Goal: Task Accomplishment & Management: Manage account settings

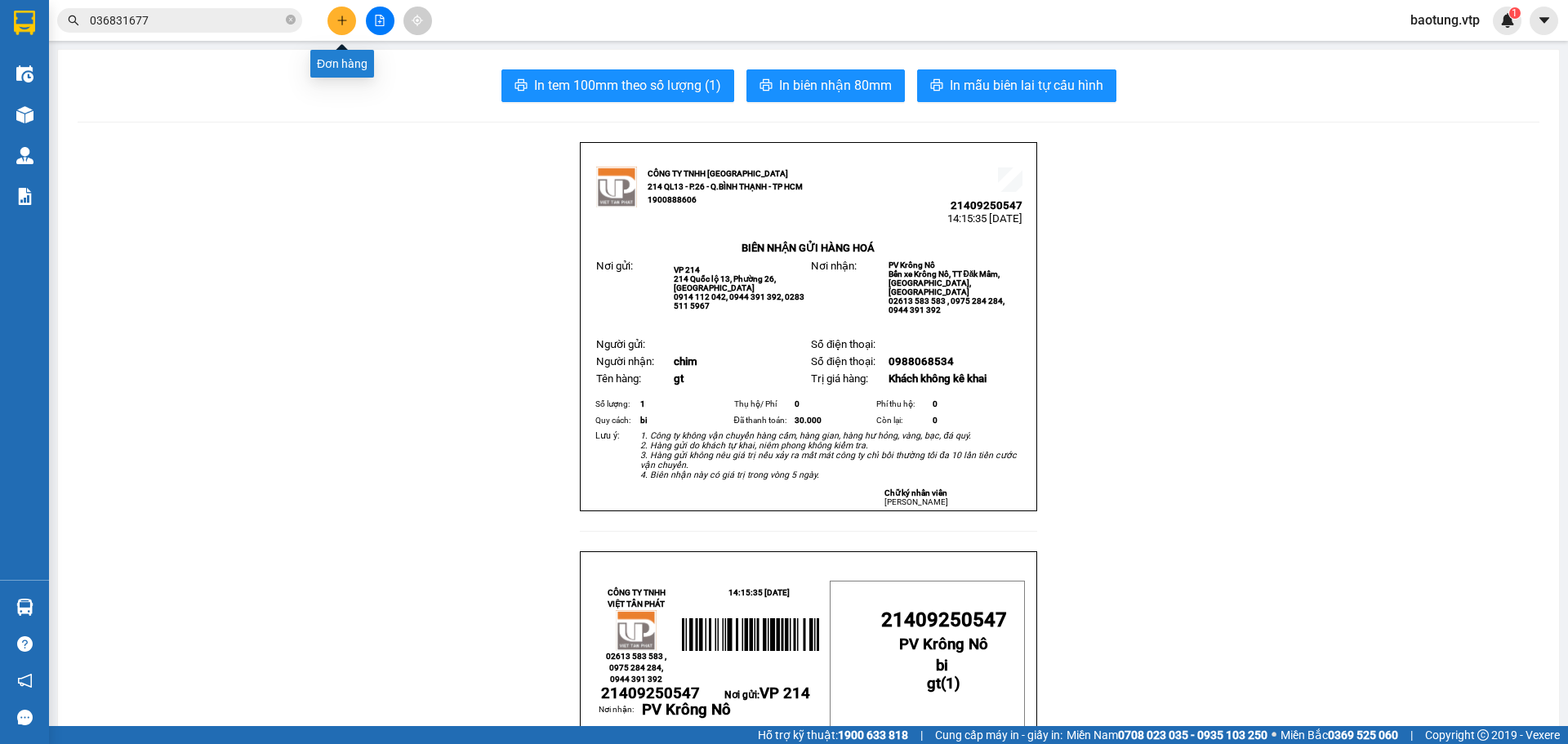
click at [349, 26] on button at bounding box center [342, 21] width 28 height 28
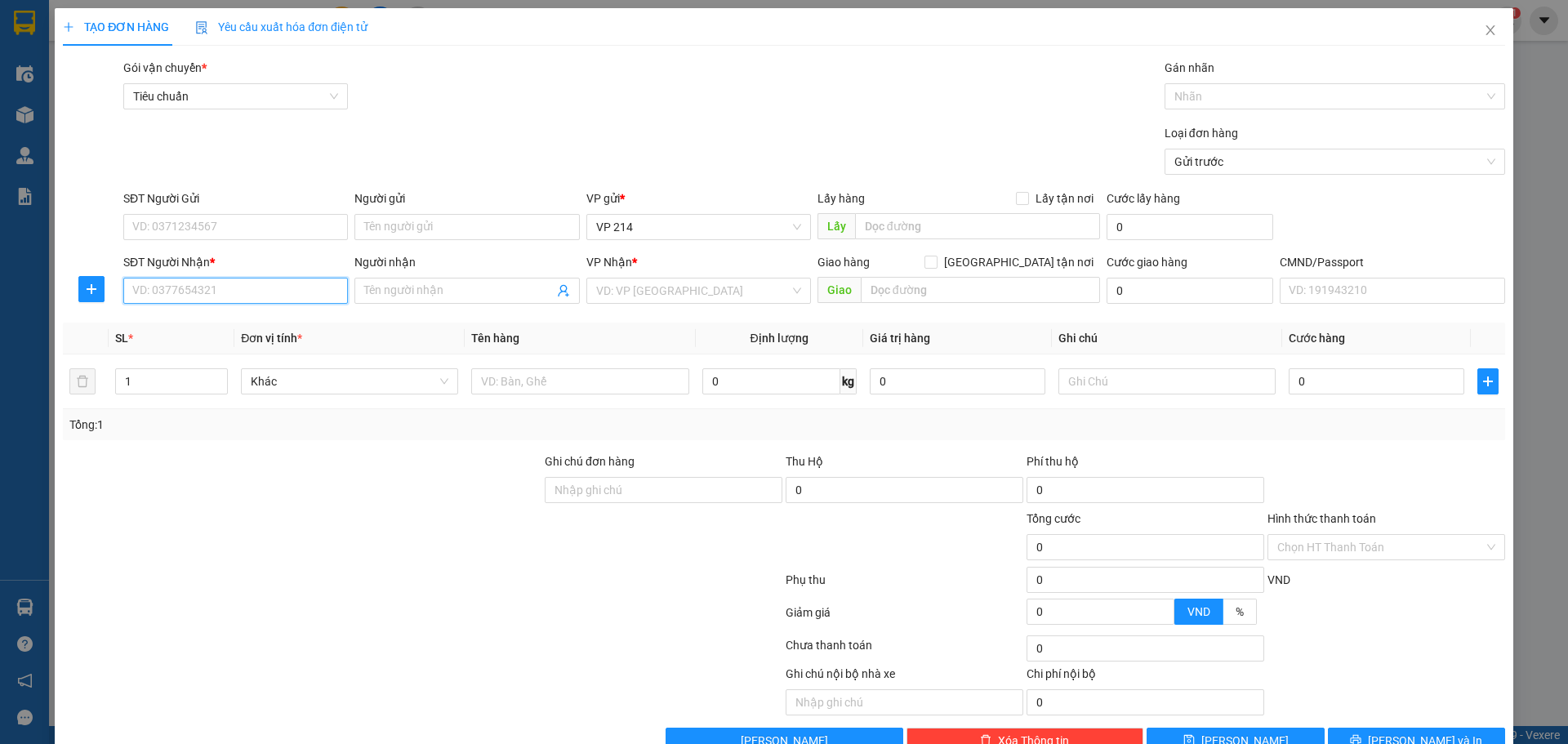
click at [182, 294] on input "SĐT Người Nhận *" at bounding box center [235, 291] width 224 height 27
type input "0825745667"
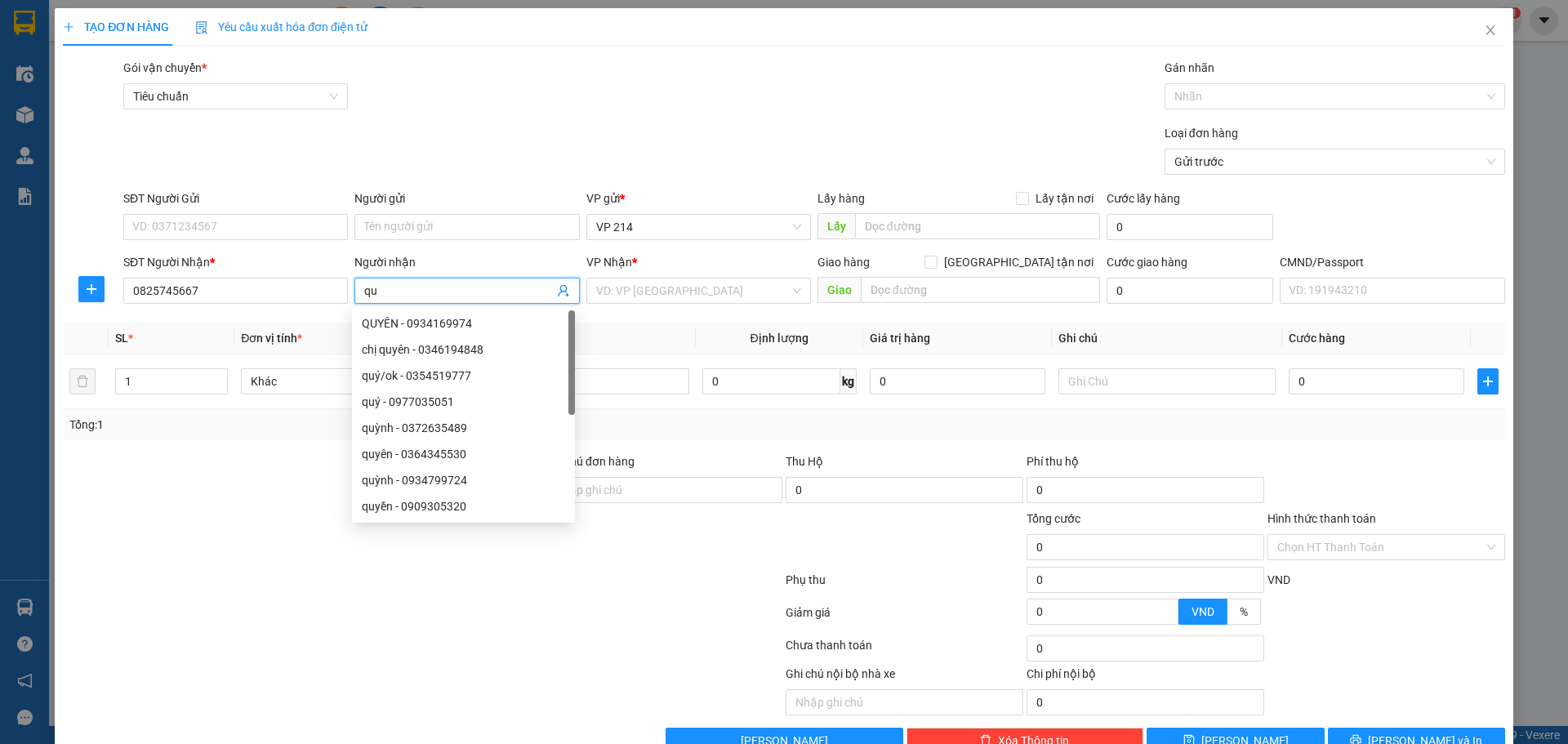
type input "q"
type input "thuy"
drag, startPoint x: 461, startPoint y: 682, endPoint x: 508, endPoint y: 612, distance: 84.3
click at [466, 675] on div at bounding box center [272, 689] width 421 height 50
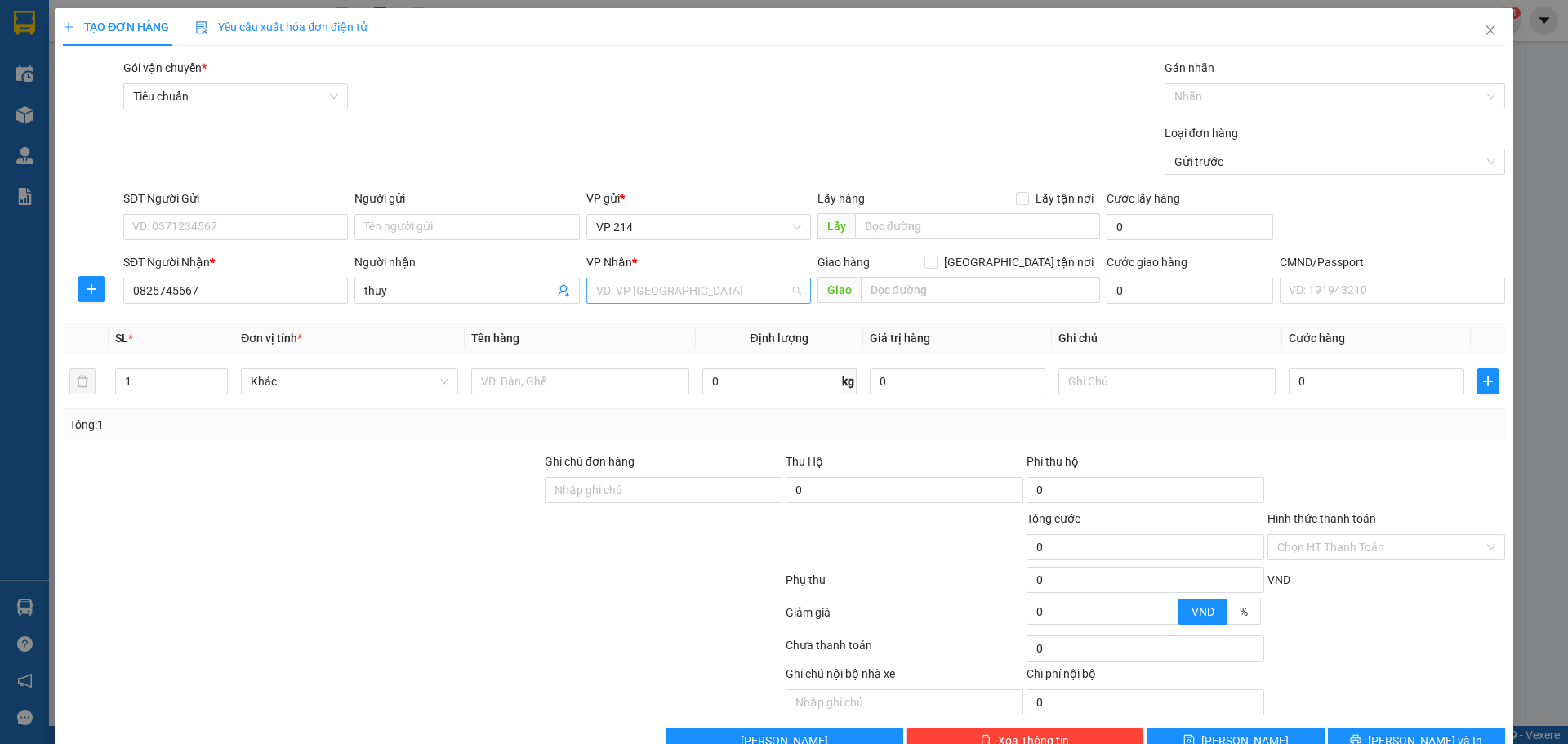
click at [662, 299] on input "search" at bounding box center [693, 291] width 193 height 25
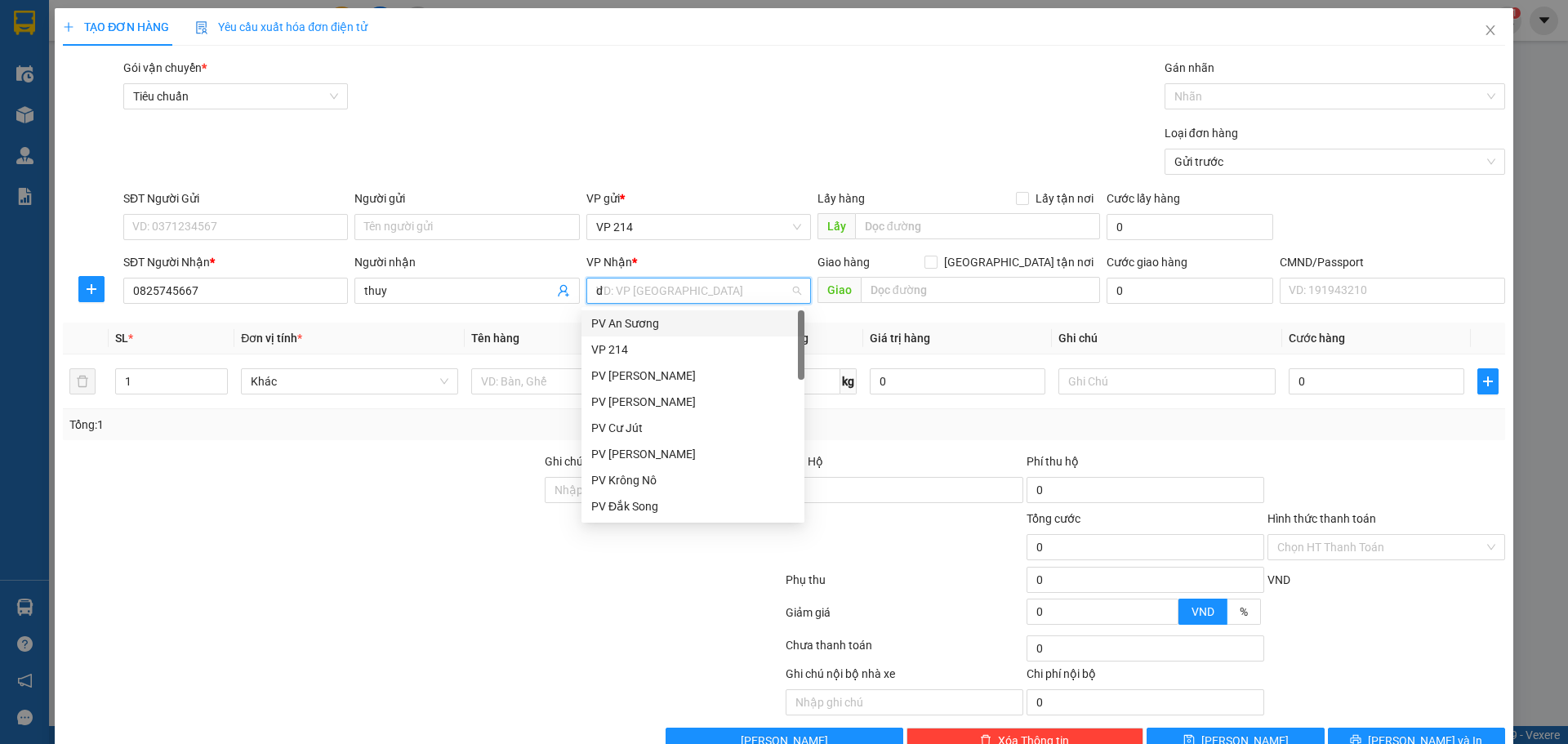
type input "dm"
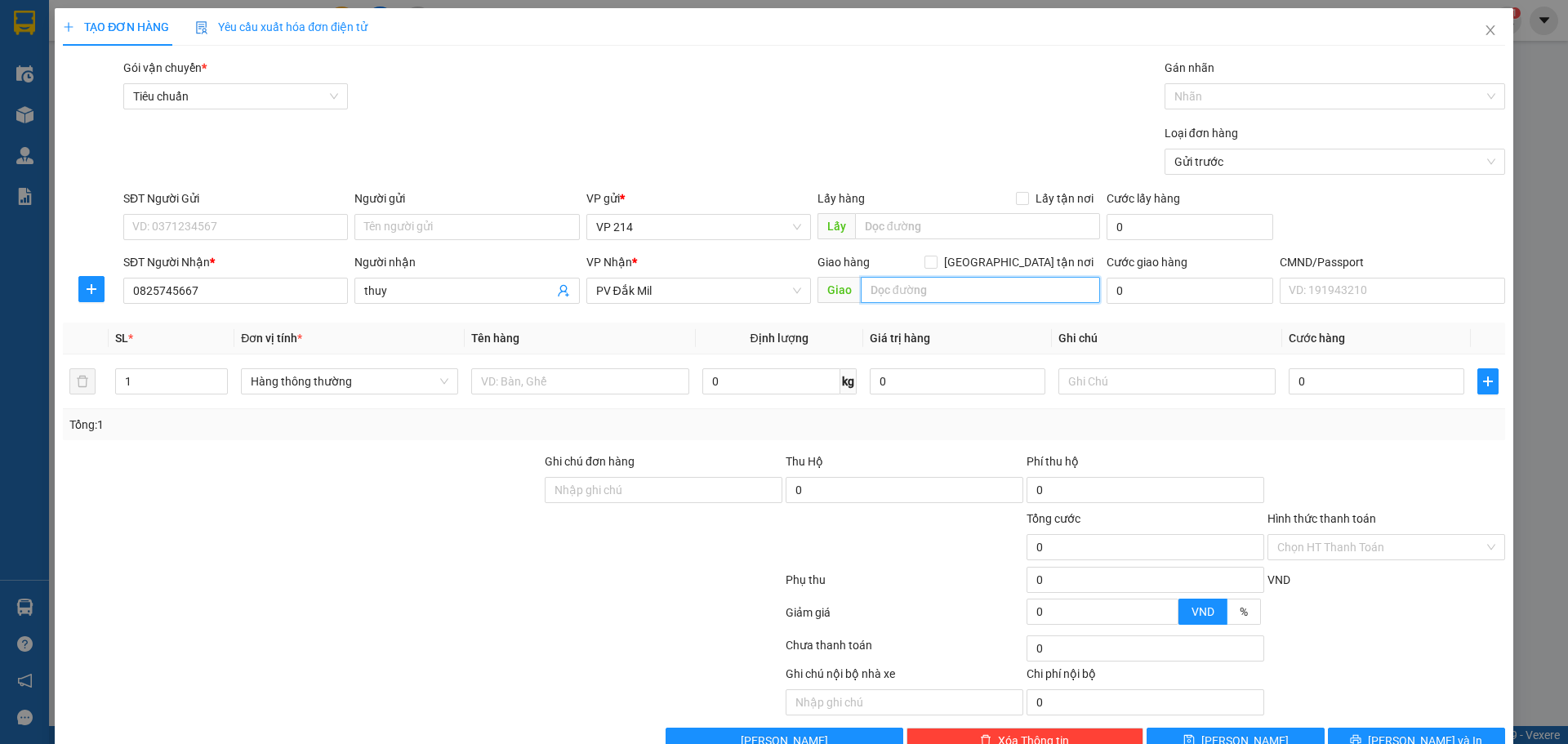
click at [904, 299] on input "text" at bounding box center [980, 290] width 240 height 27
click at [876, 282] on input "CXĐẠI NGÀN" at bounding box center [980, 290] width 240 height 27
type input "CX ĐẠI NGÀN"
click at [519, 388] on input "text" at bounding box center [579, 381] width 217 height 27
type input "VÍ"
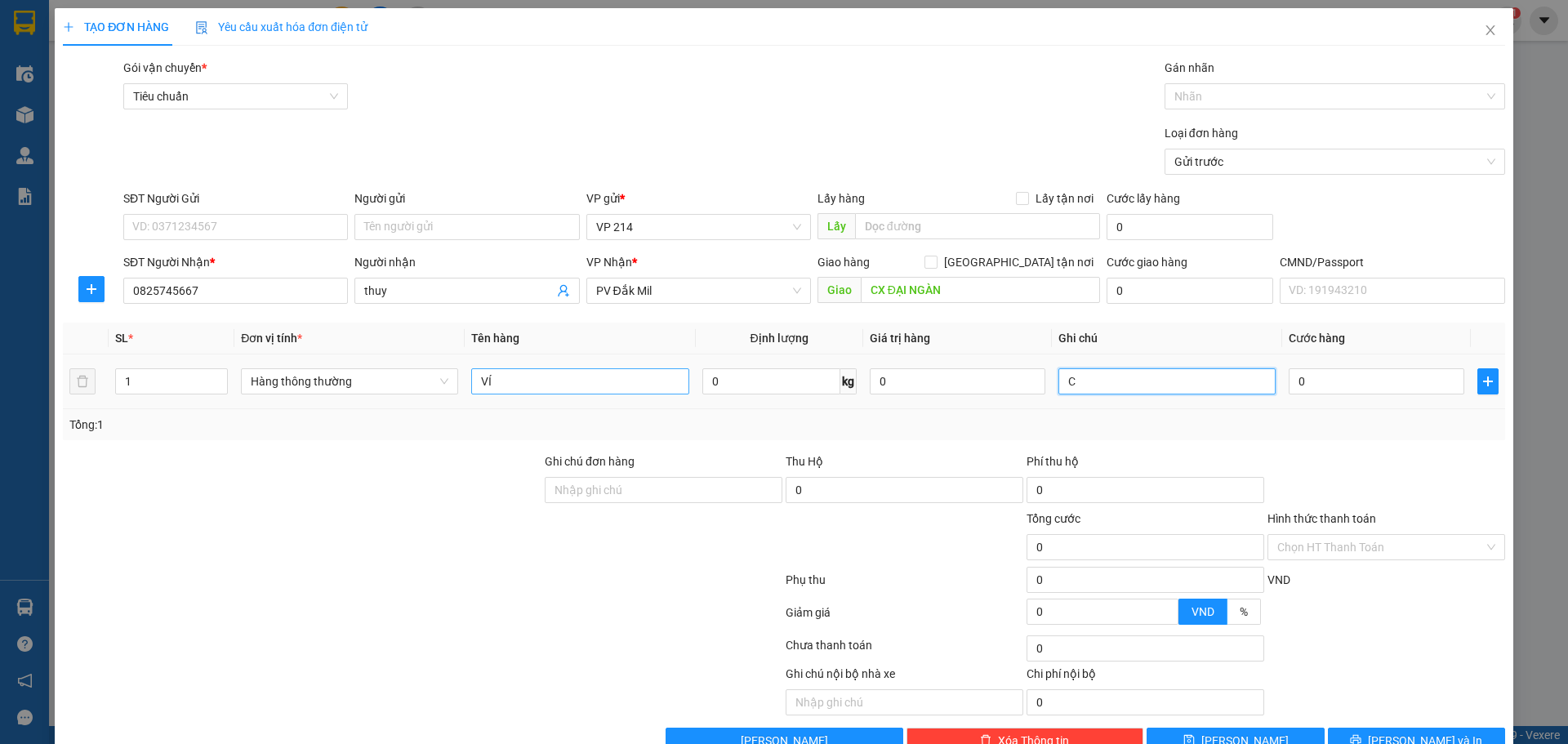
type input "C"
type input "3"
type input "30"
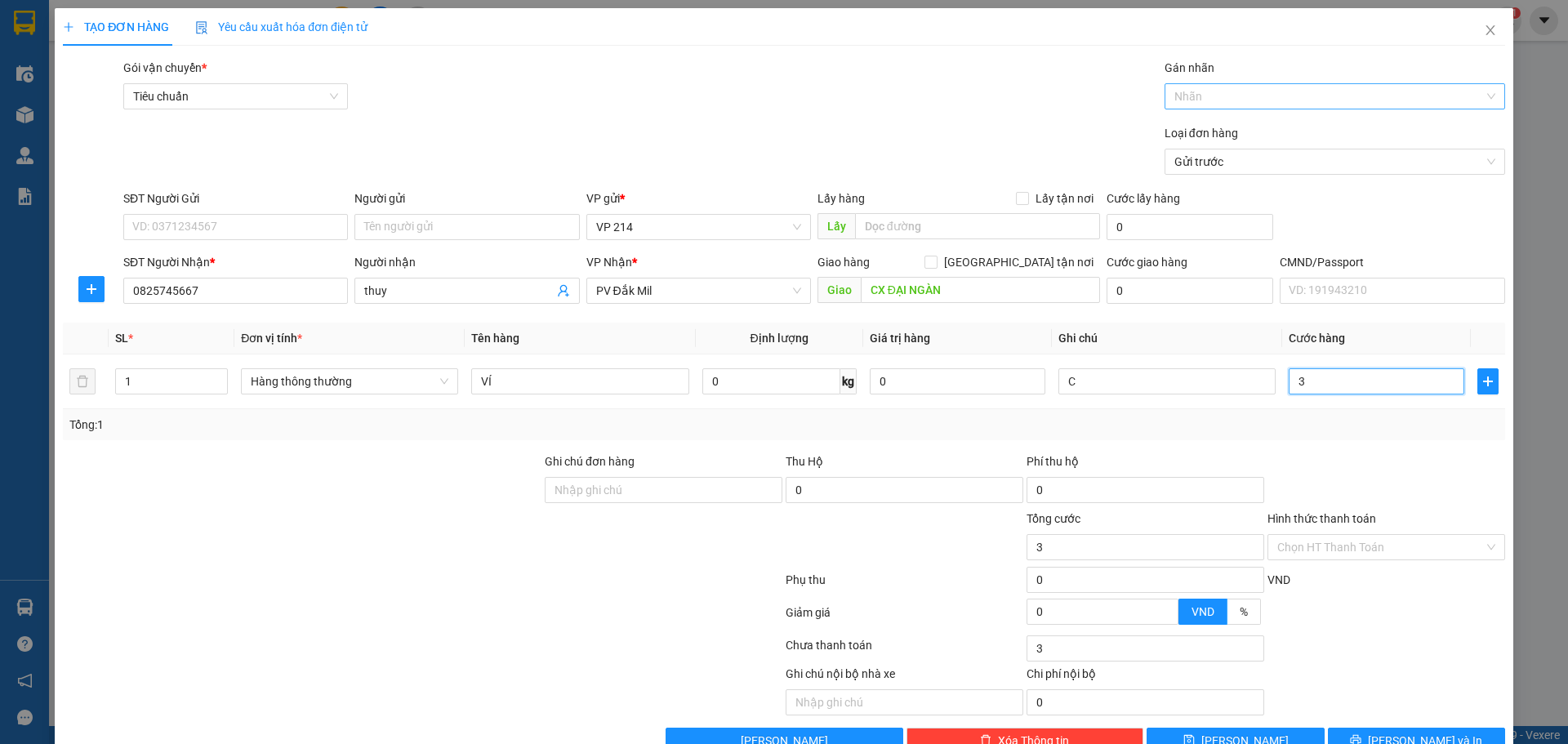
type input "30"
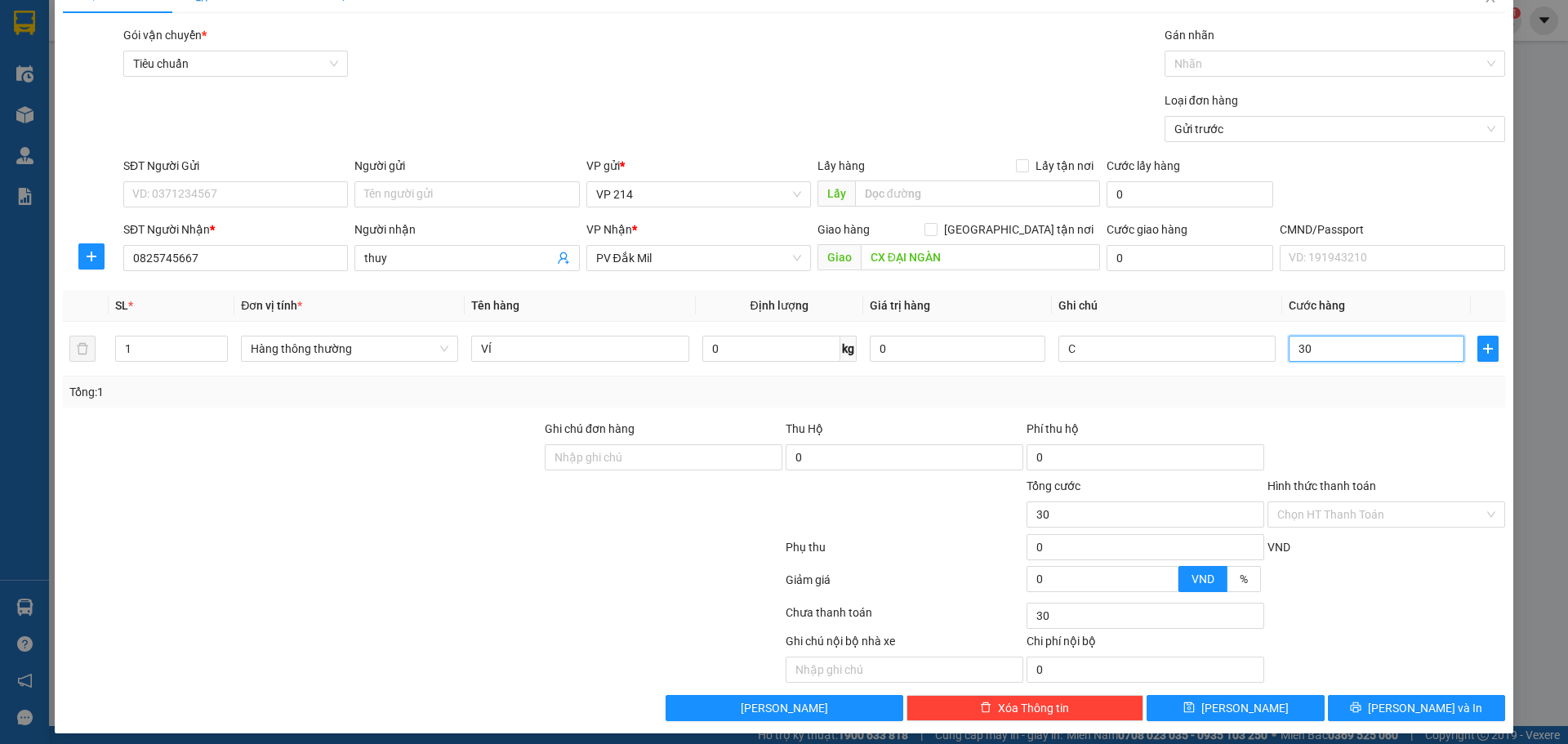
scroll to position [42, 0]
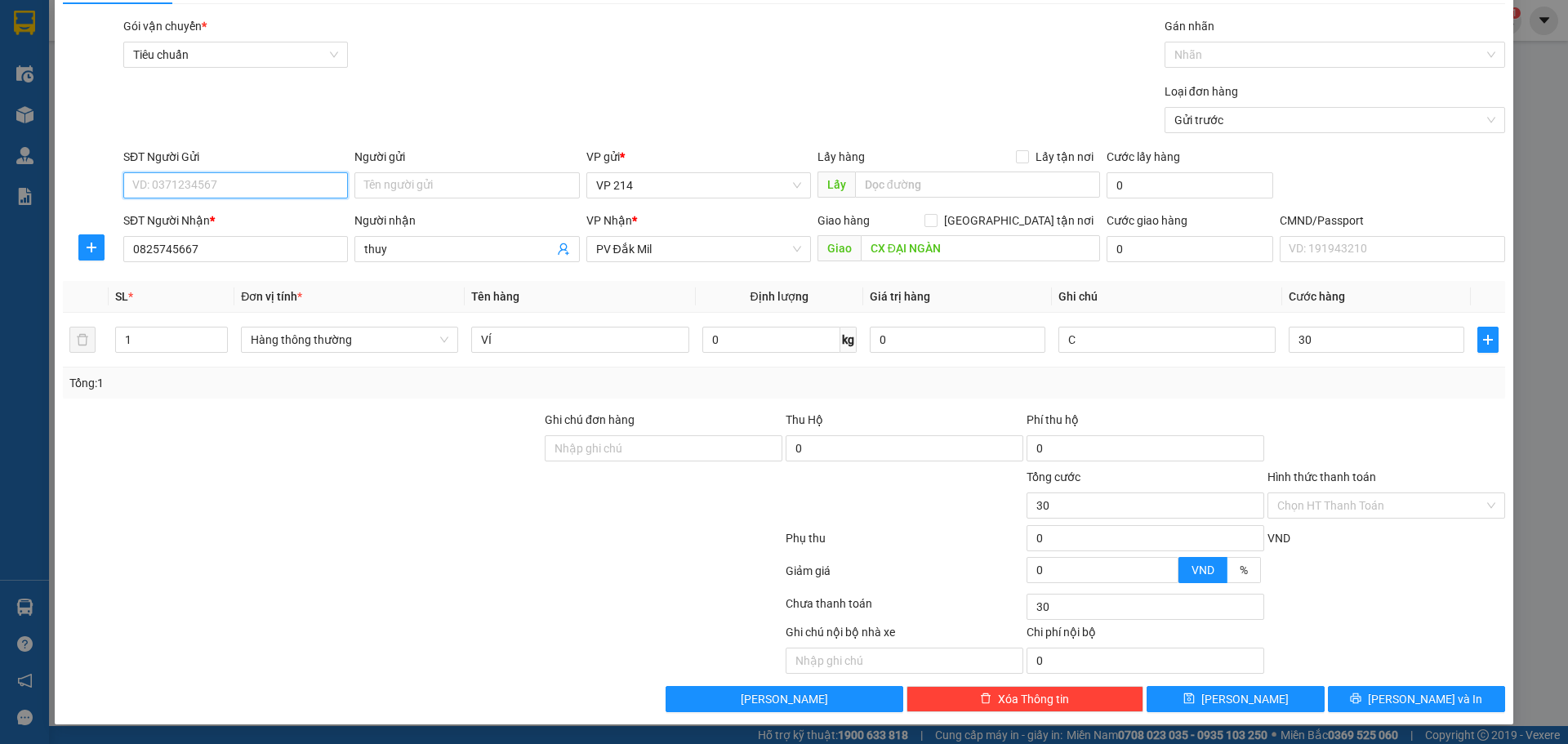
type input "30.000"
click at [276, 191] on input "SĐT Người Gửi" at bounding box center [235, 186] width 224 height 27
type input "0913534591"
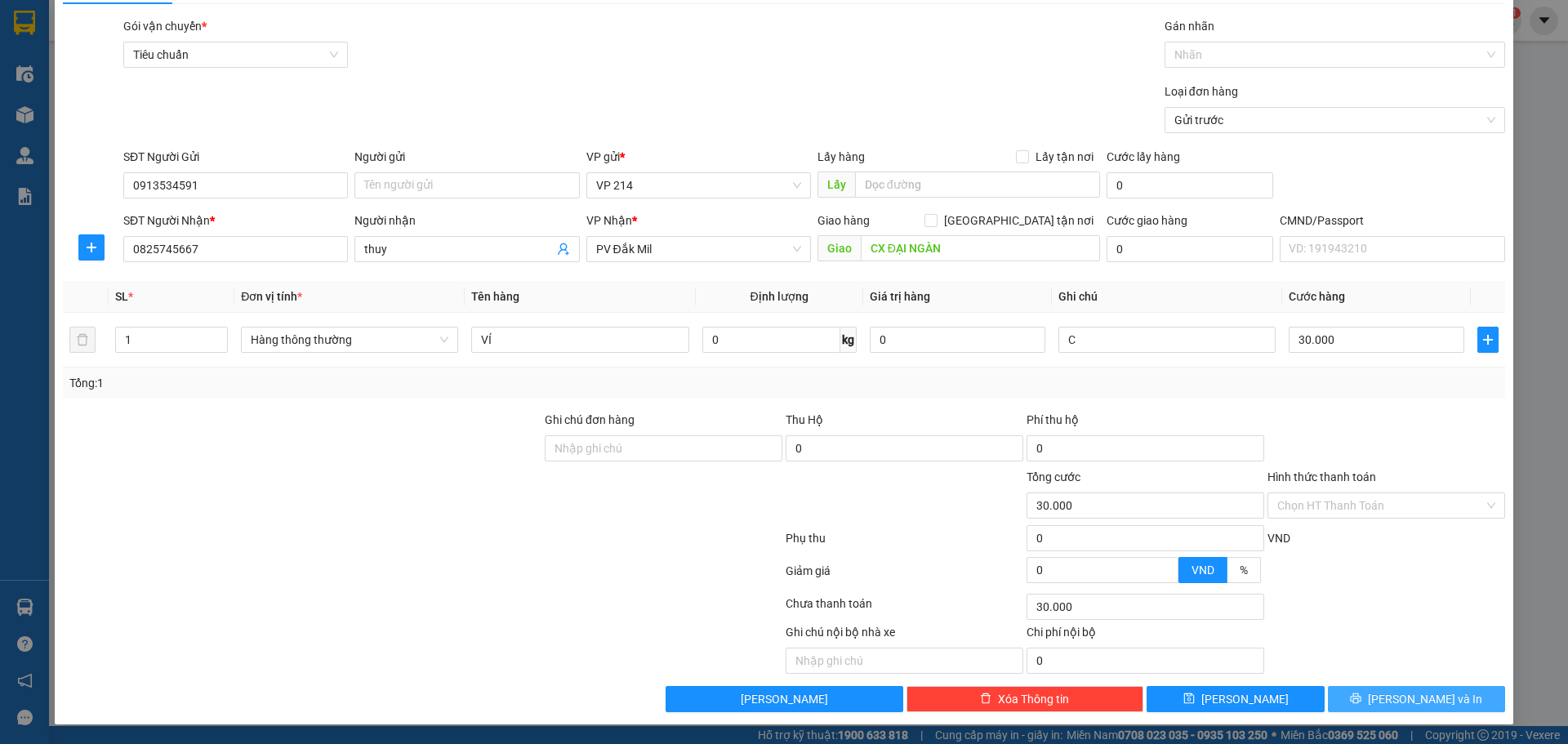
click at [1360, 701] on button "[PERSON_NAME] và In" at bounding box center [1416, 699] width 177 height 27
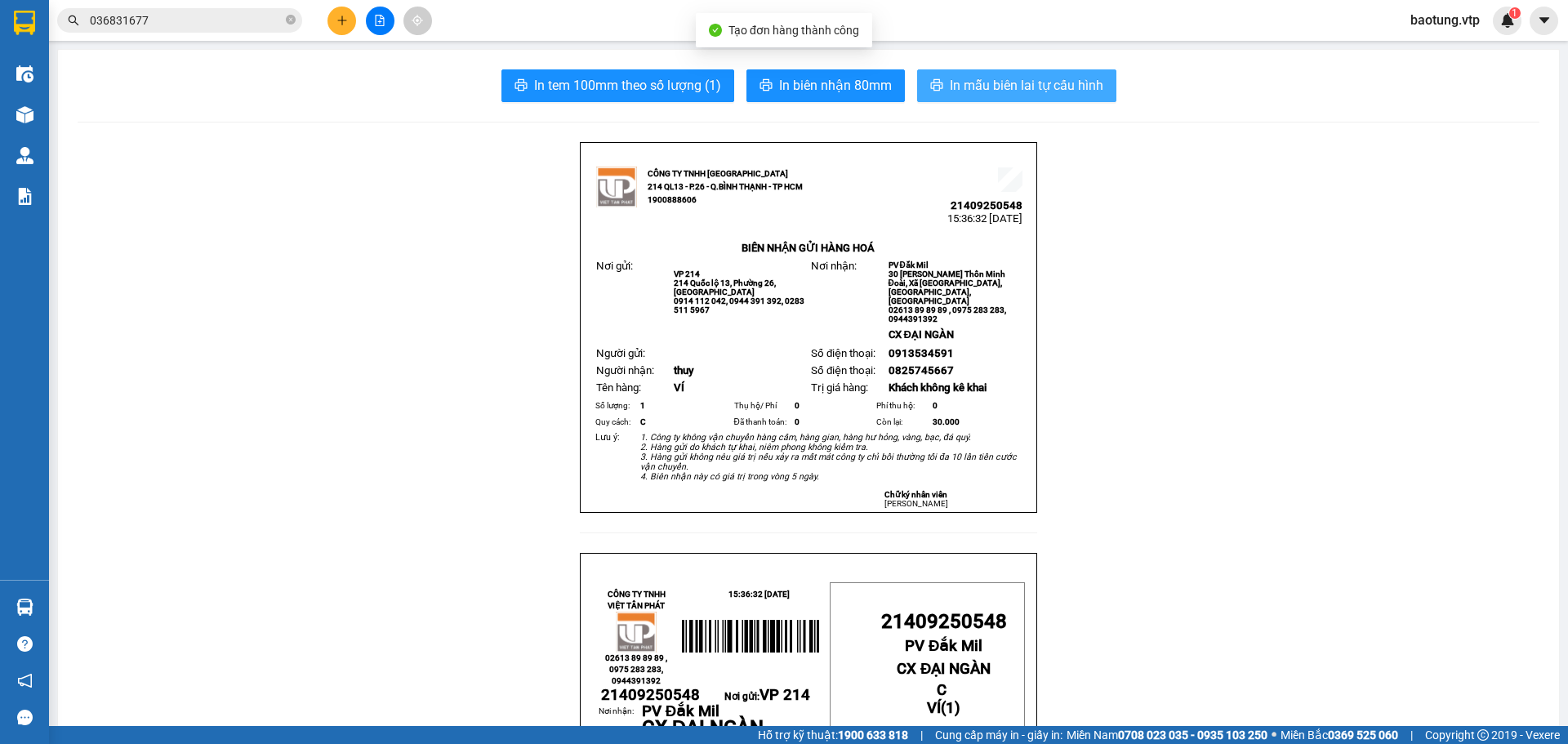
click at [967, 95] on span "In mẫu biên lai tự cấu hình" at bounding box center [1026, 85] width 153 height 21
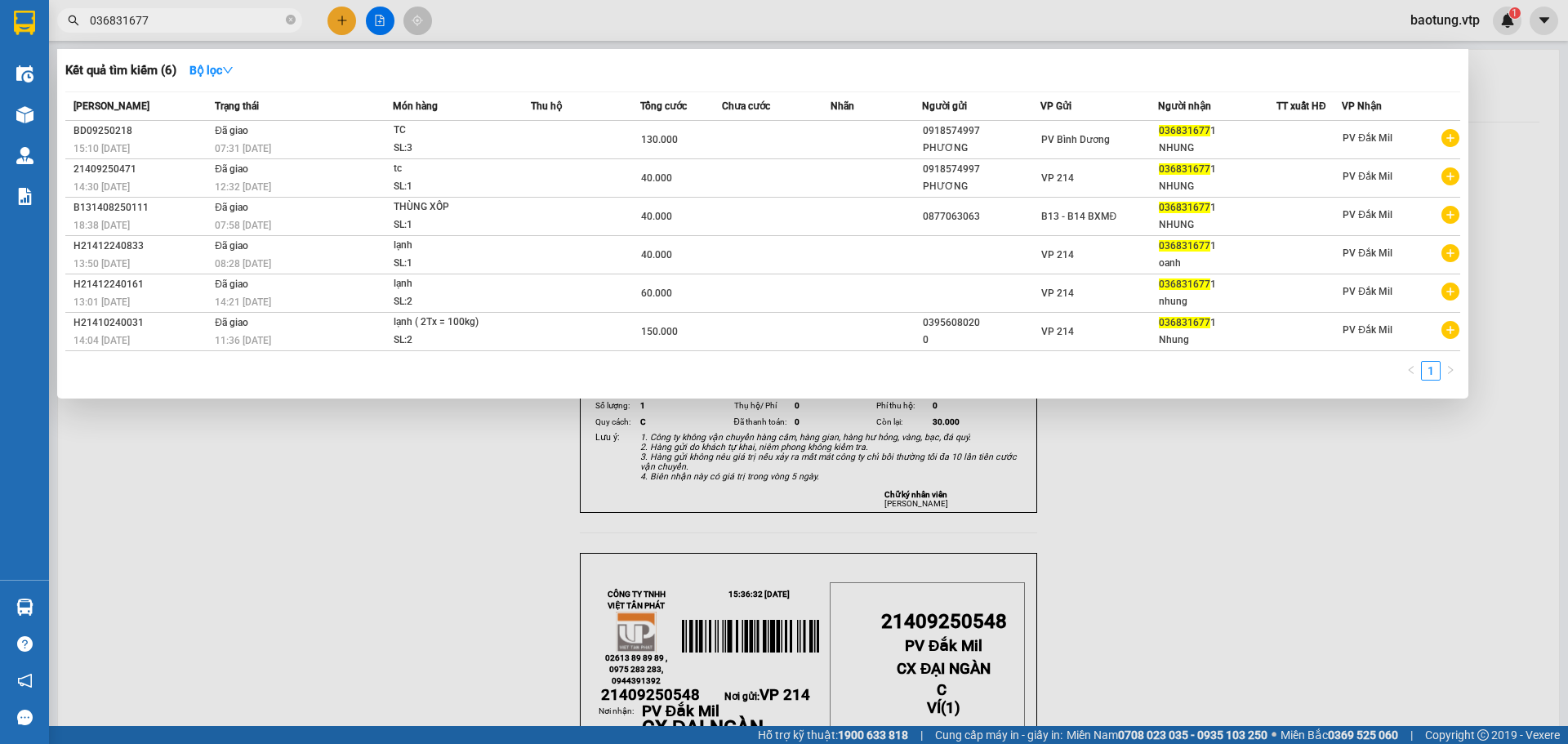
click at [189, 19] on input "036831677" at bounding box center [187, 20] width 193 height 18
click at [188, 18] on input "036831677" at bounding box center [187, 20] width 193 height 18
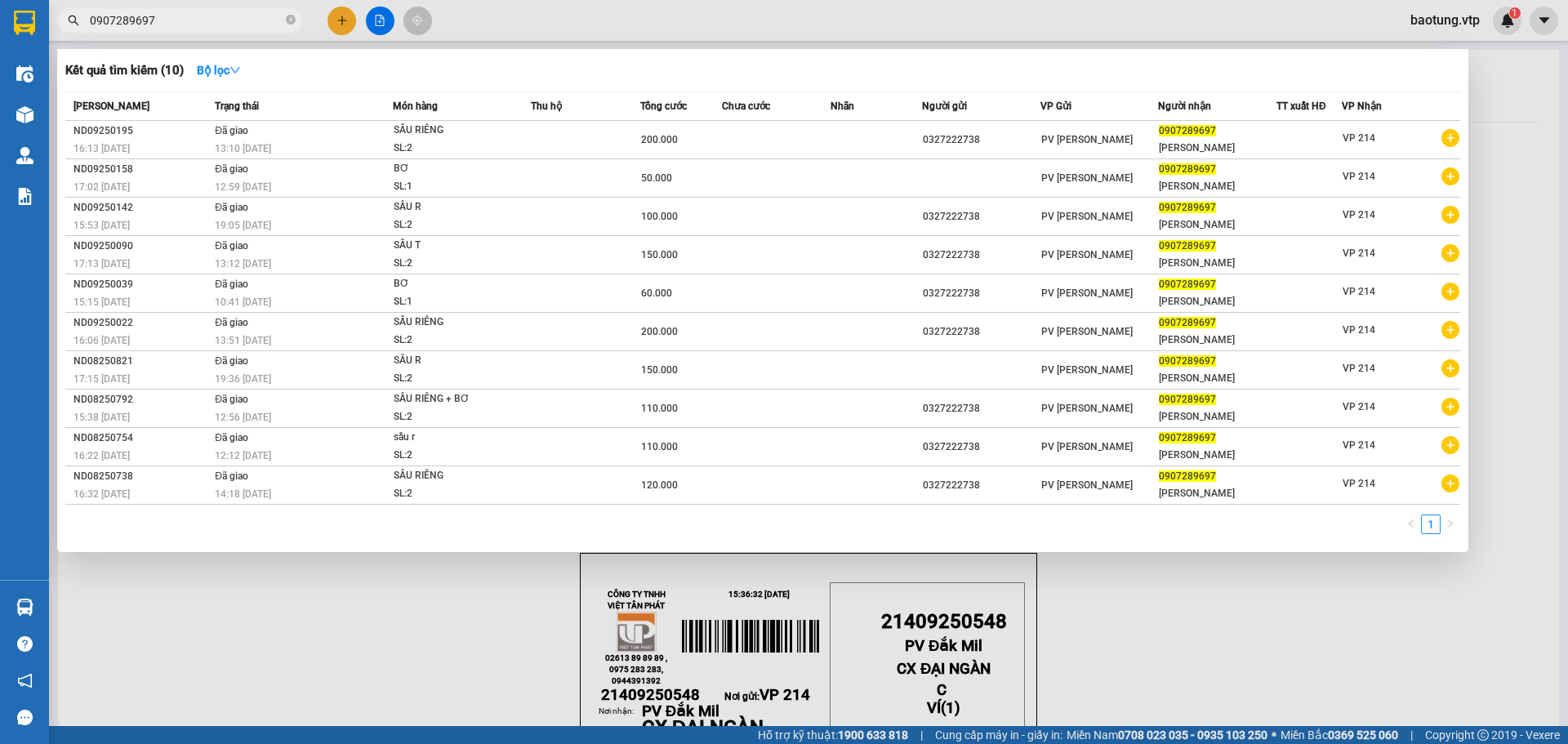
type input "0907289697"
click at [245, 9] on span "0907289697" at bounding box center [179, 21] width 245 height 25
drag, startPoint x: 245, startPoint y: 9, endPoint x: 240, endPoint y: 27, distance: 18.7
click at [241, 24] on span "0907289697" at bounding box center [179, 21] width 245 height 25
click at [239, 21] on input "0907289697" at bounding box center [187, 20] width 193 height 18
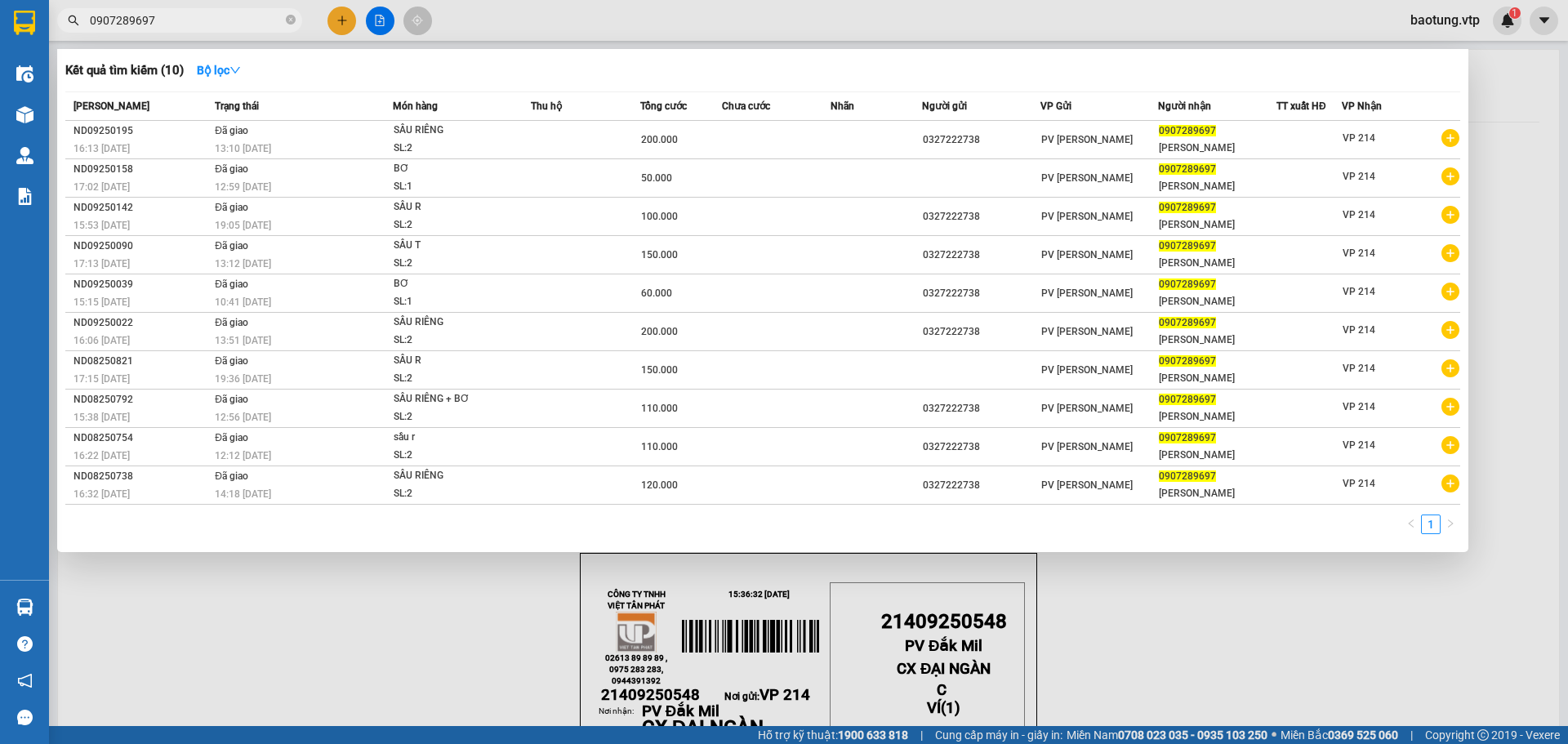
click at [239, 21] on input "0907289697" at bounding box center [187, 20] width 193 height 18
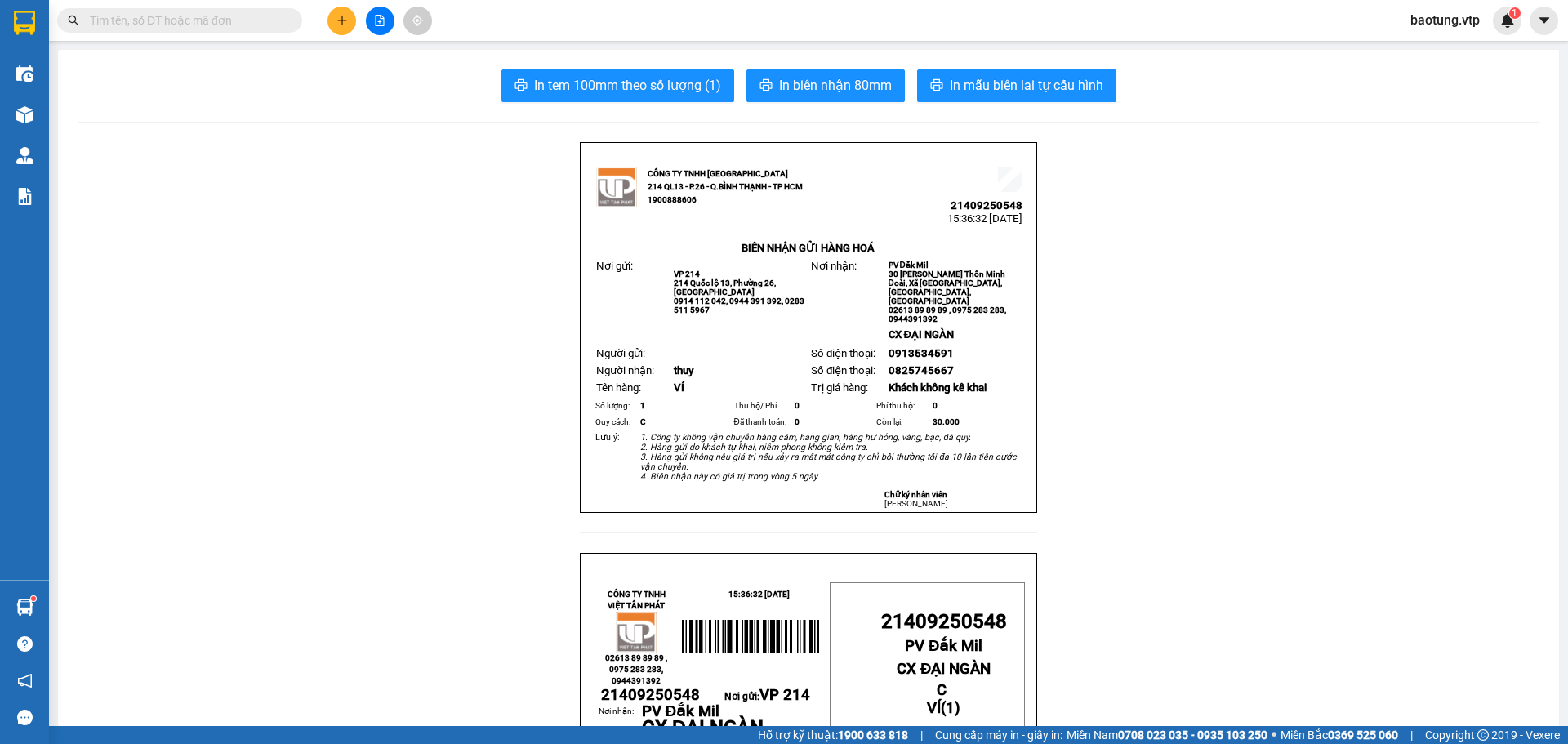
click at [341, 27] on button at bounding box center [342, 21] width 28 height 28
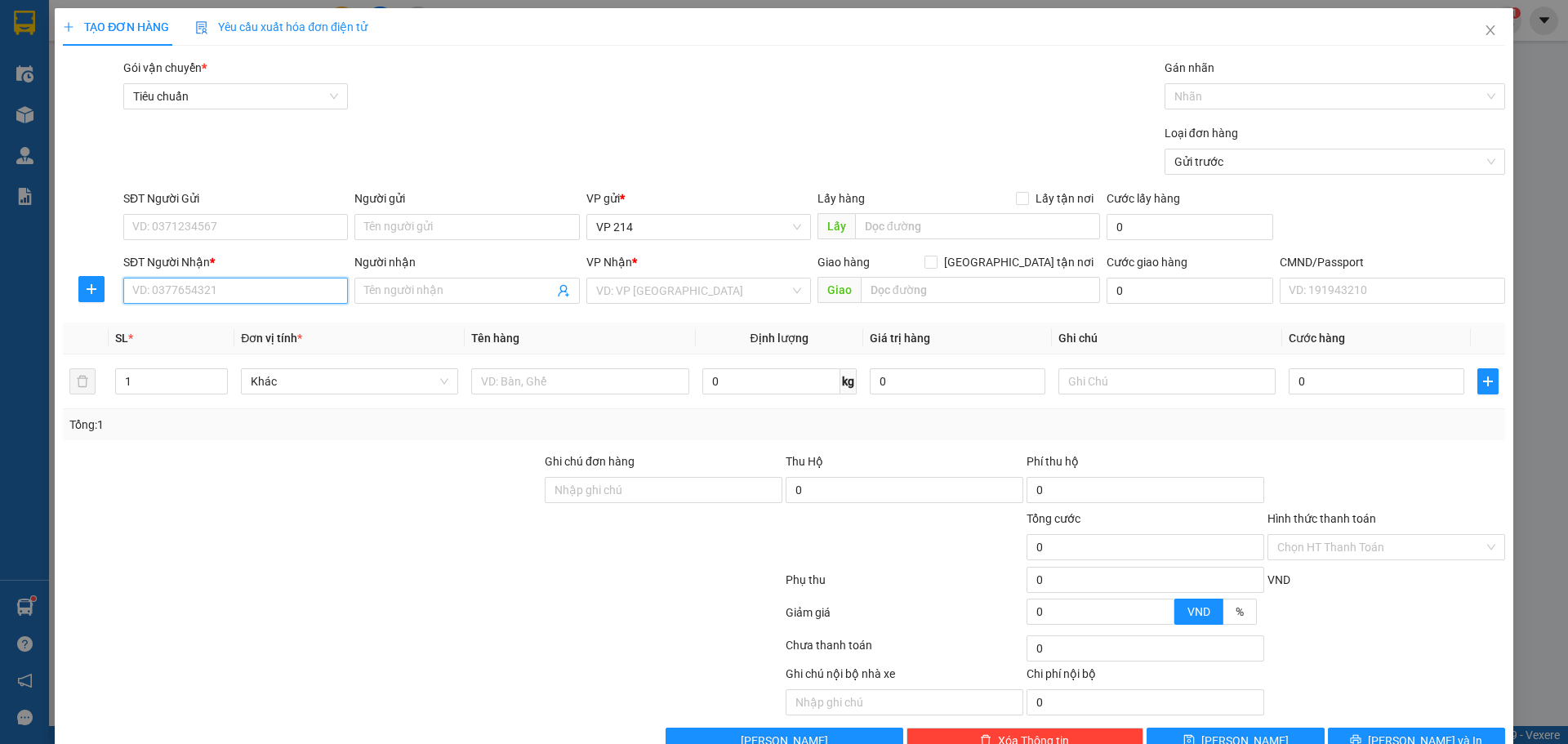
click at [193, 288] on input "SĐT Người Nhận *" at bounding box center [235, 291] width 224 height 27
click at [259, 331] on div "0983567381 - tám" at bounding box center [234, 323] width 204 height 18
type input "0983567381"
type input "tám"
type input "0983567381"
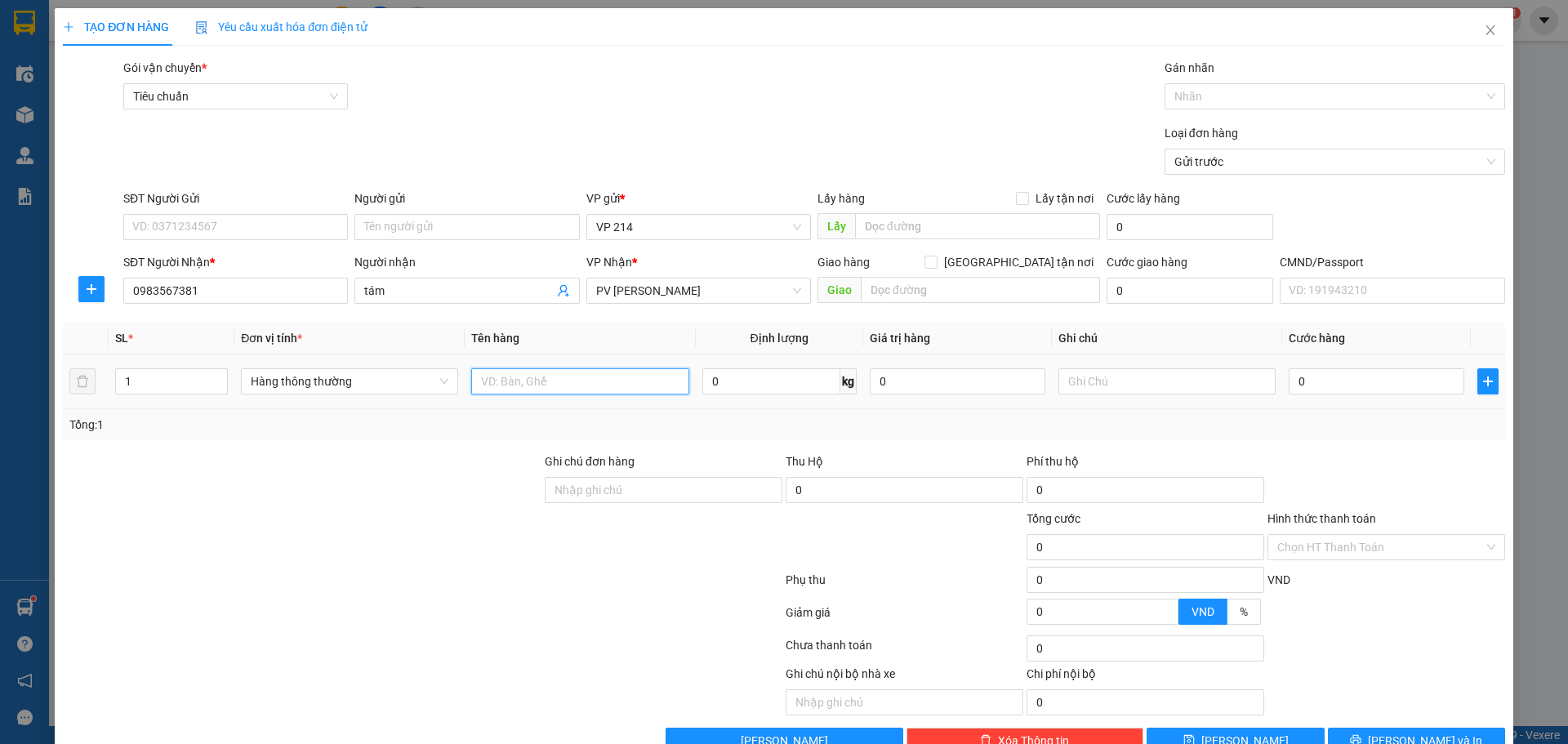
click at [570, 379] on input "text" at bounding box center [579, 381] width 217 height 27
type input "PHÂN"
type input "T"
type input "5"
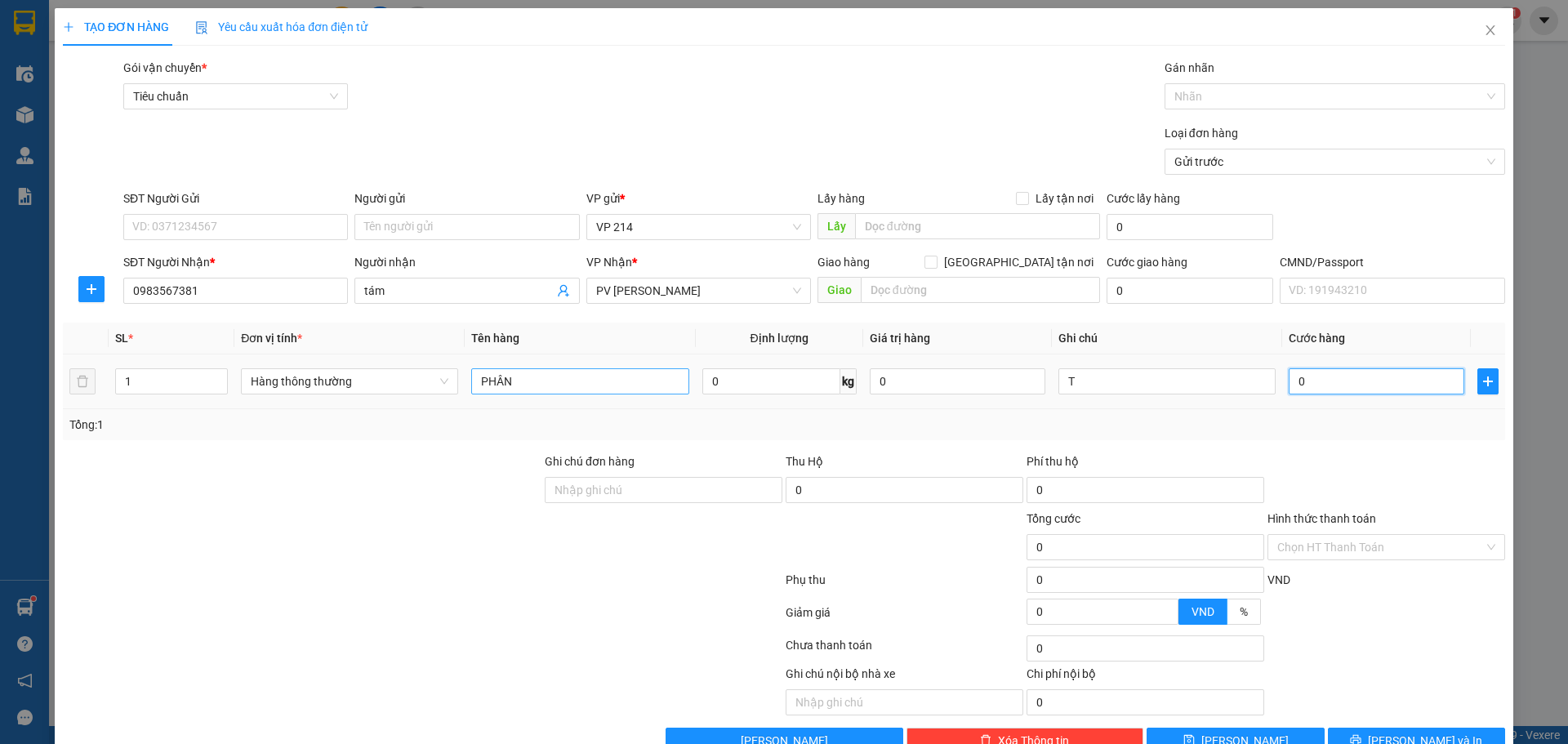
type input "5"
type input "50"
type input "500"
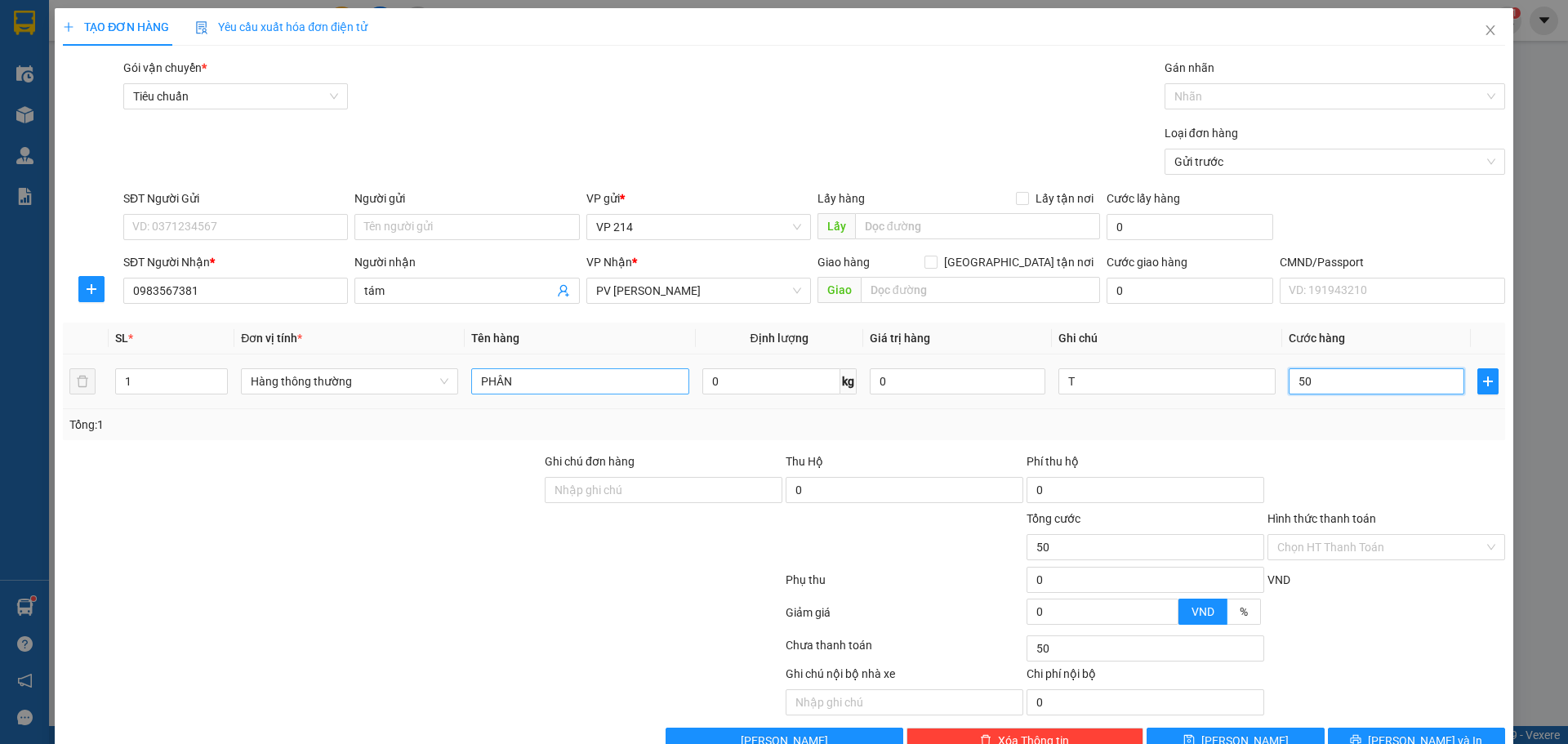
type input "500"
type input "5.000"
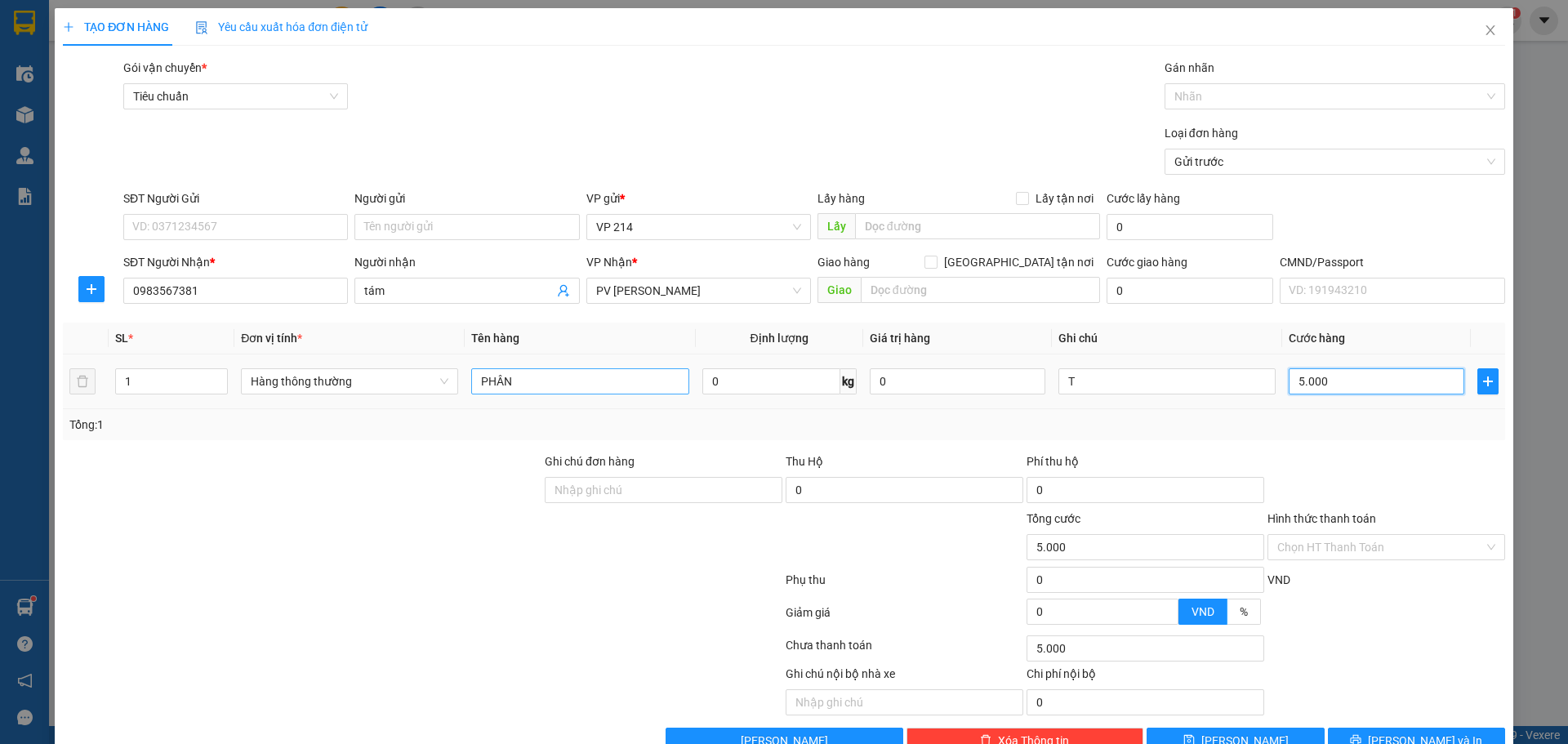
type input "50.000"
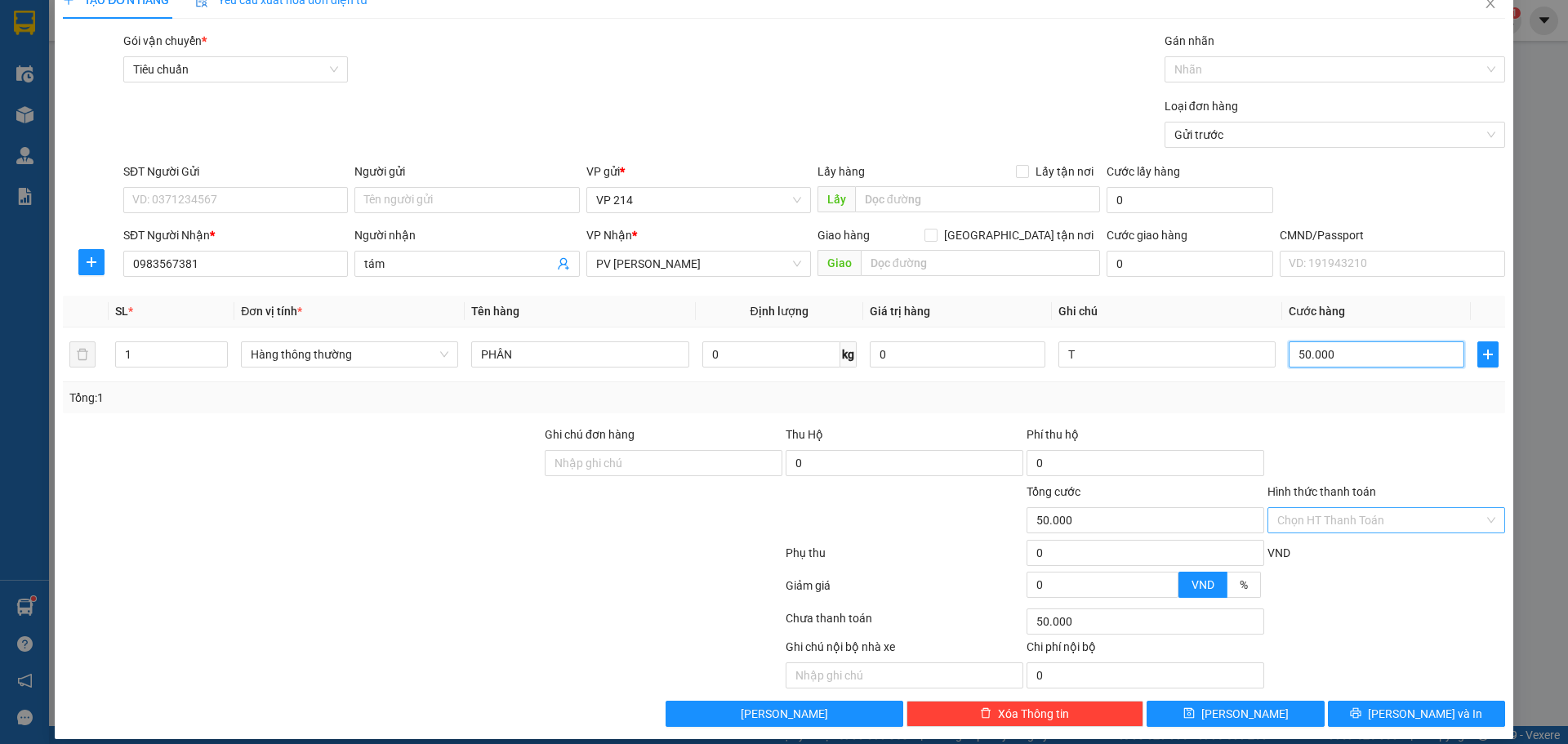
scroll to position [42, 0]
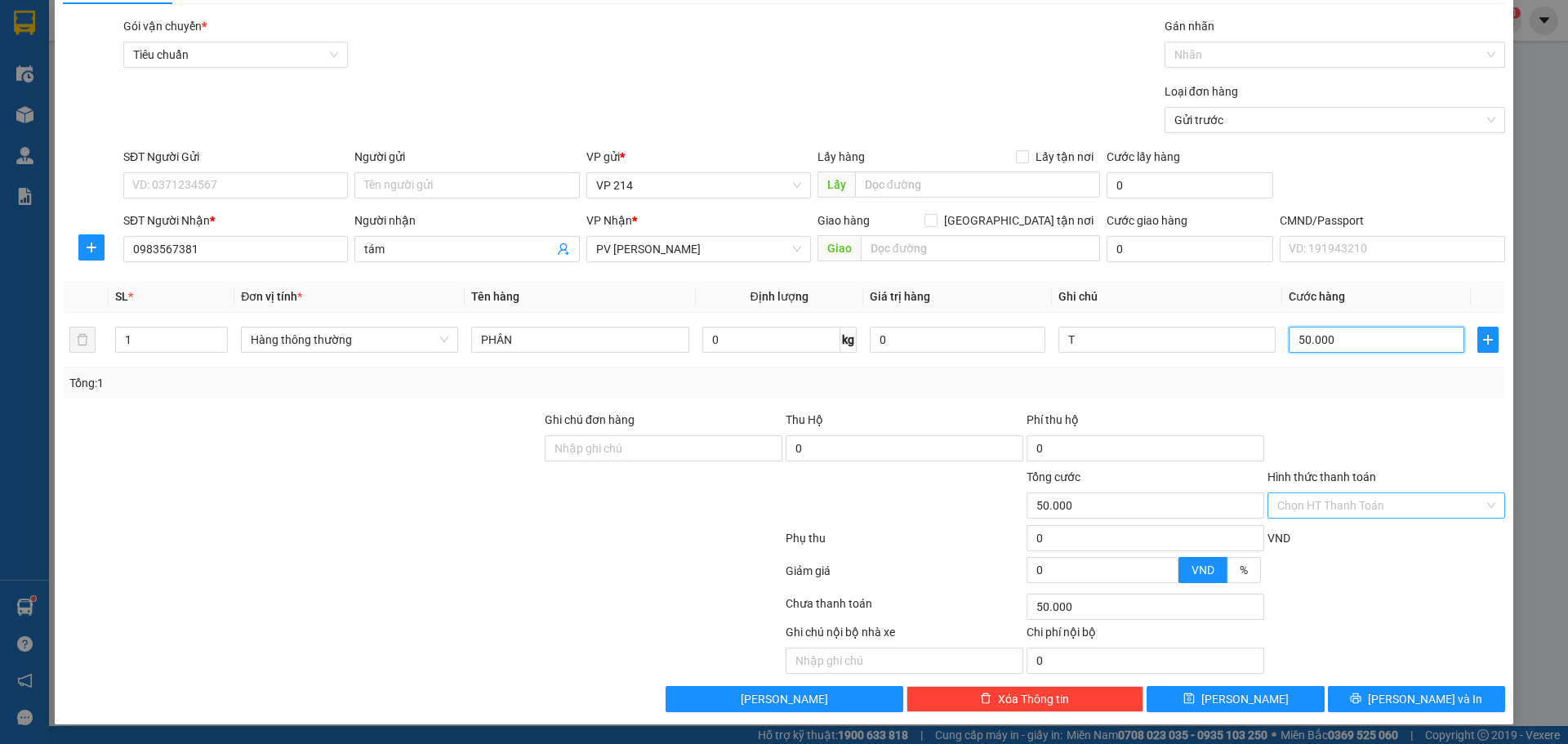
type input "50.000"
click at [1327, 502] on input "Hình thức thanh toán" at bounding box center [1381, 505] width 206 height 25
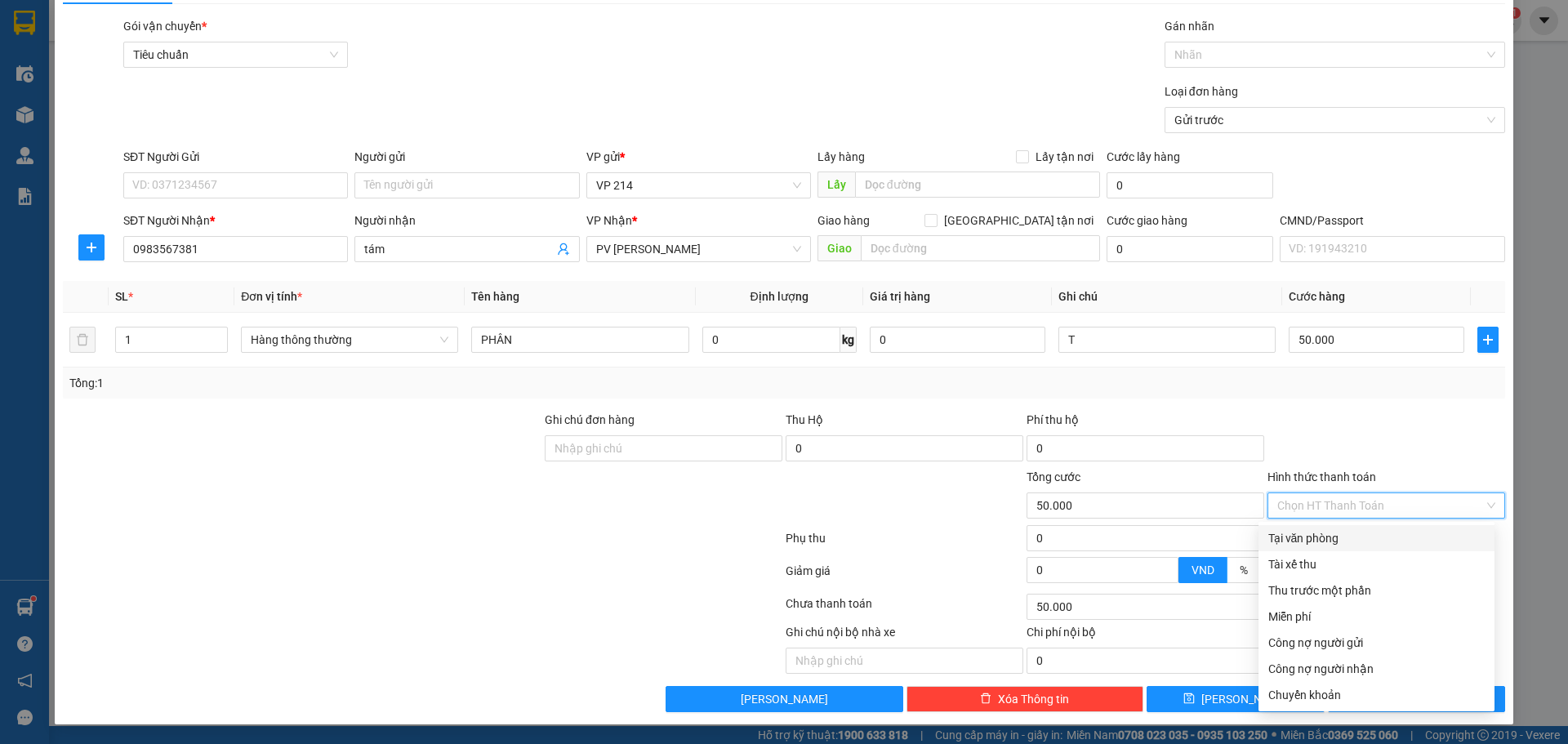
click at [1307, 546] on div "Tại văn phòng" at bounding box center [1376, 538] width 217 height 18
type input "0"
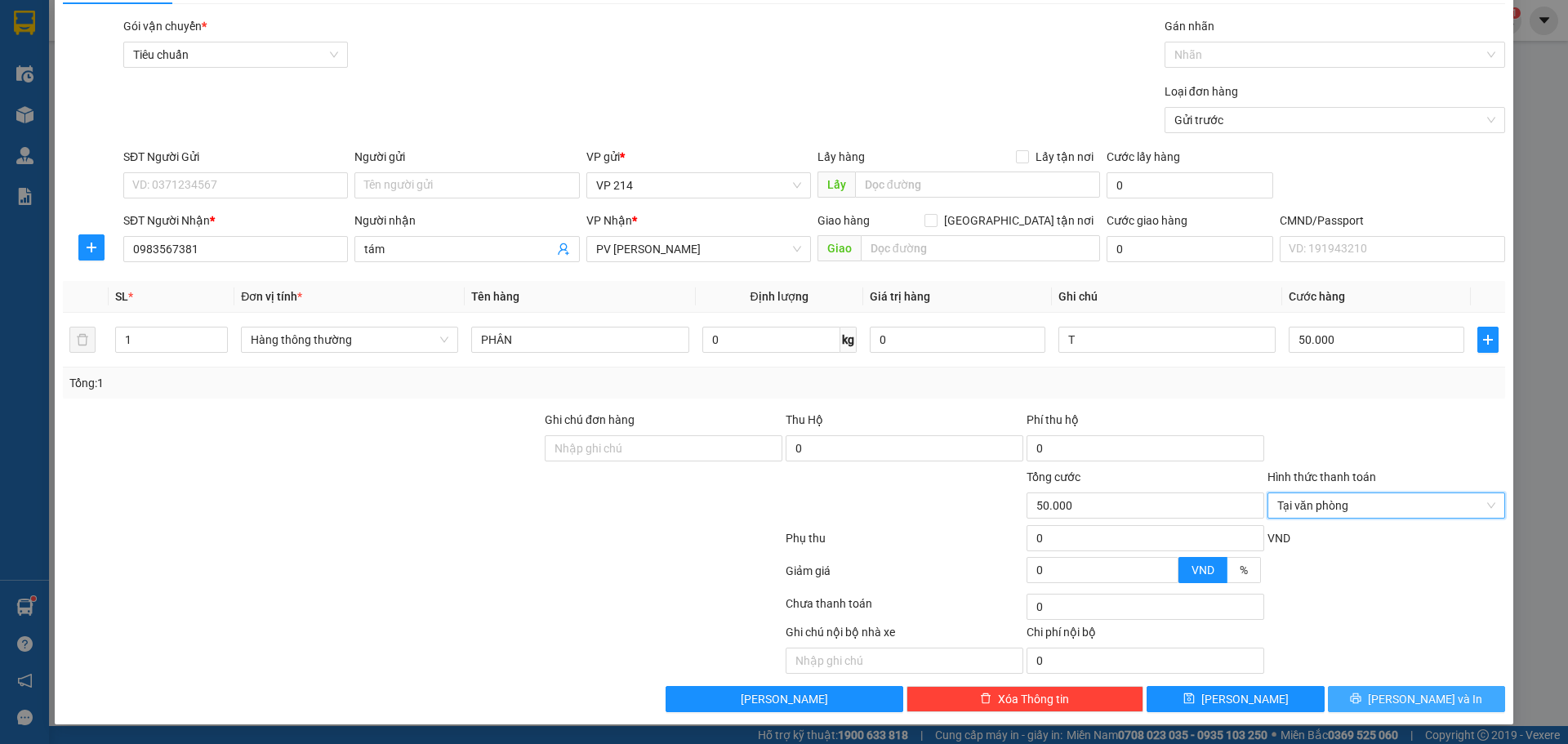
click at [1402, 692] on span "[PERSON_NAME] và In" at bounding box center [1425, 699] width 115 height 18
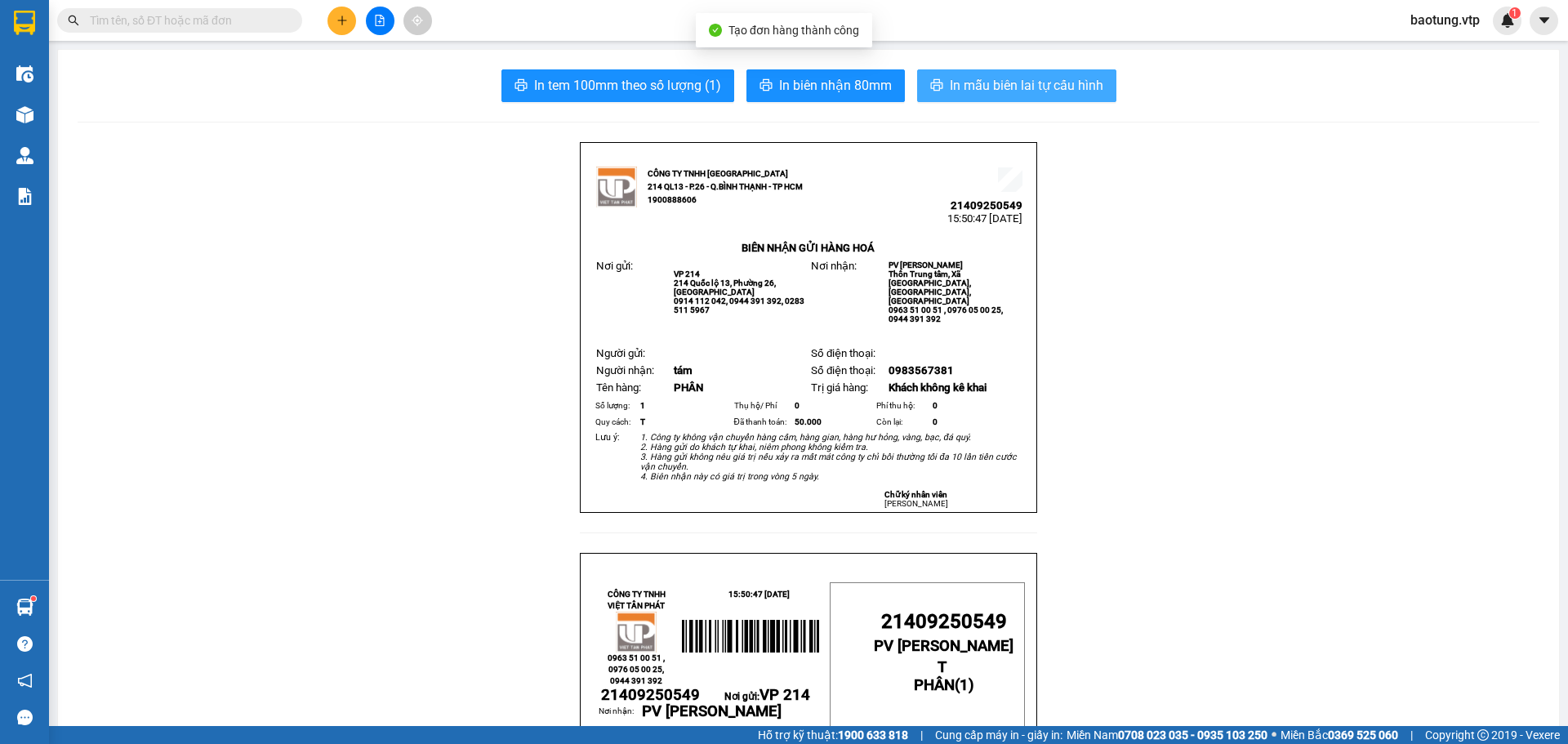
click at [959, 92] on span "In mẫu biên lai tự cấu hình" at bounding box center [1026, 85] width 153 height 21
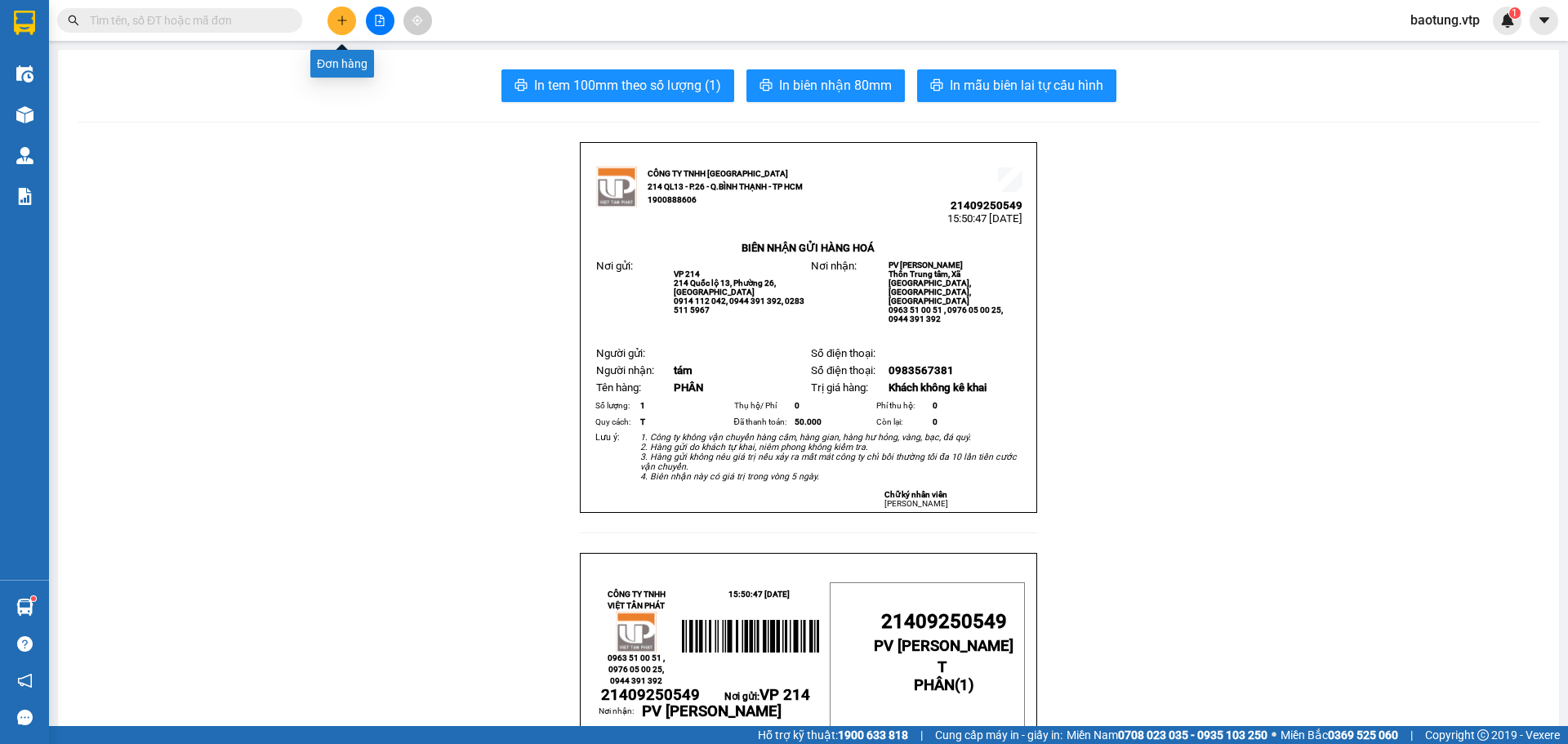
click at [341, 25] on icon "plus" at bounding box center [342, 21] width 11 height 11
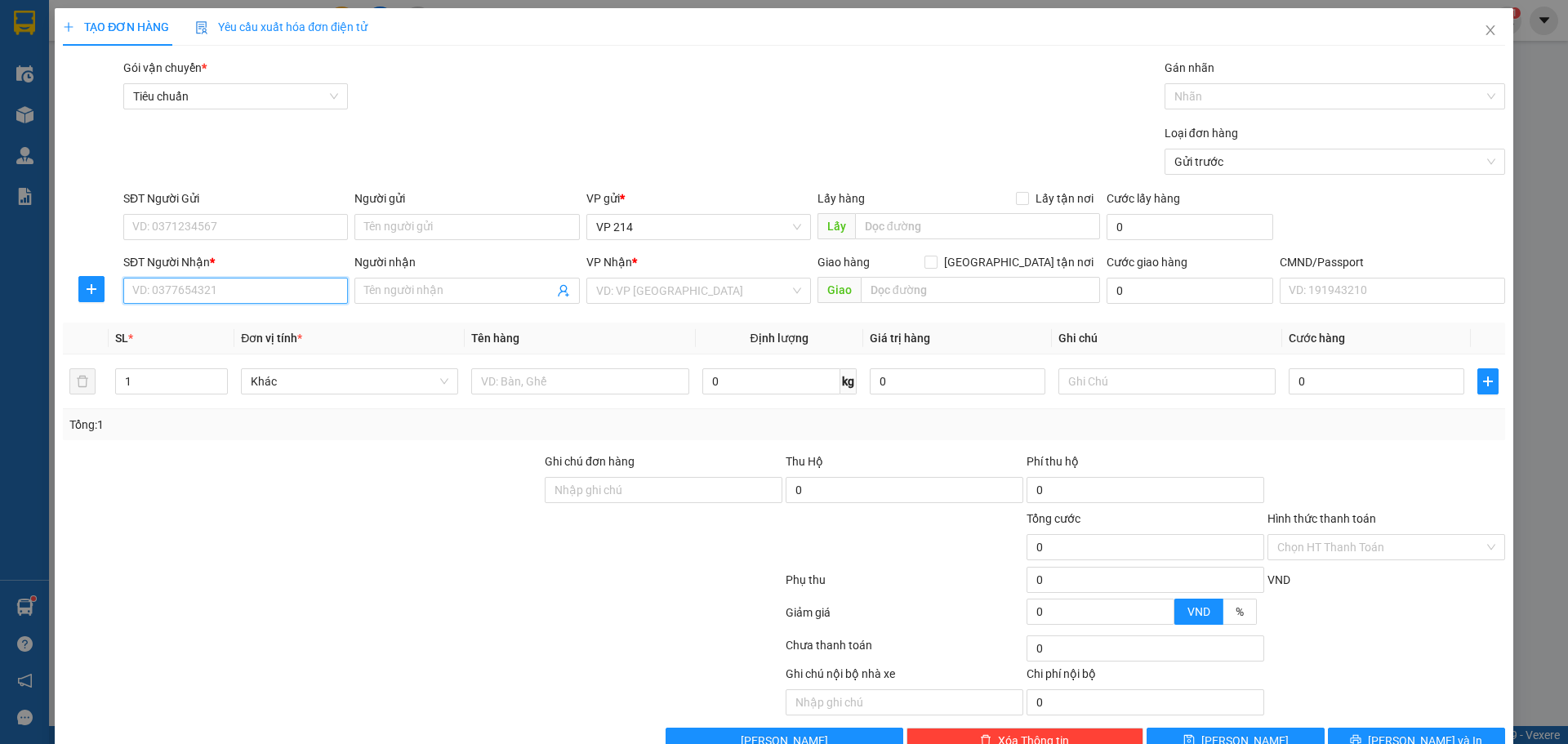
click at [212, 301] on input "SĐT Người Nhận *" at bounding box center [235, 291] width 224 height 27
click at [258, 319] on div "0986958797 - thoa" at bounding box center [234, 323] width 204 height 18
type input "0986958797"
type input "thoa"
type input "0986958797"
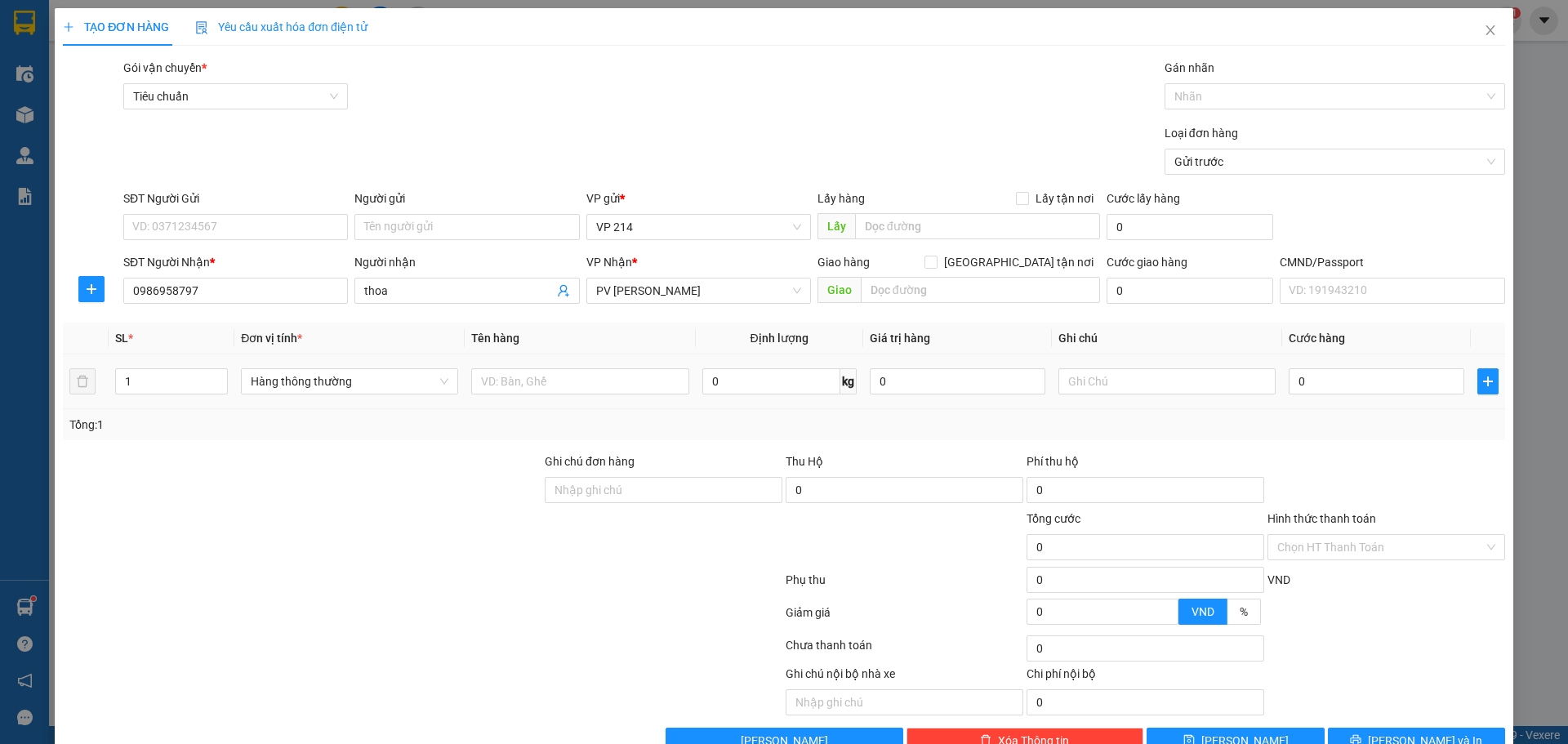
click at [578, 397] on div at bounding box center [579, 381] width 217 height 32
click at [578, 389] on input "text" at bounding box center [579, 381] width 217 height 27
type input "PHÂN"
type input "1T1CAN"
click at [1315, 437] on div "Tổng: 1" at bounding box center [783, 424] width 1442 height 31
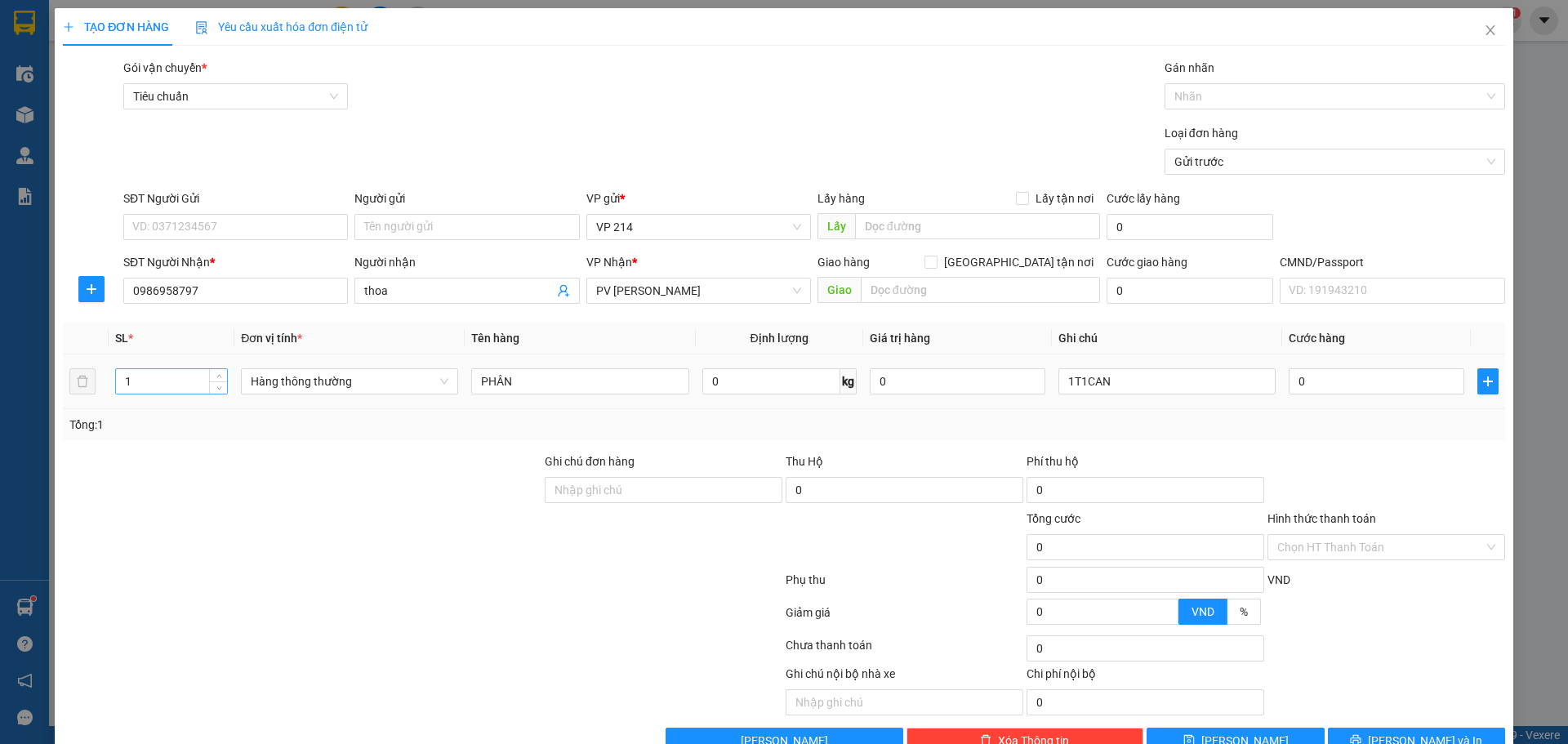
click at [161, 383] on input "1" at bounding box center [170, 381] width 111 height 25
type input "2"
click at [1356, 378] on input "0" at bounding box center [1376, 381] width 175 height 27
type input "1"
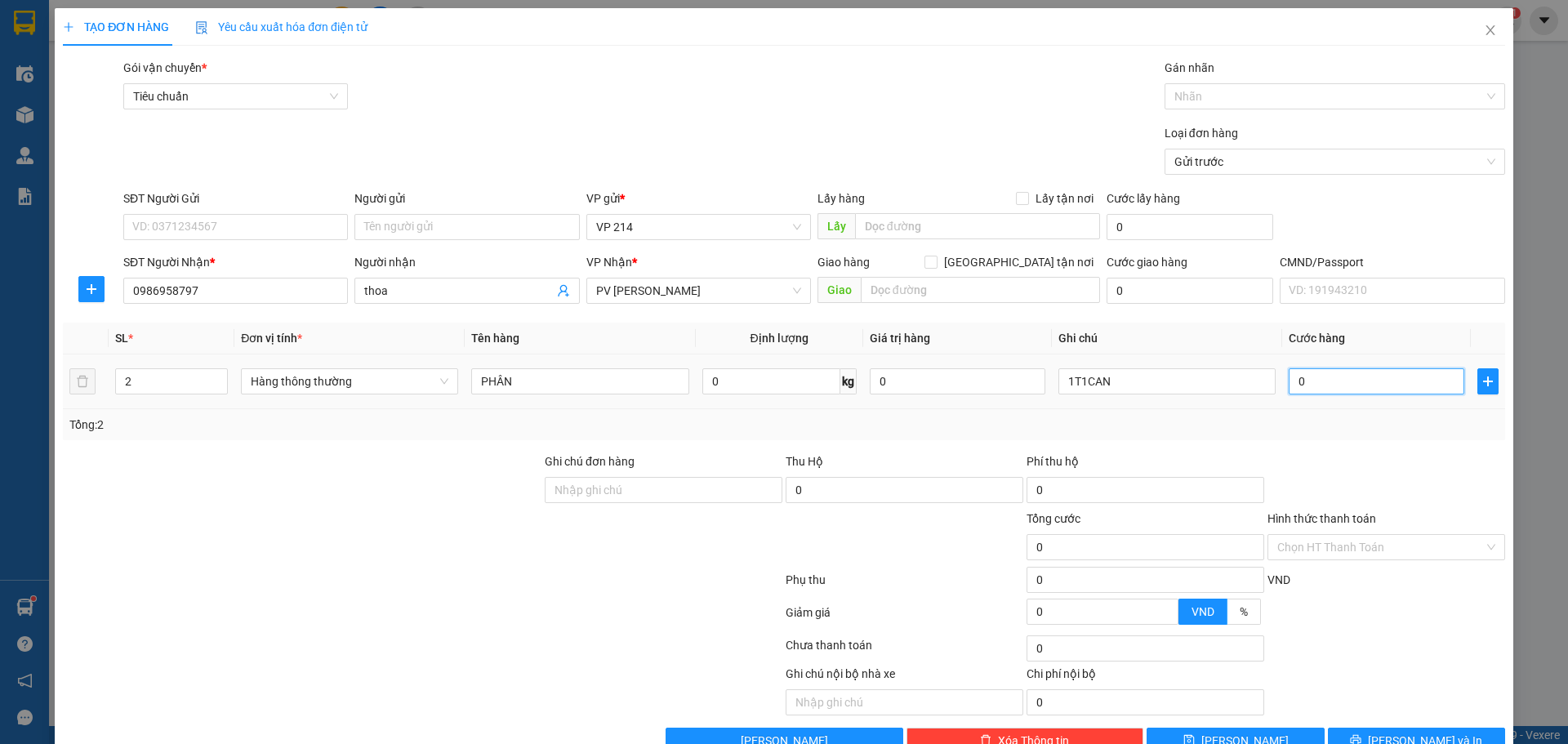
type input "1"
type input "10"
type input "100"
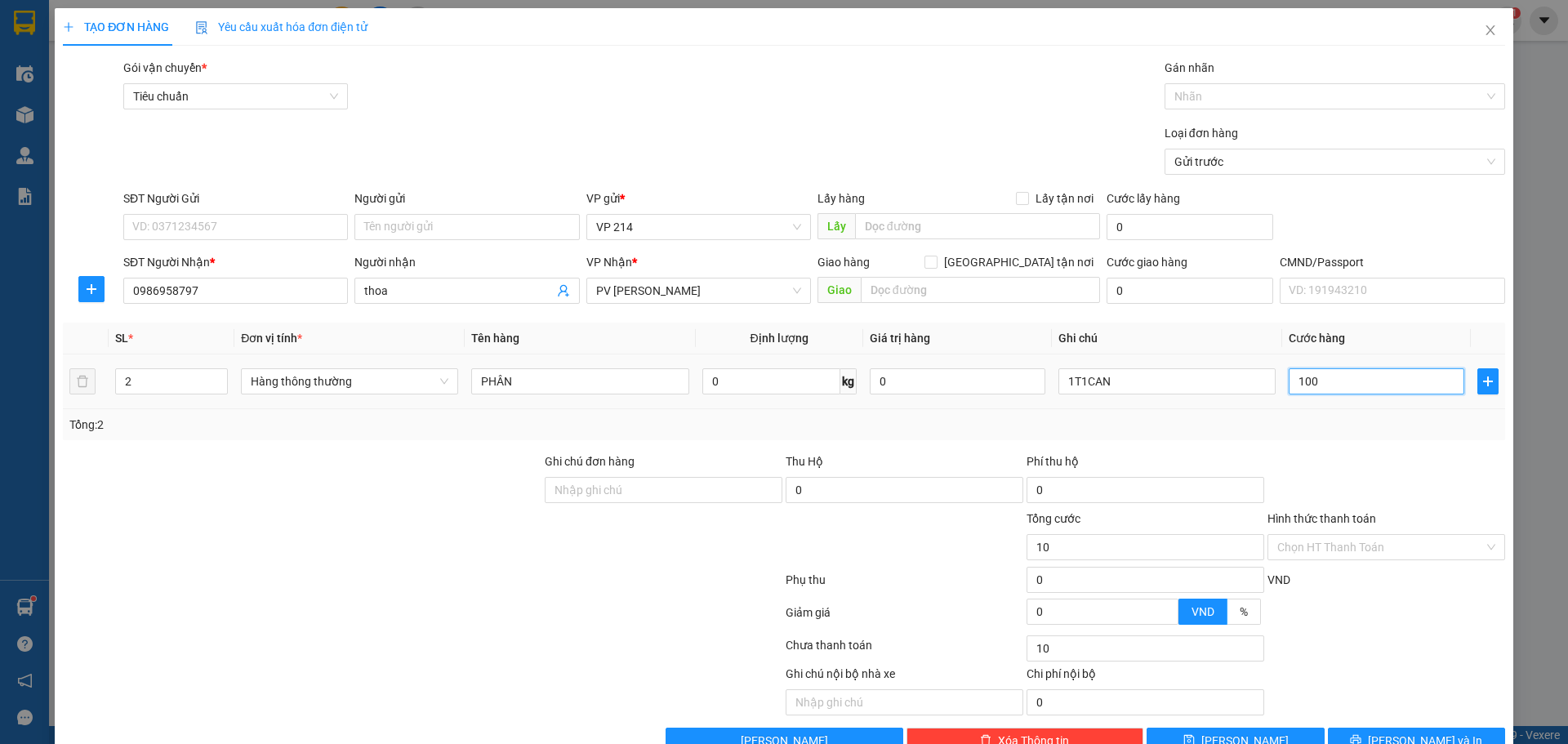
type input "100"
type input "1.000"
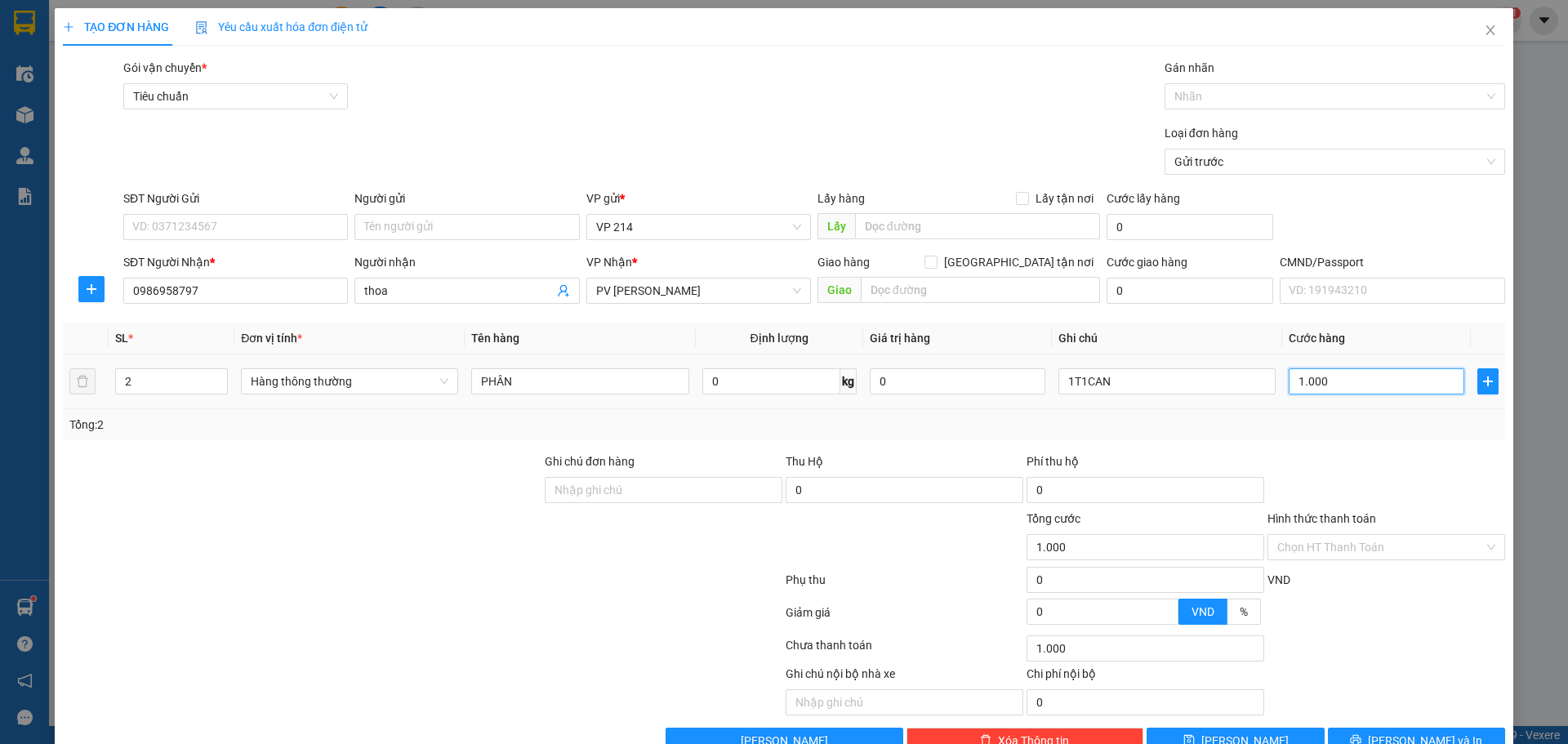
type input "10.000"
type input "100.000"
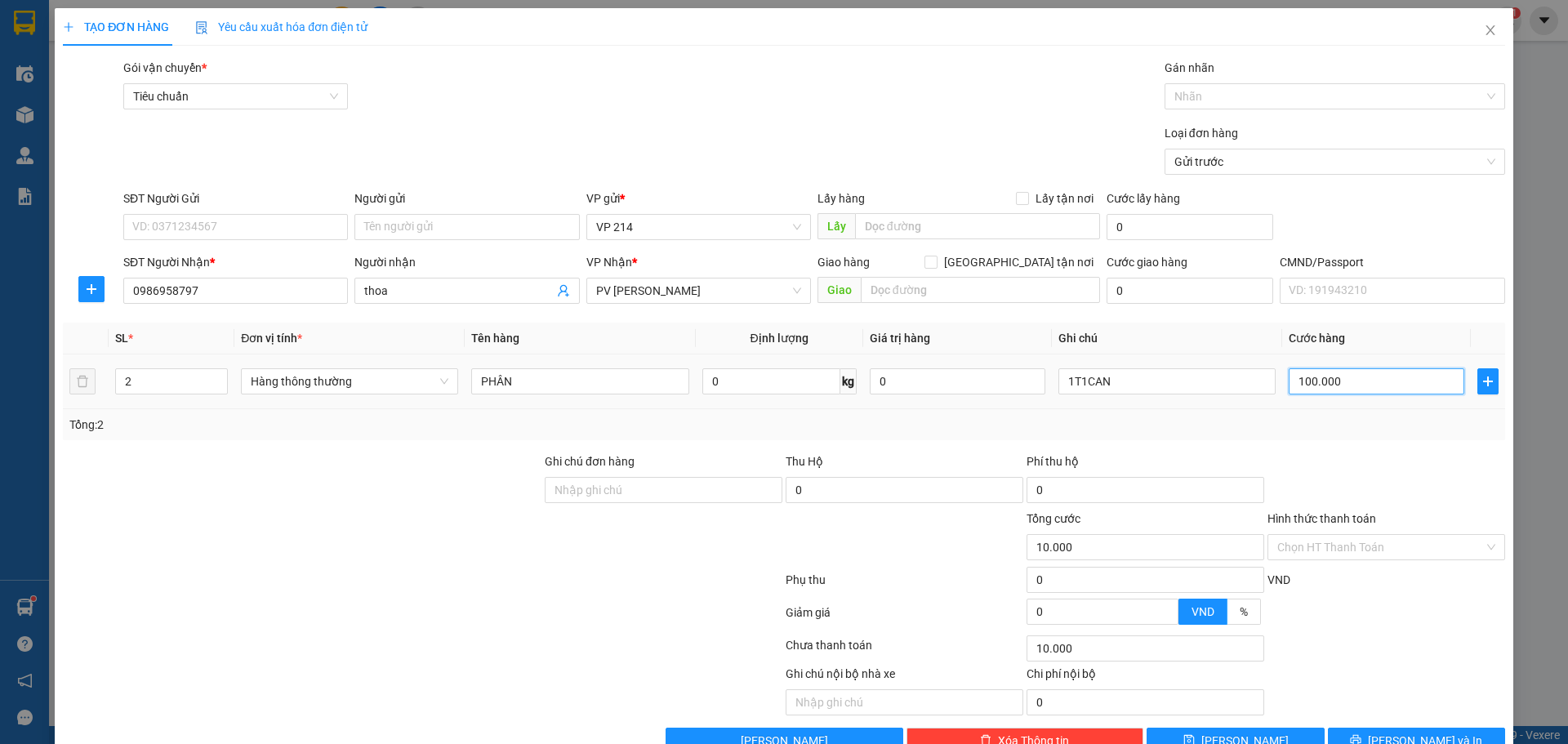
type input "100.000"
type input "10.000"
type input "0"
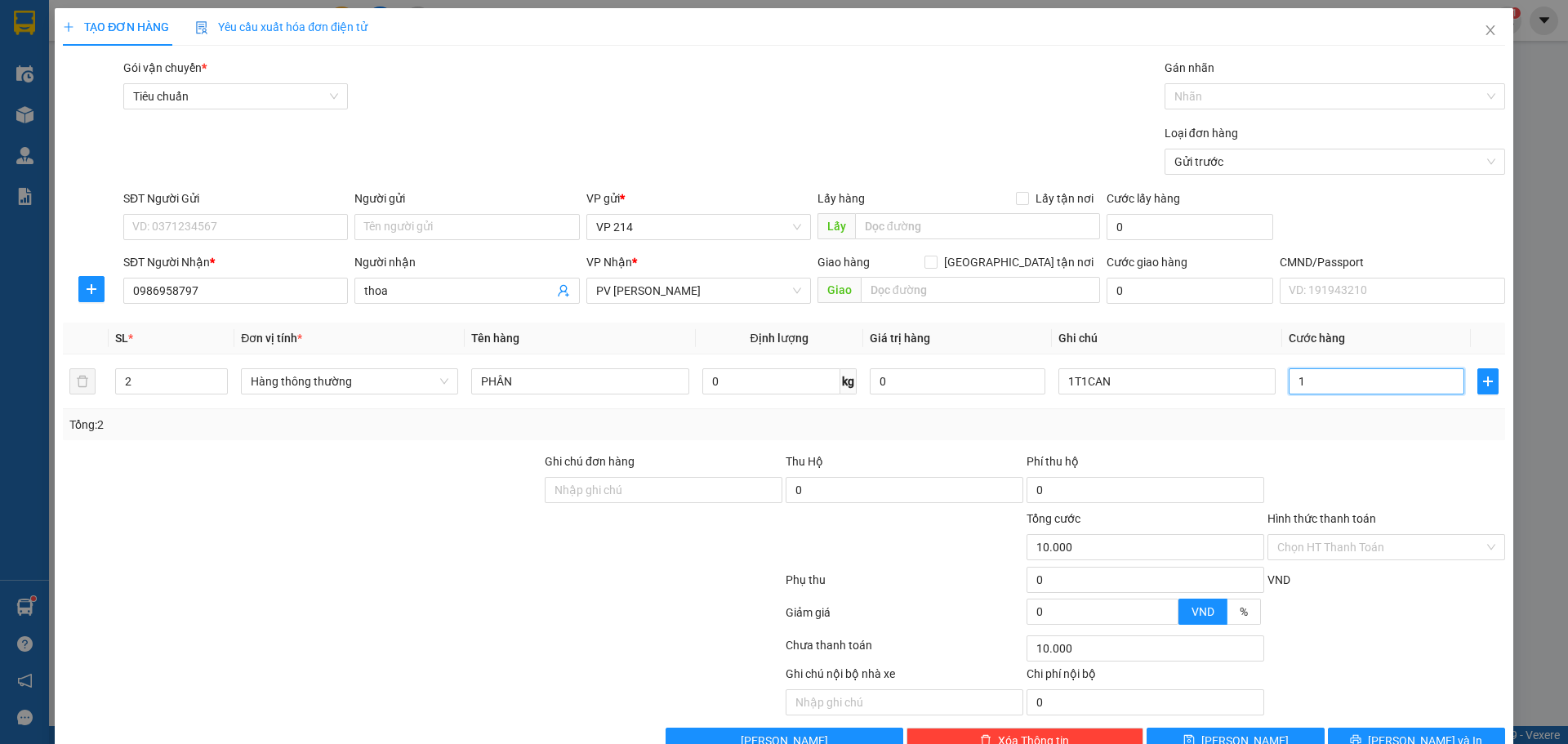
type input "0"
type input "08"
type input "8"
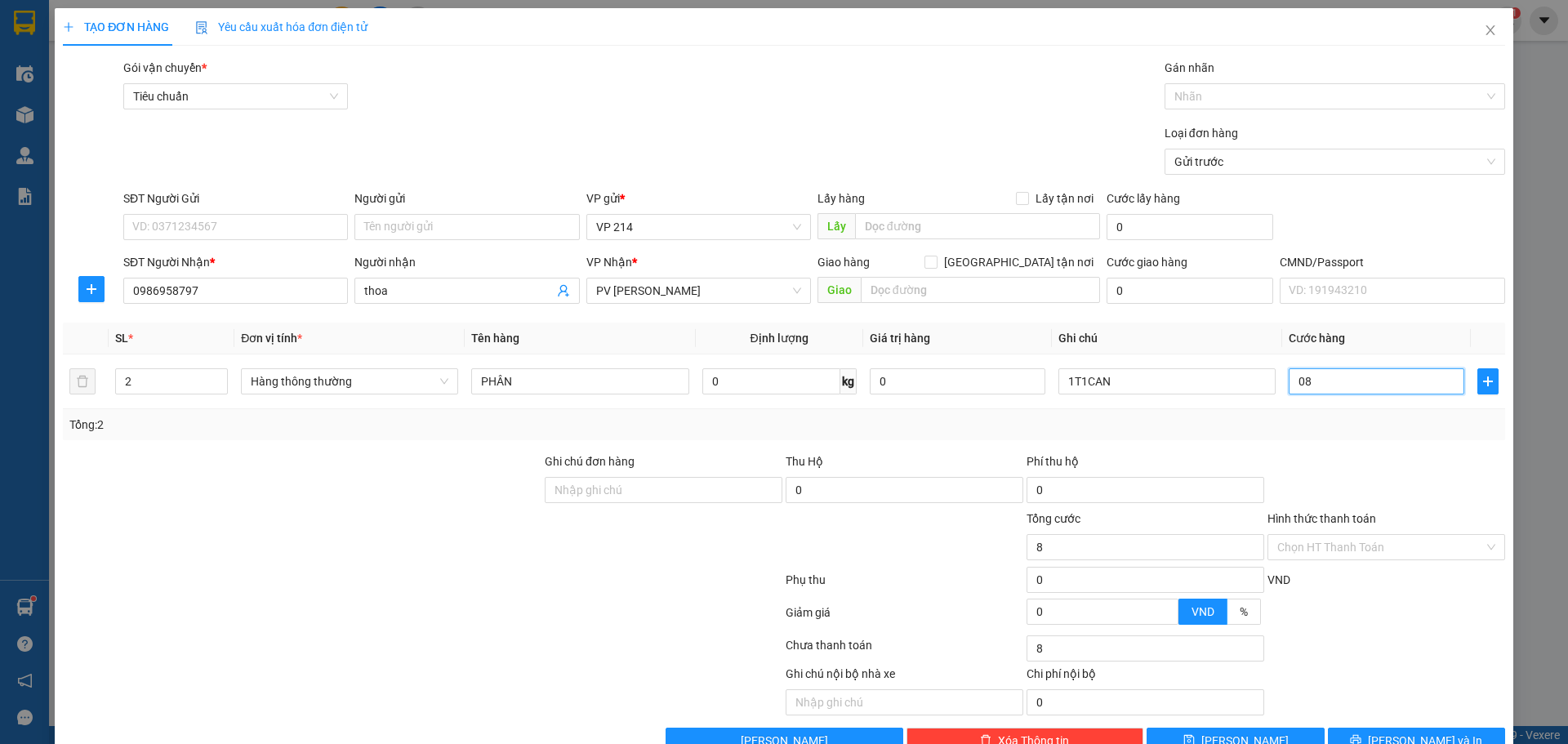
type input "080"
type input "80"
type input "0.800"
type input "800"
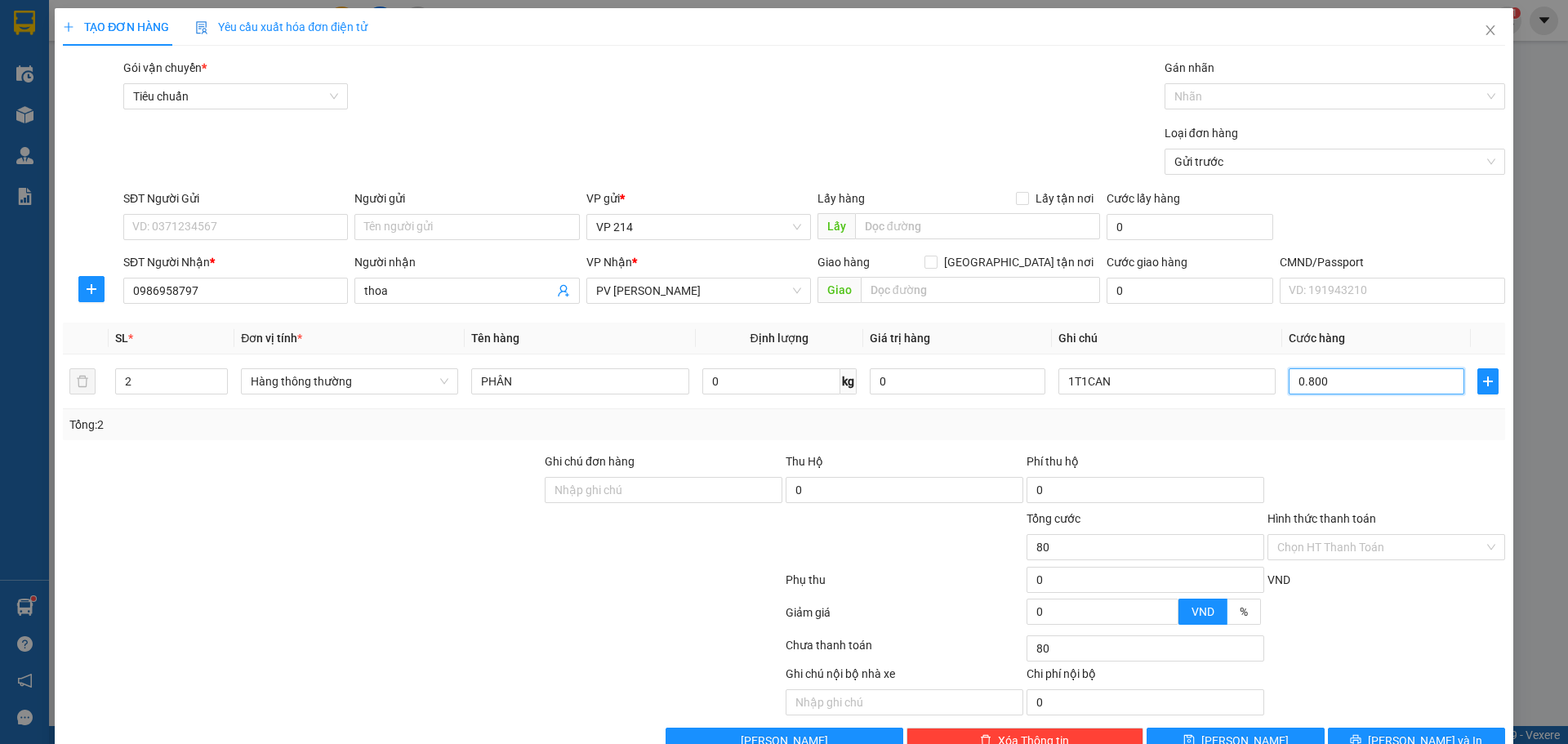
type input "800"
type input "08.000"
type input "8.000"
type input "080.000"
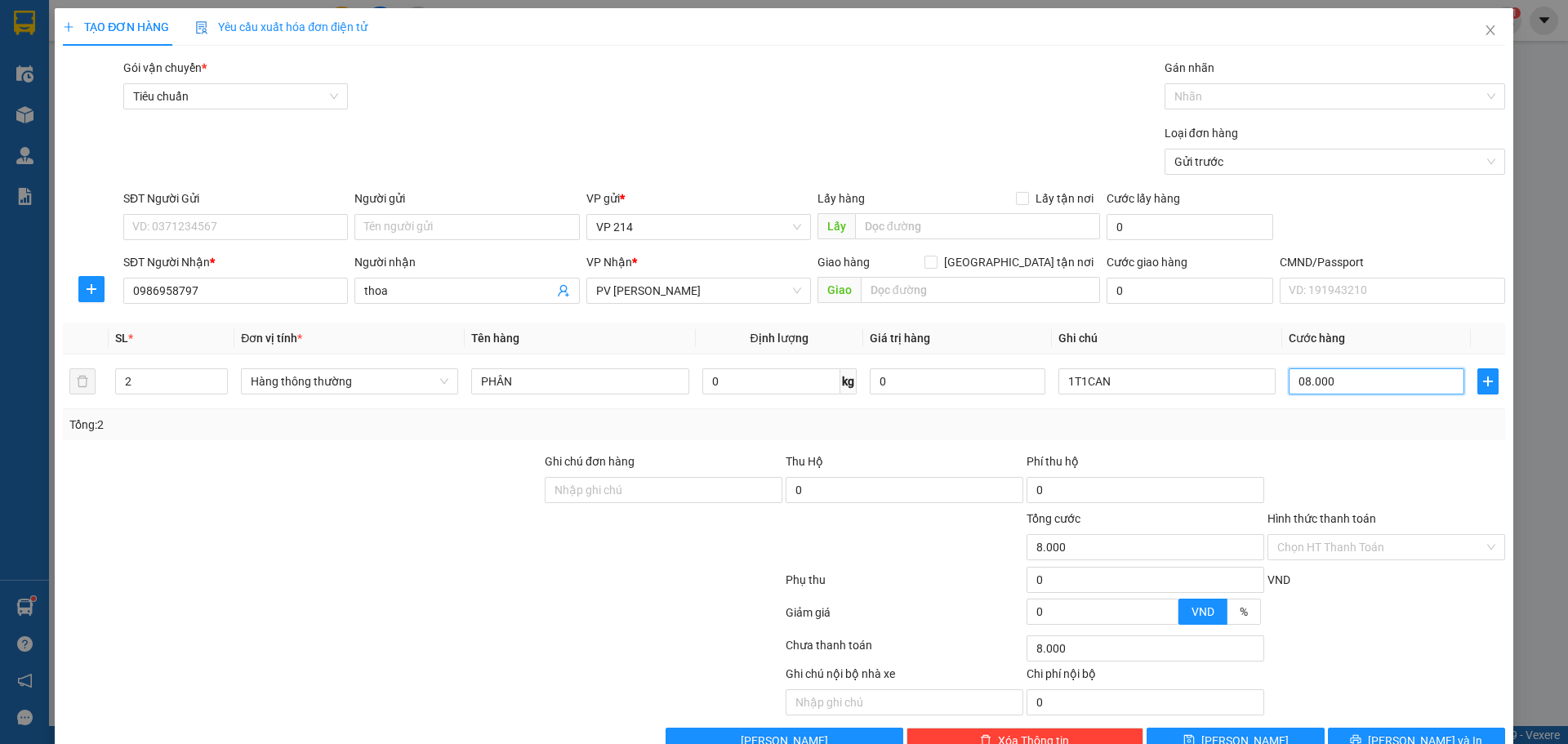
type input "80.000"
type input "0.800.000"
type input "800.000"
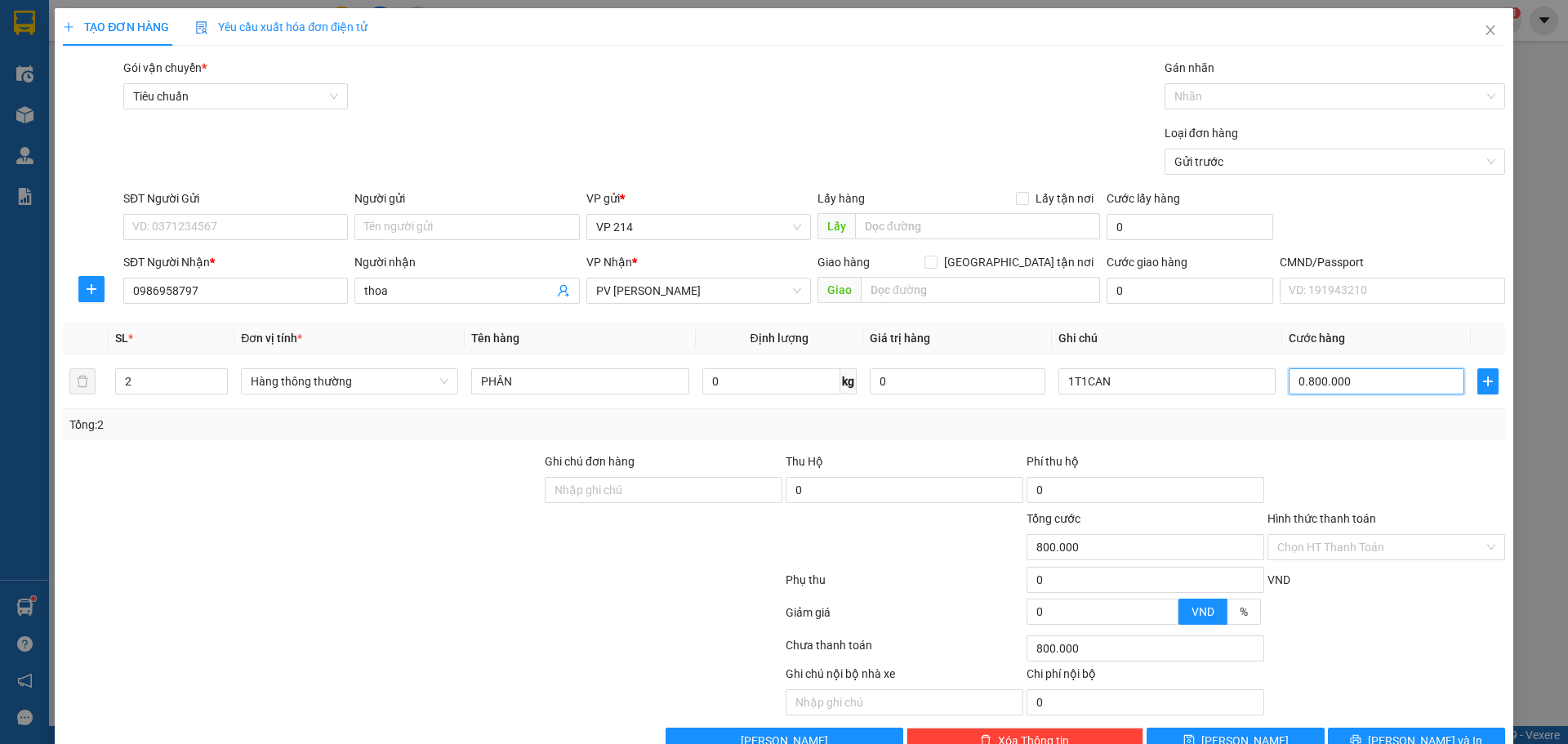
type input "080.000"
type input "80.000"
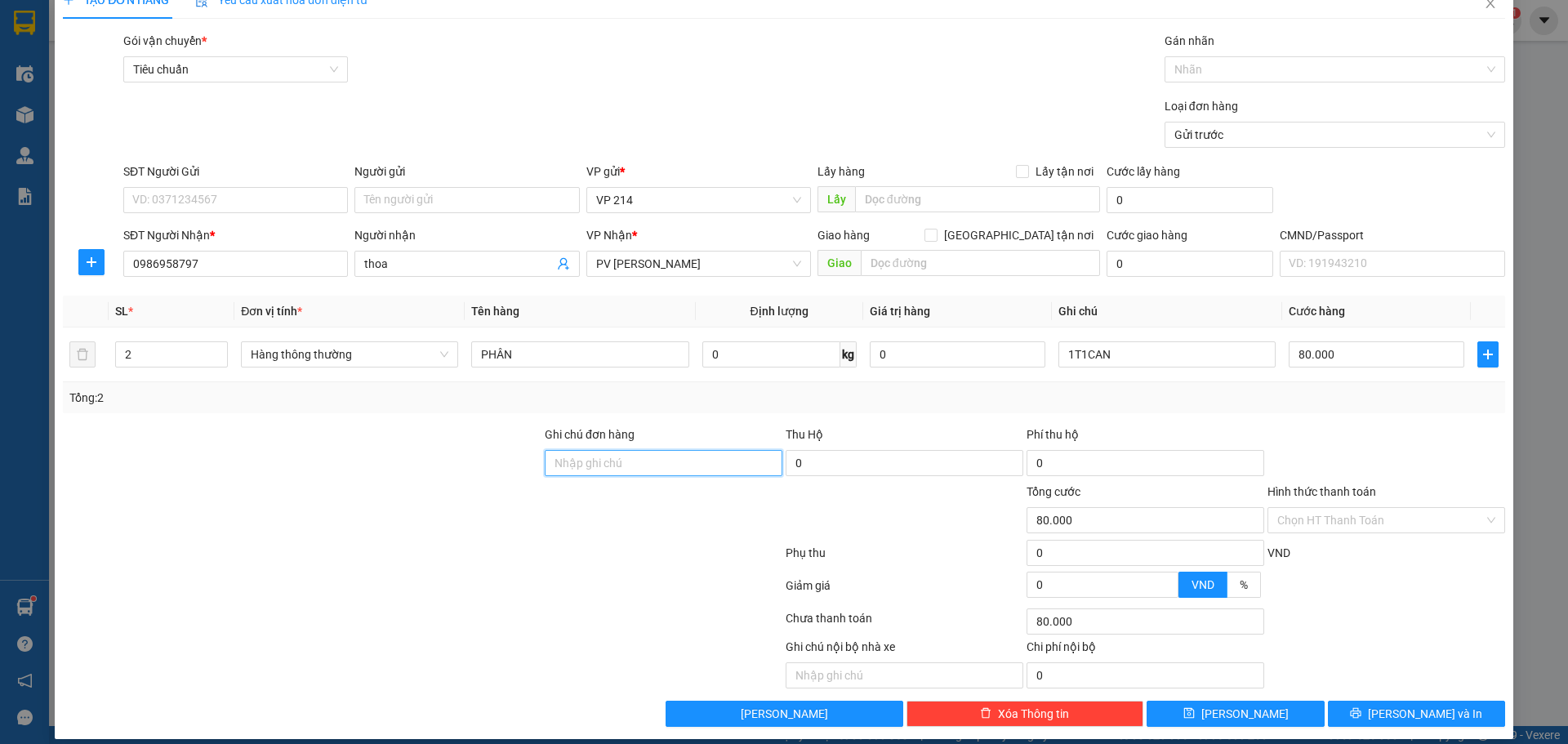
scroll to position [42, 0]
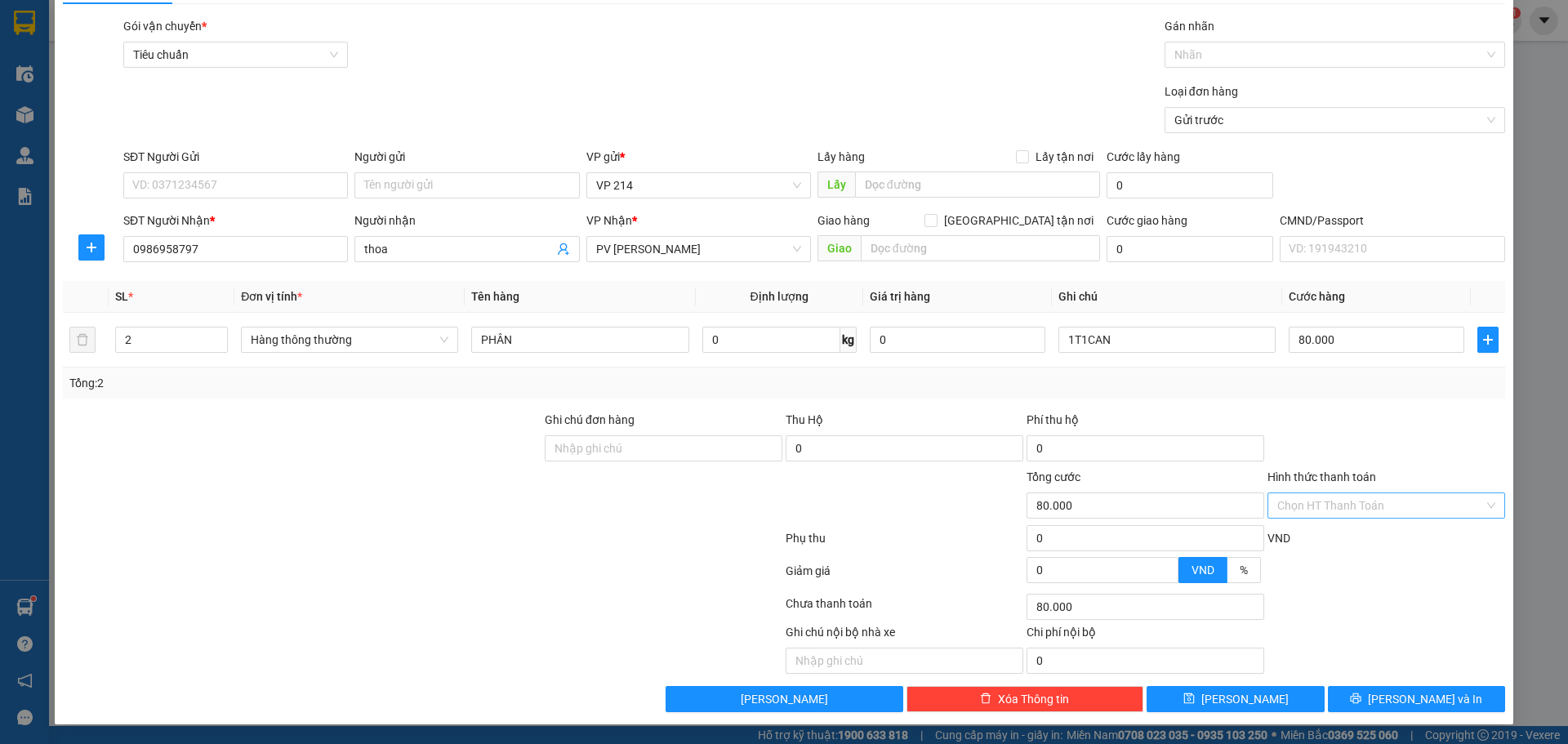
click at [1344, 503] on input "Hình thức thanh toán" at bounding box center [1381, 505] width 206 height 25
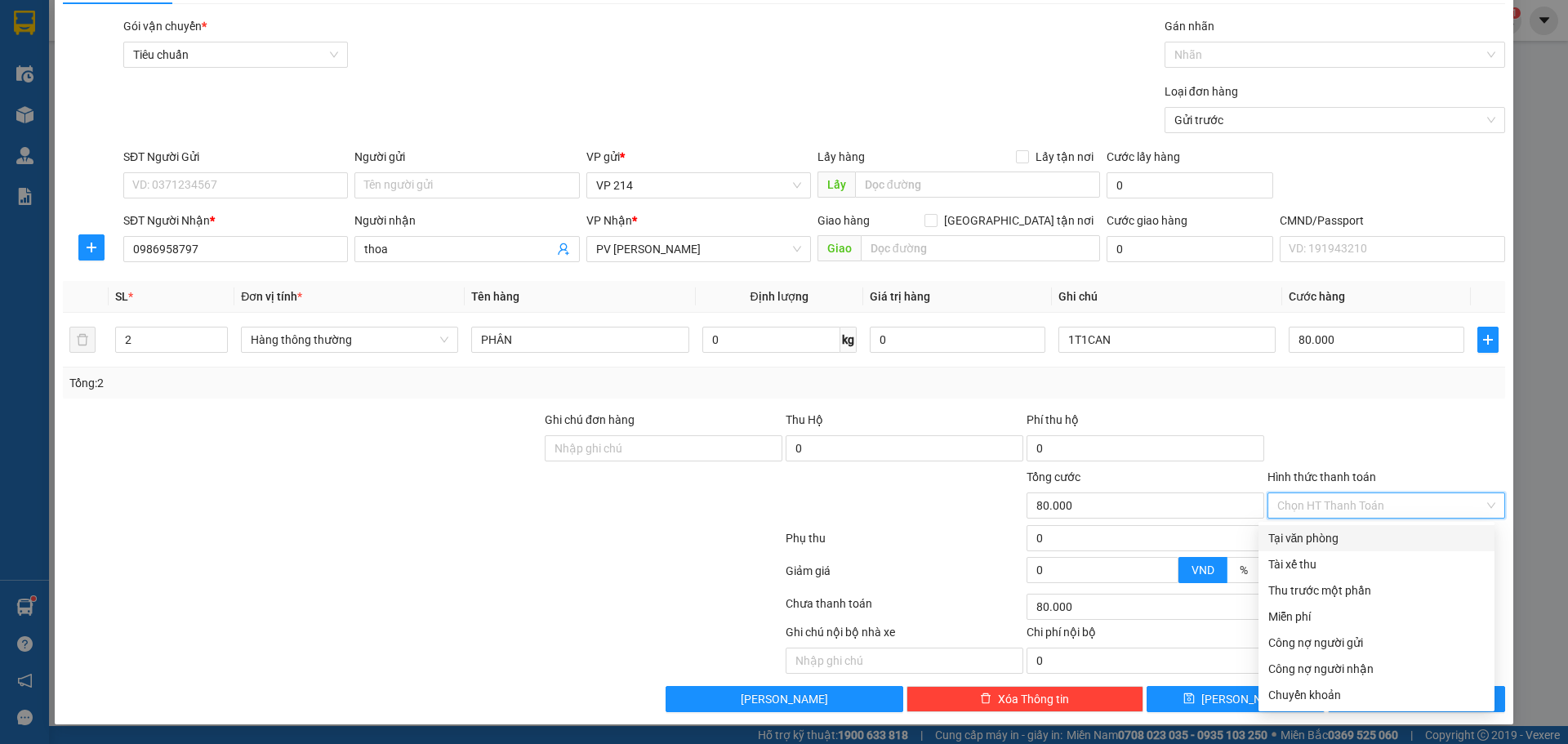
click at [1332, 540] on div "Tại văn phòng" at bounding box center [1376, 538] width 217 height 18
type input "0"
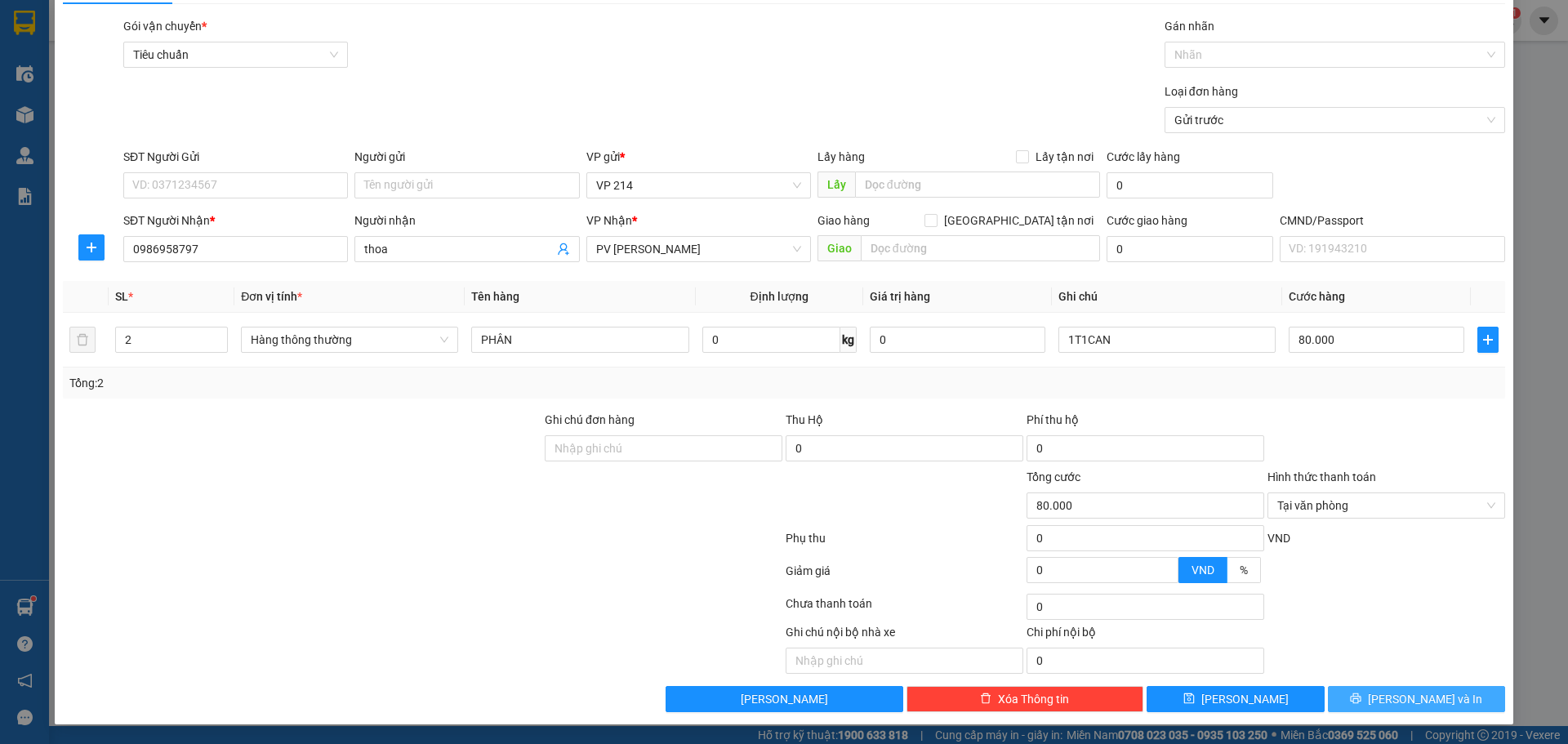
click at [1407, 695] on span "[PERSON_NAME] và In" at bounding box center [1425, 699] width 115 height 18
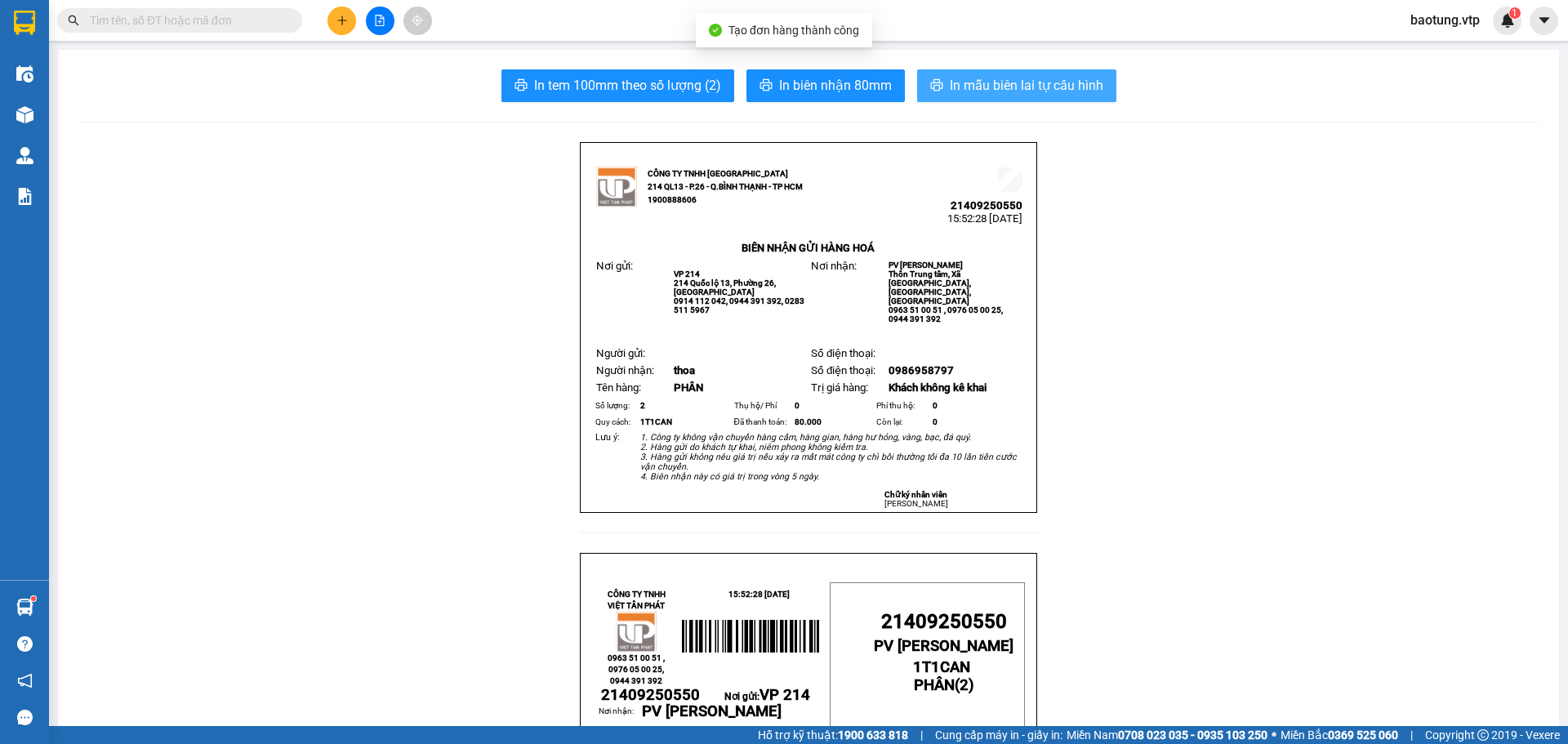
click at [952, 86] on span "In mẫu biên lai tự cấu hình" at bounding box center [1026, 85] width 153 height 21
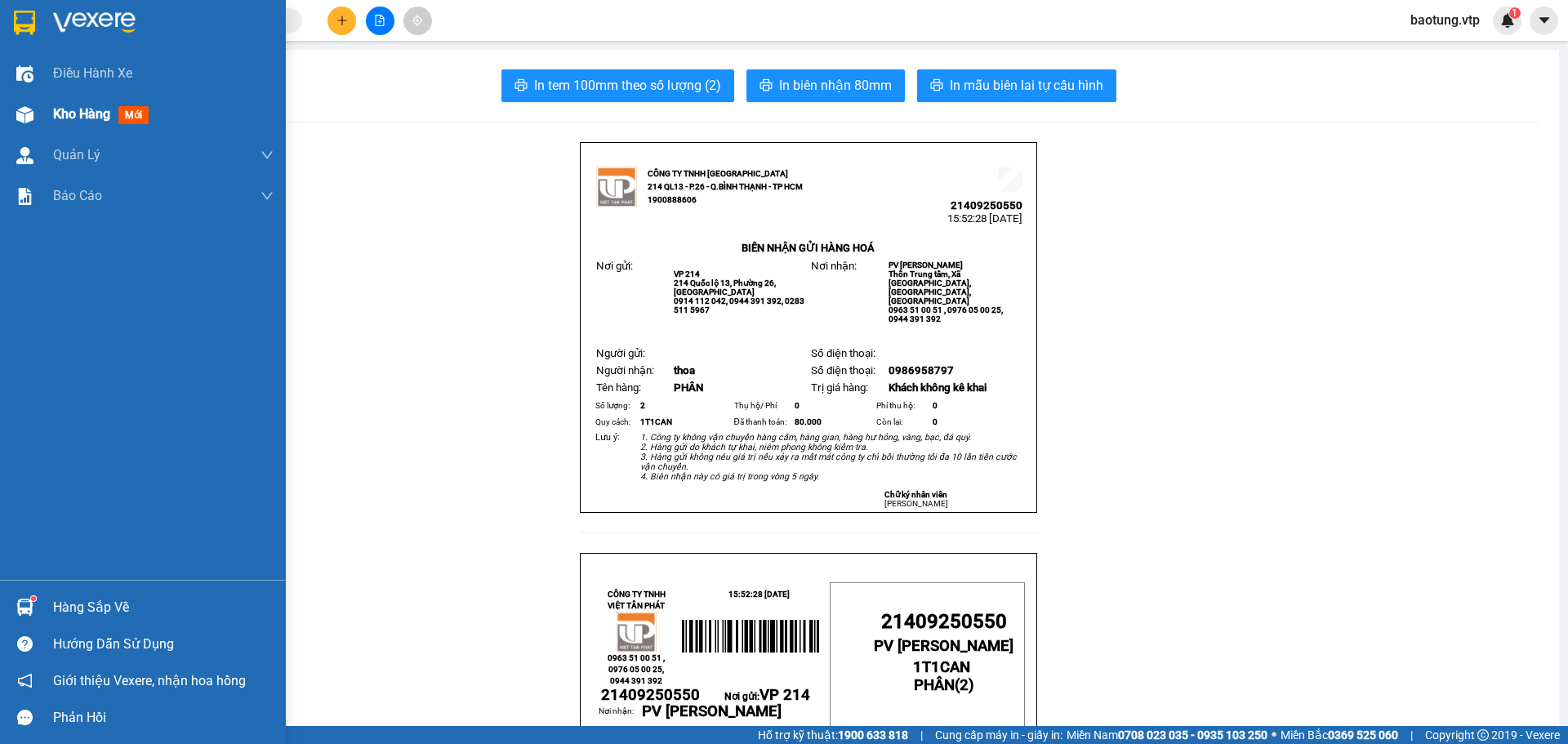
click at [30, 128] on div at bounding box center [25, 115] width 28 height 28
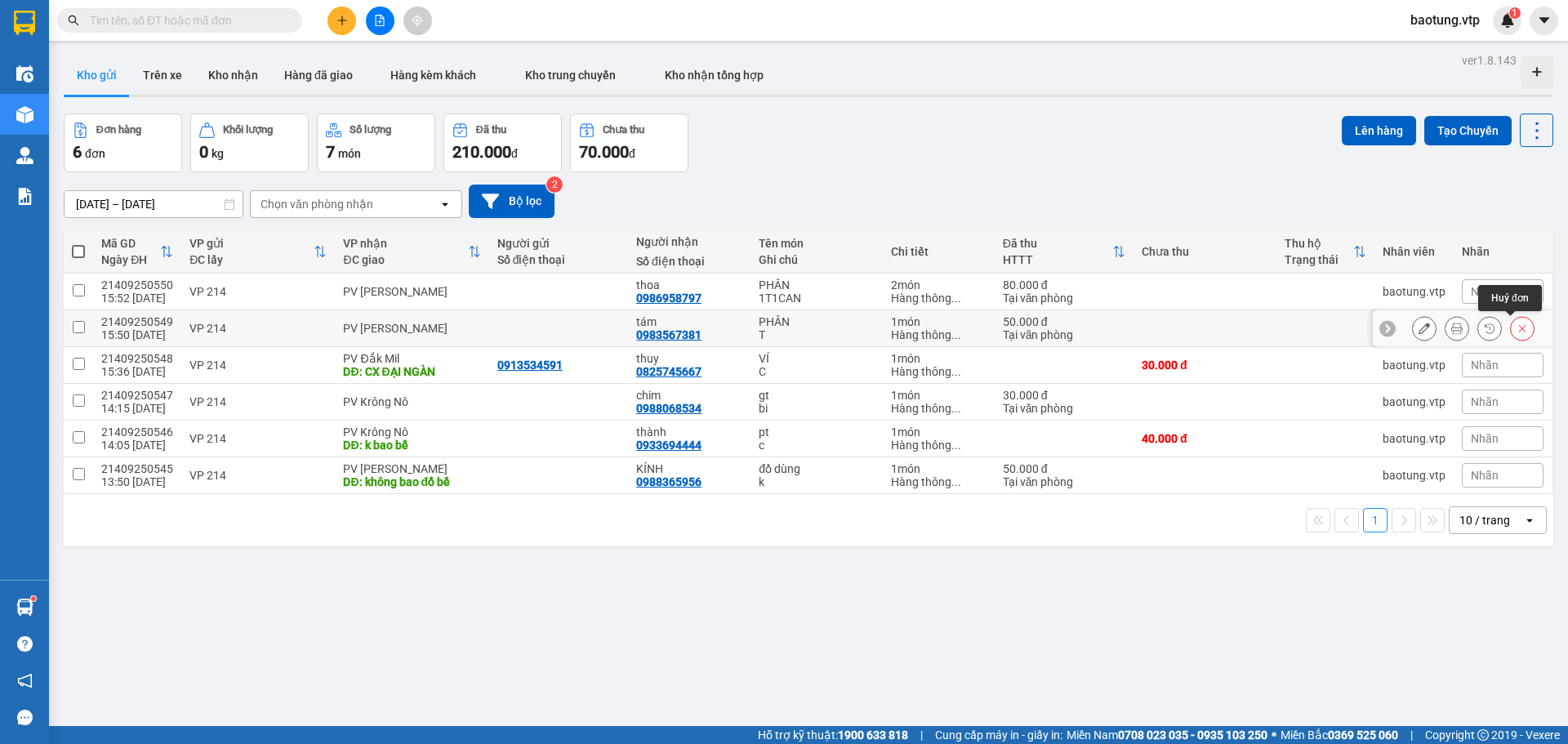
click at [1520, 329] on button at bounding box center [1522, 328] width 23 height 28
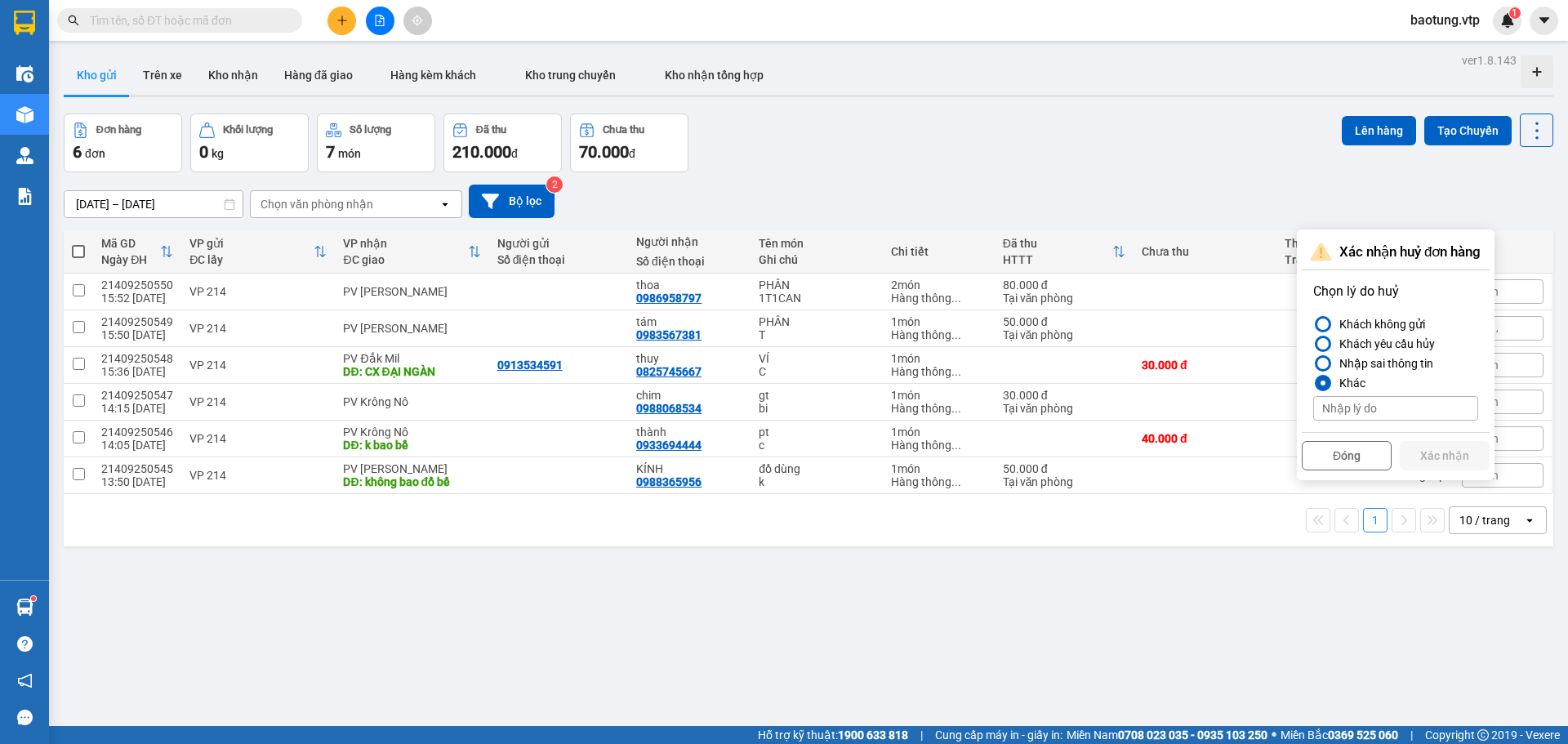
click at [1348, 400] on input at bounding box center [1396, 408] width 165 height 25
click at [1330, 361] on div at bounding box center [1322, 363] width 16 height 16
click at [1313, 363] on input "Nhập sai thông tin" at bounding box center [1313, 363] width 0 height 0
click at [1358, 404] on input at bounding box center [1396, 408] width 165 height 25
type input "GIÁ CƯỚC SAI"
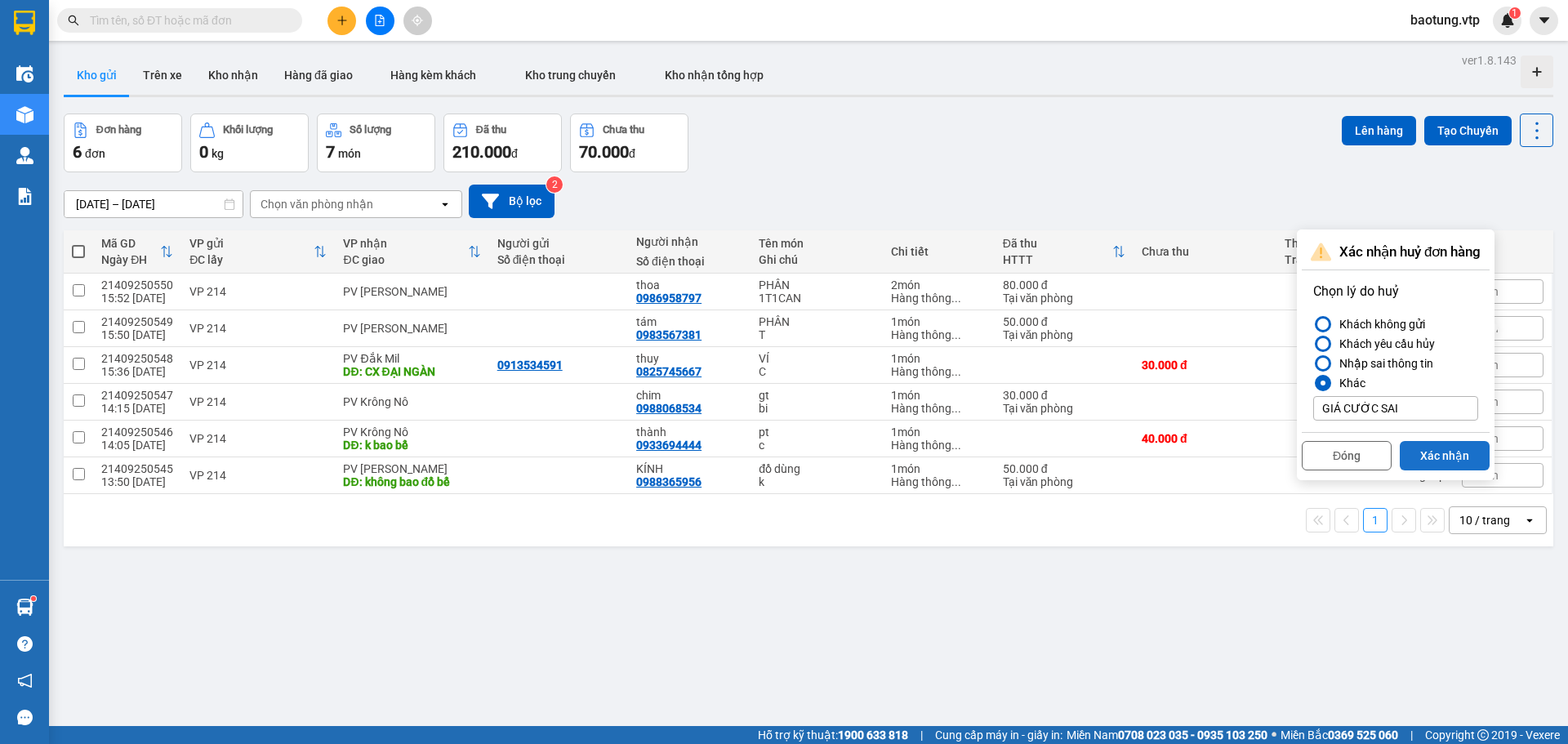
click at [1436, 457] on button "Xác nhận" at bounding box center [1444, 455] width 90 height 29
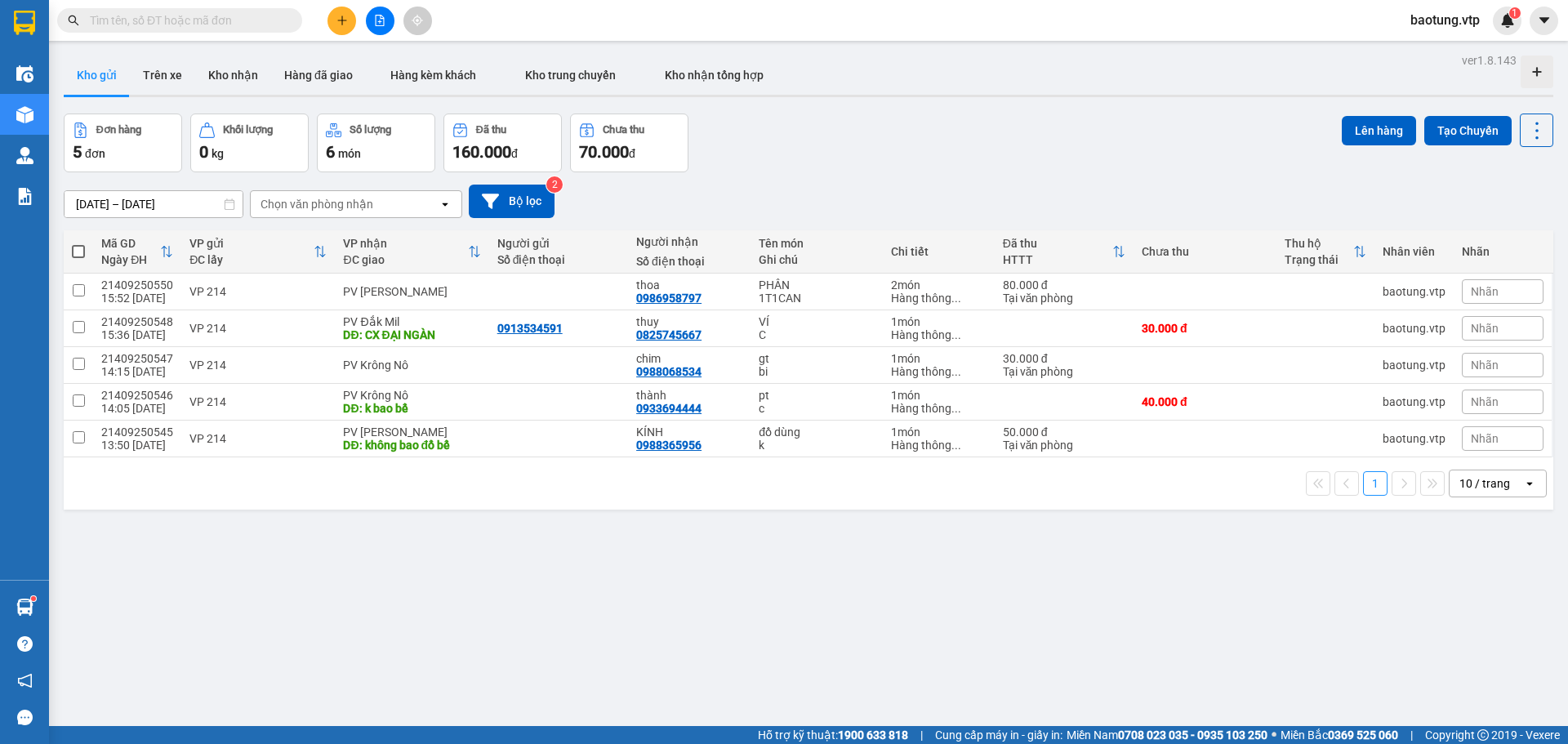
click at [348, 19] on button at bounding box center [342, 21] width 28 height 28
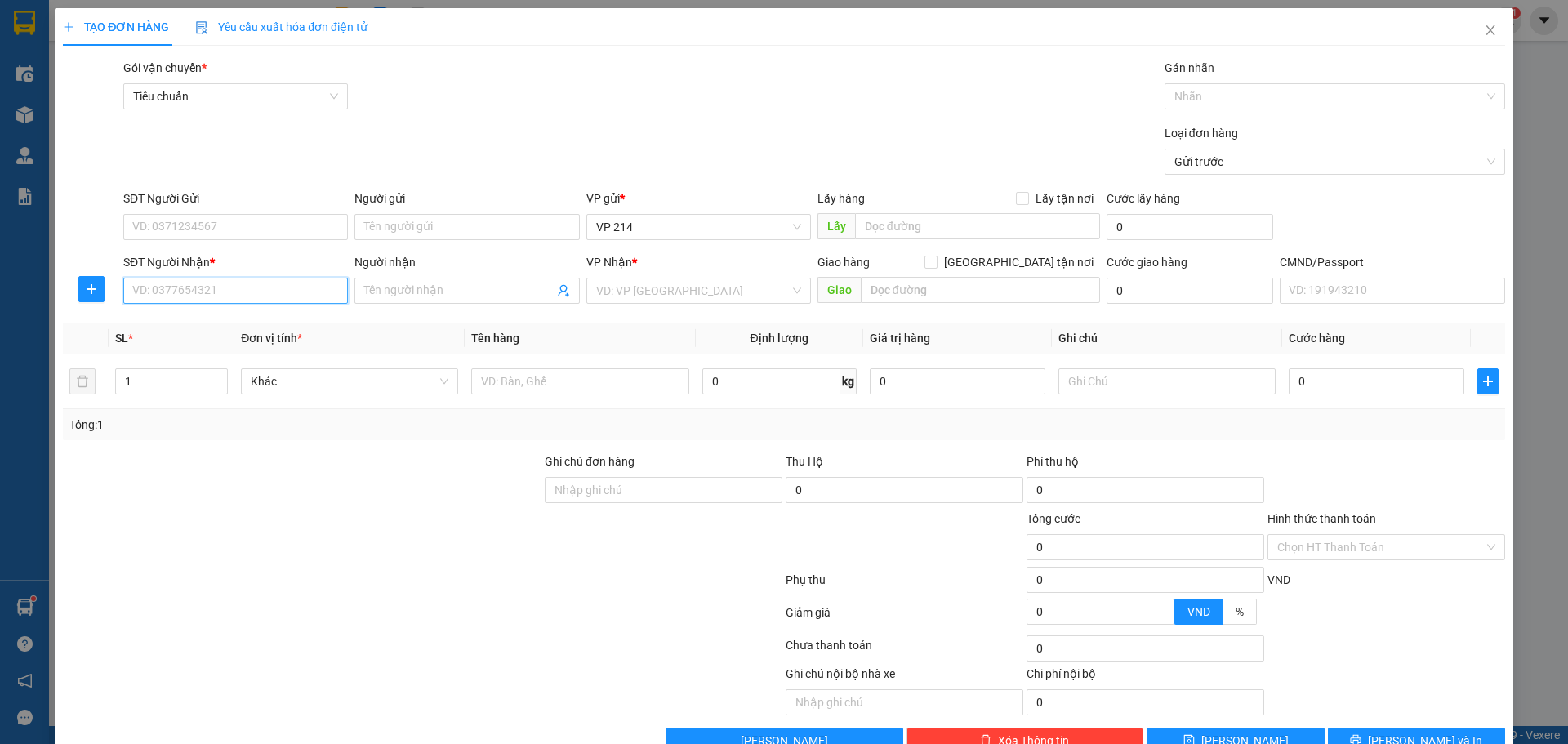
click at [252, 288] on input "SĐT Người Nhận *" at bounding box center [235, 291] width 224 height 27
type input "0983567381"
click at [245, 315] on div "0983567381 - tám" at bounding box center [234, 323] width 204 height 18
type input "tám"
type input "0983567381"
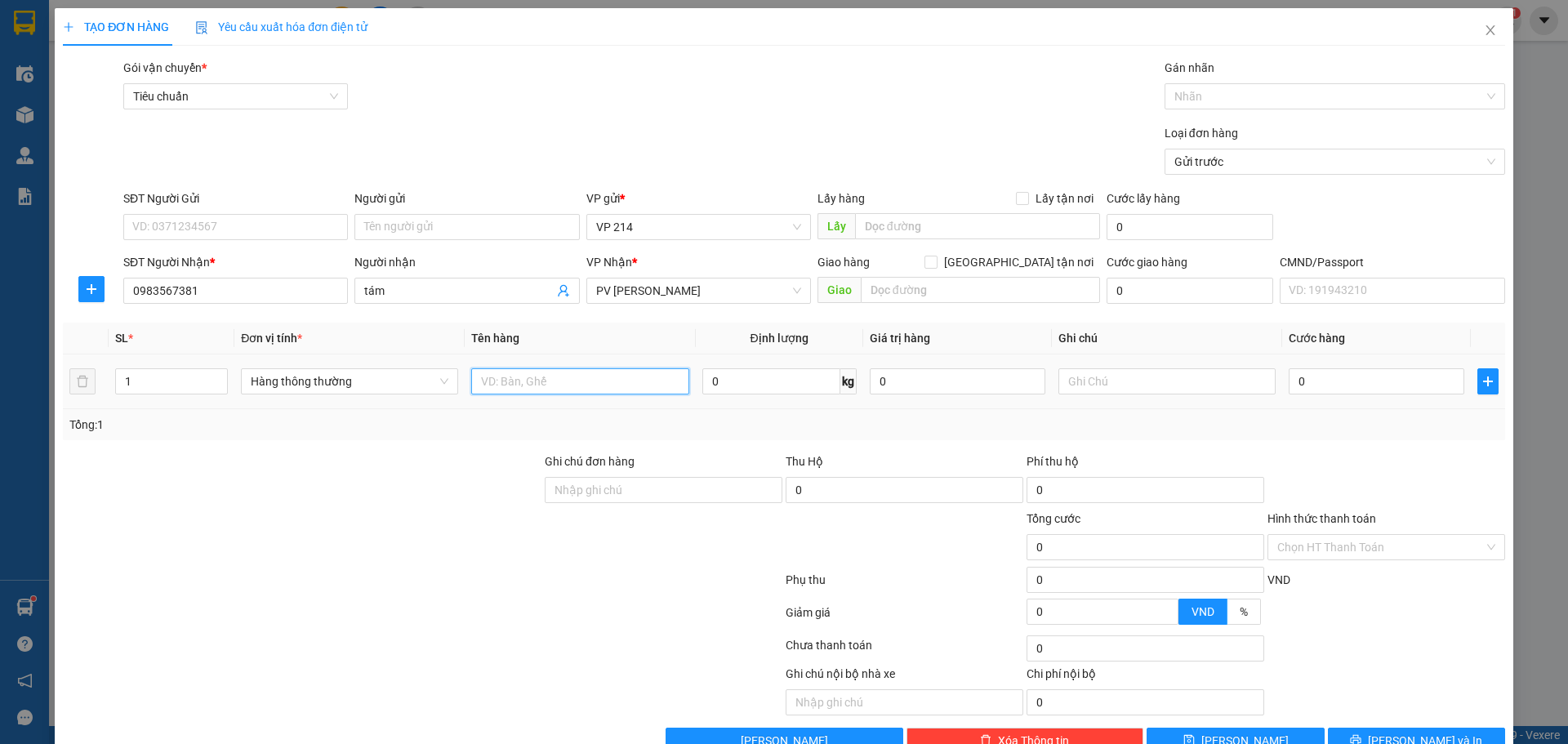
click at [565, 381] on input "text" at bounding box center [579, 381] width 217 height 27
type input "PHÂN"
type input "T"
type input "4"
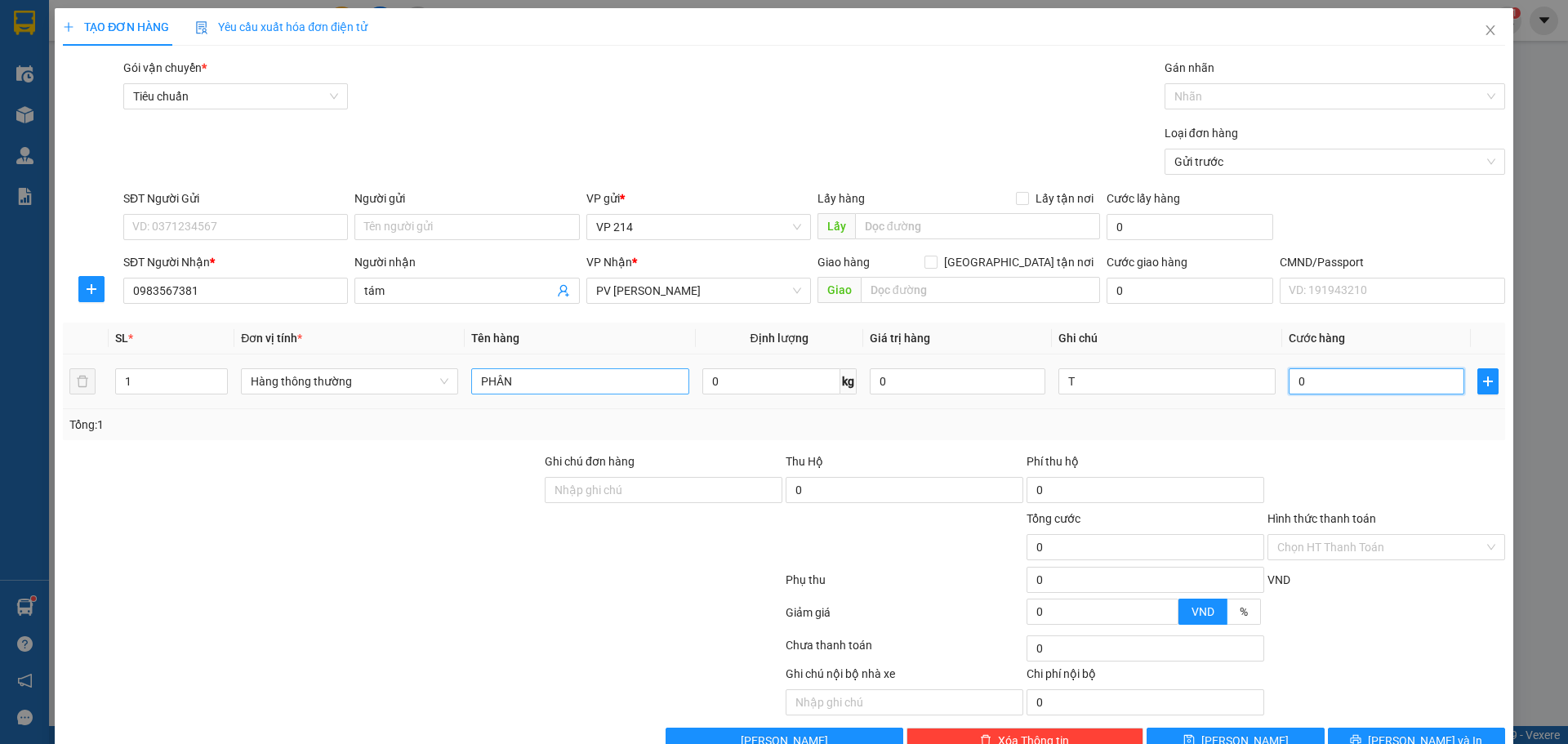
type input "4"
type input "40"
type input "40.000"
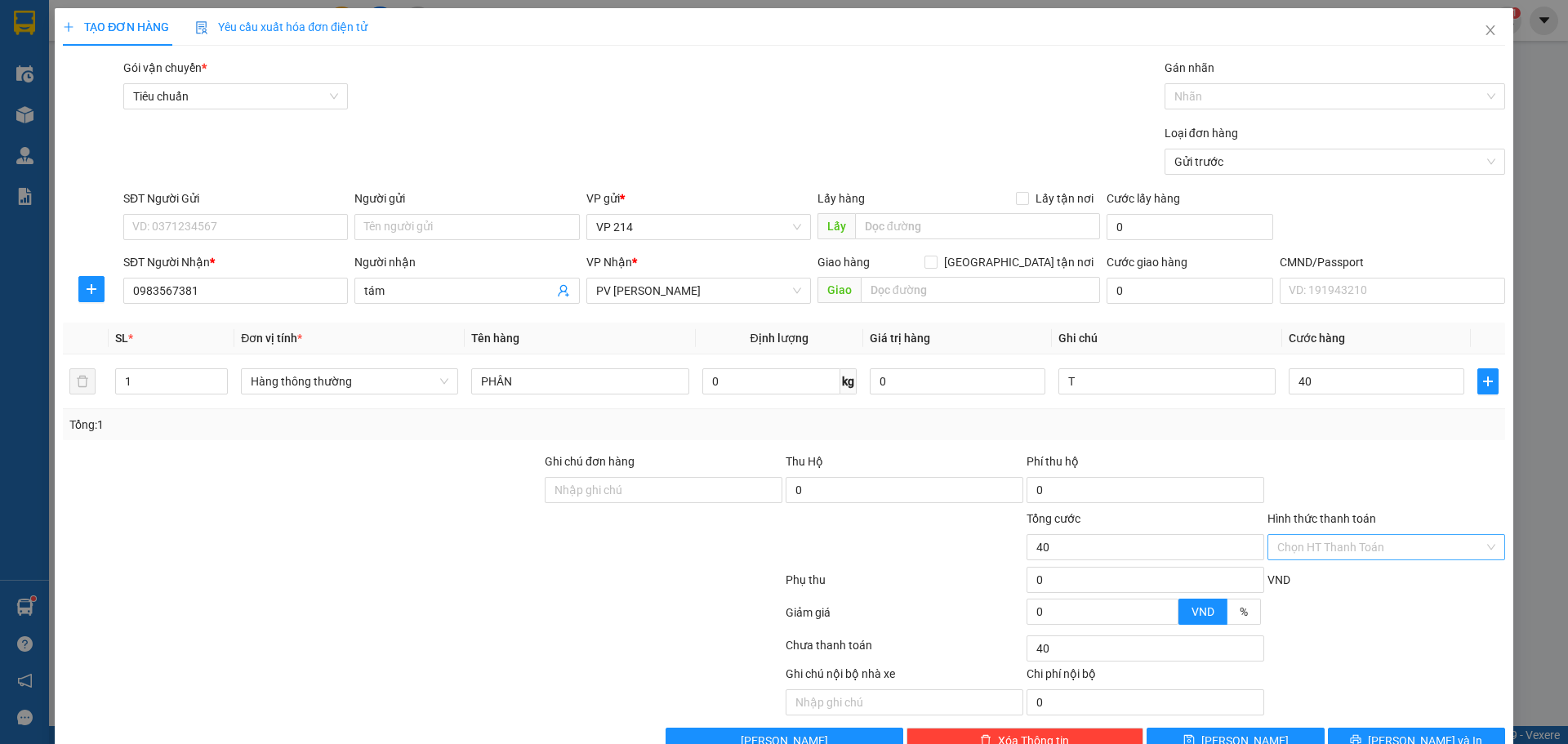
type input "40.000"
click at [1293, 558] on input "Hình thức thanh toán" at bounding box center [1381, 547] width 206 height 25
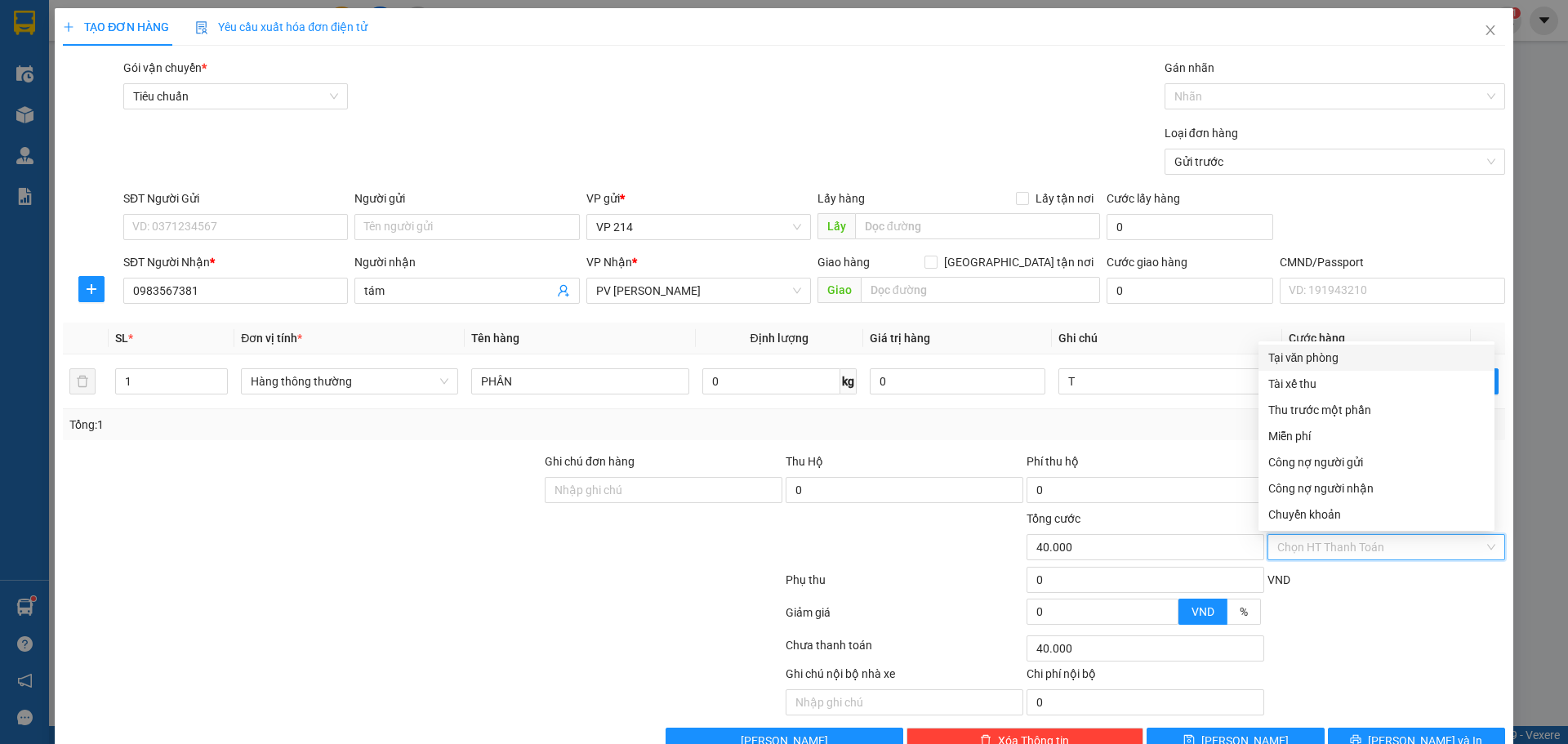
click at [1324, 349] on div "Tại văn phòng" at bounding box center [1376, 357] width 217 height 18
type input "0"
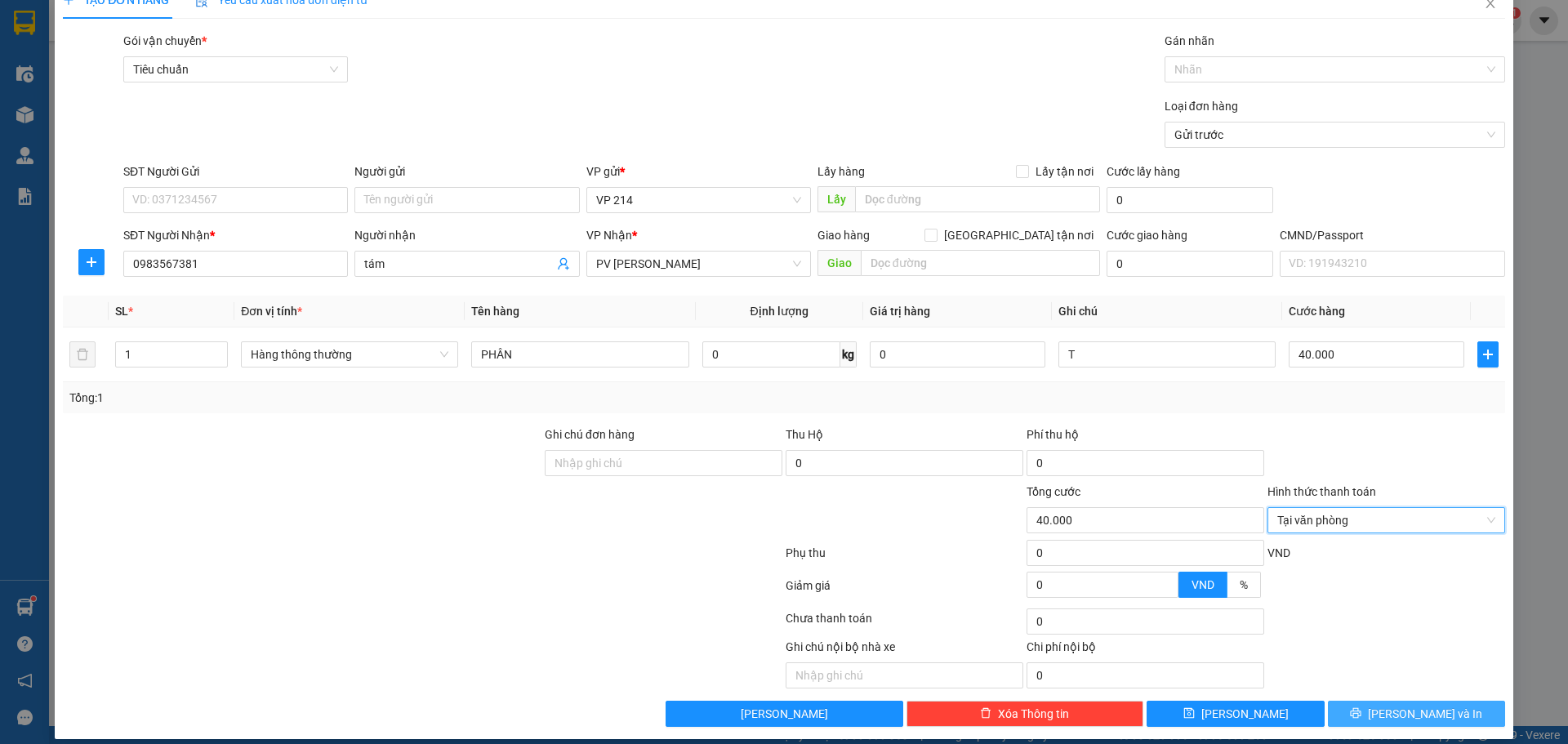
scroll to position [42, 0]
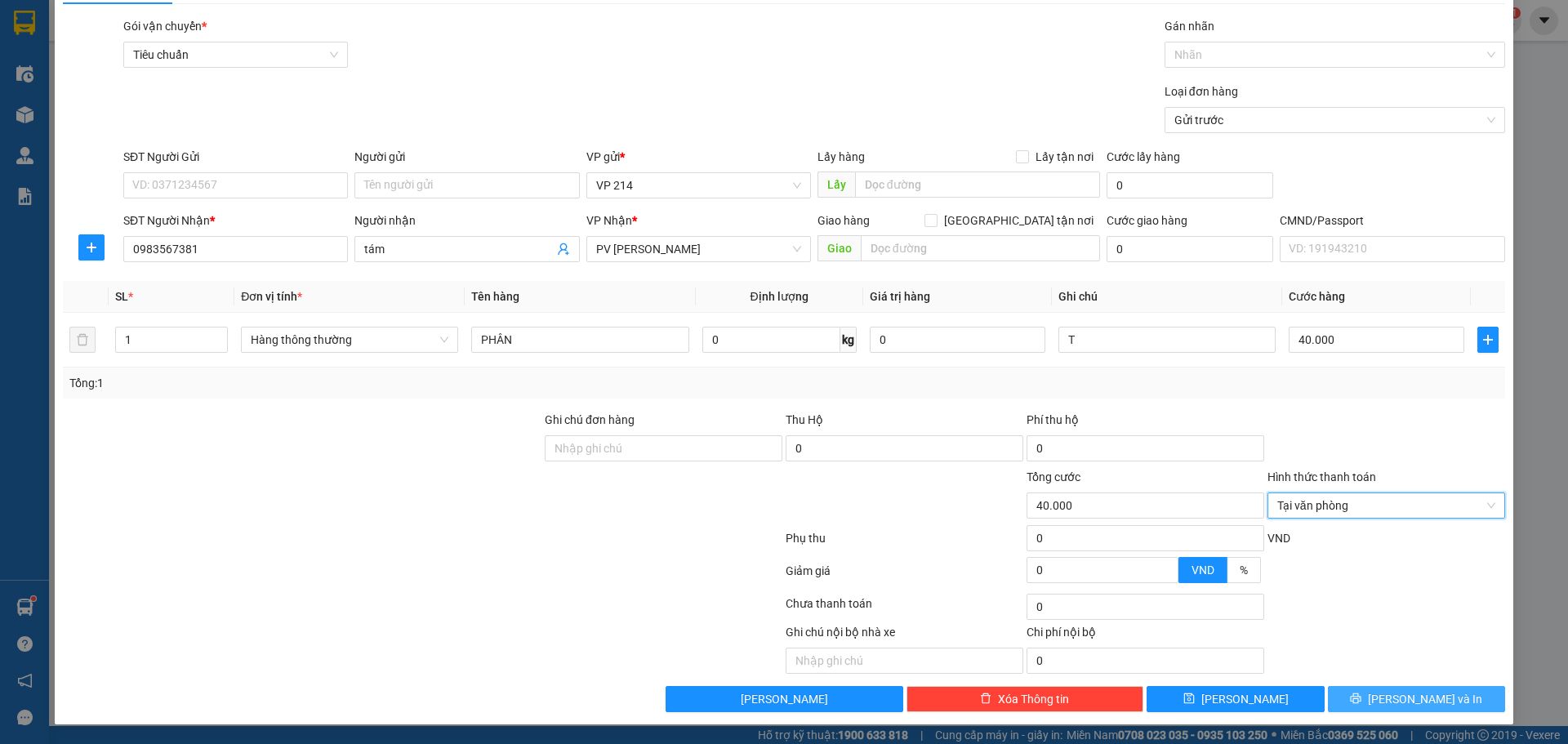
click at [1408, 695] on span "[PERSON_NAME] và In" at bounding box center [1425, 699] width 115 height 18
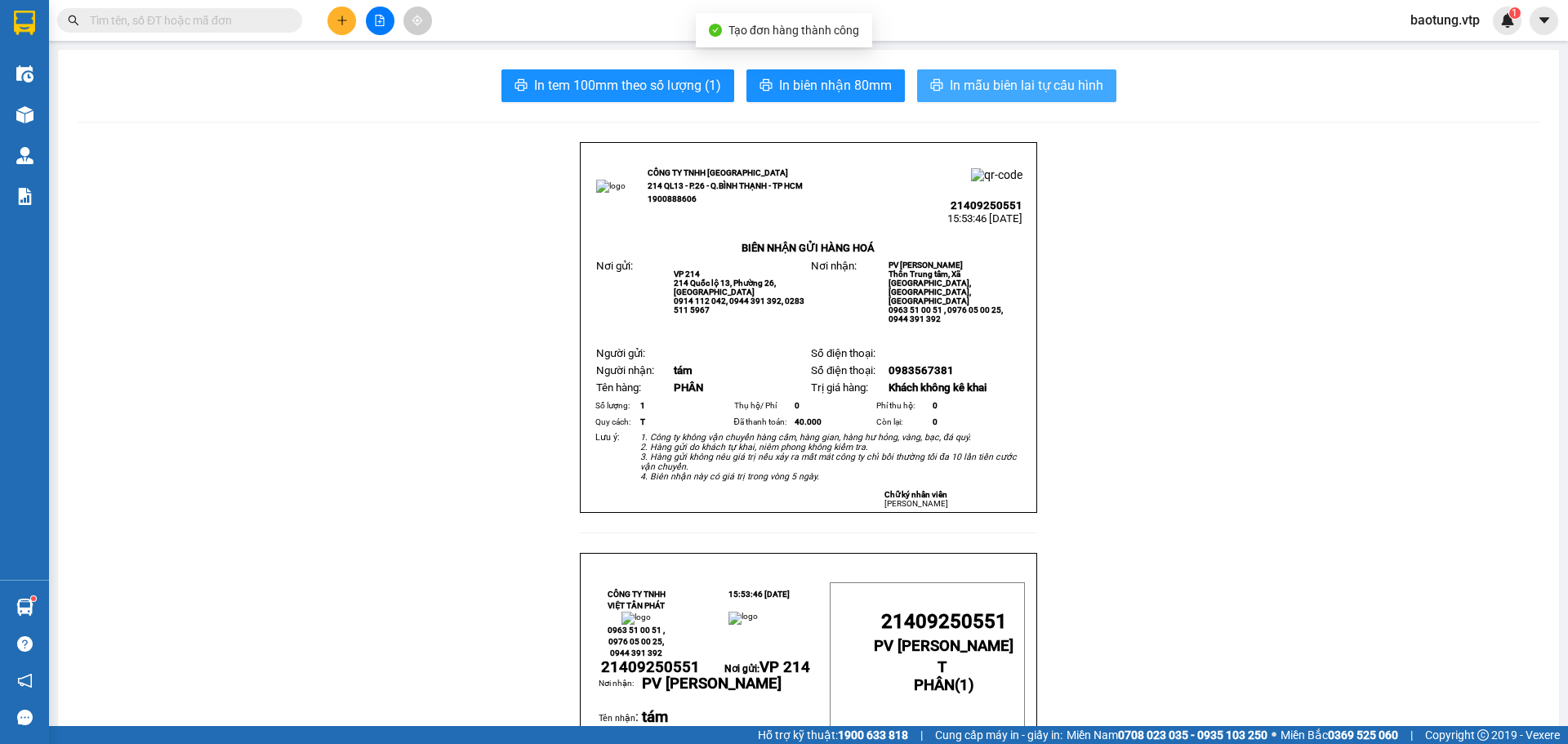
click at [1007, 92] on span "In mẫu biên lai tự cấu hình" at bounding box center [1026, 85] width 153 height 21
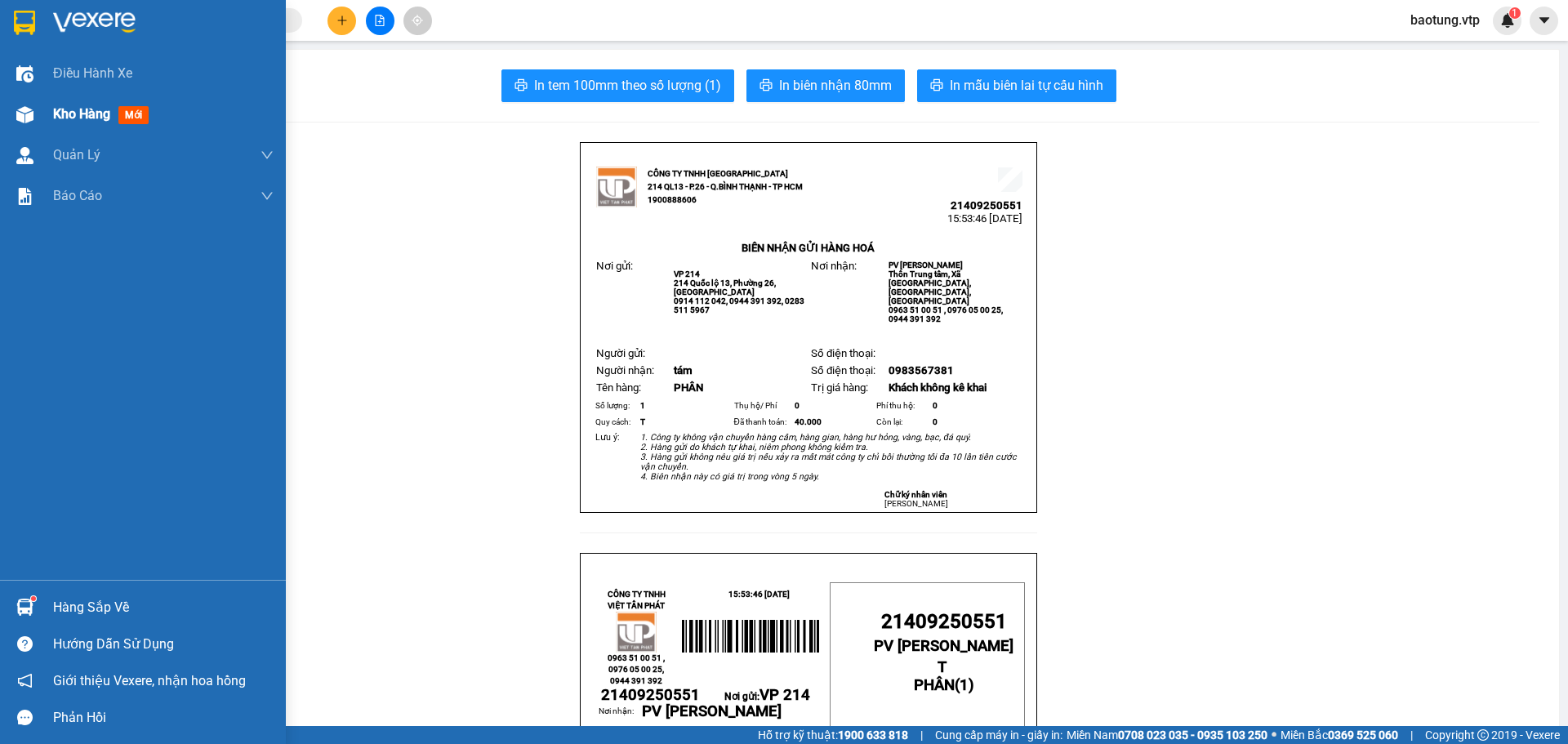
click at [81, 100] on div "Kho hàng mới" at bounding box center [163, 114] width 221 height 41
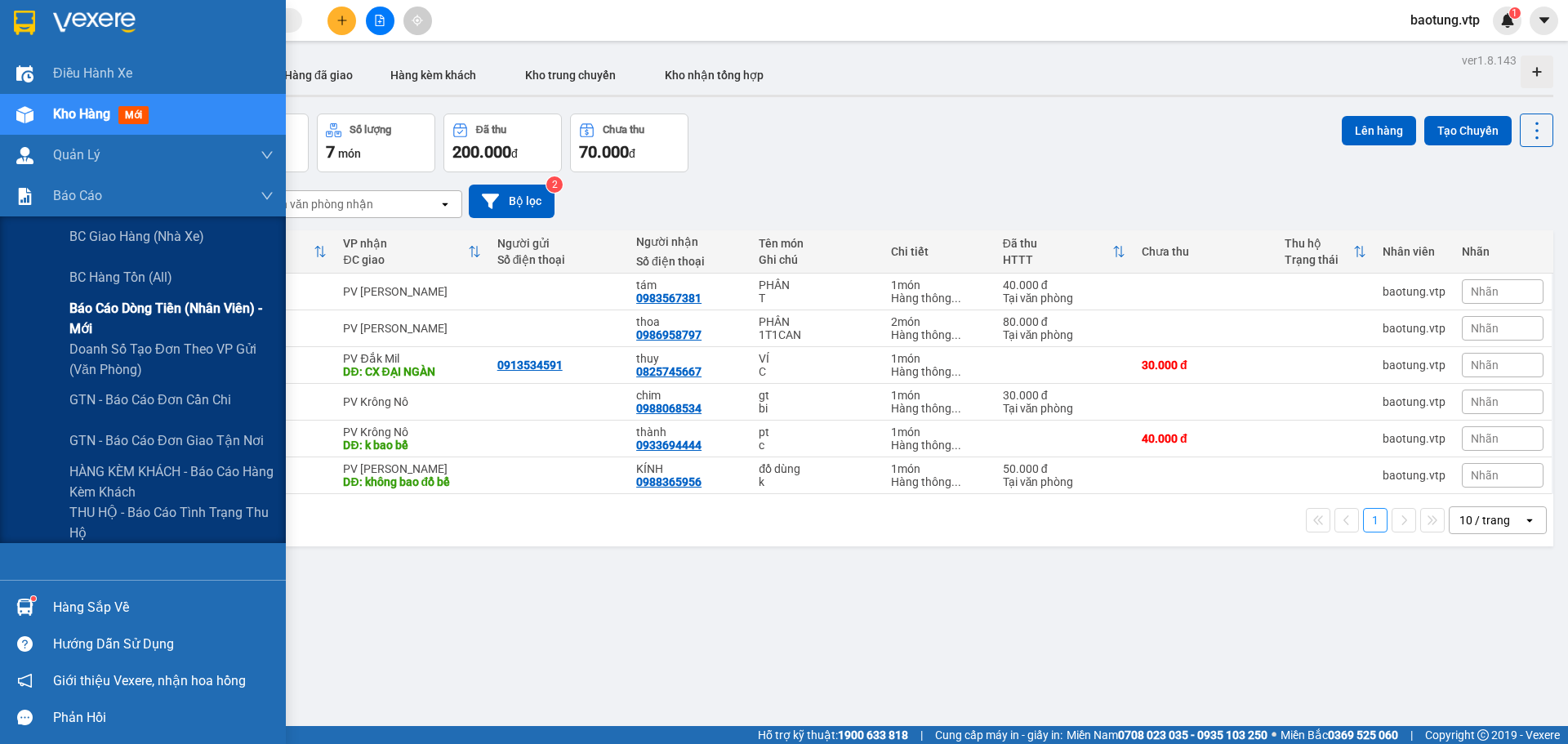
click at [143, 308] on span "Báo cáo dòng tiền (nhân viên) - mới" at bounding box center [171, 318] width 205 height 41
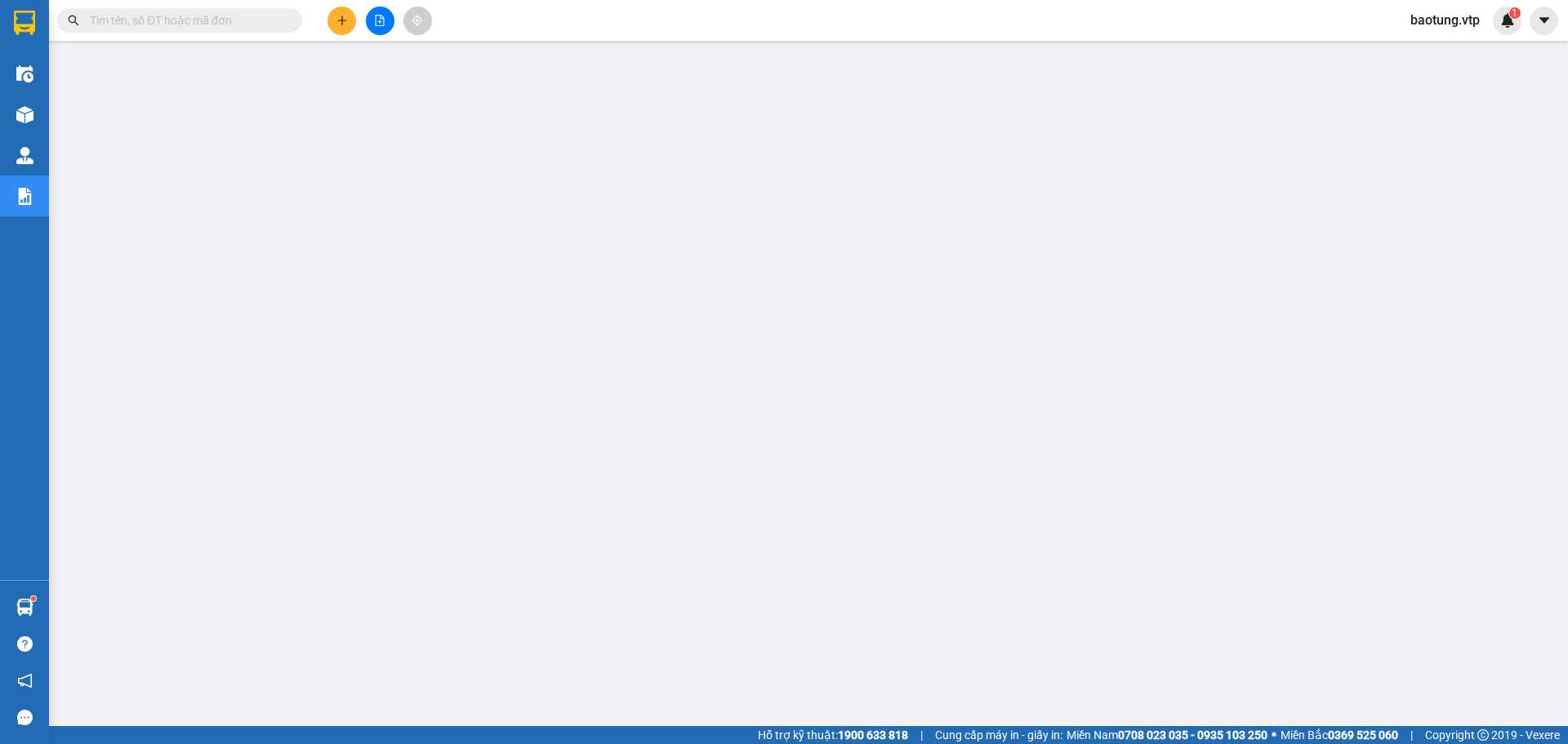
click at [232, 30] on span at bounding box center [179, 21] width 245 height 25
click at [230, 24] on input "text" at bounding box center [187, 20] width 193 height 18
paste input "0983567381"
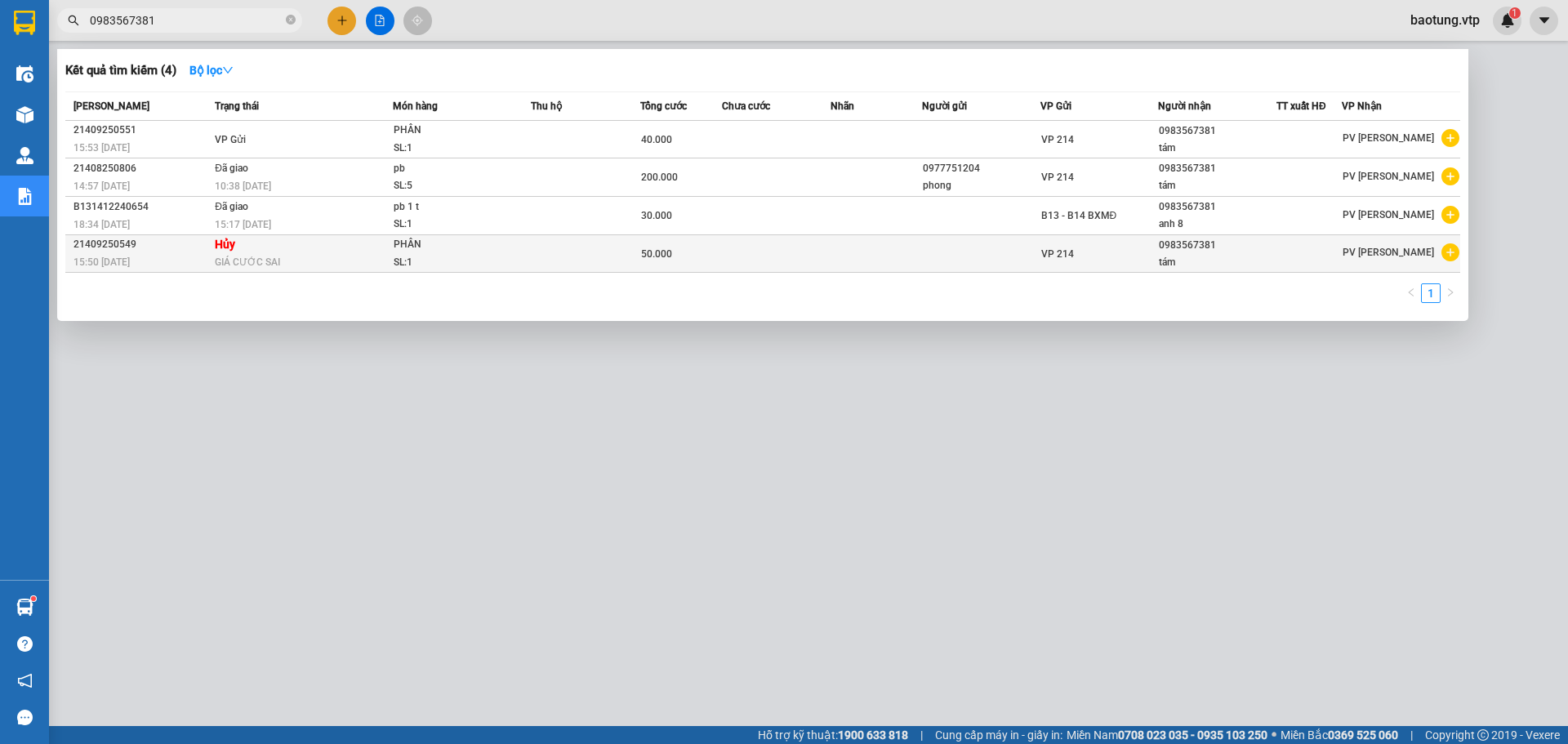
type input "0983567381"
click at [598, 252] on td at bounding box center [586, 254] width 110 height 38
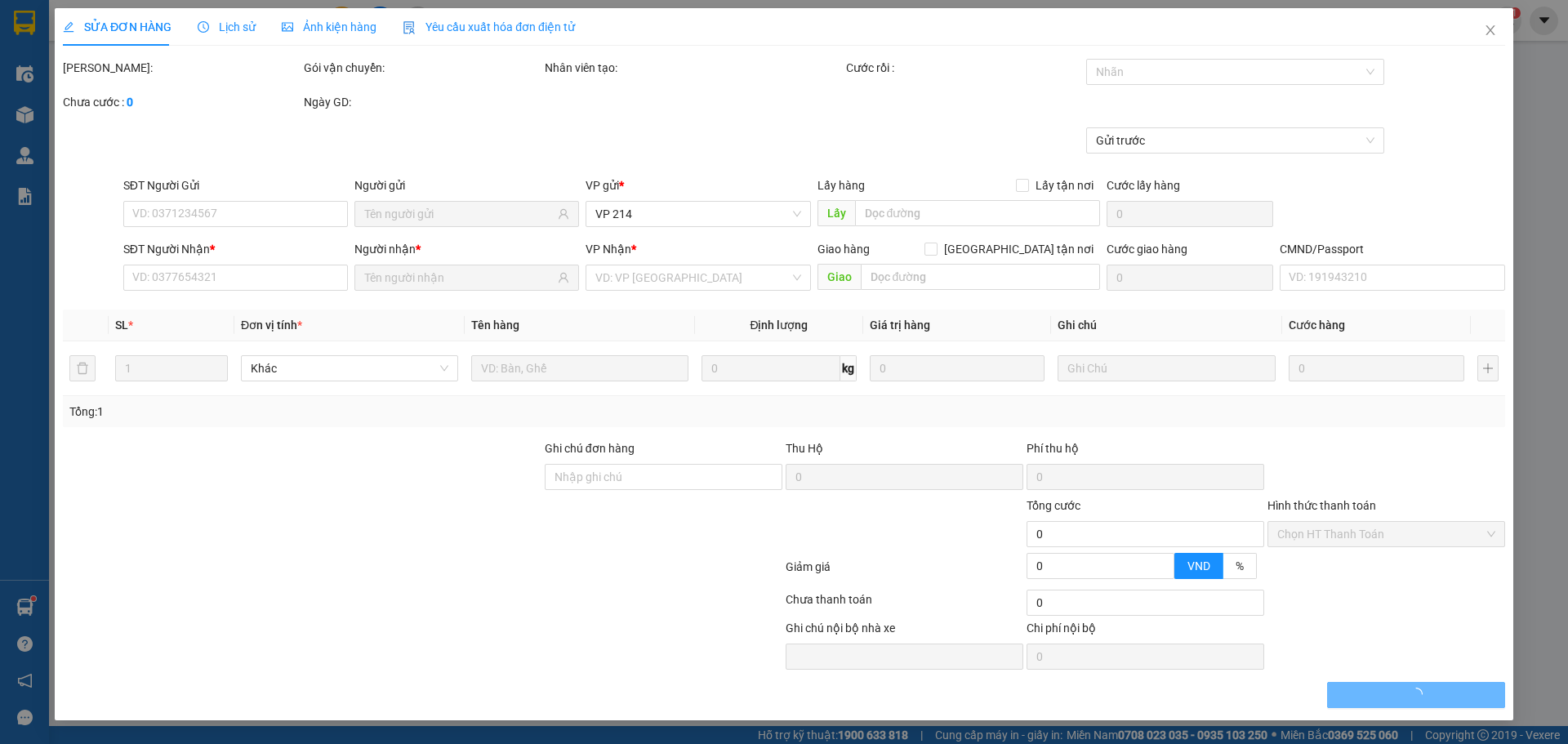
type input "0983567381"
type input "tám"
type input "50.000"
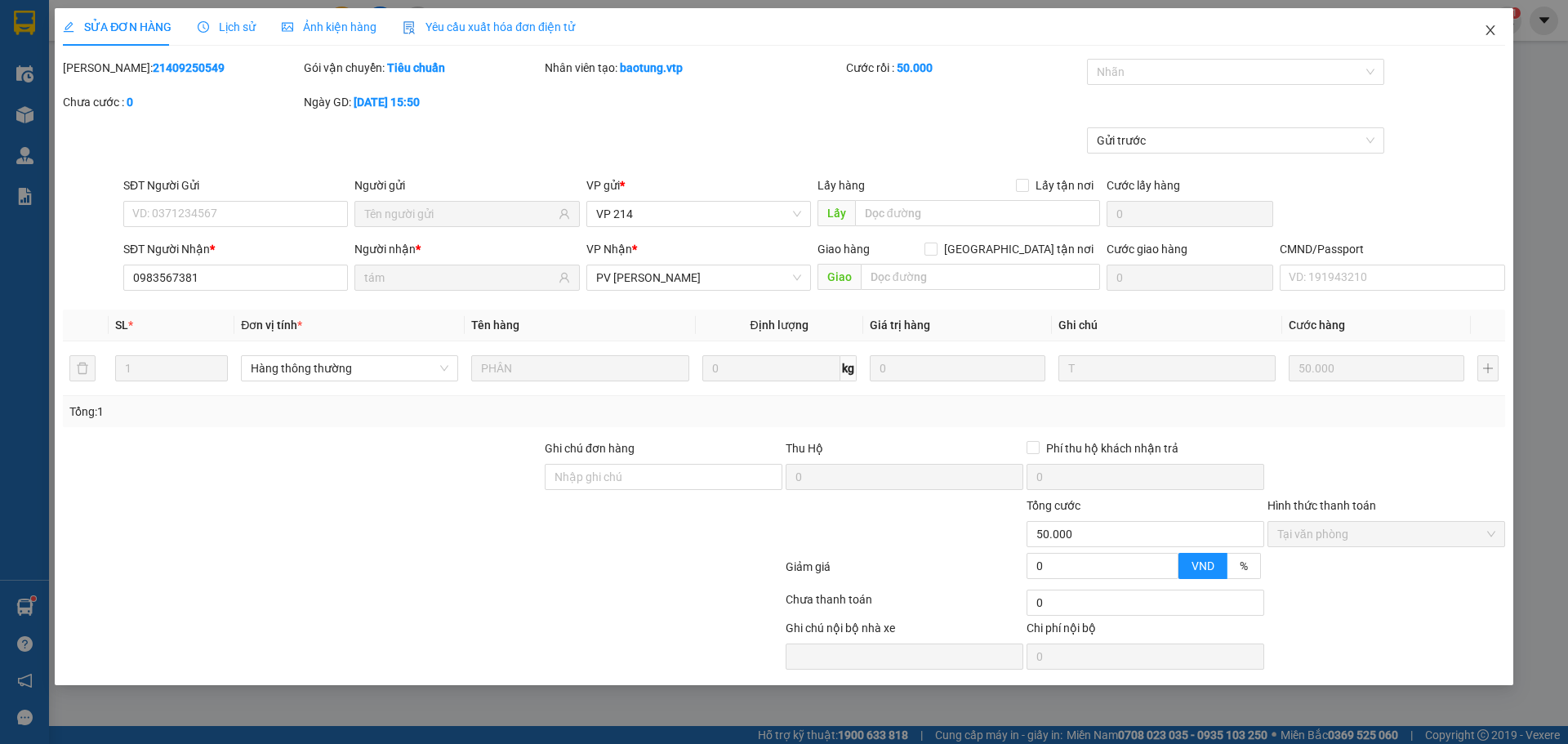
click at [1501, 31] on span "Close" at bounding box center [1490, 31] width 45 height 45
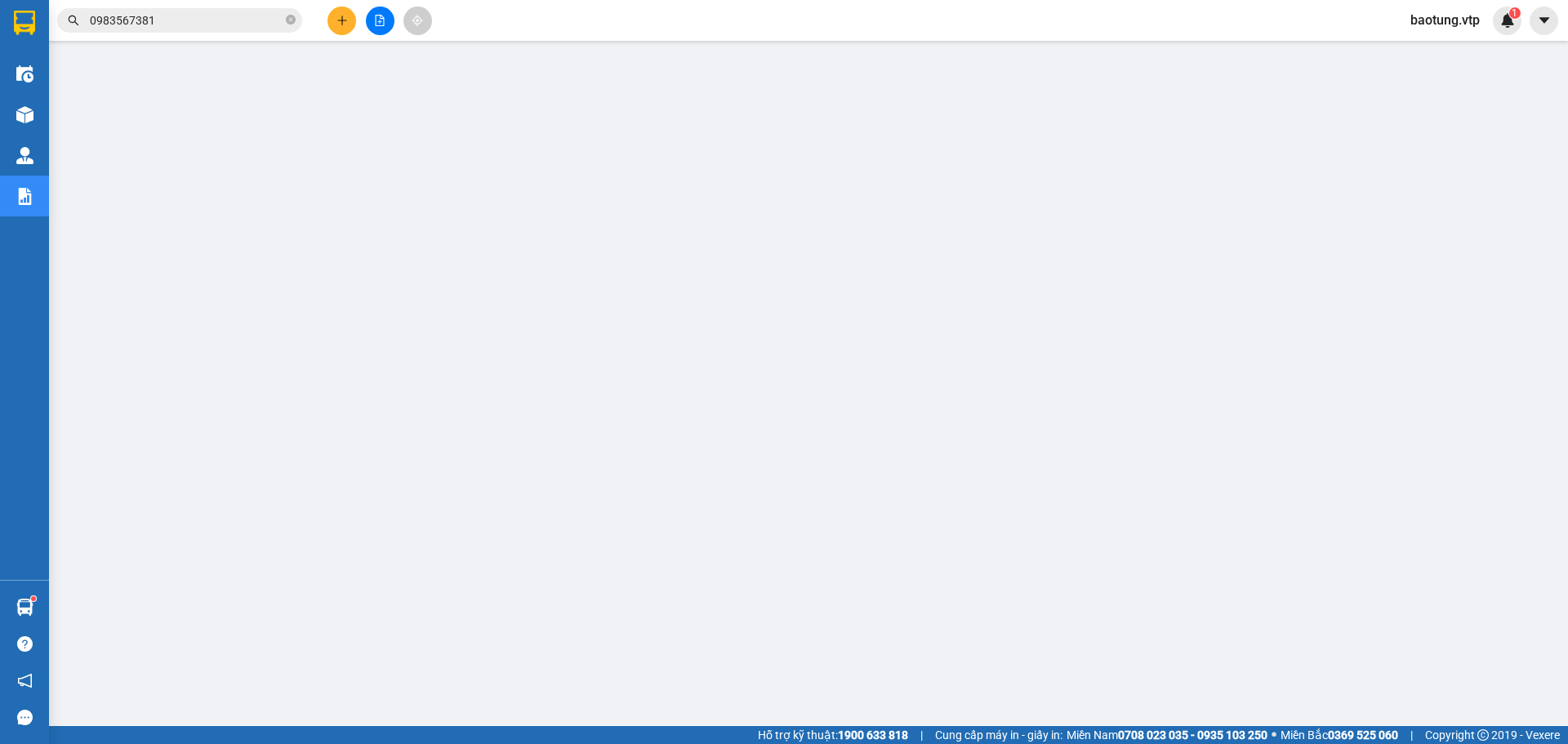
click at [196, 22] on input "0983567381" at bounding box center [187, 20] width 193 height 18
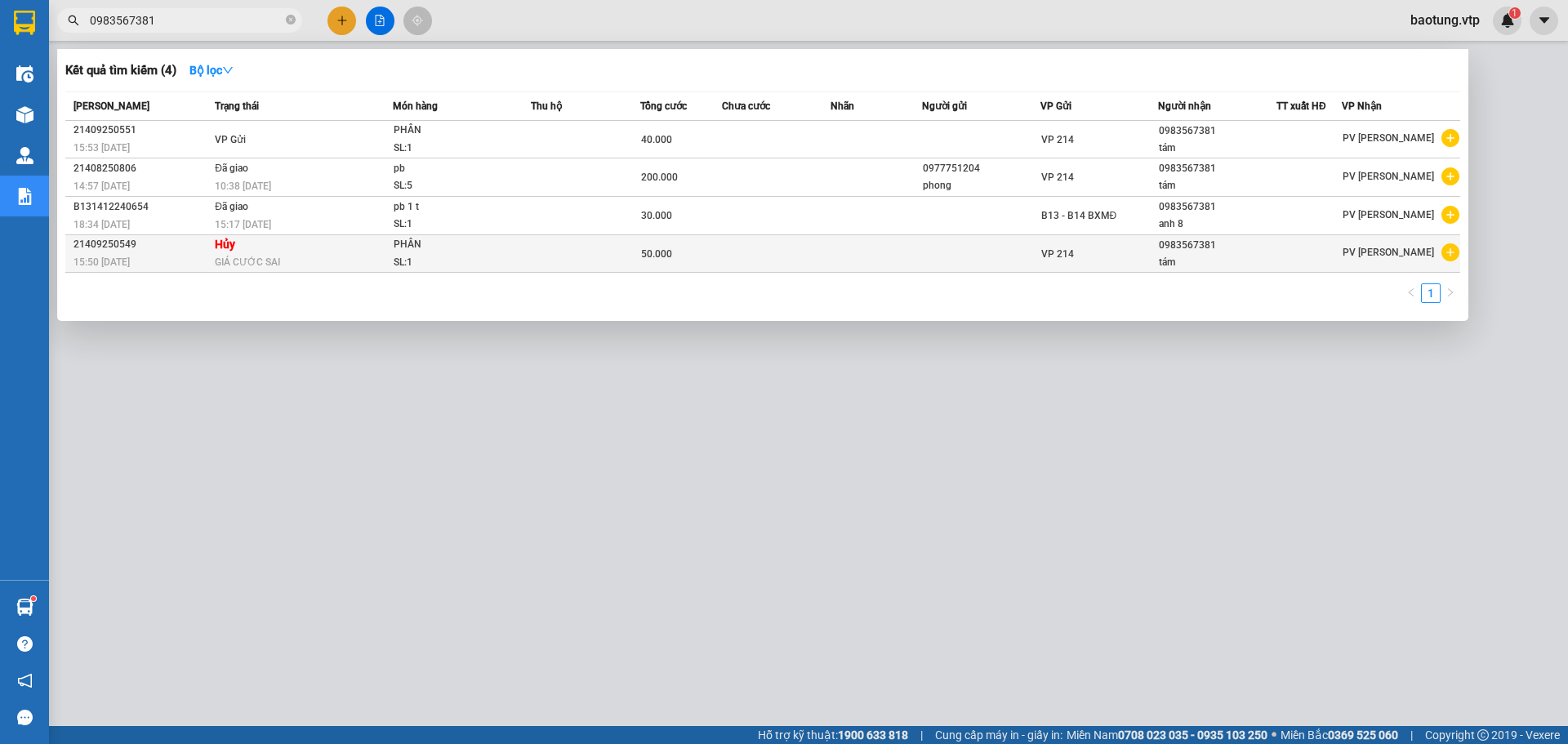
click at [346, 258] on div "GIÁ CƯỚC SAI" at bounding box center [303, 261] width 177 height 18
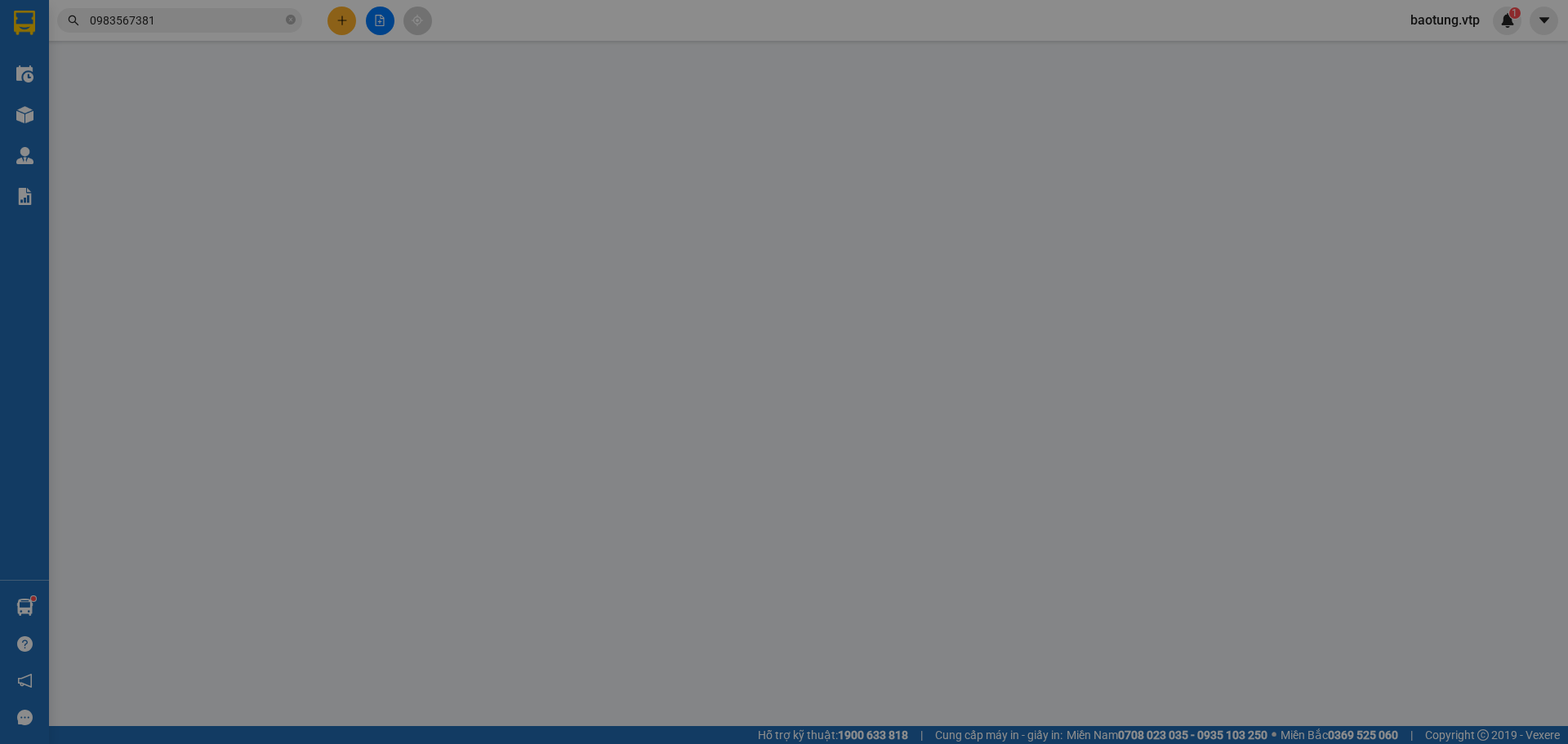
type input "0983567381"
type input "tám"
type input "50.000"
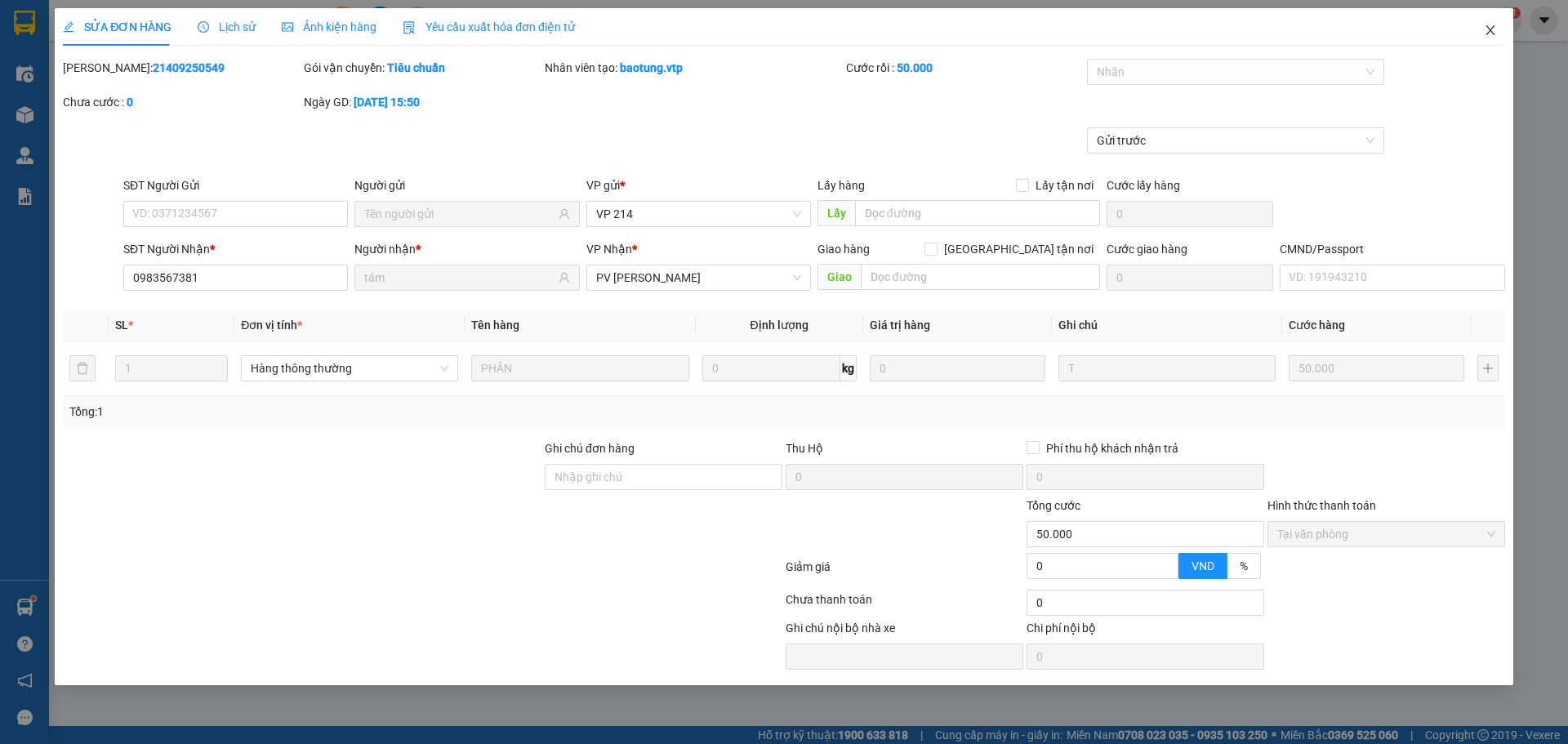
click at [1487, 35] on icon "close" at bounding box center [1489, 30] width 9 height 9
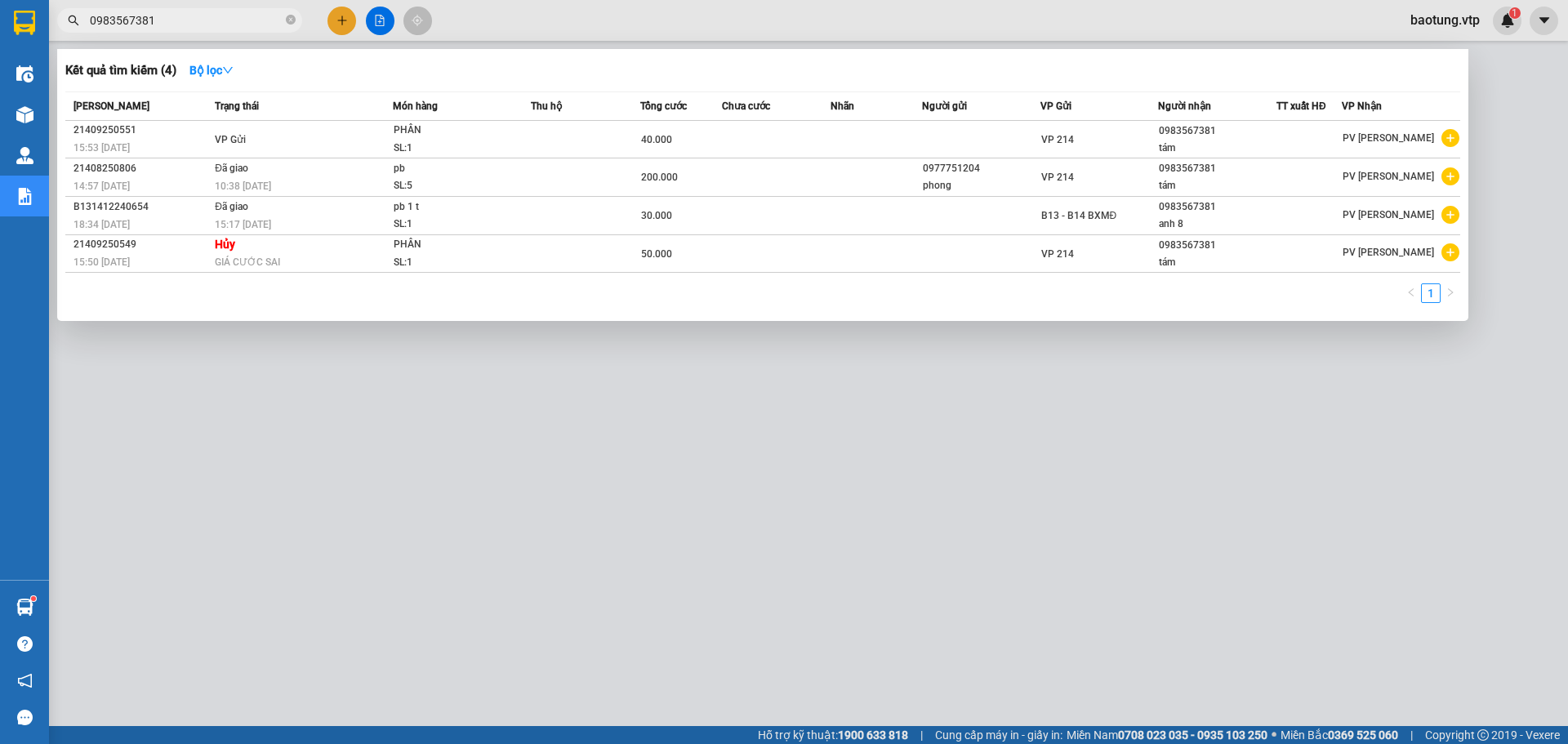
click at [161, 25] on input "0983567381" at bounding box center [187, 20] width 193 height 18
click at [502, 352] on div at bounding box center [784, 372] width 1568 height 744
click at [222, 26] on input "0983567381" at bounding box center [187, 20] width 193 height 18
paste input "6958797"
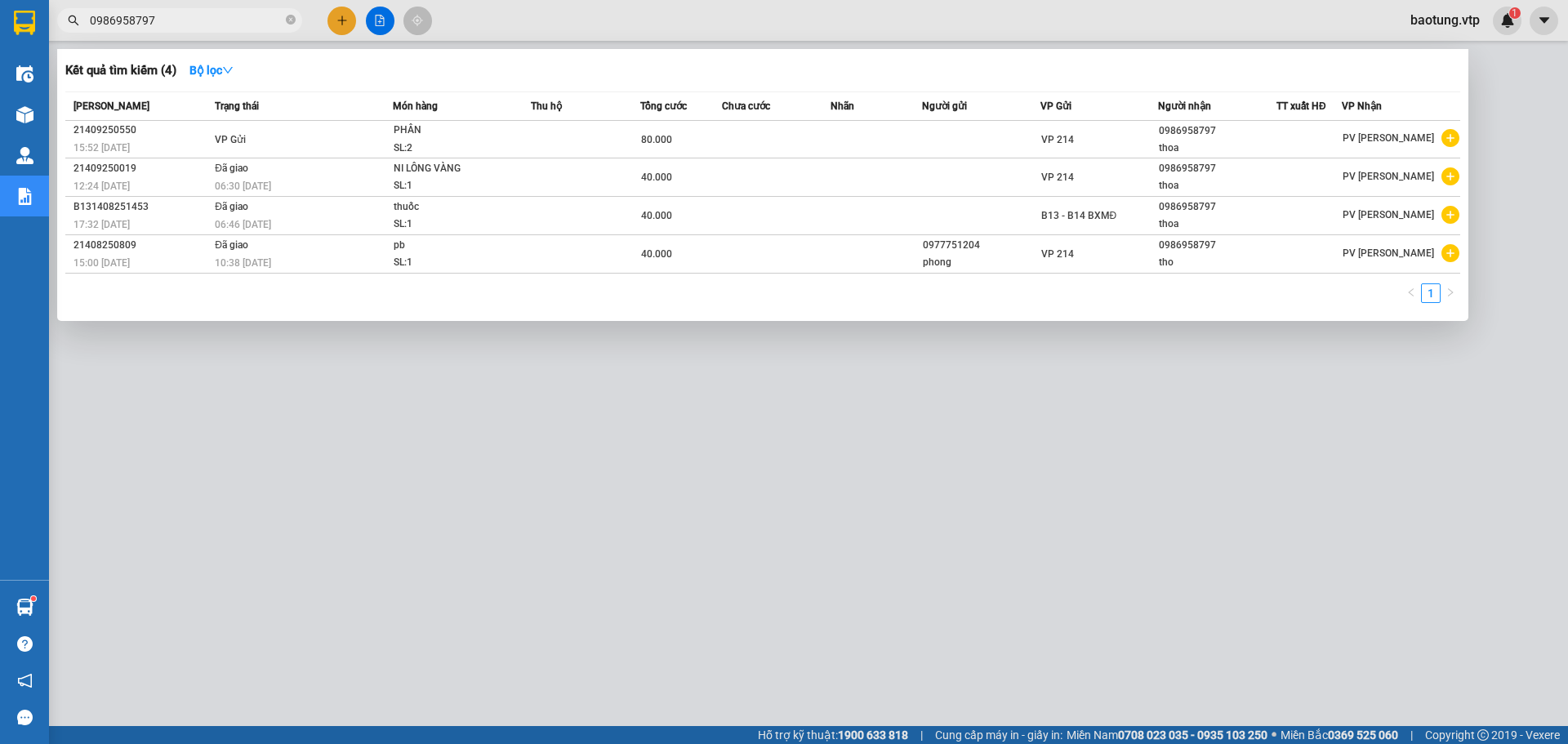
type input "0986958797"
click at [438, 659] on div at bounding box center [784, 372] width 1568 height 744
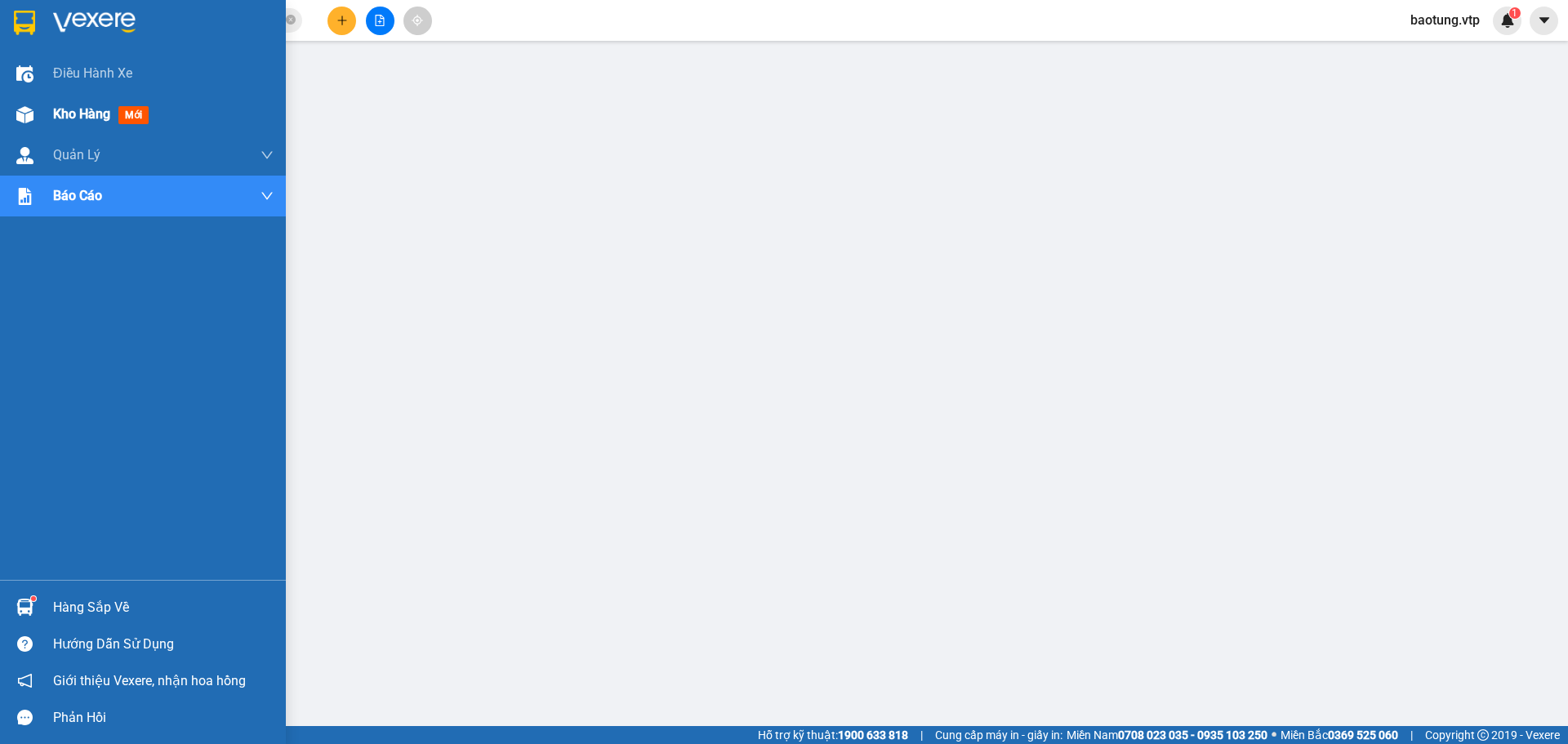
click at [71, 114] on span "Kho hàng" at bounding box center [81, 114] width 57 height 15
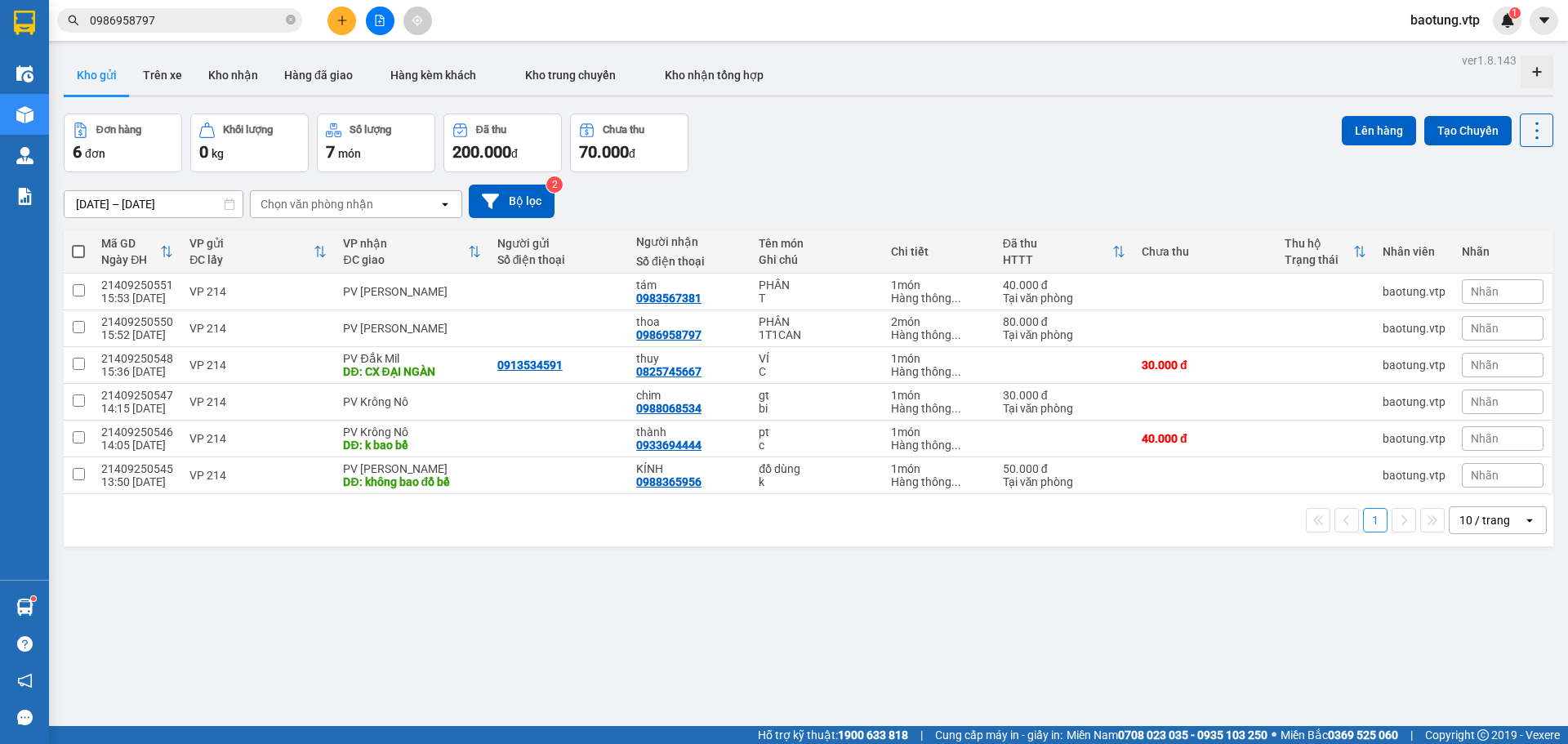
click at [335, 11] on button at bounding box center [342, 21] width 28 height 28
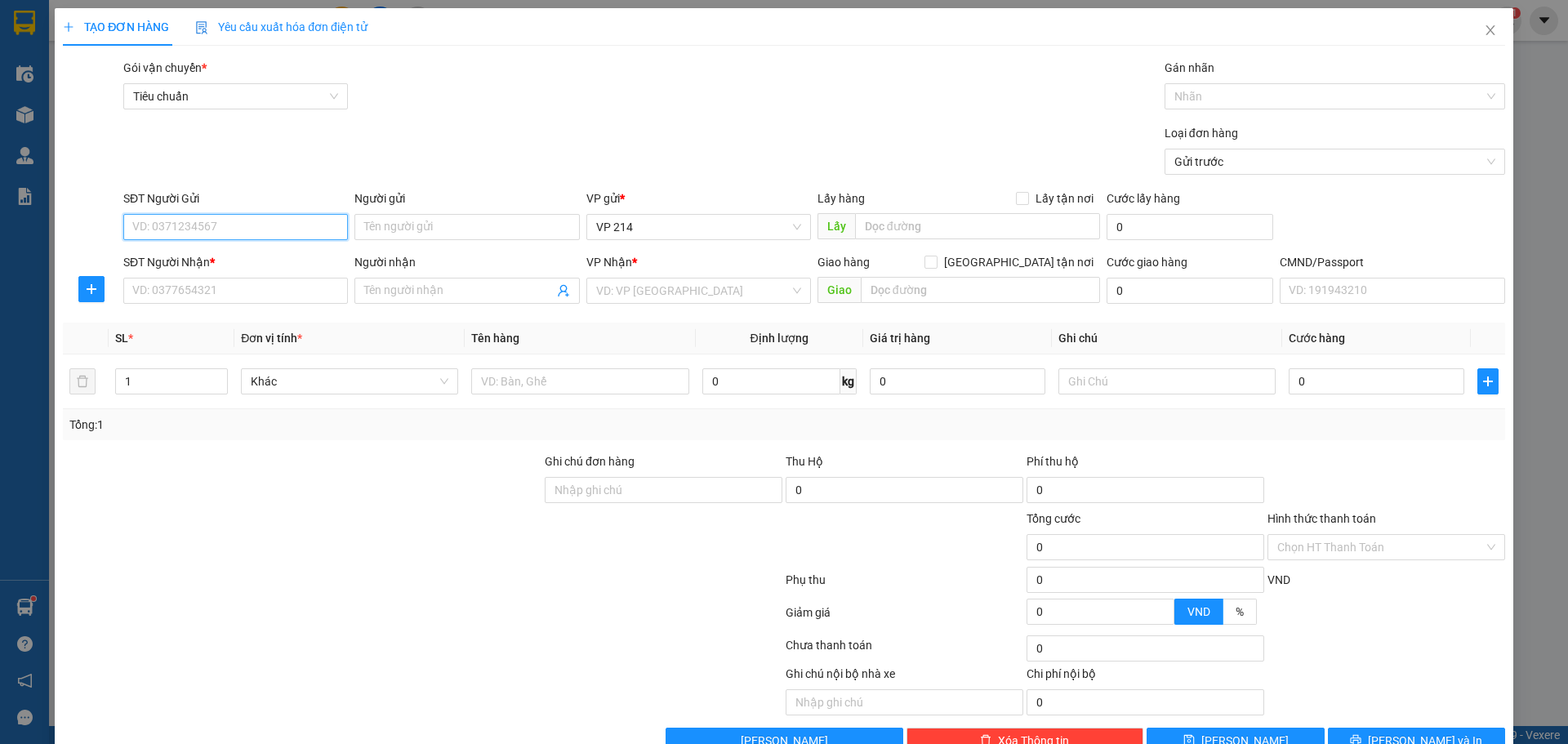
click at [176, 229] on input "SĐT Người Gửi" at bounding box center [235, 227] width 224 height 27
type input "0366689875"
click at [278, 288] on input "SĐT Người Nhận *" at bounding box center [235, 291] width 224 height 27
click at [597, 293] on input "search" at bounding box center [693, 291] width 193 height 25
click at [236, 298] on input "SĐT Người Nhận *" at bounding box center [235, 291] width 224 height 27
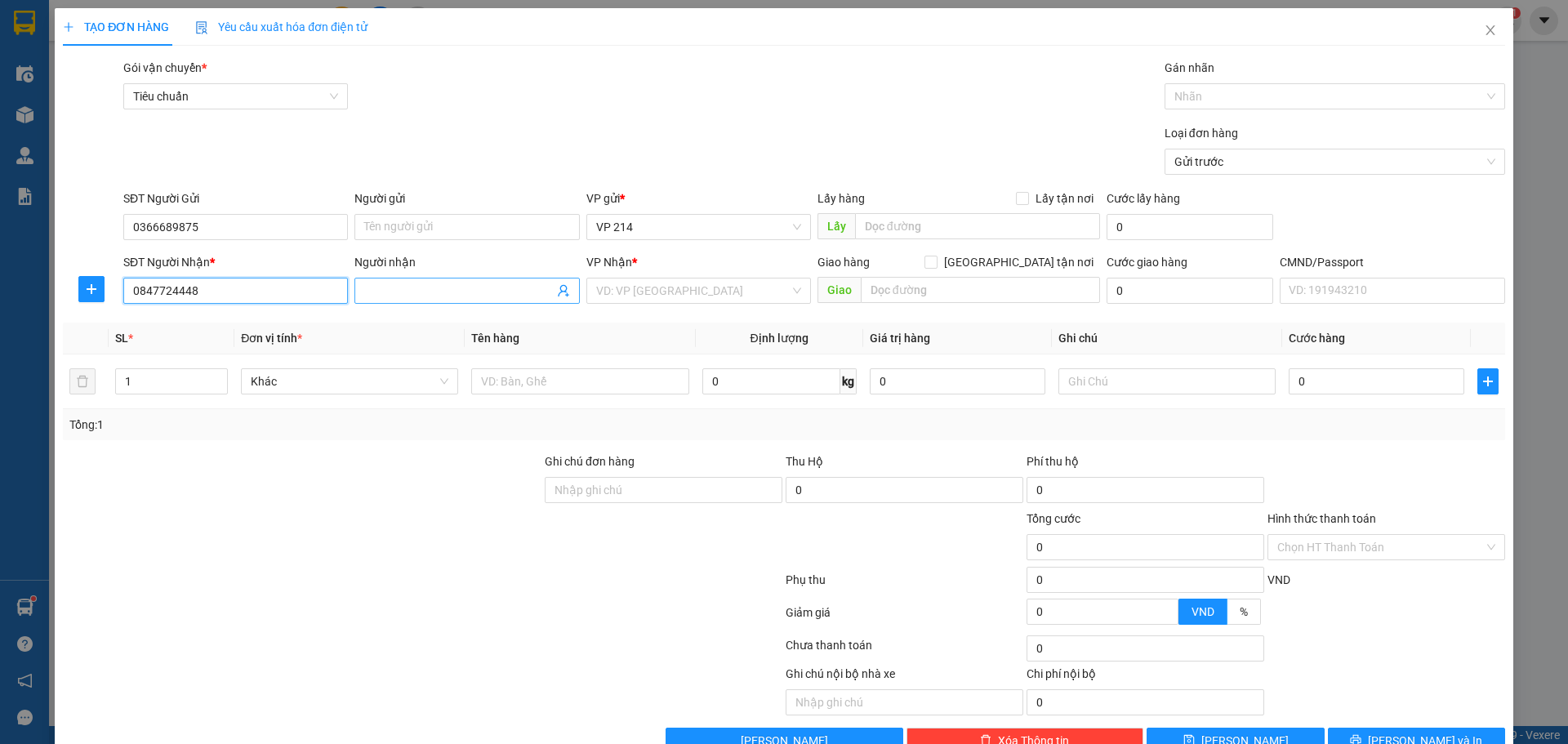
type input "0847724448"
click at [445, 296] on input "Người nhận" at bounding box center [458, 291] width 188 height 18
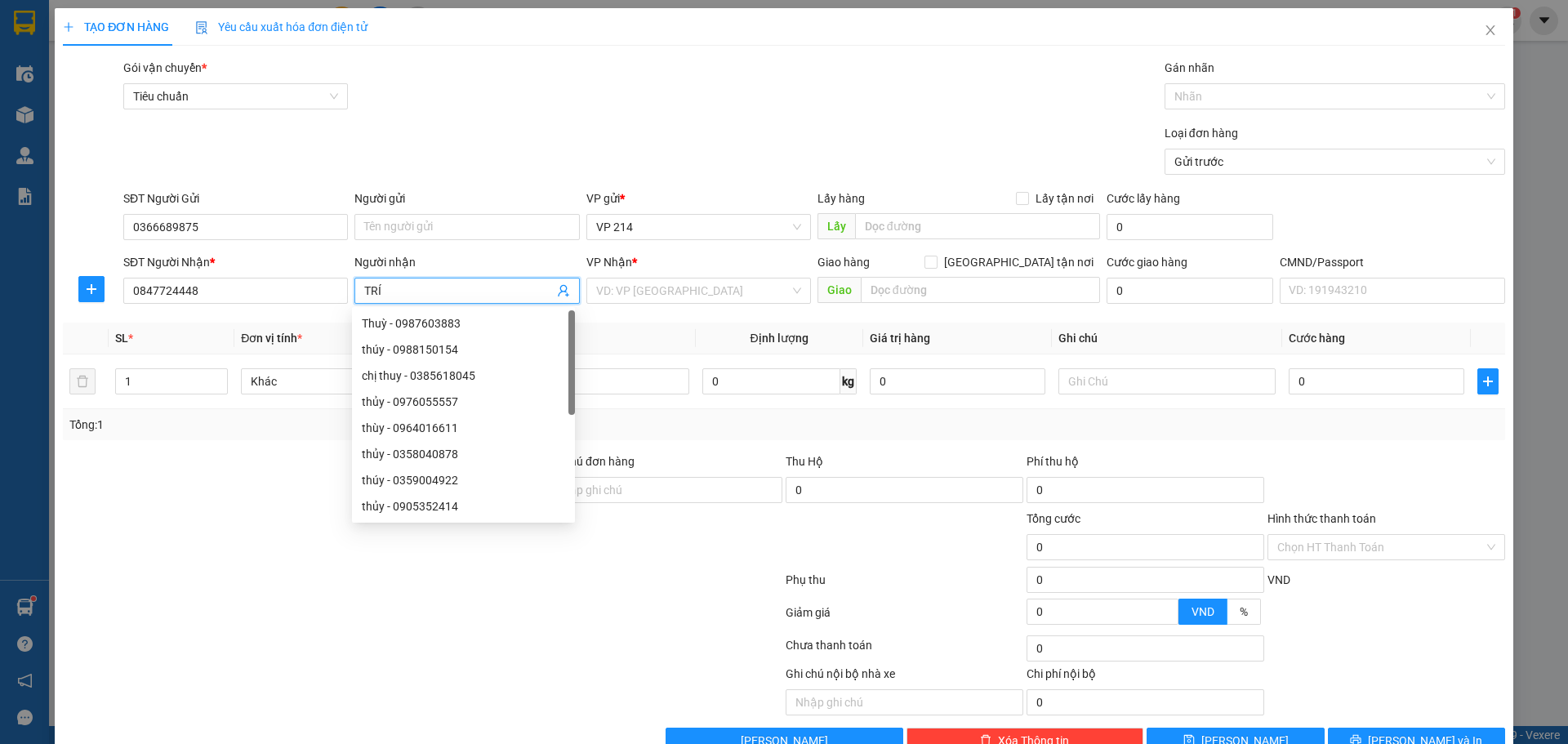
type input "TRÍ"
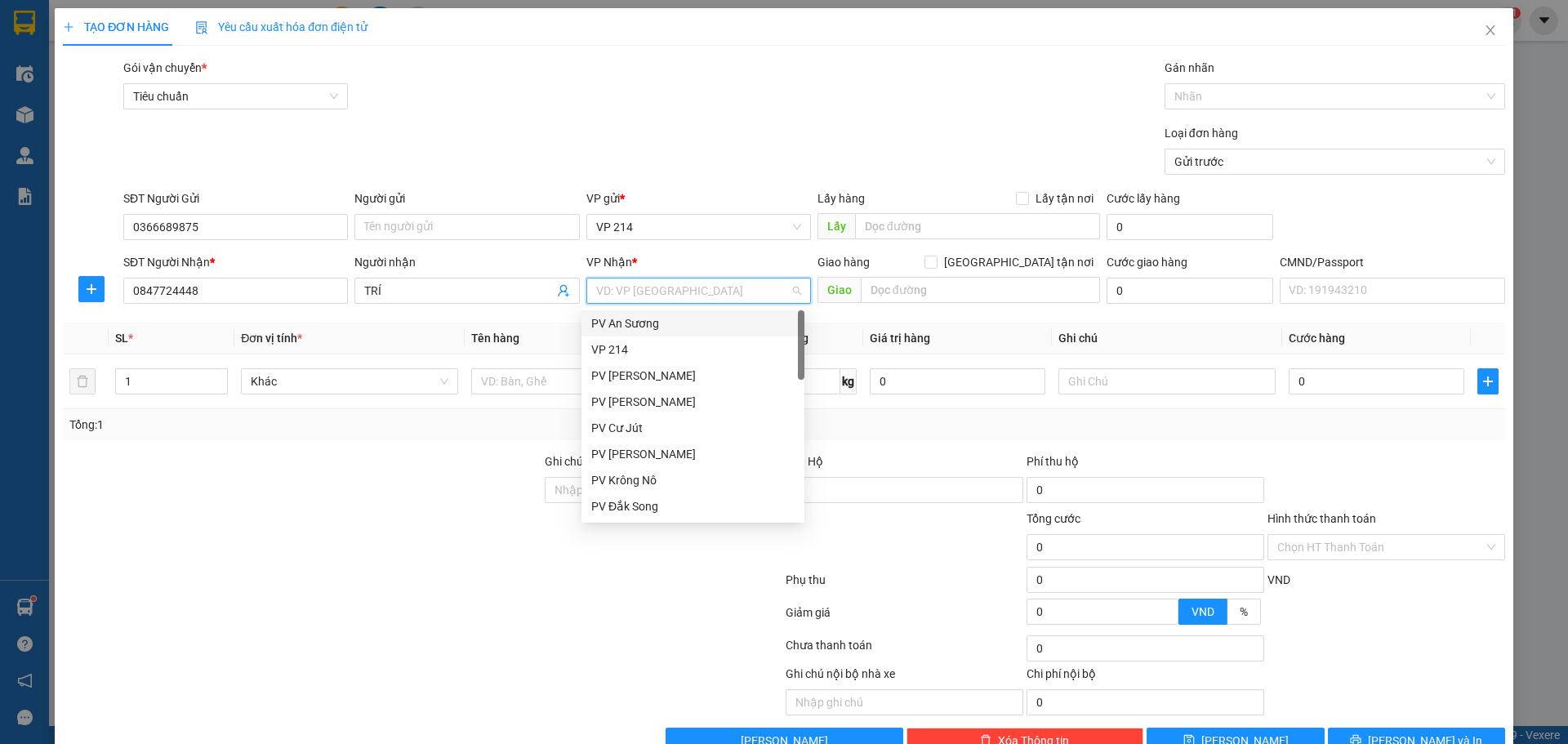
click at [626, 282] on input "search" at bounding box center [693, 291] width 193 height 25
type input "DX"
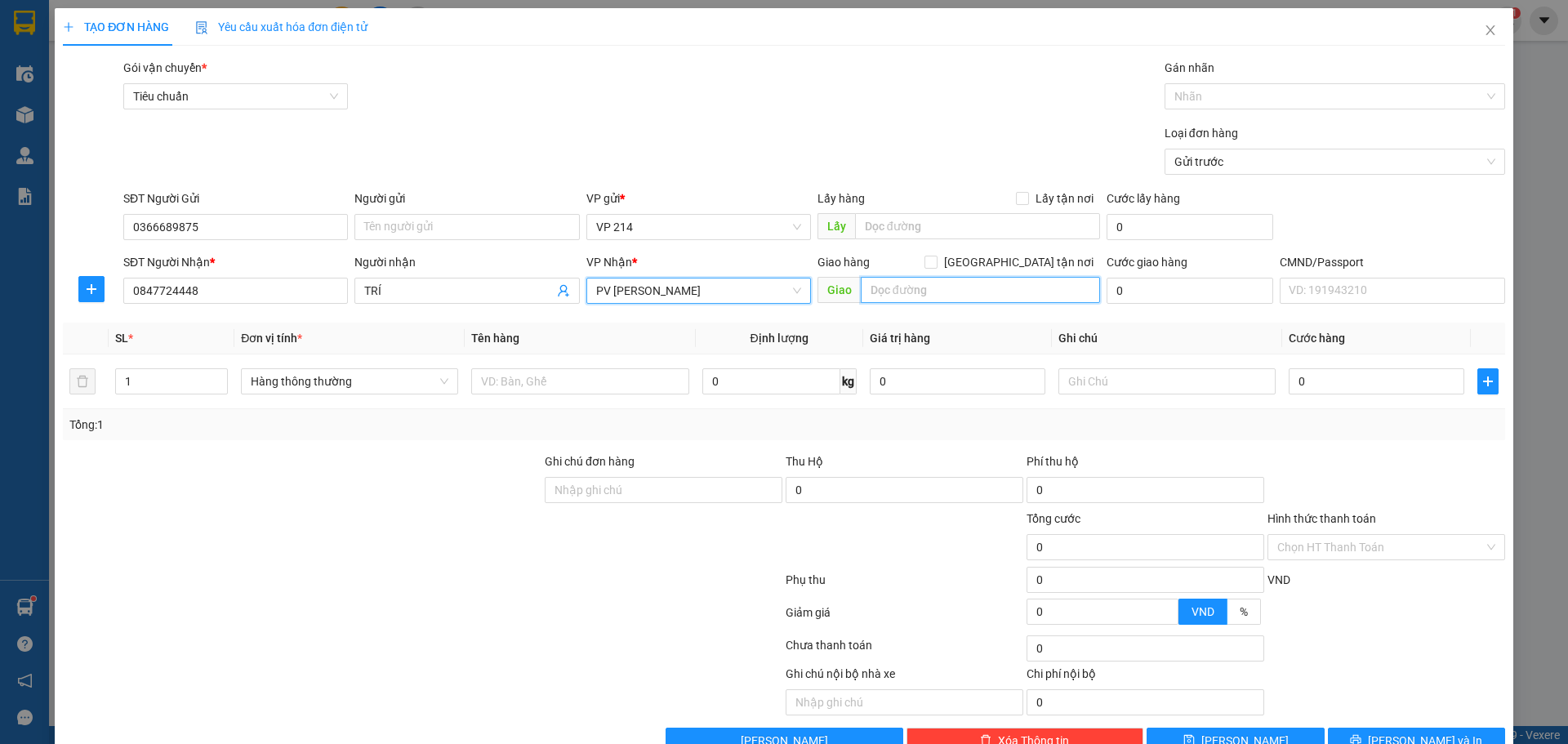
click at [870, 285] on input "text" at bounding box center [980, 290] width 240 height 27
click at [483, 371] on input "text" at bounding box center [579, 381] width 217 height 27
type input "XM 21079"
click at [1134, 383] on input "text" at bounding box center [1167, 381] width 217 height 27
type input "XM"
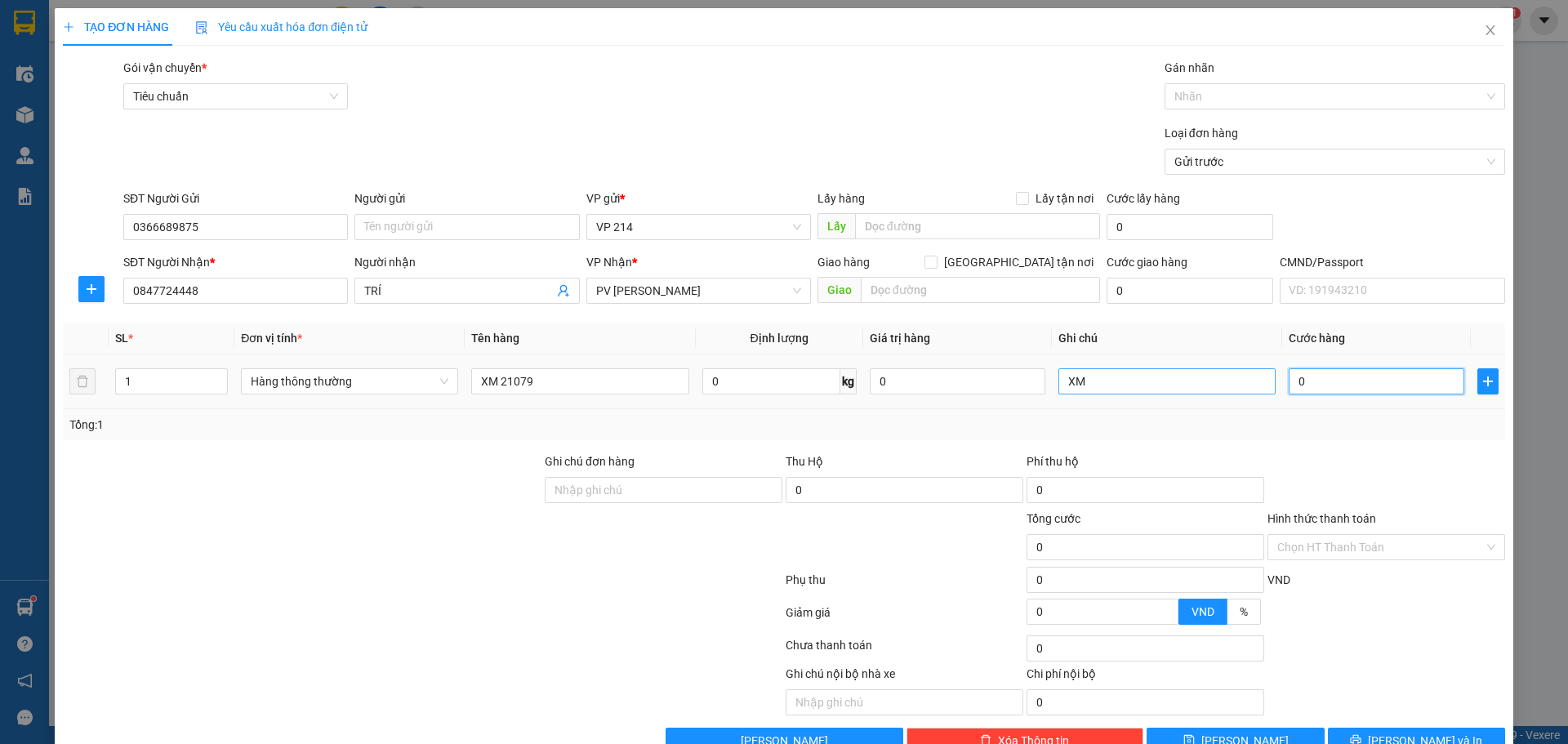
type input "3"
type input "30"
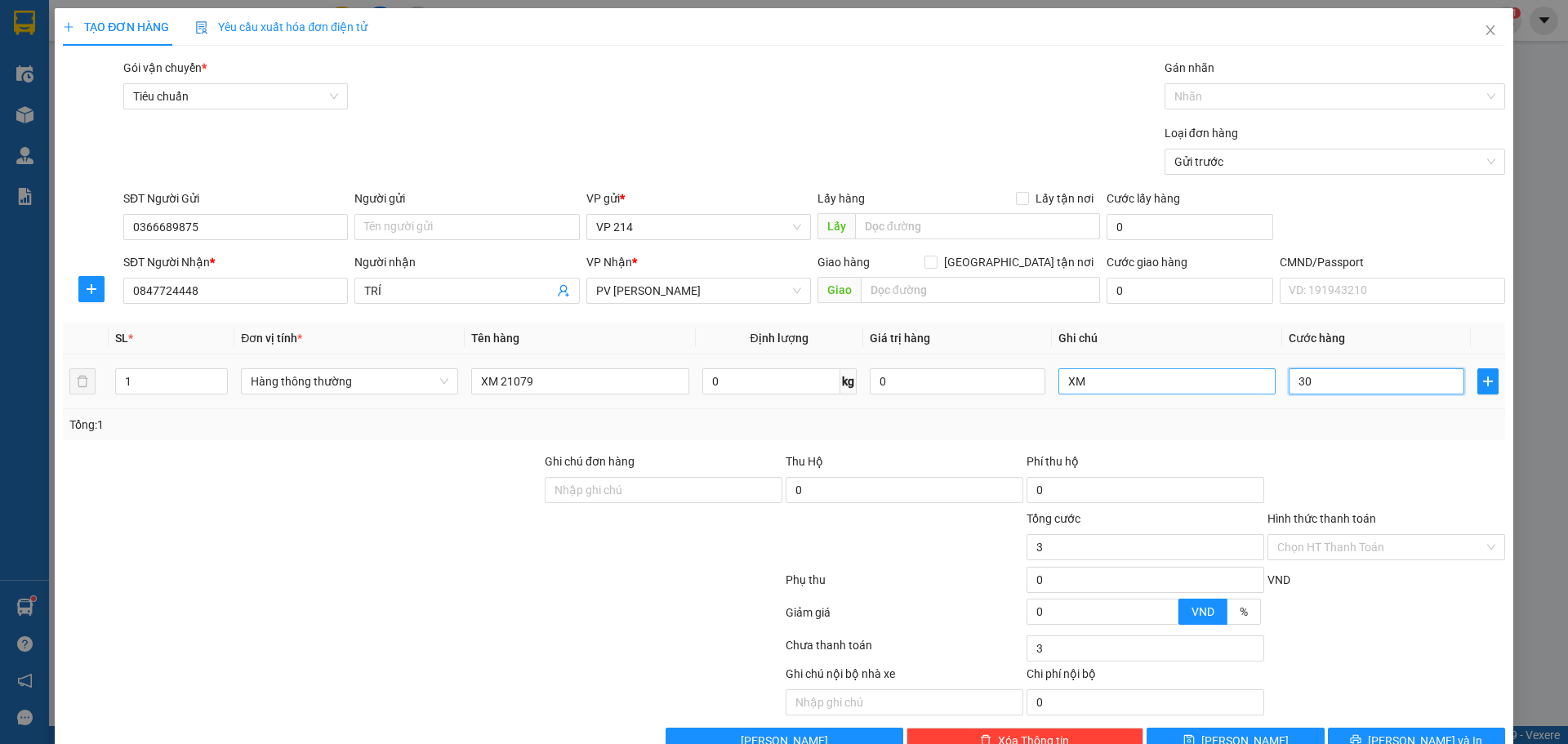
type input "30"
type input "300"
type input "3.000"
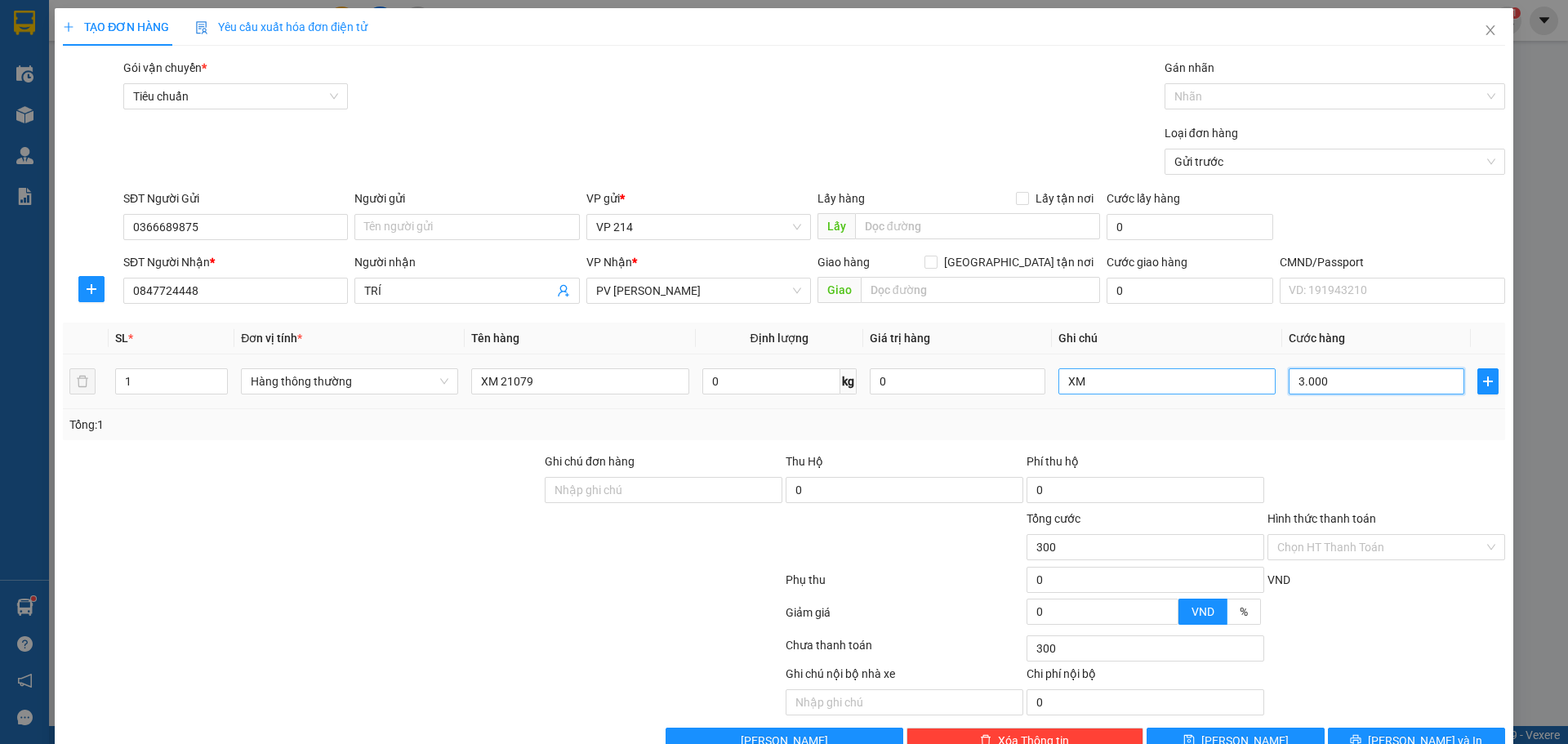
type input "3.000"
type input "30.000"
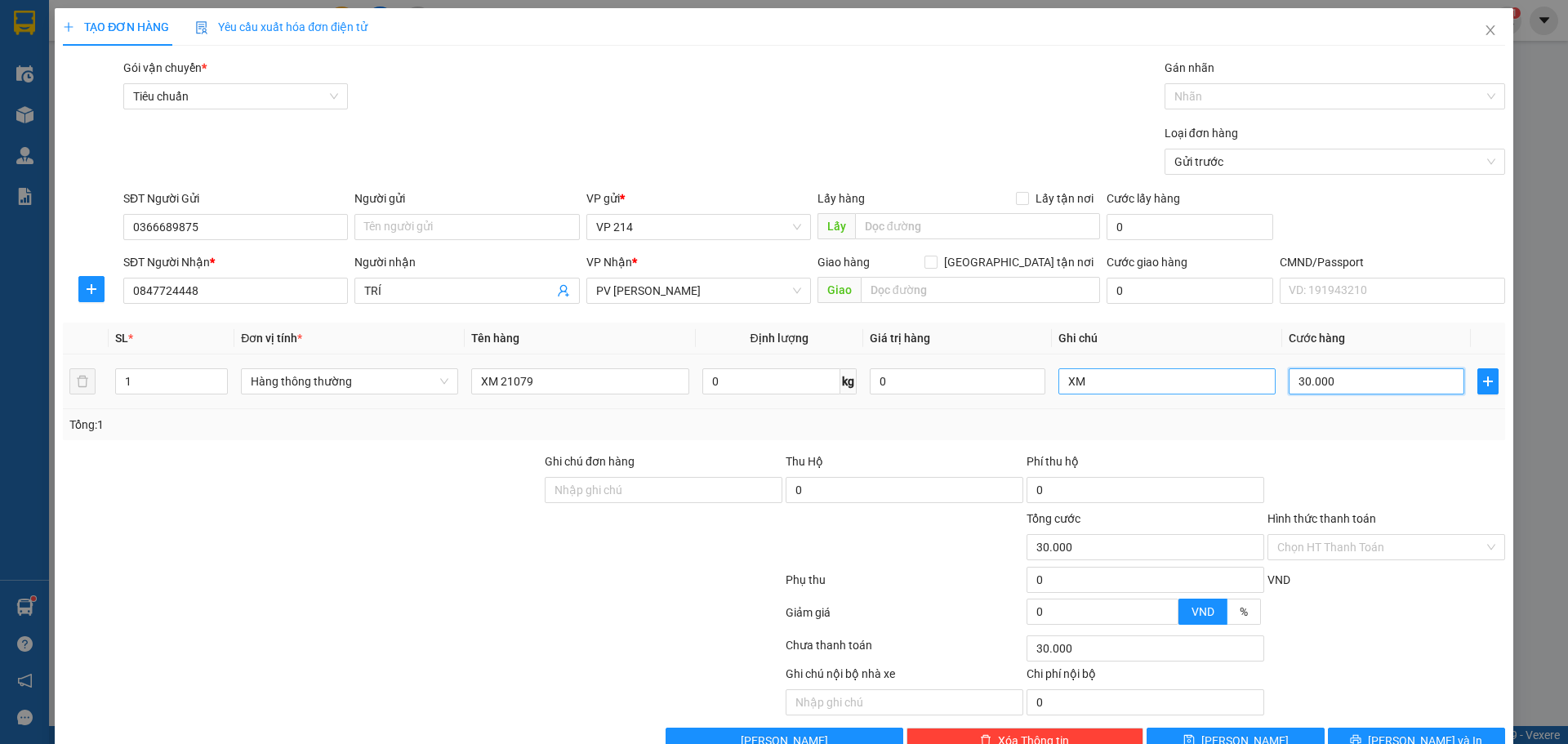
type input "300.000"
click at [901, 288] on input "text" at bounding box center [980, 290] width 240 height 27
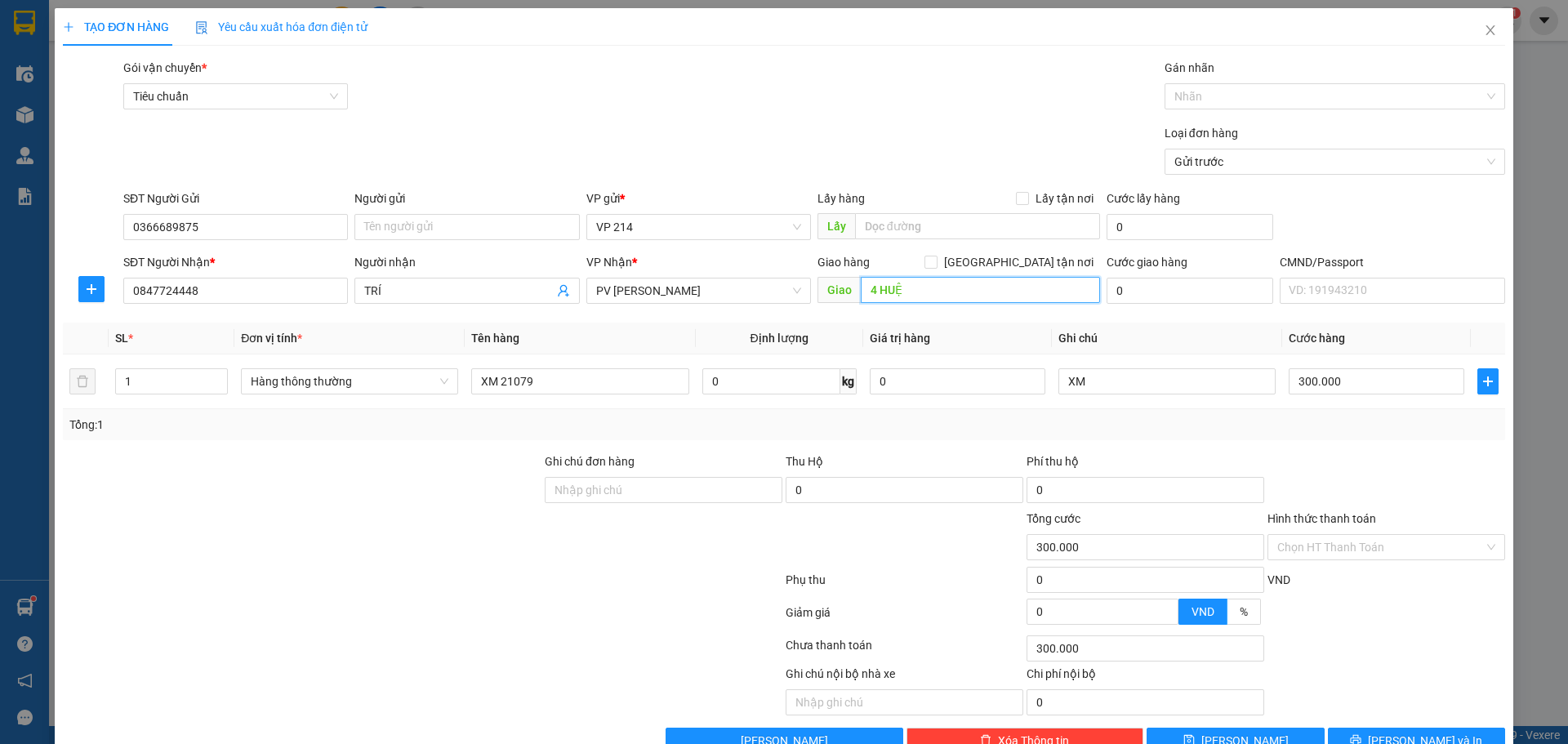
type input "4 HUỆ"
click at [1345, 548] on input "Hình thức thanh toán" at bounding box center [1381, 547] width 206 height 25
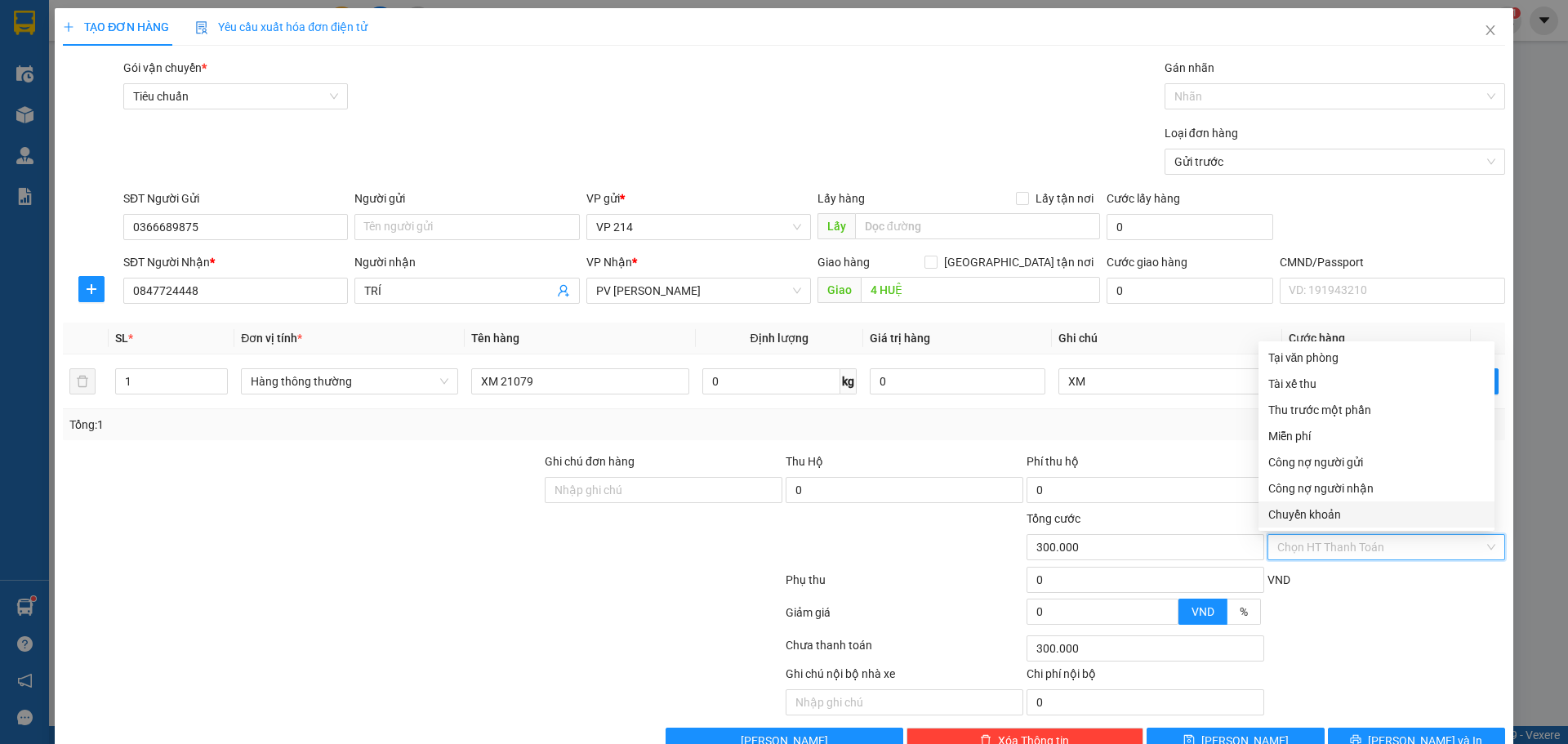
click at [1339, 513] on div "Chuyển khoản" at bounding box center [1376, 514] width 217 height 18
type input "0"
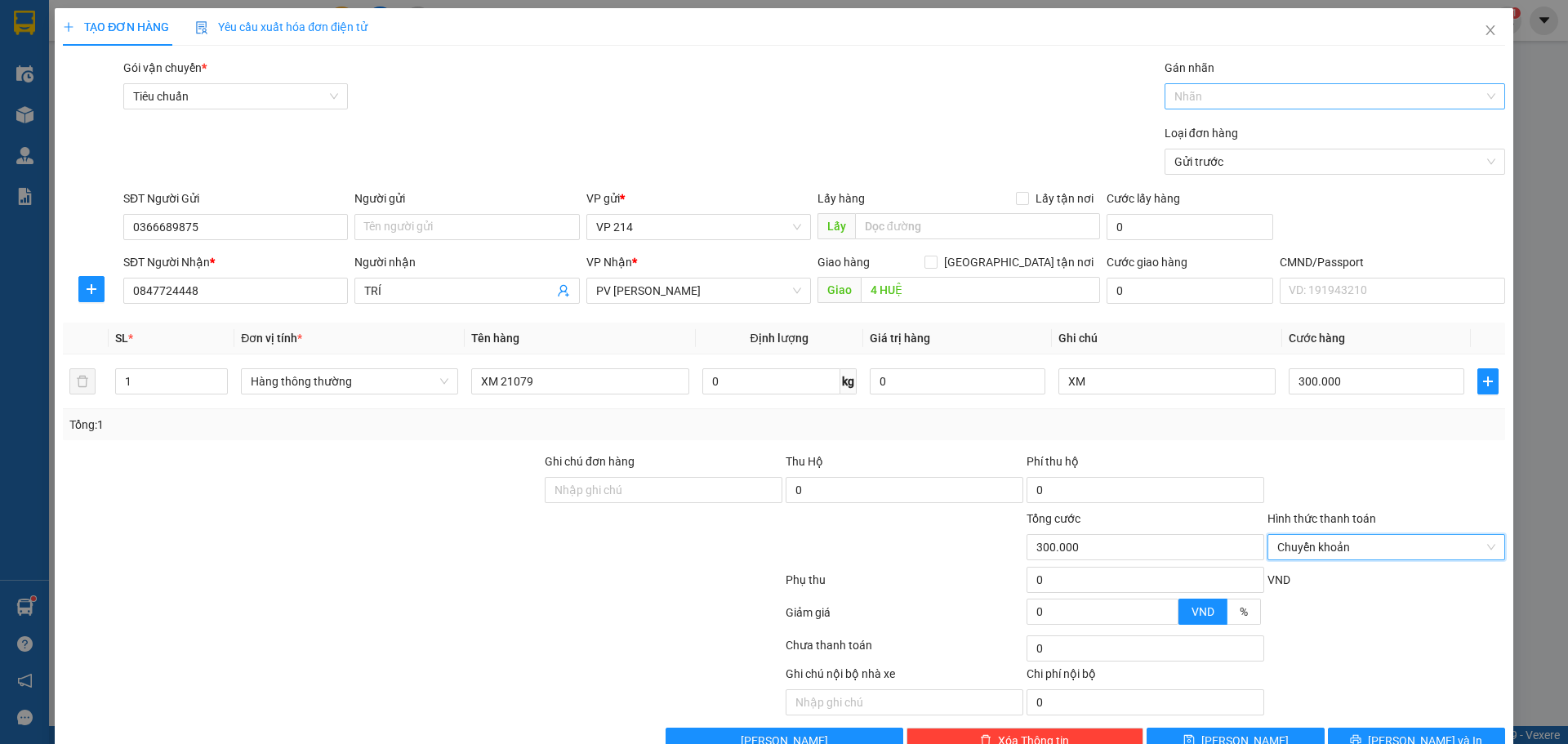
click at [1280, 104] on div at bounding box center [1327, 96] width 316 height 20
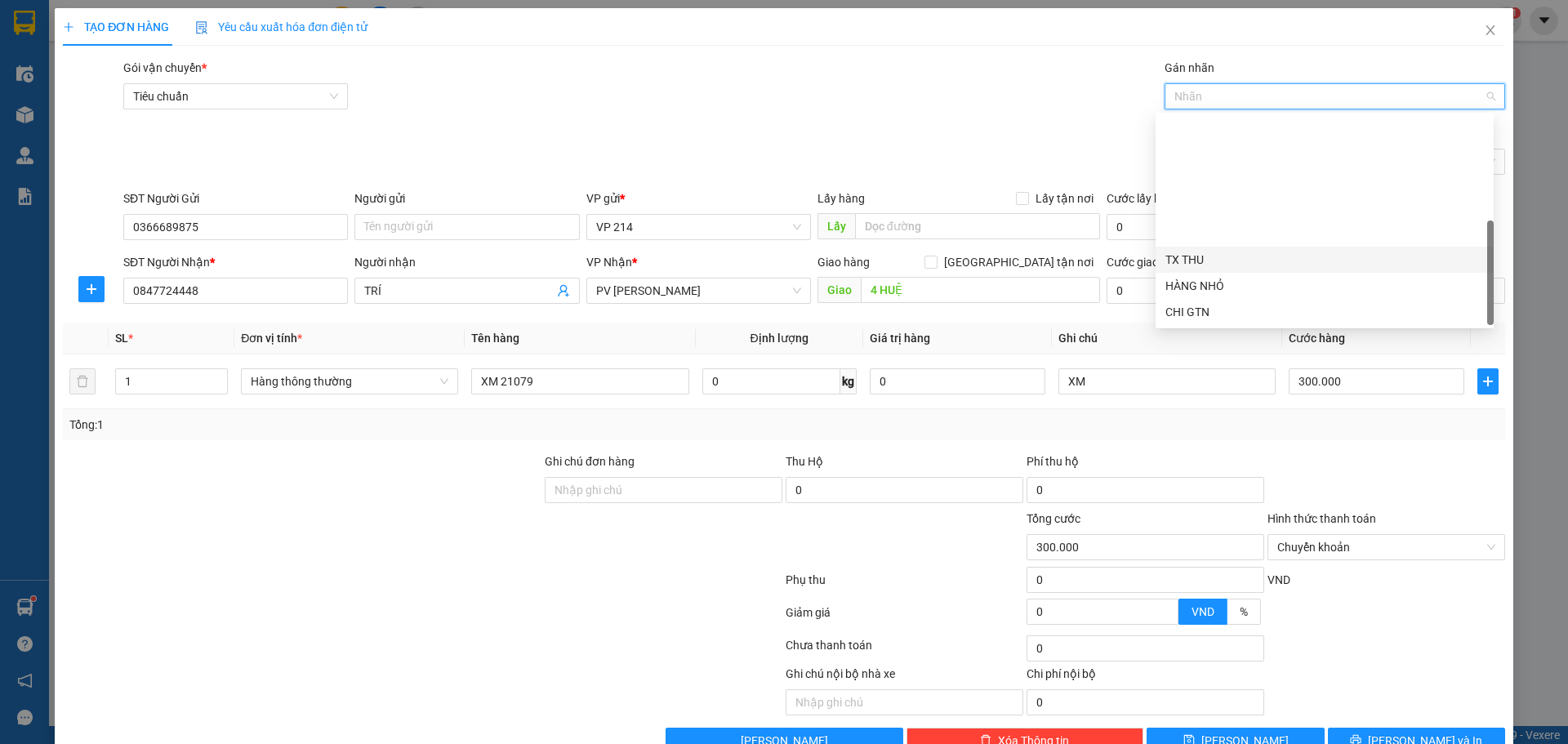
scroll to position [157, 0]
click at [1215, 305] on div "CK 6839" at bounding box center [1325, 311] width 318 height 18
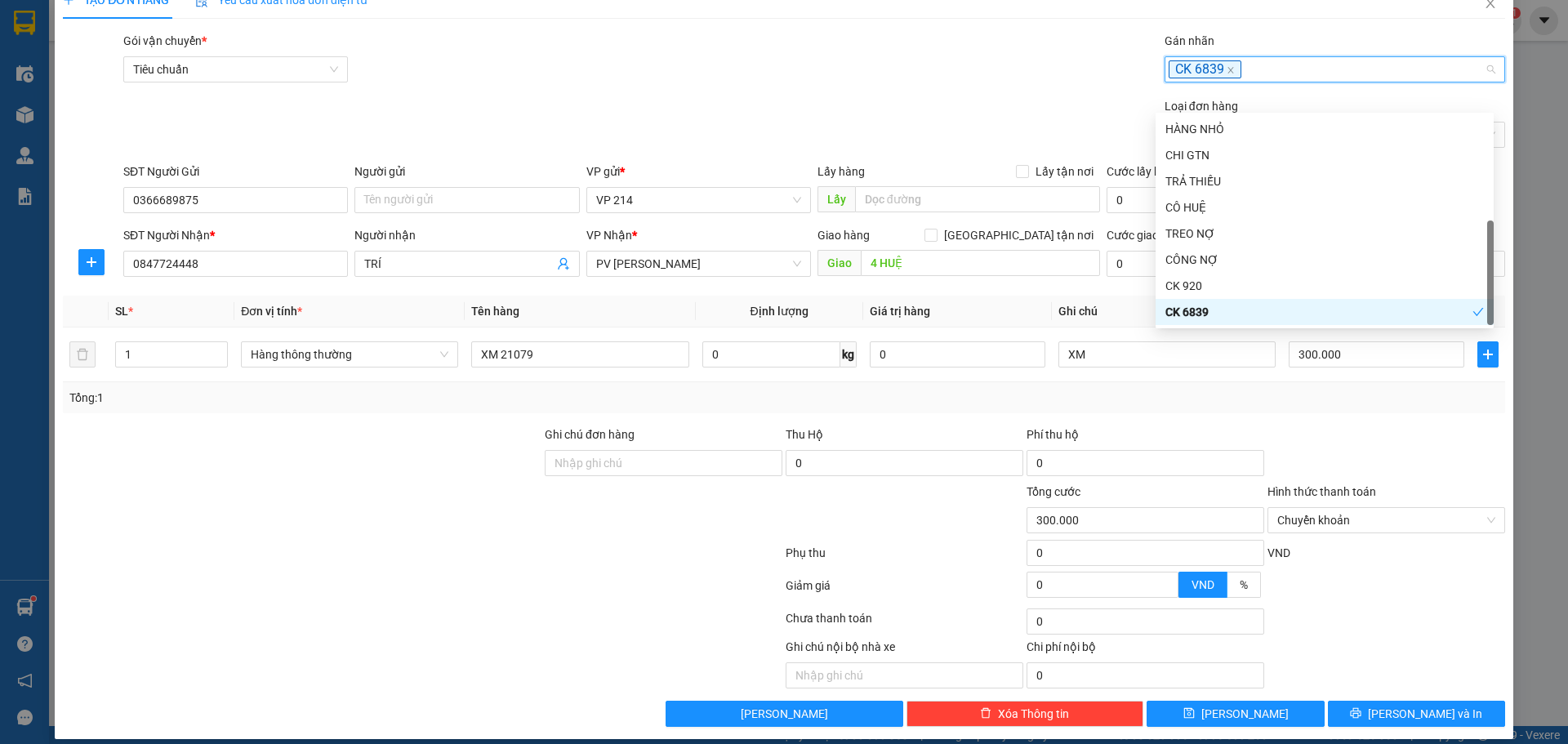
scroll to position [42, 0]
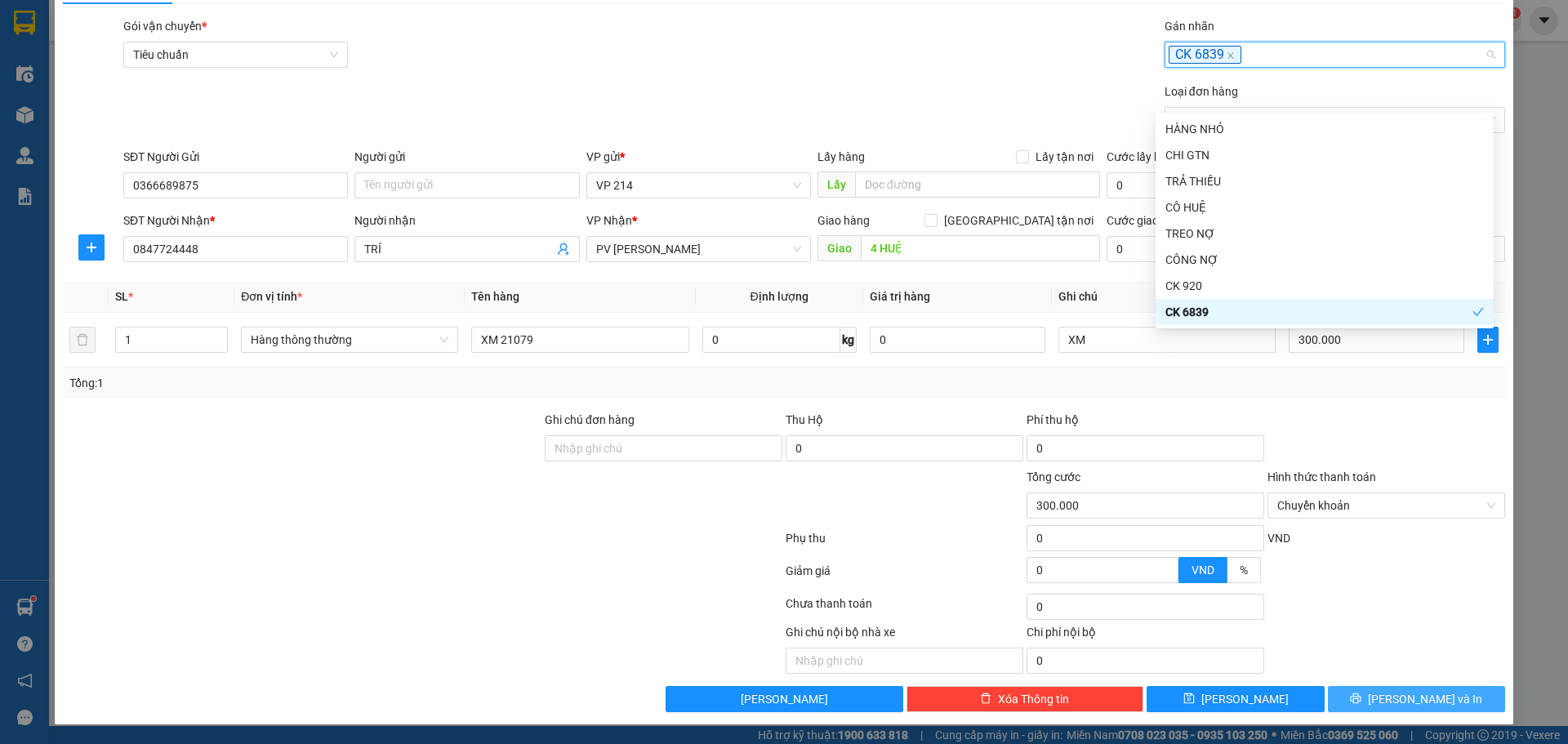
click at [1401, 703] on span "[PERSON_NAME] và In" at bounding box center [1425, 699] width 115 height 18
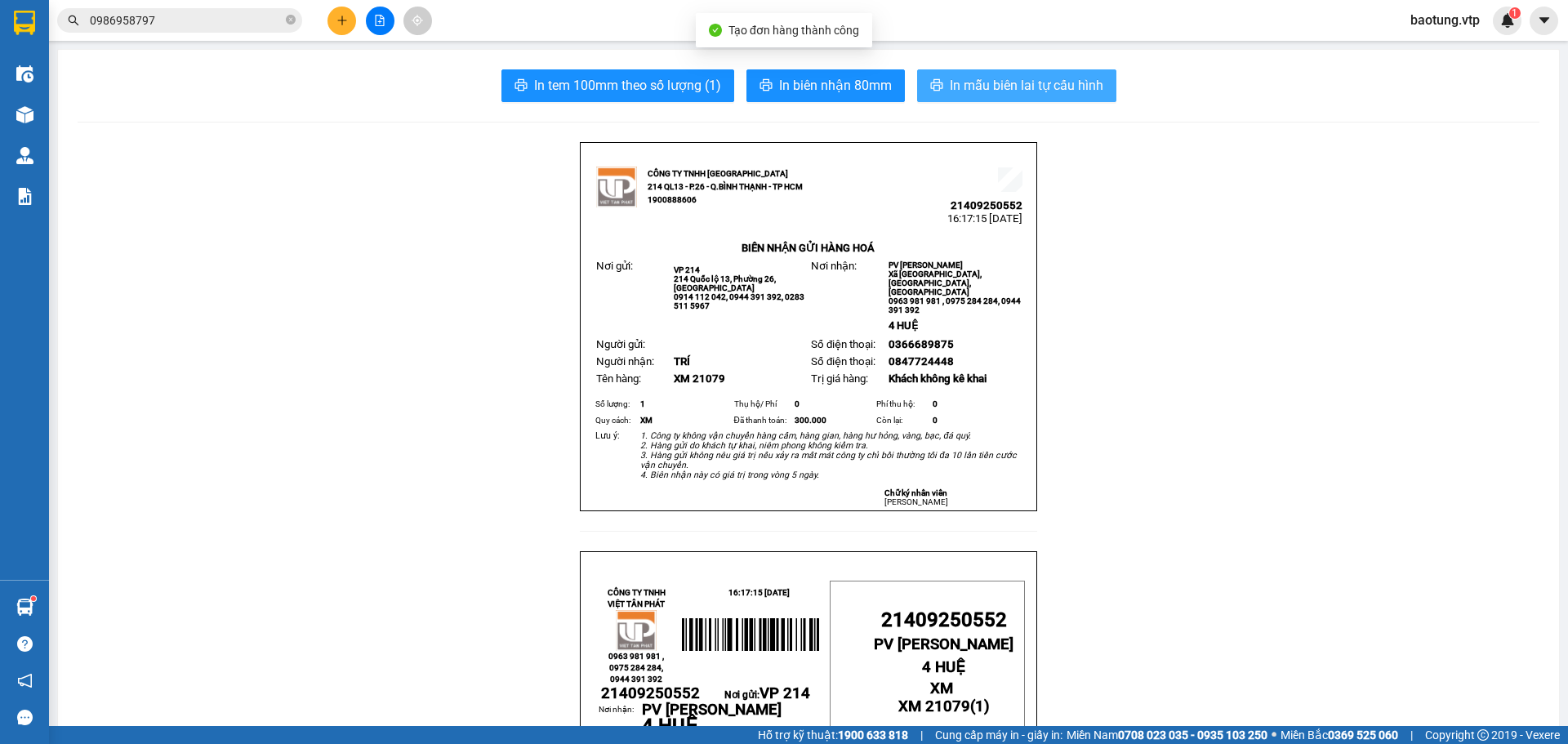
click at [963, 94] on span "In mẫu biên lai tự cấu hình" at bounding box center [1026, 85] width 153 height 21
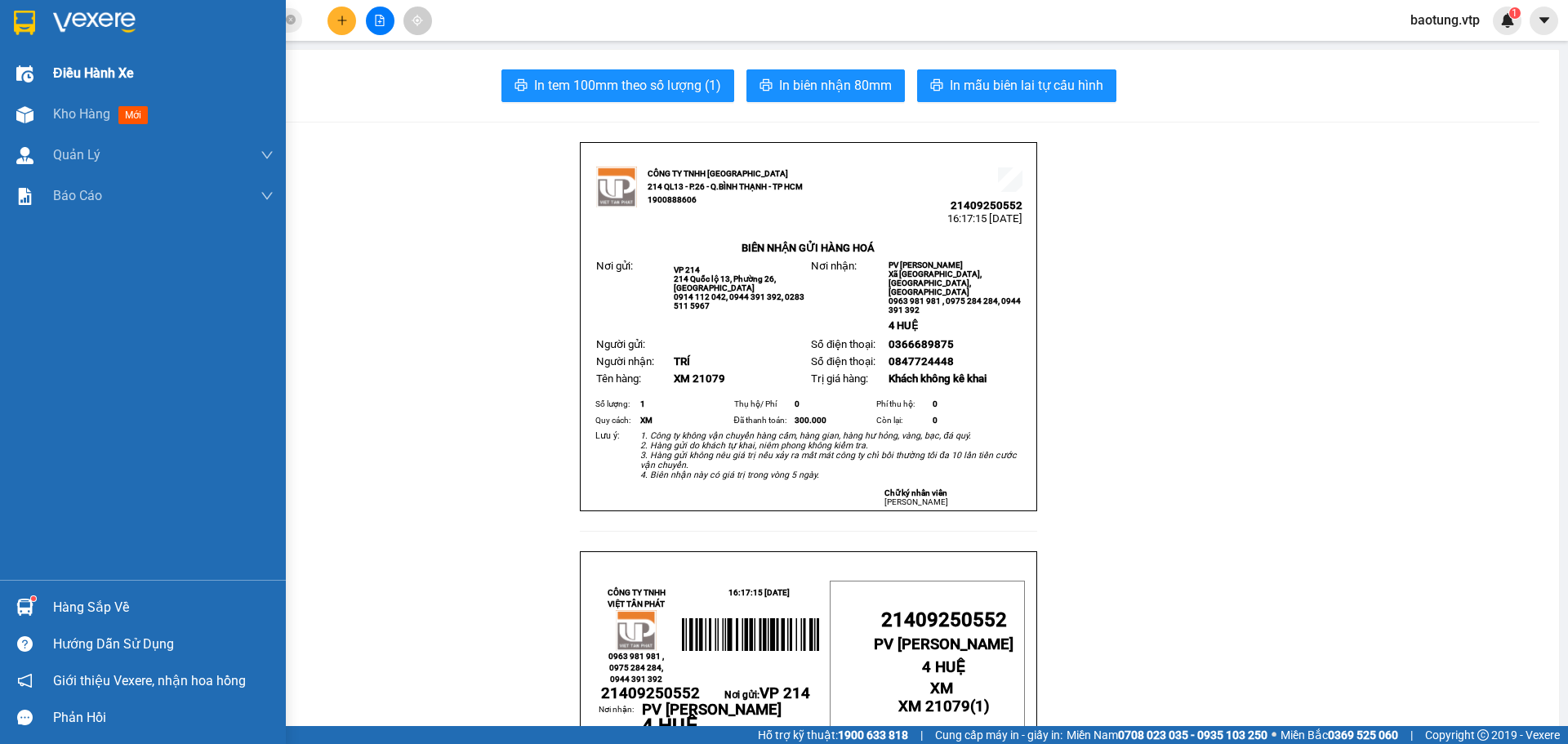
click at [22, 75] on img at bounding box center [25, 74] width 17 height 17
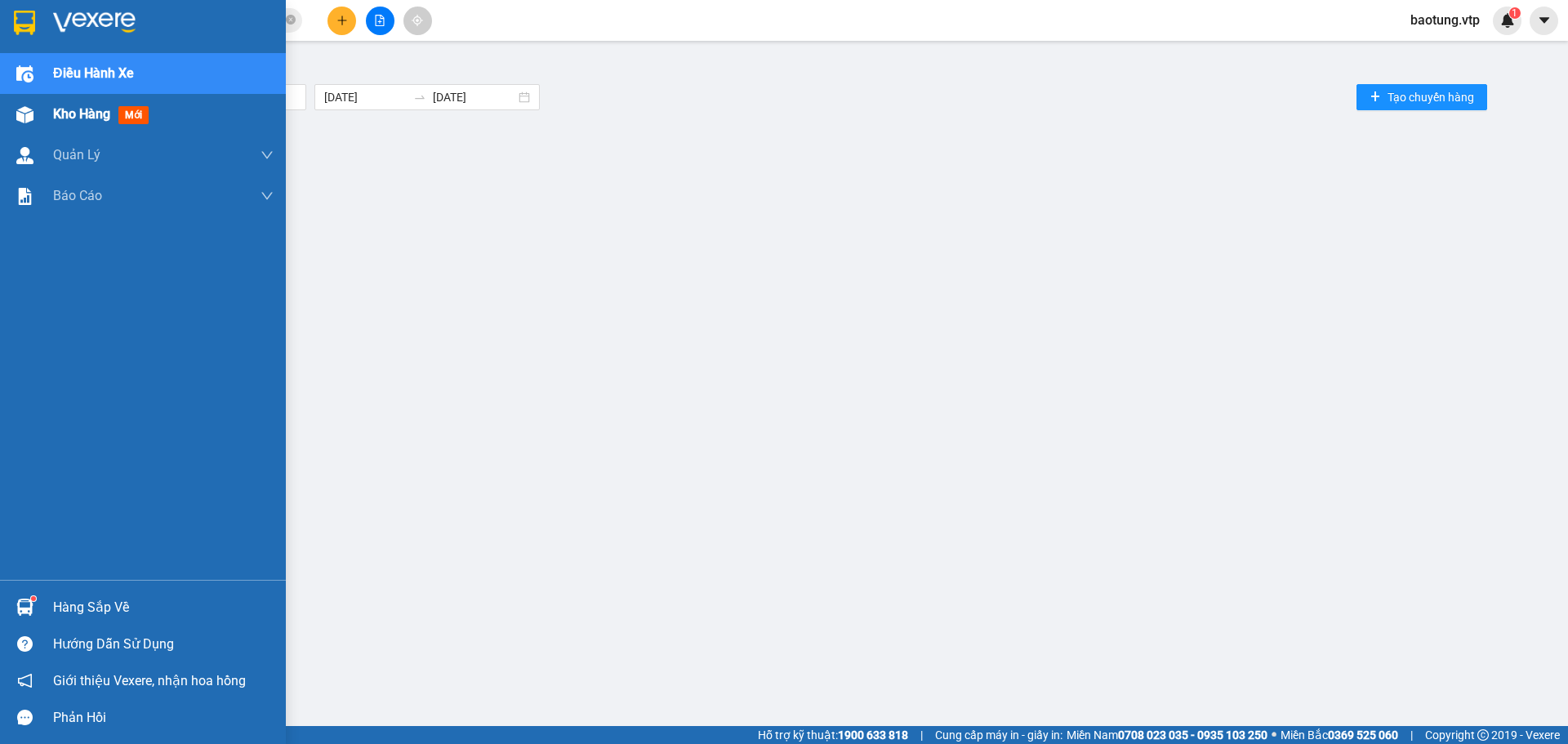
click at [21, 100] on div at bounding box center [25, 115] width 28 height 28
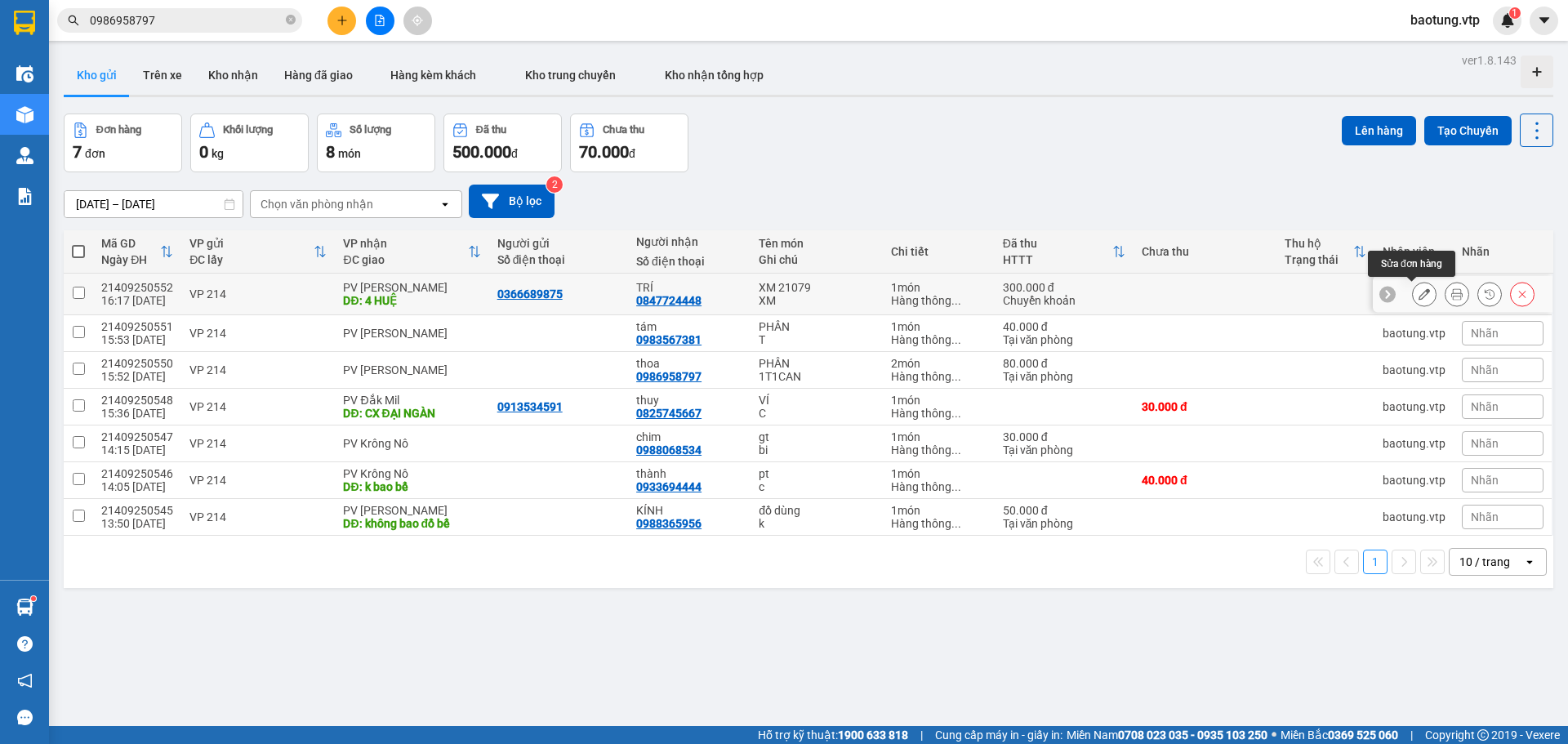
click at [1418, 292] on icon at bounding box center [1424, 293] width 11 height 11
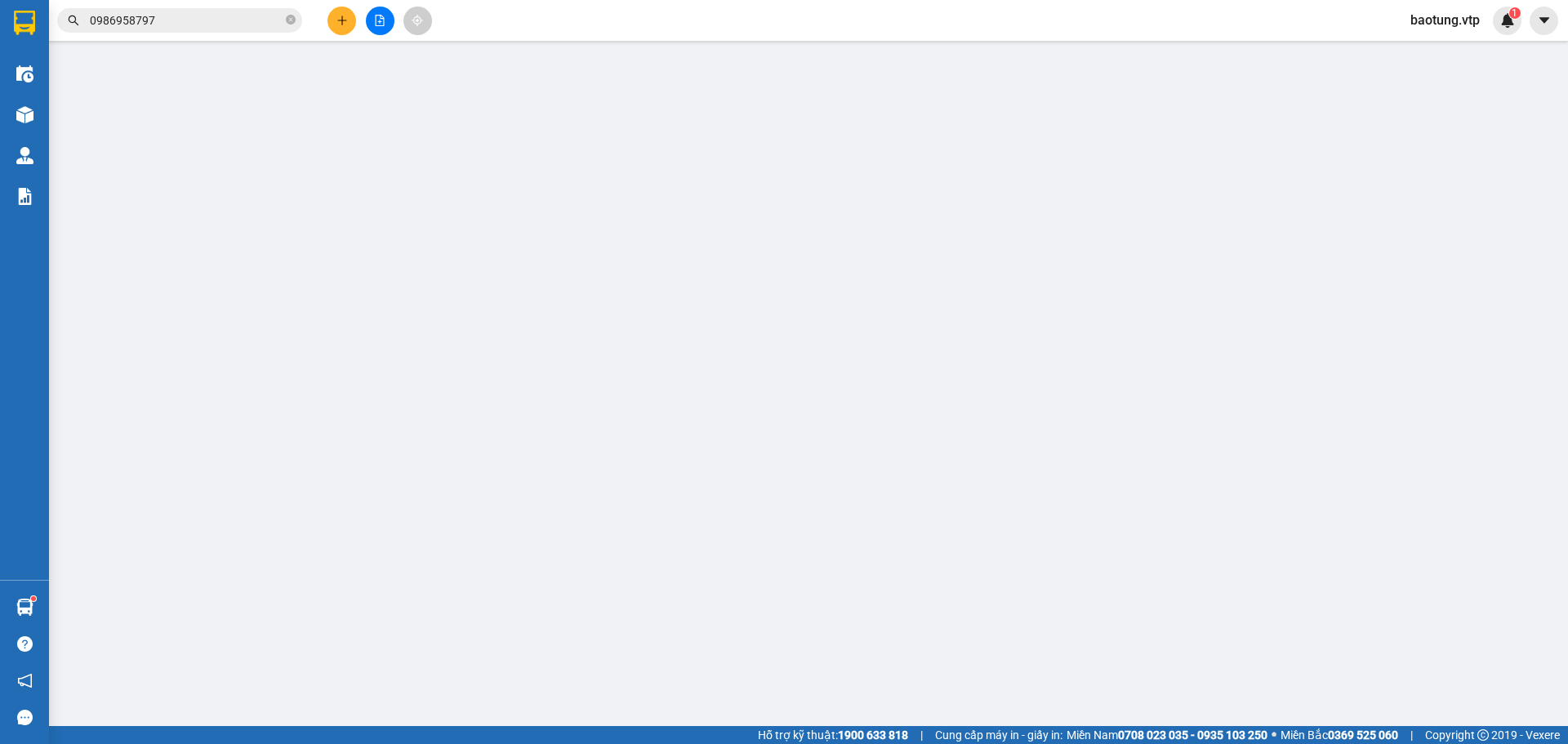
type input "0366689875"
type input "0847724448"
type input "TRÍ"
type input "4 HUỆ"
type input "300.000"
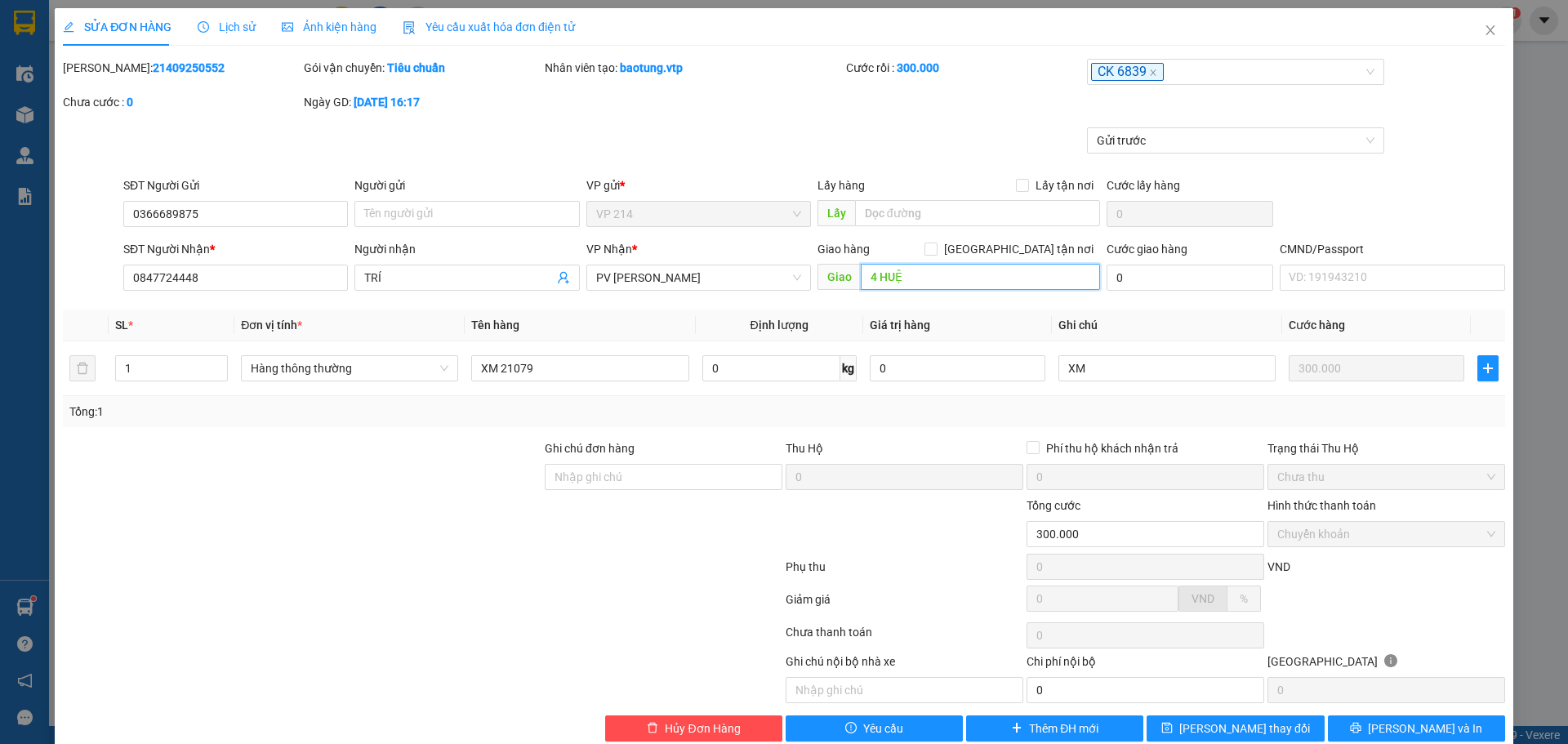
click at [942, 287] on input "4 HUỆ" at bounding box center [980, 277] width 240 height 27
click at [948, 282] on input "4 HUỆ" at bounding box center [980, 277] width 240 height 27
type input "4 HUỆ / KHÔNG BAO TRẦY SƯỚT"
click at [1416, 728] on span "[PERSON_NAME] và In" at bounding box center [1425, 728] width 115 height 18
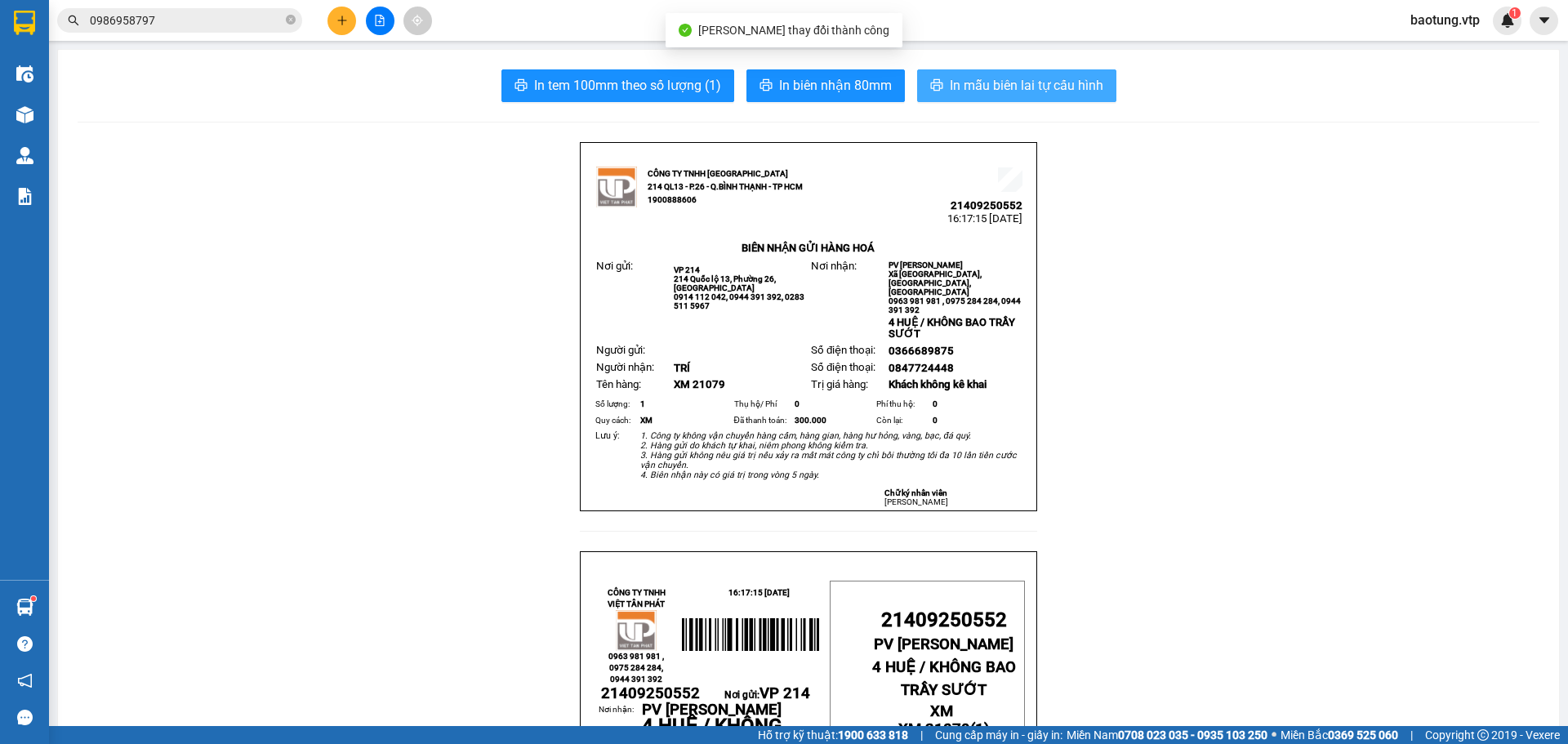
click at [1060, 75] on span "In mẫu biên lai tự cấu hình" at bounding box center [1026, 85] width 153 height 21
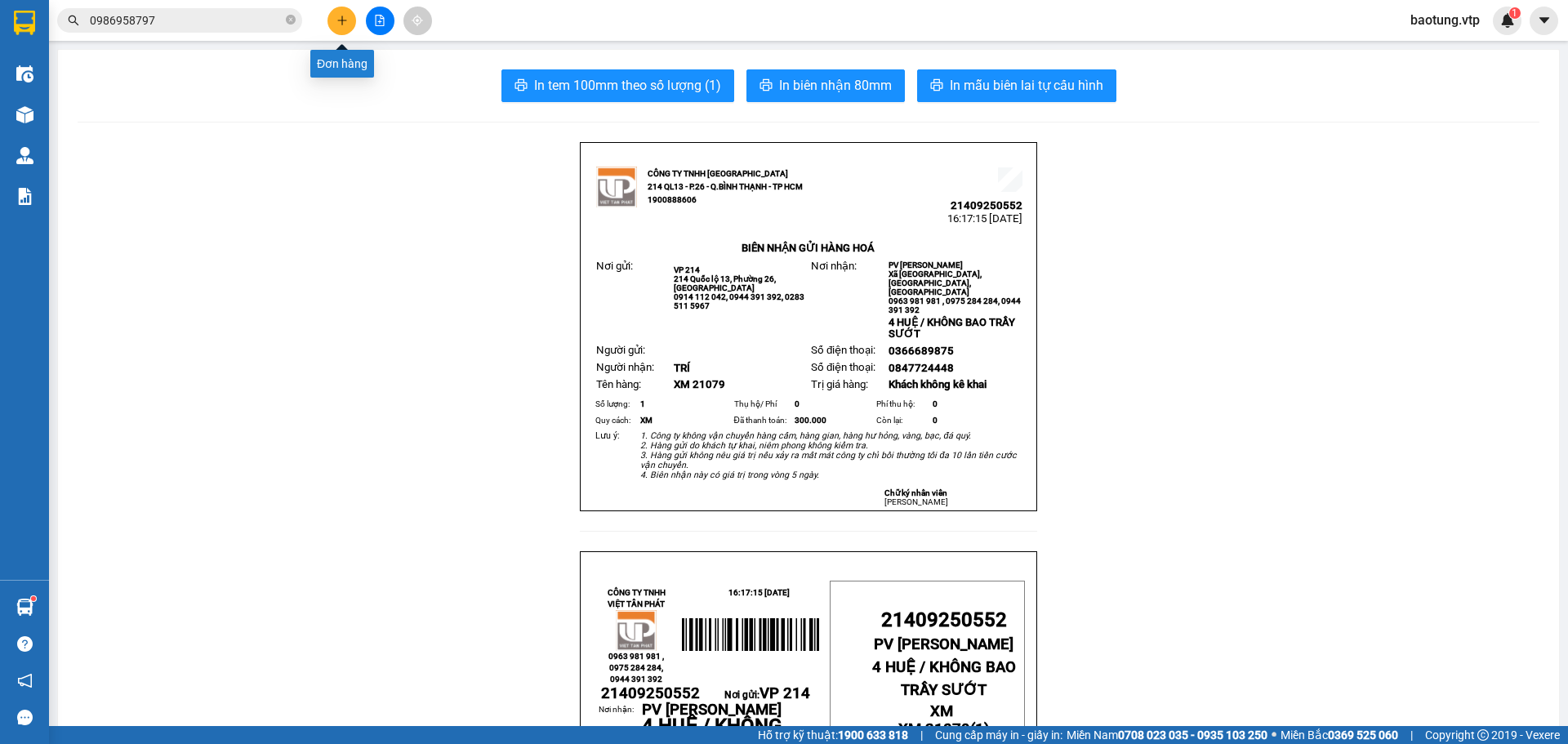
click at [333, 18] on button at bounding box center [342, 21] width 28 height 28
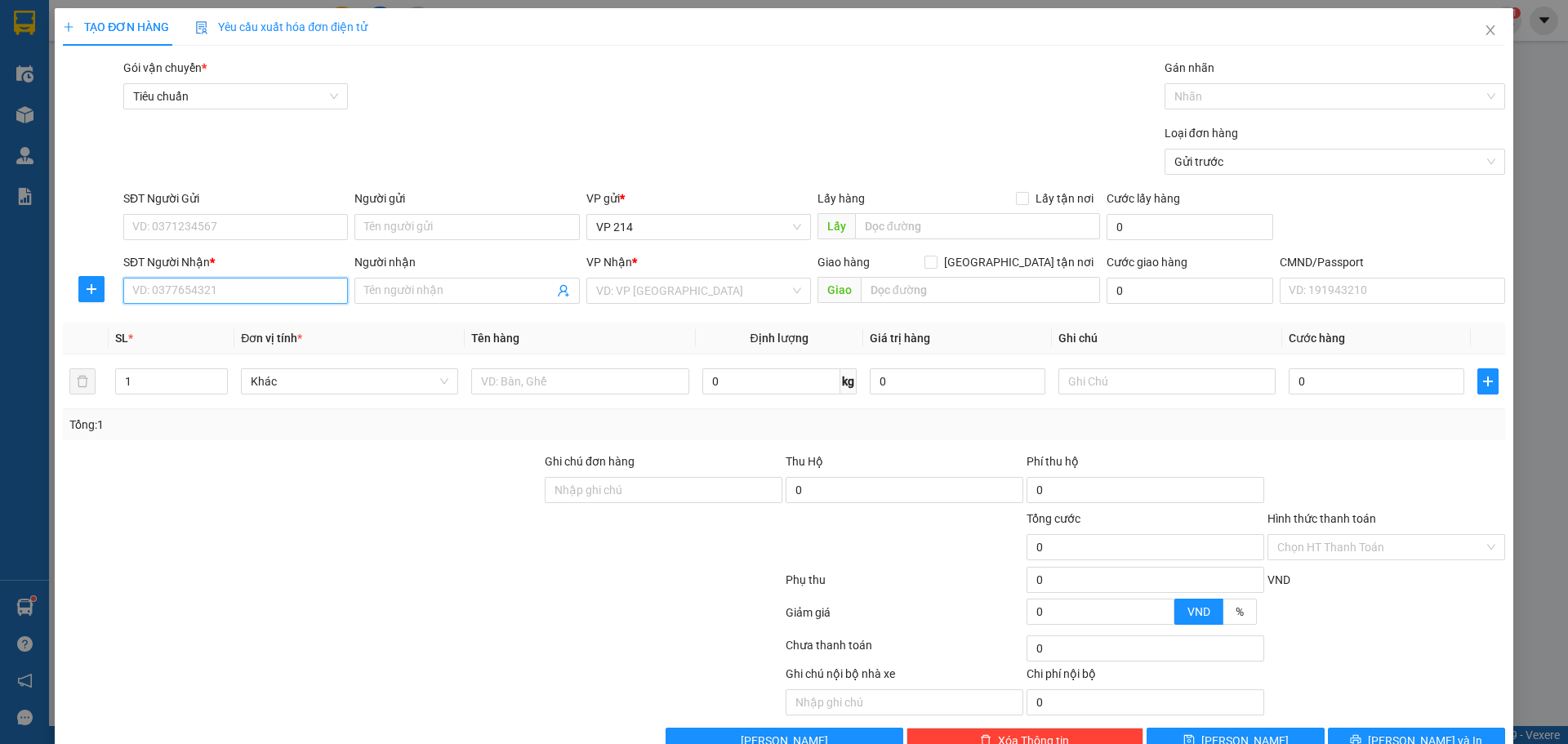
click at [151, 291] on input "SĐT Người Nhận *" at bounding box center [235, 291] width 224 height 27
type input "0966155353"
type input "YẾN"
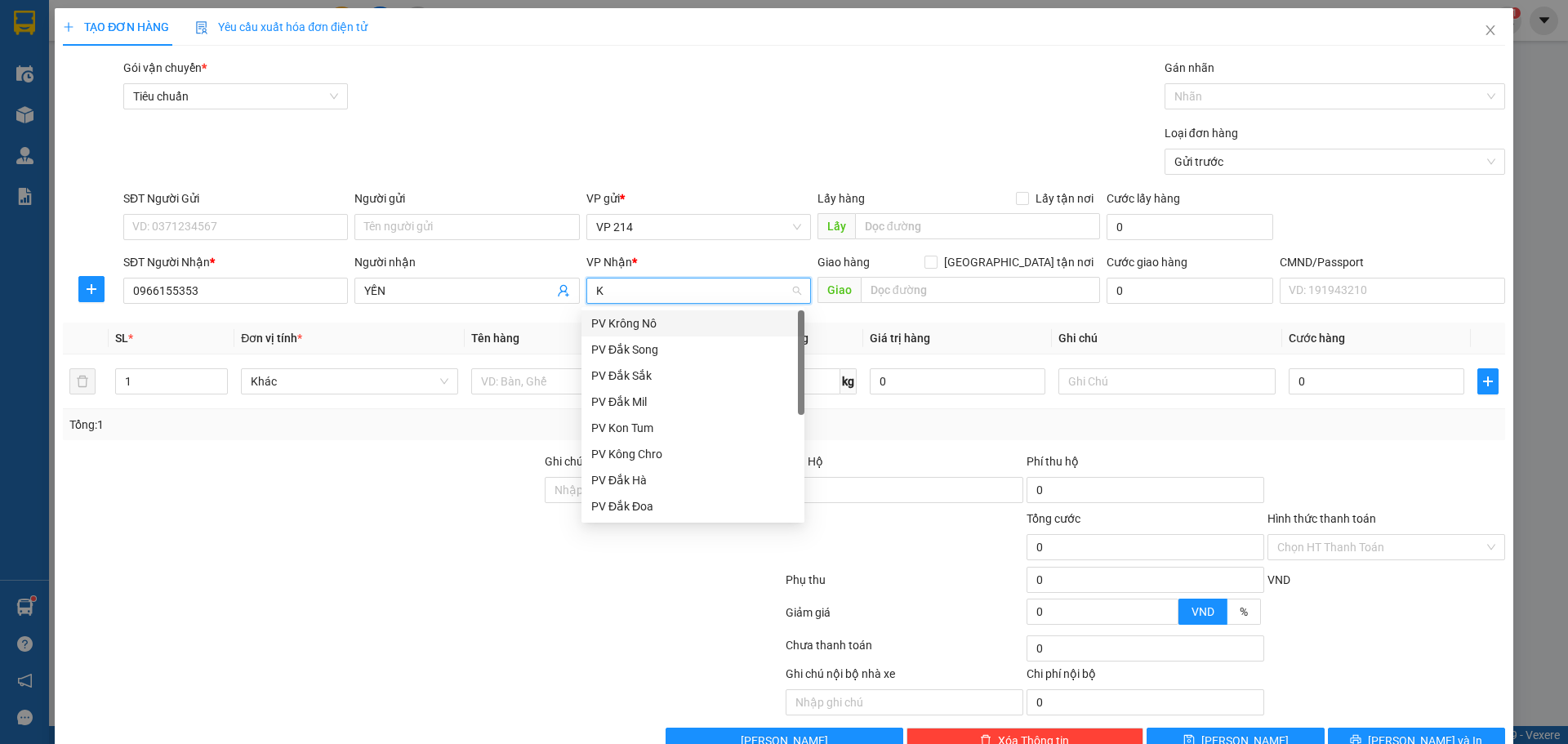
type input "KN"
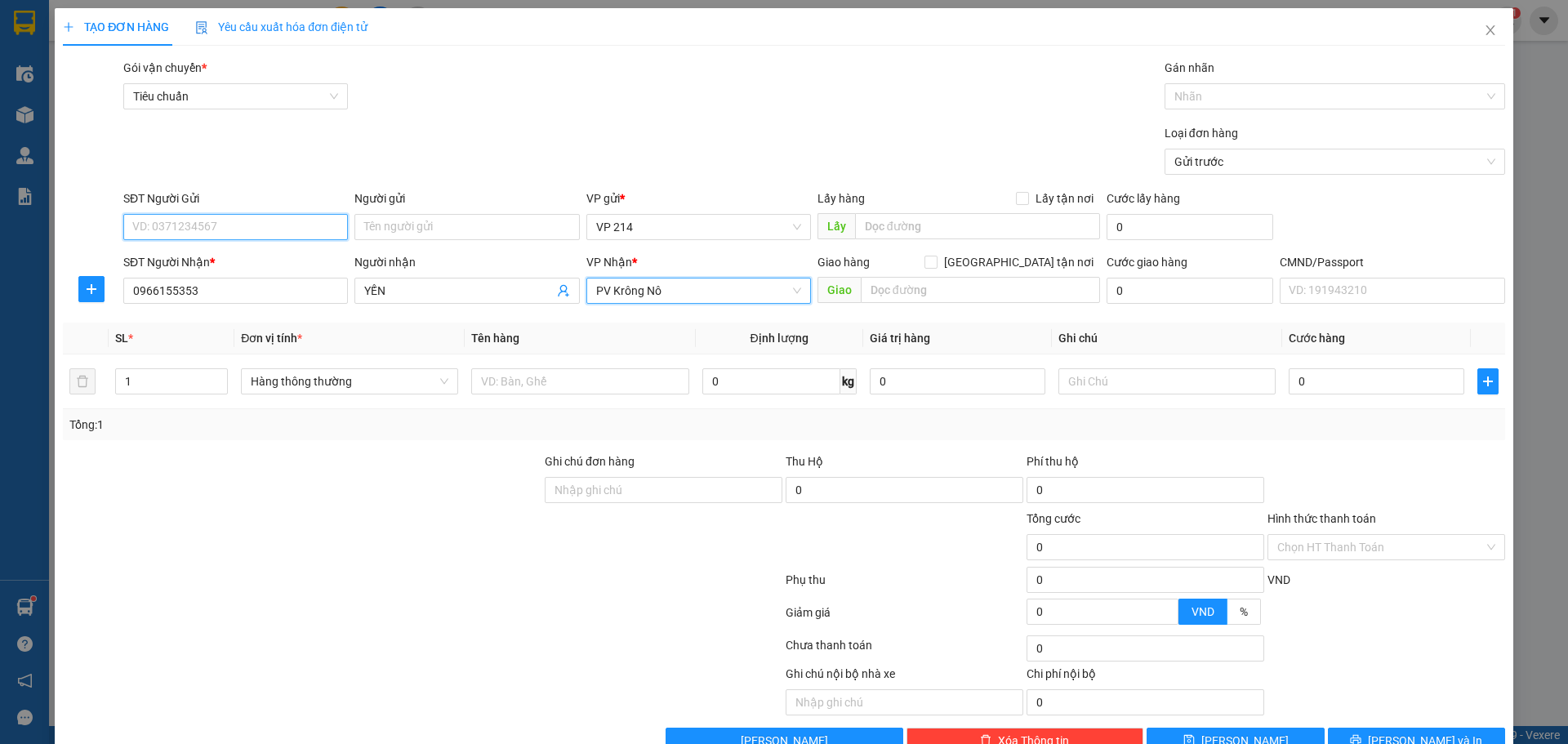
click at [187, 228] on input "SĐT Người Gửi" at bounding box center [235, 227] width 224 height 27
type input "0998626625"
click at [128, 386] on input "1" at bounding box center [170, 381] width 111 height 25
type input "2"
click at [584, 395] on div at bounding box center [579, 381] width 217 height 32
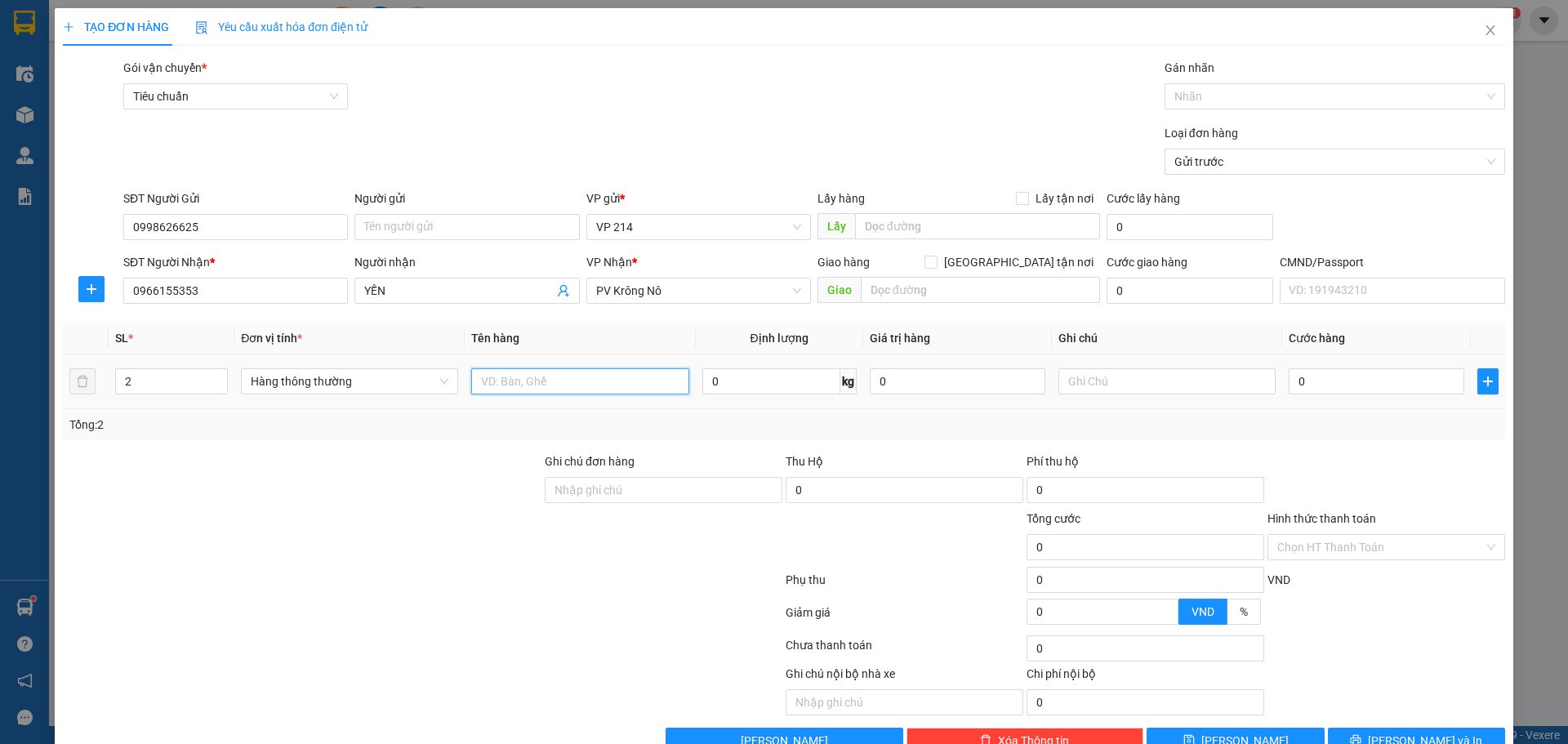
click at [571, 394] on input "text" at bounding box center [579, 381] width 217 height 27
type input "QA"
click at [1107, 367] on div at bounding box center [1167, 381] width 217 height 32
click at [1105, 379] on input "text" at bounding box center [1167, 381] width 217 height 27
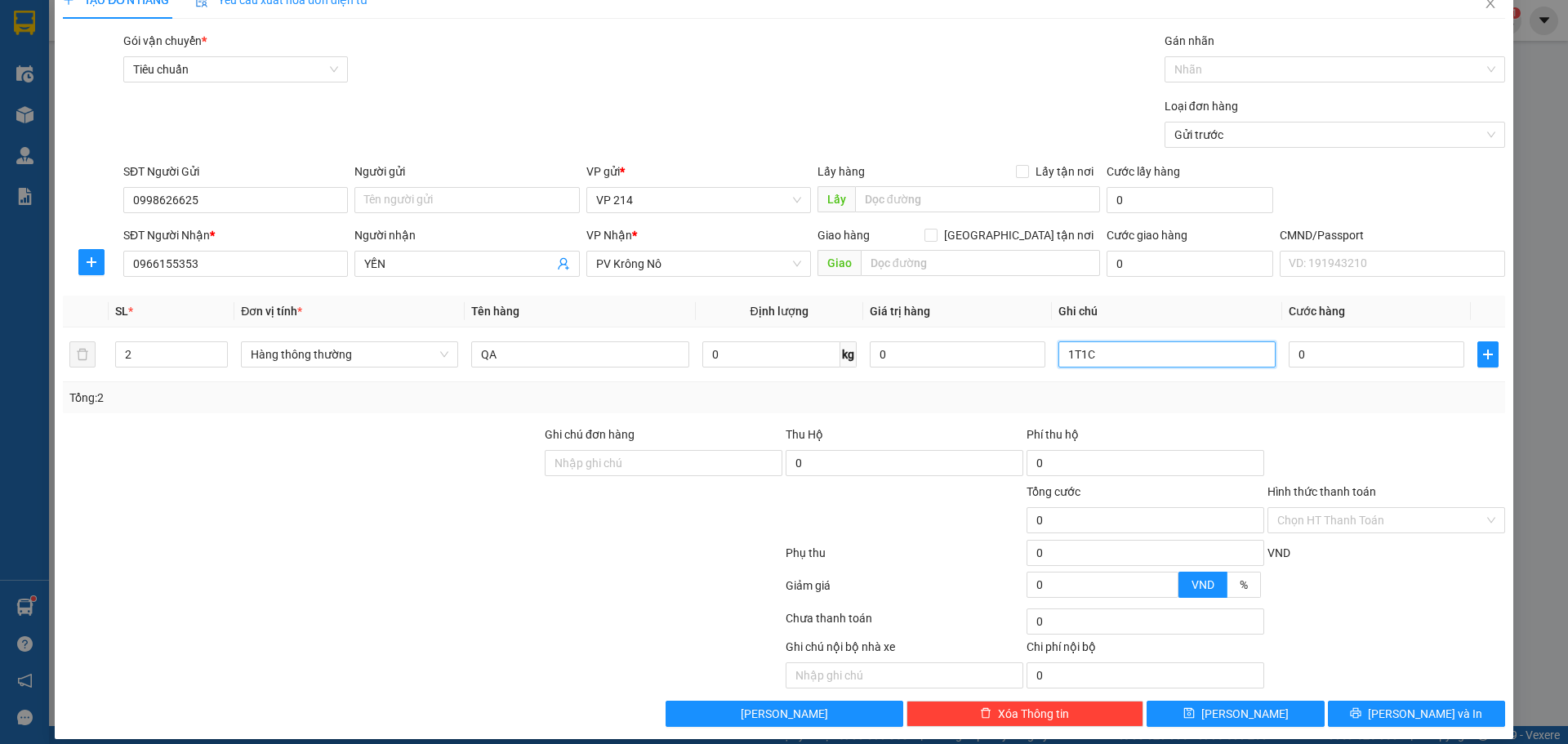
scroll to position [42, 0]
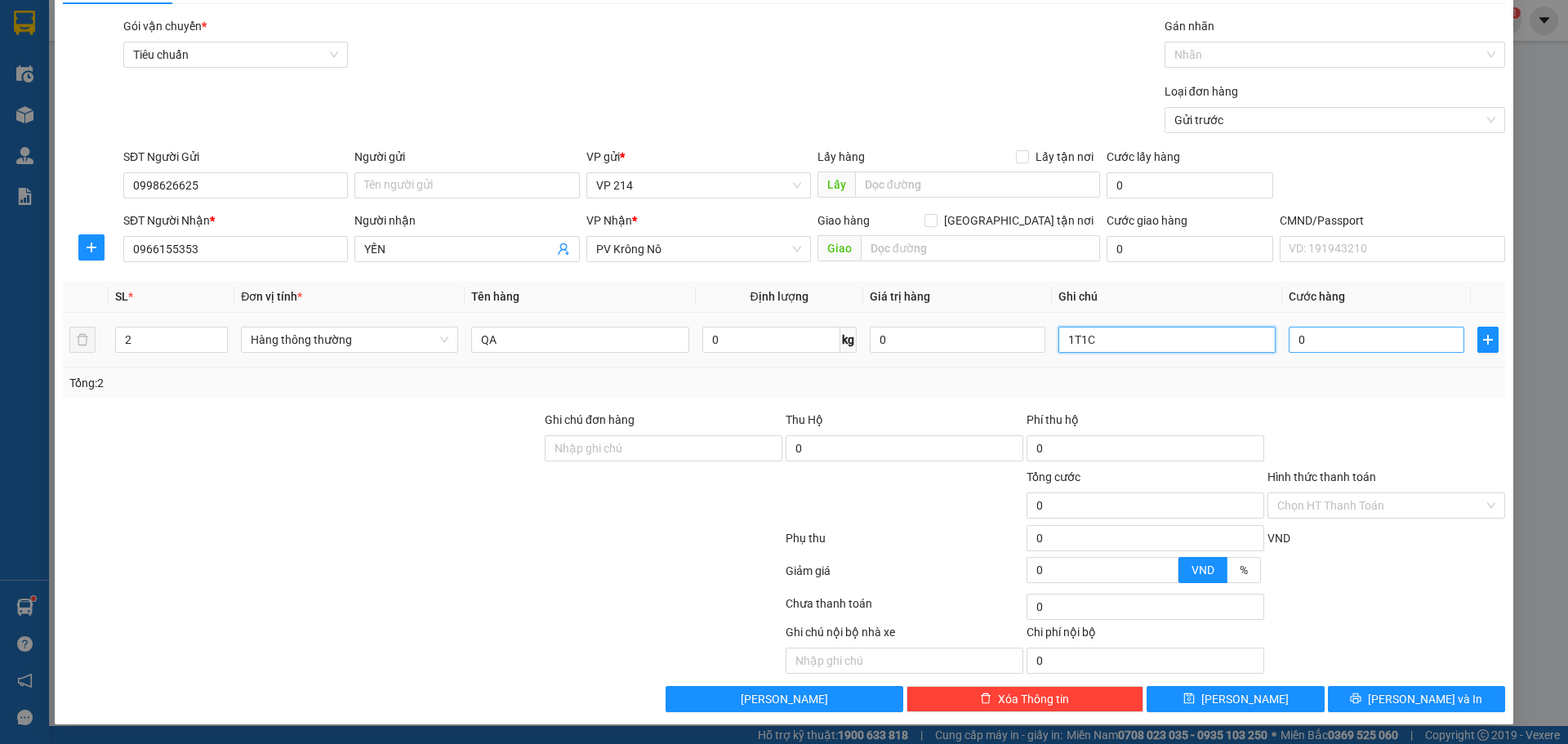
type input "1T1C"
click at [1311, 341] on input "0" at bounding box center [1376, 340] width 175 height 27
type input "1"
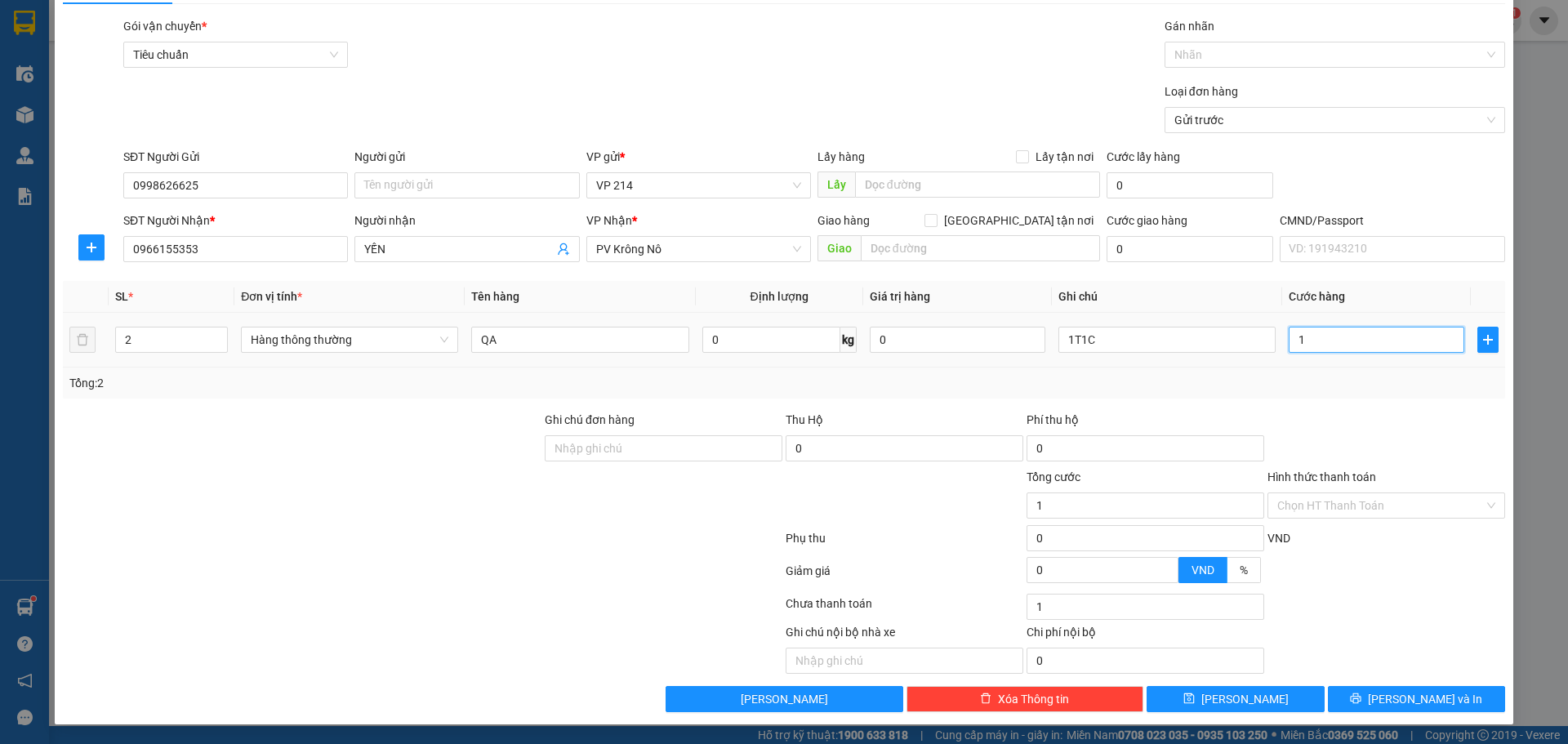
type input "10"
type input "100"
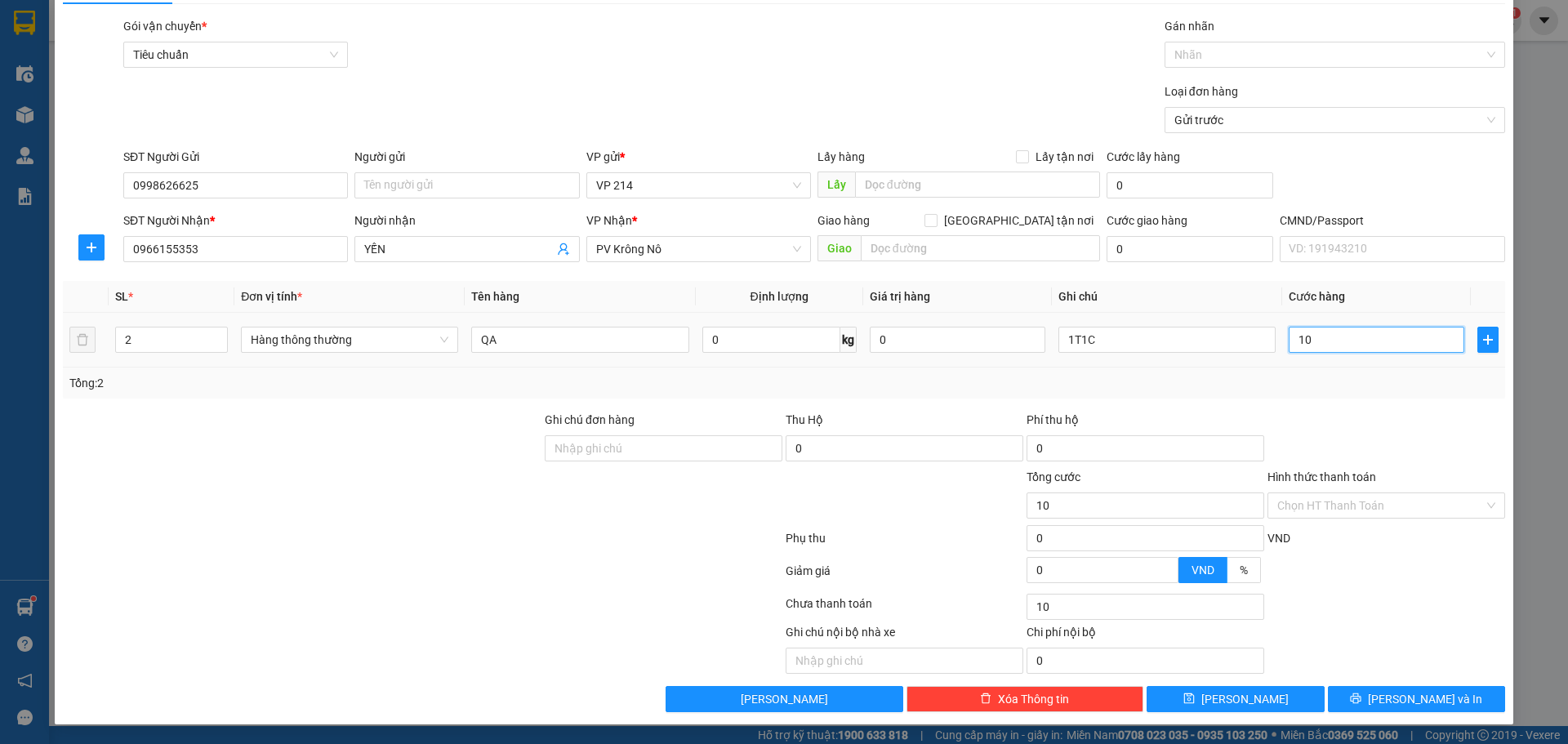
type input "100"
type input "1.000"
type input "10.000"
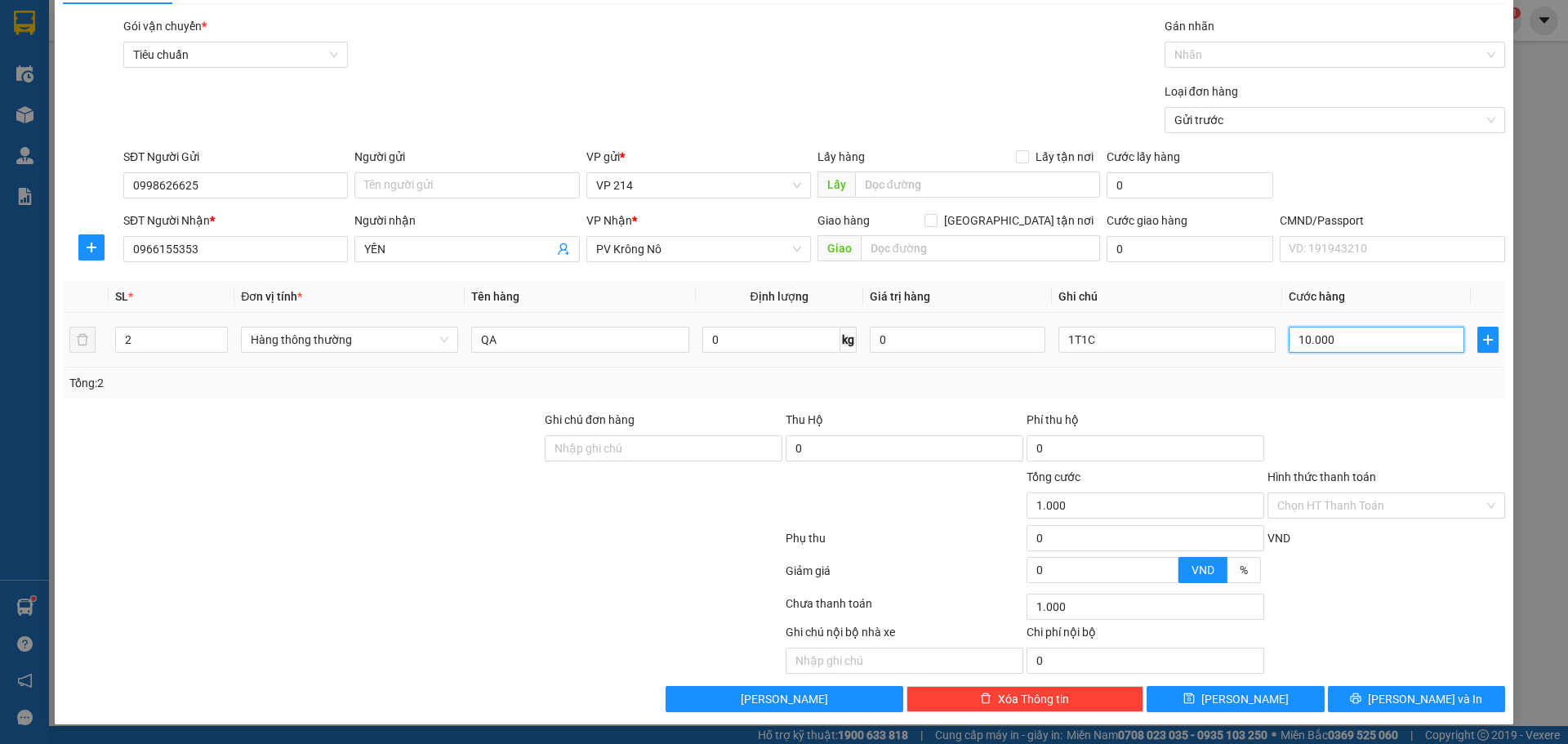
type input "10.000"
type input "100.000"
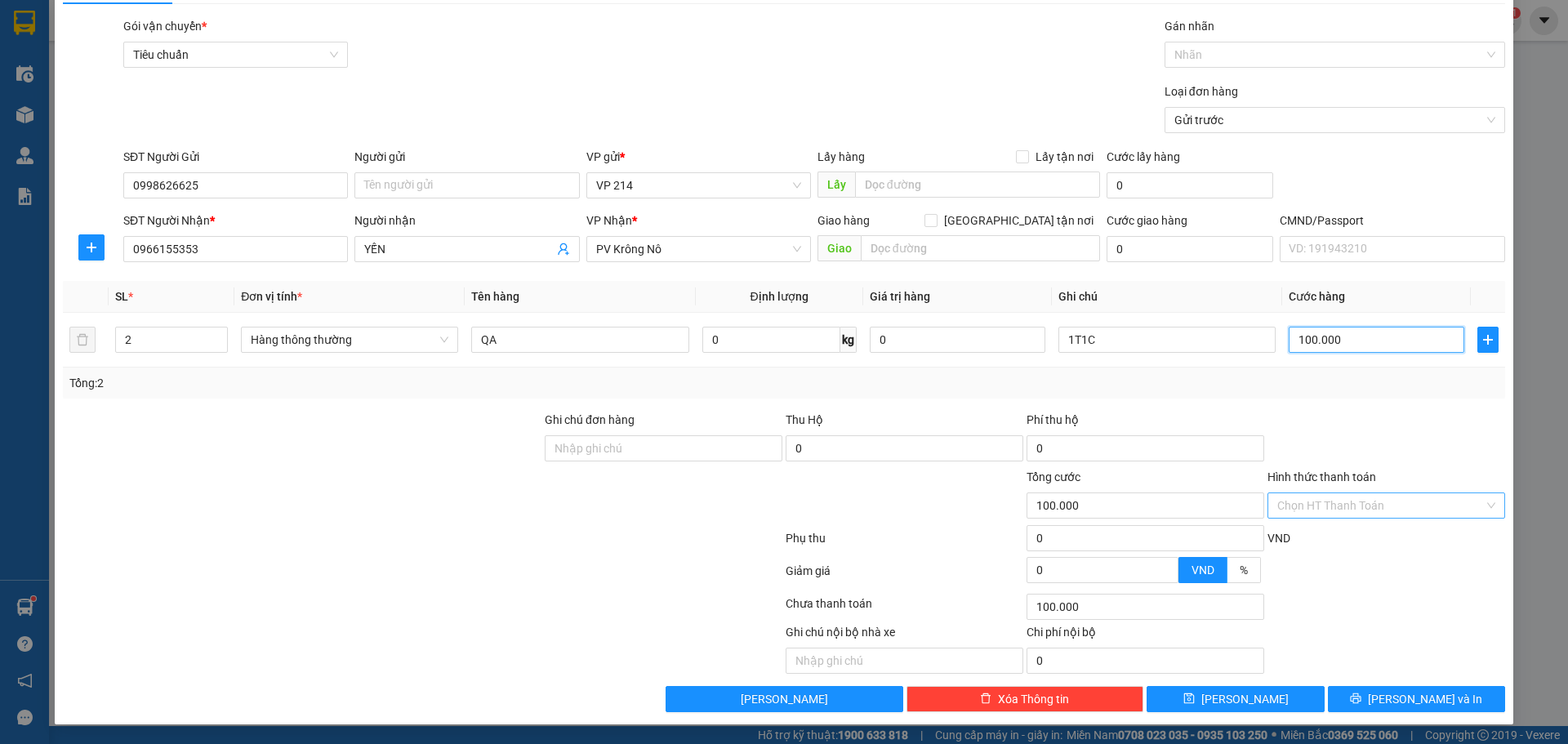
type input "100.000"
click at [1346, 502] on input "Hình thức thanh toán" at bounding box center [1381, 505] width 206 height 25
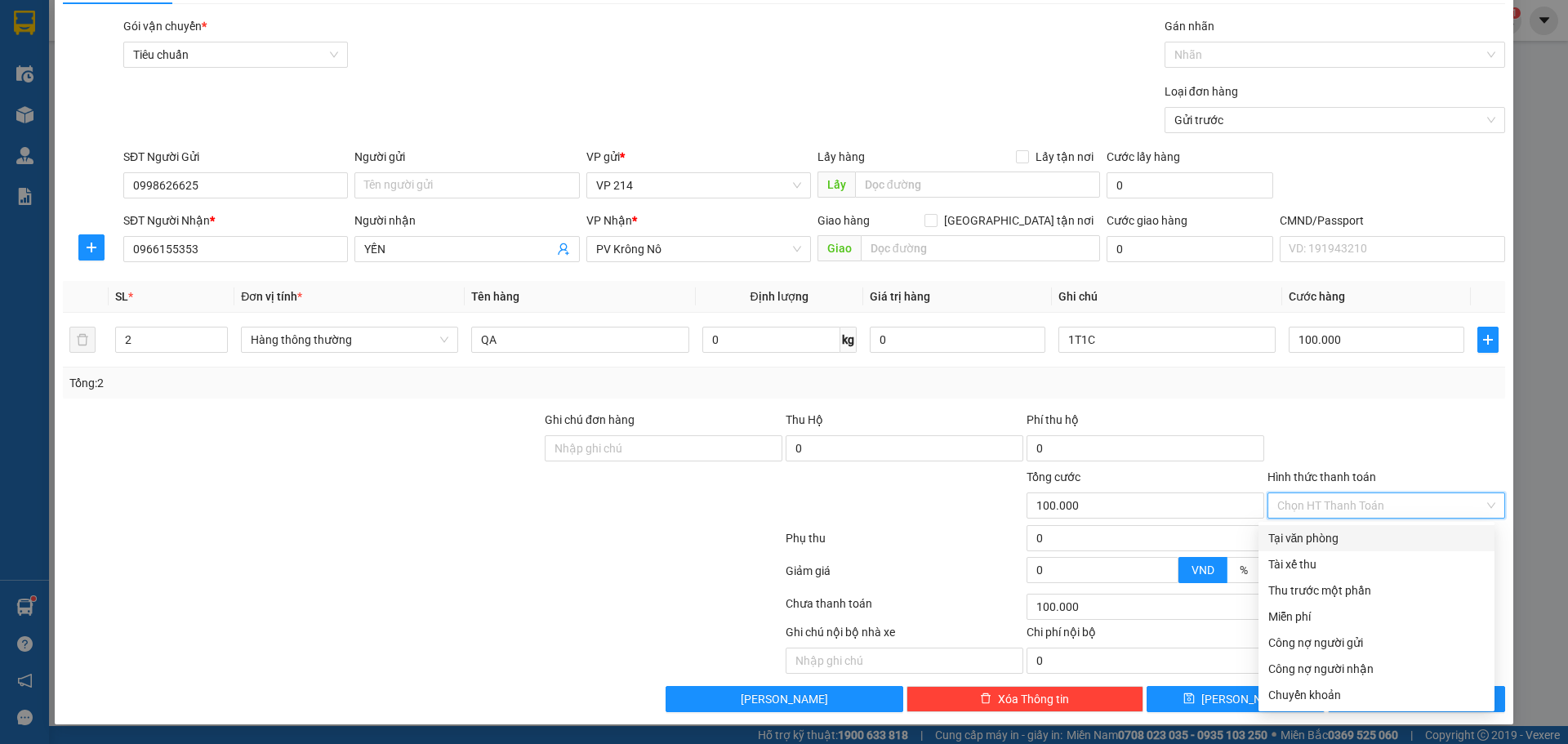
click at [1344, 531] on div "Tại văn phòng" at bounding box center [1376, 538] width 217 height 18
type input "0"
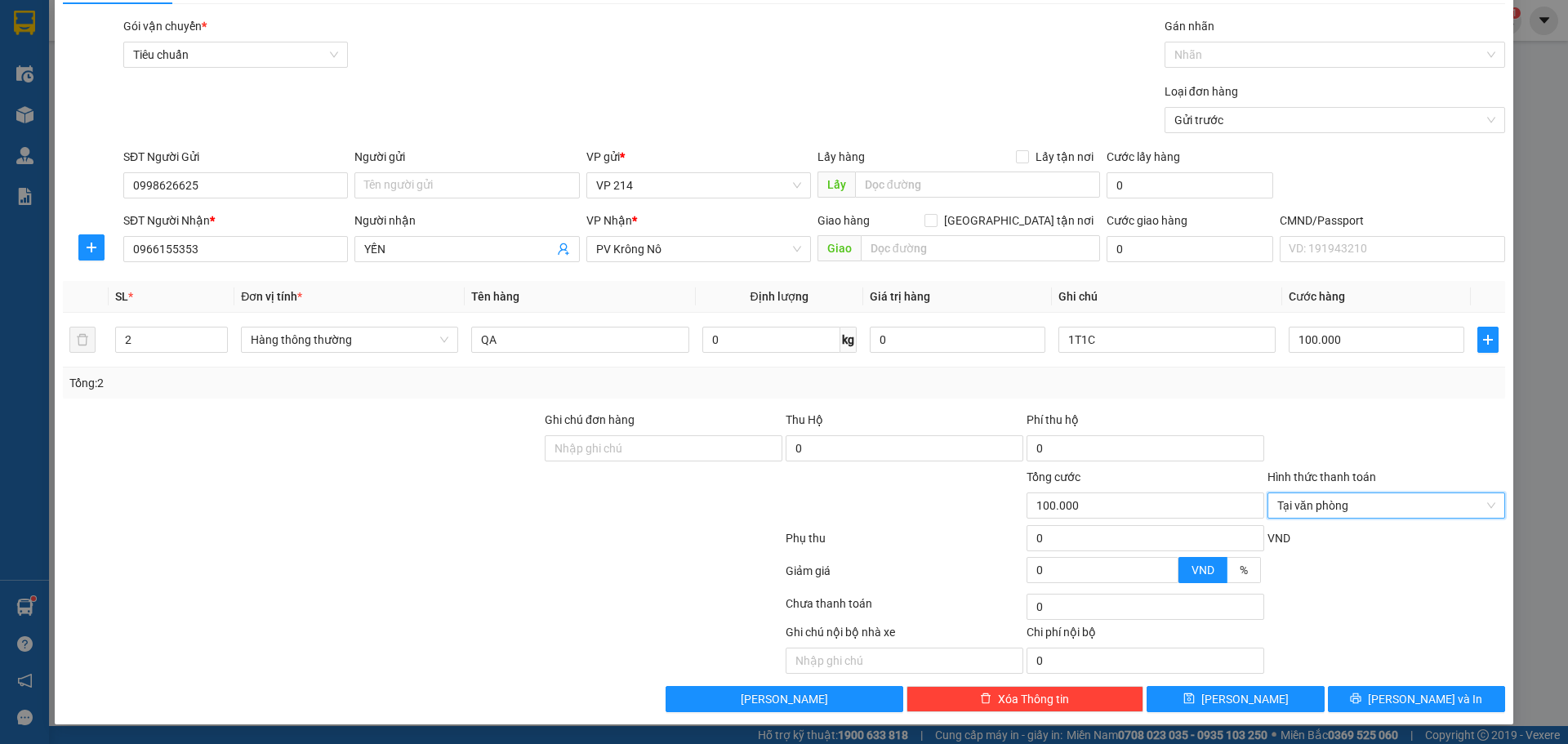
click at [1365, 519] on div "Hình thức thanh toán Tại văn phòng Tại văn phòng" at bounding box center [1385, 496] width 238 height 57
click at [1365, 509] on span "Tại văn phòng" at bounding box center [1386, 505] width 218 height 25
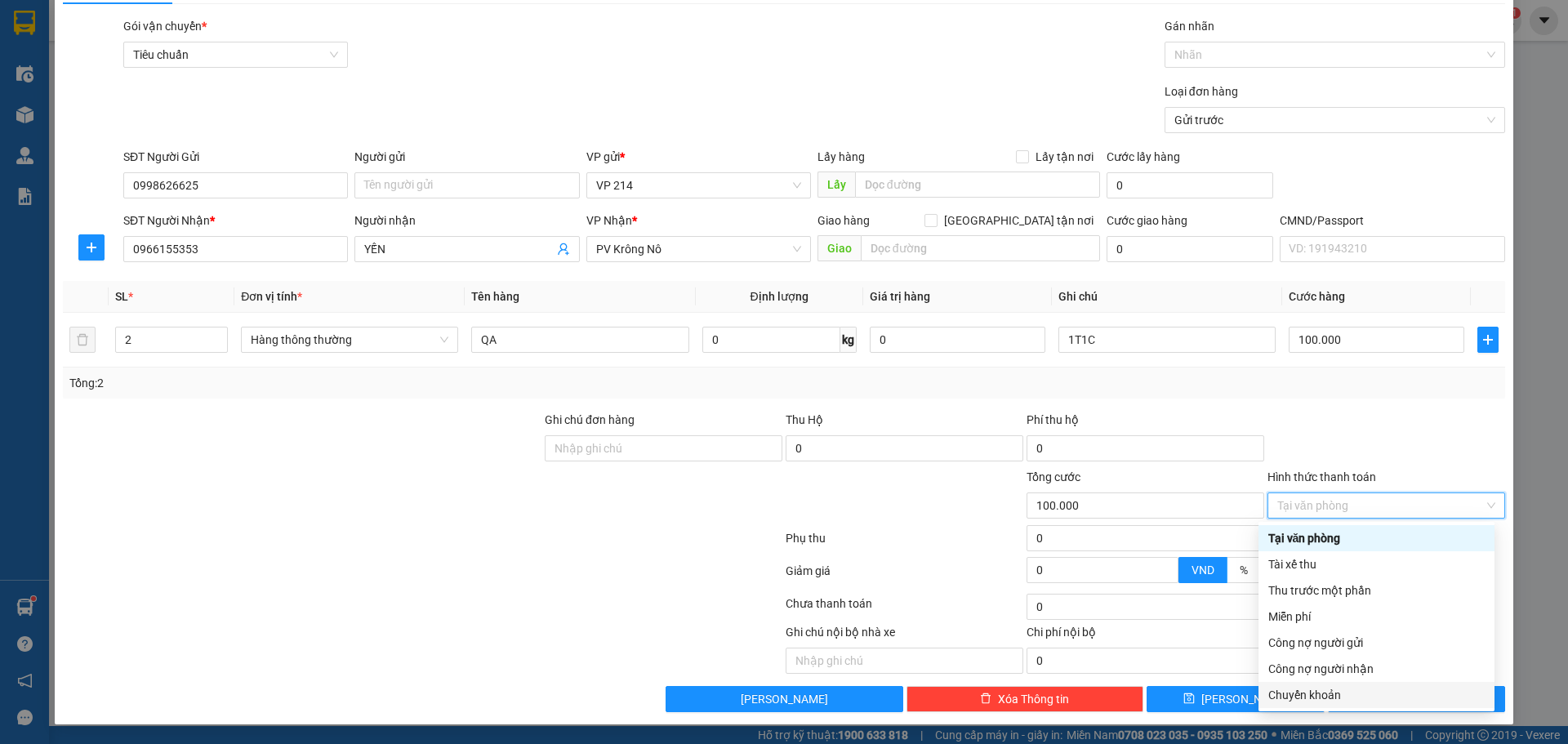
click at [1330, 696] on div "Chuyển khoản" at bounding box center [1376, 694] width 217 height 18
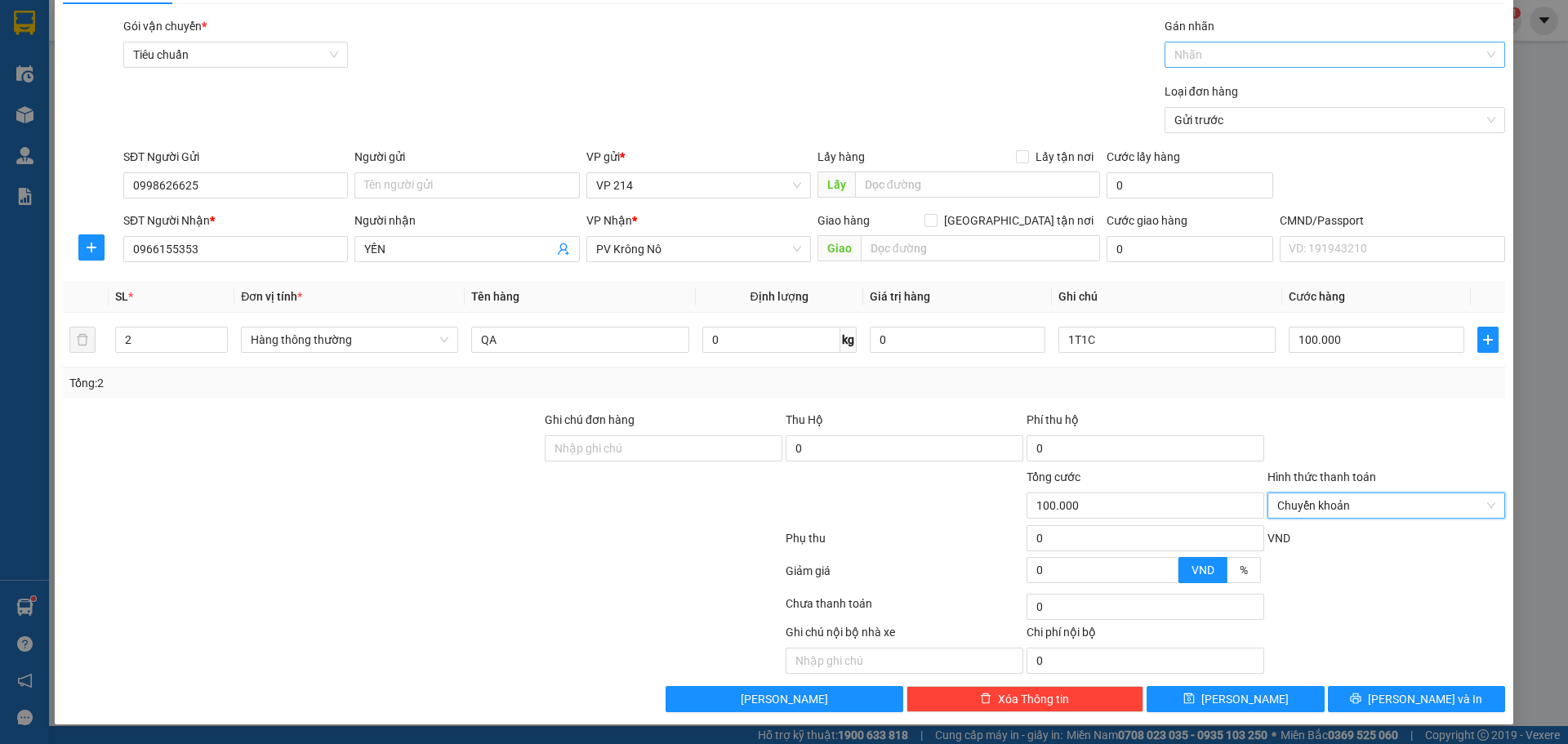
click at [1255, 62] on div at bounding box center [1327, 54] width 316 height 20
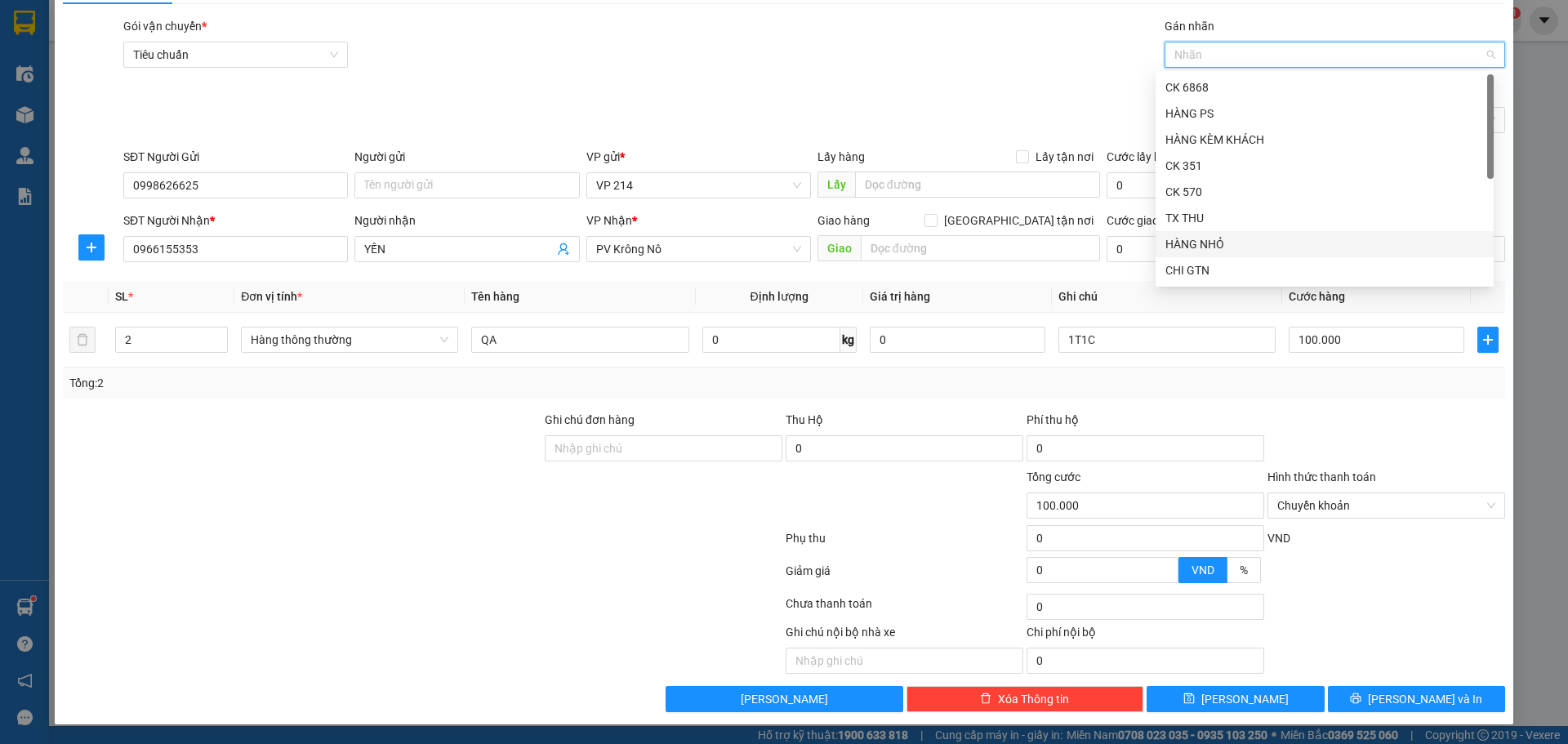
scroll to position [157, 0]
click at [1200, 272] on div "CK 6839" at bounding box center [1325, 270] width 318 height 18
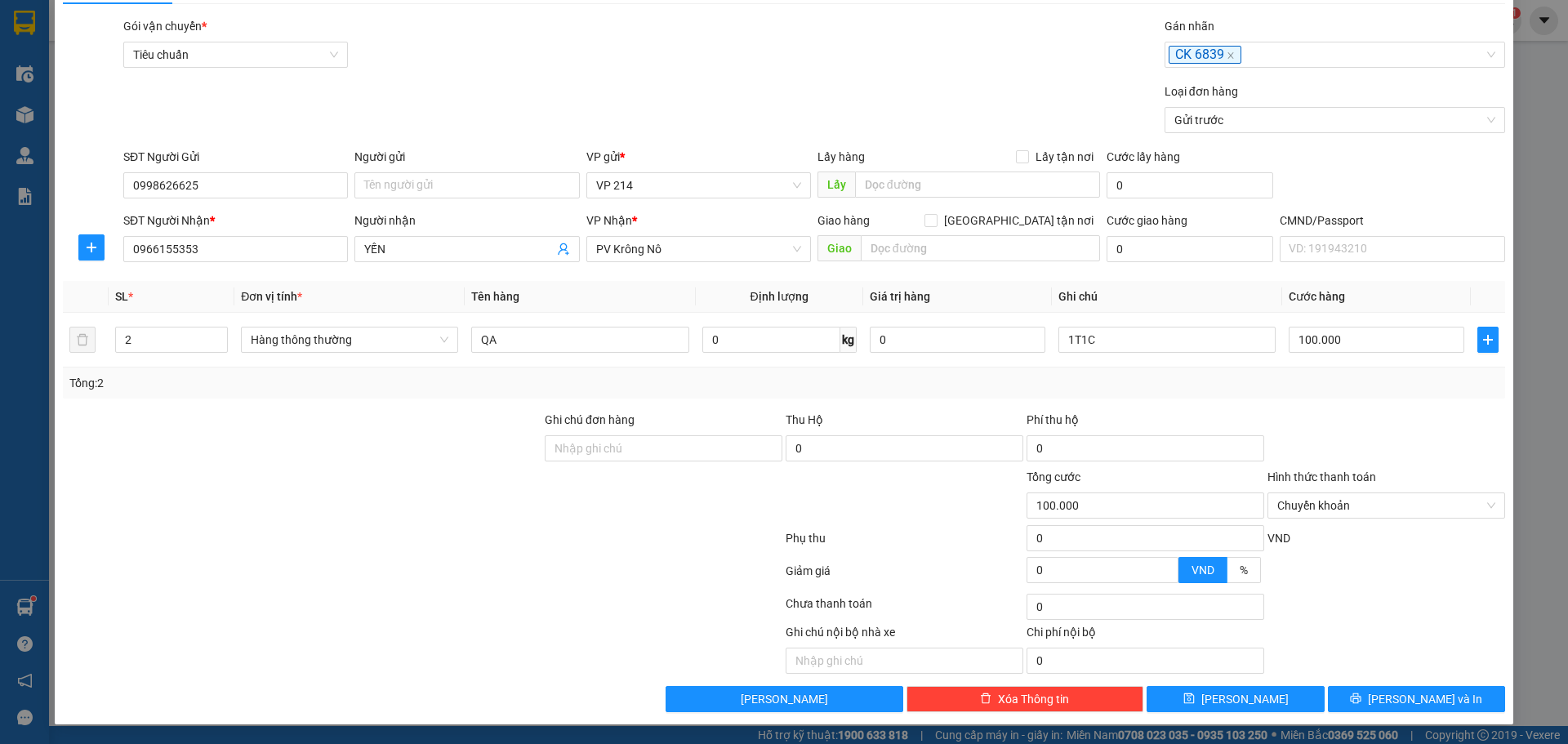
click at [1436, 626] on div "Ghi chú nội bộ nhà xe Chi phí nội bộ 0" at bounding box center [784, 647] width 1445 height 50
click at [1118, 336] on input "1T1C" at bounding box center [1167, 340] width 217 height 27
type input "1T1C/ CK6839 100K [DATE] 16H20"
click at [1408, 705] on span "[PERSON_NAME] và In" at bounding box center [1425, 699] width 115 height 18
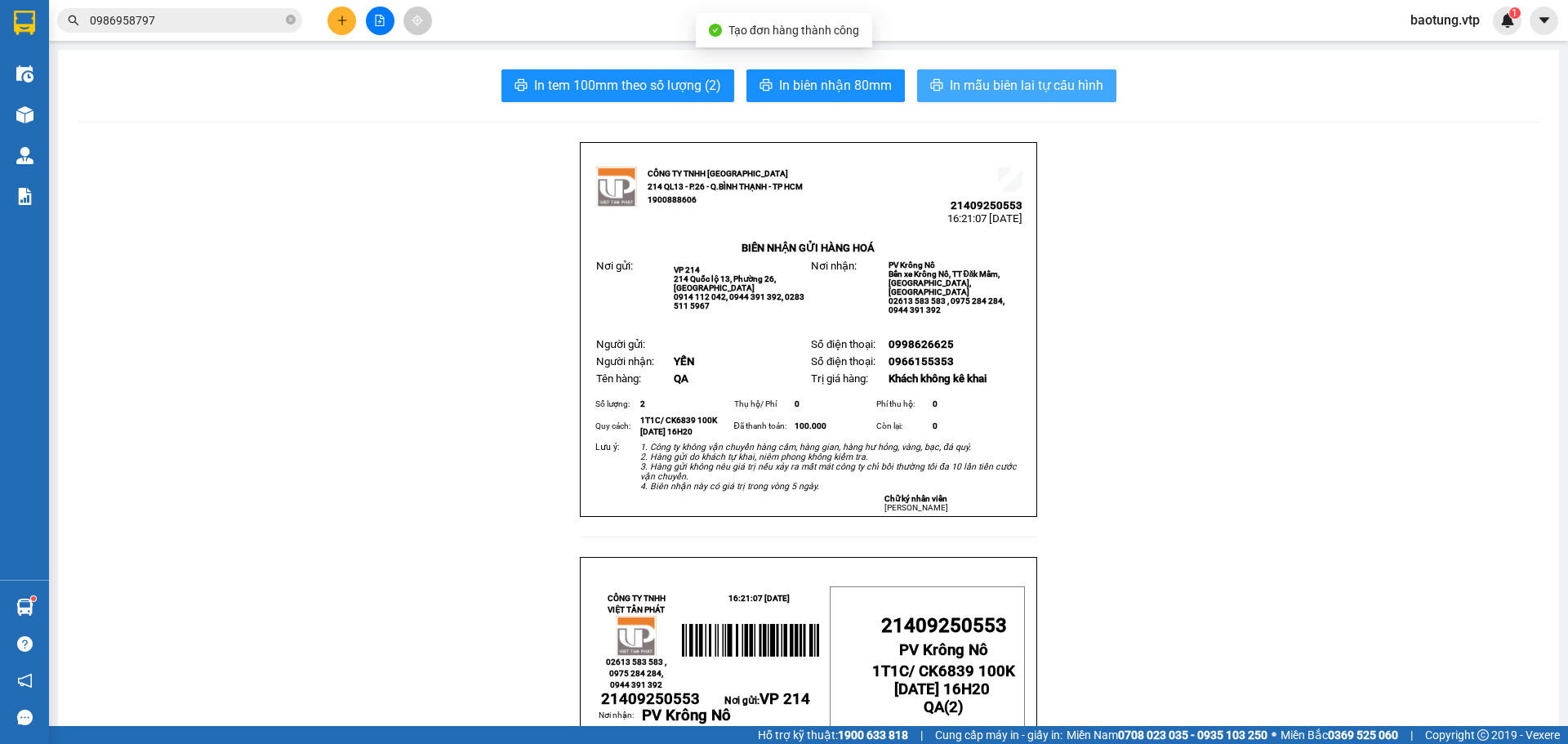
click at [1024, 92] on span "In mẫu biên lai tự cấu hình" at bounding box center [1026, 85] width 153 height 21
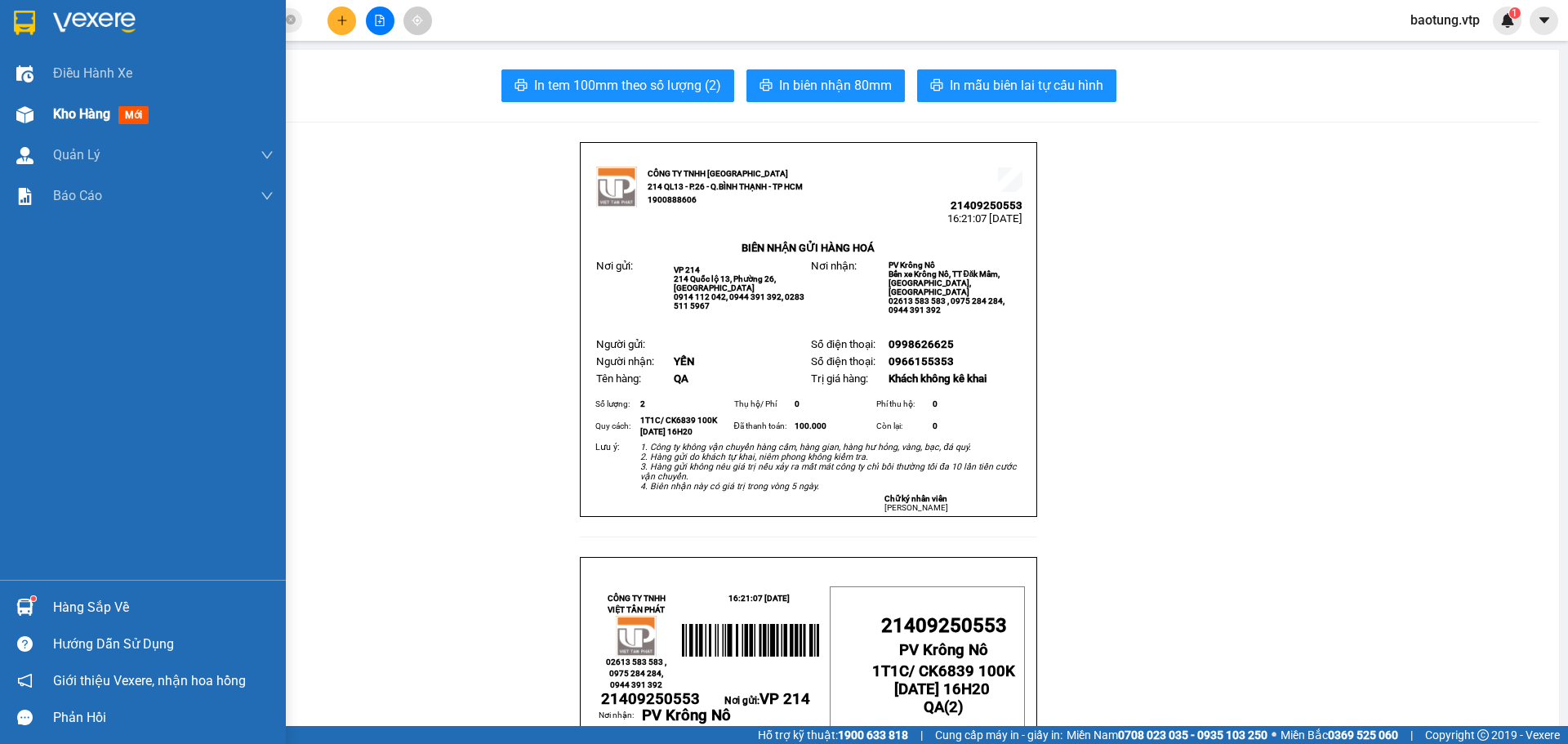
click at [28, 110] on img at bounding box center [25, 115] width 17 height 17
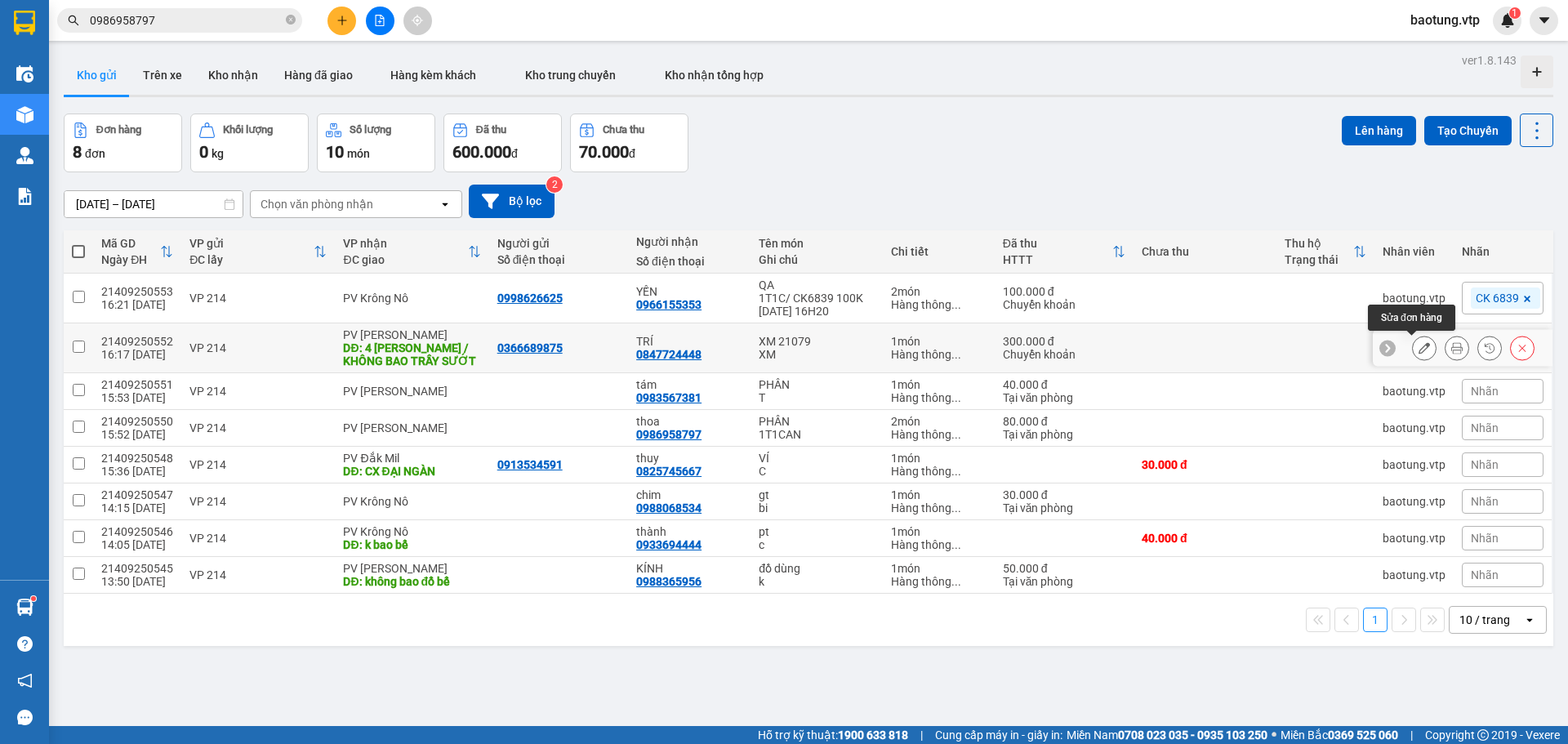
click at [1418, 345] on icon at bounding box center [1424, 347] width 11 height 11
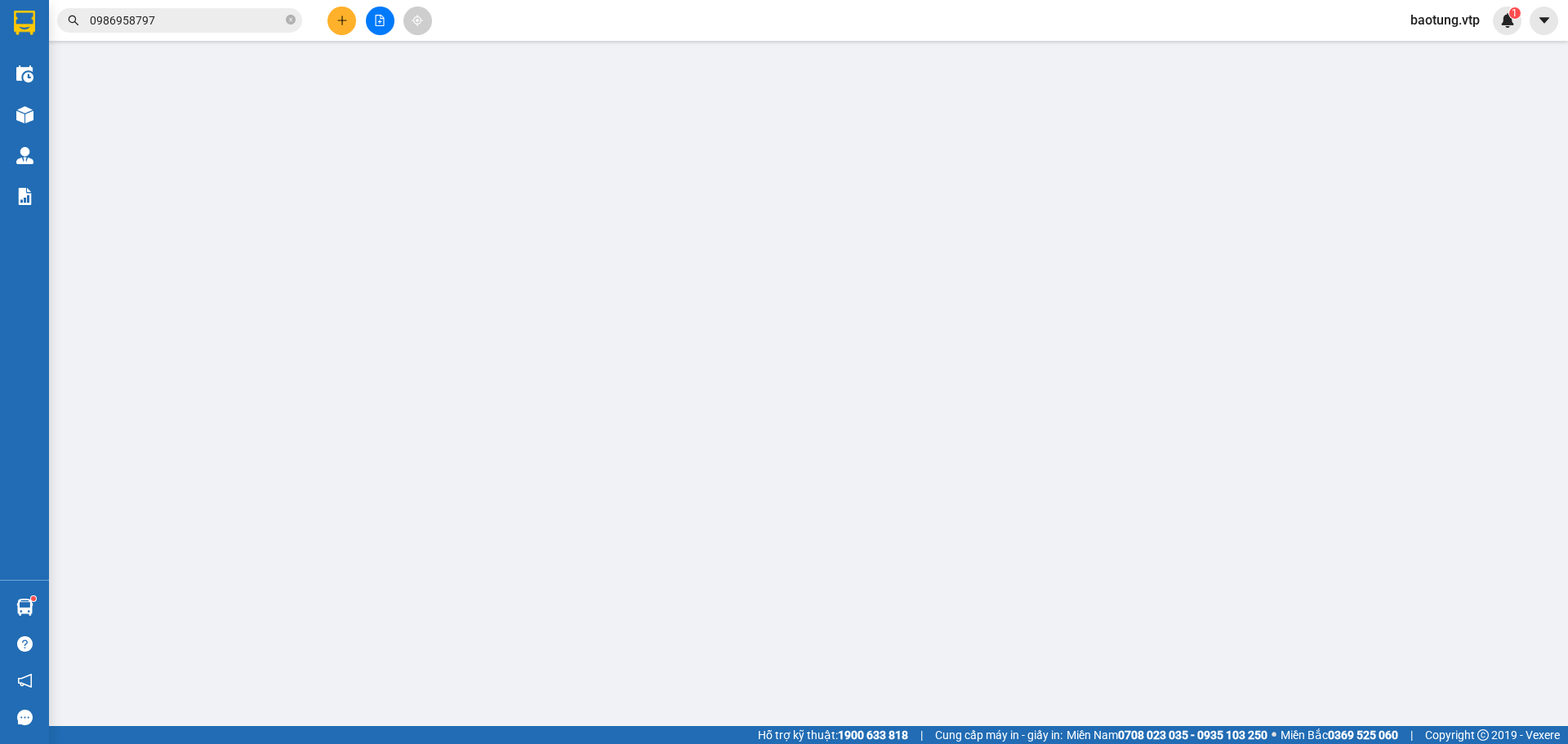
type input "0366689875"
type input "0847724448"
type input "TRÍ"
type input "4 HUỆ / KHÔNG BAO TRẦY SƯỚT"
type input "300.000"
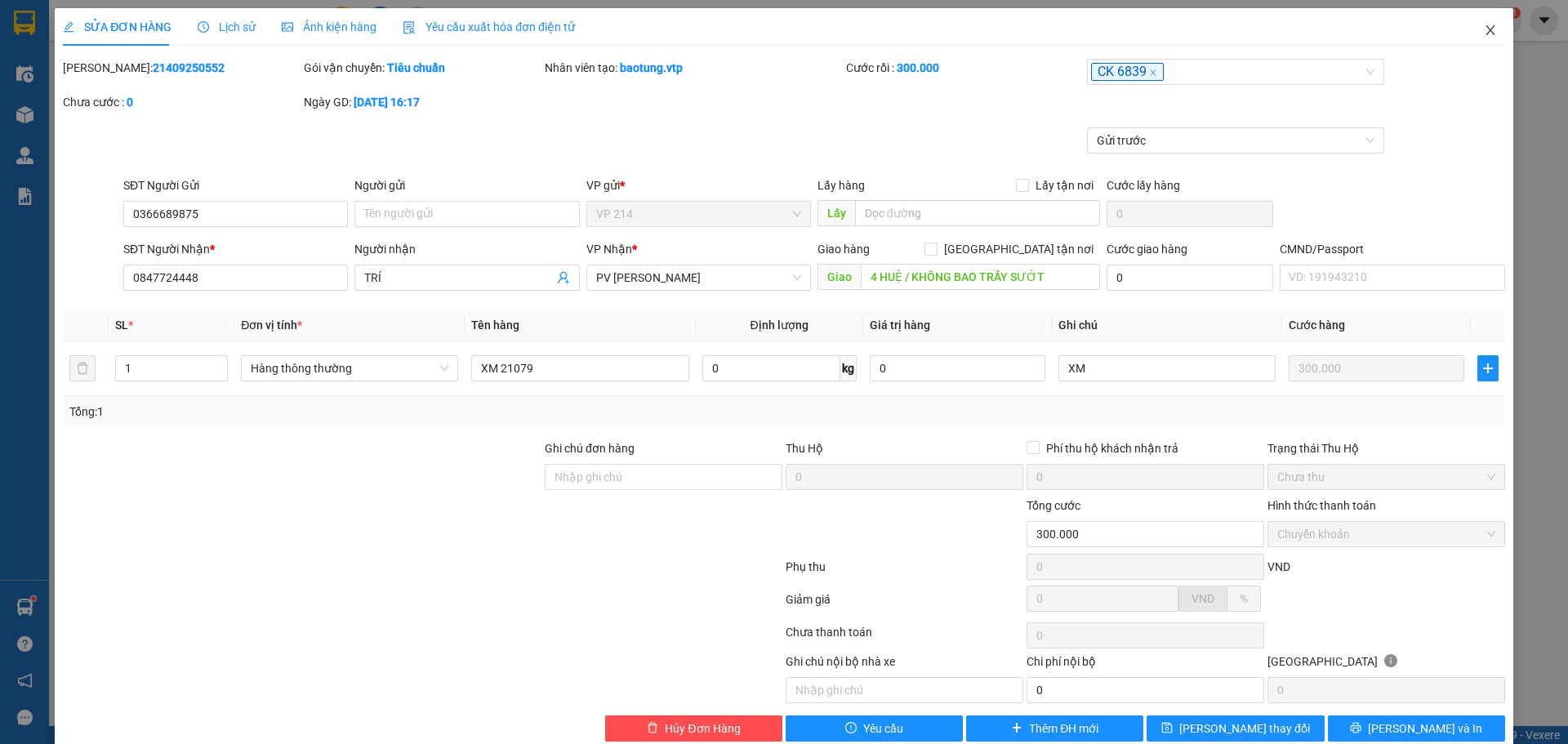
click at [1484, 26] on icon "close" at bounding box center [1490, 30] width 13 height 13
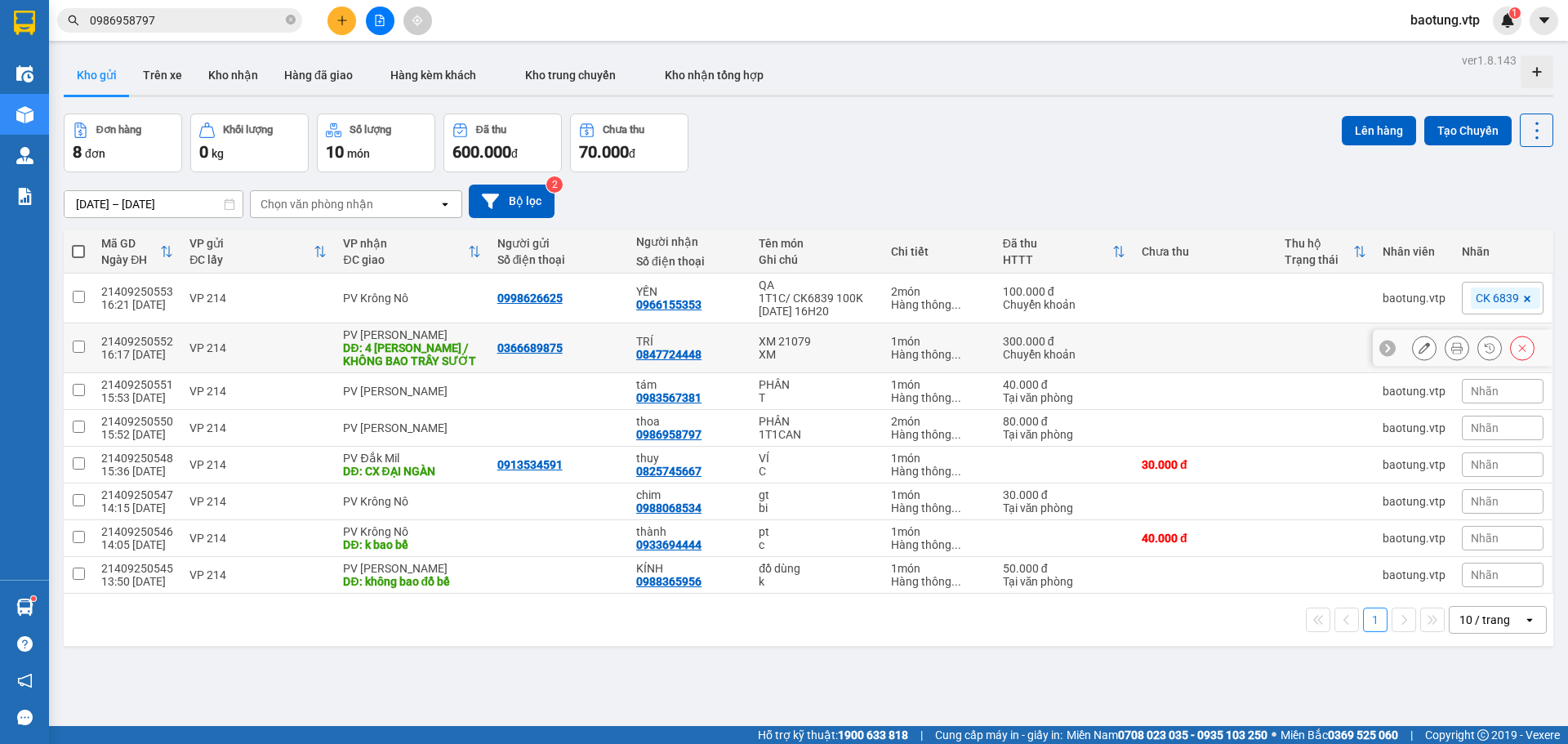
click at [1418, 353] on icon at bounding box center [1424, 347] width 11 height 11
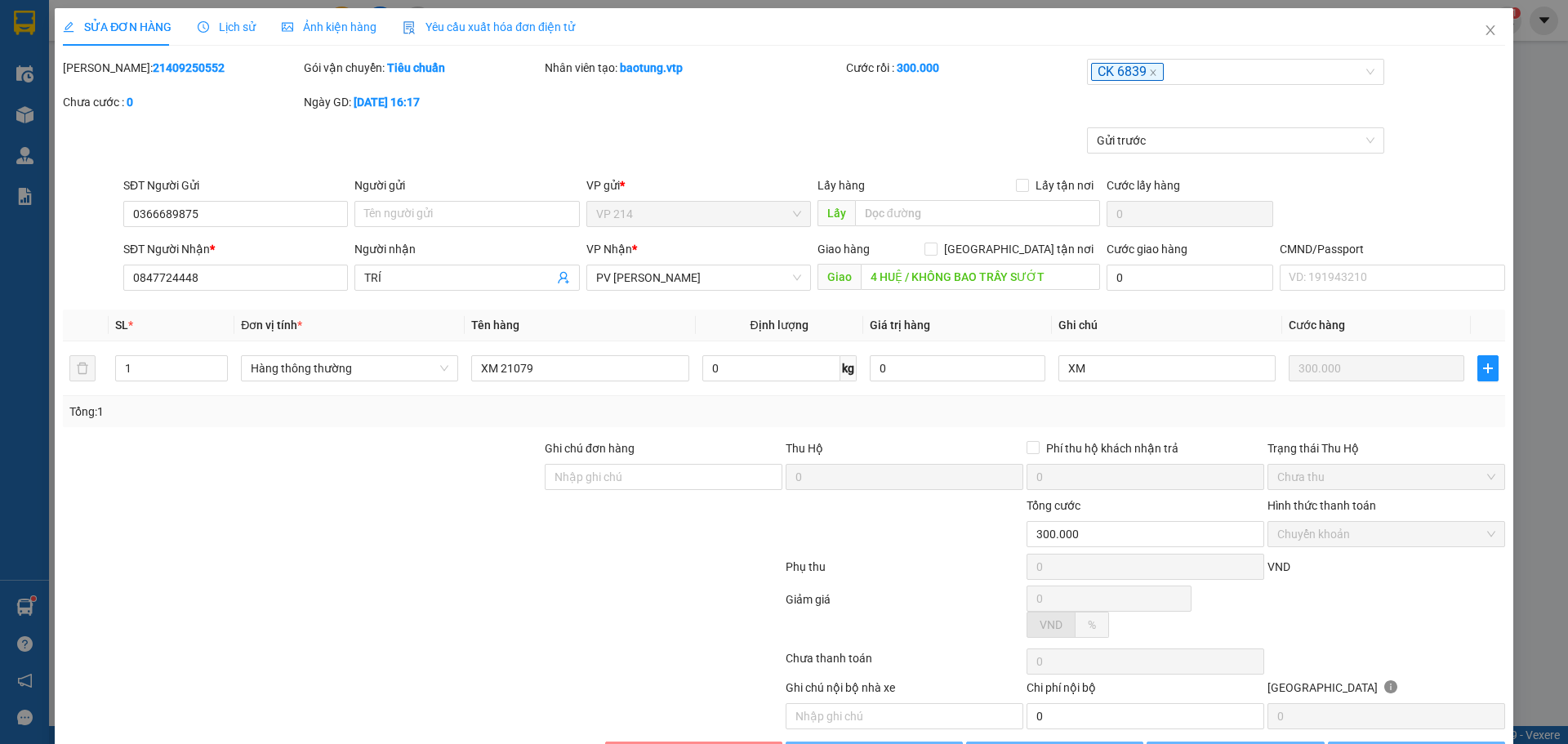
type input "0366689875"
type input "0847724448"
type input "TRÍ"
type input "4 HUỆ / KHÔNG BAO TRẦY SƯỚT"
type input "300.000"
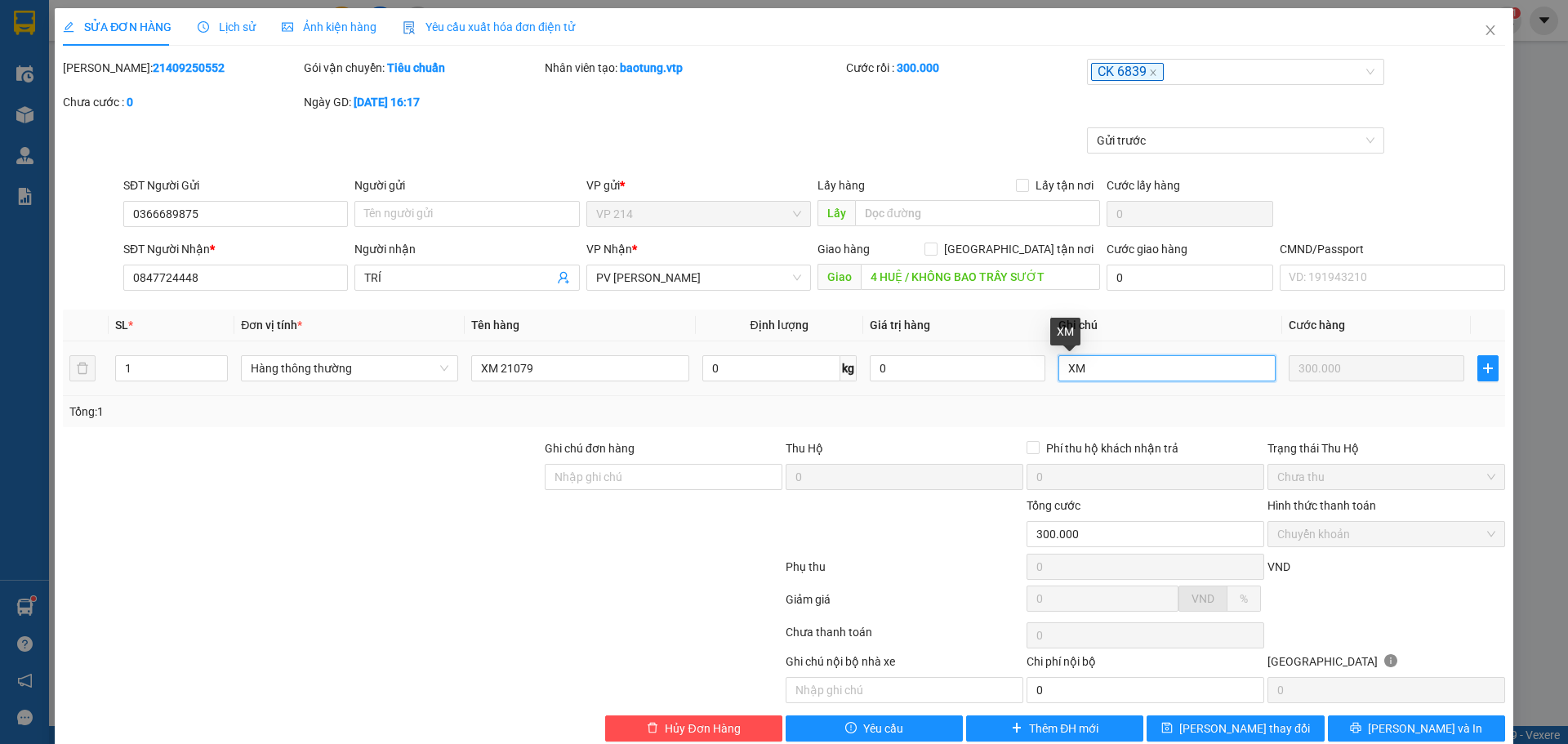
click at [1176, 371] on input "XM" at bounding box center [1167, 368] width 217 height 27
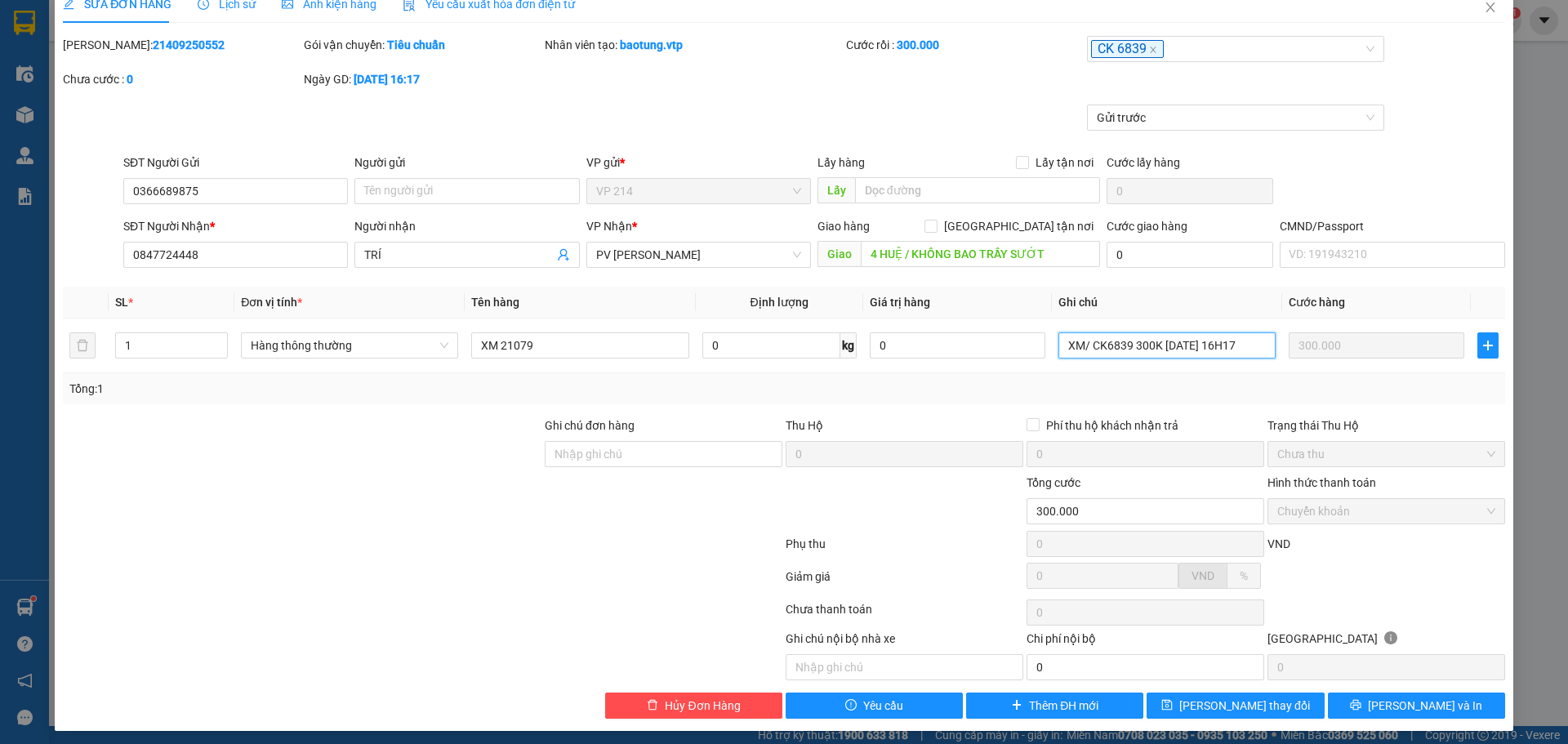
scroll to position [29, 0]
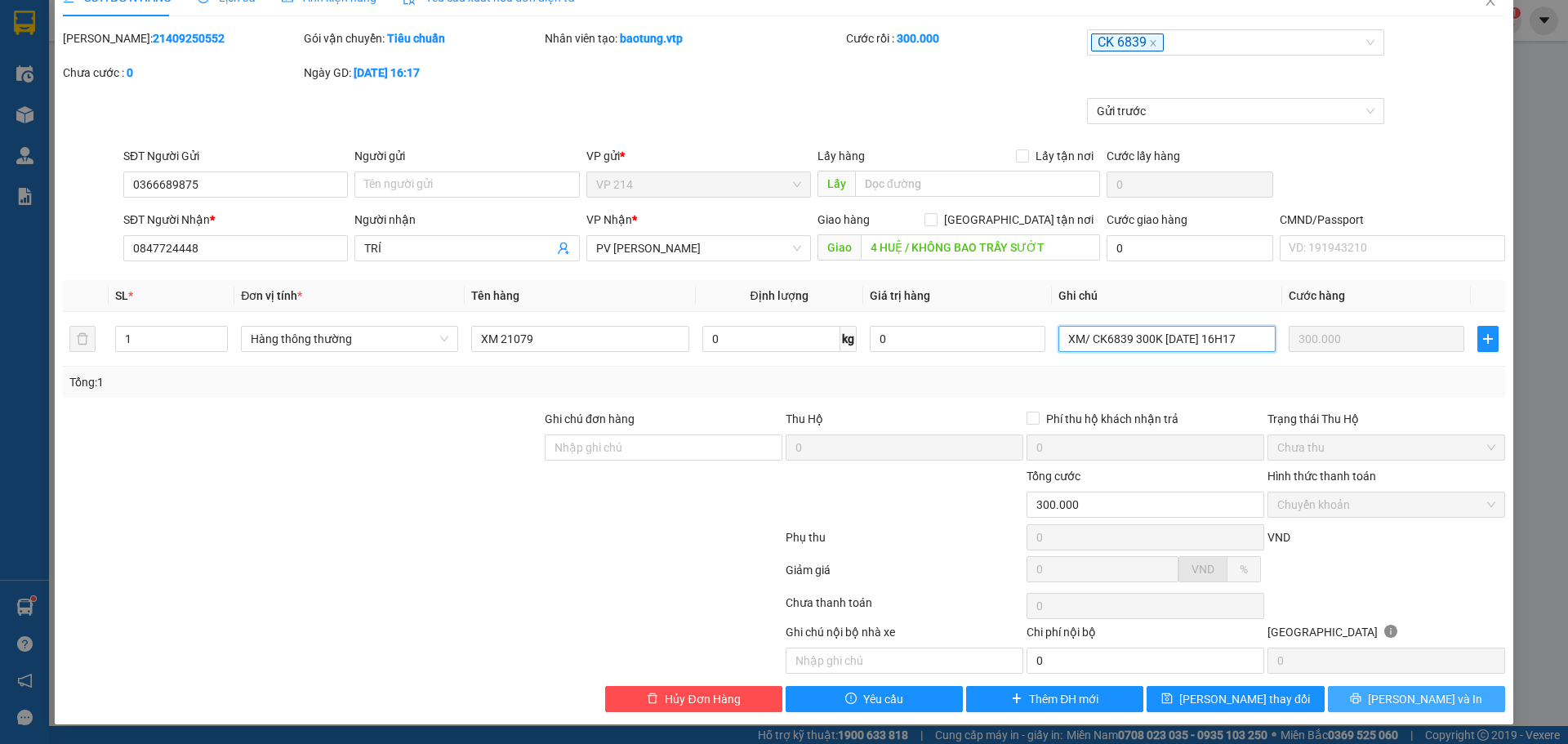
type input "XM/ CK6839 300K [DATE] 16H17"
drag, startPoint x: 1388, startPoint y: 694, endPoint x: 1407, endPoint y: 693, distance: 19.0
click at [1389, 694] on button "[PERSON_NAME] và In" at bounding box center [1416, 699] width 177 height 27
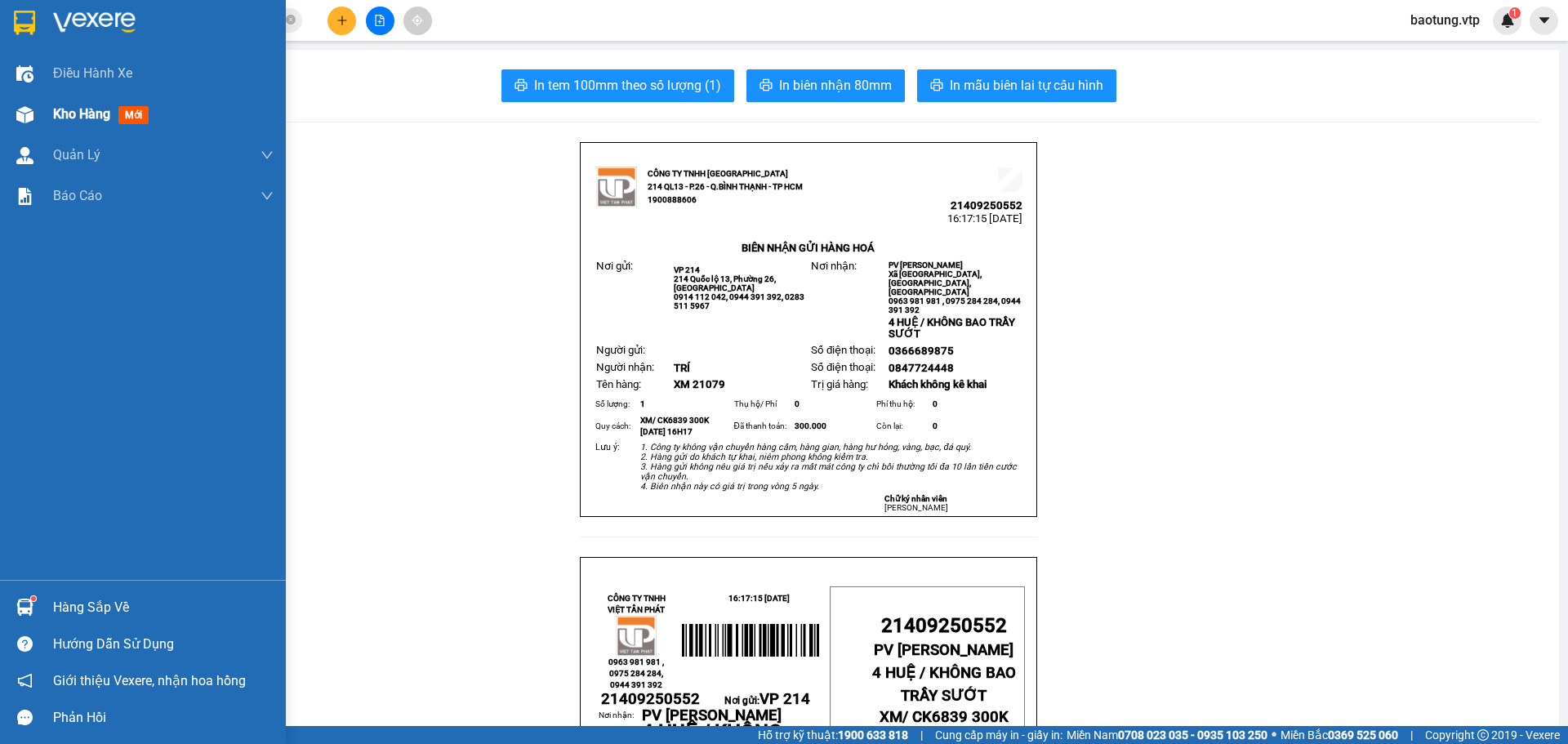
click at [45, 125] on div "Kho hàng mới" at bounding box center [143, 114] width 286 height 41
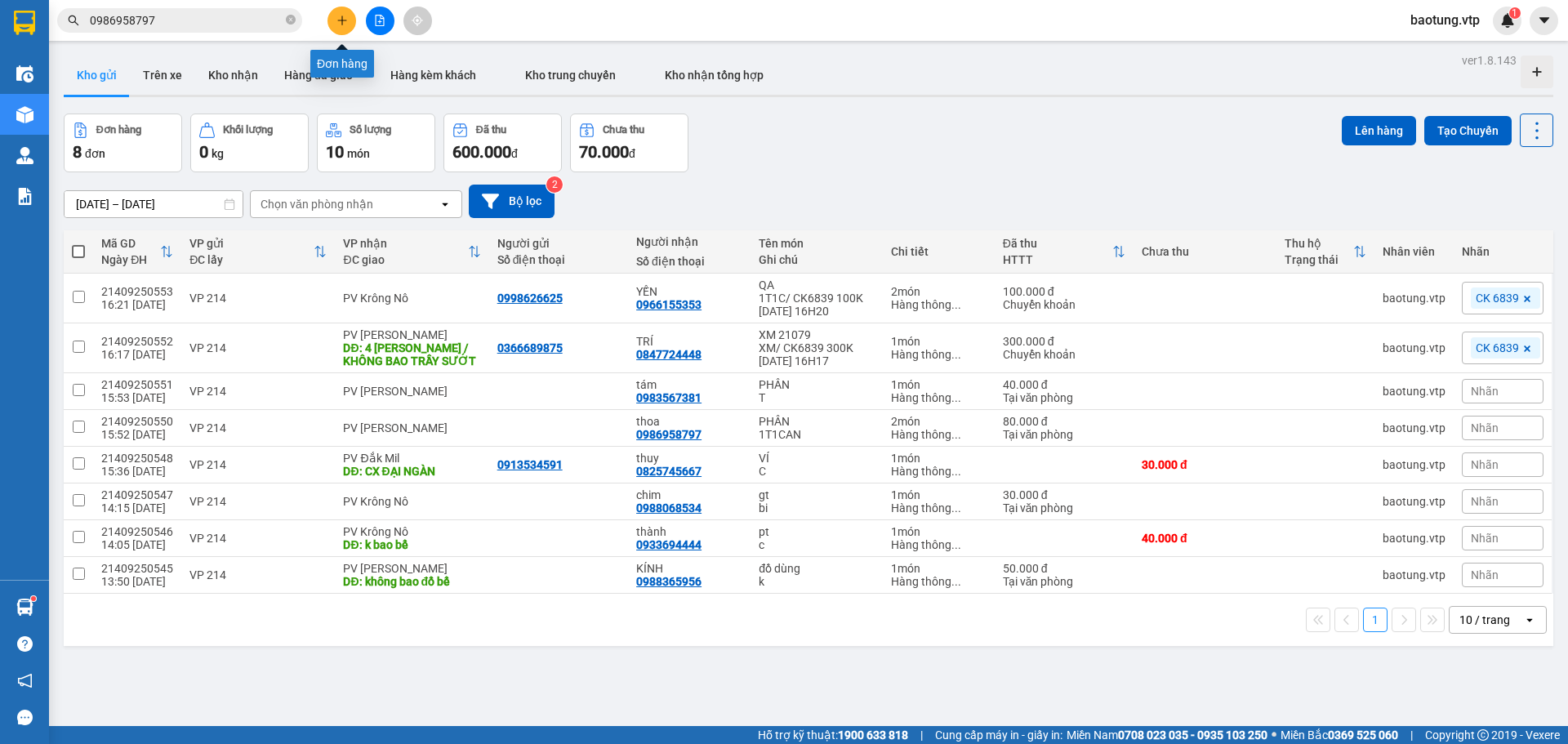
click at [329, 15] on button at bounding box center [342, 21] width 28 height 28
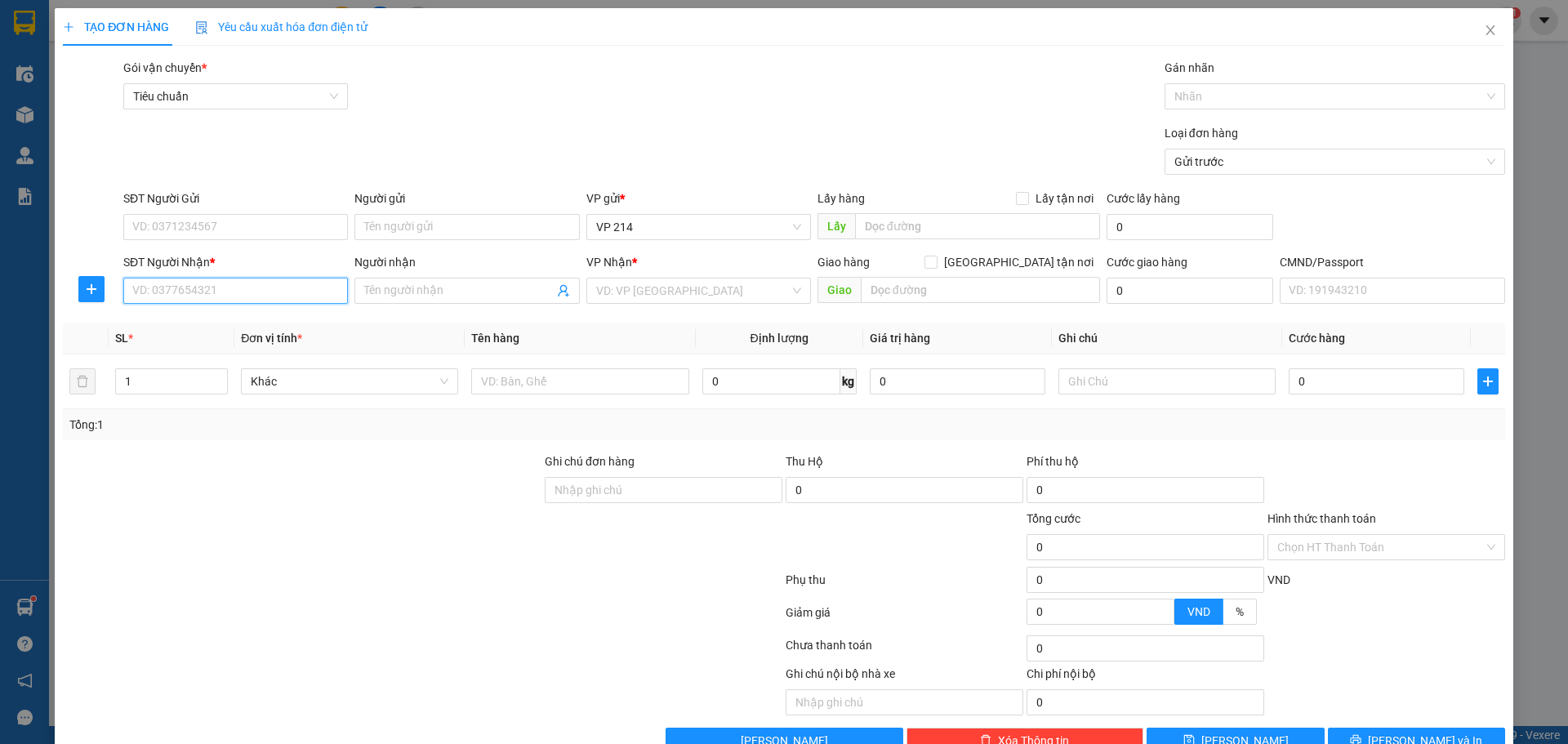
click at [183, 294] on input "SĐT Người Nhận *" at bounding box center [235, 291] width 224 height 27
type input "0342073901"
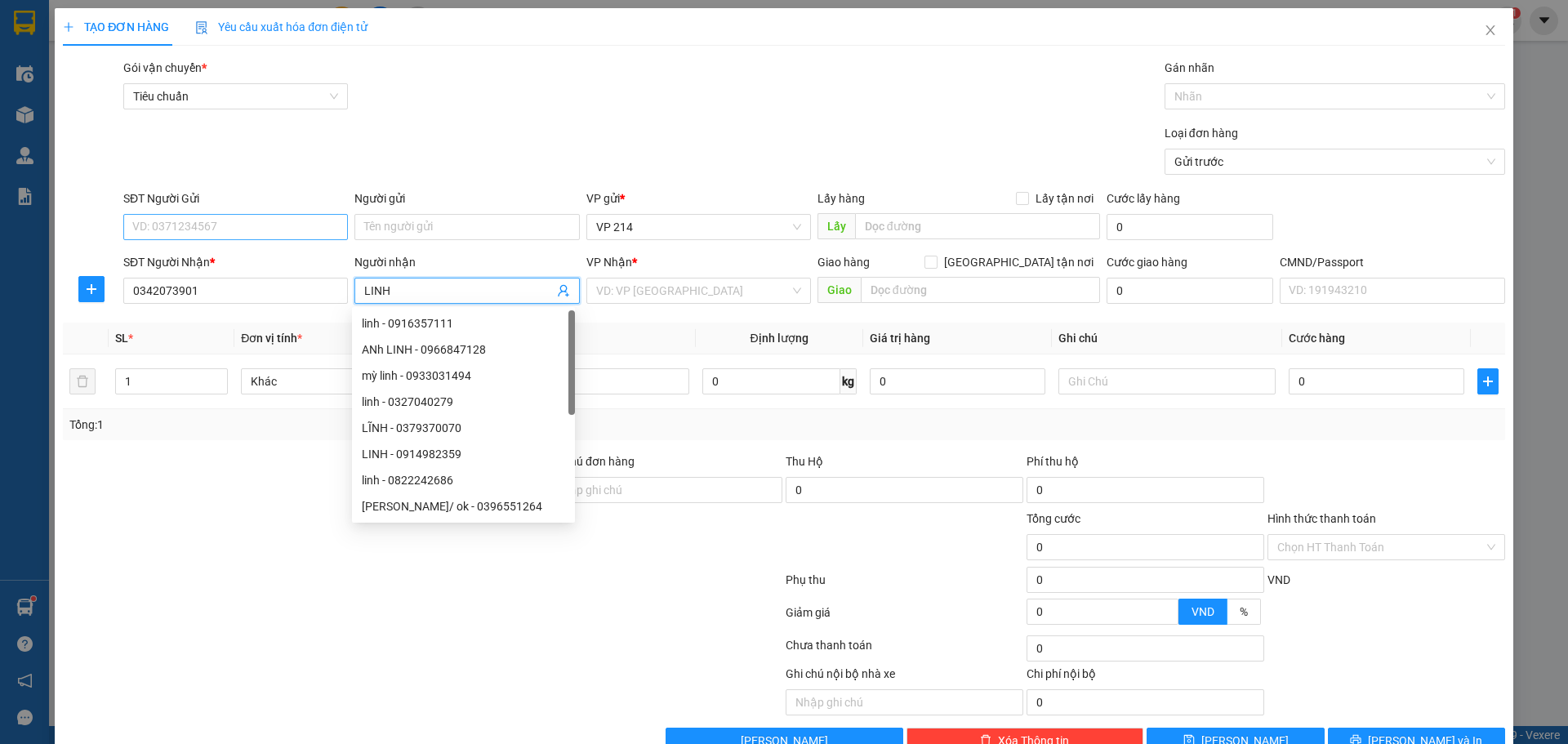
type input "LINH"
click at [163, 235] on input "SĐT Người Gửi" at bounding box center [235, 227] width 224 height 27
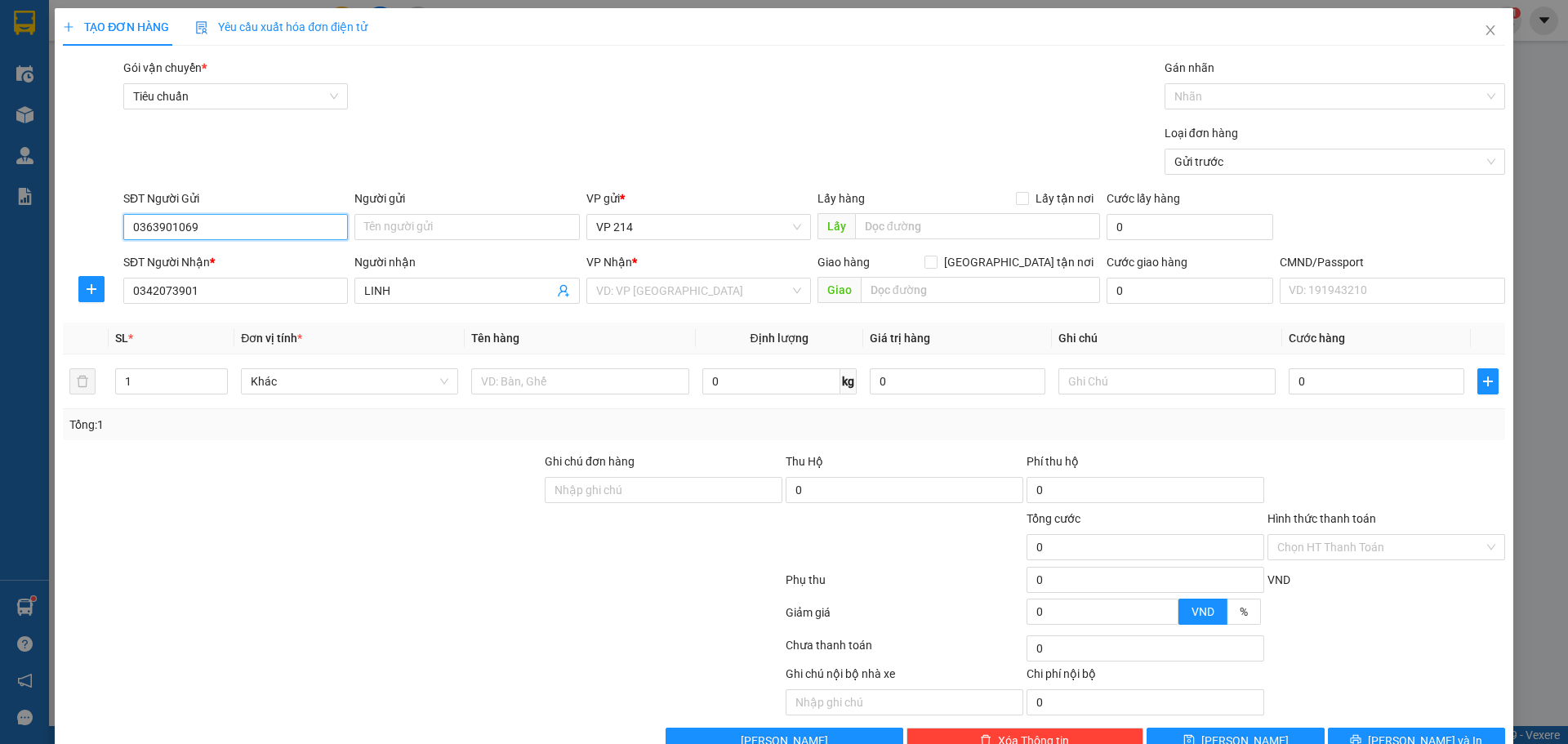
type input "0363901069"
click at [139, 372] on input "1" at bounding box center [170, 381] width 111 height 25
type input "2"
click at [514, 371] on input "text" at bounding box center [579, 381] width 217 height 27
type input "QA"
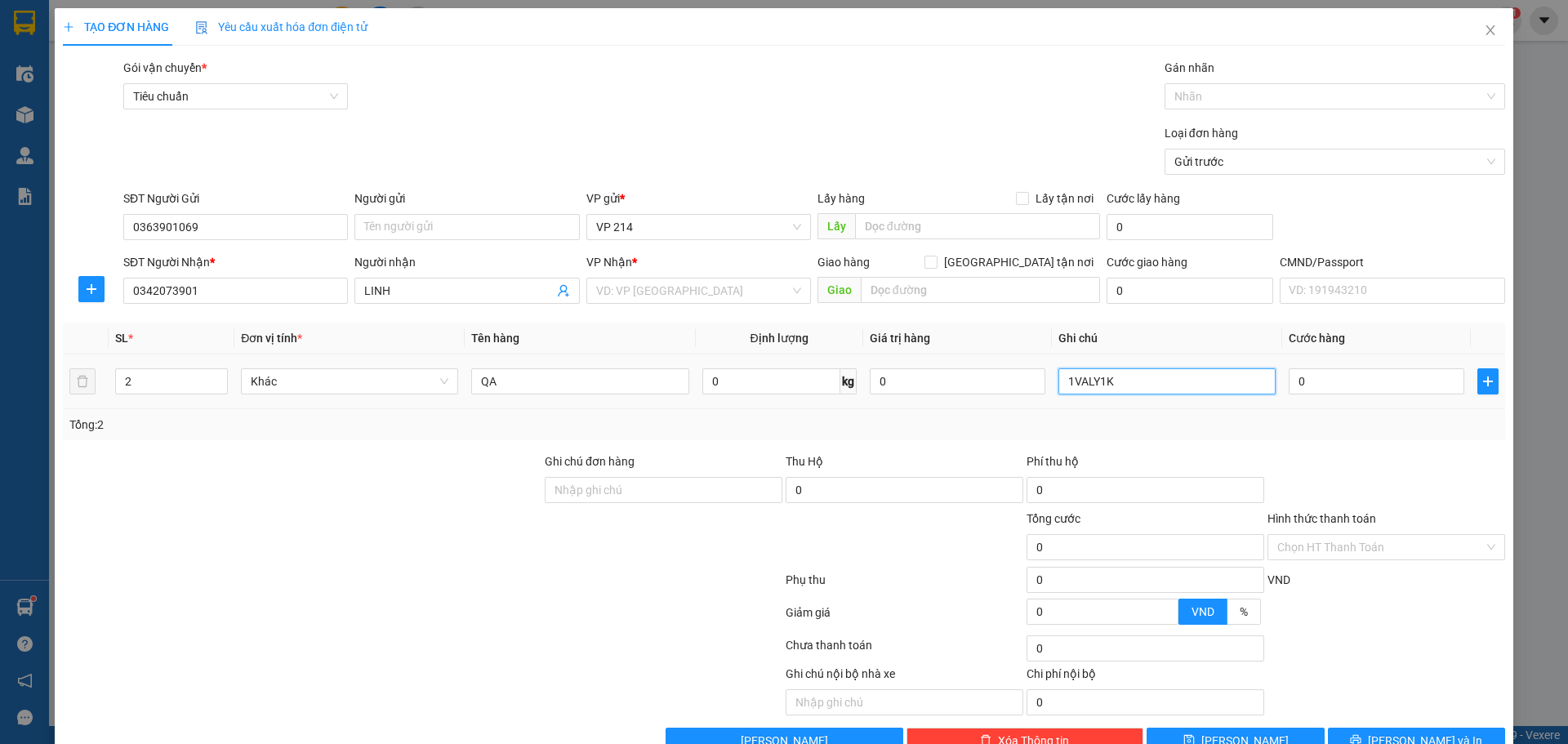
type input "1VALY1K"
type input "1"
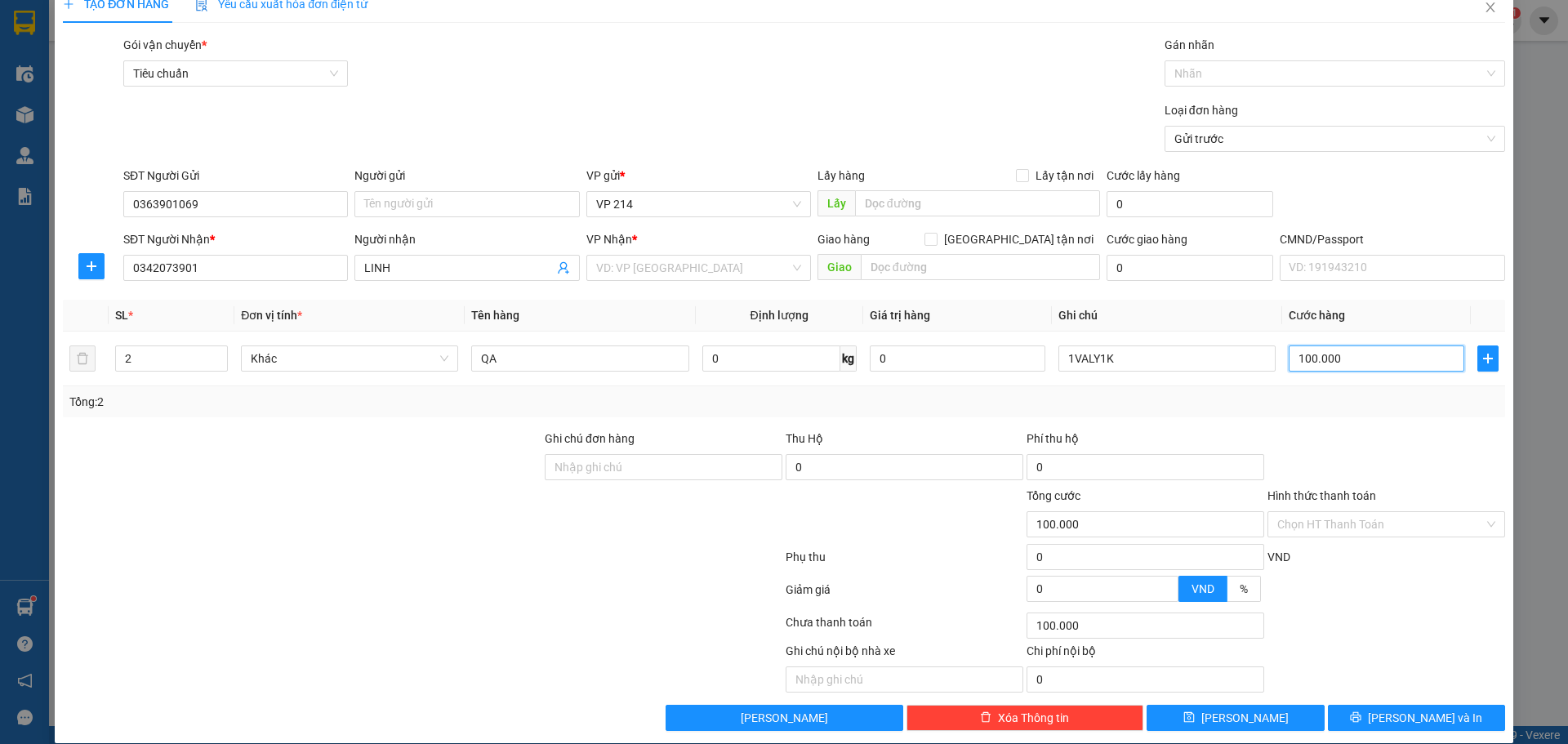
scroll to position [42, 0]
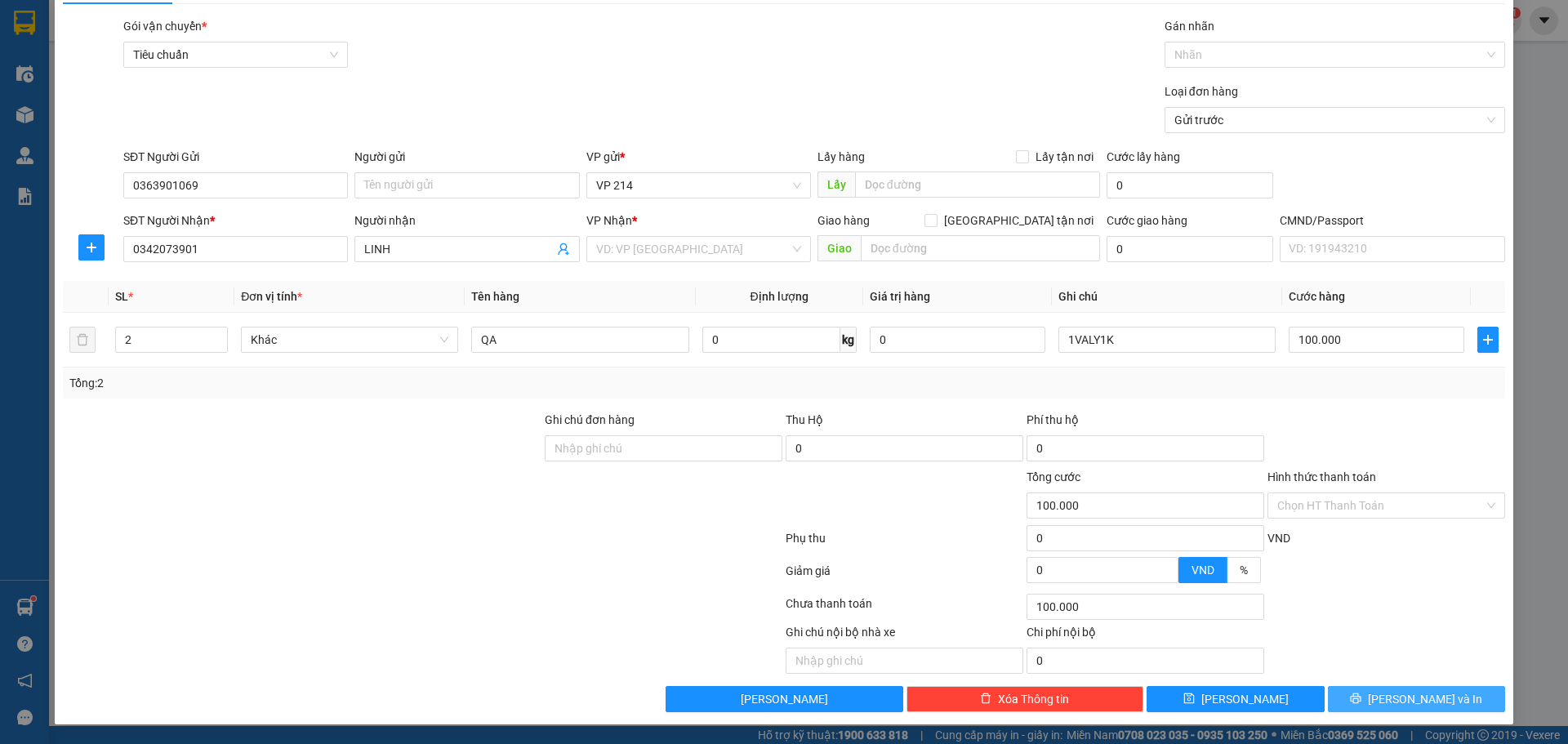
click at [1422, 704] on span "[PERSON_NAME] và In" at bounding box center [1425, 699] width 115 height 18
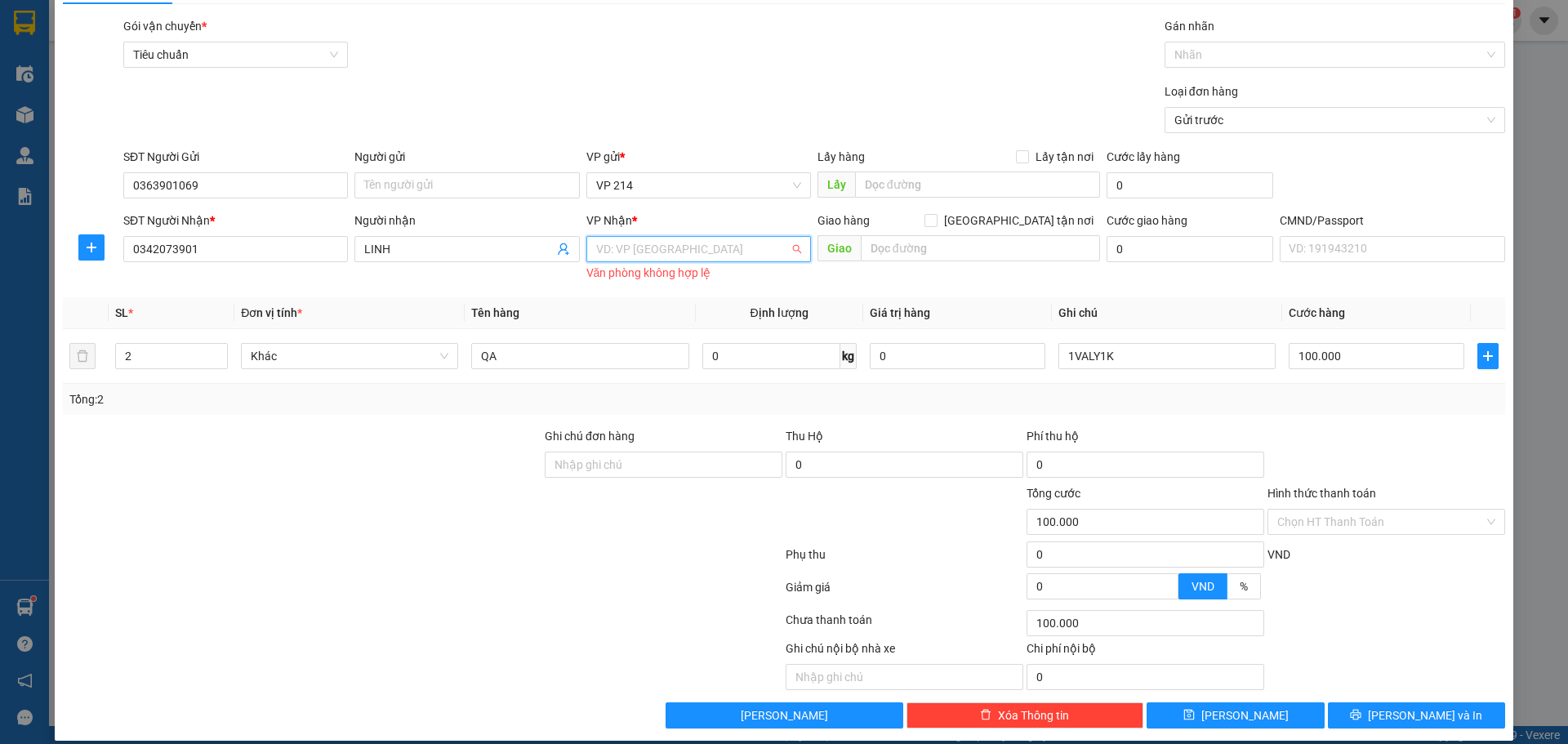
click at [676, 250] on input "search" at bounding box center [693, 249] width 193 height 25
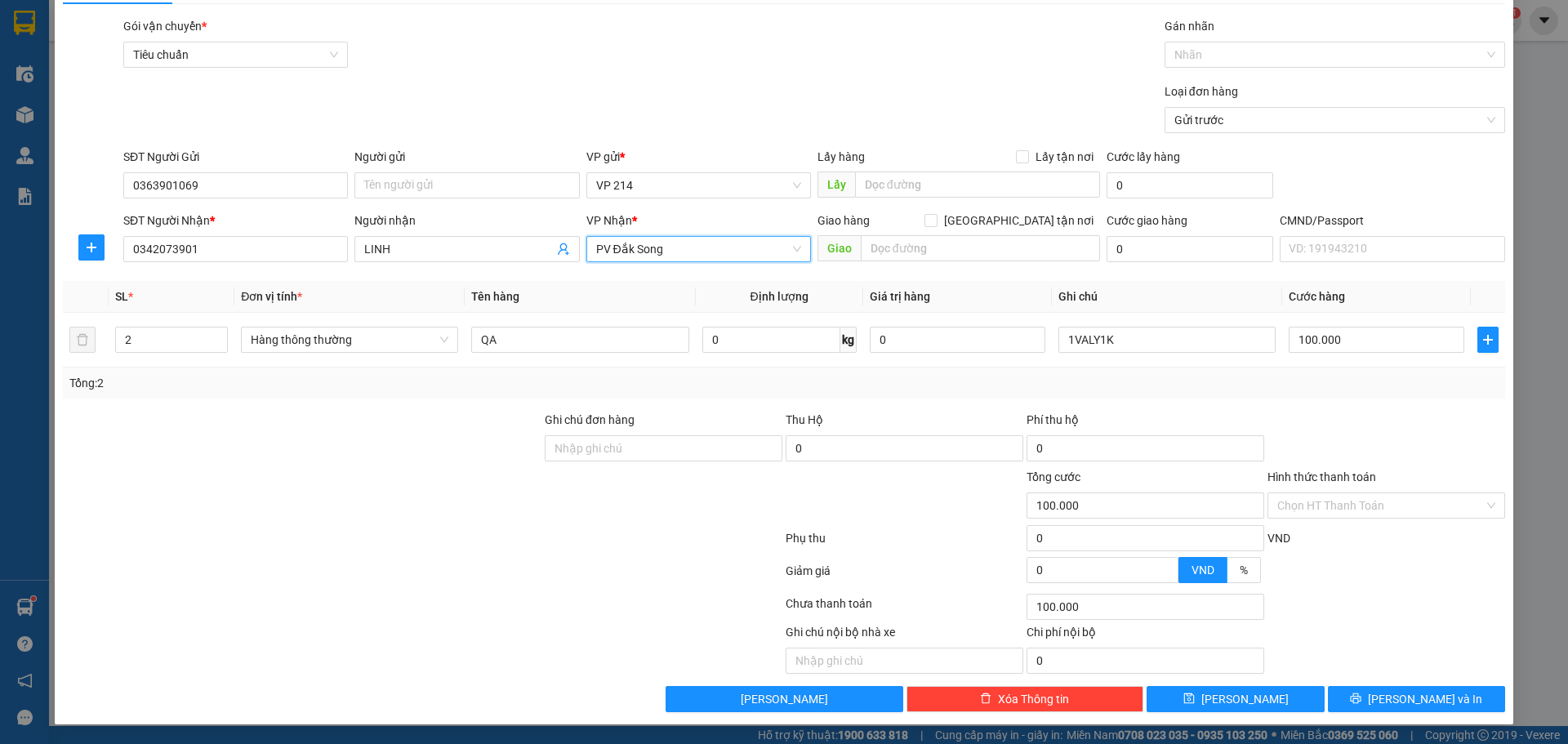
click at [676, 250] on span "PV Đắk Song" at bounding box center [699, 249] width 205 height 25
click at [655, 245] on span "PV Đắk Song" at bounding box center [699, 249] width 205 height 25
click at [616, 297] on div "PV Đắk Sắk" at bounding box center [692, 308] width 223 height 27
click at [1381, 713] on div "TẠO ĐƠN HÀNG Yêu cầu xuất hóa đơn điện tử Transit Pickup Surcharge Ids Transit …" at bounding box center [784, 345] width 1458 height 757
click at [1362, 702] on icon "printer" at bounding box center [1355, 698] width 10 height 10
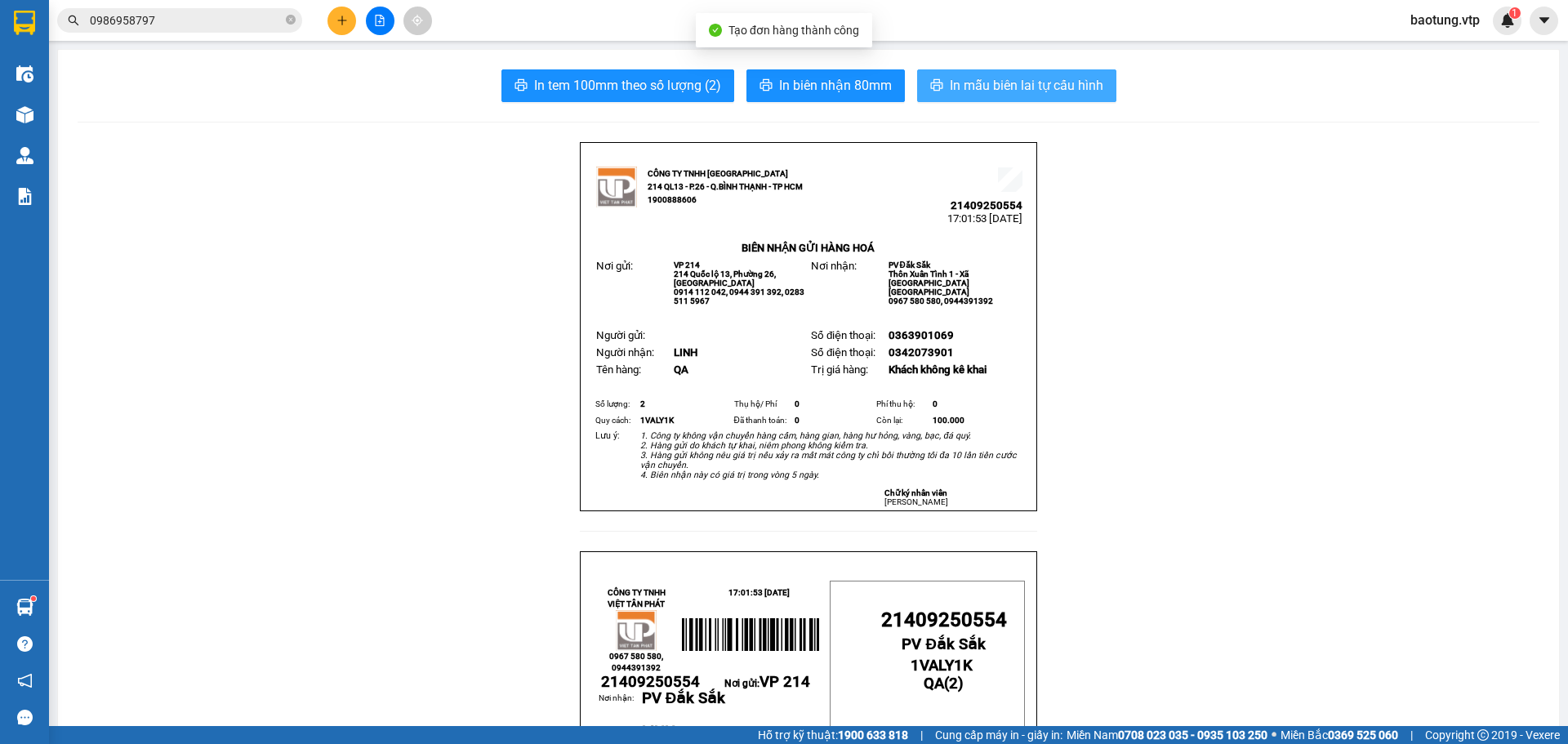
drag, startPoint x: 946, startPoint y: 81, endPoint x: 981, endPoint y: 96, distance: 38.1
click at [952, 80] on span "In mẫu biên lai tự cấu hình" at bounding box center [1026, 85] width 153 height 21
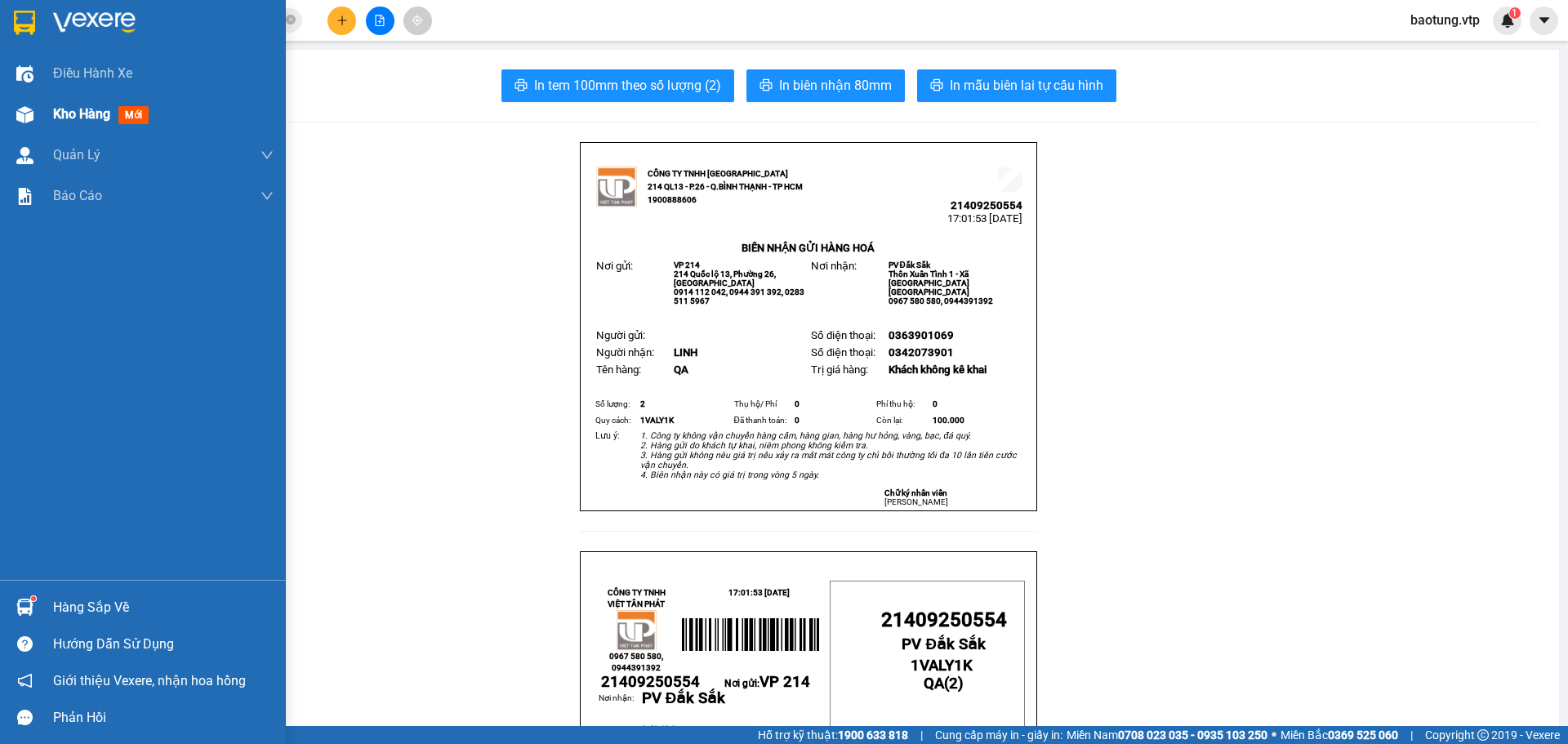
click at [68, 123] on div "Kho hàng mới" at bounding box center [104, 115] width 102 height 21
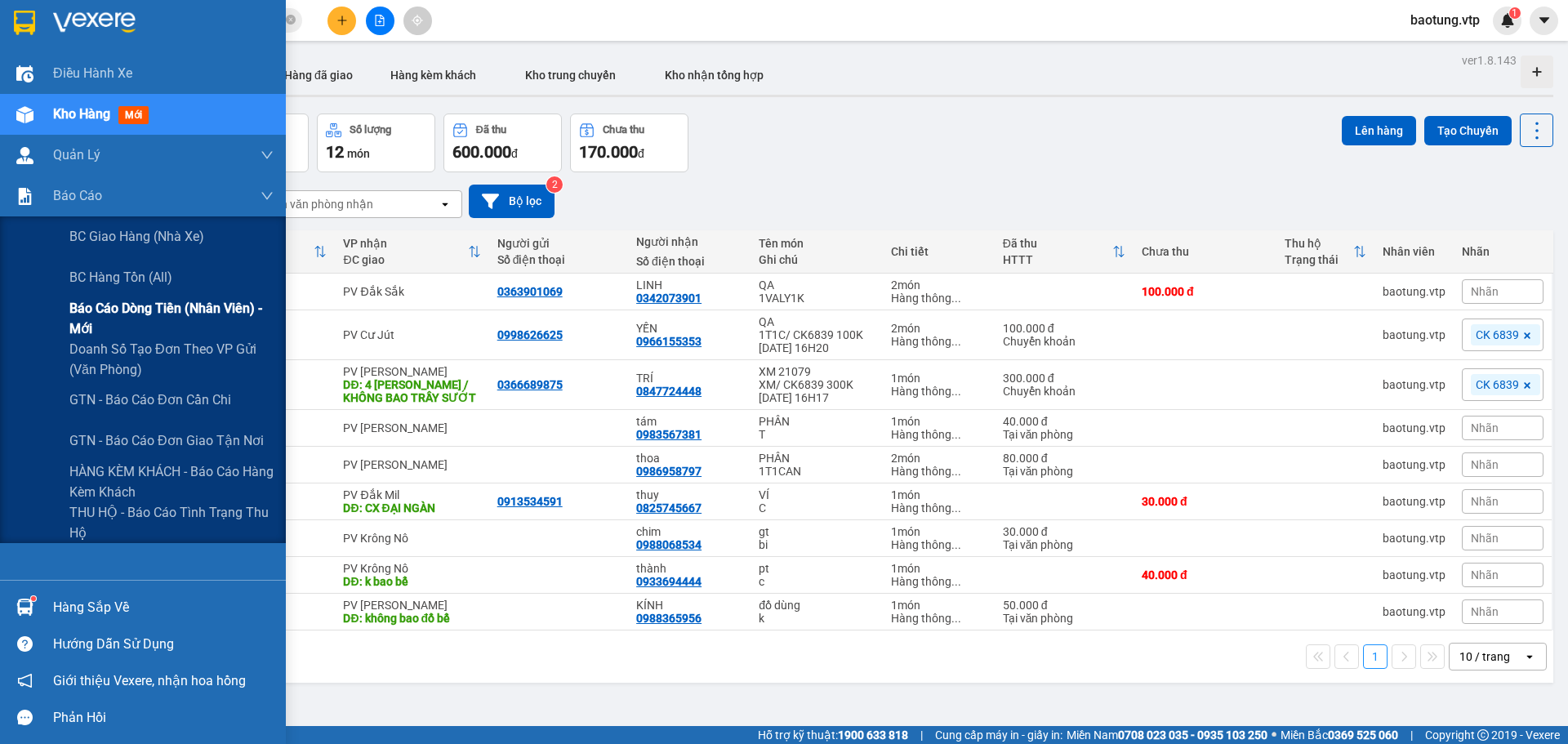
click at [75, 306] on span "Báo cáo dòng tiền (nhân viên) - mới" at bounding box center [171, 318] width 205 height 41
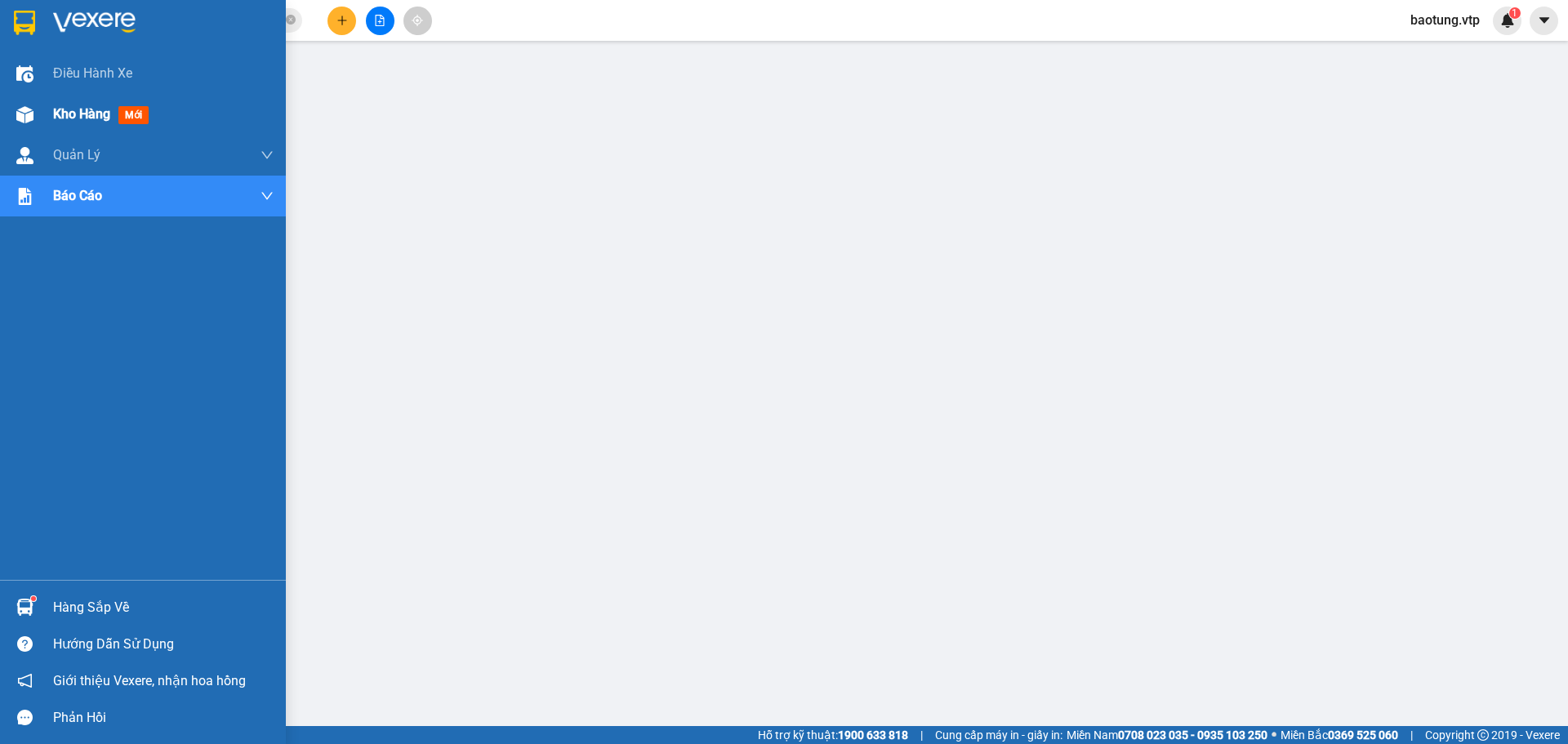
click at [43, 115] on div "Kho hàng mới" at bounding box center [143, 114] width 286 height 41
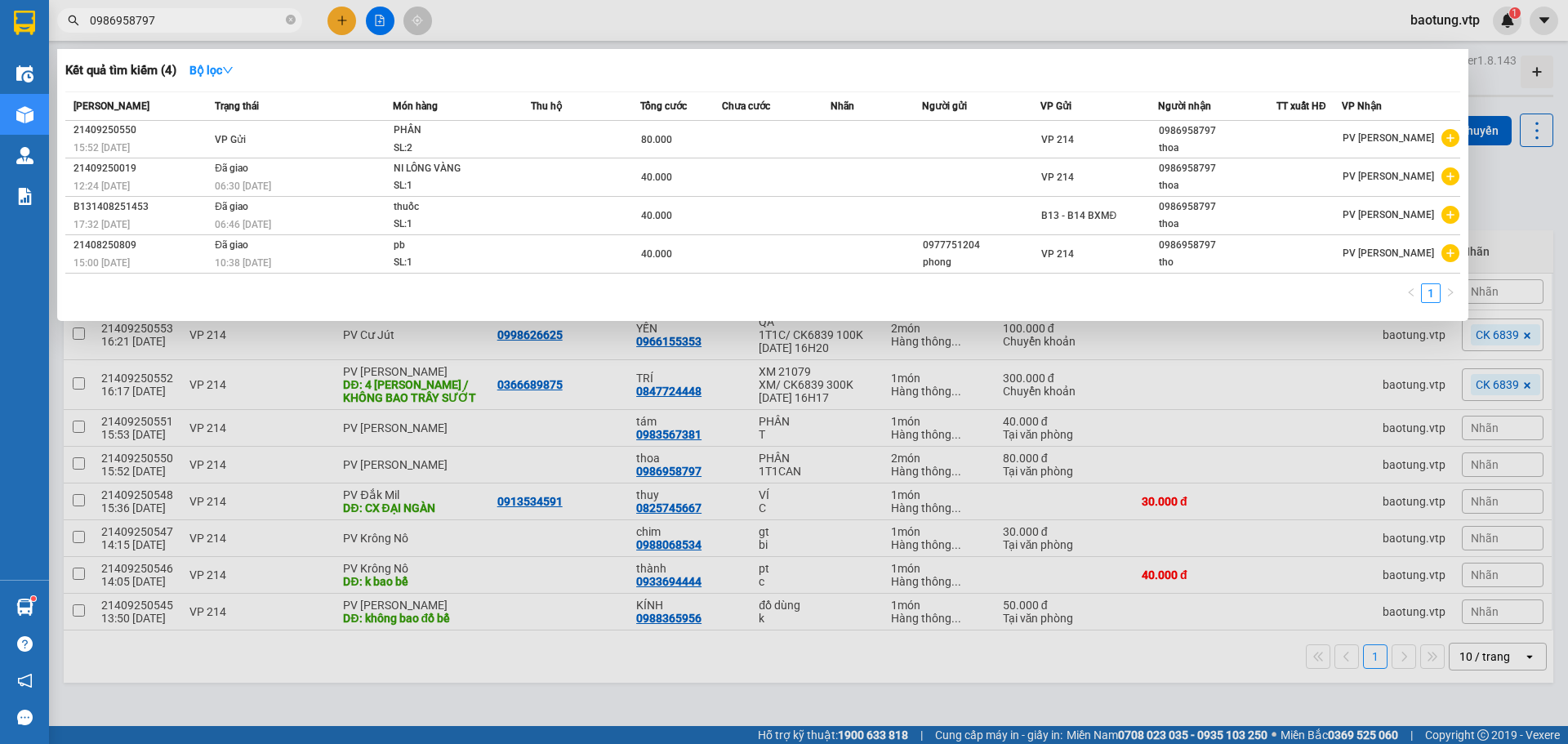
click at [245, 27] on input "0986958797" at bounding box center [187, 20] width 193 height 18
click at [211, 22] on input "0986958797" at bounding box center [187, 20] width 193 height 18
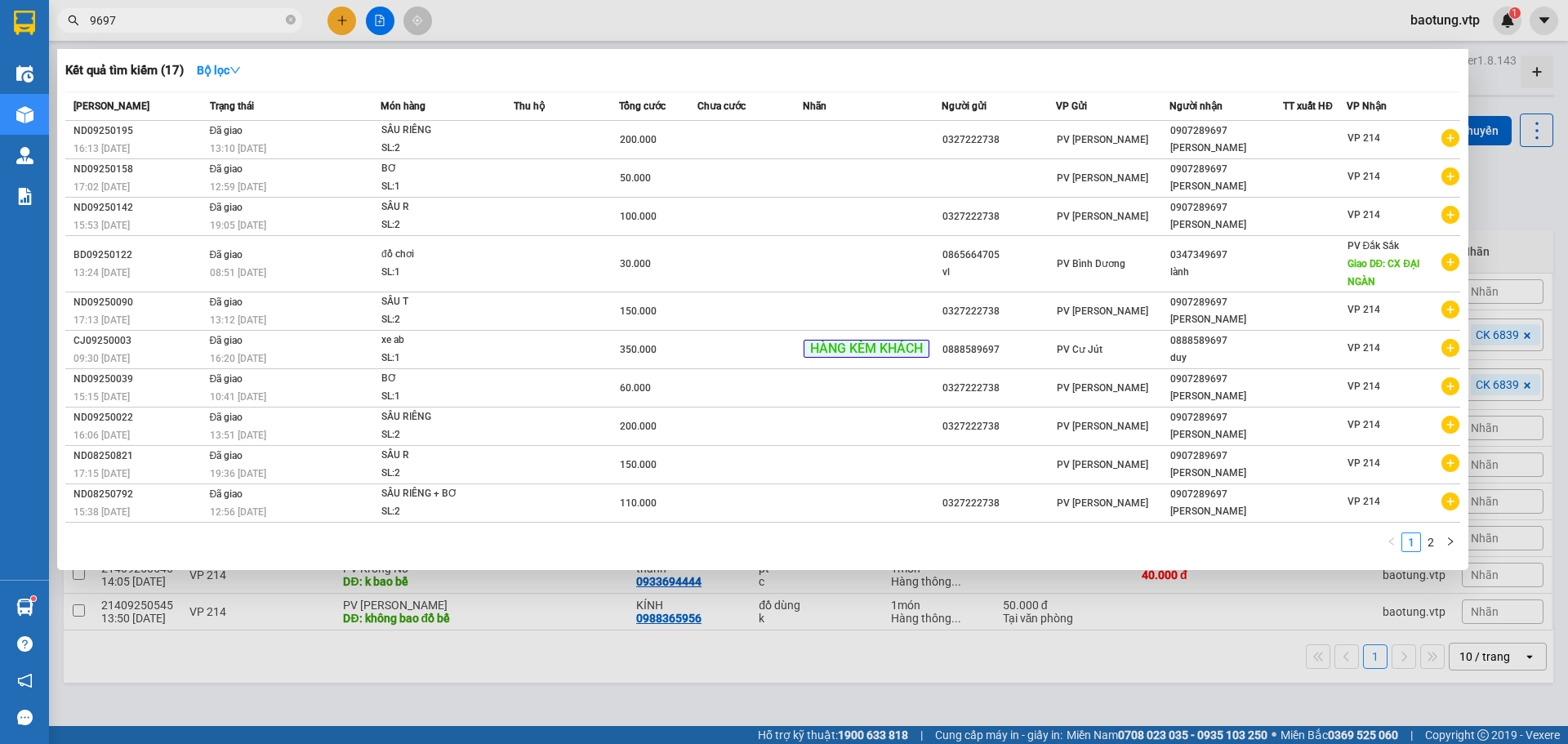
click at [97, 20] on input "9697" at bounding box center [187, 20] width 193 height 18
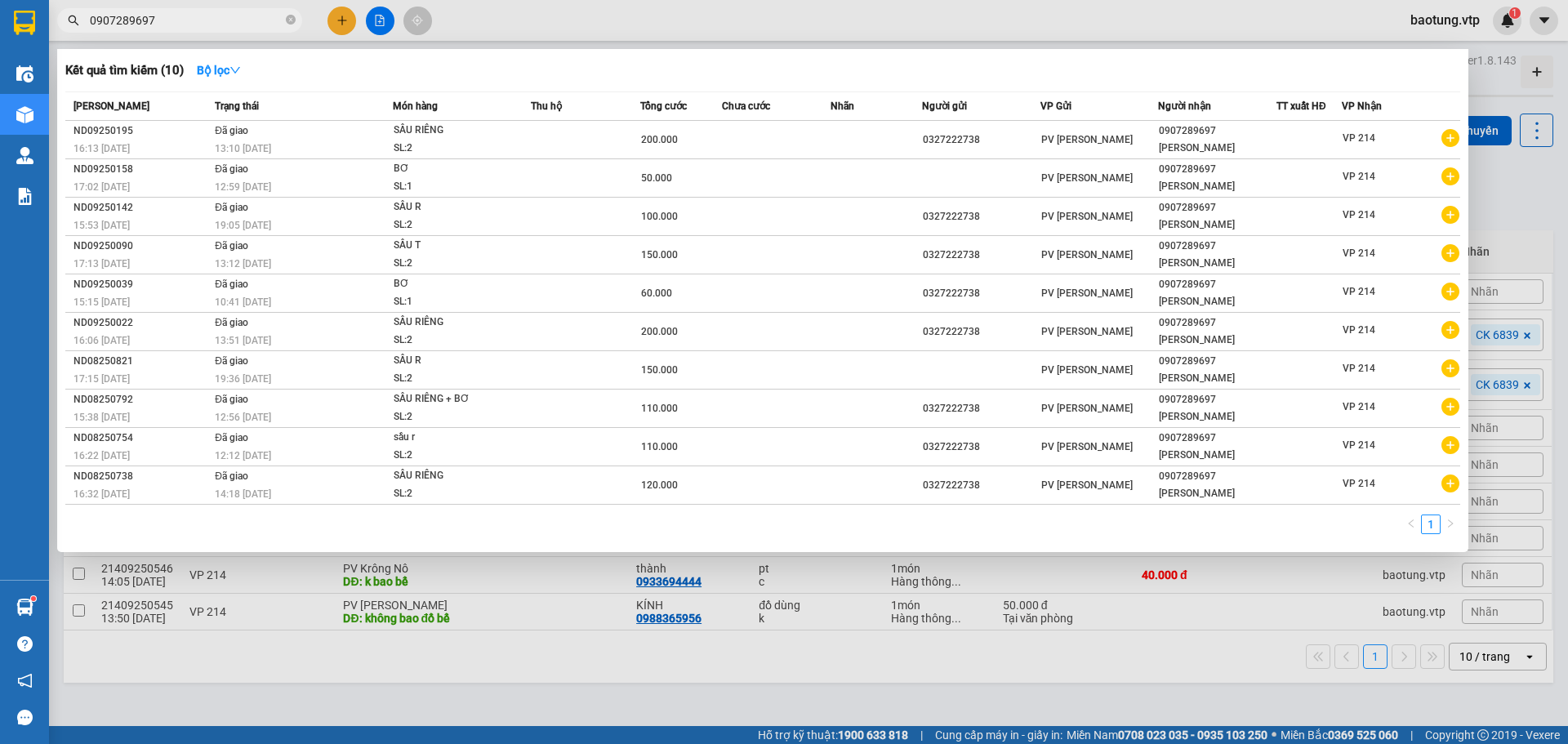
click at [342, 21] on div at bounding box center [784, 372] width 1568 height 744
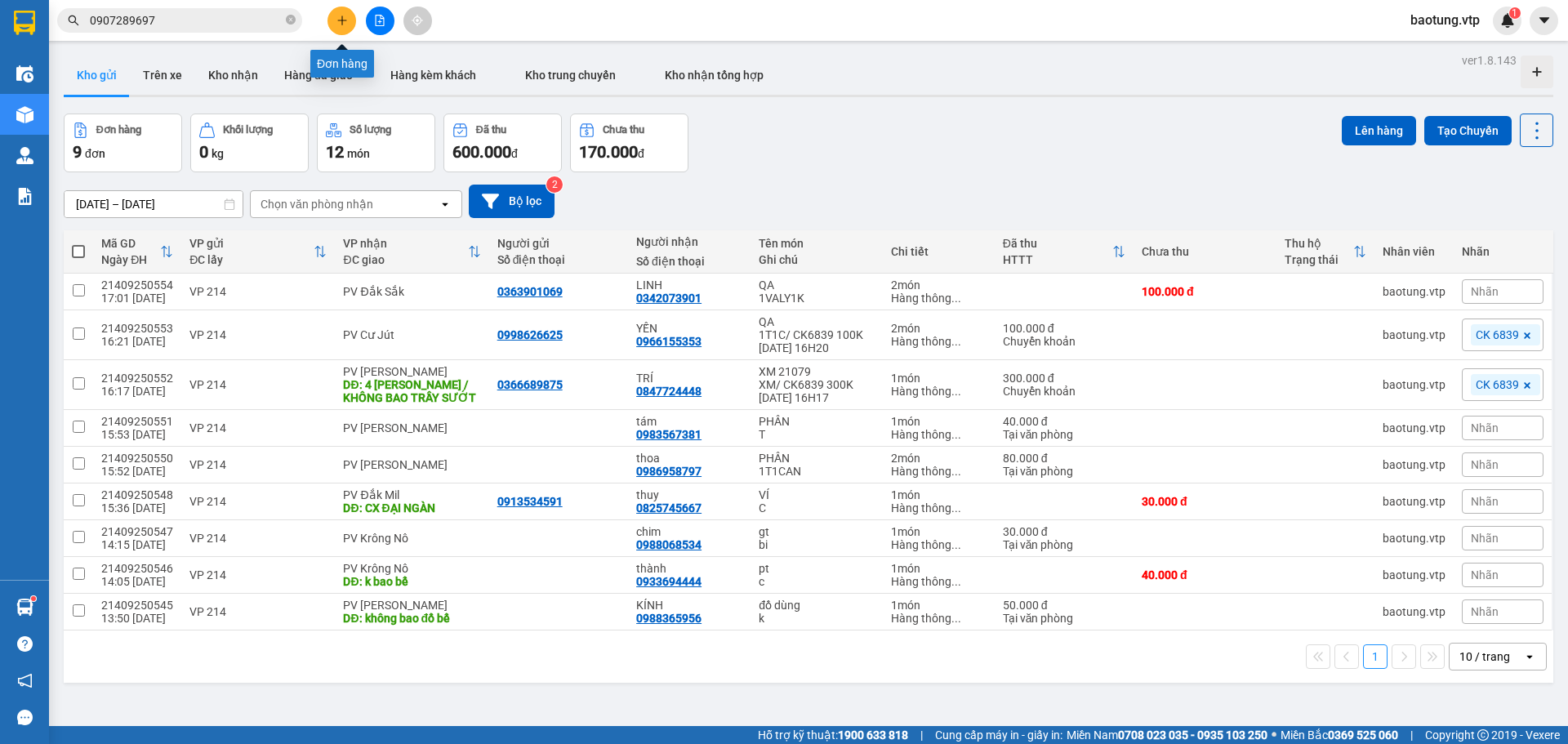
click at [342, 21] on icon "plus" at bounding box center [341, 20] width 9 height 1
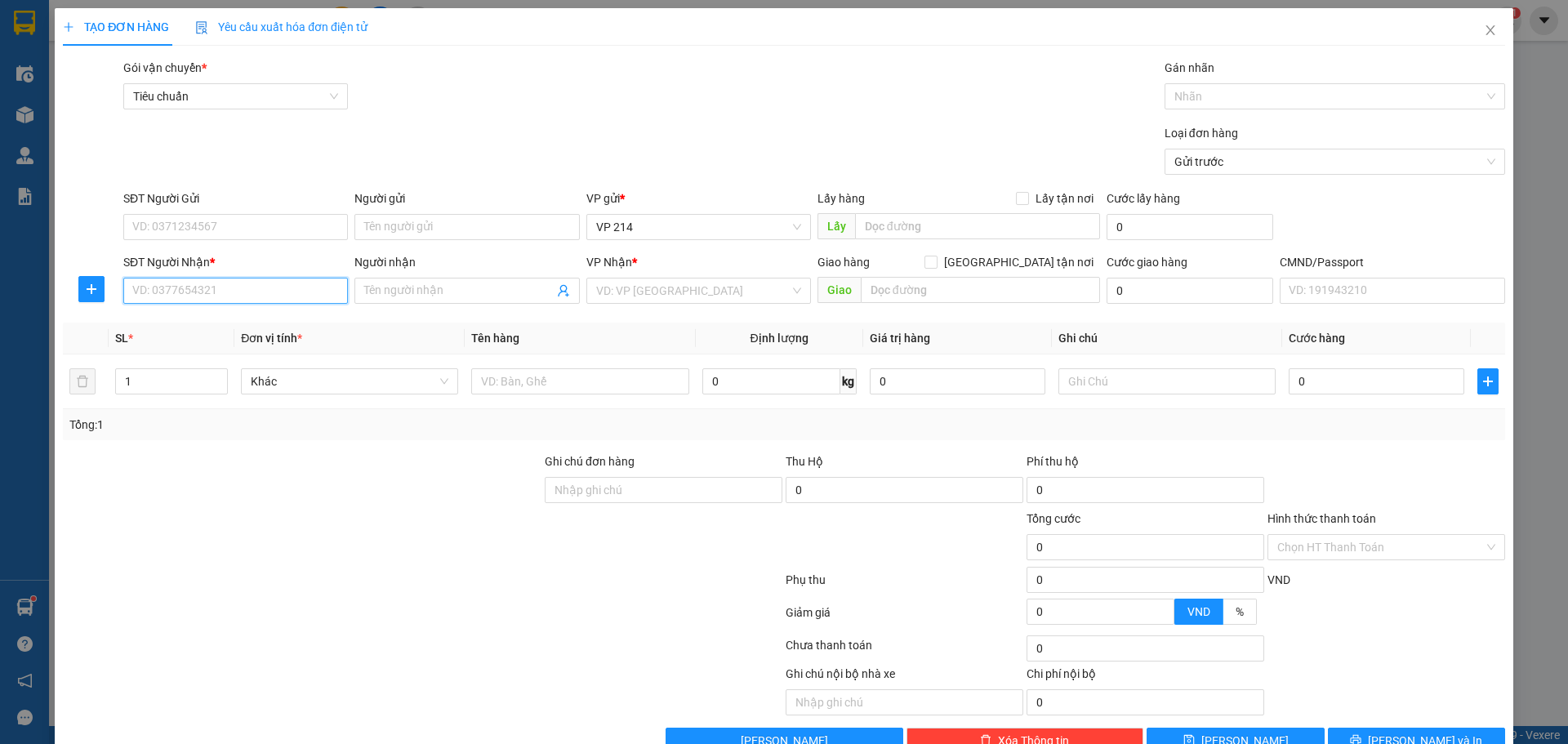
click at [260, 303] on input "SĐT Người Nhận *" at bounding box center [235, 291] width 224 height 27
click at [286, 323] on div "0842925588 - hiển" at bounding box center [234, 323] width 204 height 18
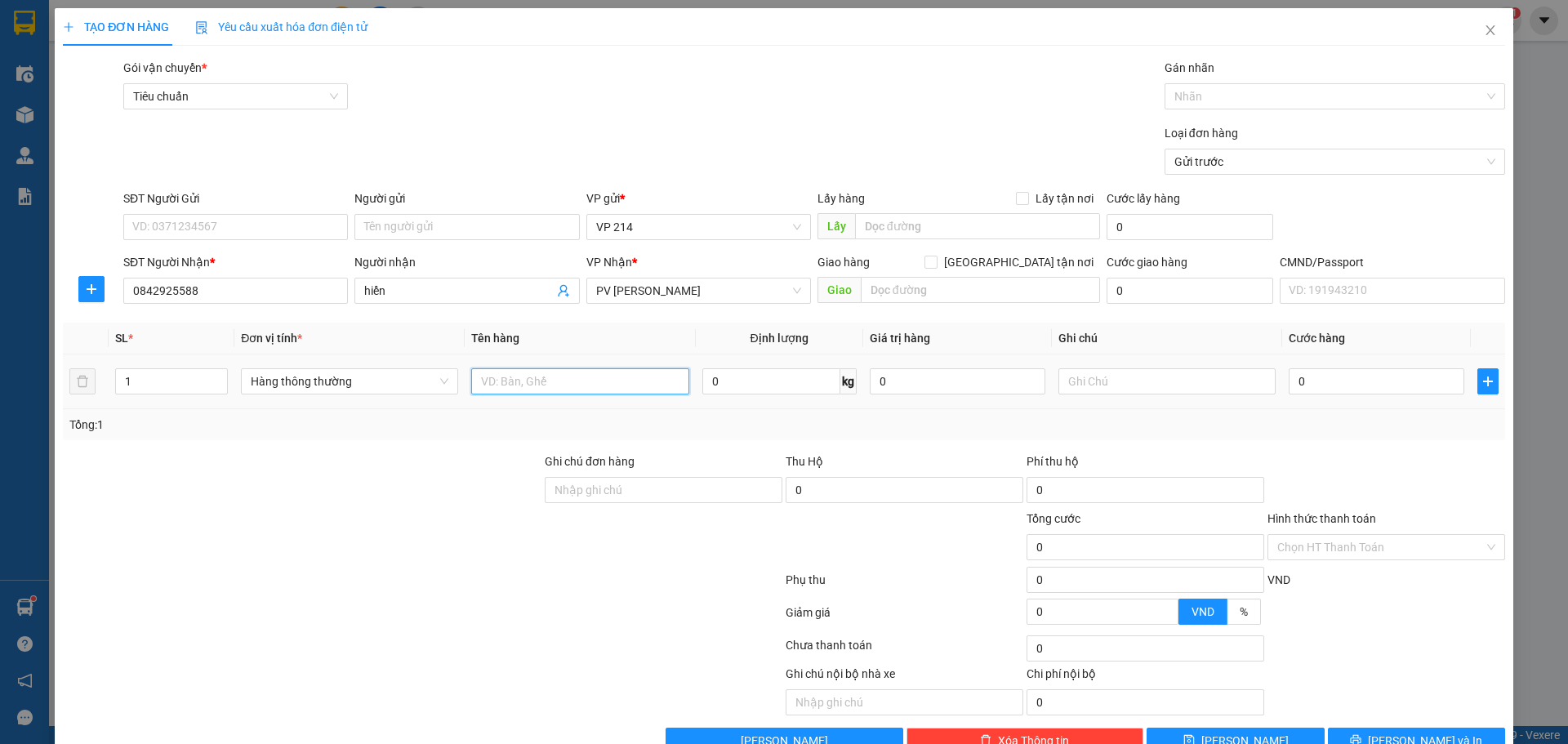
click at [529, 386] on input "text" at bounding box center [579, 381] width 217 height 27
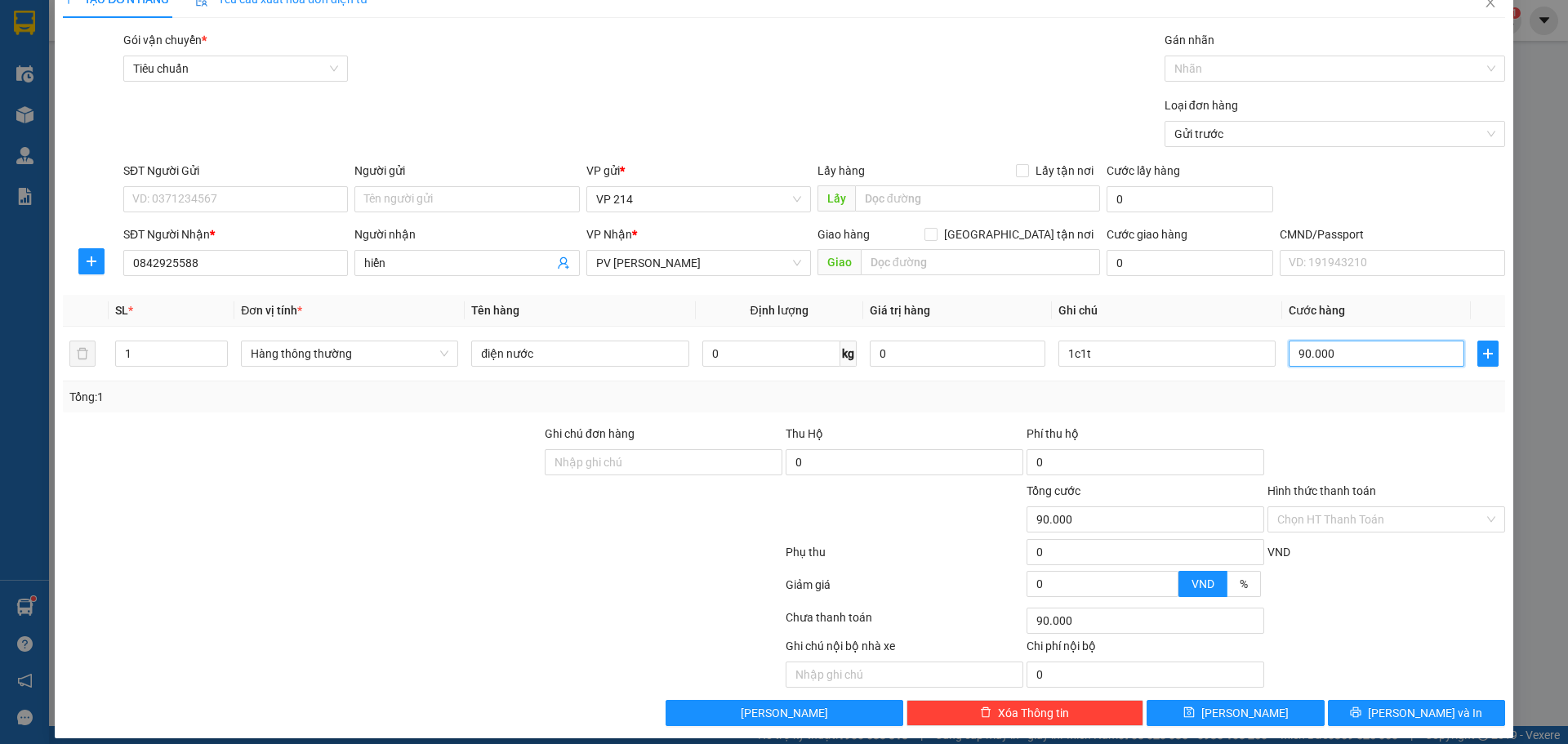
scroll to position [42, 0]
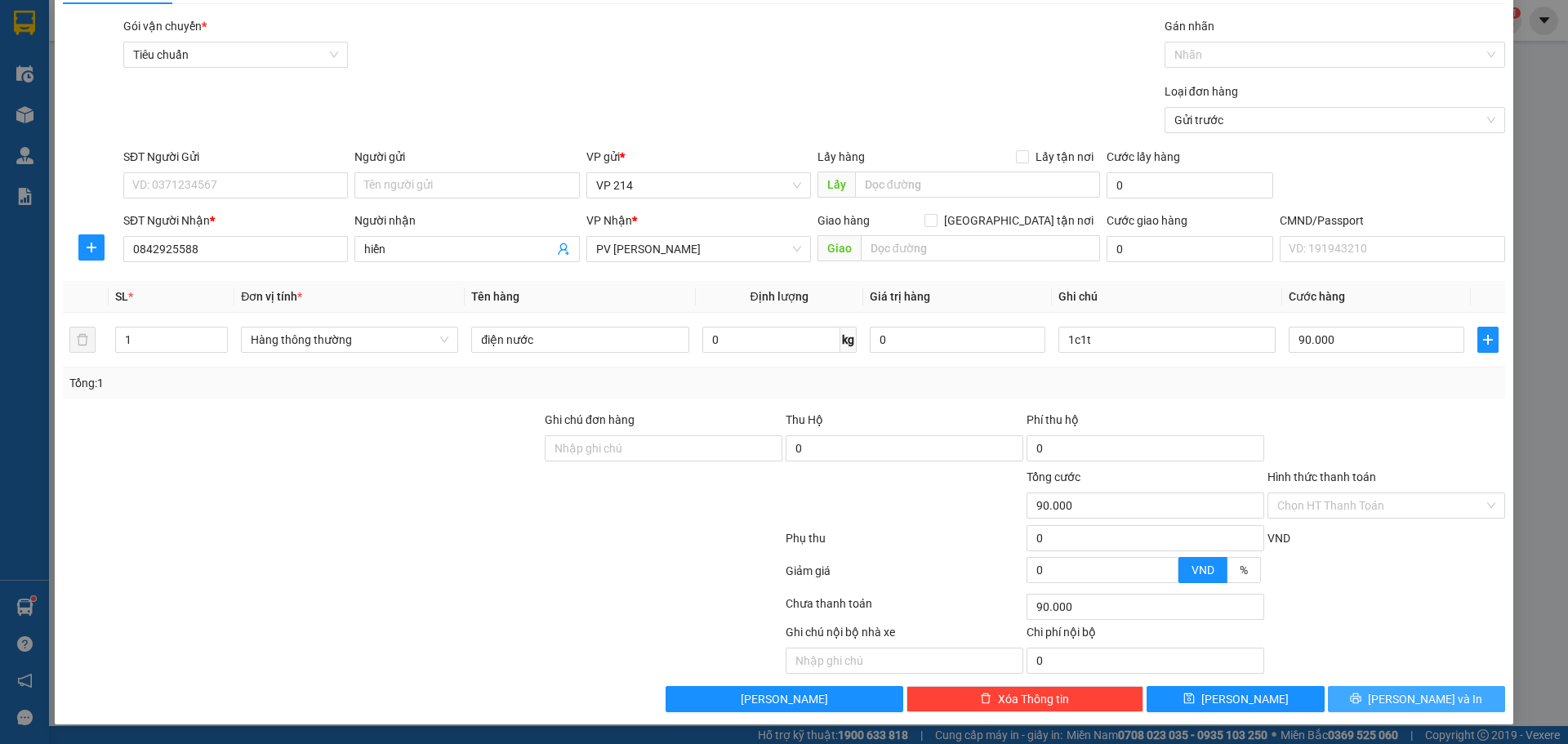
click at [1464, 704] on button "[PERSON_NAME] và In" at bounding box center [1416, 699] width 177 height 27
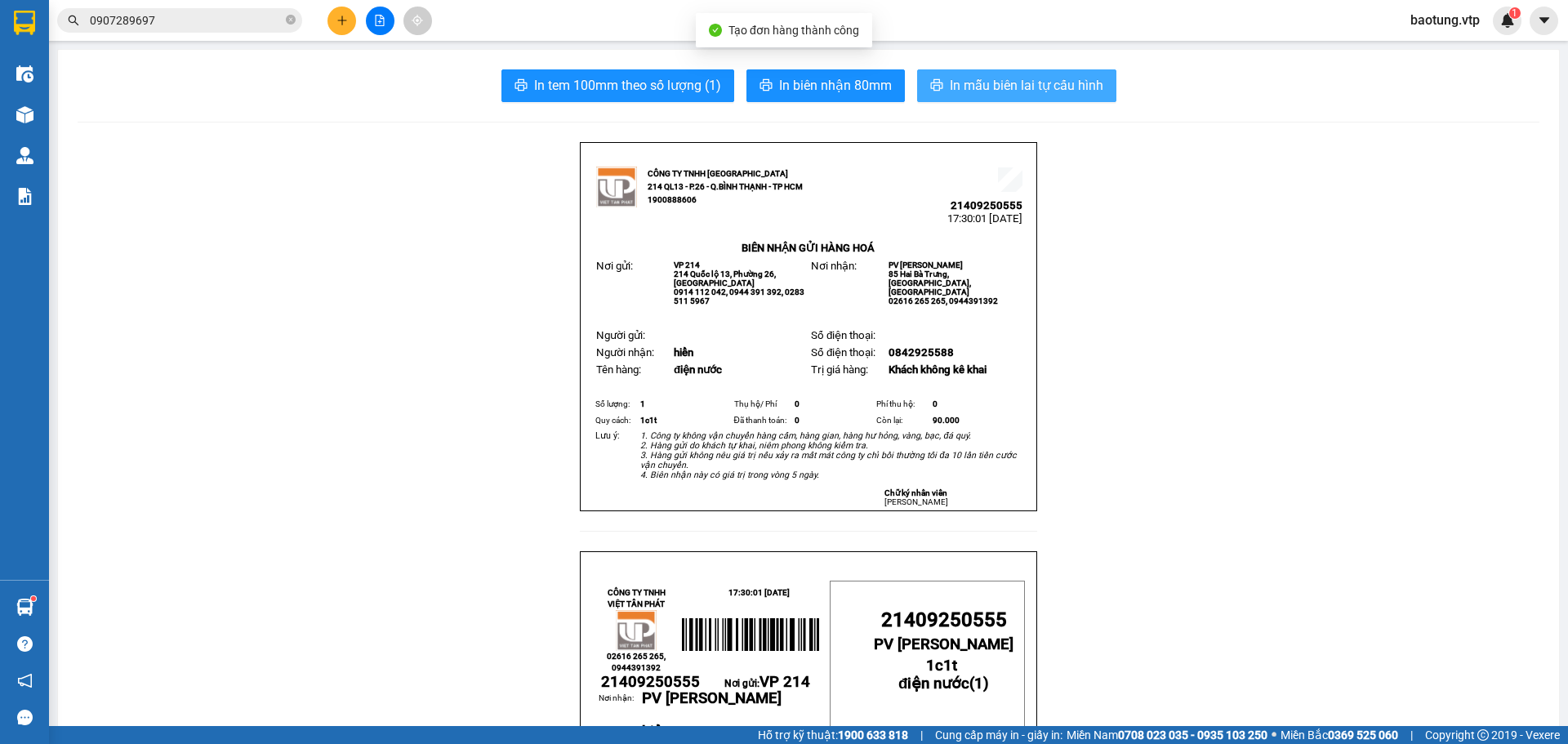
click at [1077, 84] on span "In mẫu biên lai tự cấu hình" at bounding box center [1026, 85] width 153 height 21
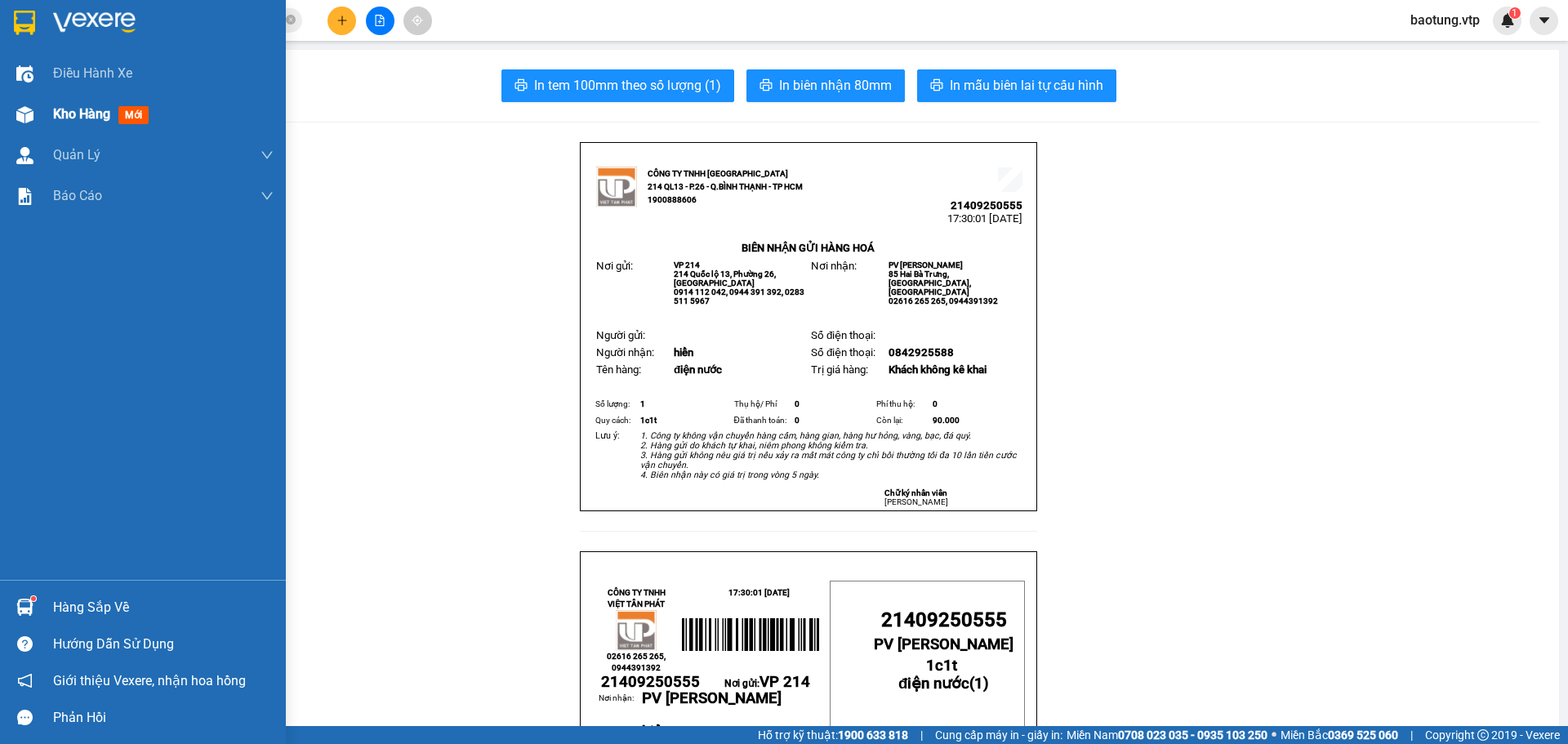
click at [21, 109] on img at bounding box center [25, 115] width 17 height 17
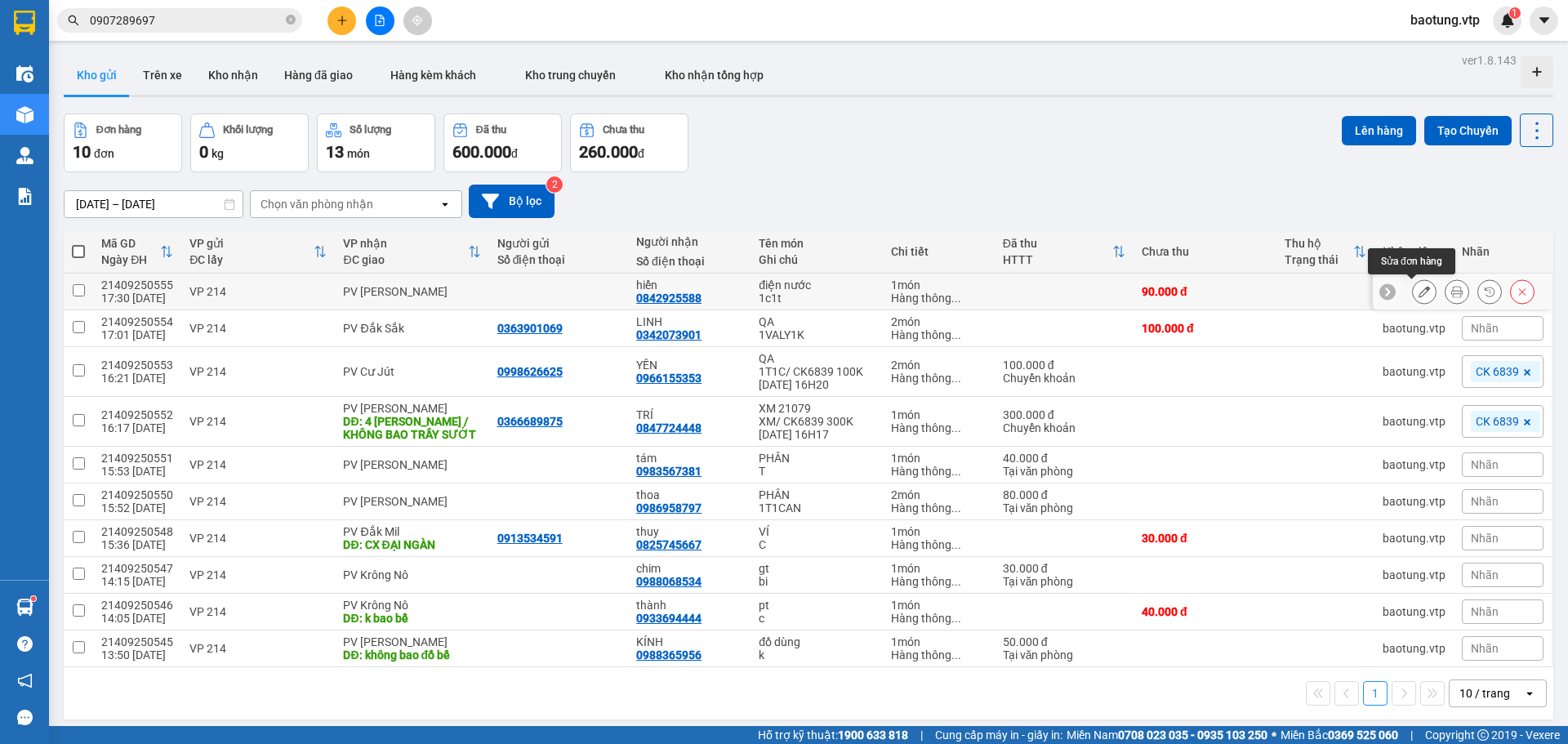
click at [1422, 286] on div at bounding box center [1424, 292] width 25 height 25
click at [1418, 291] on icon at bounding box center [1424, 292] width 11 height 11
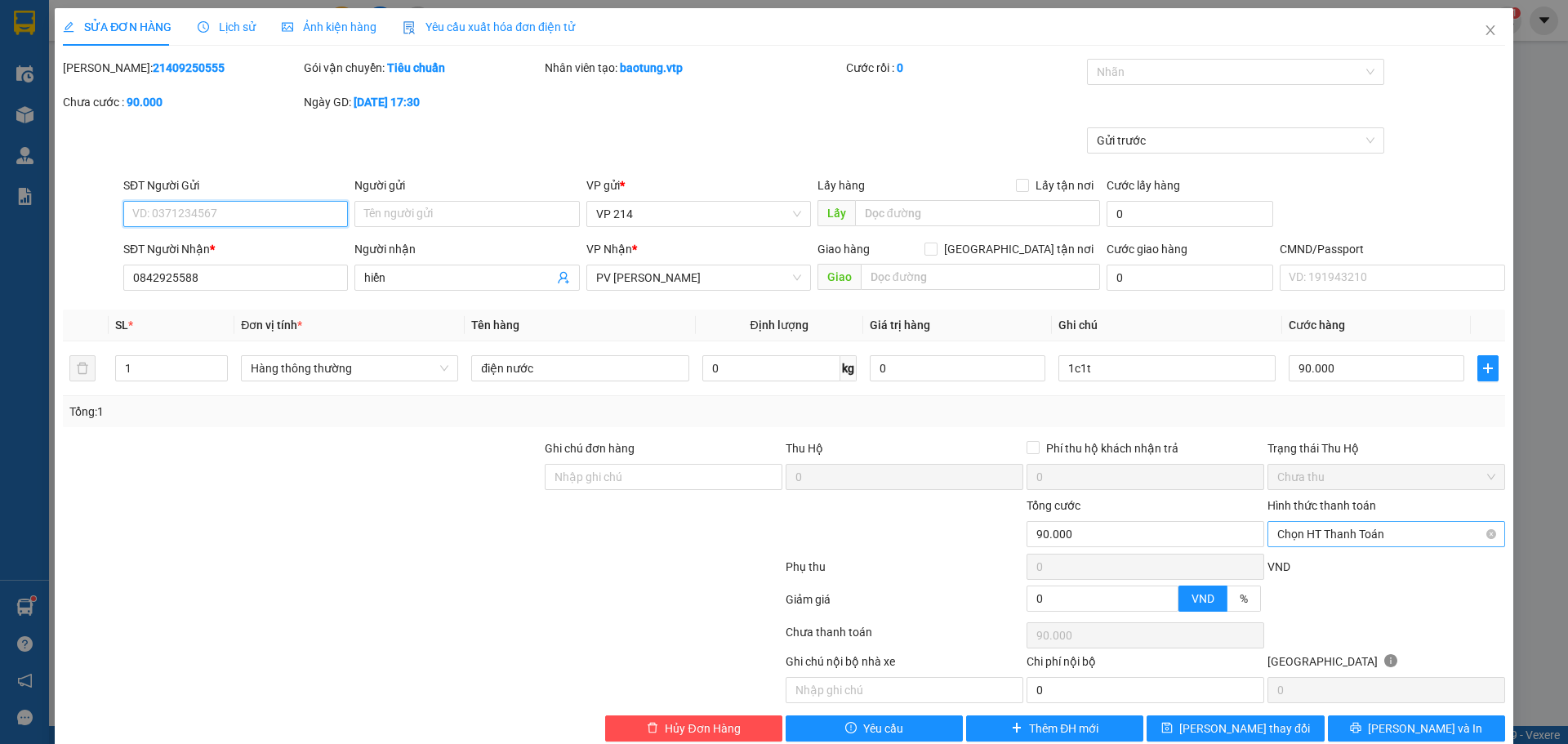
click at [1362, 540] on span "Chọn HT Thanh Toán" at bounding box center [1386, 534] width 218 height 25
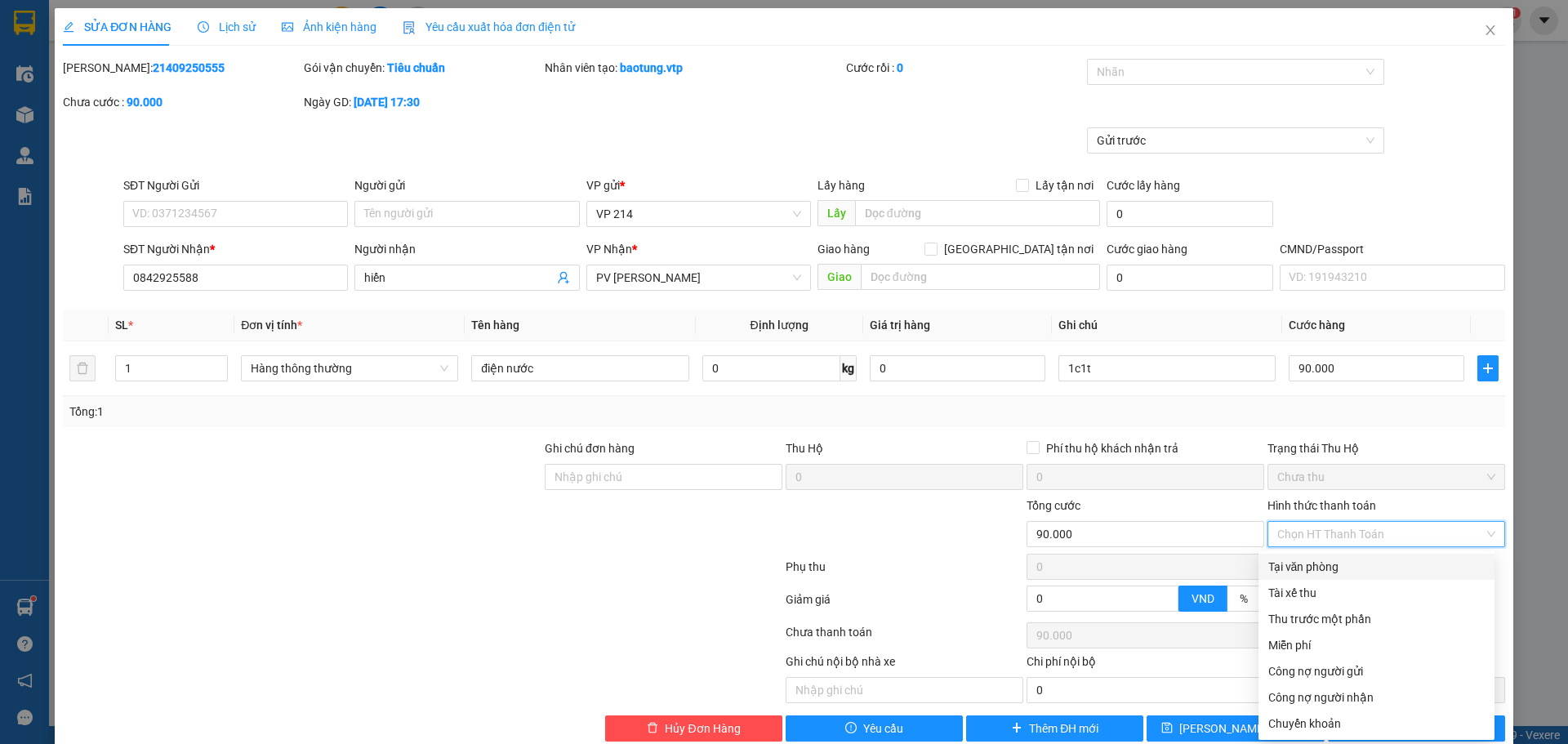
click at [1309, 567] on div "Tại văn phòng" at bounding box center [1376, 566] width 217 height 18
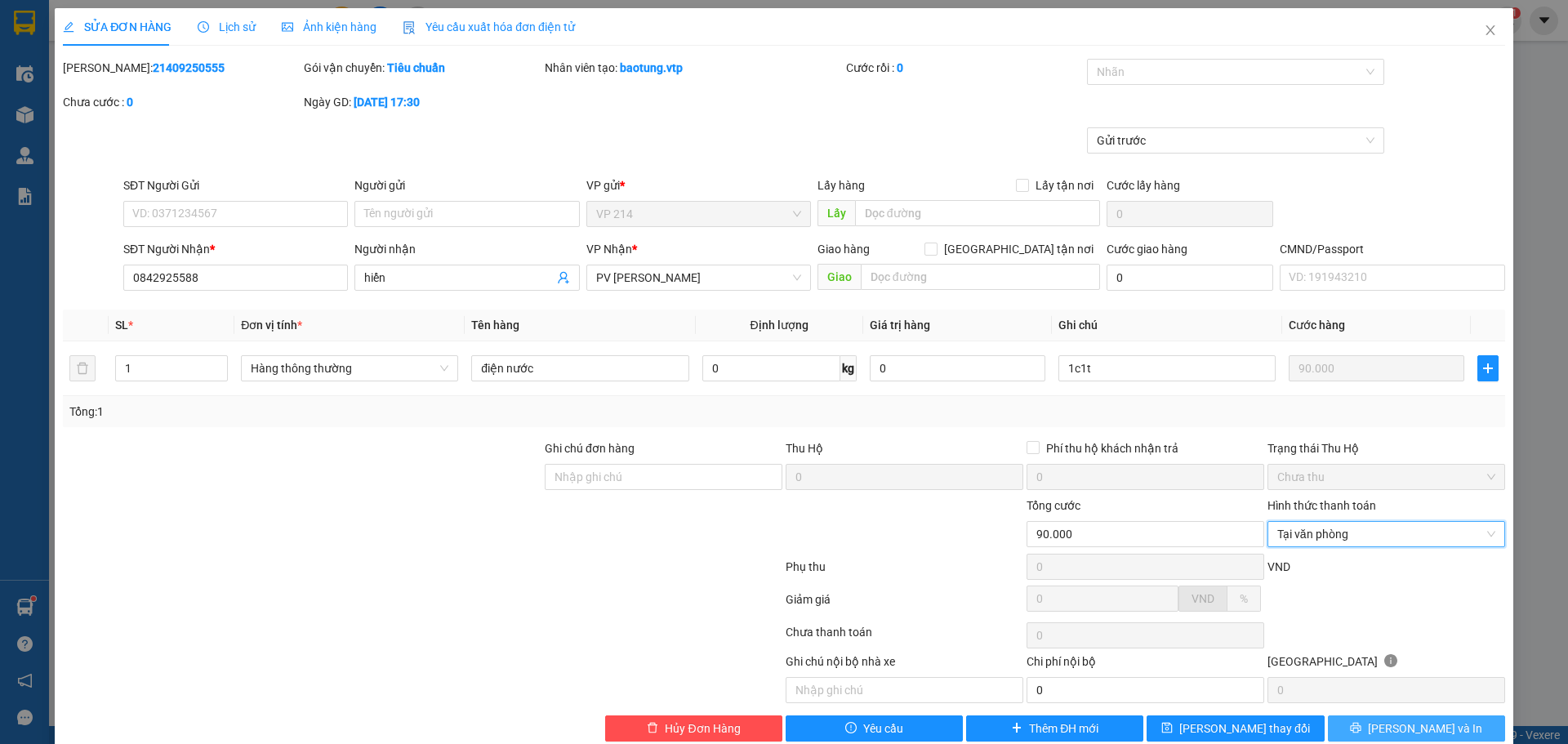
click at [1410, 725] on span "[PERSON_NAME] và In" at bounding box center [1425, 728] width 115 height 18
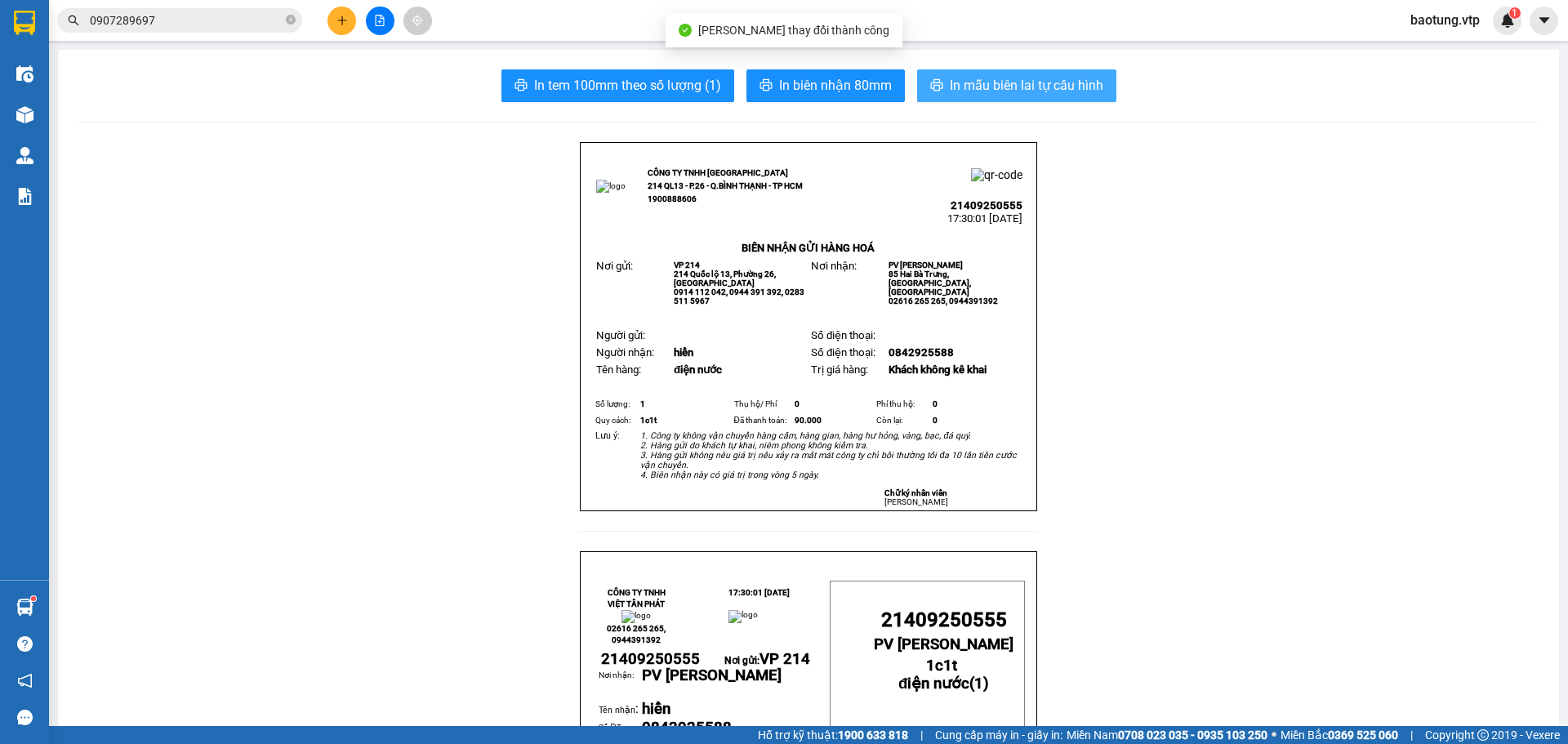
click at [968, 88] on span "In mẫu biên lai tự cấu hình" at bounding box center [1026, 85] width 153 height 21
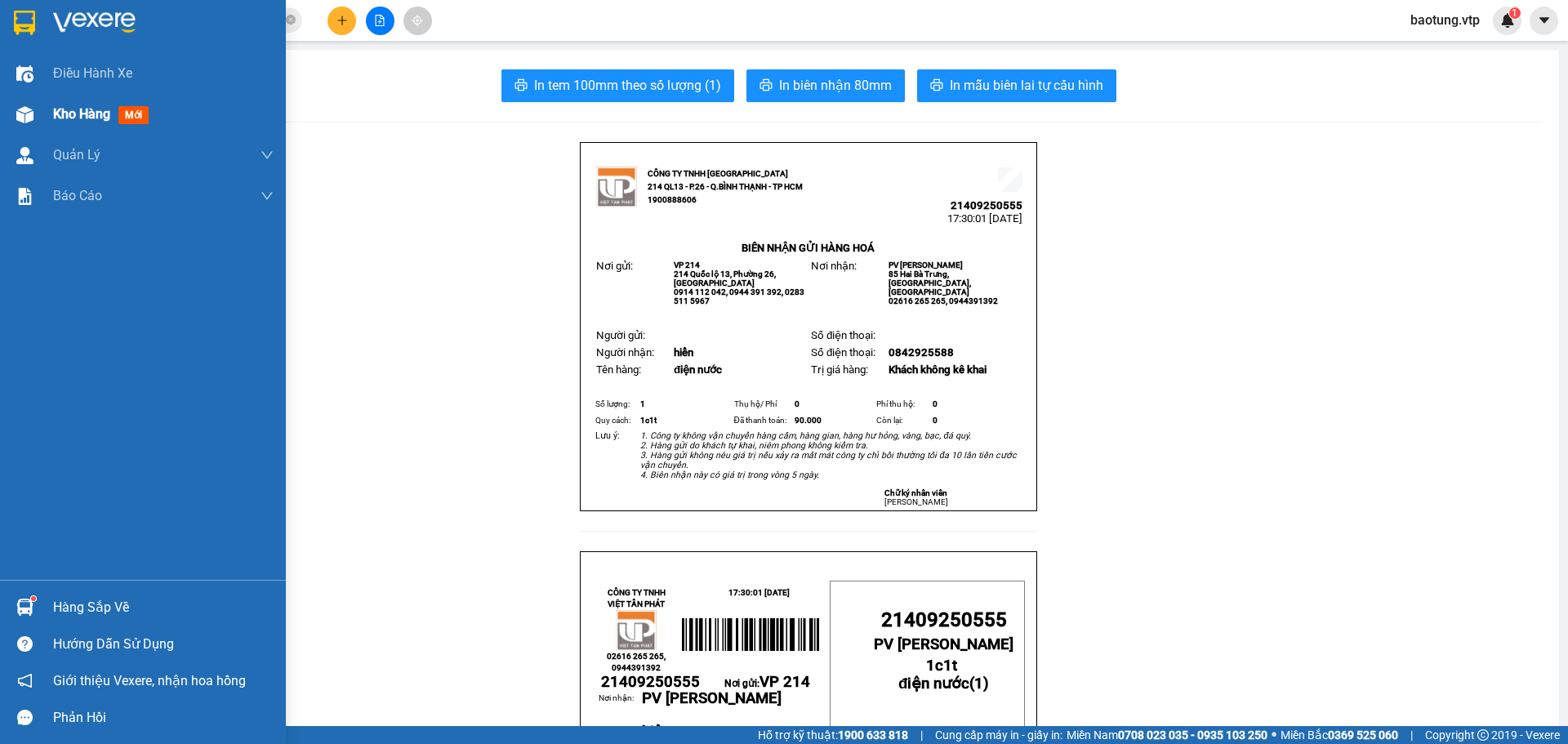
click at [86, 115] on span "Kho hàng" at bounding box center [81, 114] width 57 height 15
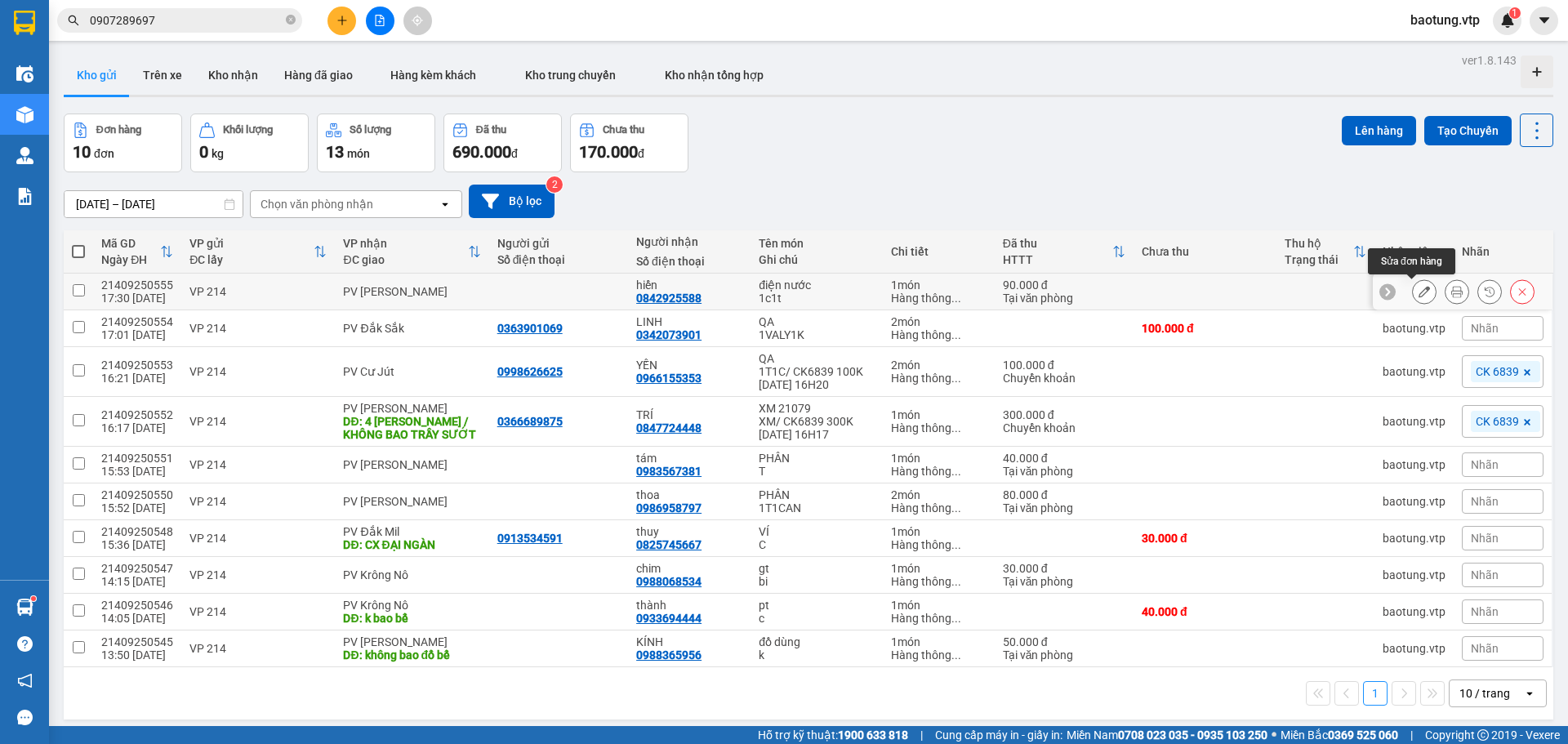
click at [1418, 288] on icon at bounding box center [1424, 292] width 11 height 11
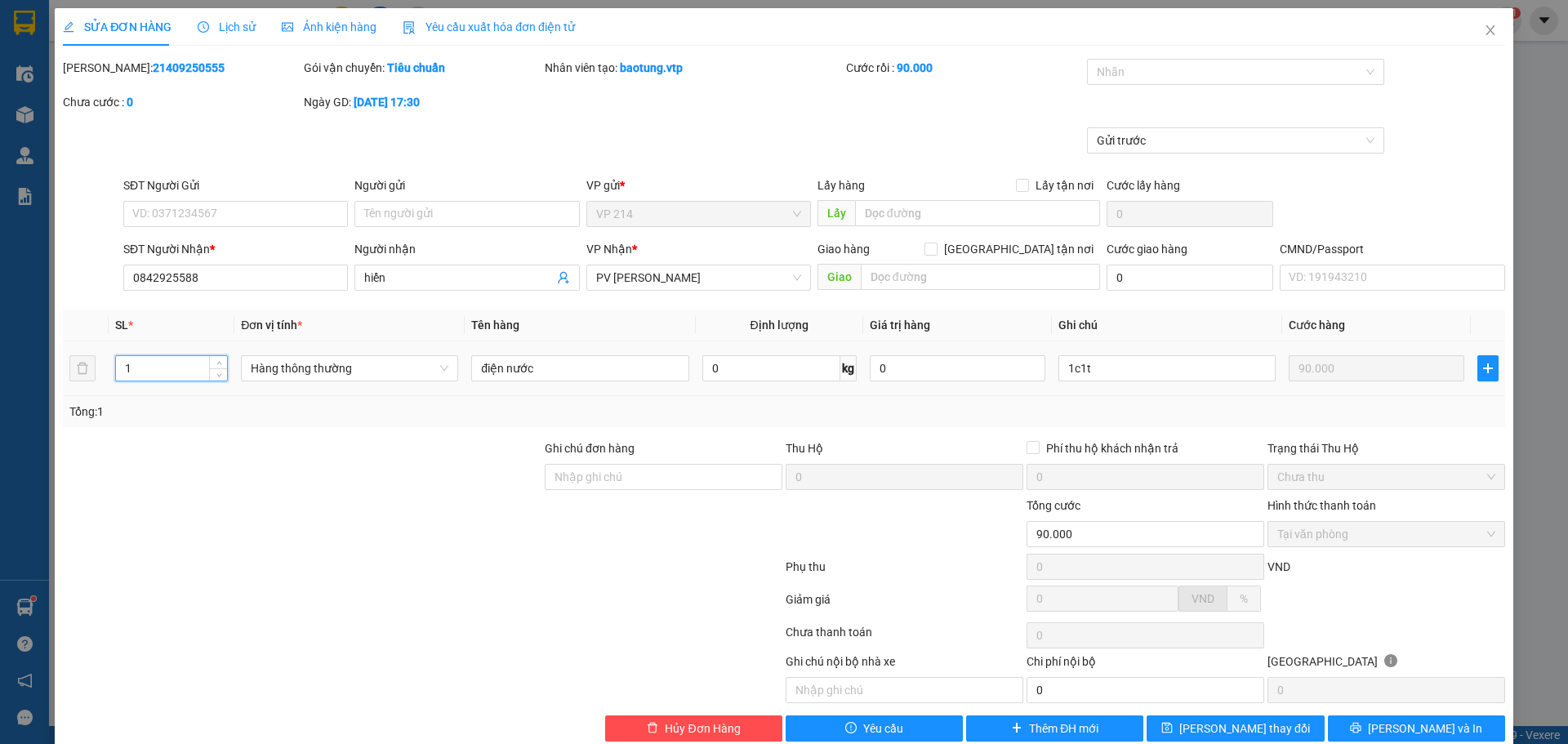
click at [139, 361] on input "1" at bounding box center [170, 368] width 111 height 25
click at [1368, 715] on button "[PERSON_NAME] và In" at bounding box center [1416, 728] width 177 height 27
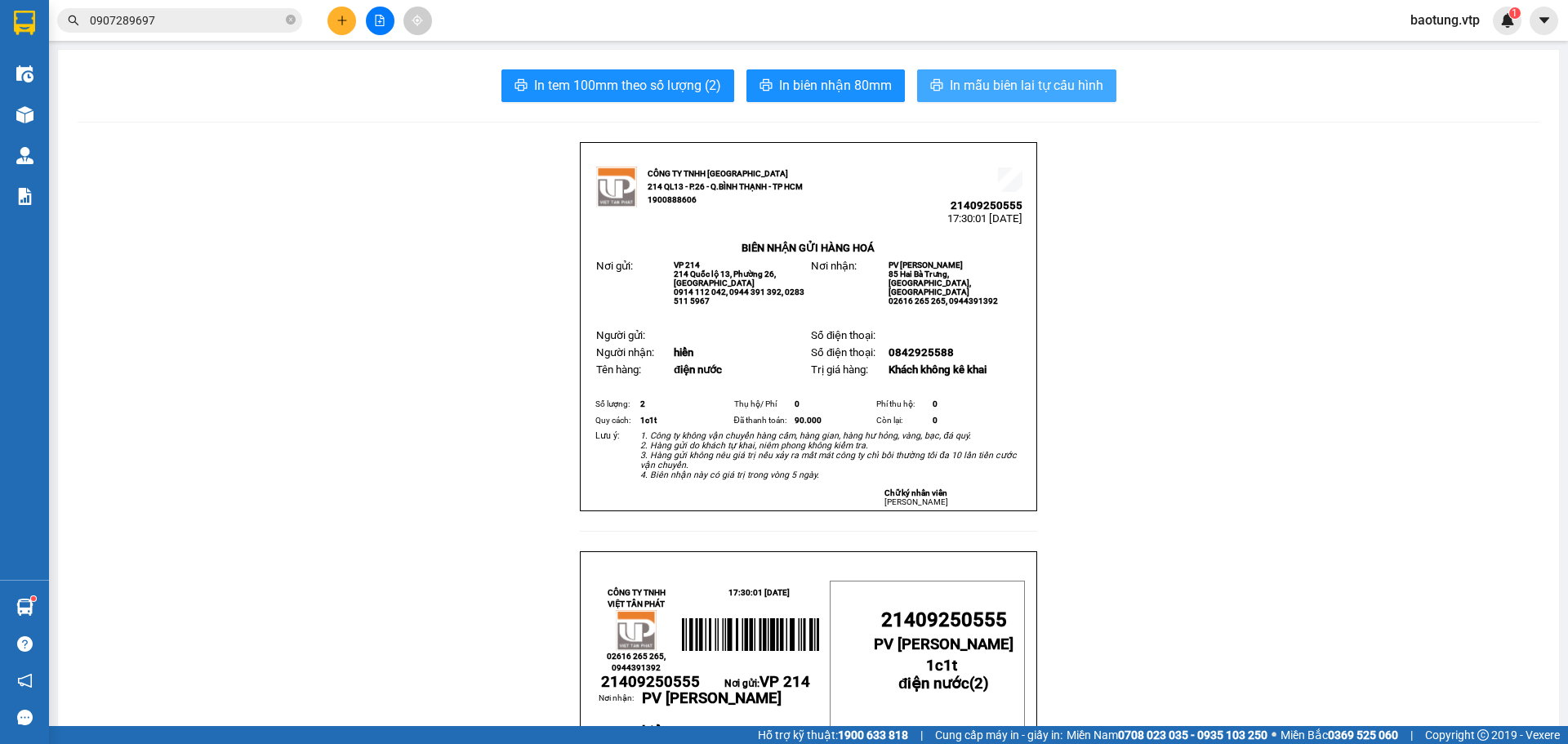
click at [1012, 96] on span "In mẫu biên lai tự cấu hình" at bounding box center [1026, 85] width 153 height 21
click at [337, 21] on icon "plus" at bounding box center [342, 21] width 11 height 11
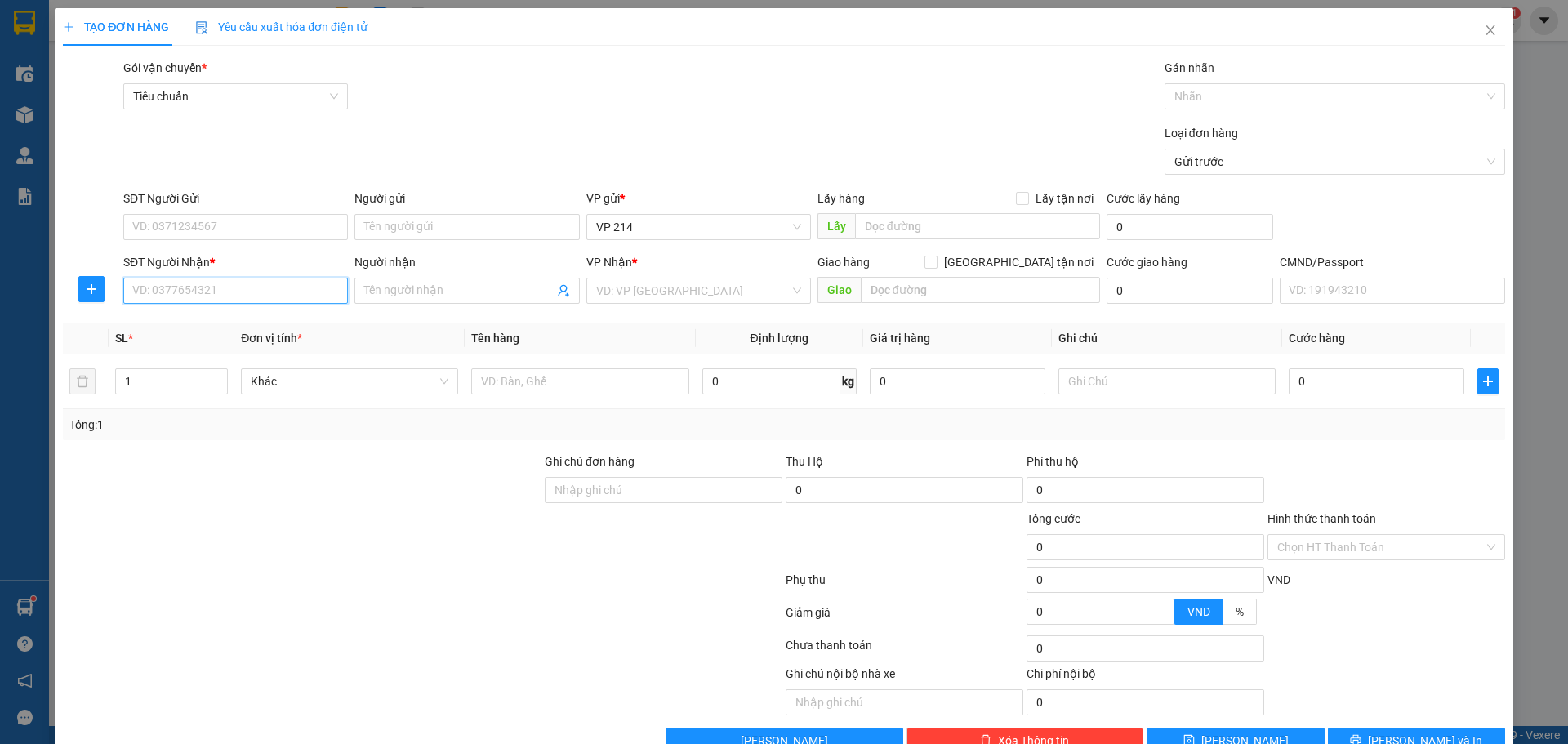
click at [154, 292] on input "SĐT Người Nhận *" at bounding box center [235, 291] width 224 height 27
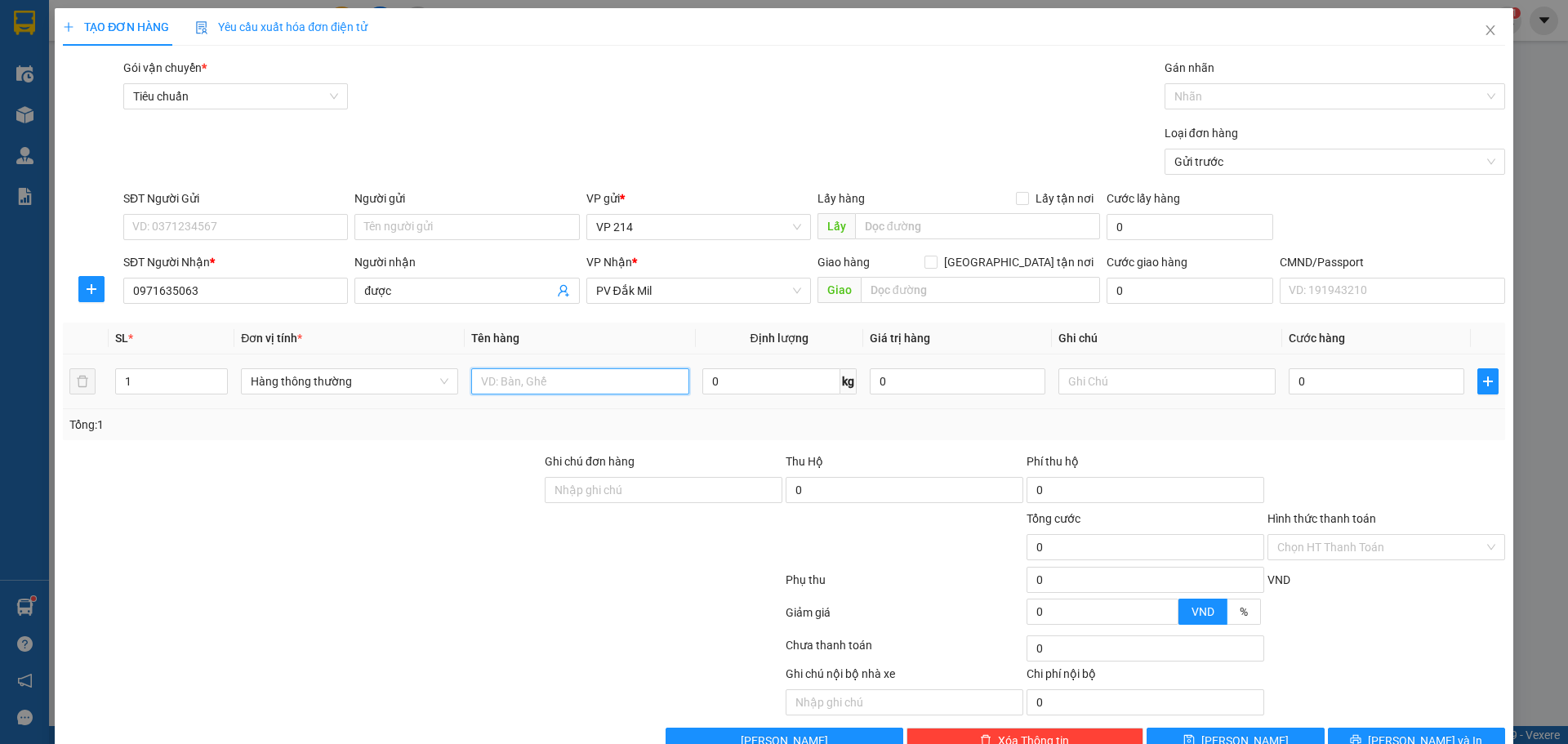
click at [618, 371] on input "text" at bounding box center [579, 381] width 217 height 27
click at [1356, 535] on input "Hình thức thanh toán" at bounding box center [1381, 547] width 206 height 25
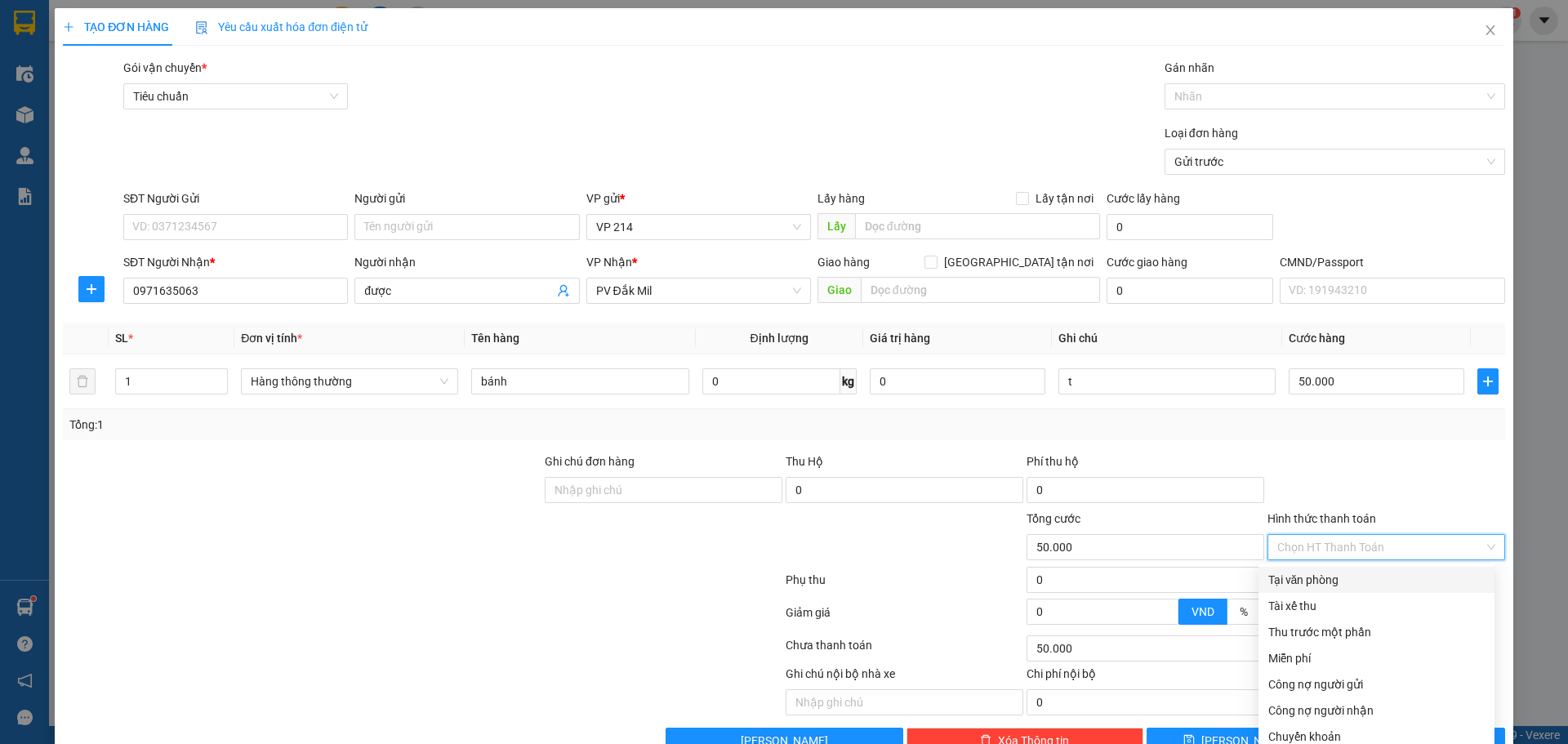
click at [1280, 571] on div "Tại văn phòng" at bounding box center [1376, 579] width 217 height 18
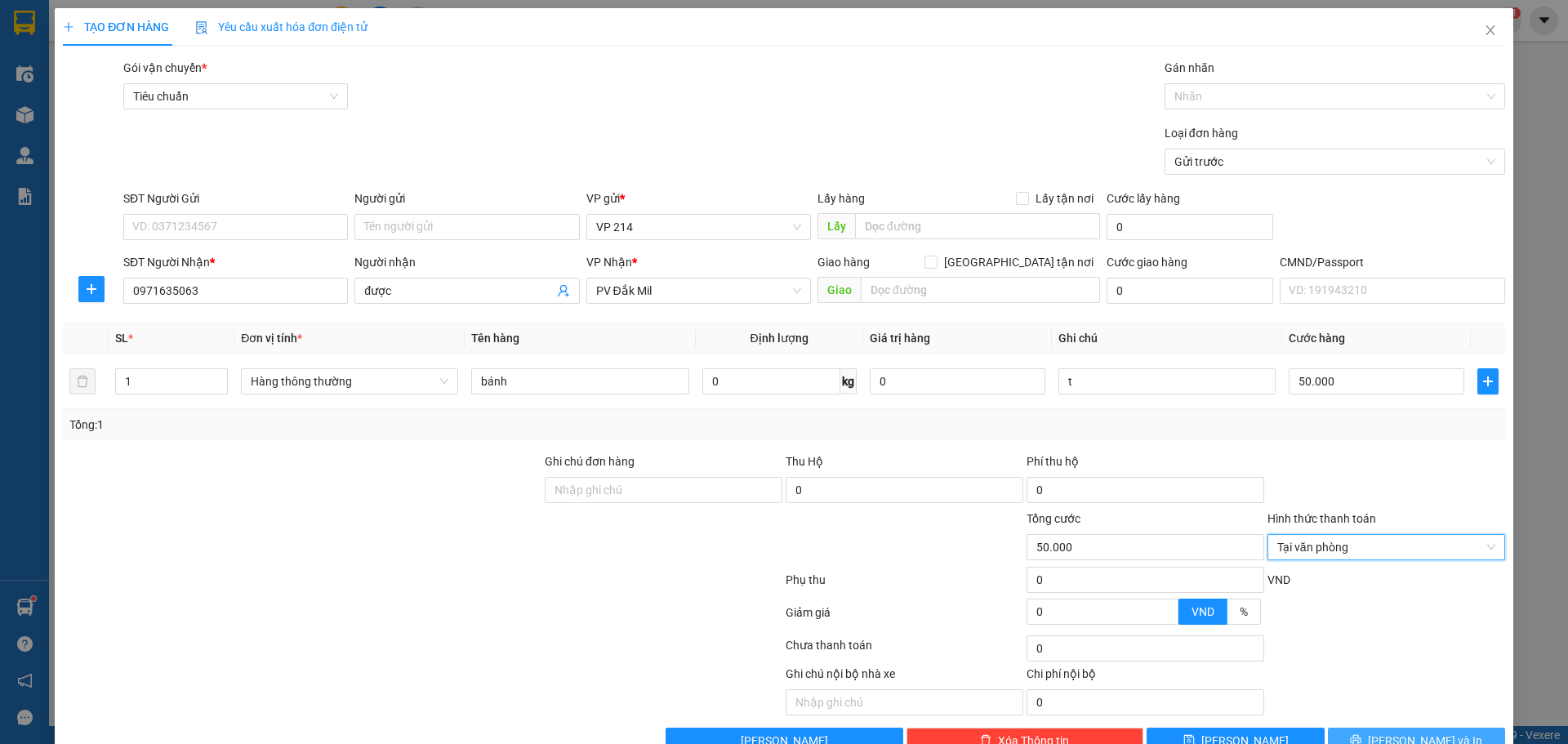
click at [1409, 732] on span "[PERSON_NAME] và In" at bounding box center [1425, 740] width 115 height 18
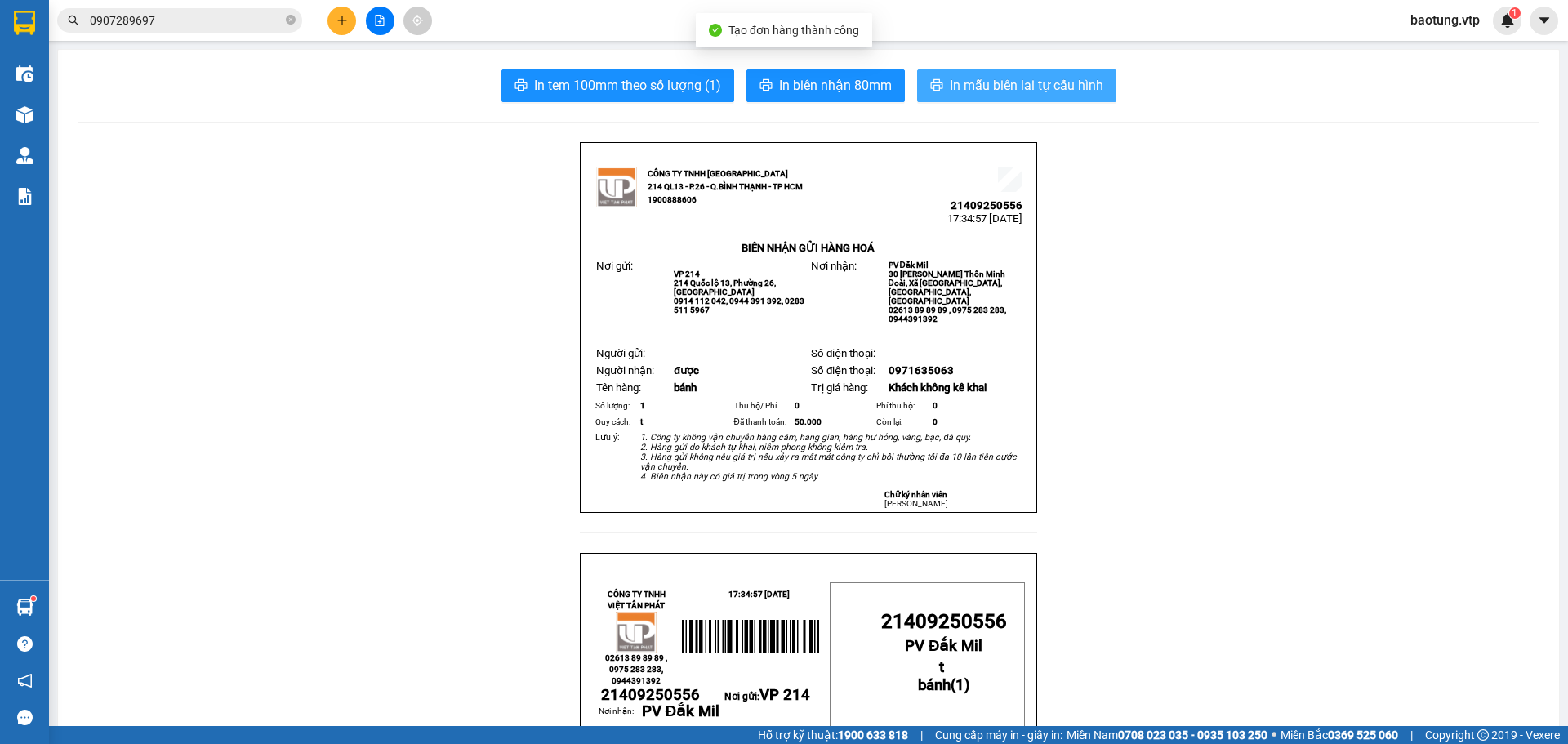
click at [1051, 81] on span "In mẫu biên lai tự cấu hình" at bounding box center [1026, 85] width 153 height 21
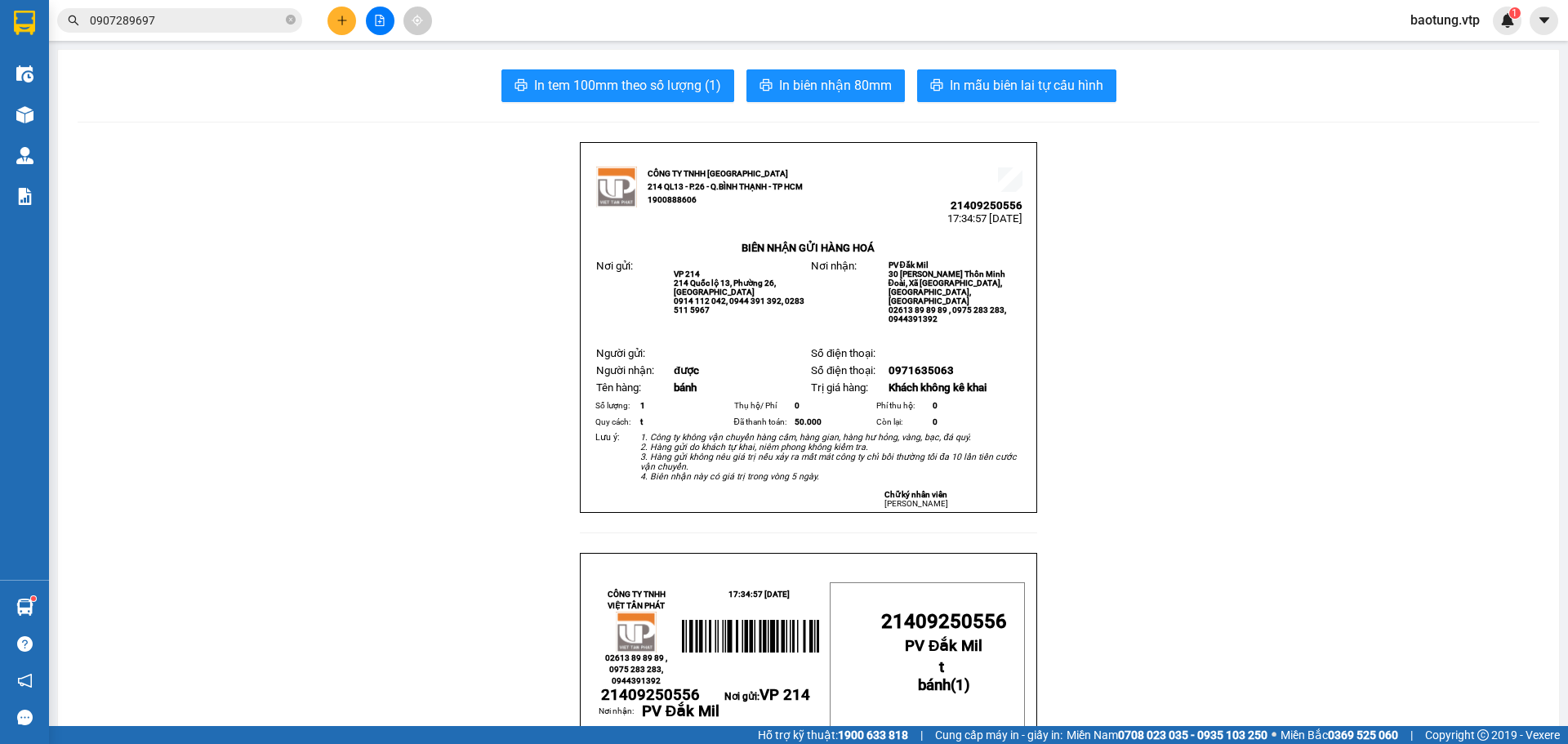
click at [339, 27] on button at bounding box center [342, 21] width 28 height 28
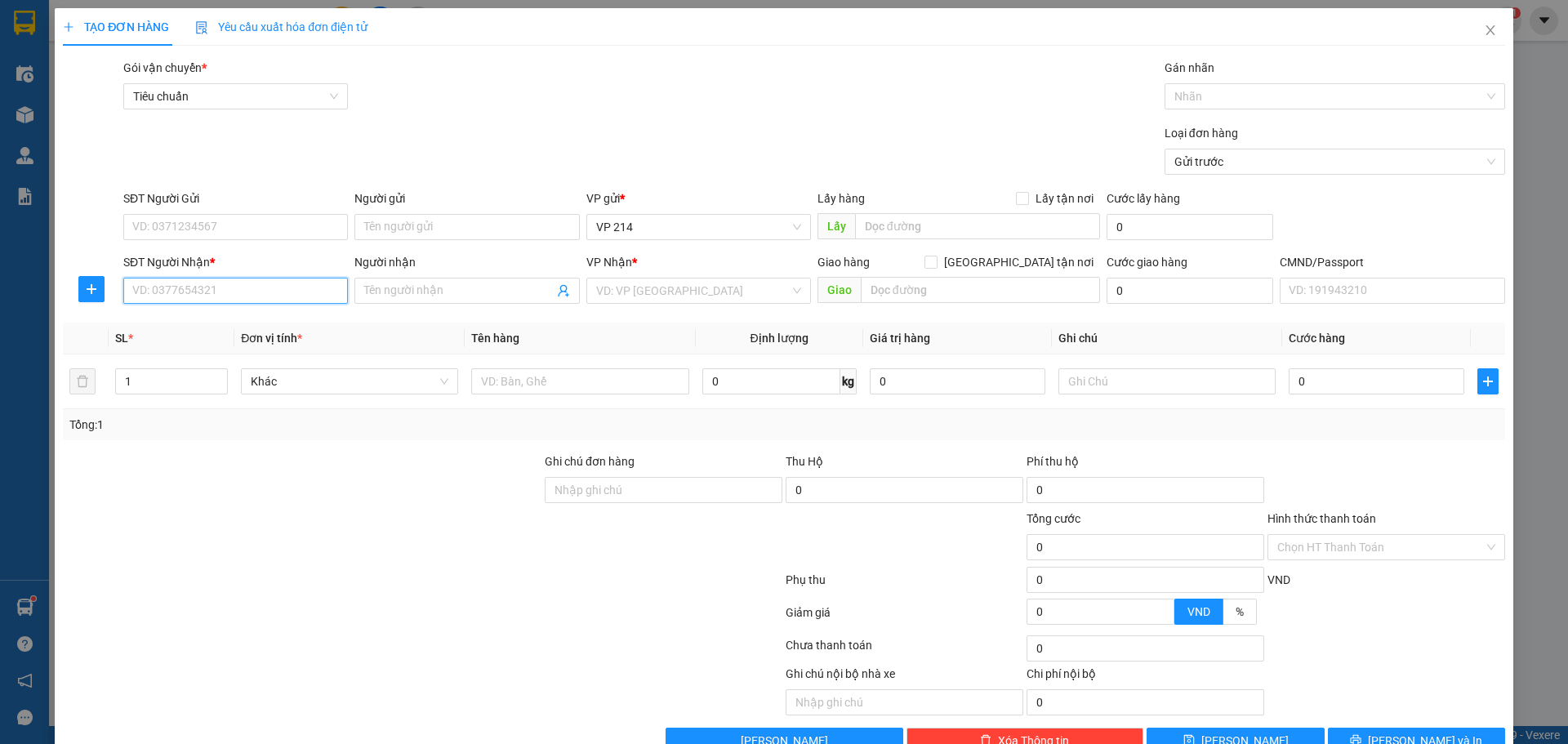
click at [186, 298] on input "SĐT Người Nhận *" at bounding box center [235, 291] width 224 height 27
click at [141, 325] on div "0963544648 - DINH" at bounding box center [234, 323] width 204 height 18
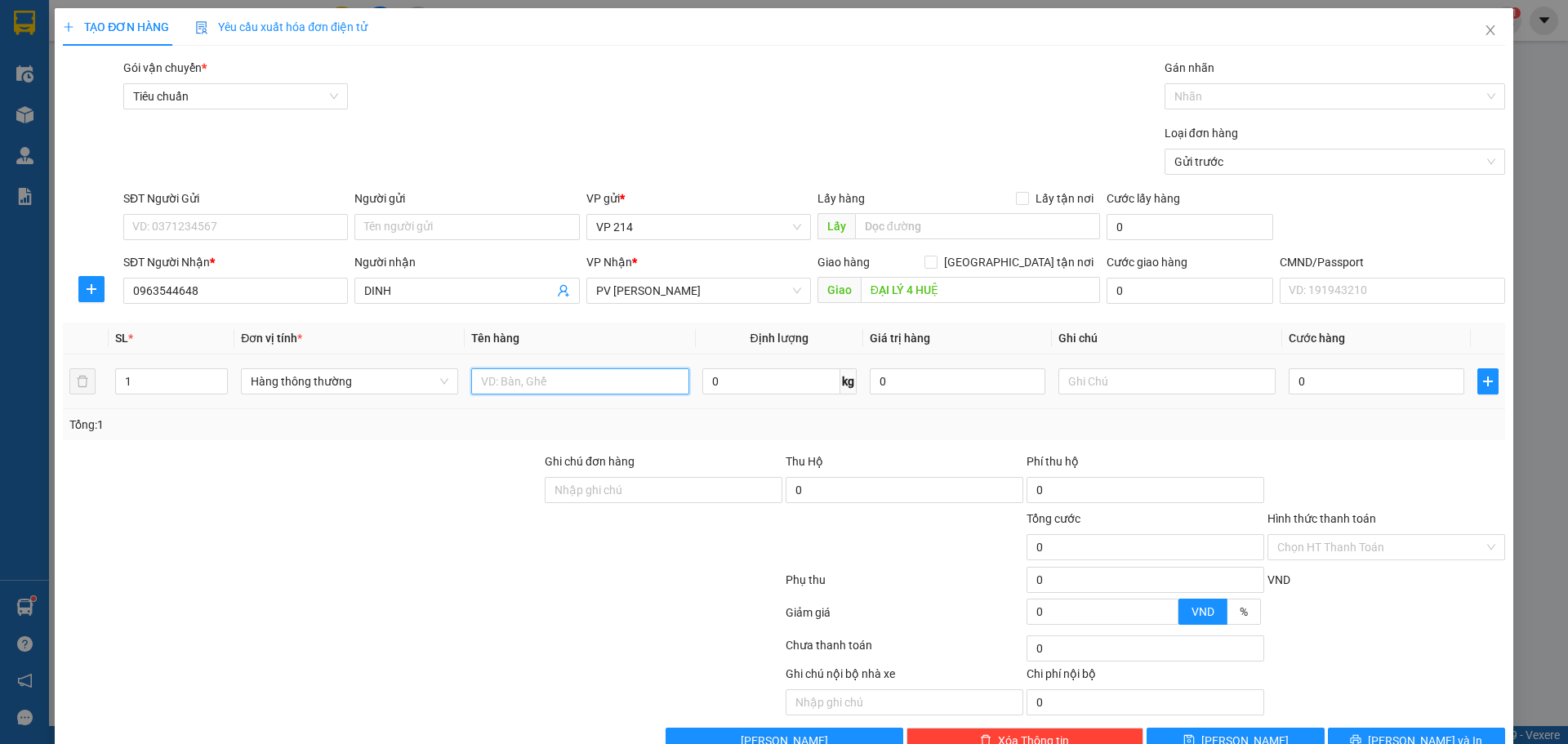
click at [566, 388] on input "text" at bounding box center [579, 381] width 217 height 27
click at [1079, 375] on input "text" at bounding box center [1167, 381] width 217 height 27
click at [971, 295] on input "ĐẠI LÝ 4 HUỆ" at bounding box center [980, 290] width 240 height 27
click at [971, 294] on input "ĐẠI LÝ 4 HUỆ" at bounding box center [980, 290] width 240 height 27
click at [1412, 732] on span "[PERSON_NAME] và In" at bounding box center [1425, 740] width 115 height 18
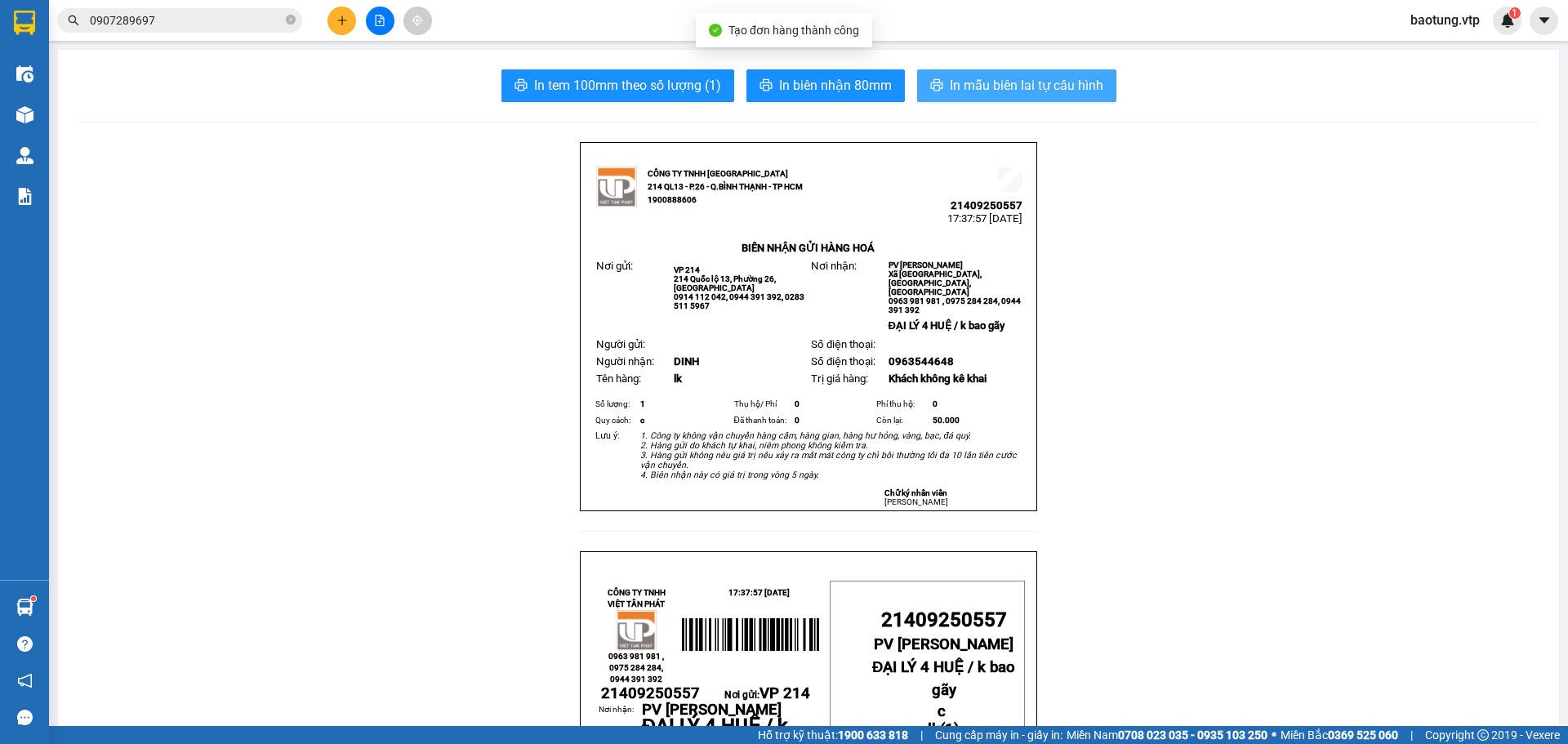
click at [1089, 89] on span "In mẫu biên lai tự cấu hình" at bounding box center [1026, 85] width 153 height 21
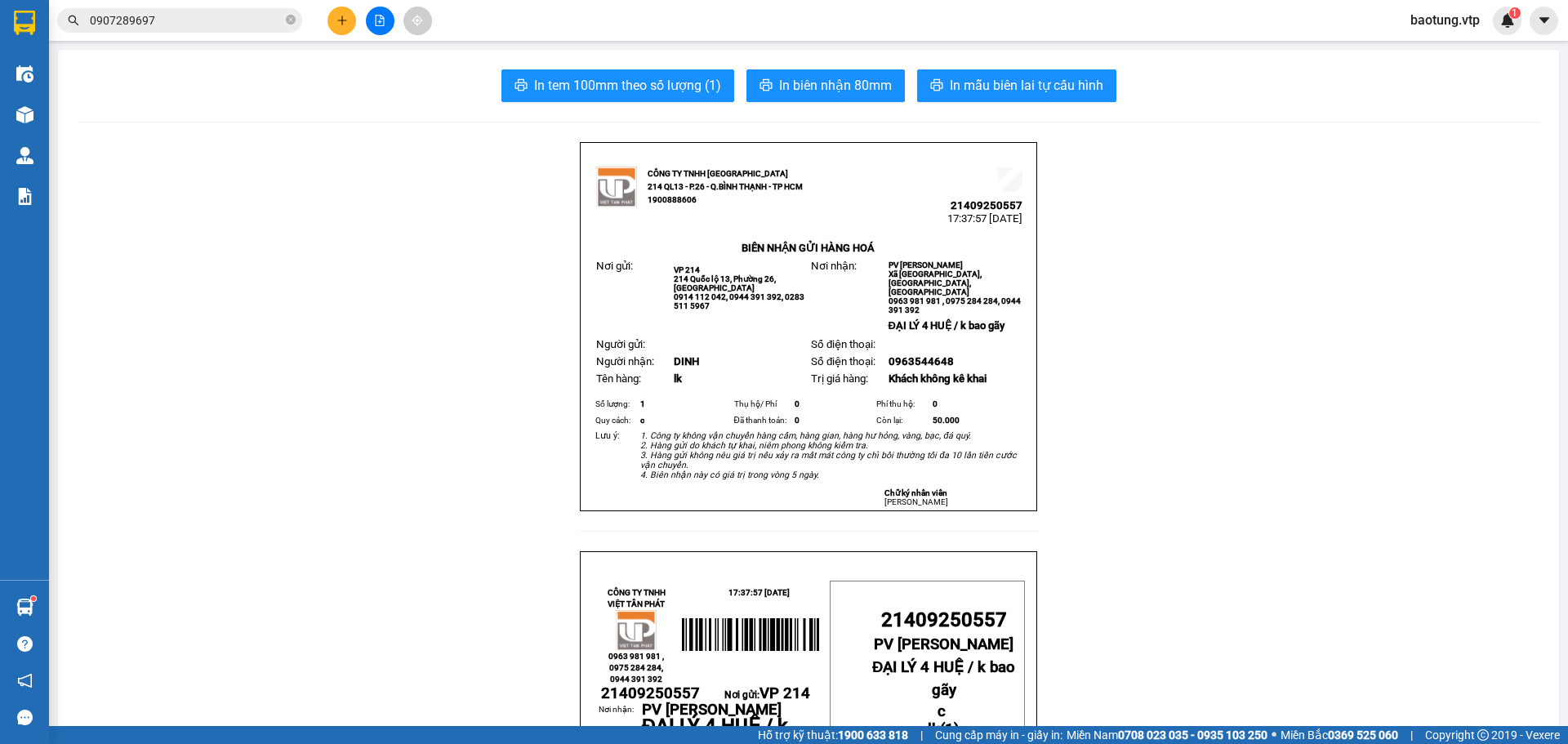
click at [21, 107] on img at bounding box center [25, 115] width 17 height 17
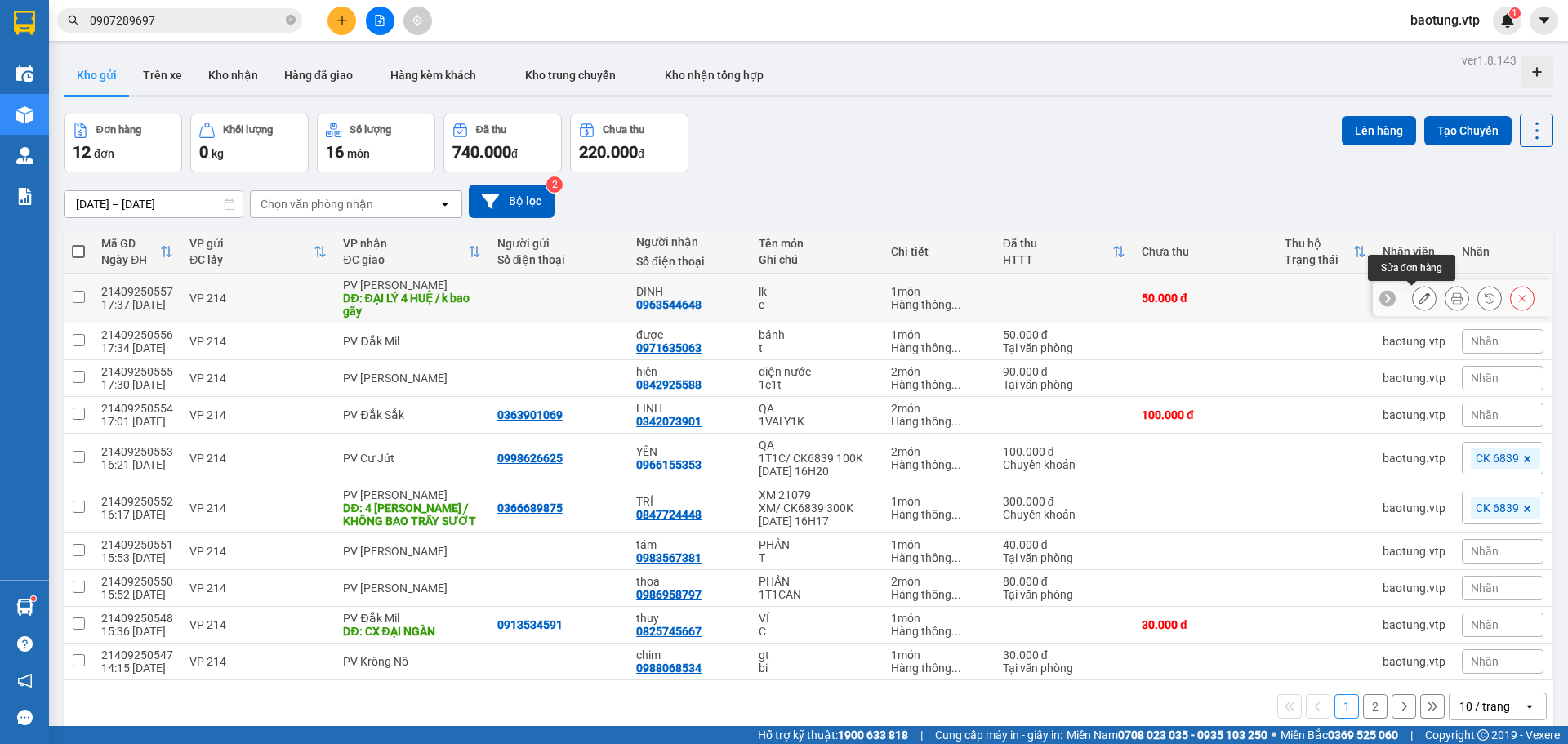
click at [1418, 299] on icon at bounding box center [1424, 298] width 11 height 11
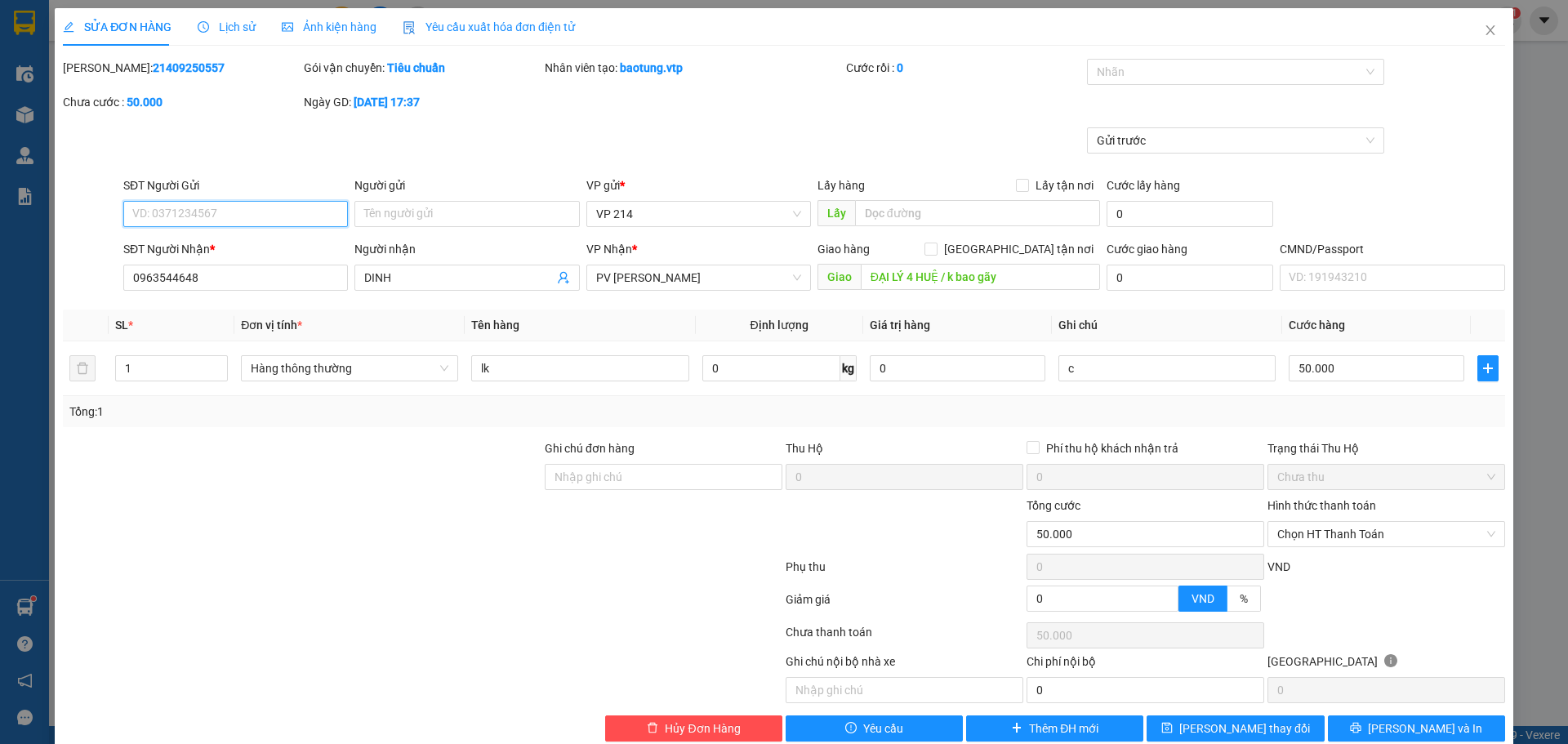
click at [1347, 484] on span "Chưa thu" at bounding box center [1386, 477] width 218 height 25
click at [1367, 531] on span "Chọn HT Thanh Toán" at bounding box center [1386, 534] width 218 height 25
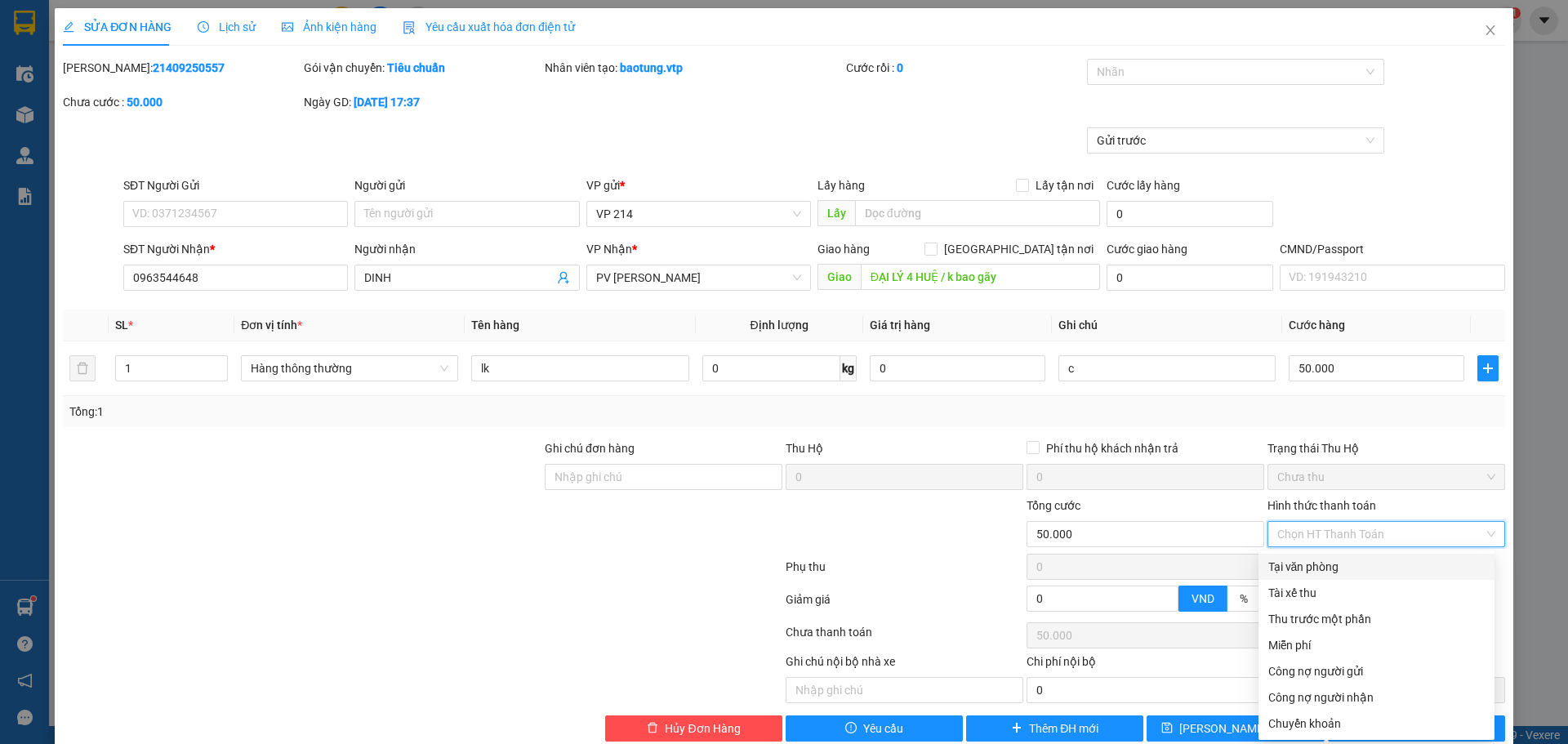
click at [1323, 565] on div "Tại văn phòng" at bounding box center [1376, 566] width 217 height 18
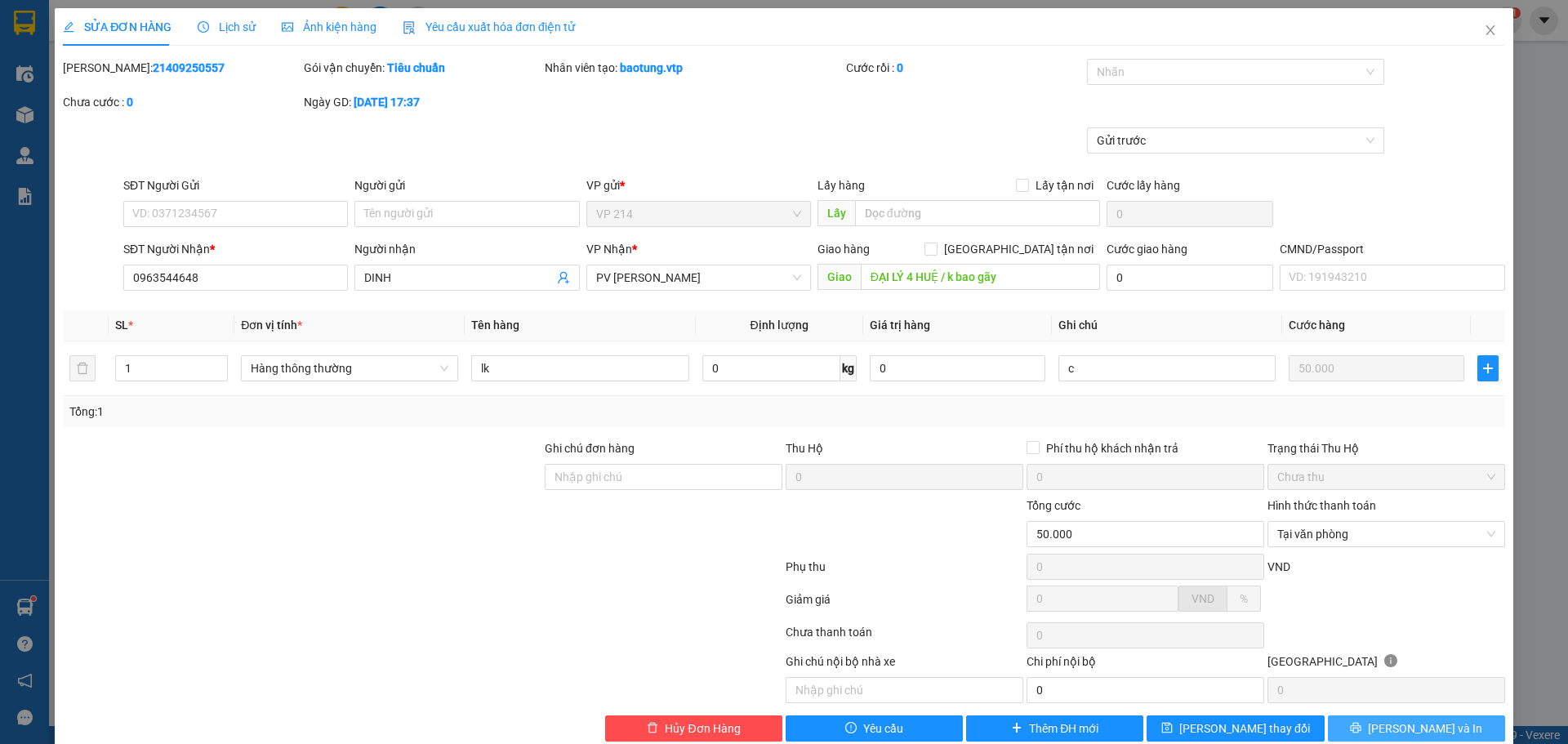
click at [1427, 720] on span "[PERSON_NAME] và In" at bounding box center [1425, 728] width 115 height 18
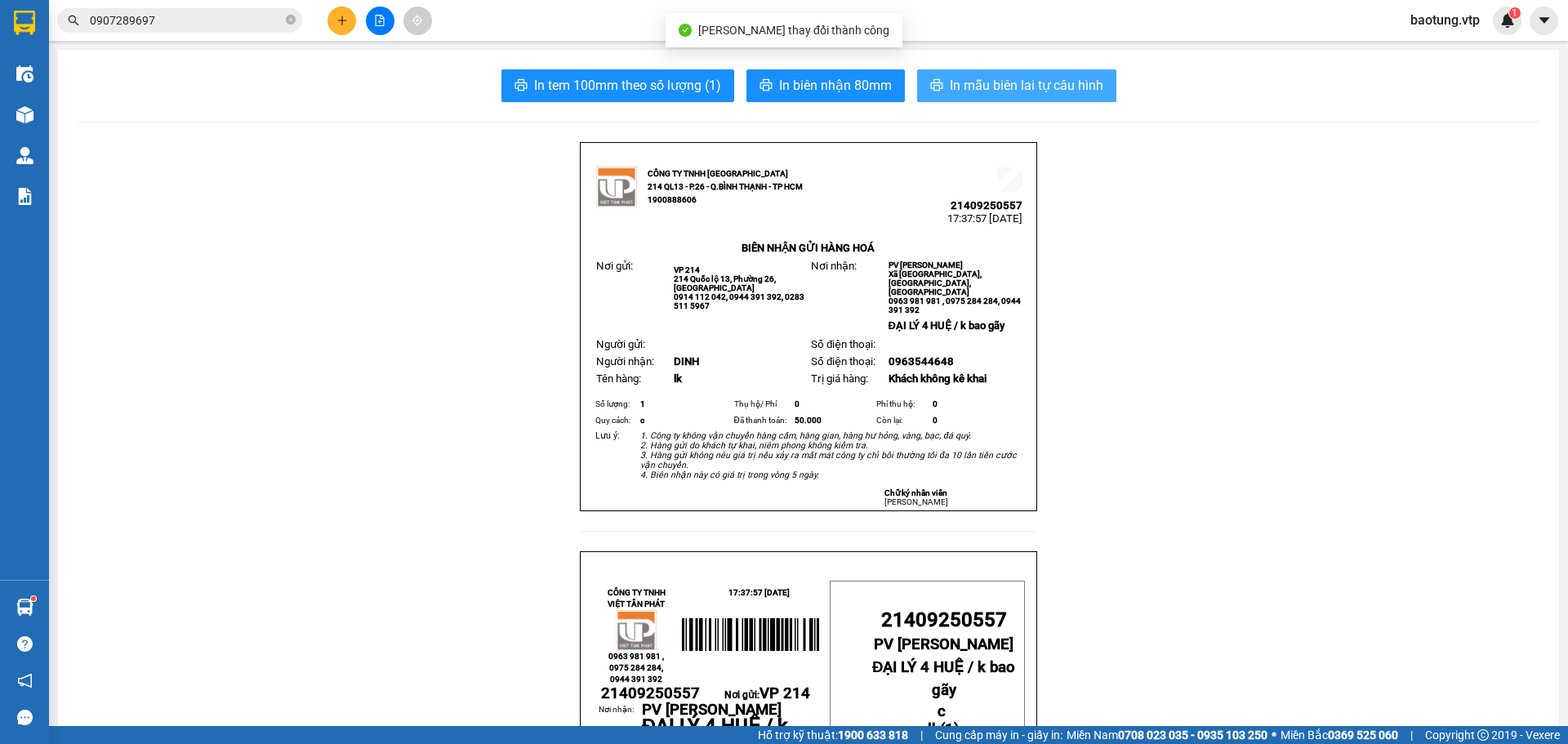
click at [971, 72] on button "In mẫu biên lai tự cấu hình" at bounding box center [1016, 85] width 199 height 32
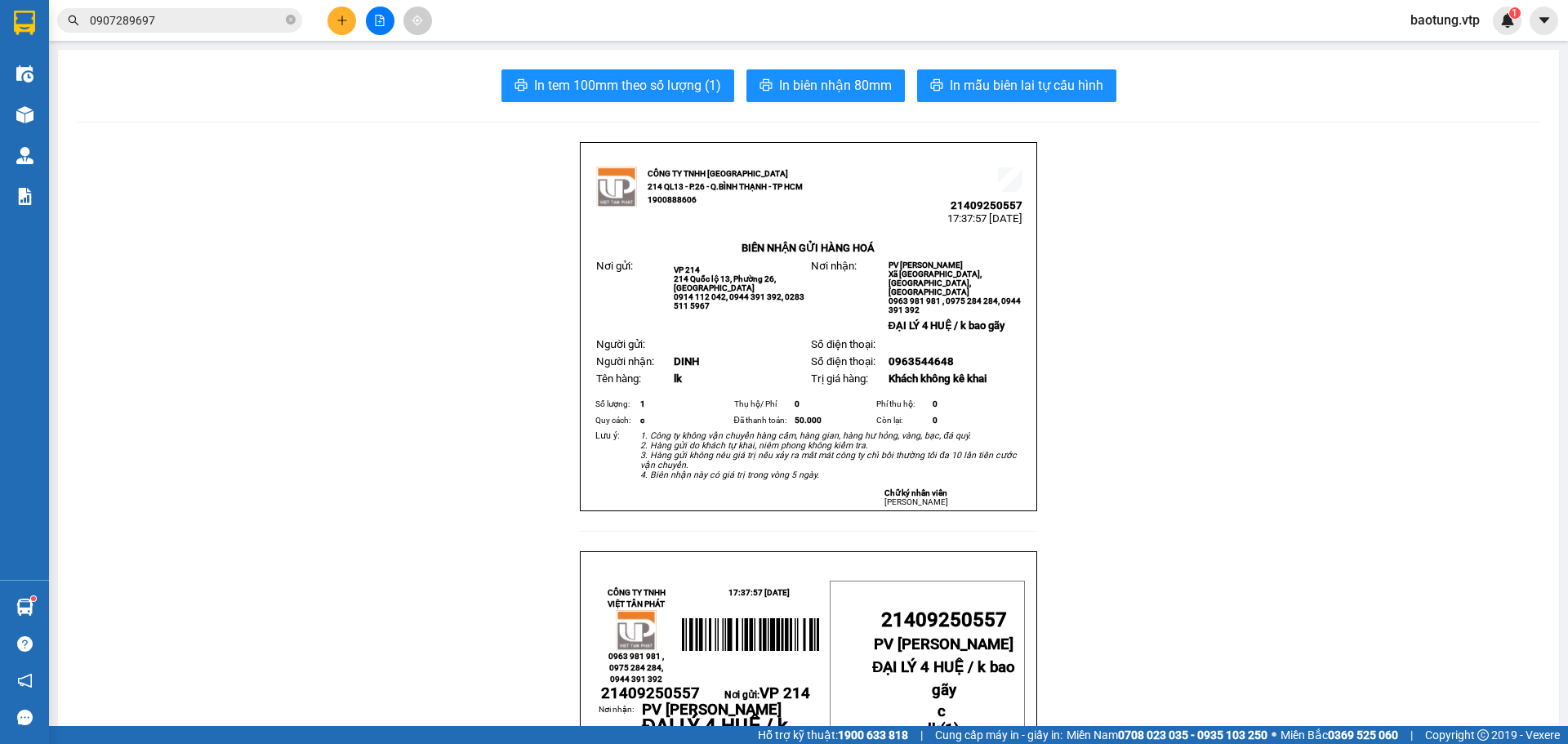
click at [344, 29] on button at bounding box center [342, 21] width 28 height 28
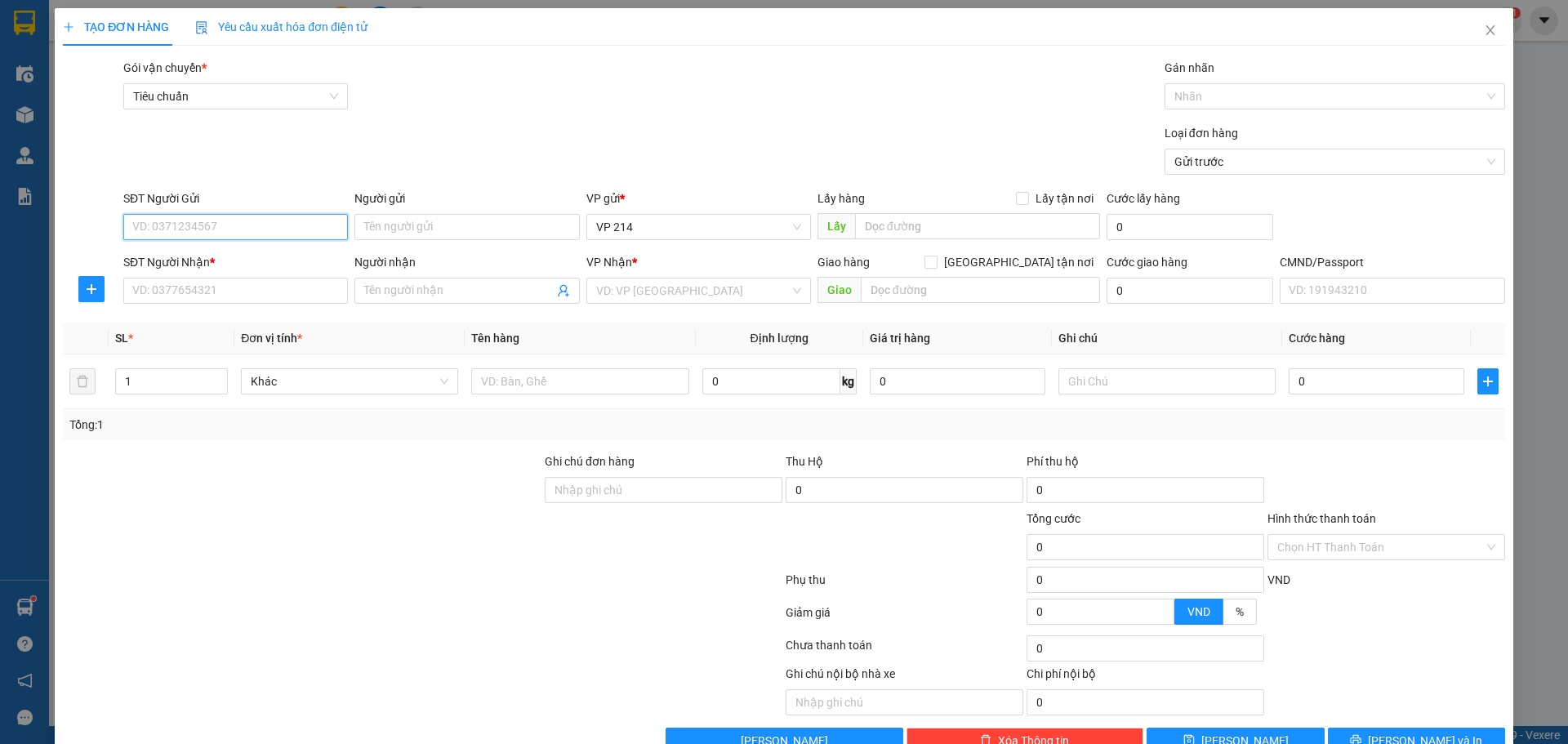
click at [163, 224] on input "SĐT Người Gửi" at bounding box center [235, 227] width 224 height 27
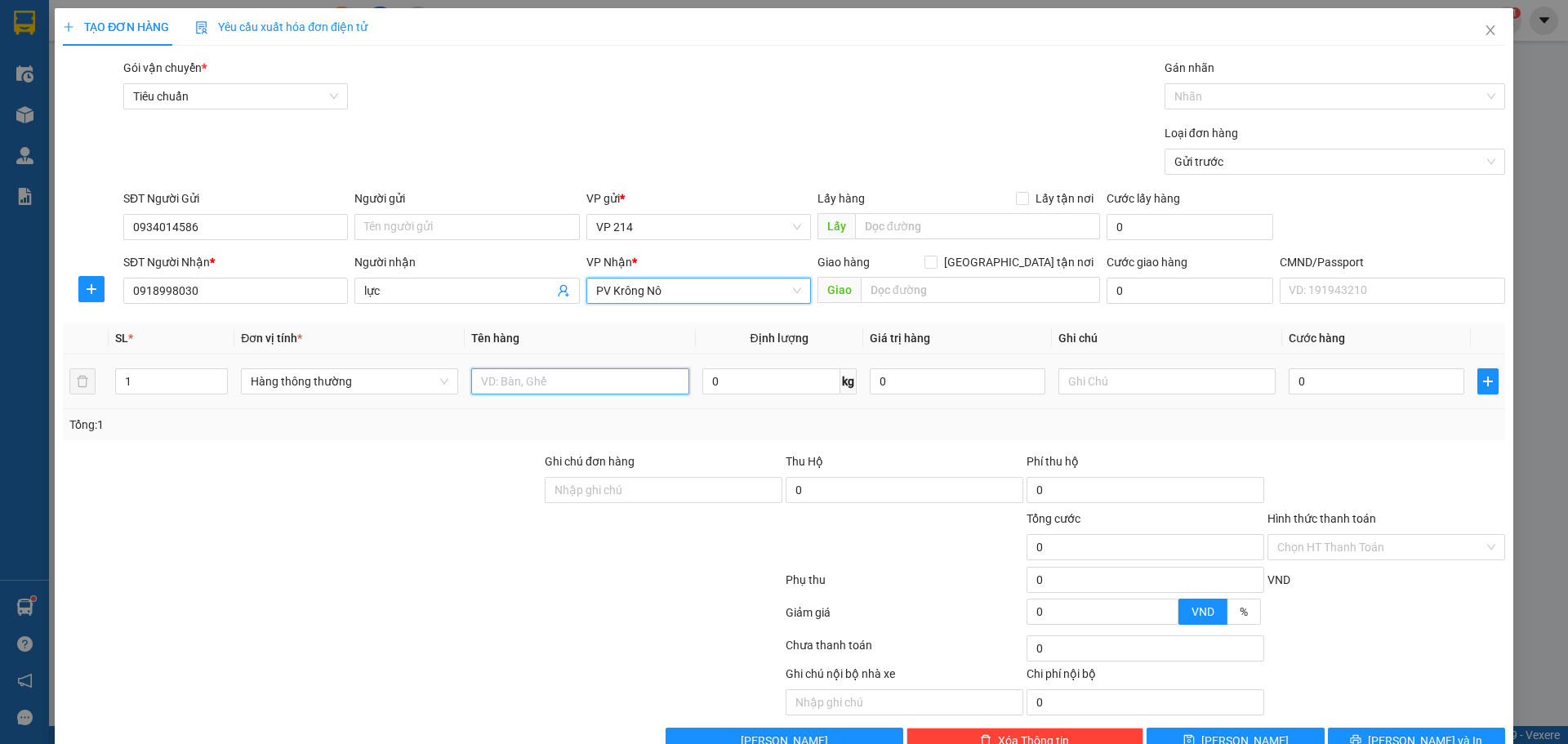
click at [541, 378] on input "text" at bounding box center [579, 381] width 217 height 27
click at [943, 276] on input "text" at bounding box center [980, 290] width 240 height 27
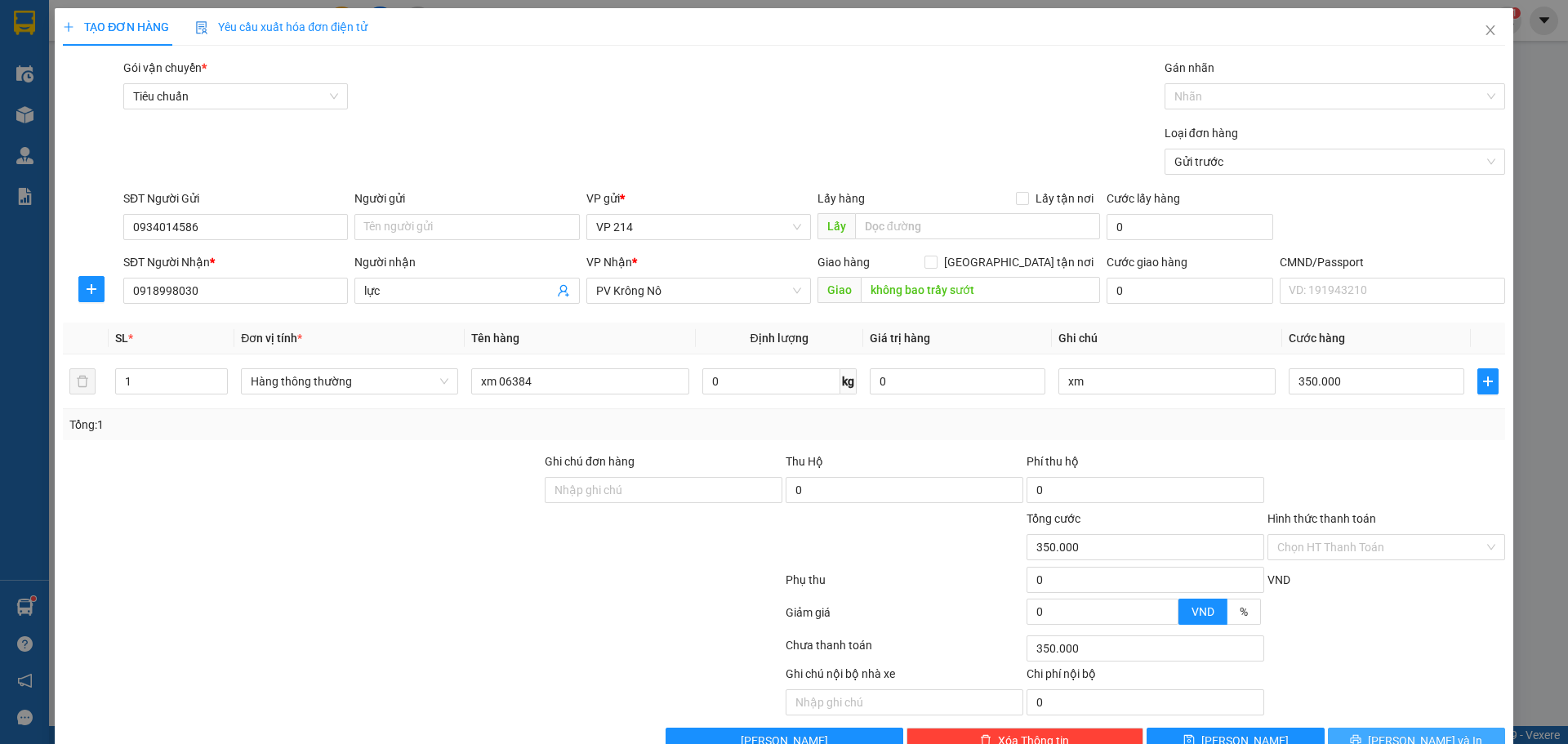
click at [1385, 727] on button "[PERSON_NAME] và In" at bounding box center [1416, 740] width 177 height 27
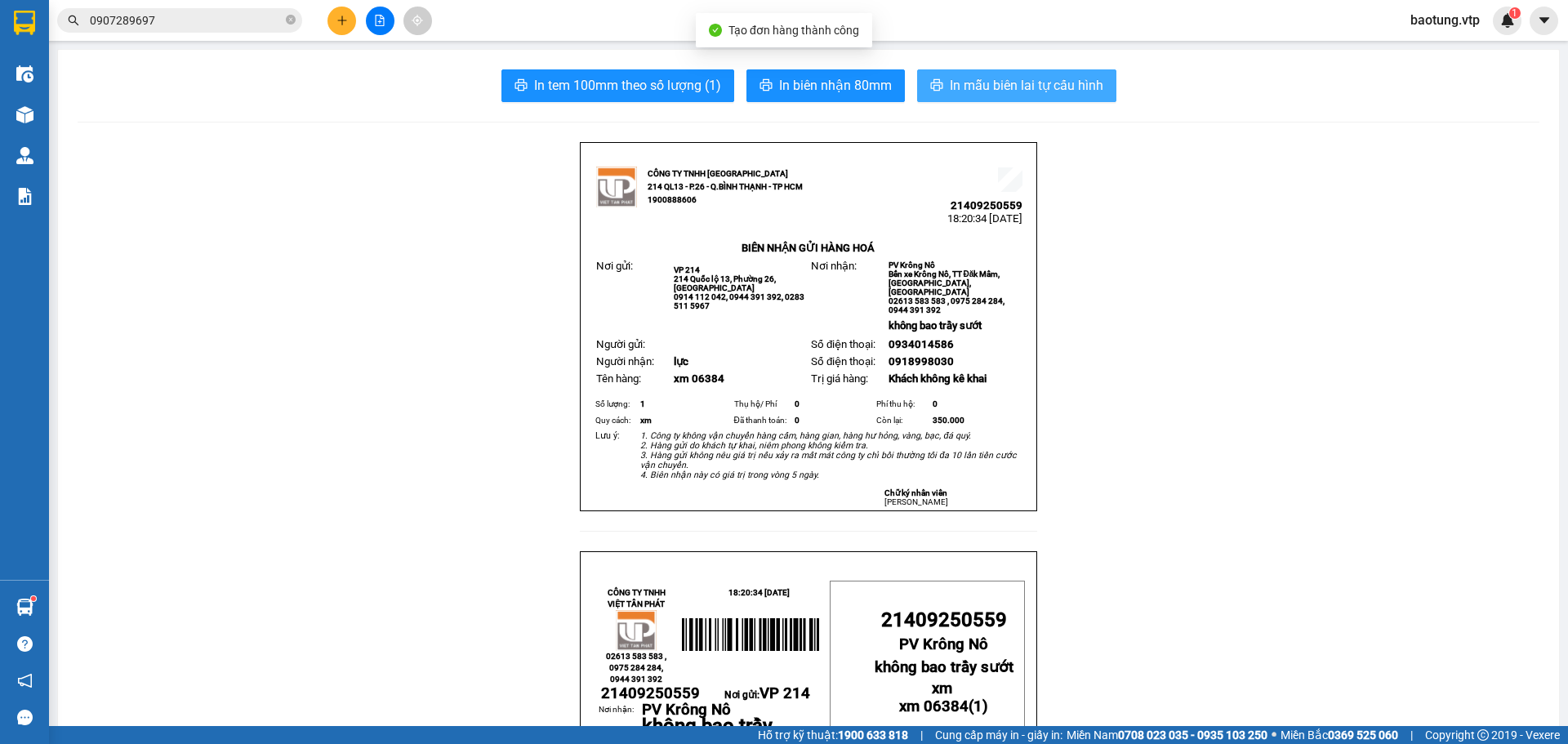
click at [982, 79] on span "In mẫu biên lai tự cấu hình" at bounding box center [1026, 85] width 153 height 21
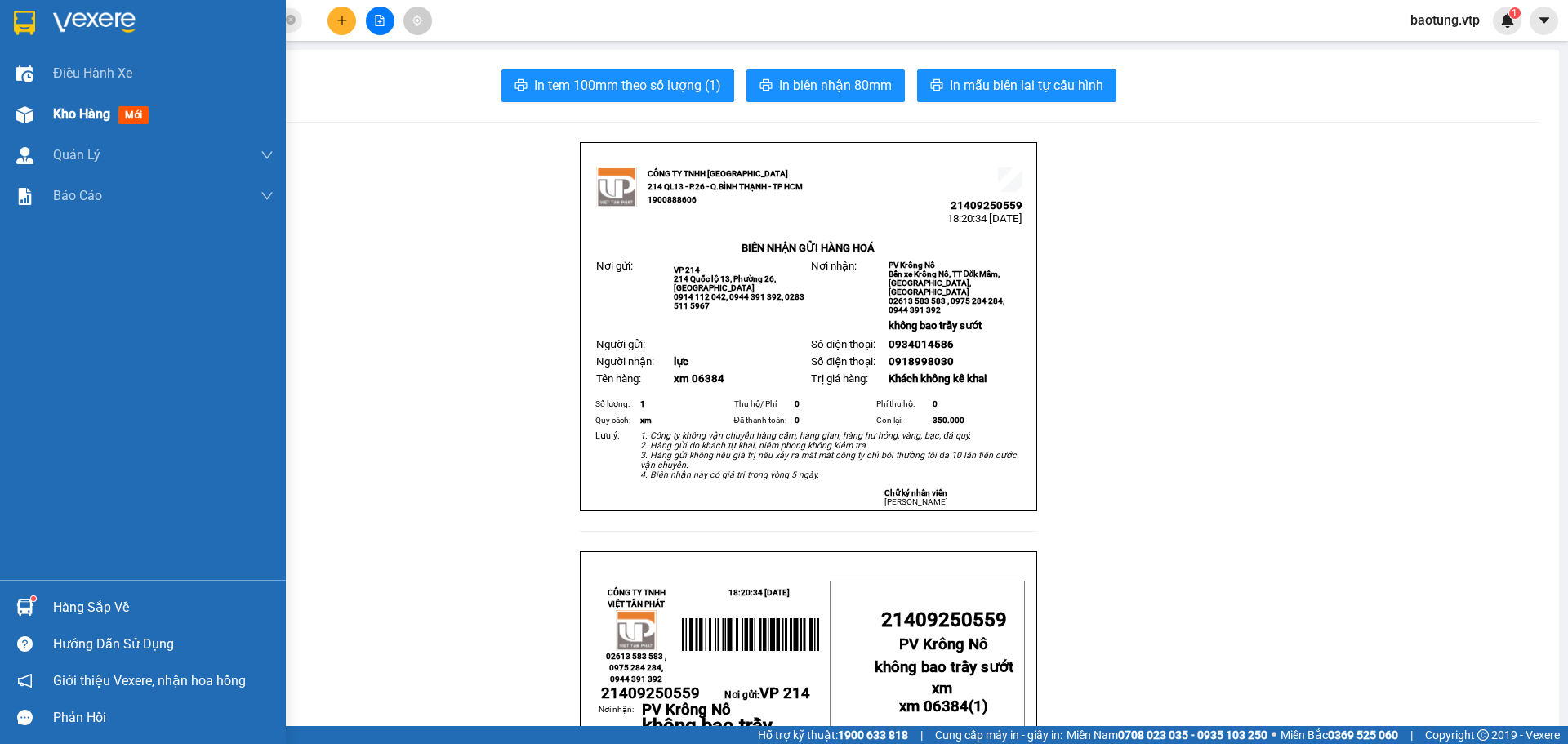
click at [45, 121] on div "Kho hàng mới" at bounding box center [143, 114] width 286 height 41
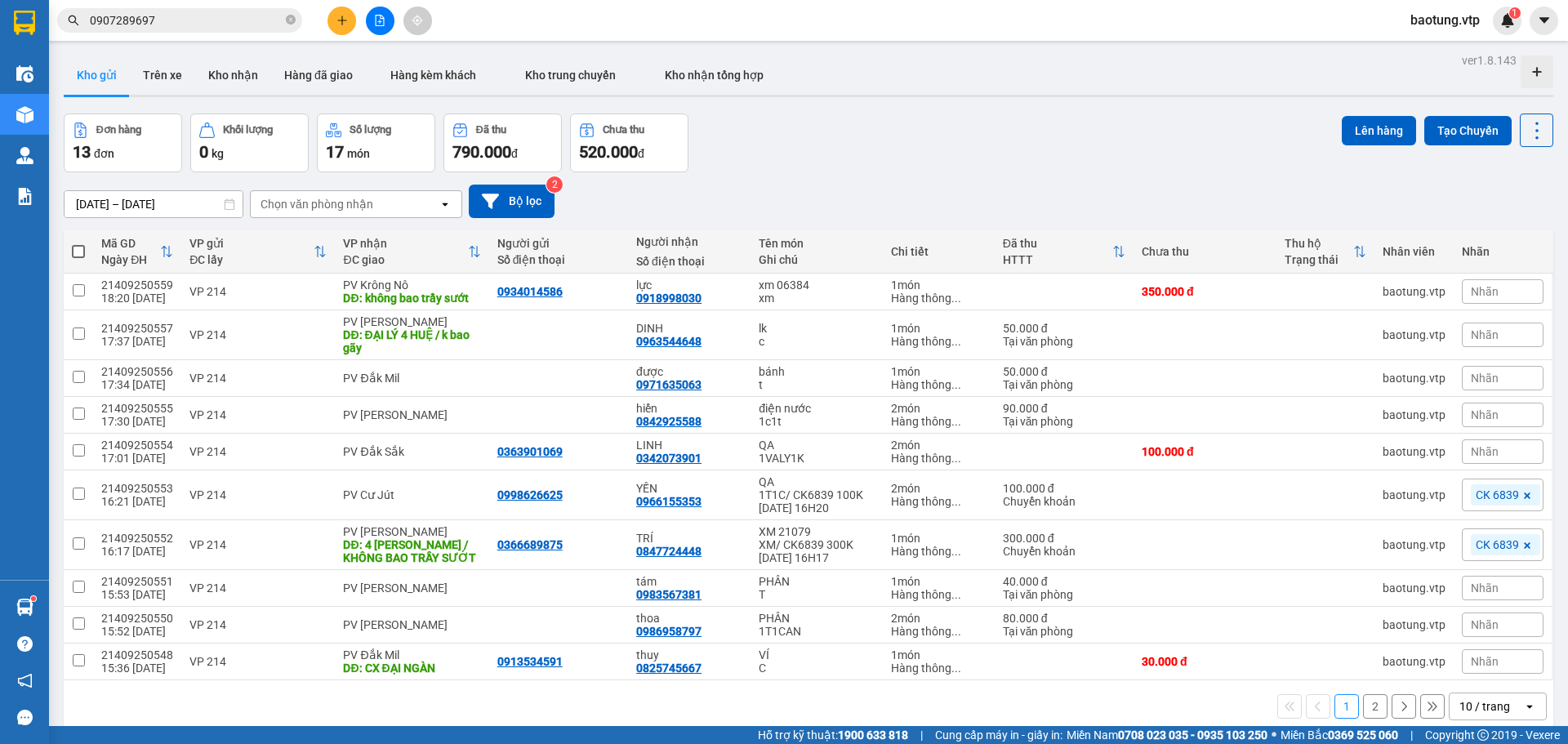
click at [1464, 709] on div "10 / trang" at bounding box center [1484, 705] width 50 height 16
click at [1487, 669] on span "100 / trang" at bounding box center [1479, 669] width 59 height 16
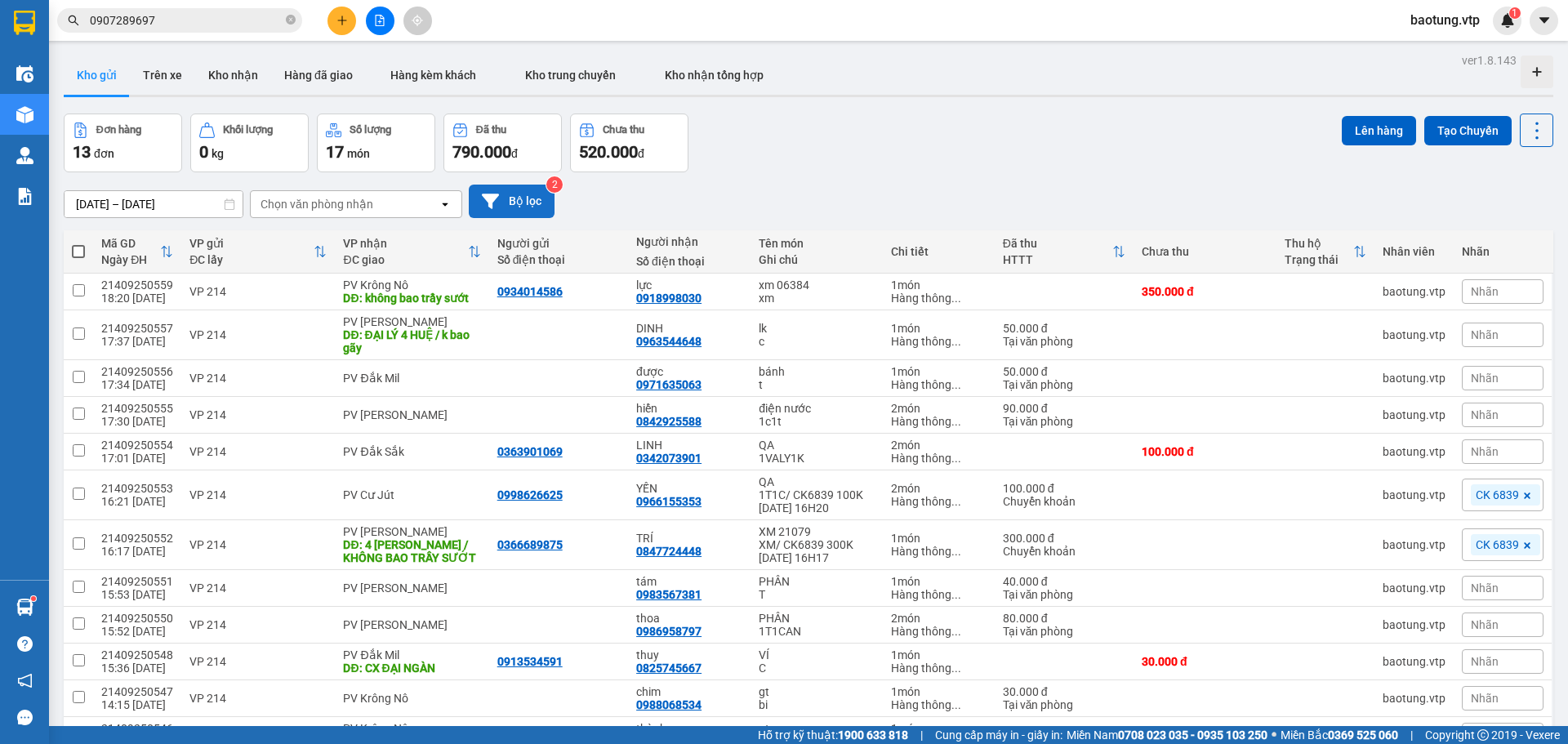
click at [539, 195] on button "Bộ lọc" at bounding box center [511, 201] width 86 height 33
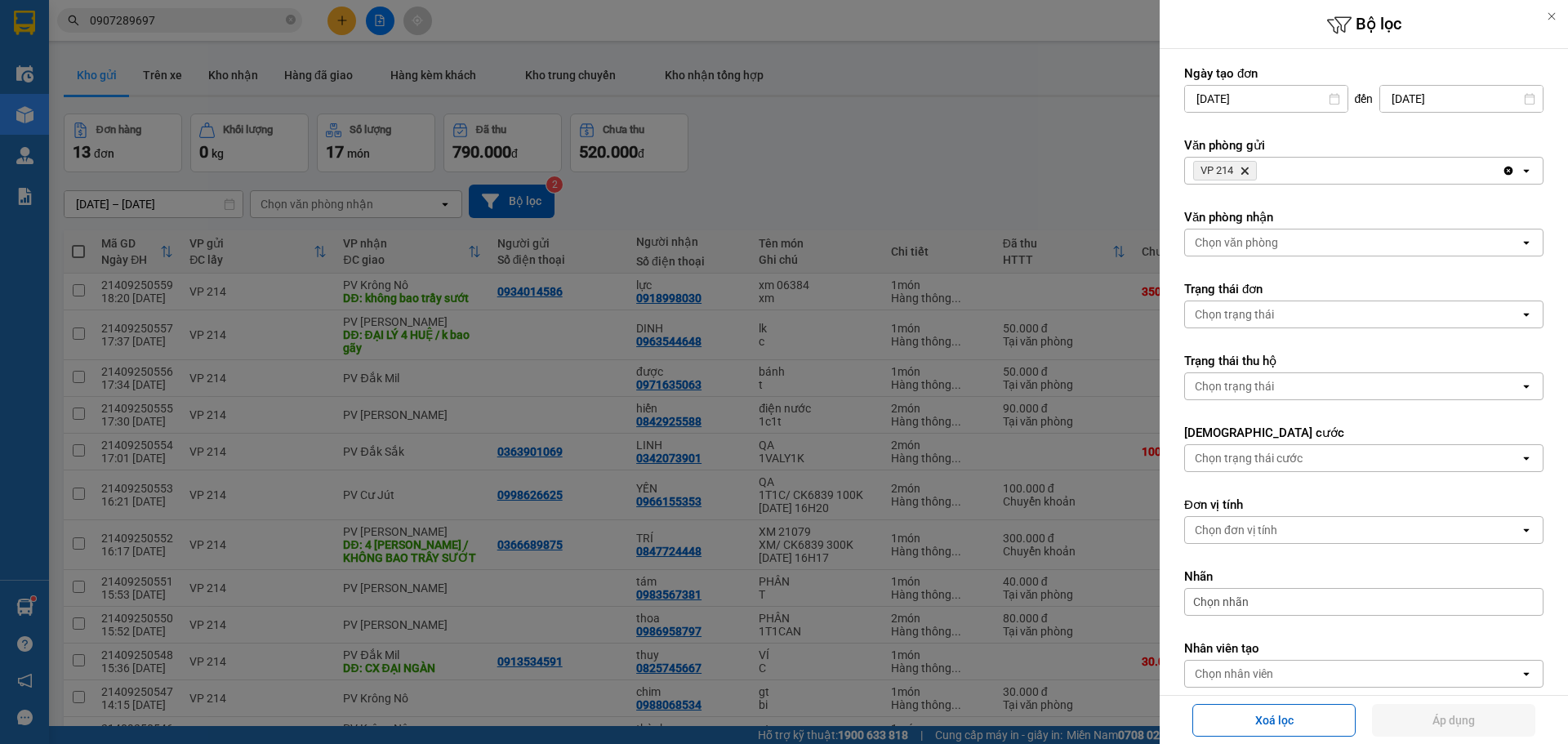
click at [1288, 240] on div "Chọn văn phòng" at bounding box center [1352, 242] width 335 height 27
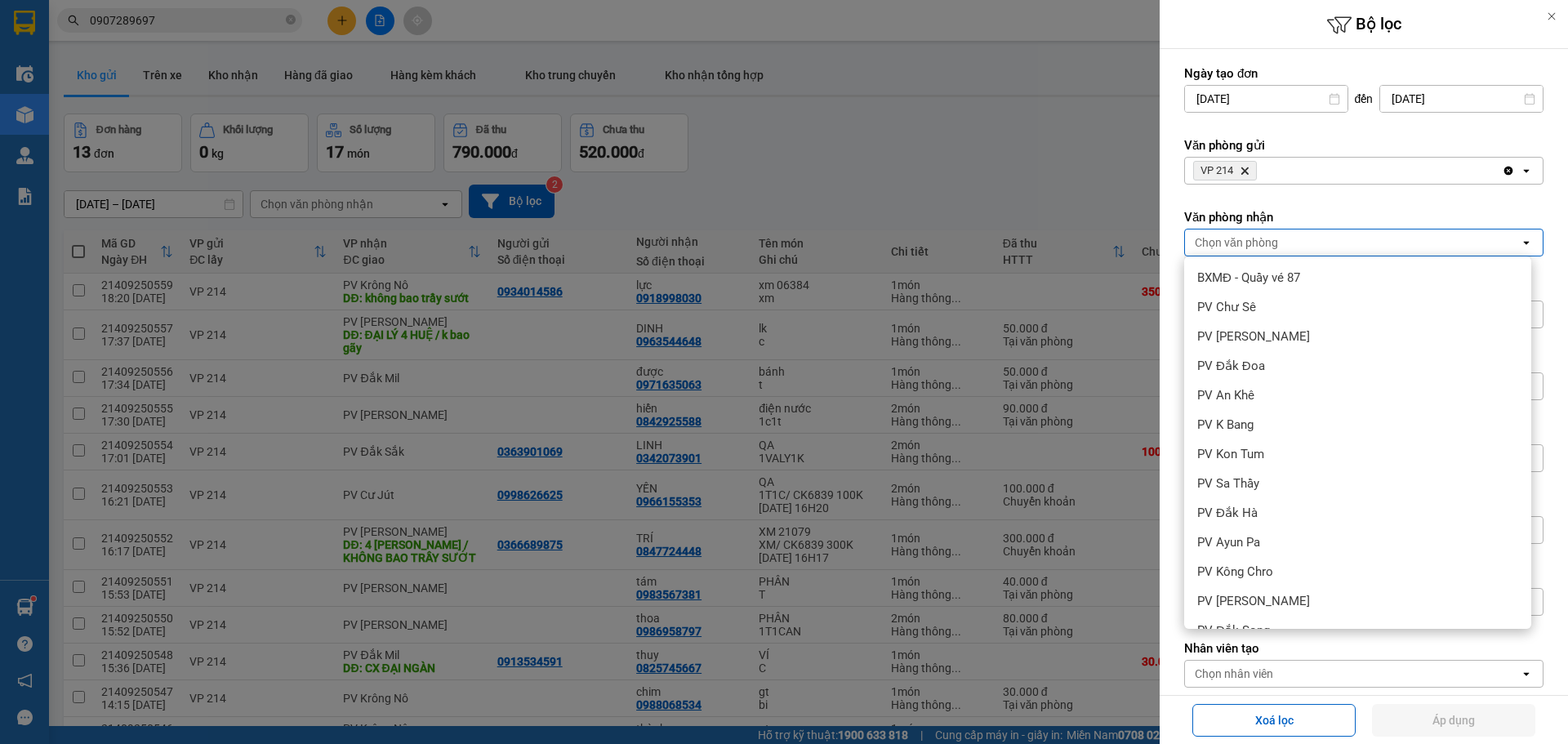
click at [1238, 674] on div "PV Đắk Sắk" at bounding box center [1357, 688] width 347 height 29
click at [1257, 645] on div "PV Đắk Mil" at bounding box center [1357, 659] width 347 height 29
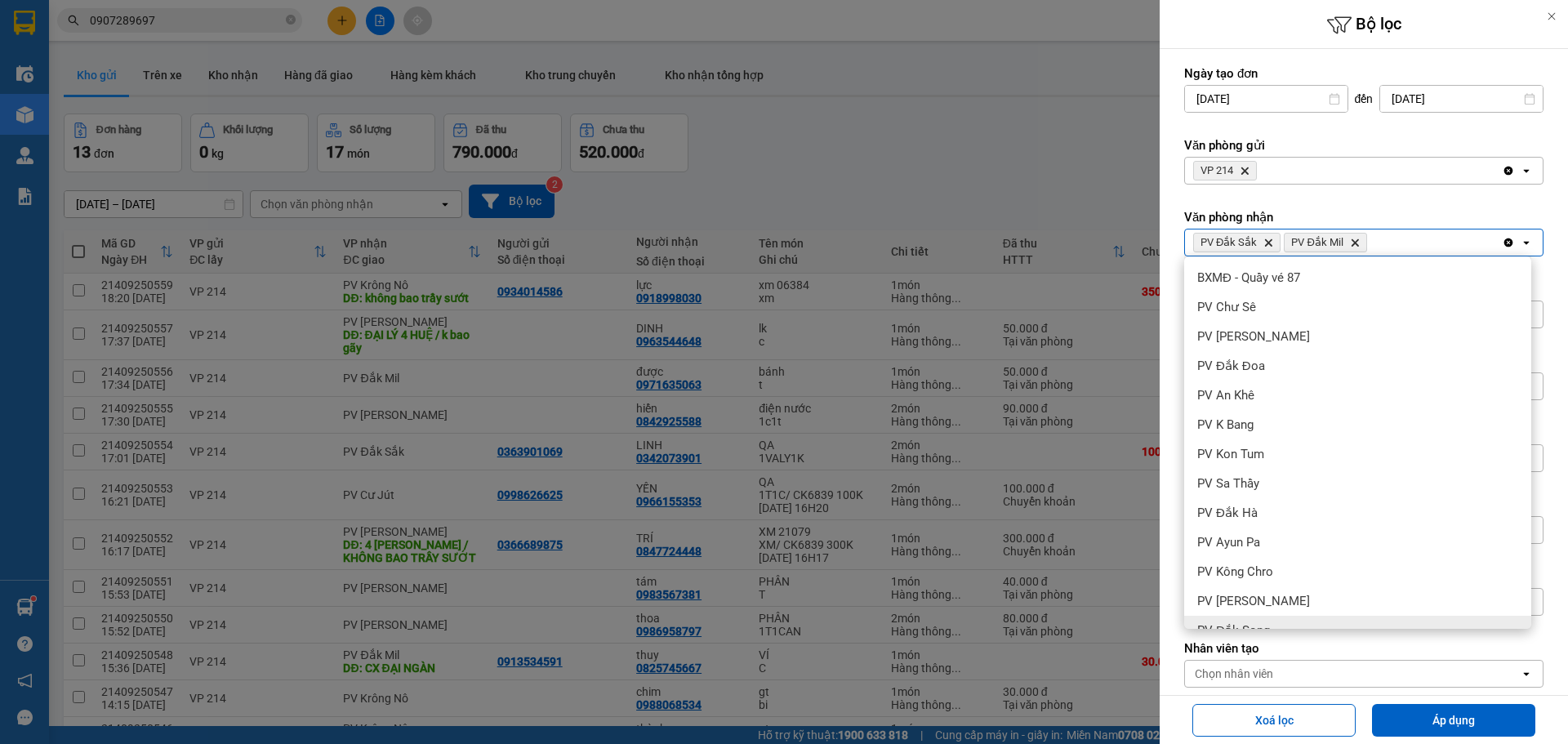
click at [1249, 622] on span "PV Đắk Song" at bounding box center [1233, 629] width 73 height 16
click at [1487, 725] on button "Áp dụng" at bounding box center [1453, 719] width 163 height 32
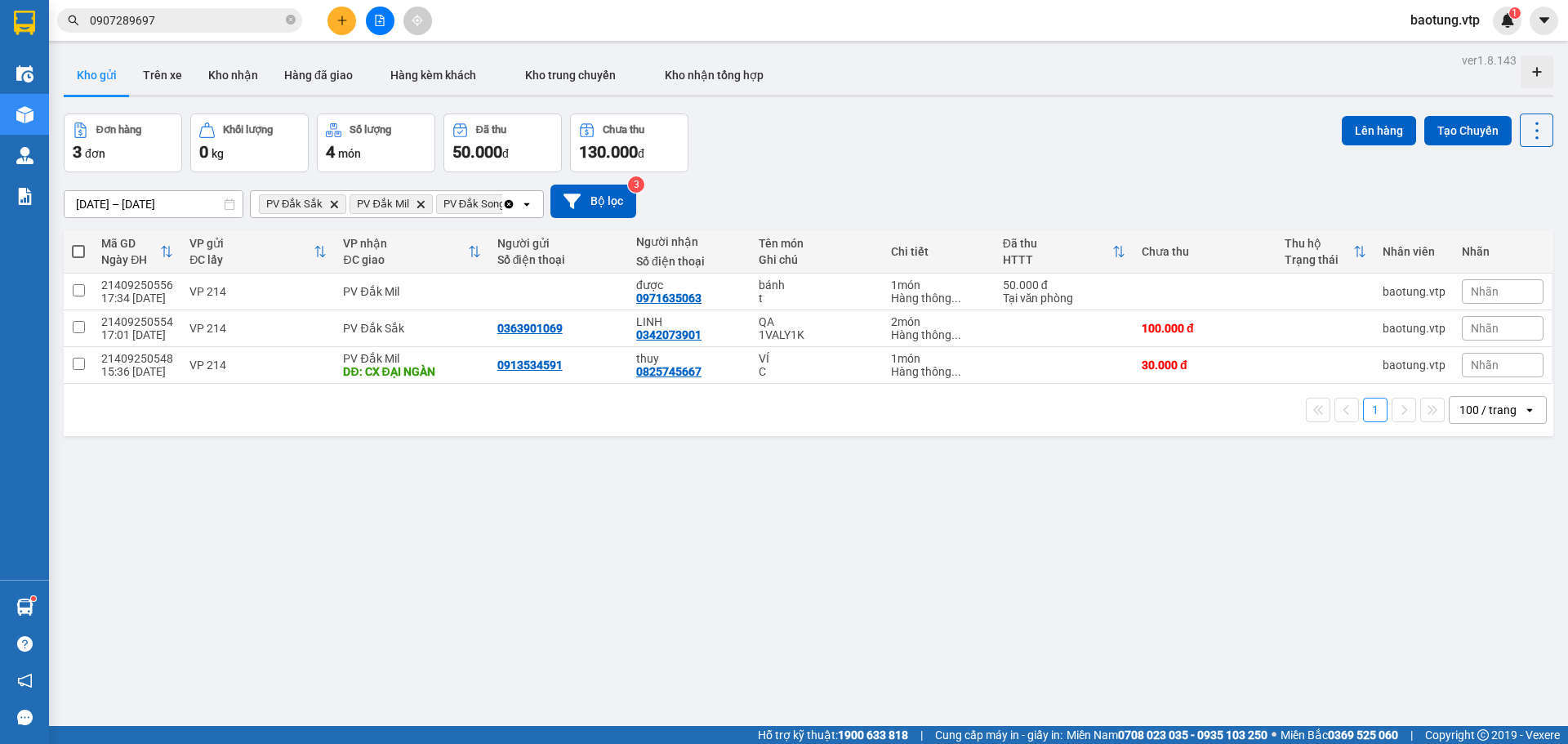
click at [74, 252] on span at bounding box center [79, 252] width 13 height 13
click at [79, 243] on input "checkbox" at bounding box center [79, 243] width 0 height 0
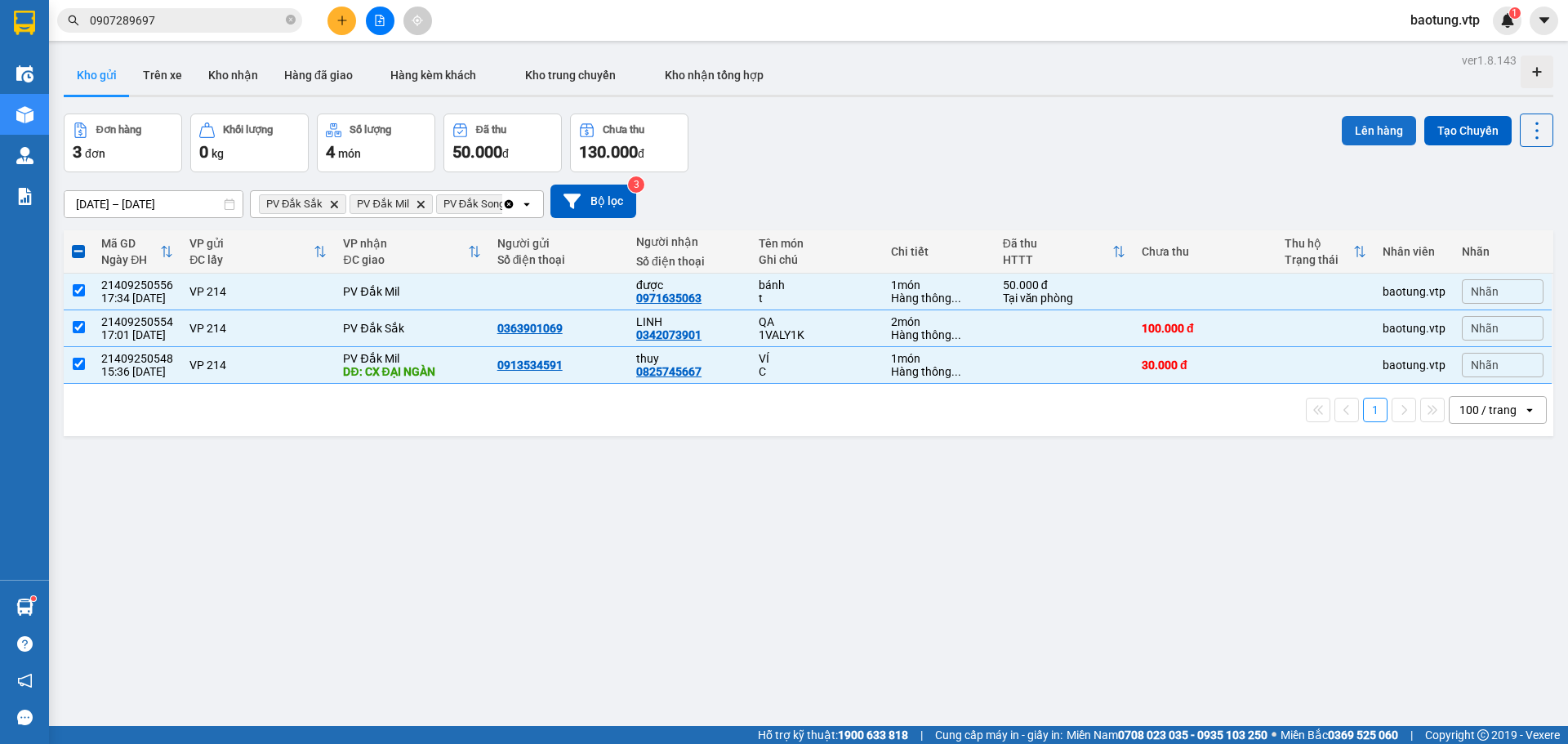
click at [1354, 128] on button "Lên hàng" at bounding box center [1379, 130] width 74 height 29
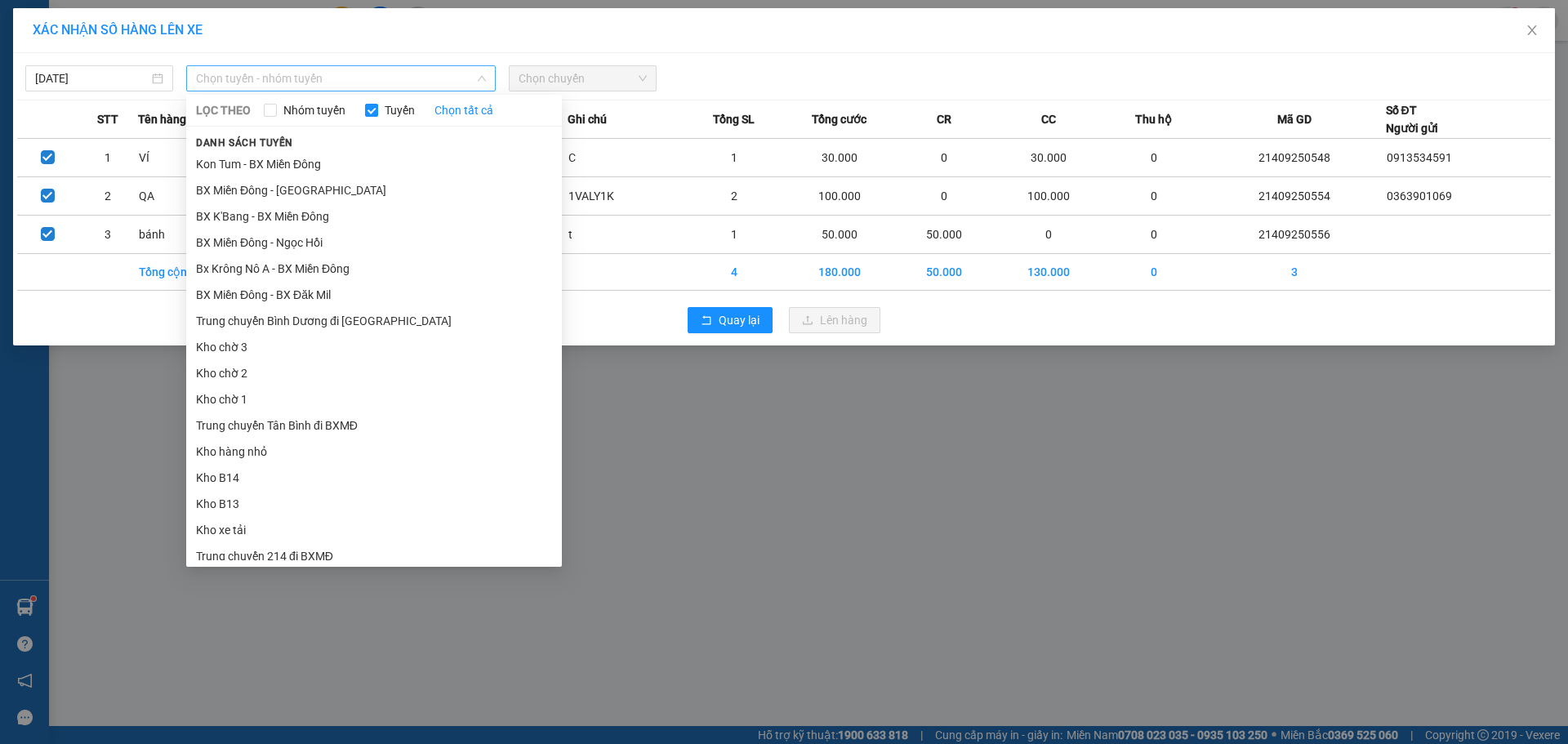
click at [336, 83] on span "Chọn tuyến - nhóm tuyến" at bounding box center [341, 79] width 290 height 25
click at [291, 302] on li "BX Miền Đông - BX Đăk Mil" at bounding box center [374, 295] width 376 height 27
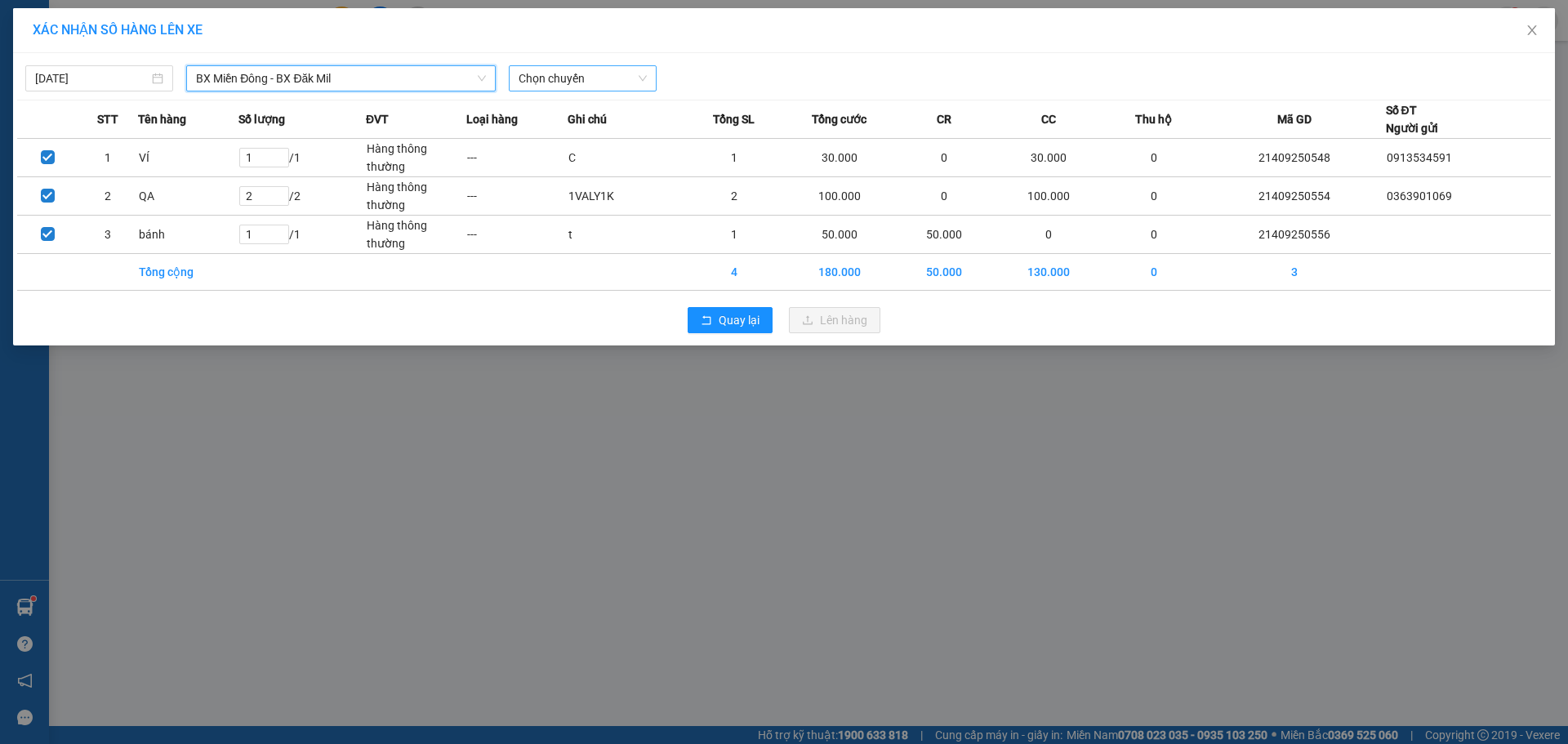
click at [545, 77] on span "Chọn chuyến" at bounding box center [582, 79] width 128 height 25
click at [551, 140] on div "21:00 - 50H-251.23" at bounding box center [582, 136] width 128 height 18
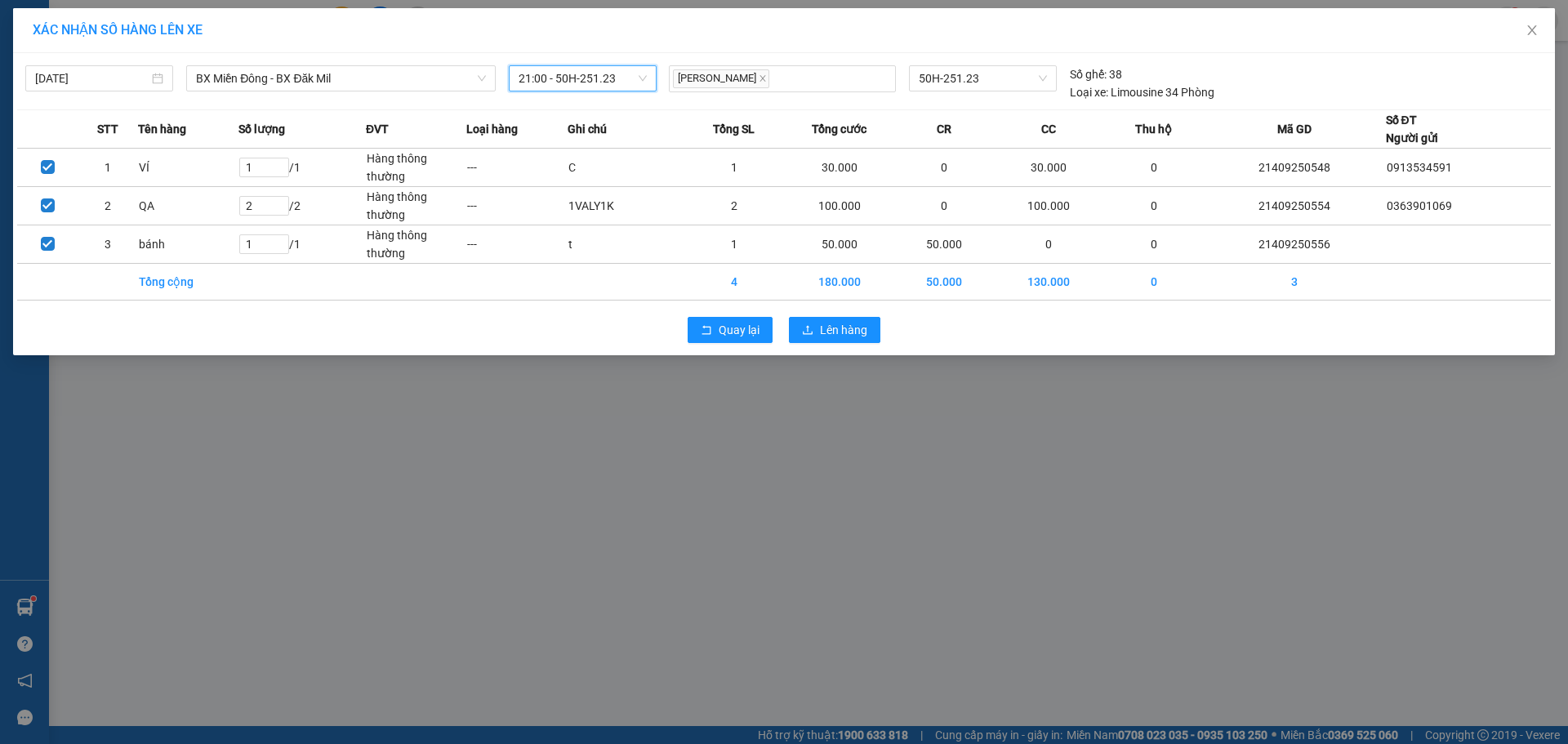
click at [851, 311] on div "Quay lại Lên hàng" at bounding box center [784, 329] width 1534 height 43
click at [851, 317] on button "Lên hàng" at bounding box center [834, 330] width 92 height 27
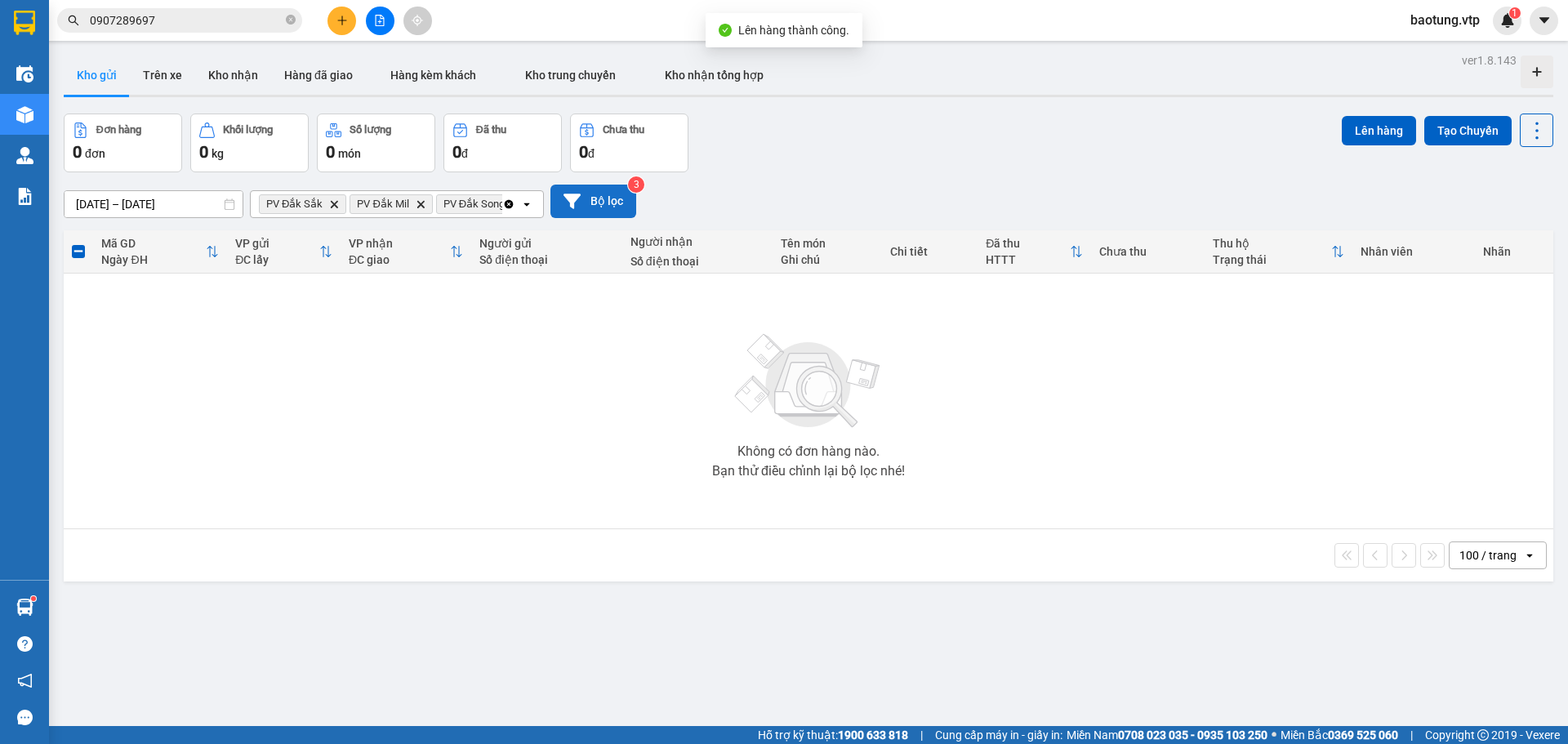
click at [584, 196] on button "Bộ lọc" at bounding box center [593, 201] width 86 height 33
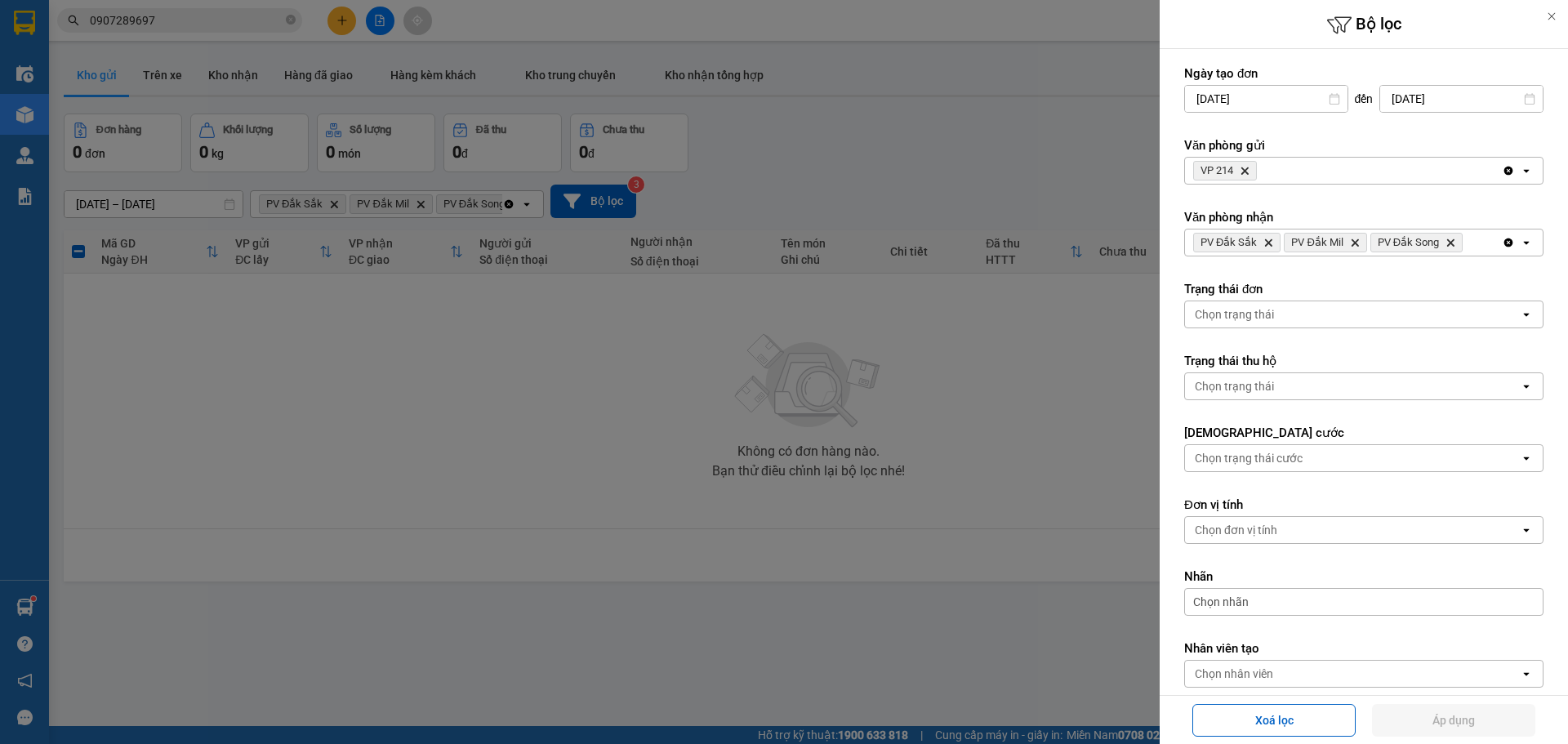
click at [1505, 242] on icon "Clear all" at bounding box center [1508, 242] width 9 height 9
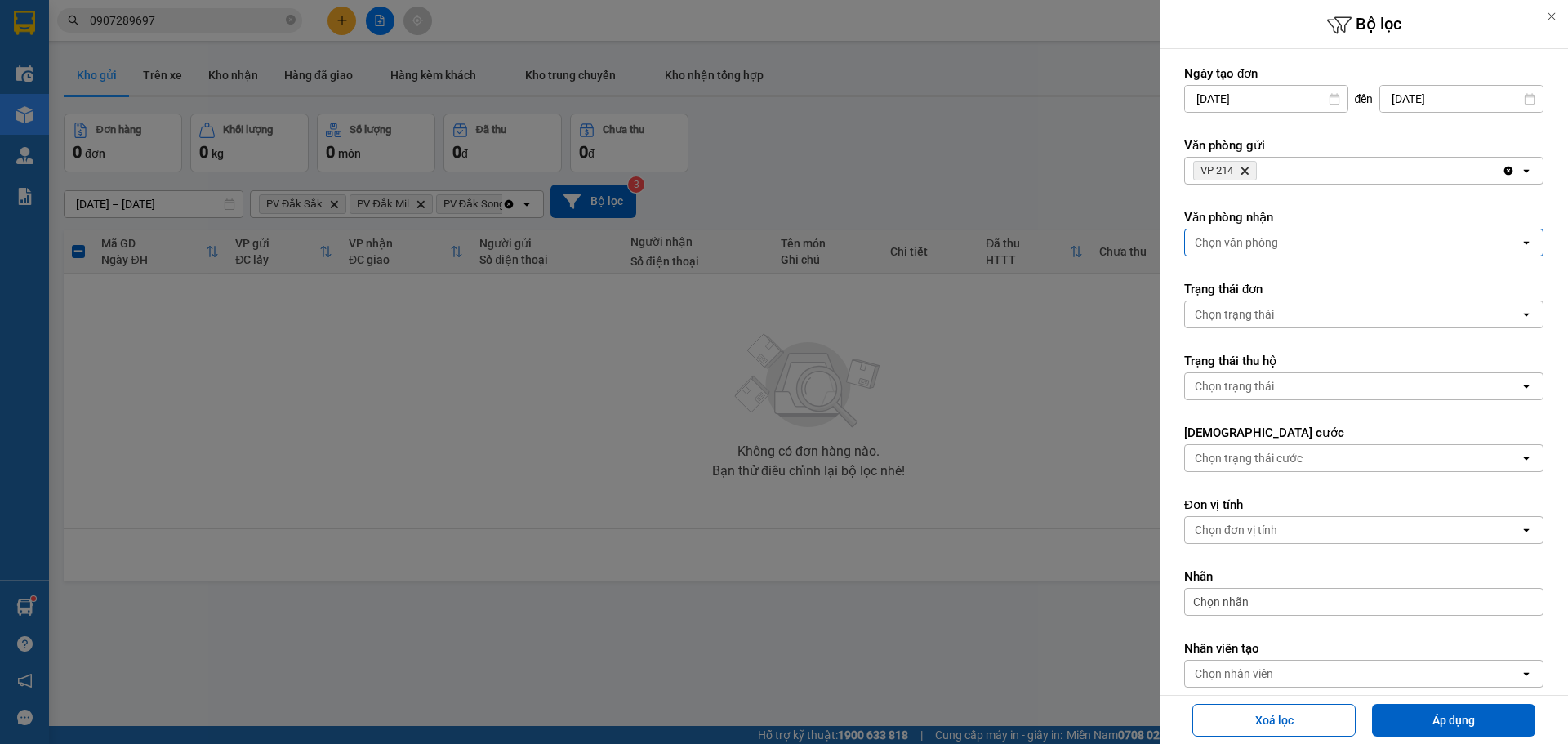
click at [1492, 242] on div "Chọn văn phòng" at bounding box center [1352, 242] width 335 height 27
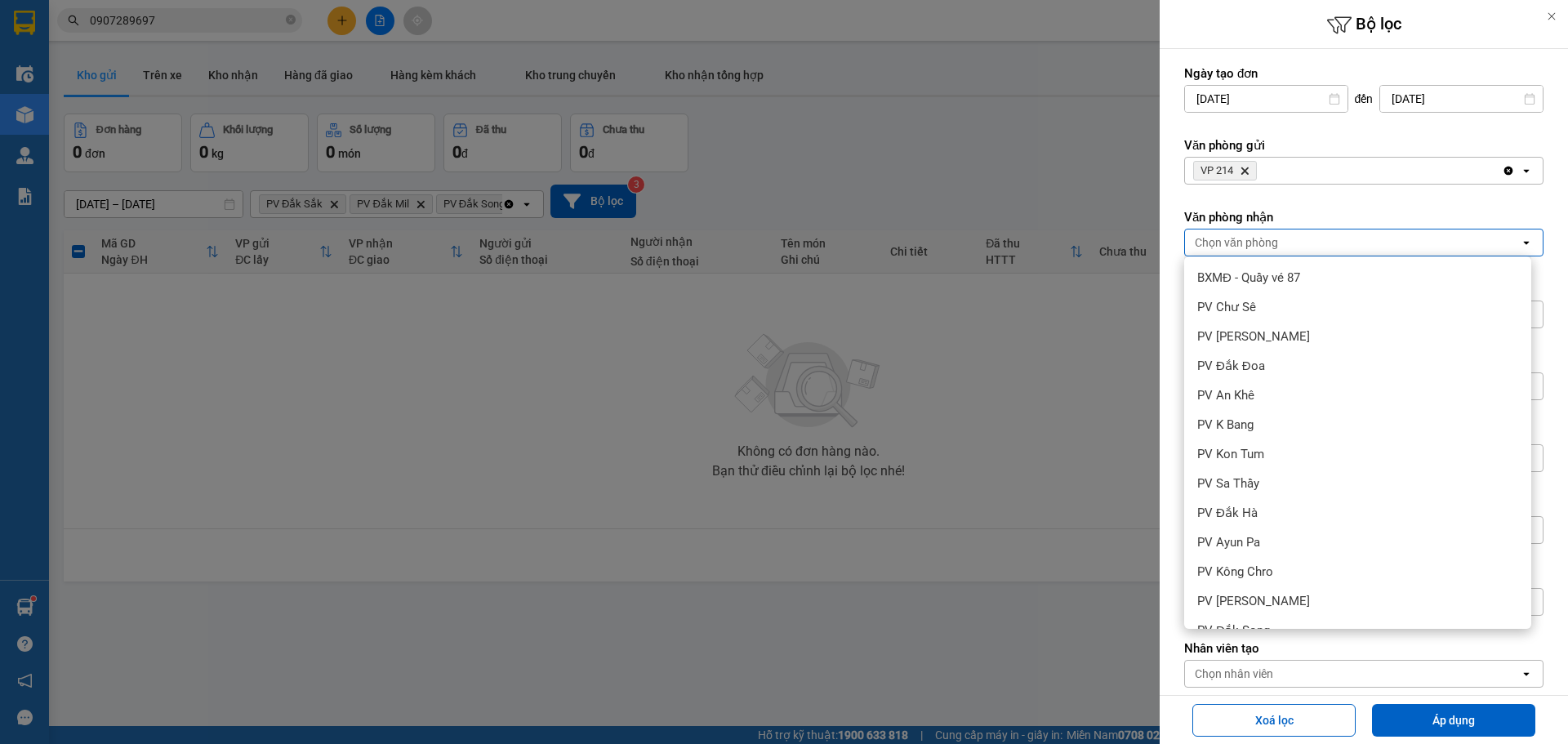
click at [1257, 703] on div "PV Cư Jút" at bounding box center [1357, 717] width 347 height 29
click at [1256, 739] on span "PV [PERSON_NAME]" at bounding box center [1253, 747] width 113 height 16
click at [1407, 717] on button "Áp dụng" at bounding box center [1453, 719] width 163 height 32
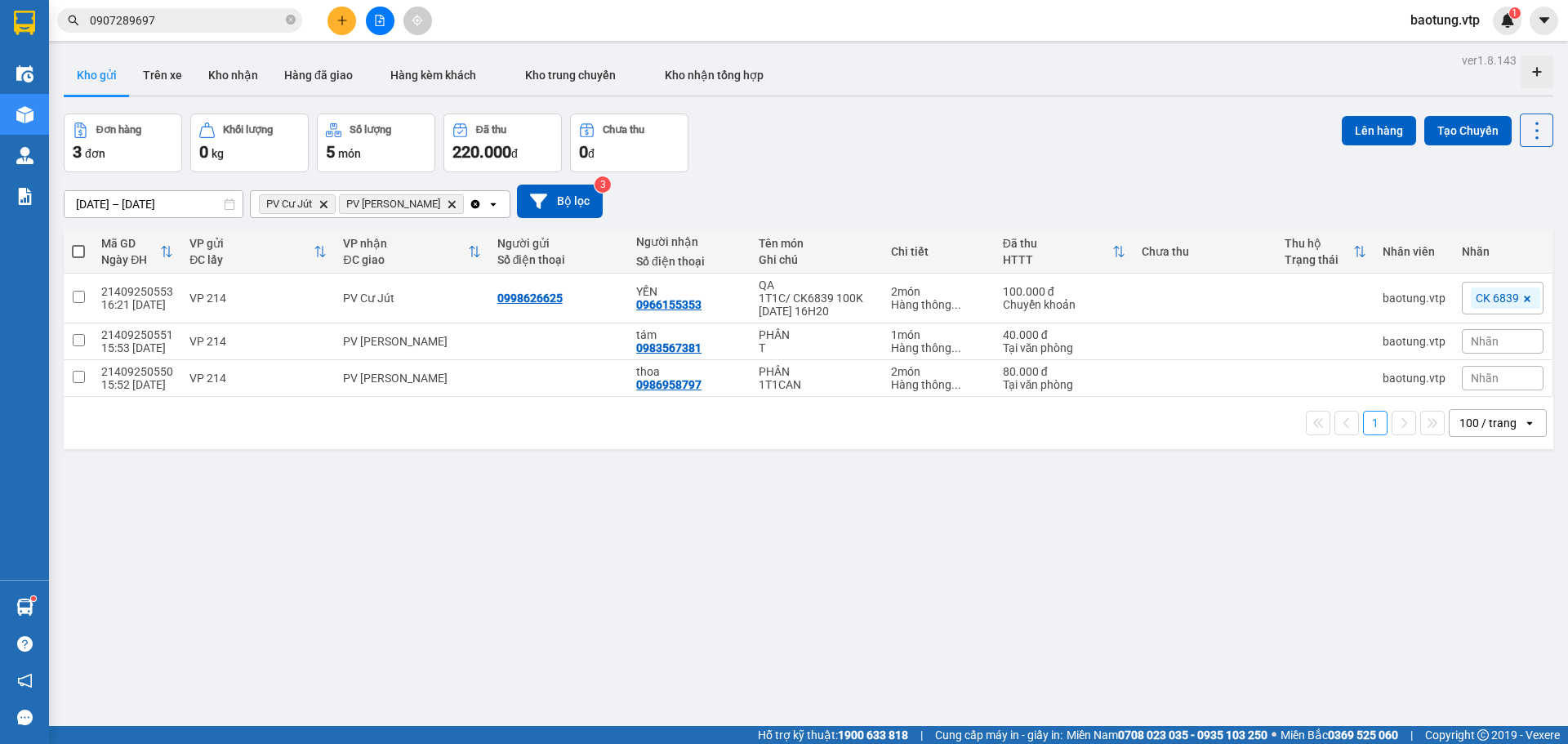
click at [74, 252] on span at bounding box center [79, 252] width 13 height 13
click at [79, 243] on input "checkbox" at bounding box center [79, 243] width 0 height 0
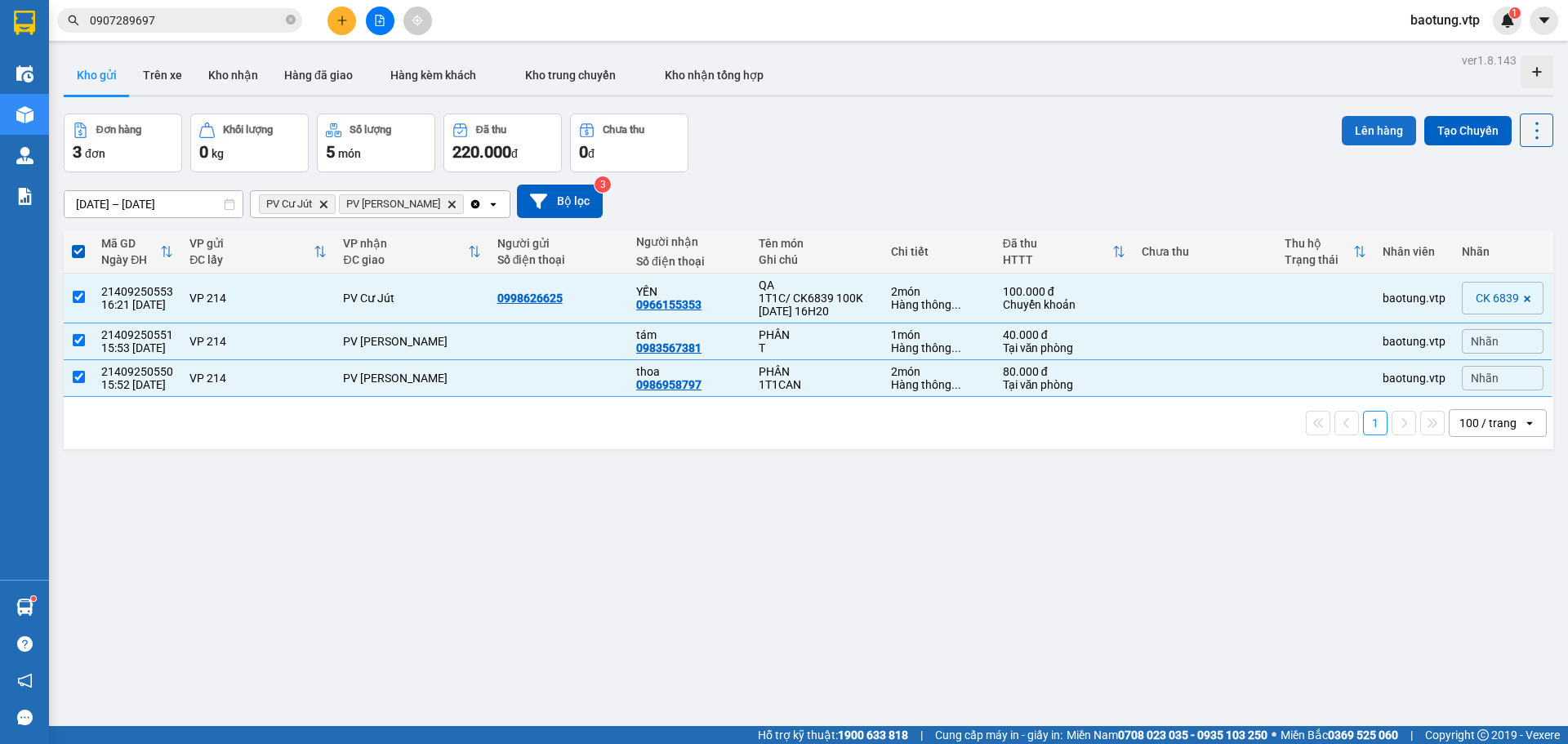
click at [1369, 123] on button "Lên hàng" at bounding box center [1379, 130] width 74 height 29
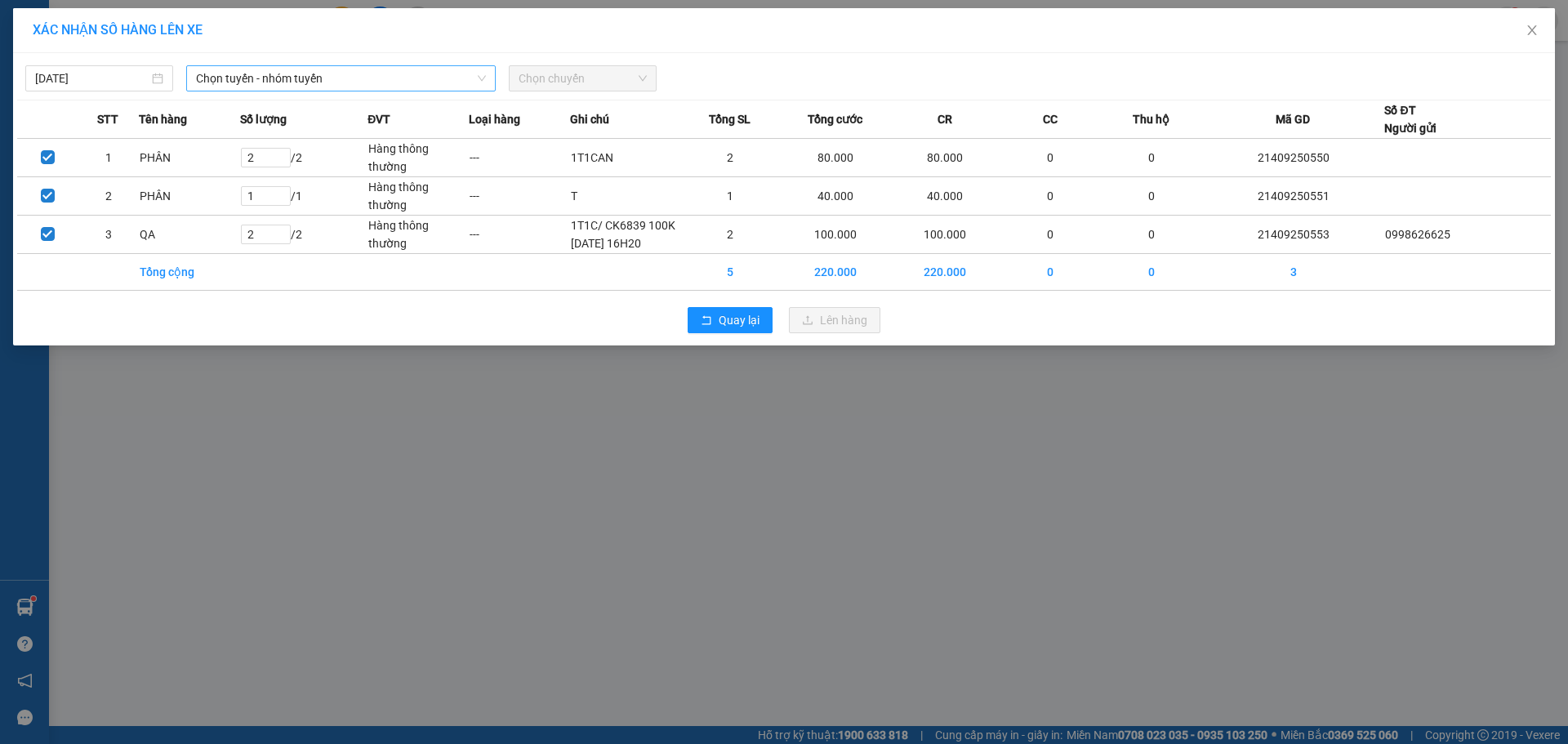
click at [311, 80] on span "Chọn tuyến - nhóm tuyến" at bounding box center [341, 79] width 290 height 25
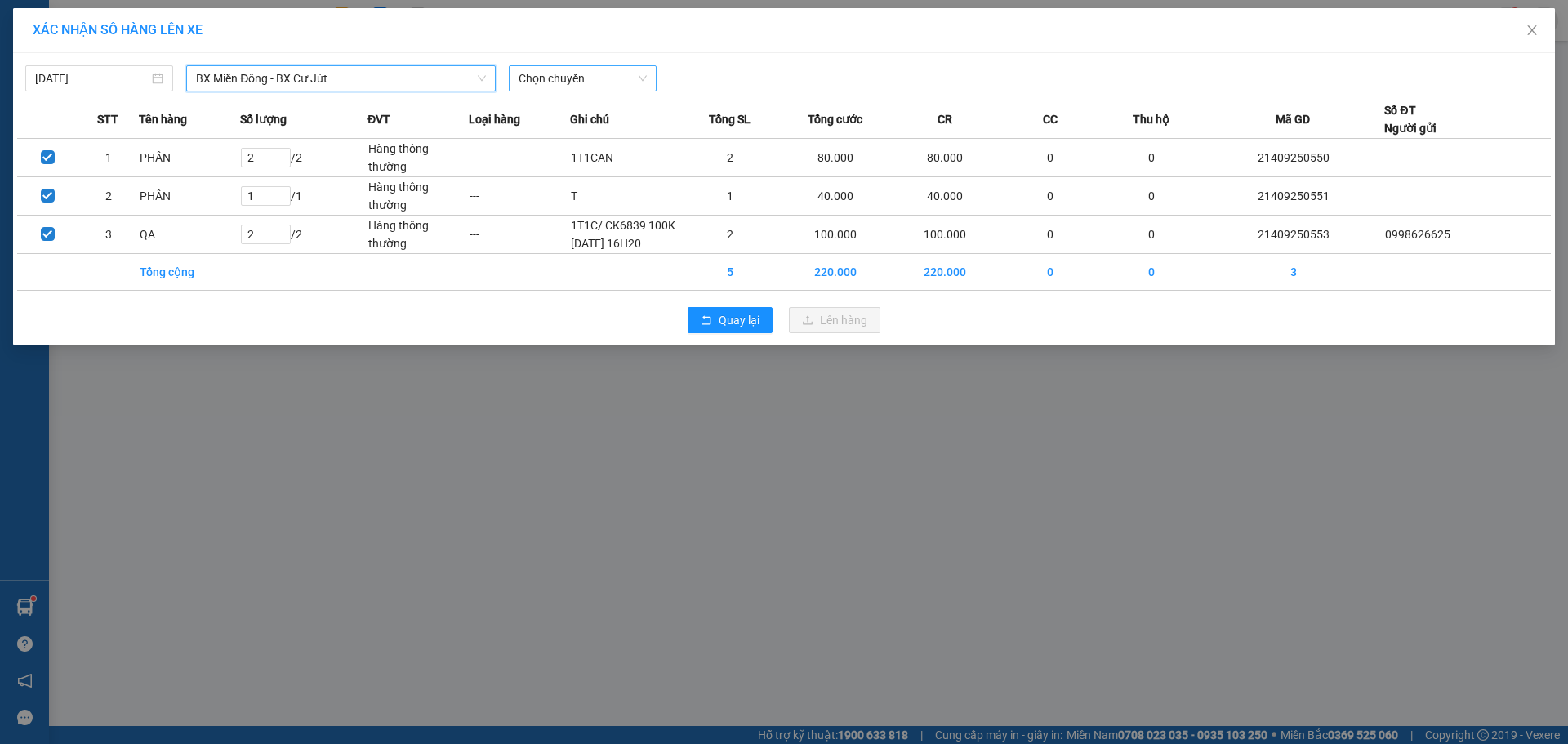
click at [592, 90] on span "Chọn chuyến" at bounding box center [582, 79] width 128 height 25
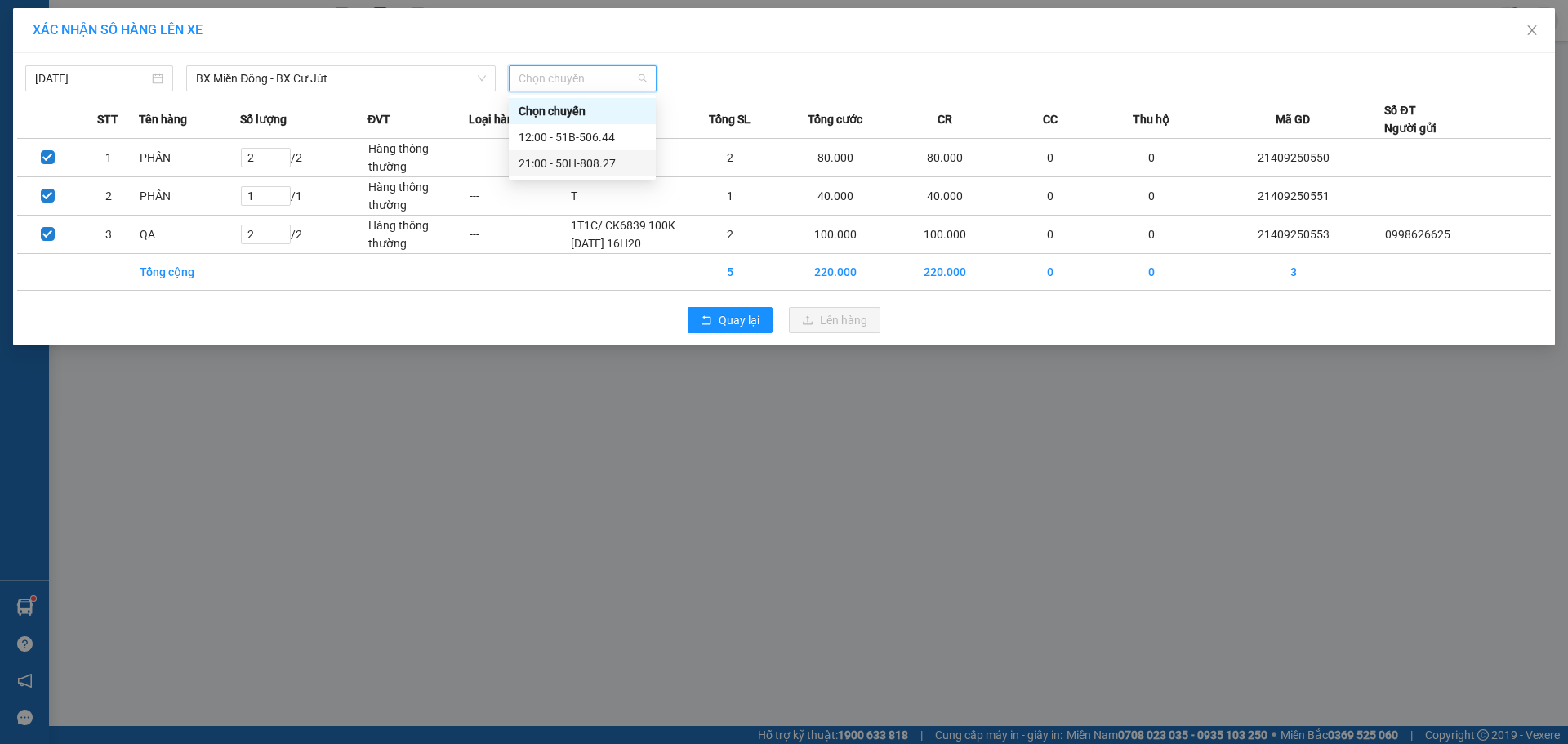
click at [557, 162] on div "21:00 - 50H-808.27" at bounding box center [582, 163] width 128 height 18
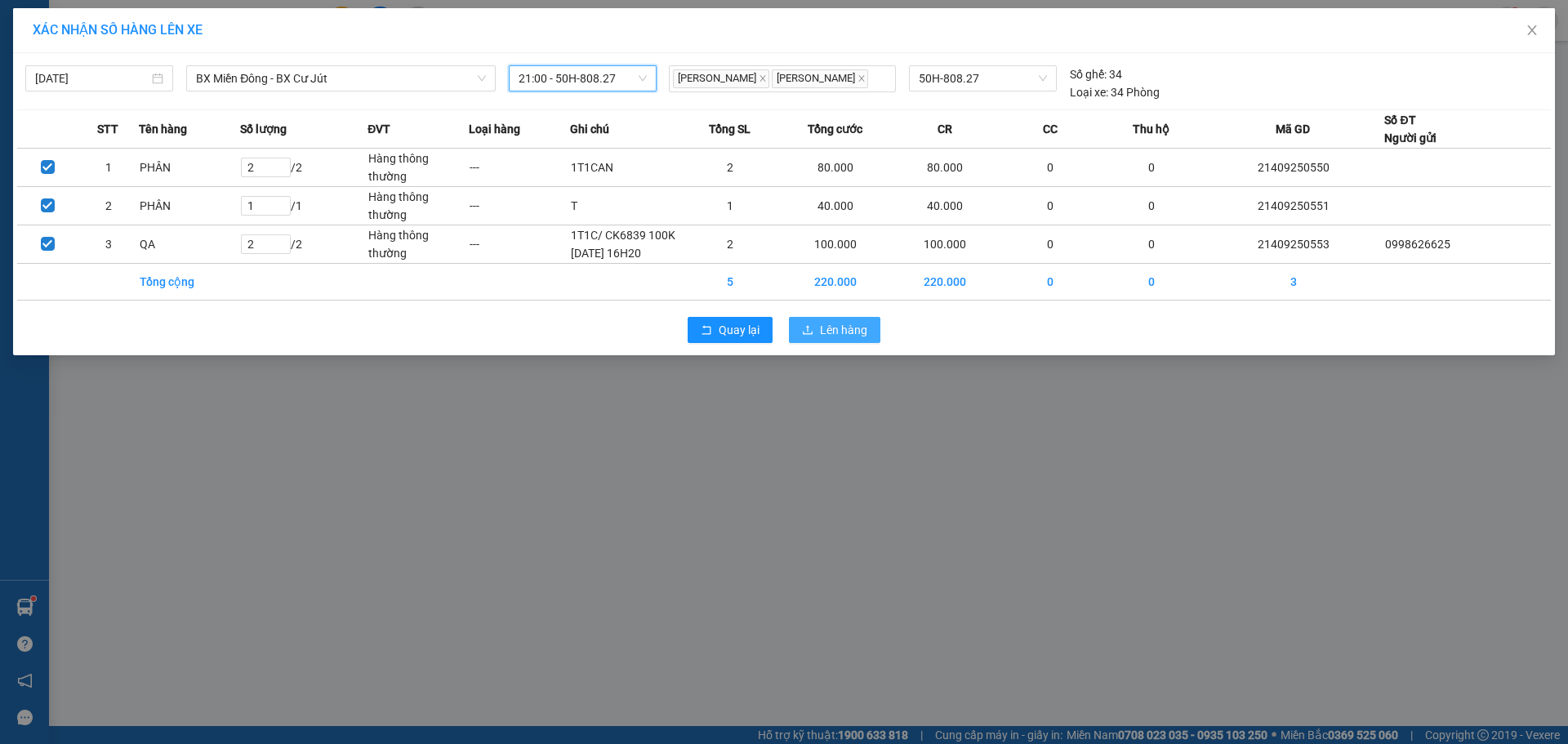
click at [819, 317] on button "Lên hàng" at bounding box center [834, 330] width 92 height 27
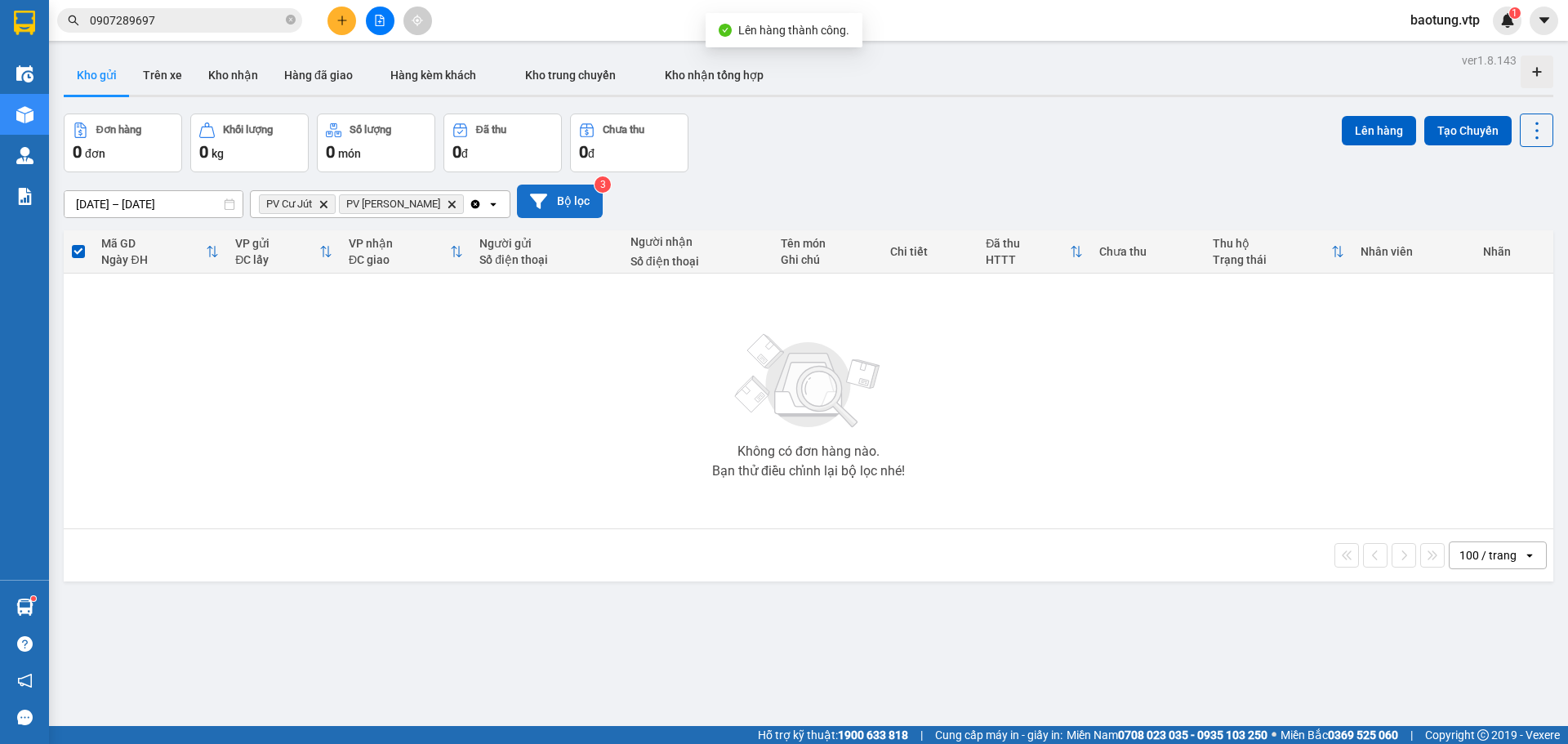
click at [519, 210] on button "Bộ lọc" at bounding box center [560, 201] width 86 height 33
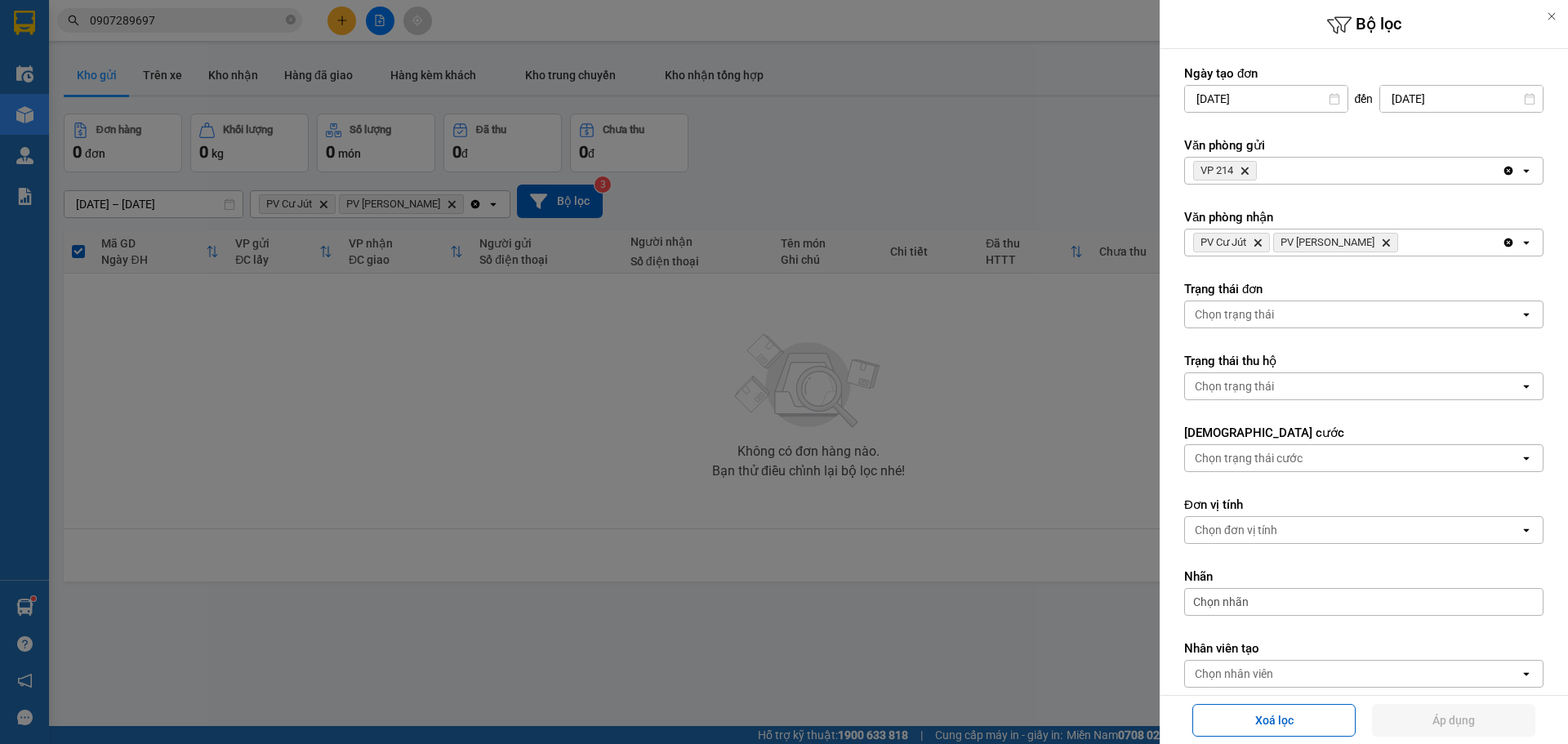
click at [1502, 244] on icon "Clear all" at bounding box center [1508, 242] width 13 height 13
click at [1480, 246] on div "Chọn văn phòng" at bounding box center [1352, 242] width 335 height 27
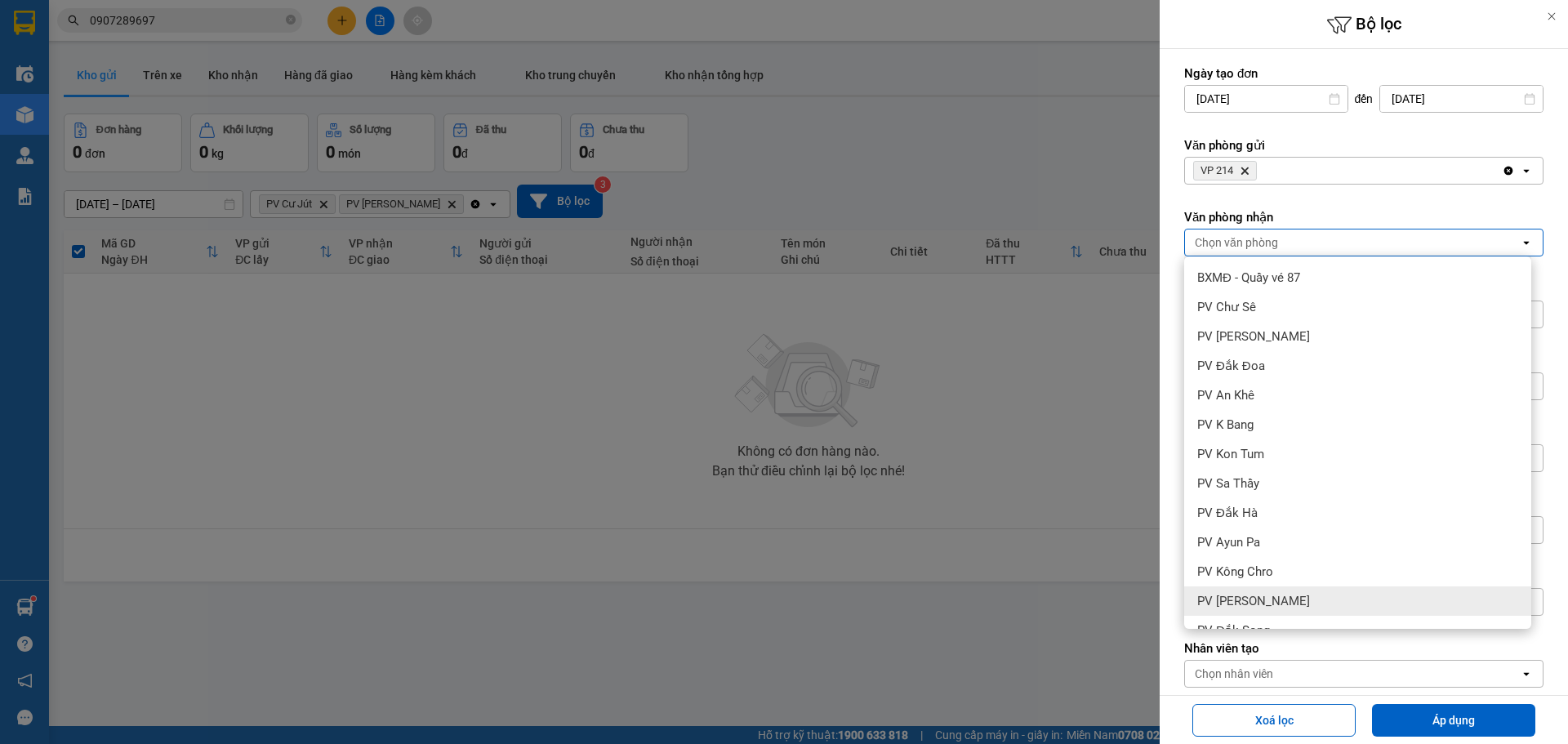
click at [1257, 593] on span "PV [PERSON_NAME]" at bounding box center [1253, 600] width 113 height 16
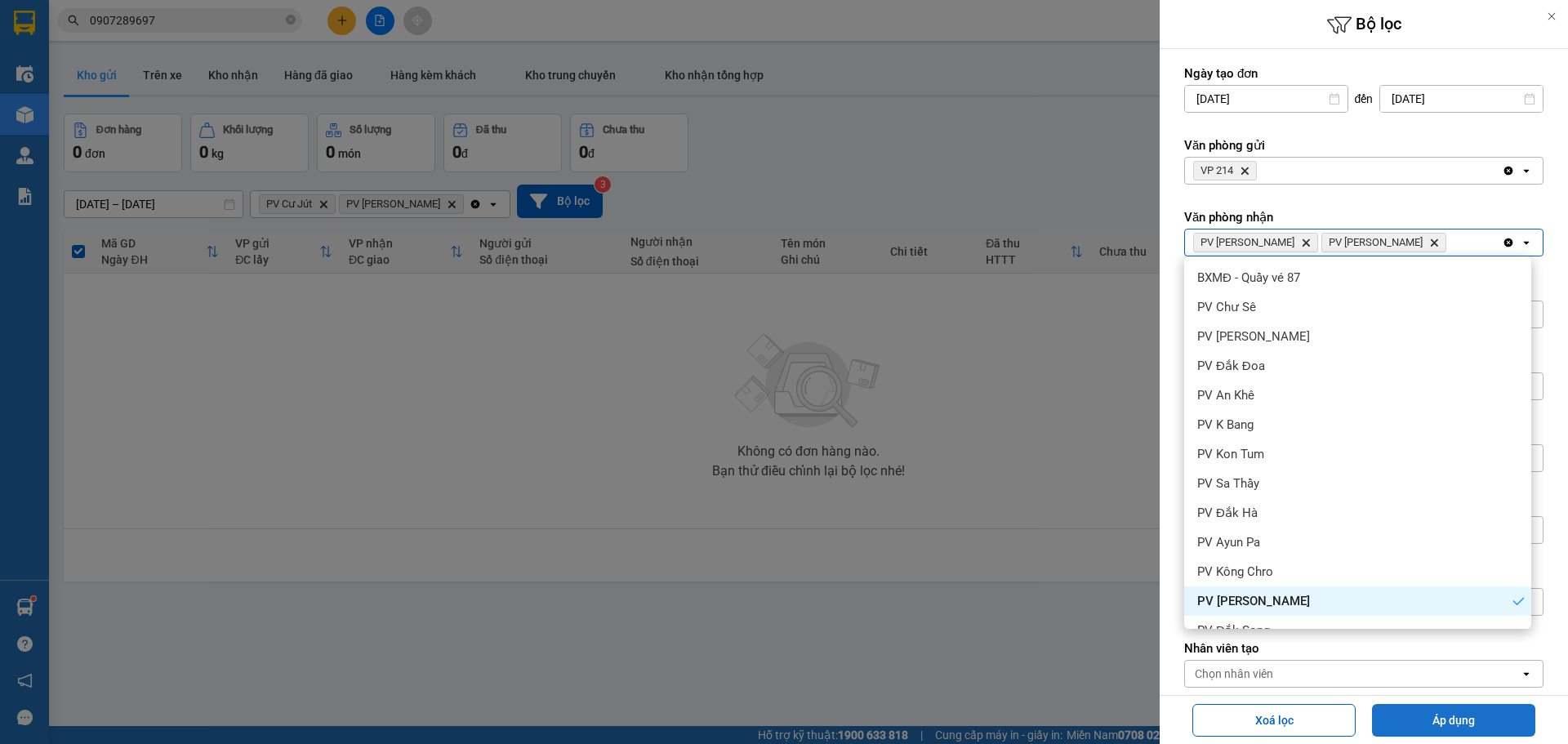
click at [1403, 715] on button "Áp dụng" at bounding box center [1453, 719] width 163 height 32
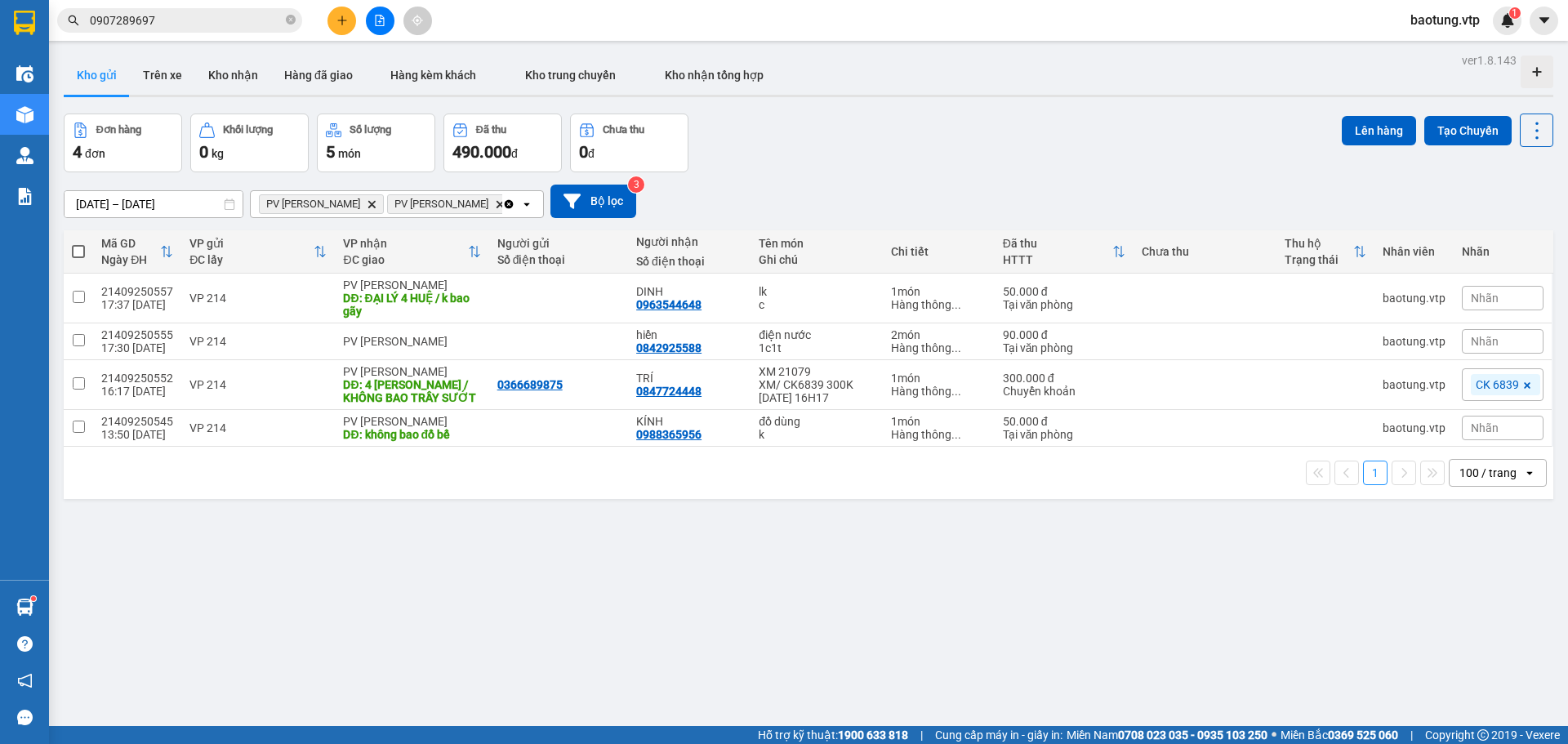
click at [72, 252] on span at bounding box center [79, 252] width 13 height 13
click at [79, 243] on input "checkbox" at bounding box center [79, 243] width 0 height 0
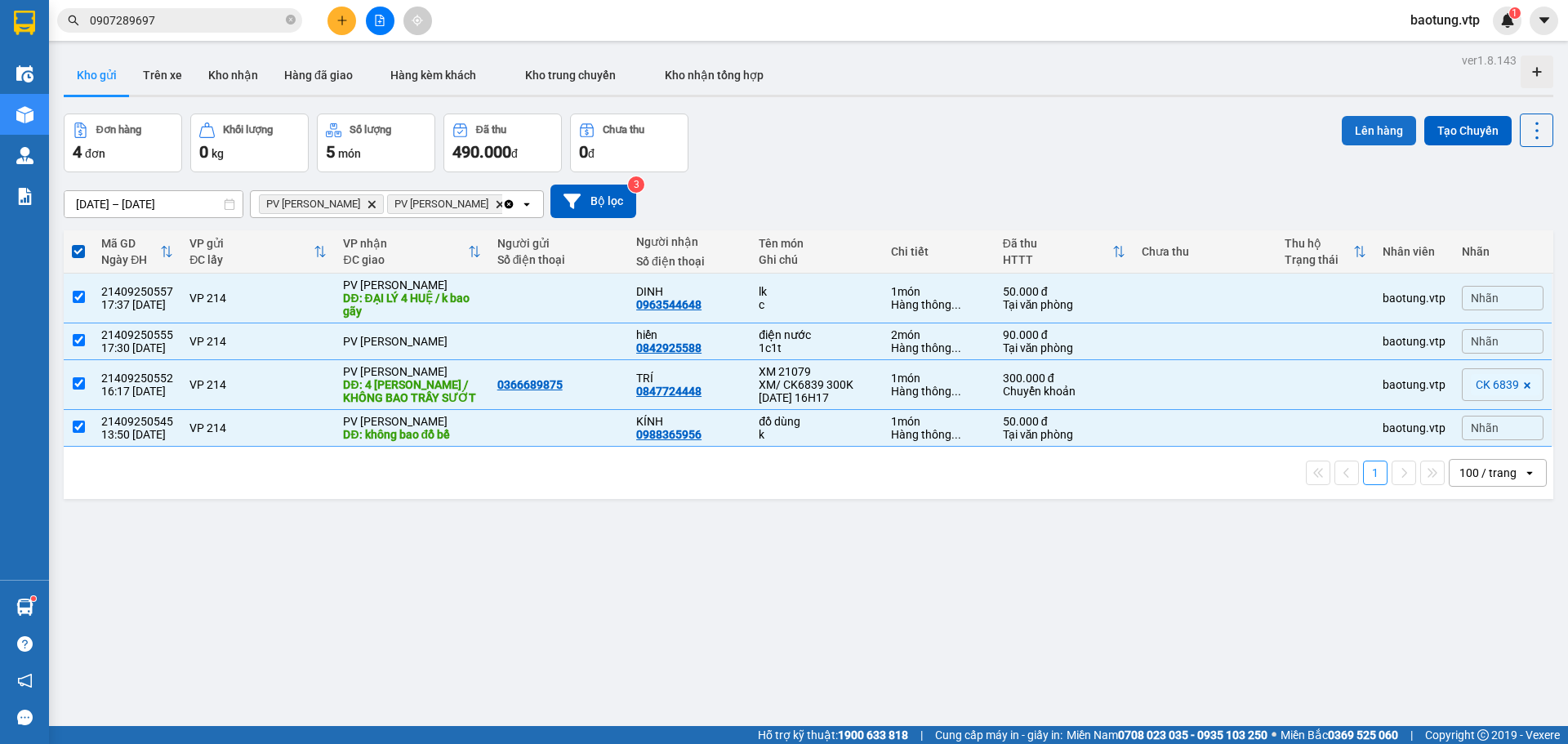
click at [1349, 123] on button "Lên hàng" at bounding box center [1379, 130] width 74 height 29
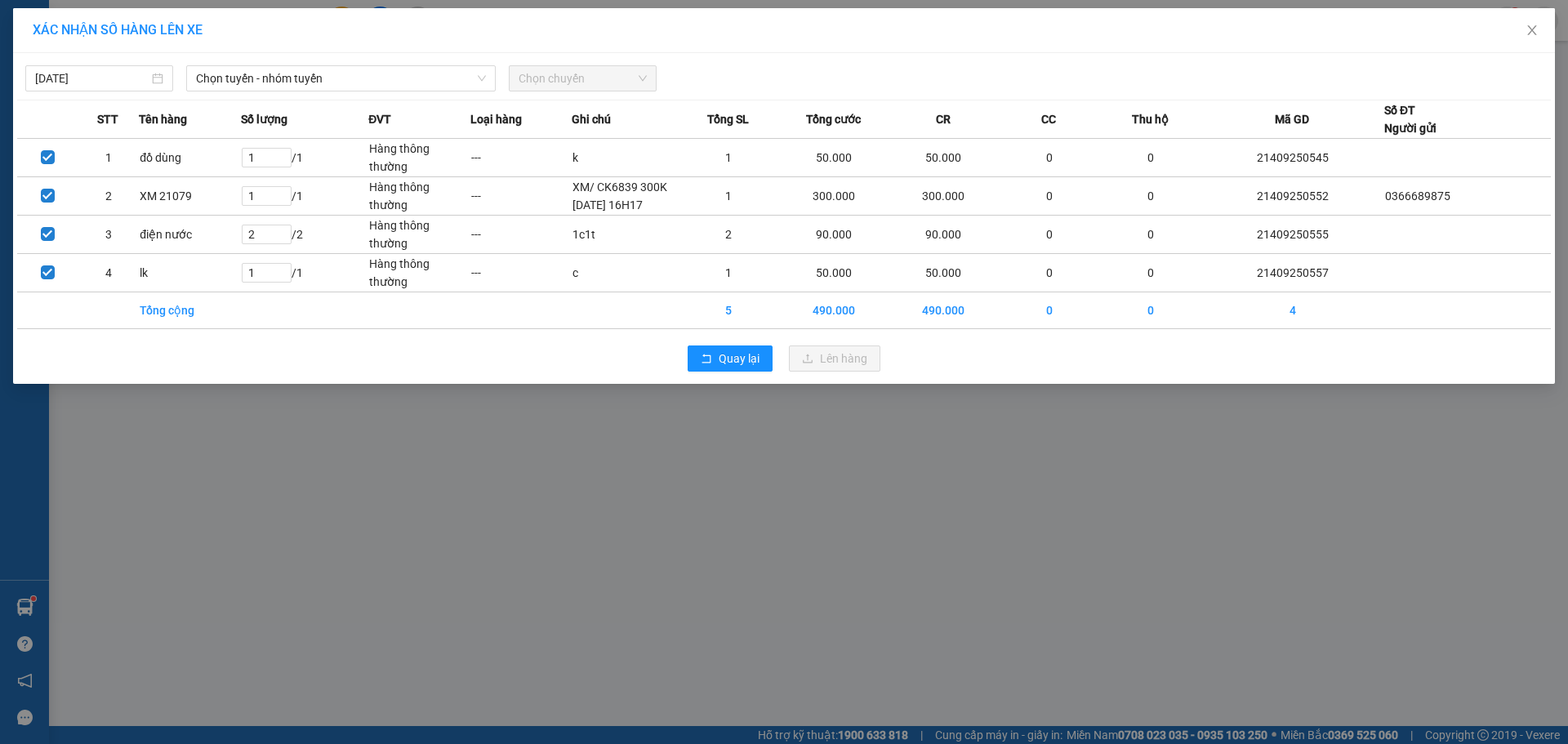
click at [312, 61] on div "[DATE] Chọn tuyến - nhóm tuyến Chọn chuyến" at bounding box center [784, 74] width 1534 height 34
click at [316, 88] on span "Chọn tuyến - nhóm tuyến" at bounding box center [341, 79] width 290 height 25
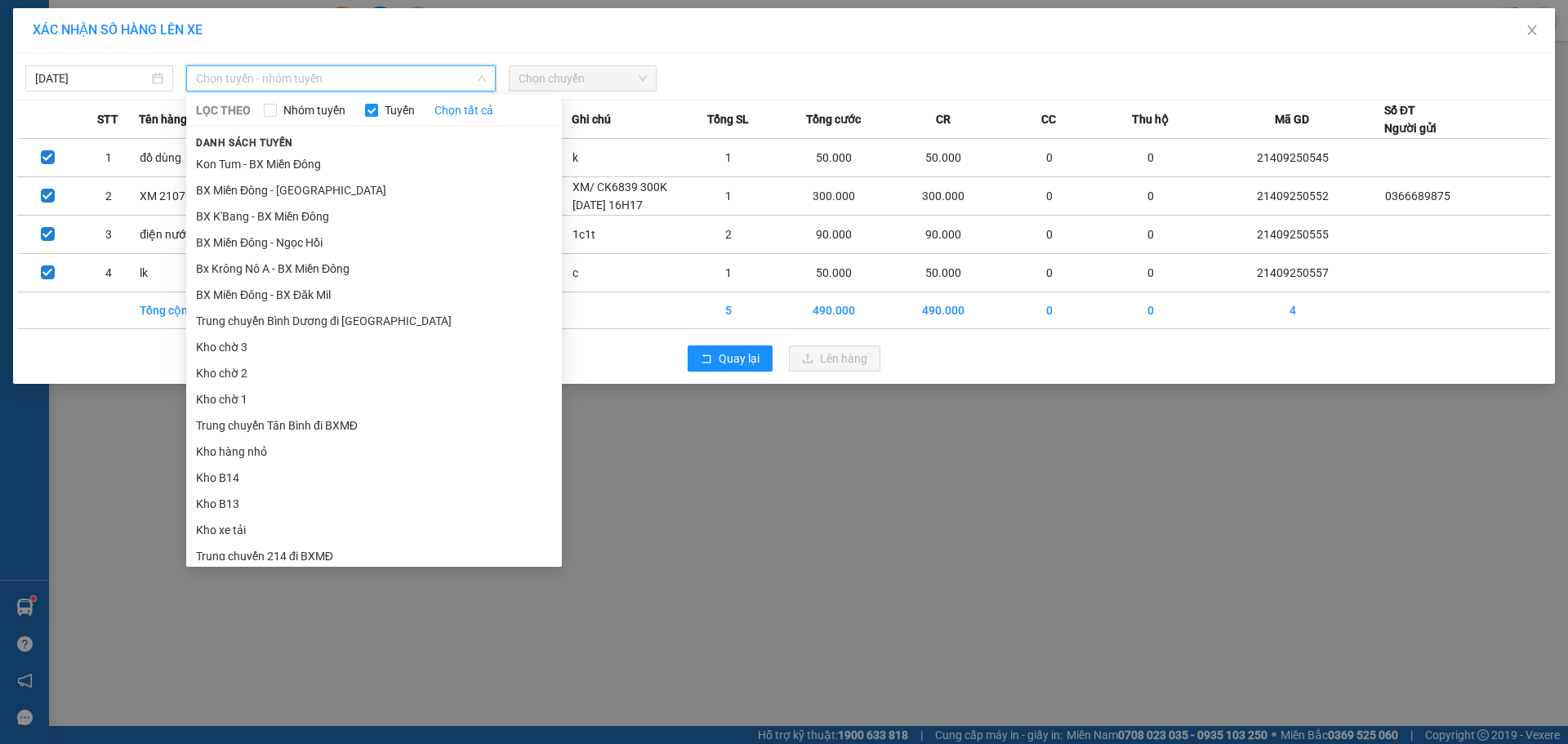
click at [359, 726] on li "BX Miền Đông - BX Krông Nô B" at bounding box center [374, 739] width 376 height 27
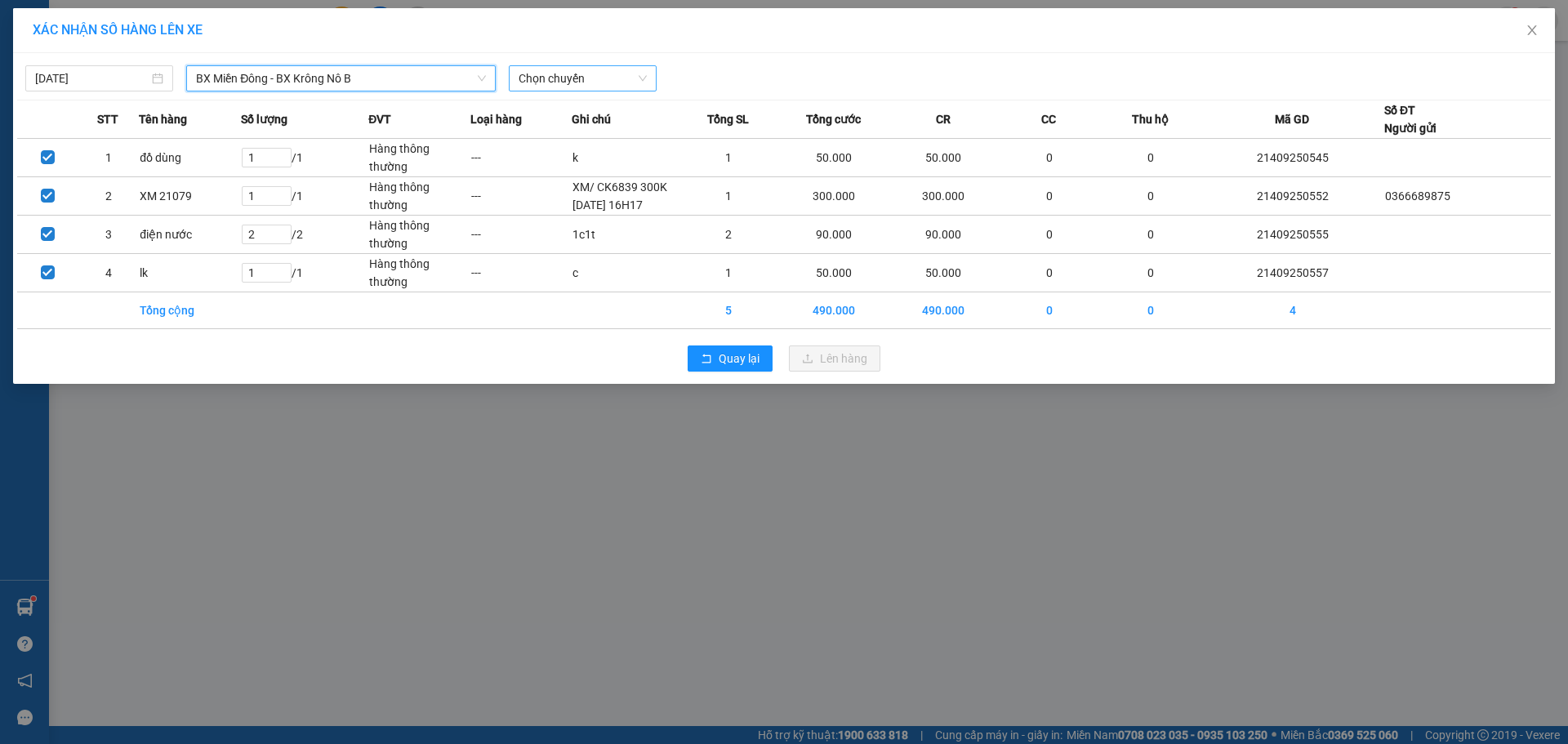
click at [571, 83] on span "Chọn chuyến" at bounding box center [582, 79] width 128 height 25
click at [542, 141] on div "20:30 - 51B-171.73" at bounding box center [582, 136] width 128 height 18
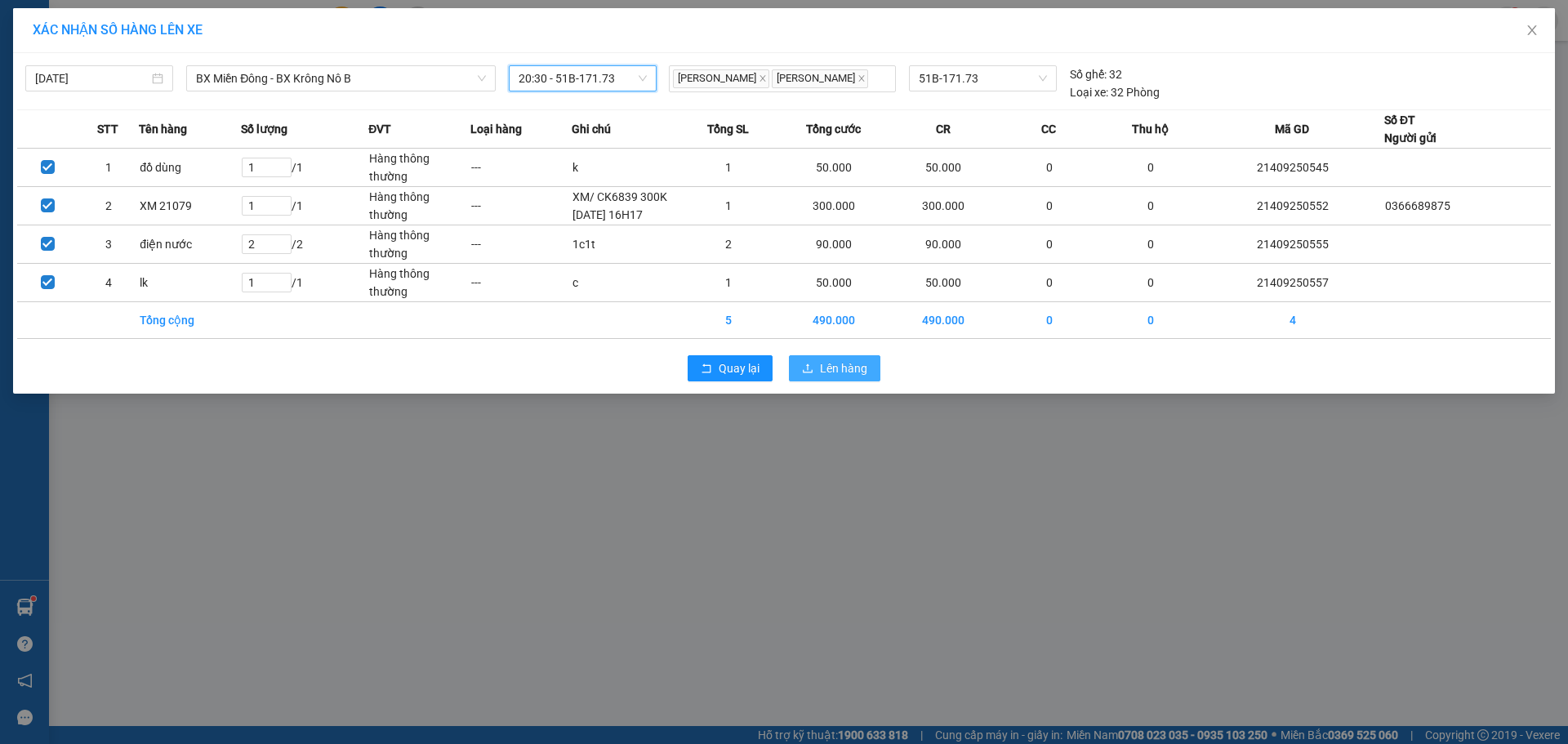
click at [846, 377] on span "Lên hàng" at bounding box center [844, 367] width 47 height 18
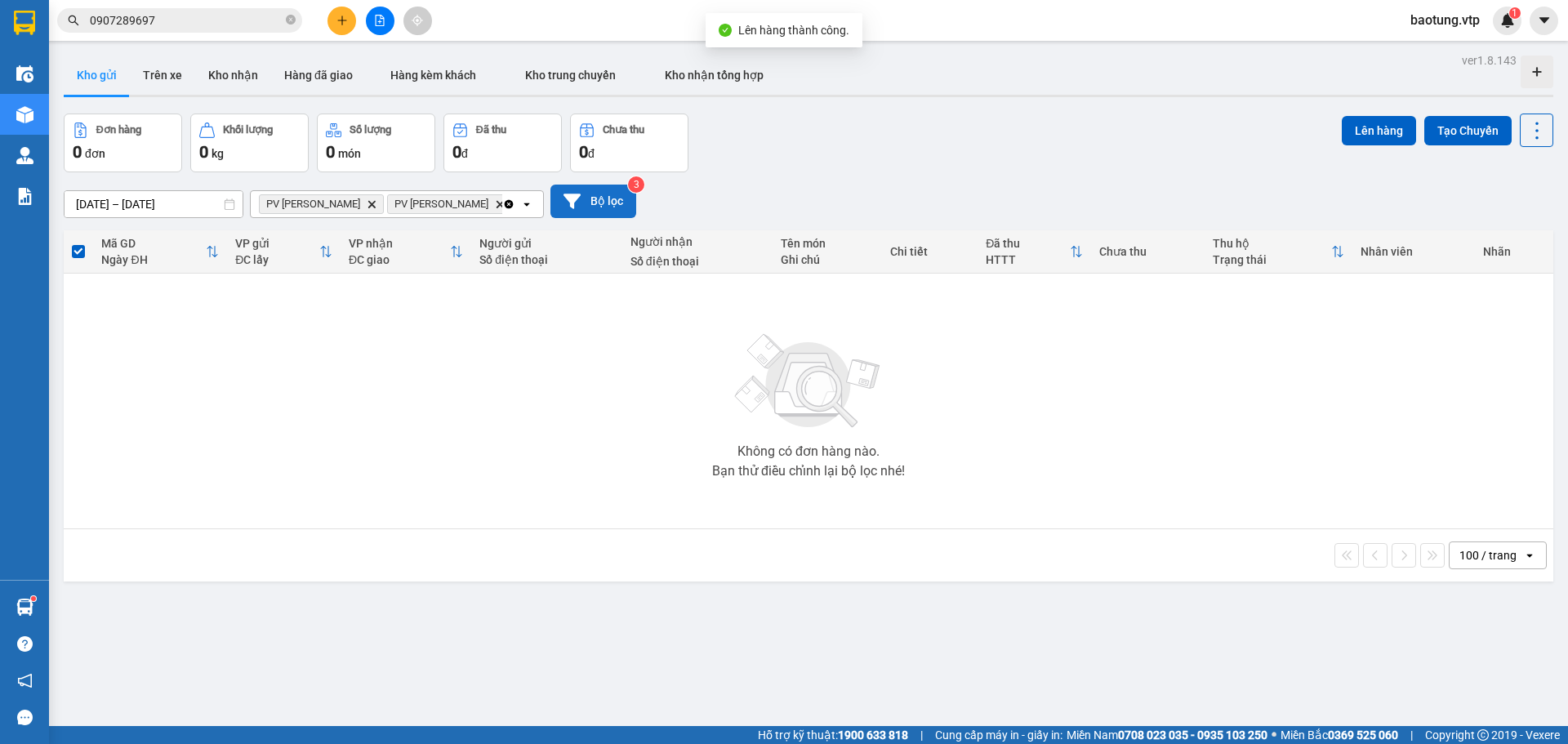
click at [550, 191] on button "Bộ lọc" at bounding box center [593, 201] width 86 height 33
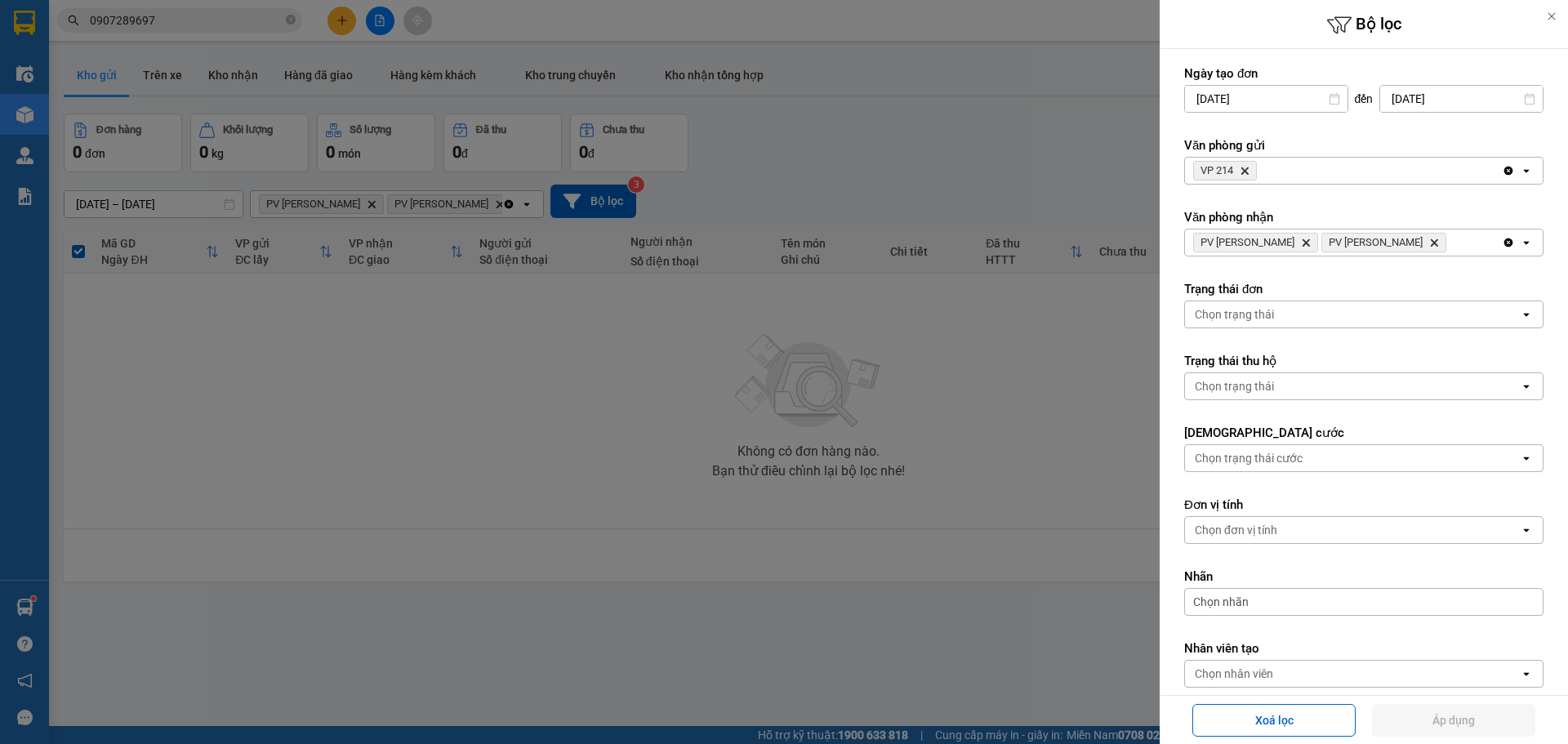
click at [1502, 249] on div "Clear all open" at bounding box center [1522, 242] width 41 height 27
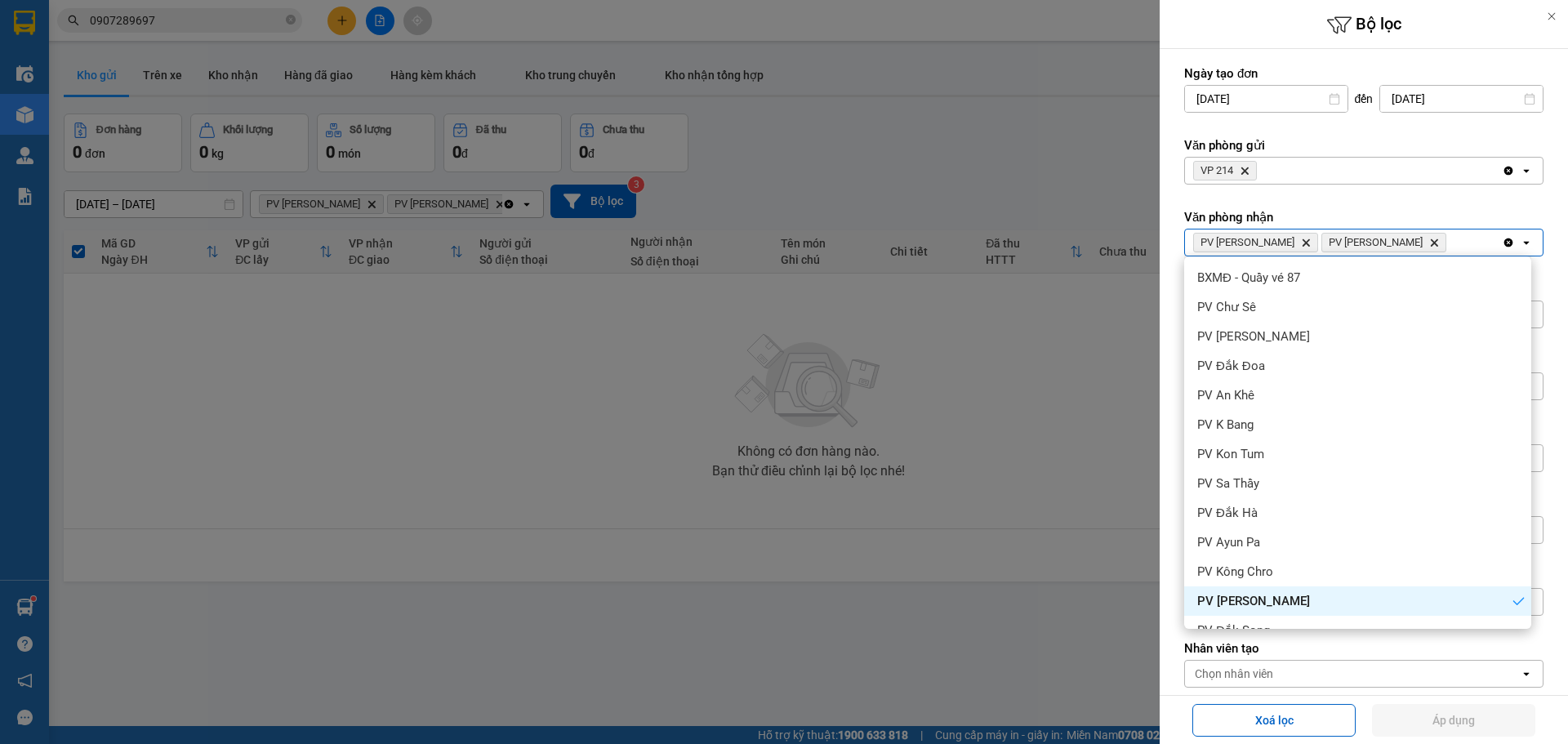
click at [1502, 240] on icon "Clear all" at bounding box center [1508, 242] width 13 height 13
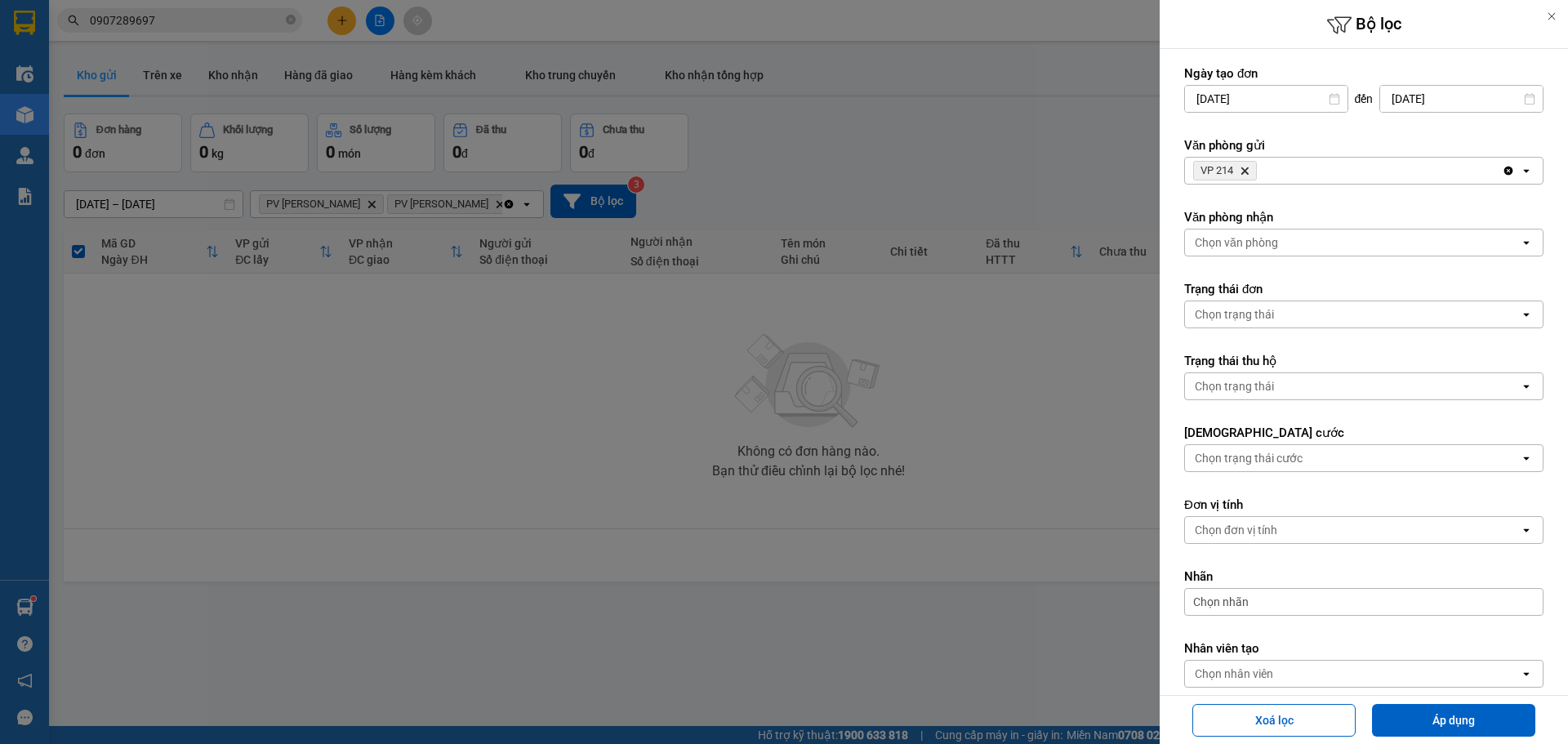
click at [1502, 240] on div "Chọn văn phòng" at bounding box center [1352, 242] width 335 height 27
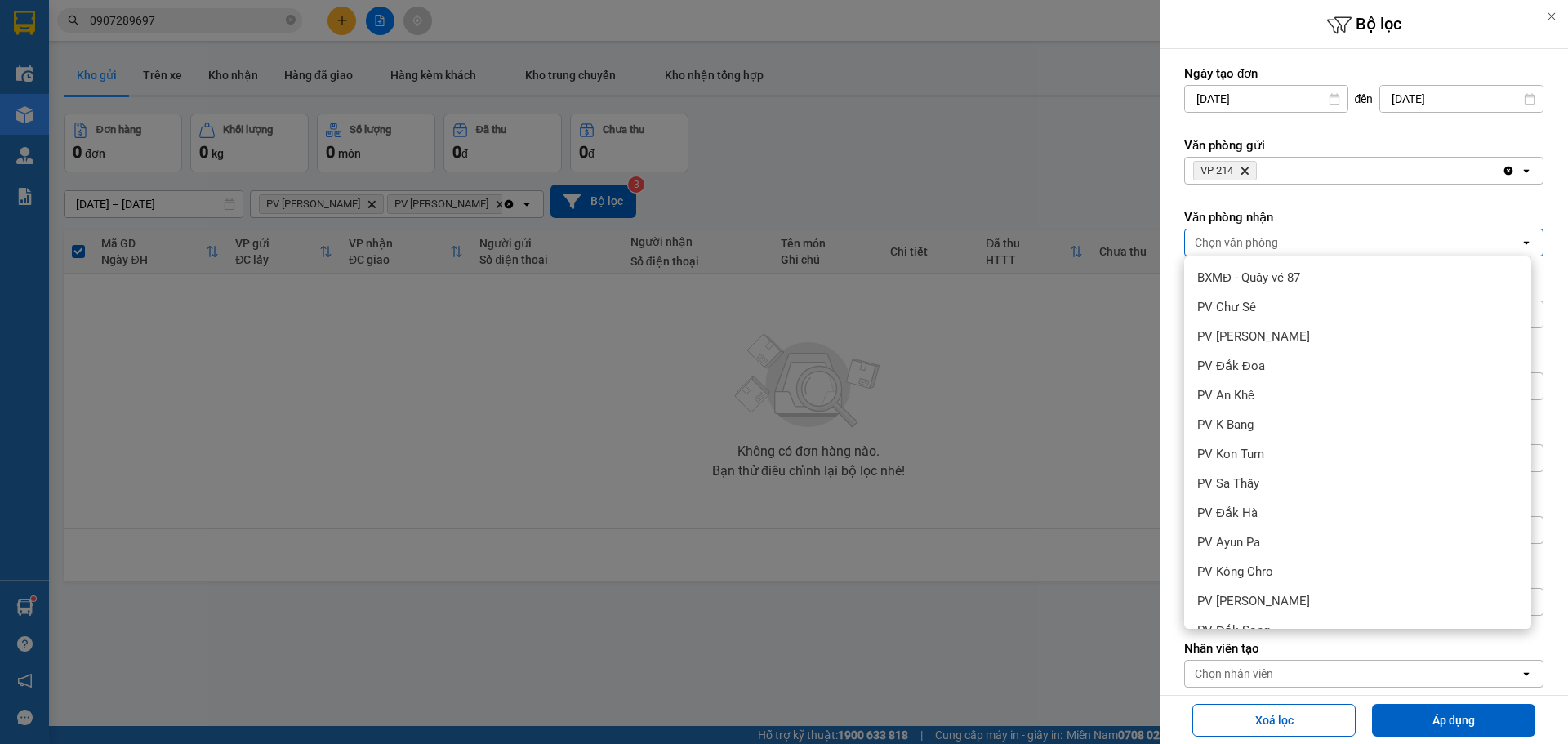
click at [1414, 716] on button "Áp dụng" at bounding box center [1453, 719] width 163 height 32
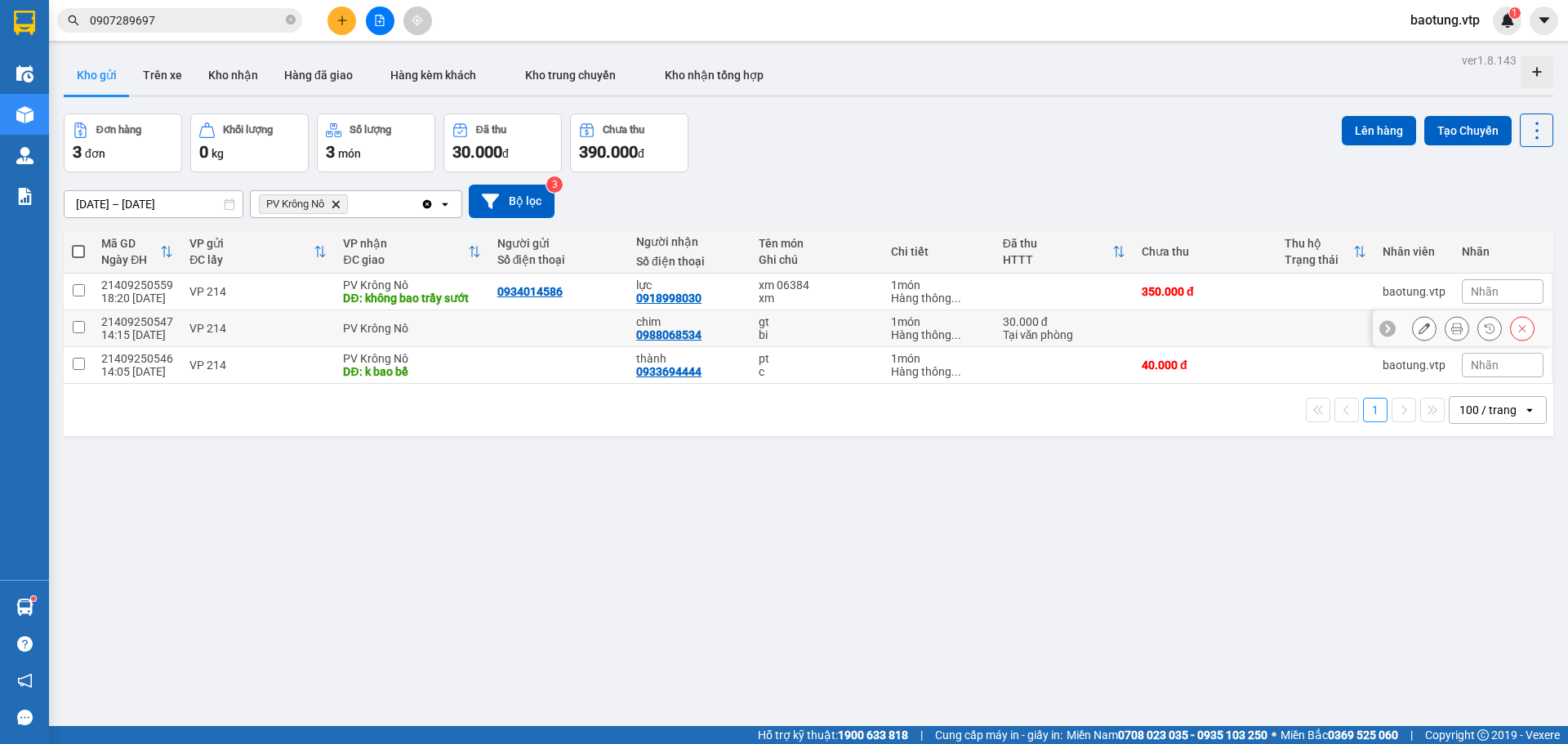
click at [86, 332] on td at bounding box center [78, 328] width 29 height 37
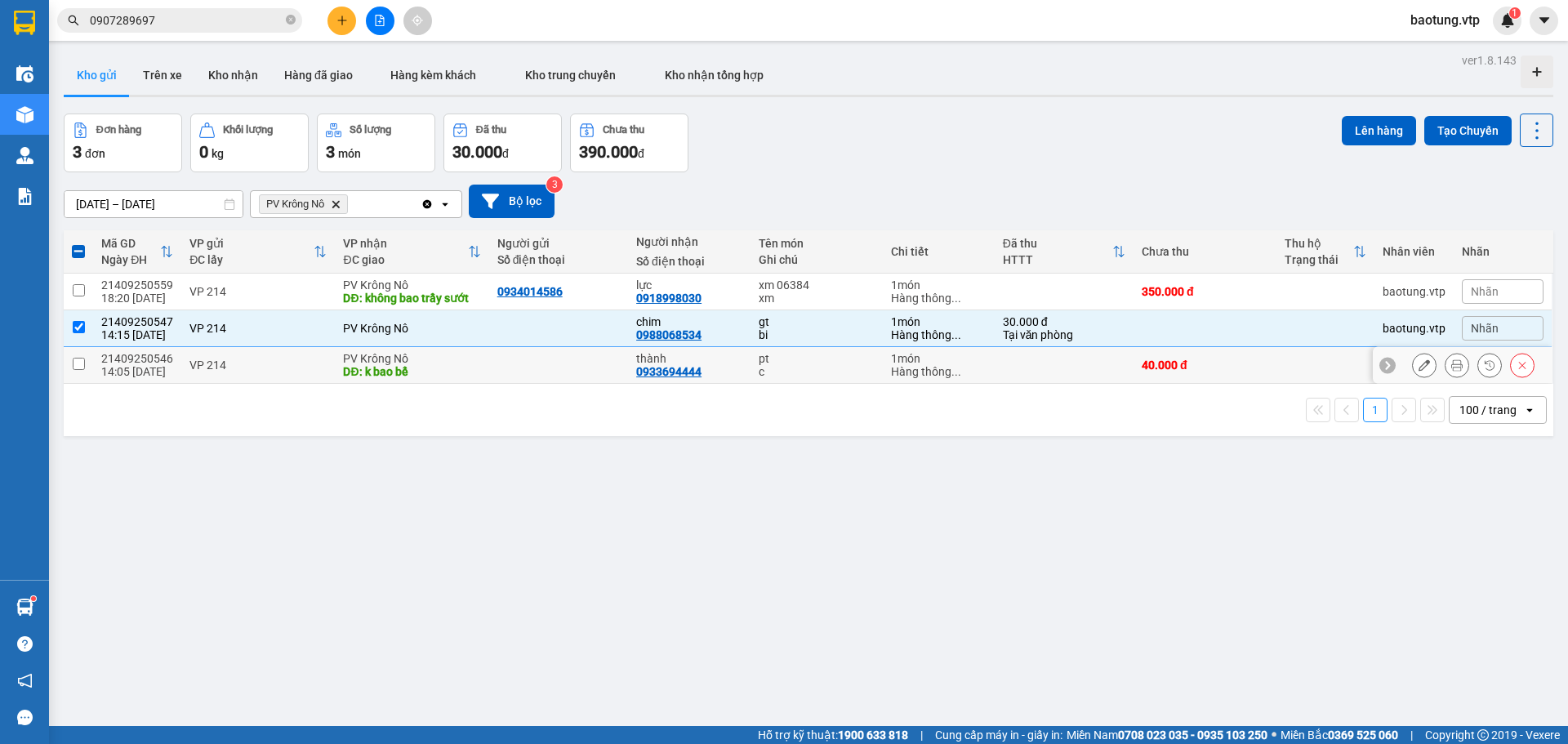
click at [86, 353] on td at bounding box center [78, 365] width 29 height 37
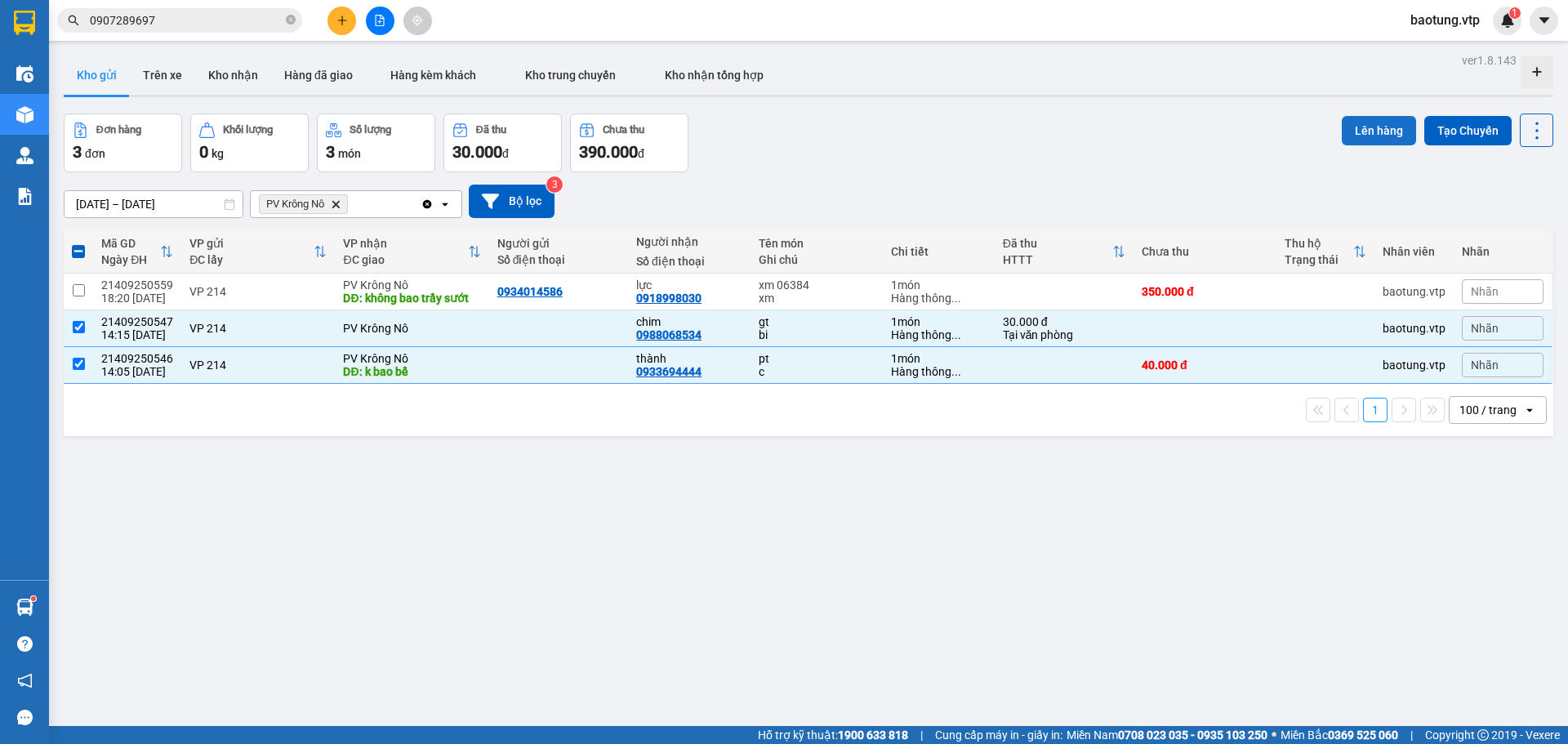
click at [1366, 140] on button "Lên hàng" at bounding box center [1379, 130] width 74 height 29
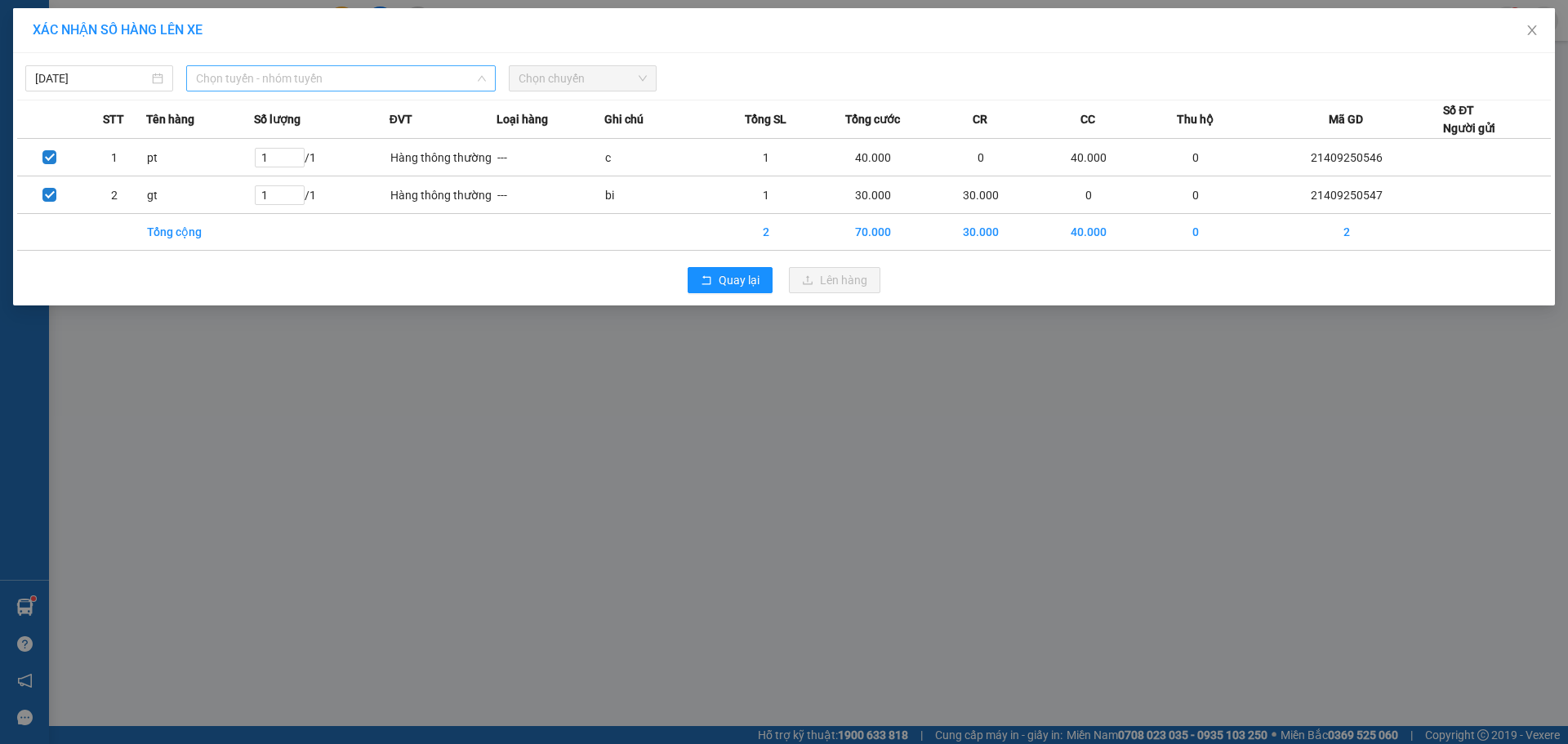
click at [280, 74] on span "Chọn tuyến - nhóm tuyến" at bounding box center [341, 79] width 290 height 25
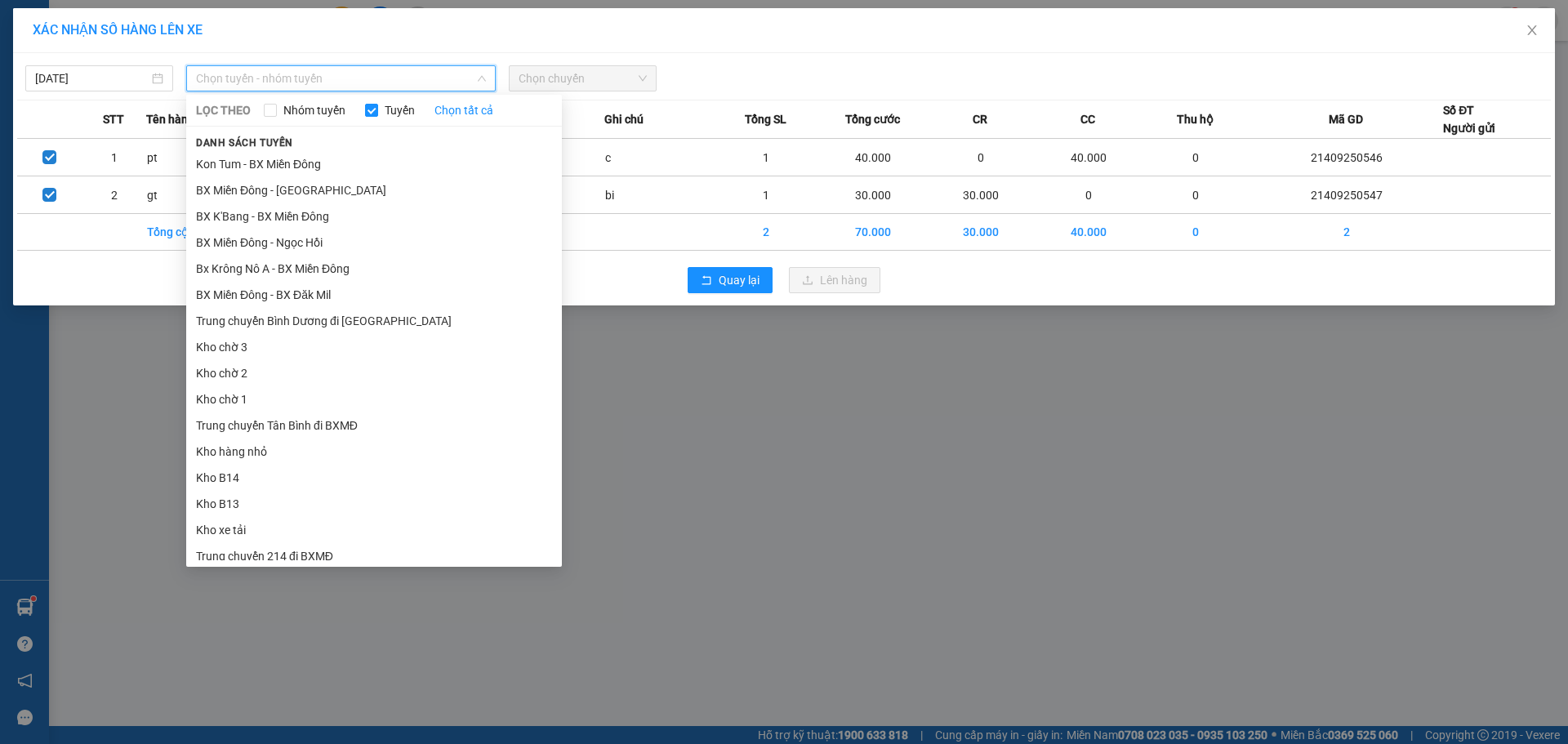
click at [360, 569] on li "BX Miền Đông - BX Krông Nô A" at bounding box center [374, 582] width 376 height 27
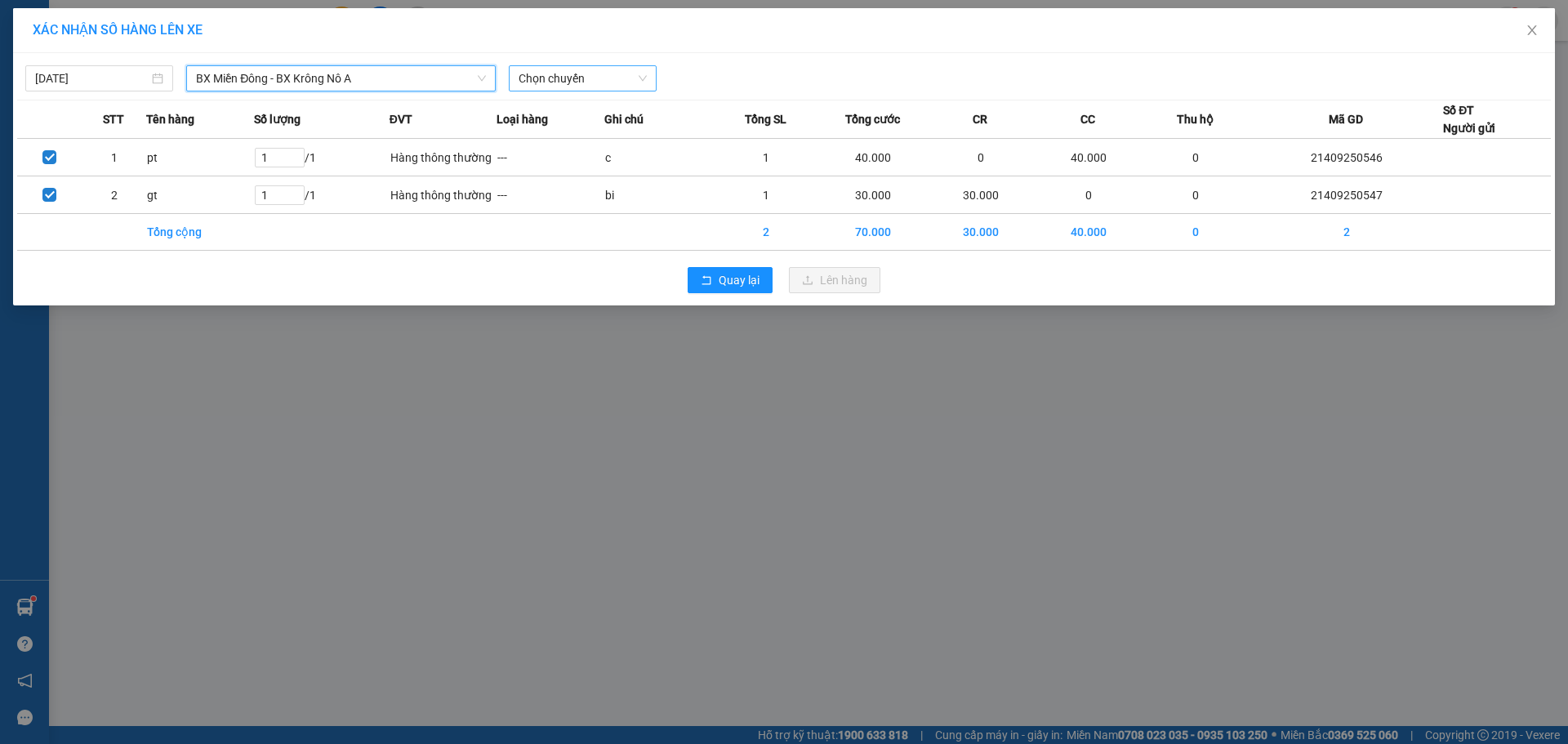
click at [592, 71] on span "Chọn chuyến" at bounding box center [582, 79] width 128 height 25
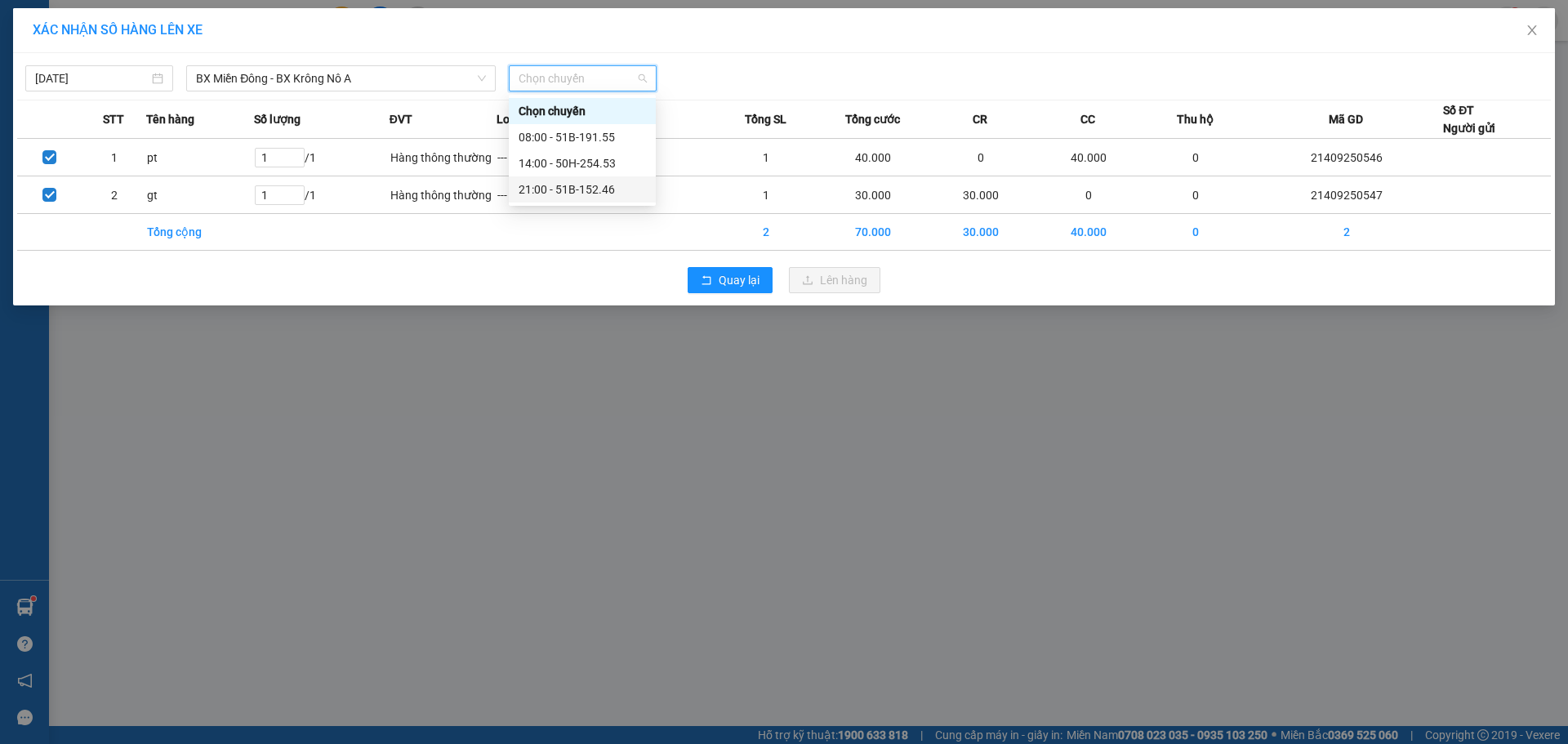
click at [591, 186] on div "21:00 - 51B-152.46" at bounding box center [582, 189] width 128 height 18
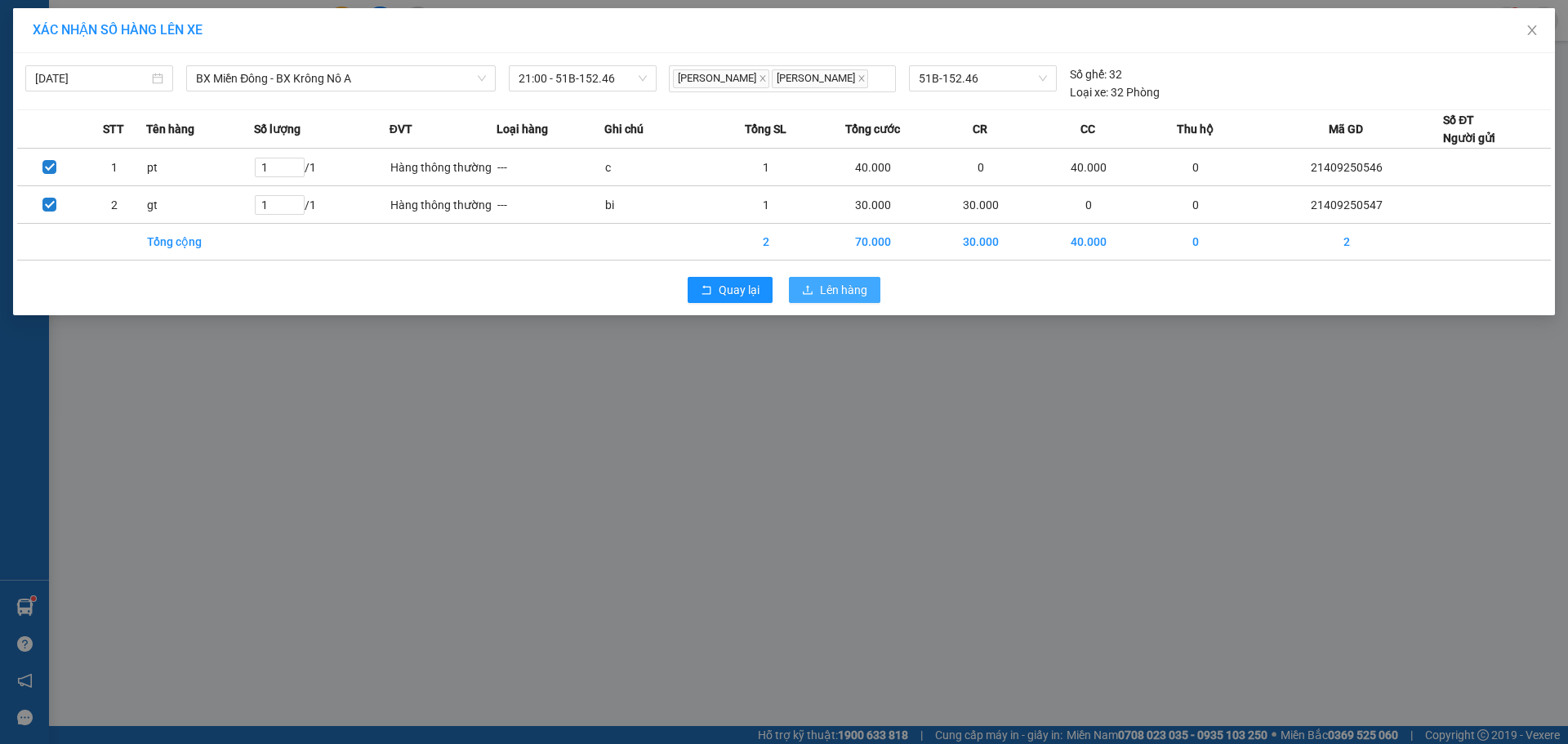
click at [826, 293] on span "Lên hàng" at bounding box center [844, 290] width 47 height 18
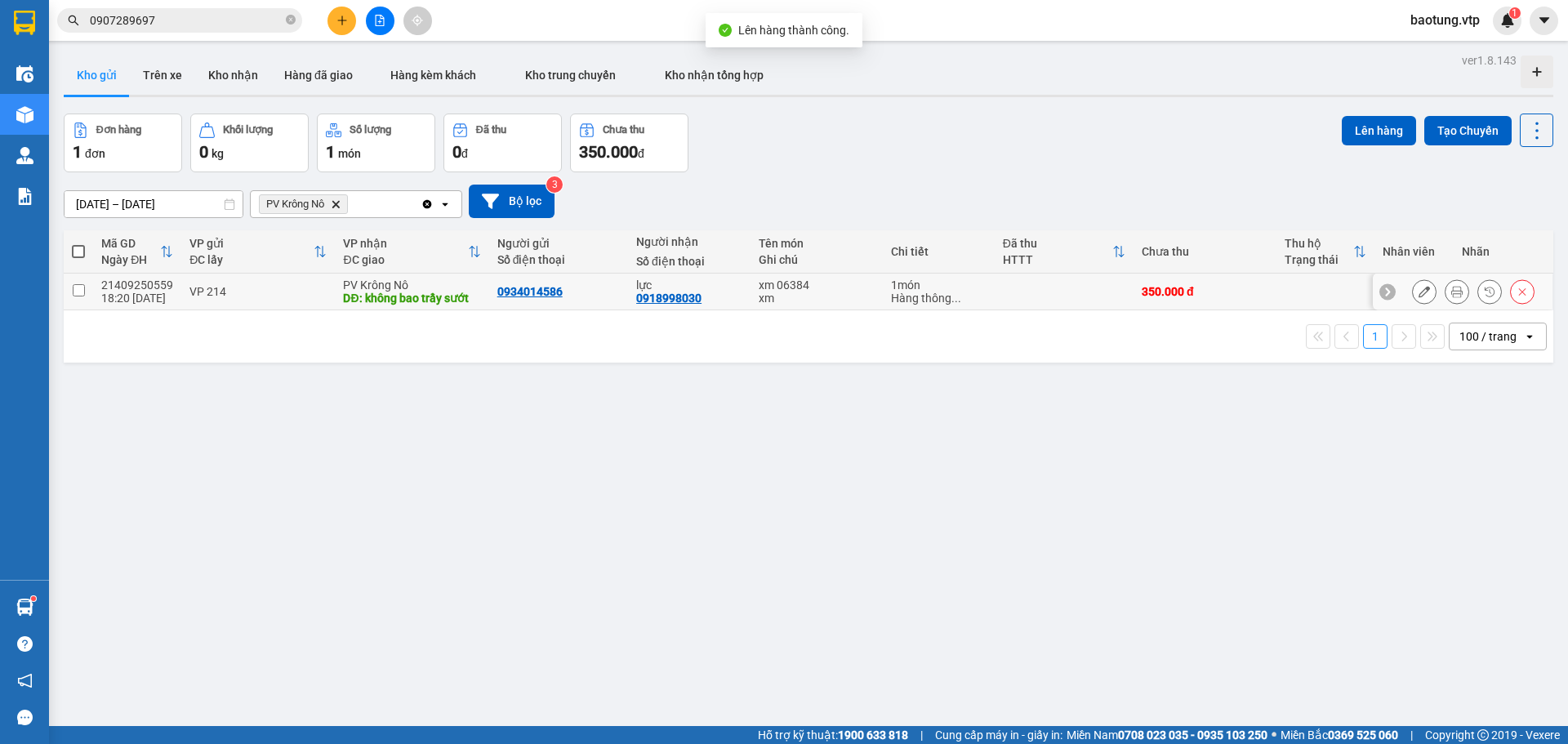
click at [107, 288] on div "21409250559" at bounding box center [137, 285] width 72 height 13
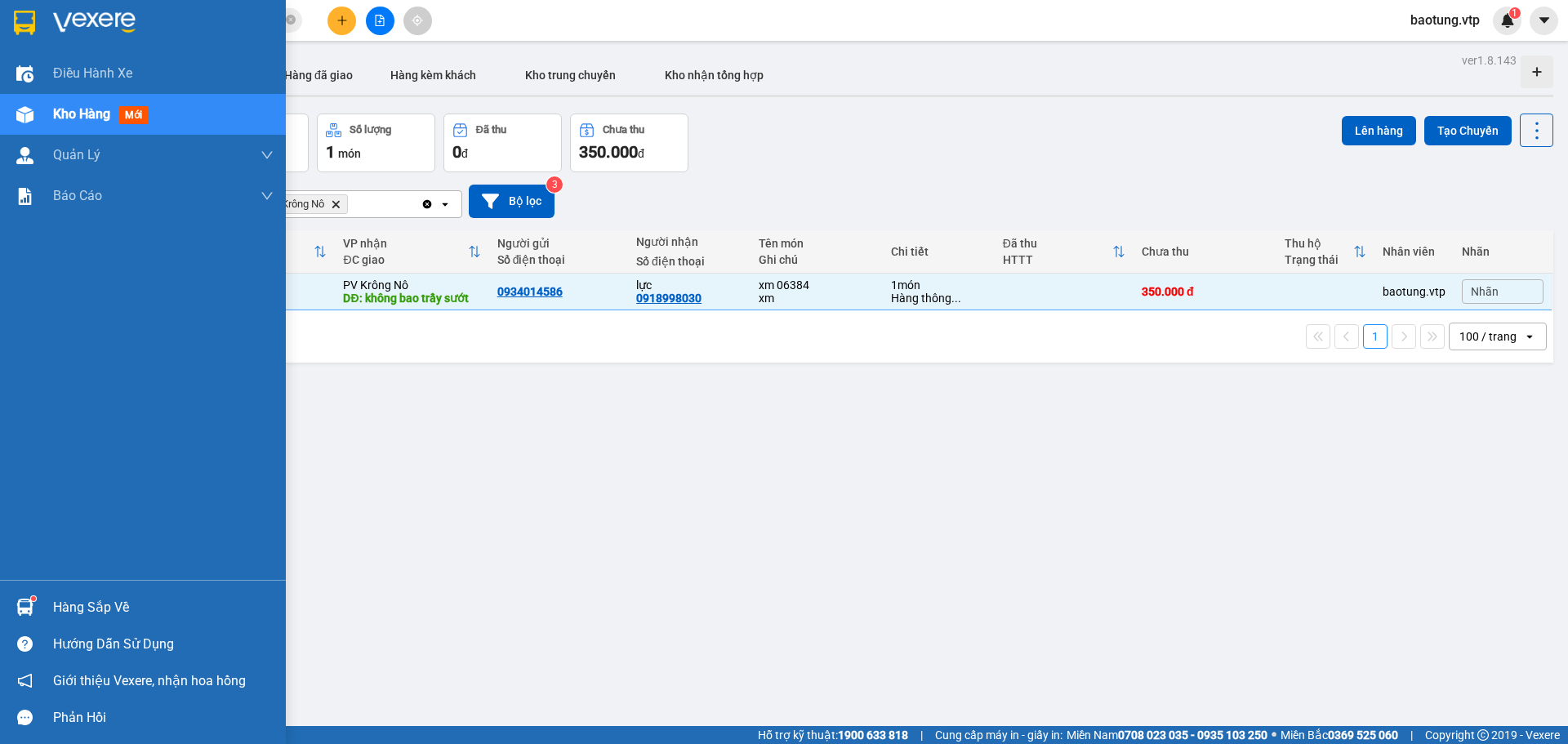
click at [31, 120] on img at bounding box center [25, 115] width 17 height 17
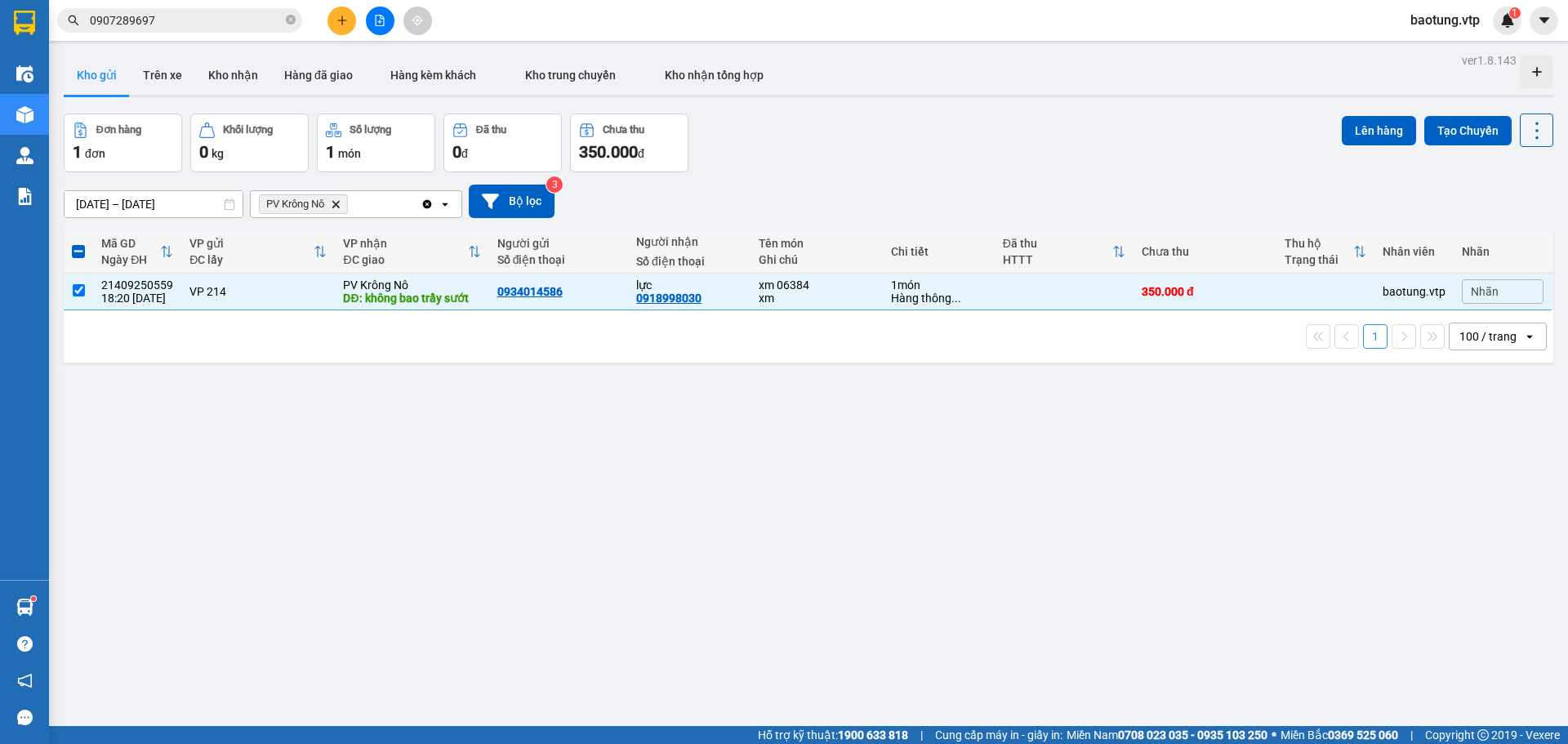
click at [430, 210] on div "Clear all open" at bounding box center [440, 204] width 41 height 27
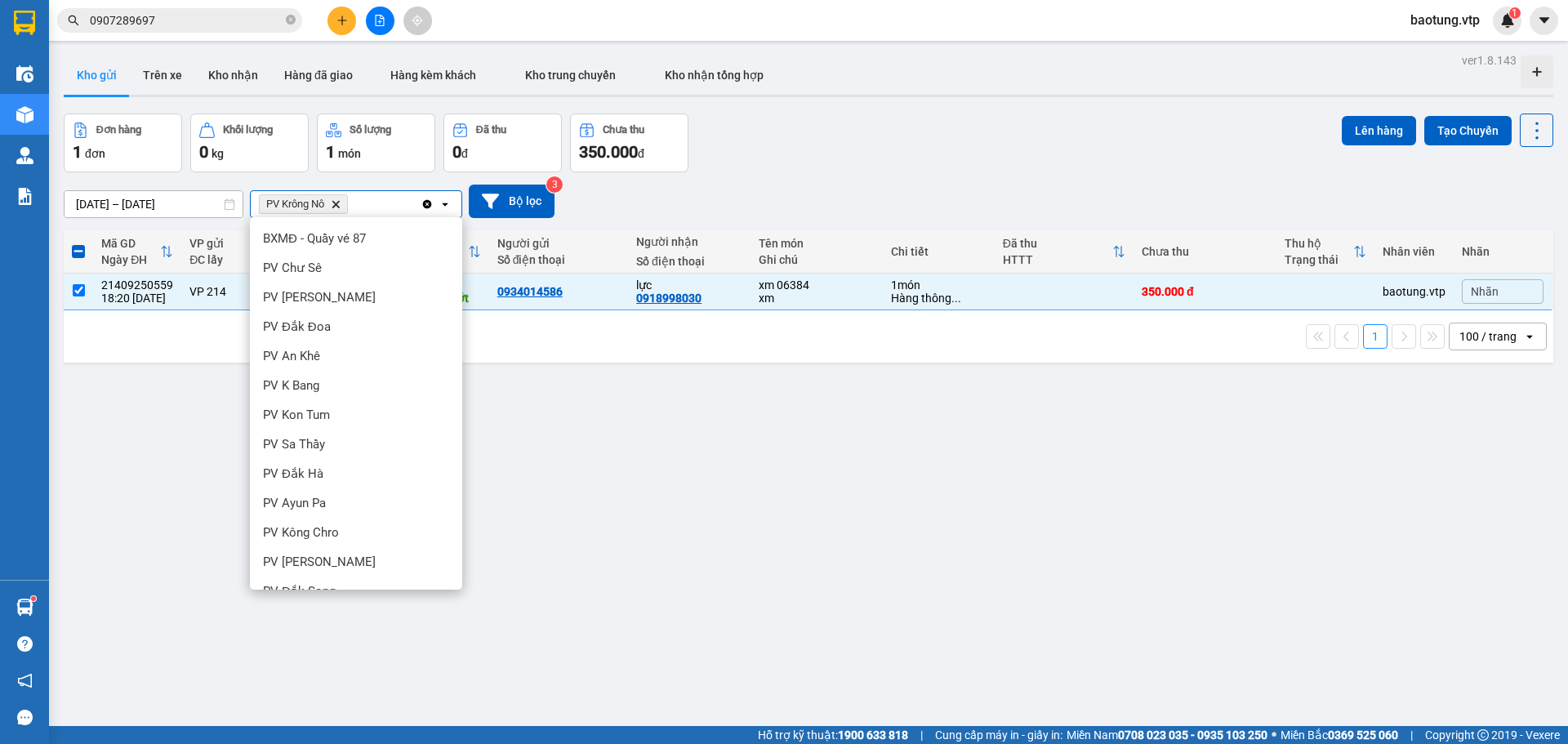
click at [424, 210] on icon "Clear all" at bounding box center [427, 204] width 13 height 13
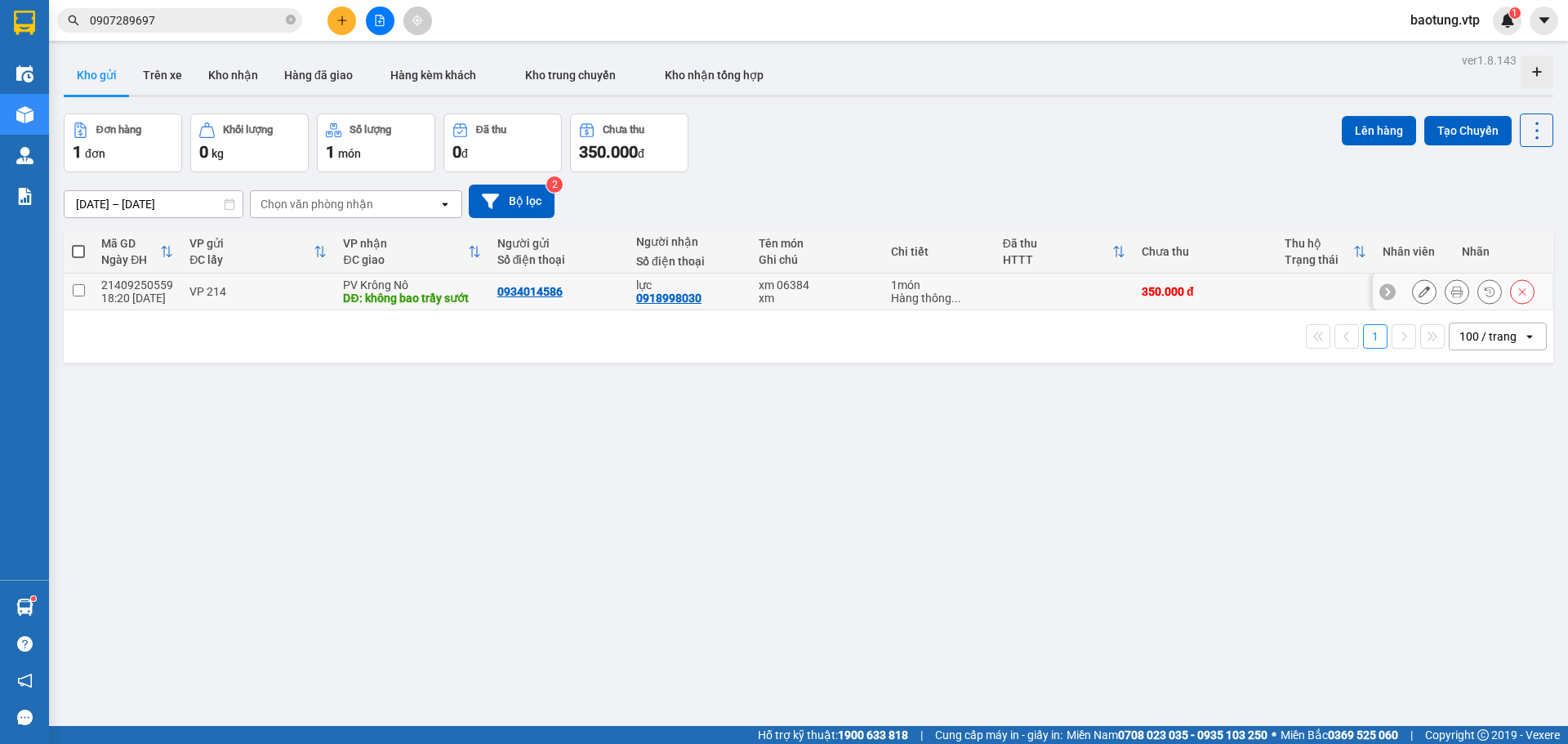
click at [335, 293] on td "PV Krông Nô DĐ: không bao trầy sướt" at bounding box center [412, 292] width 153 height 37
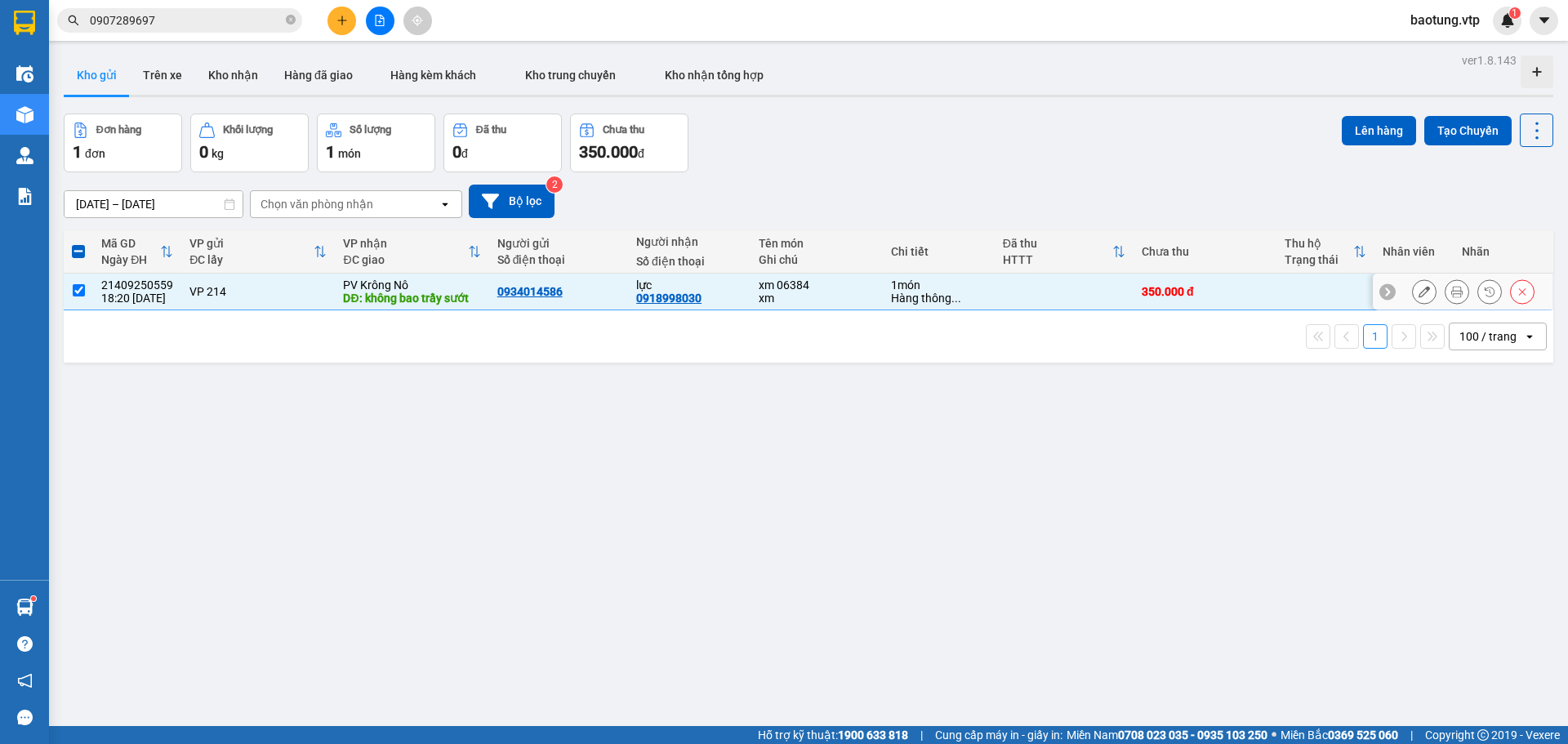
click at [337, 293] on td "PV Krông Nô DĐ: không bao trầy sướt" at bounding box center [412, 292] width 153 height 37
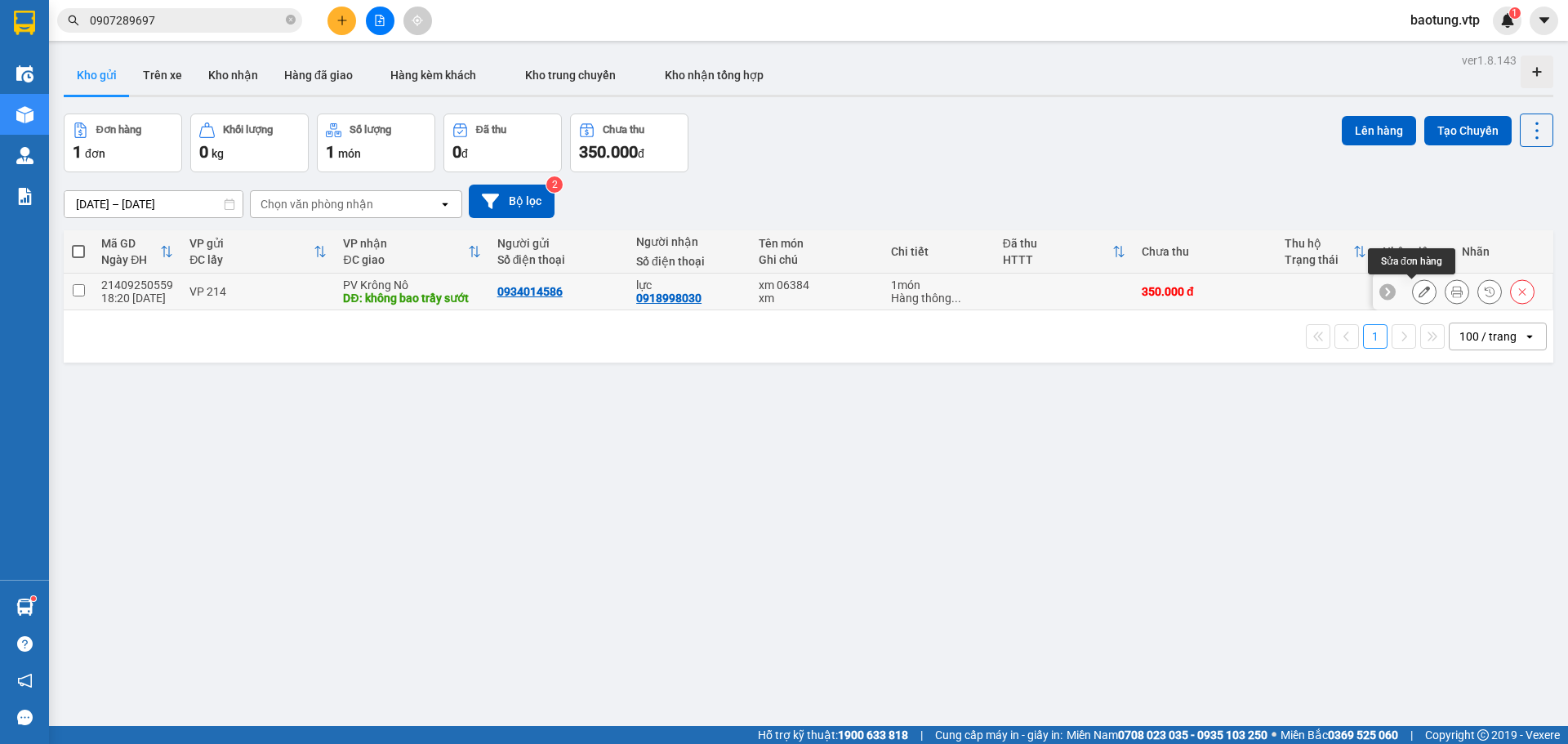
click at [1413, 282] on button at bounding box center [1424, 292] width 23 height 28
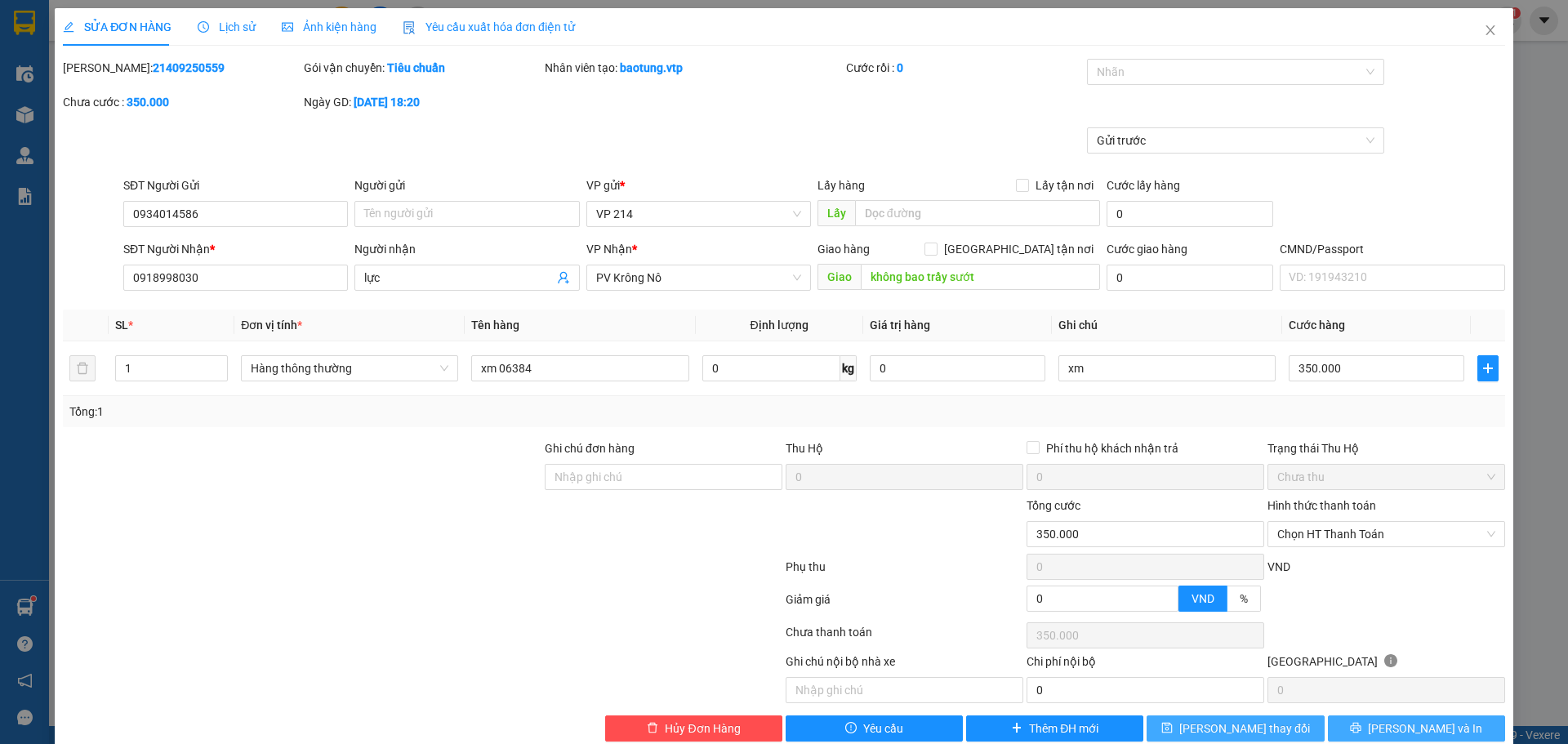
drag, startPoint x: 1397, startPoint y: 729, endPoint x: 1200, endPoint y: 720, distance: 197.2
click at [1200, 720] on div "Hủy Đơn Hàng Yêu cầu Thêm ĐH mới [PERSON_NAME] thay đổi [PERSON_NAME] và [PERSO…" at bounding box center [784, 728] width 1445 height 27
click at [1389, 724] on button "[PERSON_NAME] và In" at bounding box center [1416, 728] width 177 height 27
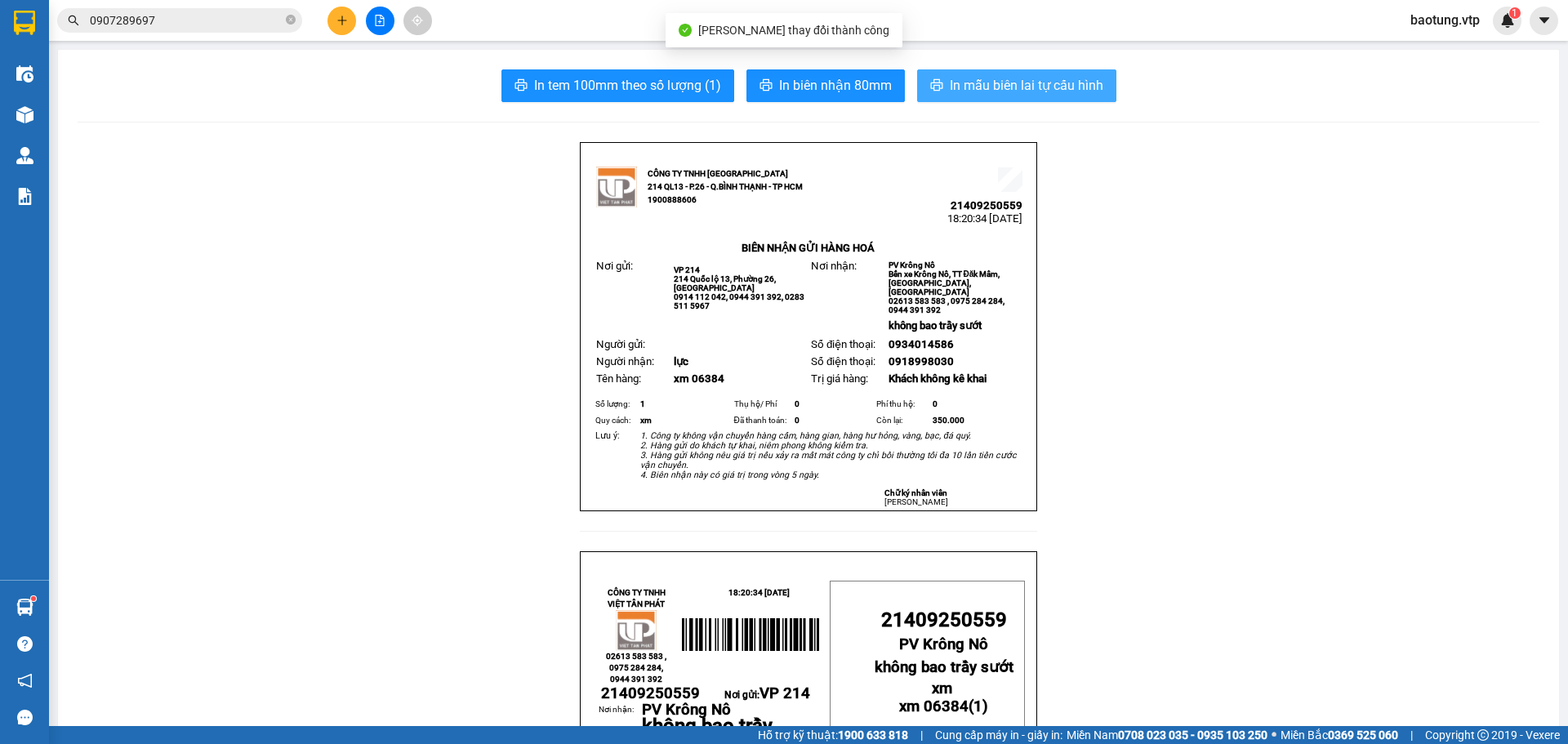
click at [1030, 87] on span "In mẫu biên lai tự cấu hình" at bounding box center [1026, 85] width 153 height 21
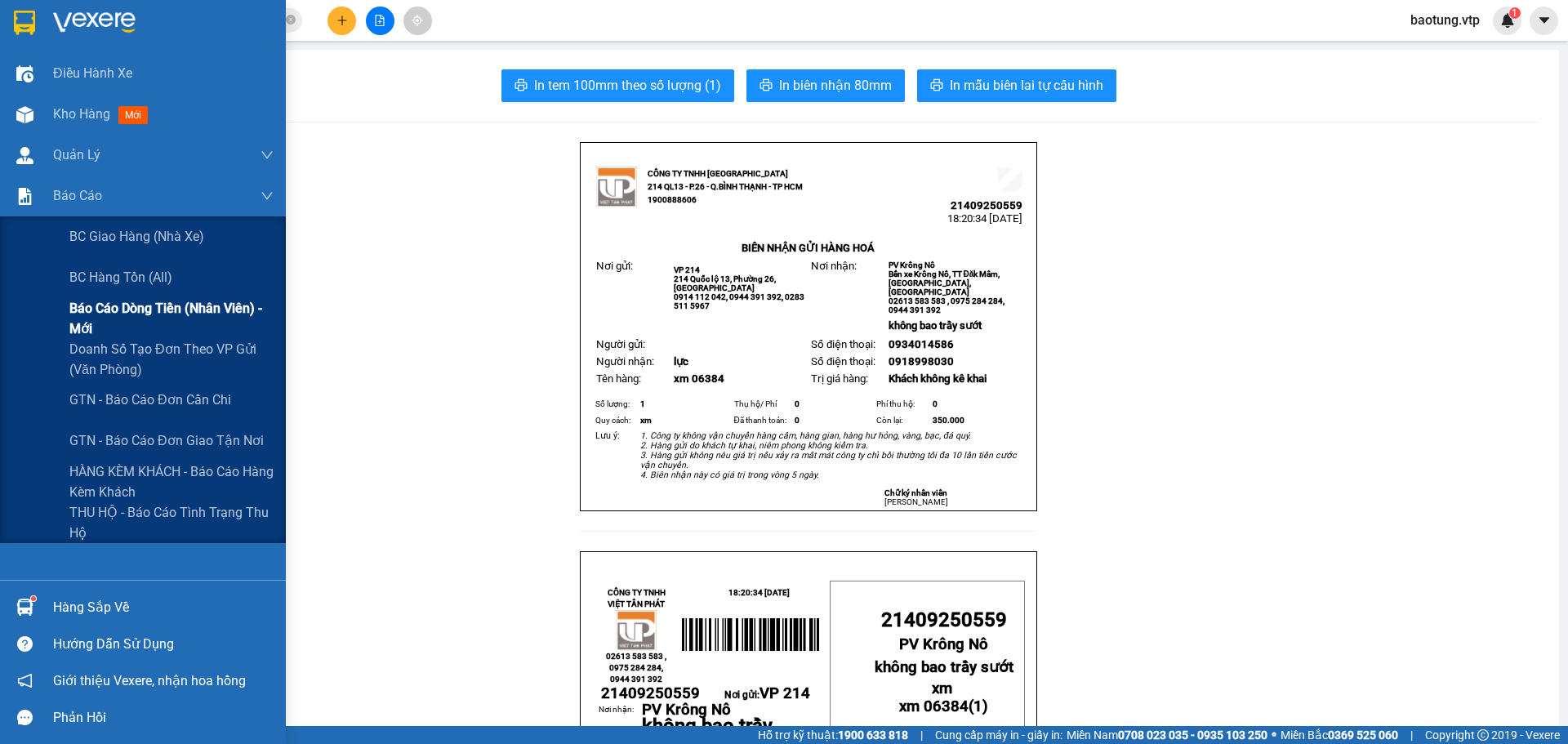
click at [120, 318] on span "Báo cáo dòng tiền (nhân viên) - mới" at bounding box center [171, 318] width 205 height 41
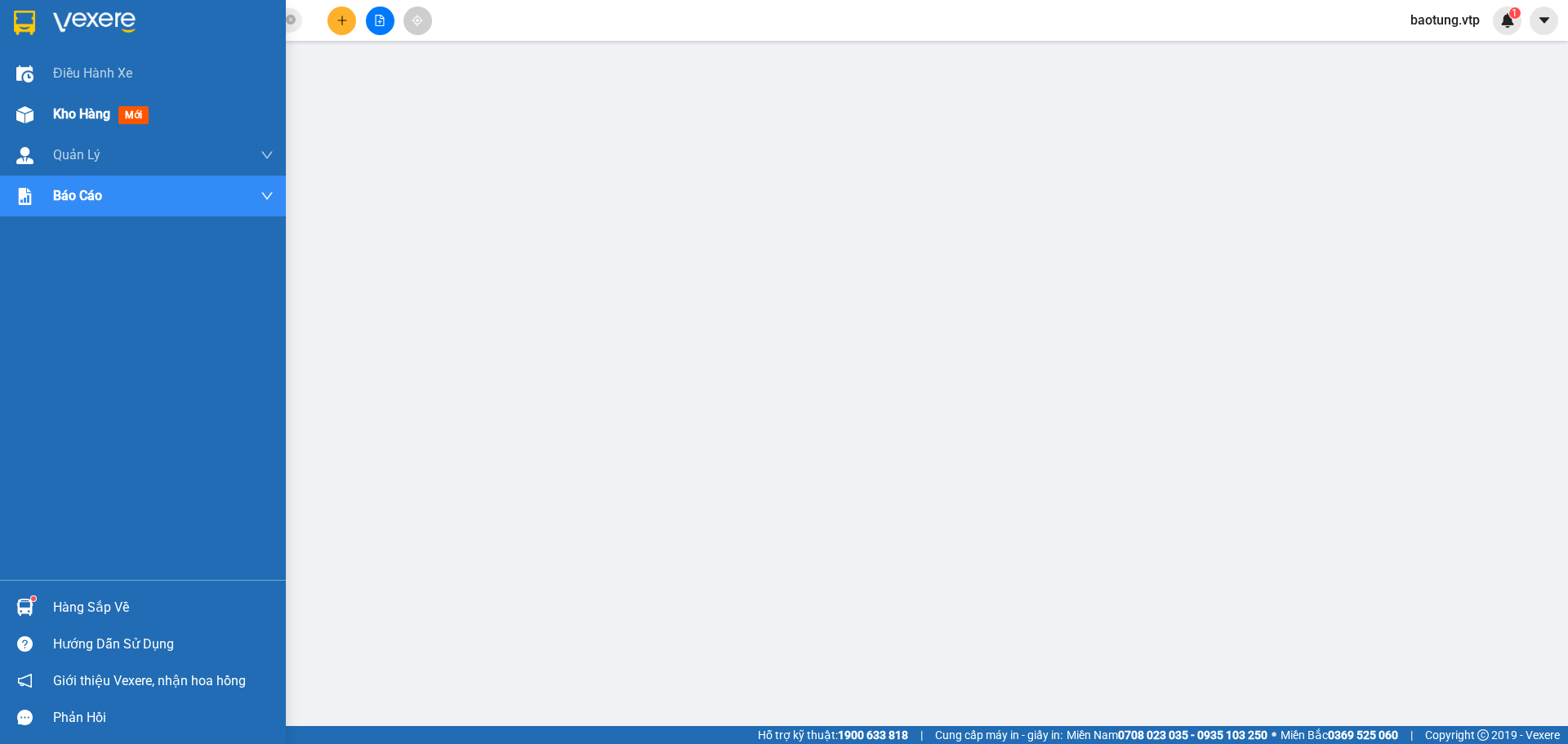
click at [106, 111] on span "Kho hàng" at bounding box center [81, 114] width 57 height 15
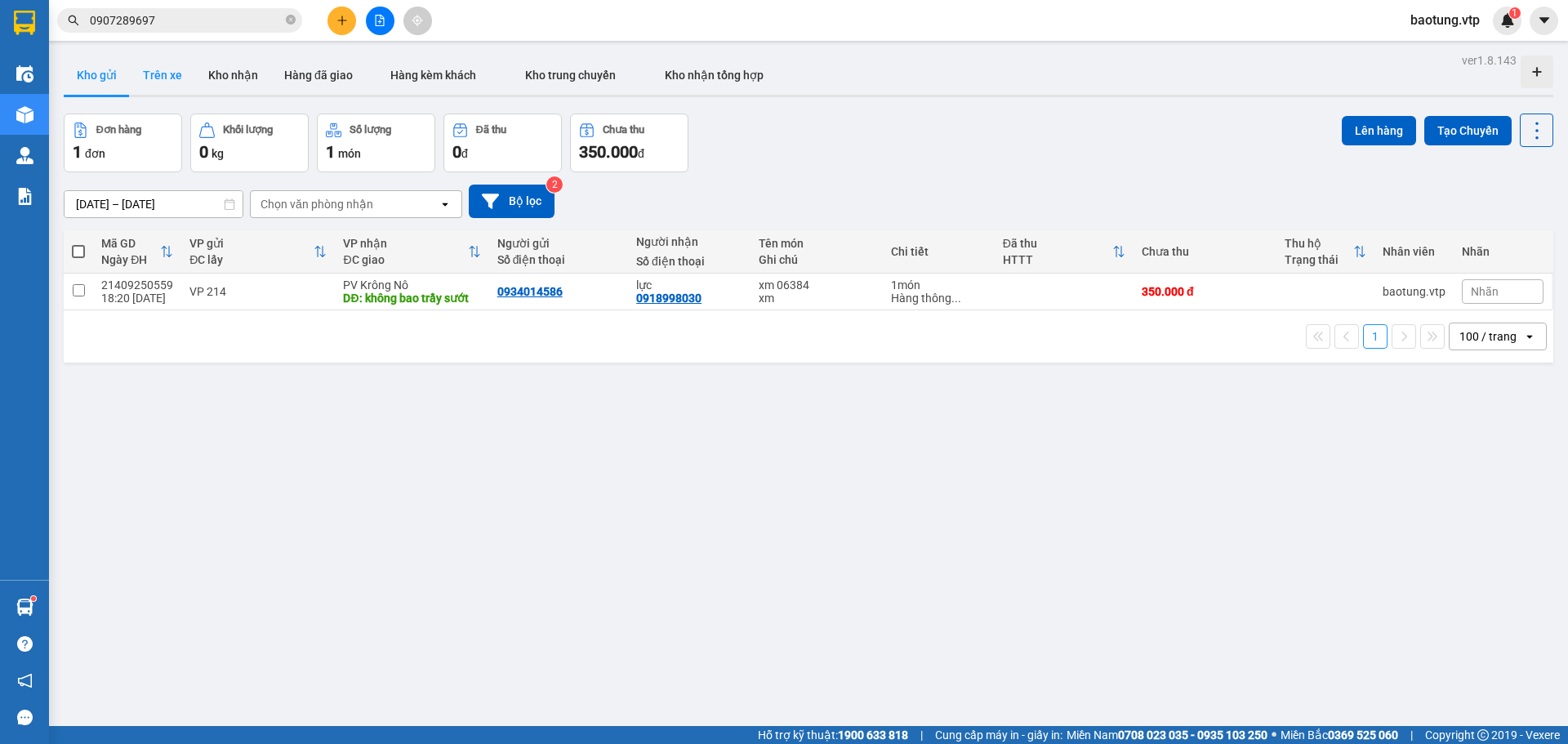
click at [165, 78] on button "Trên xe" at bounding box center [162, 75] width 65 height 39
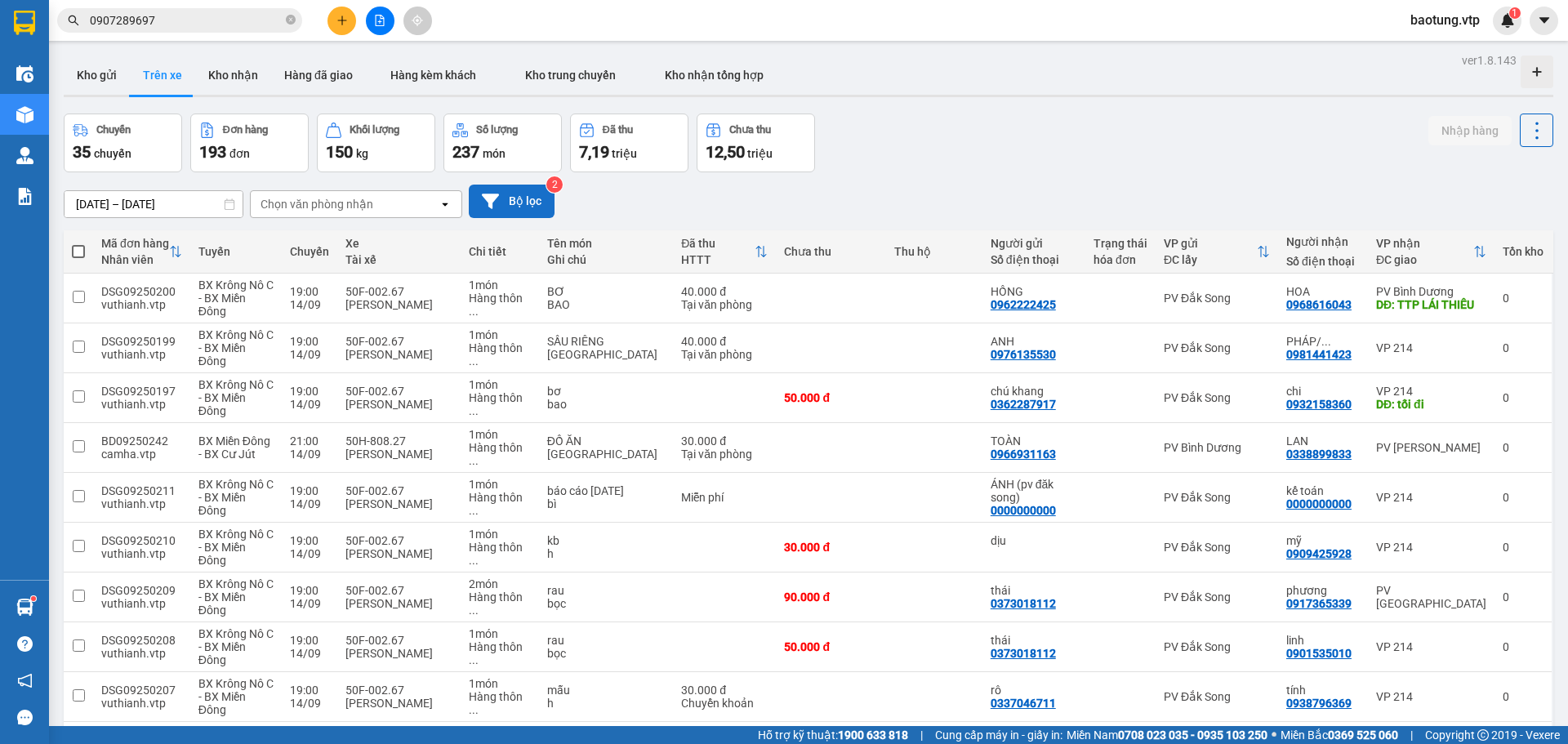
click at [517, 199] on button "Bộ lọc" at bounding box center [511, 201] width 86 height 33
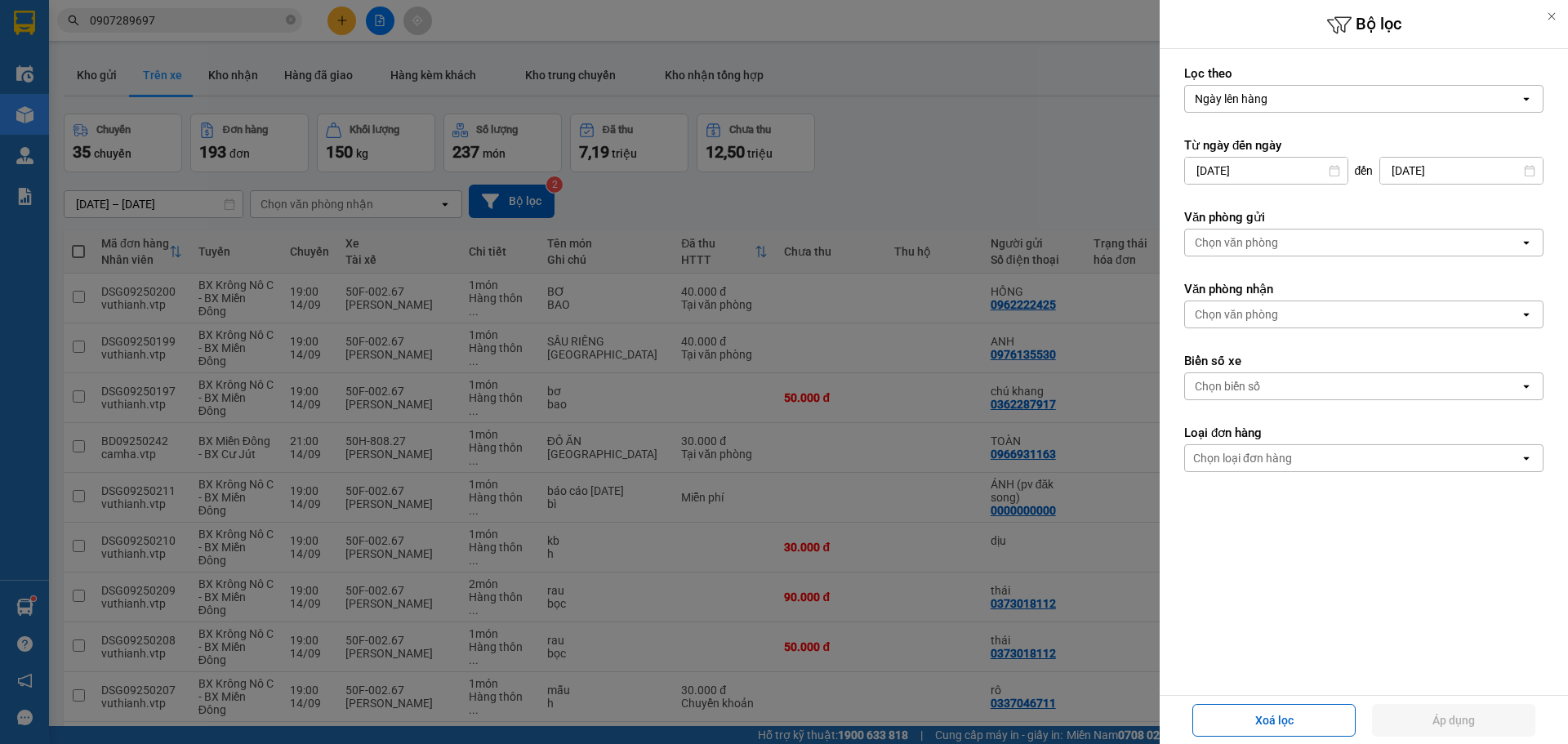
click at [1278, 246] on div "Chọn văn phòng" at bounding box center [1352, 242] width 335 height 27
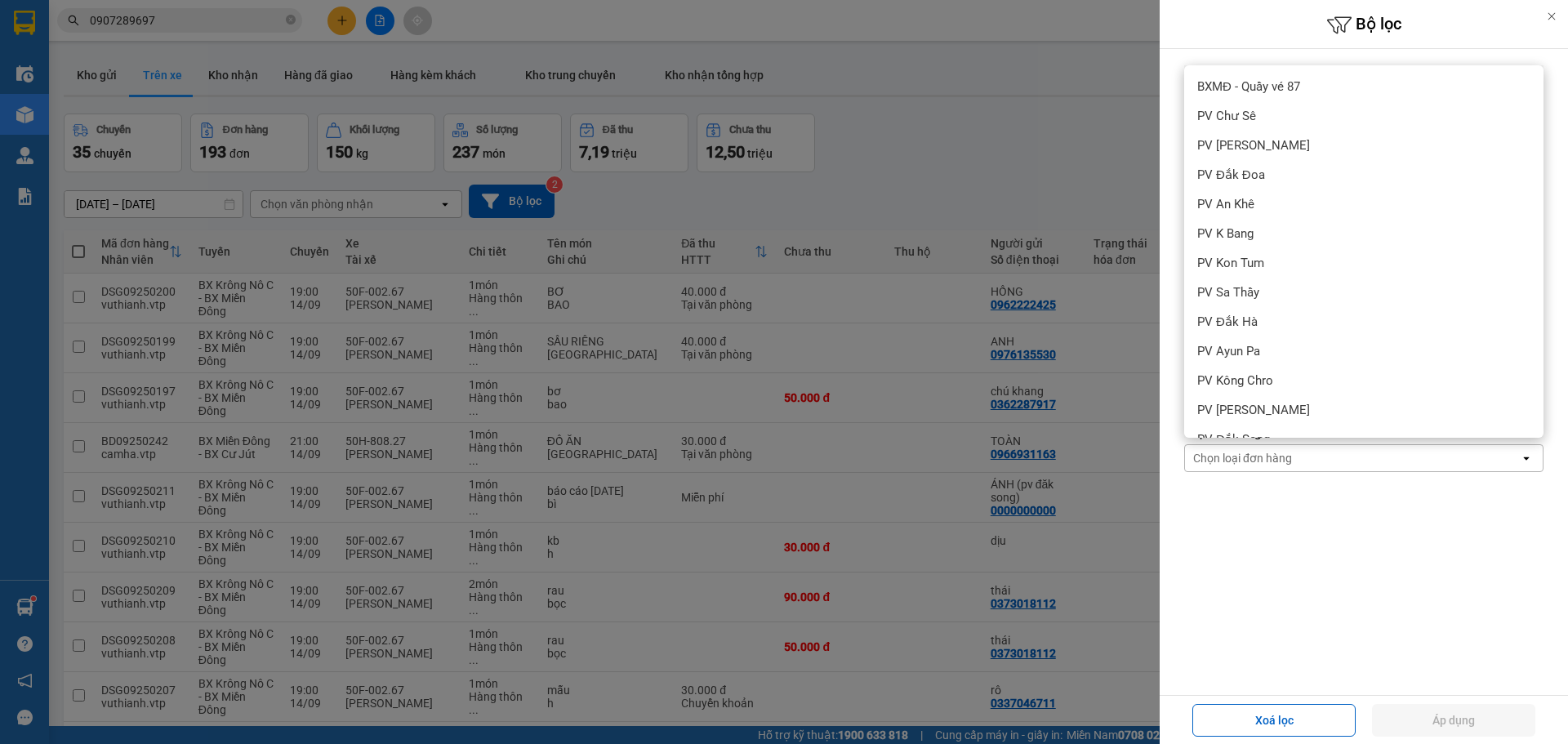
scroll to position [408, 0]
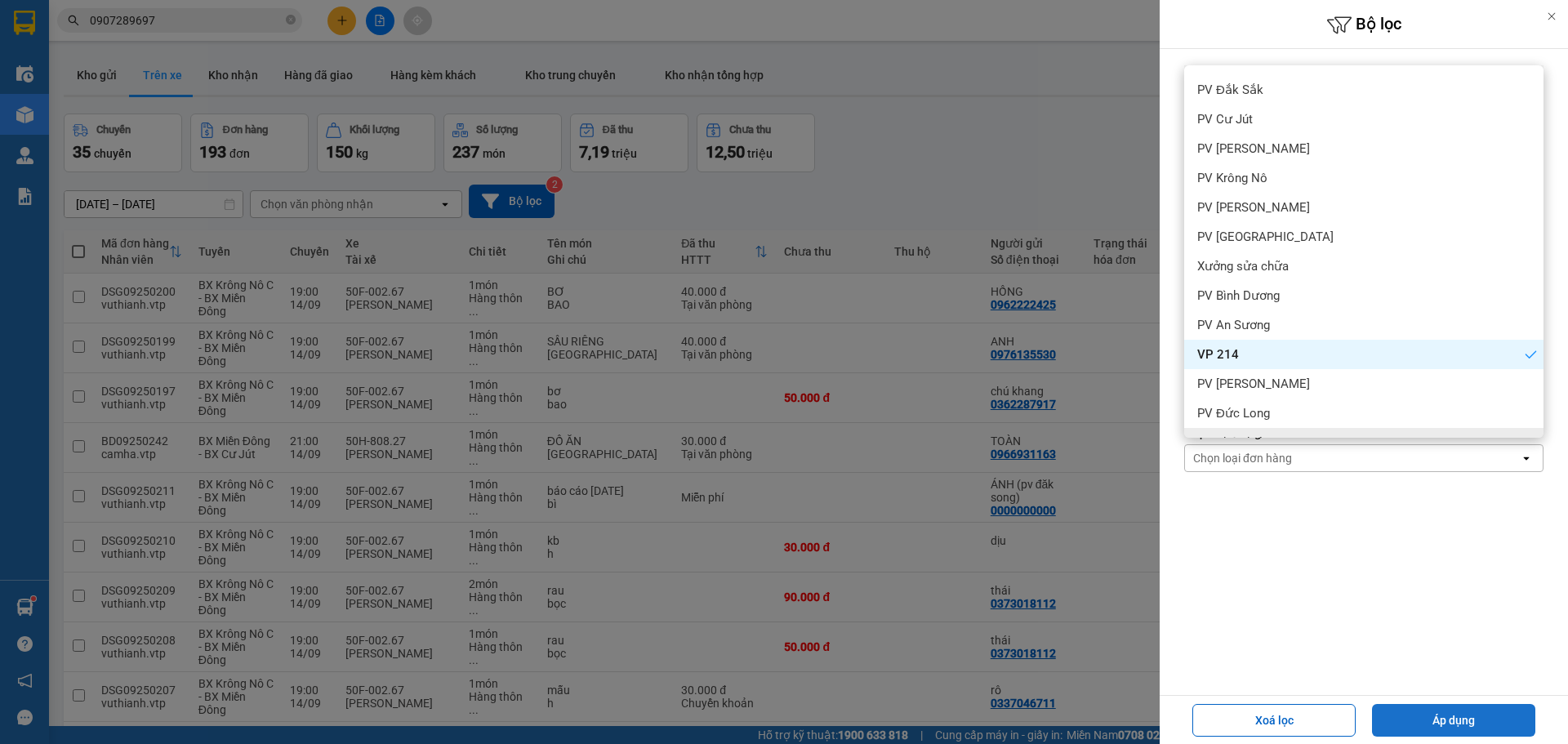
click at [1442, 716] on button "Áp dụng" at bounding box center [1453, 719] width 163 height 32
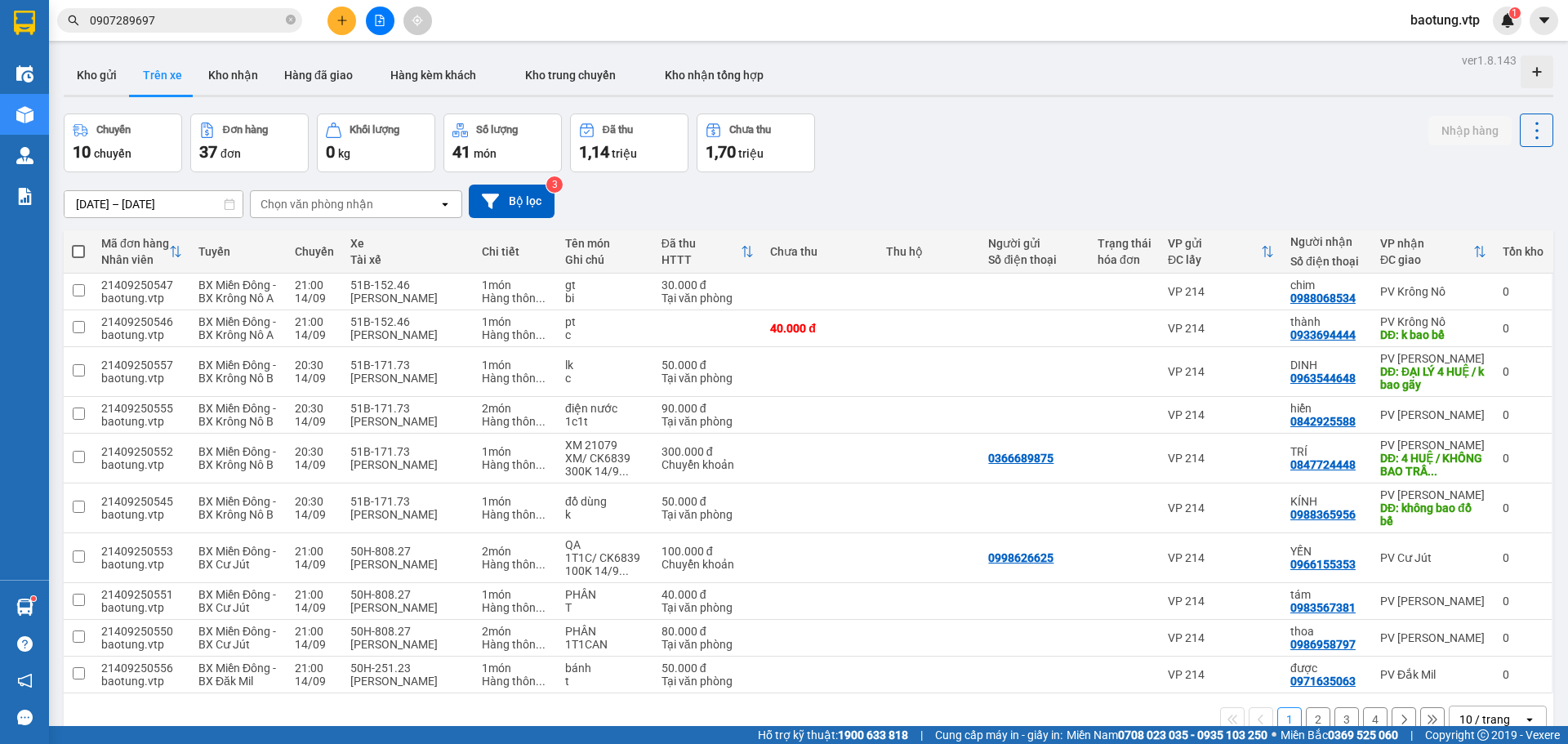
scroll to position [75, 0]
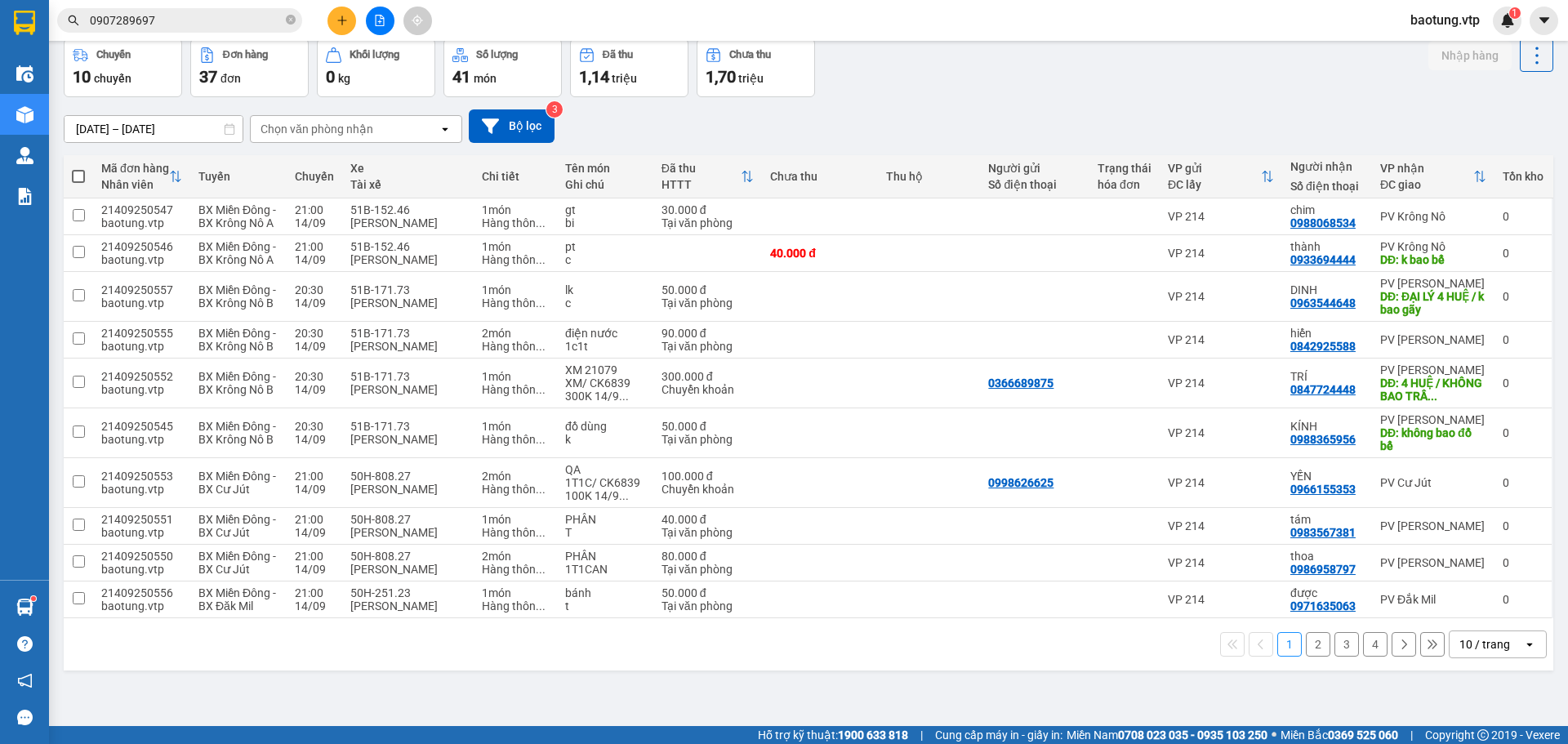
click at [1503, 657] on div "10 / trang" at bounding box center [1487, 645] width 74 height 27
drag, startPoint x: 1459, startPoint y: 635, endPoint x: 1463, endPoint y: 652, distance: 17.5
click at [1461, 646] on div "100 / trang" at bounding box center [1485, 647] width 98 height 29
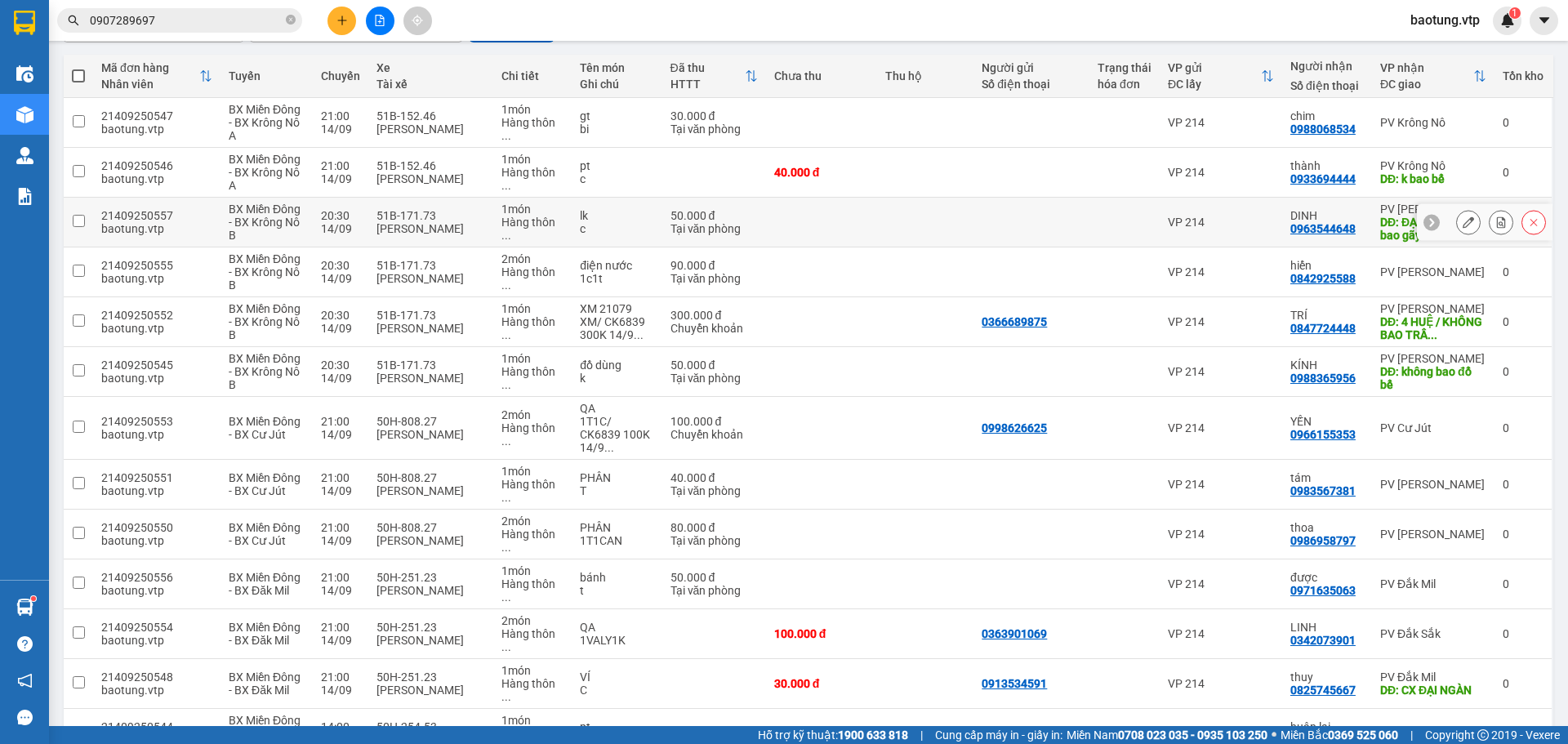
scroll to position [136, 0]
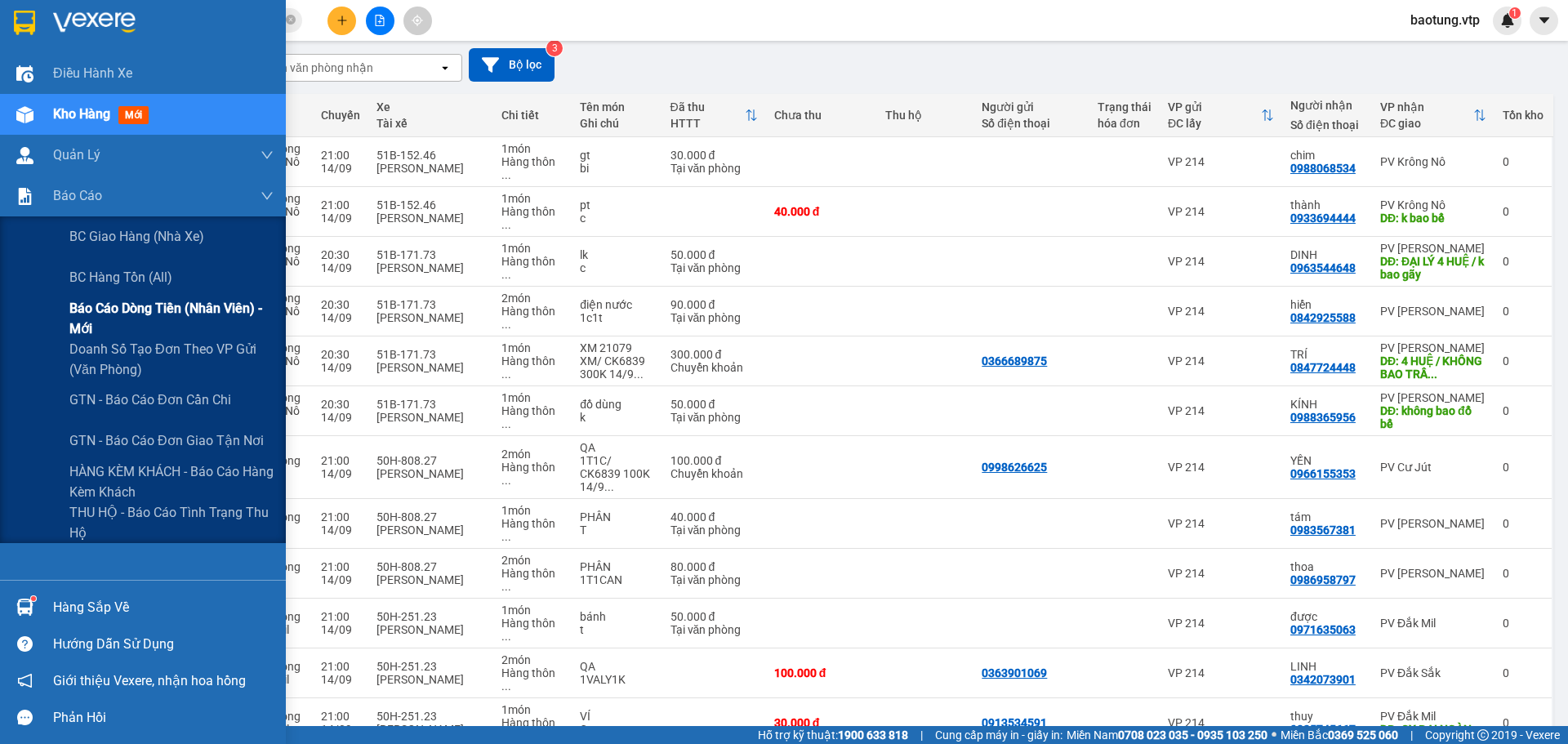
click at [129, 325] on span "Báo cáo dòng tiền (nhân viên) - mới" at bounding box center [171, 318] width 205 height 41
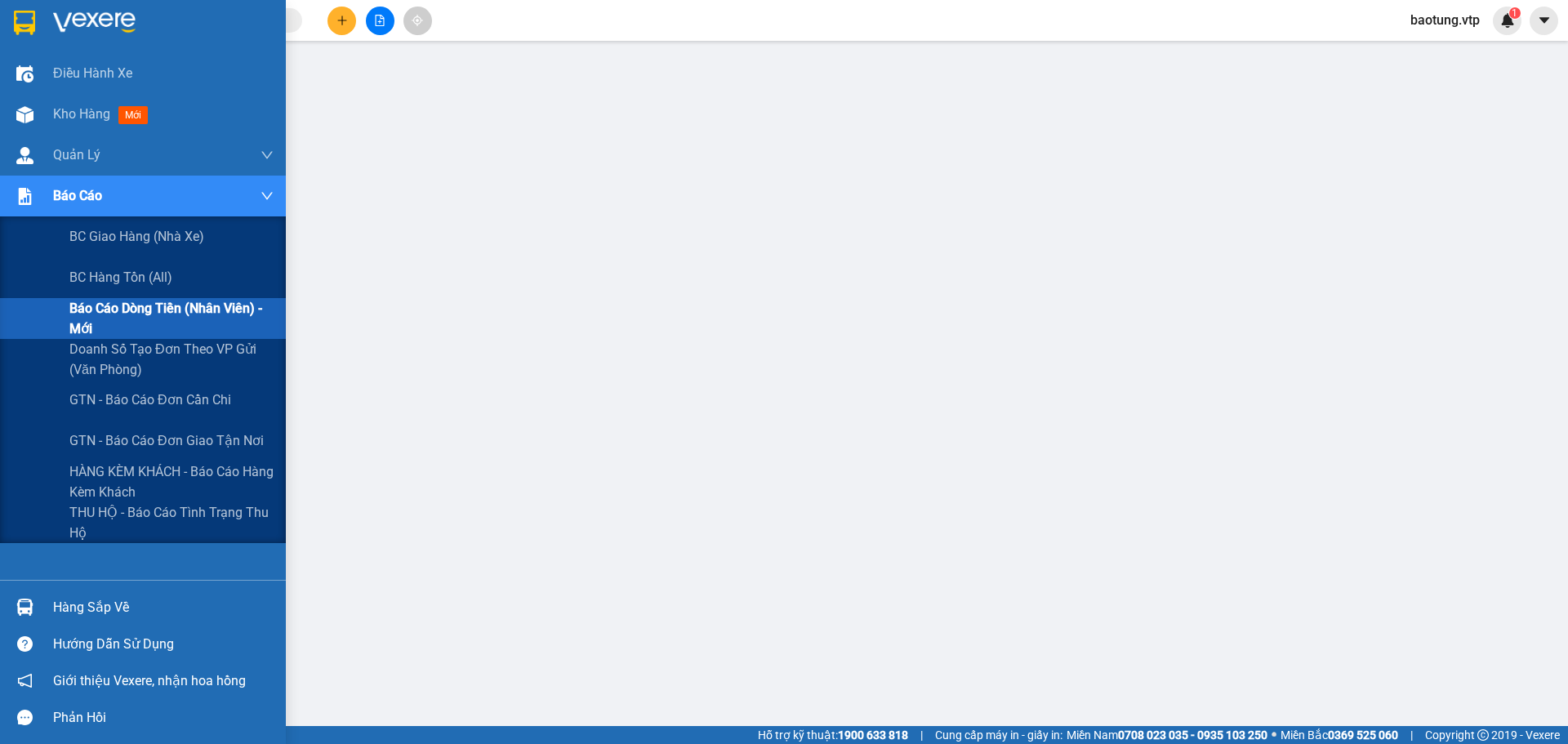
click at [144, 307] on span "Báo cáo dòng tiền (nhân viên) - mới" at bounding box center [171, 318] width 205 height 41
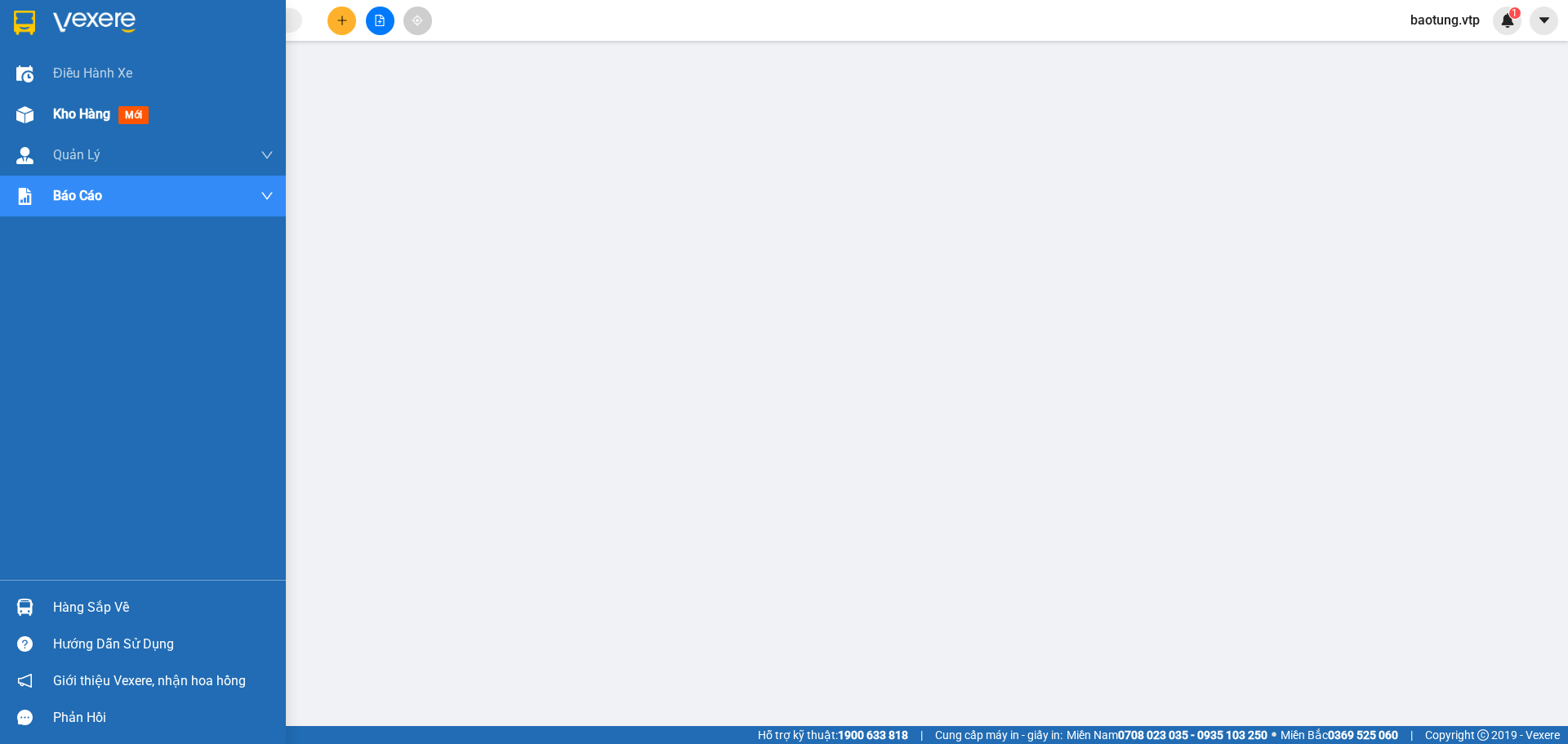
click at [105, 102] on div "Kho hàng mới" at bounding box center [163, 114] width 221 height 41
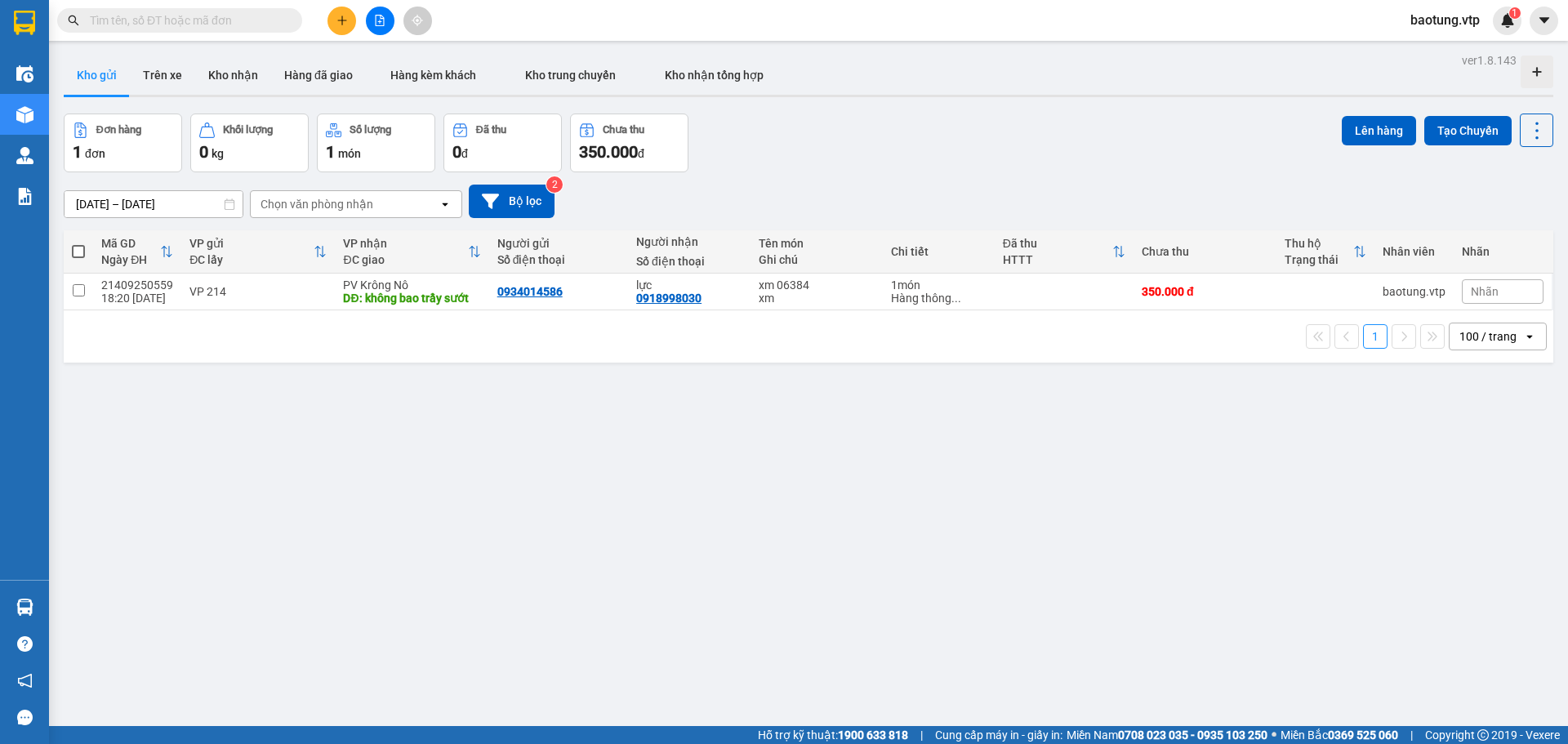
drag, startPoint x: 163, startPoint y: 78, endPoint x: 275, endPoint y: 335, distance: 280.3
click at [241, 282] on div "ver 1.8.143 Kho gửi Trên xe Kho nhận Hàng đã giao Hàng kèm khách Kho trung chuy…" at bounding box center [808, 421] width 1503 height 744
click at [150, 67] on button "Trên xe" at bounding box center [162, 75] width 65 height 39
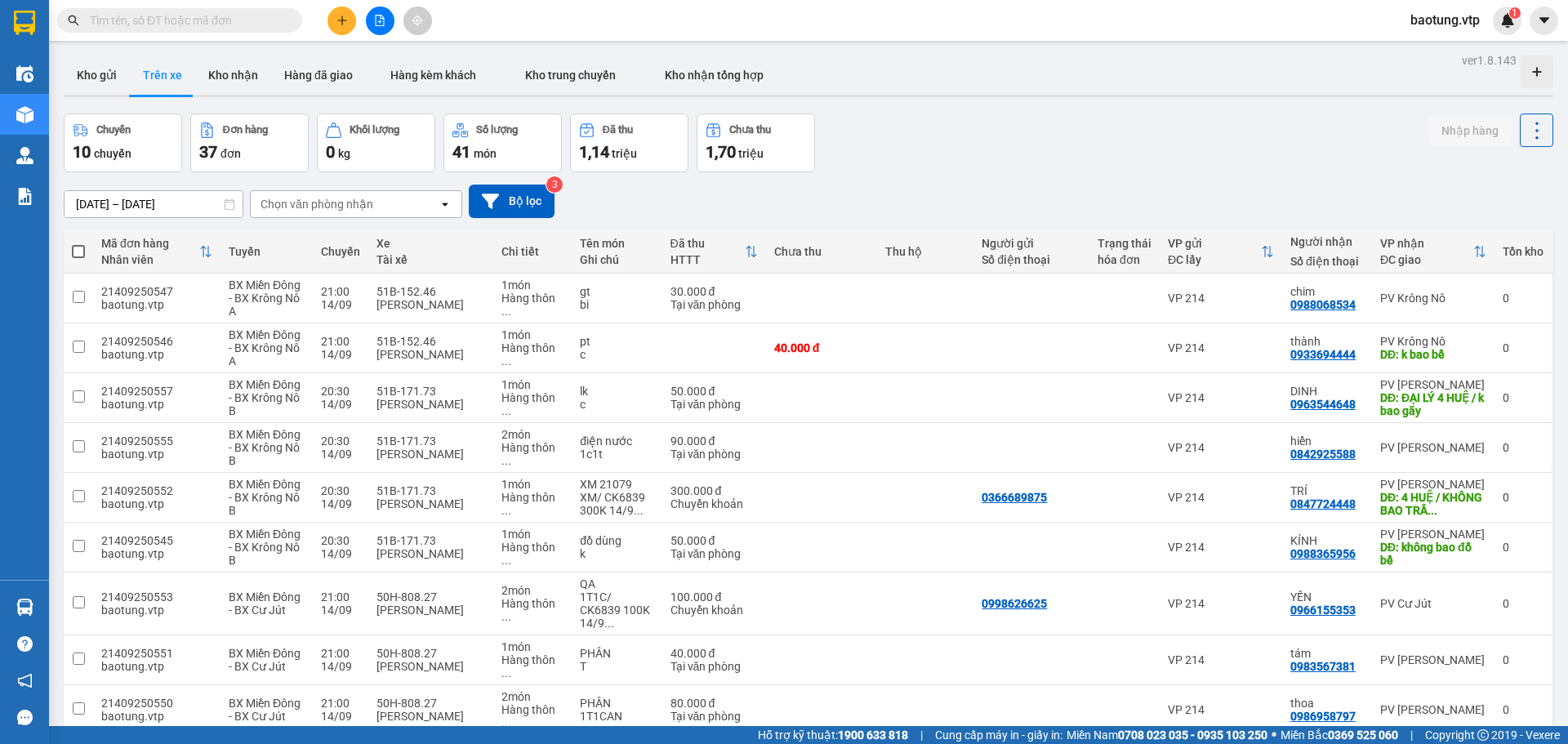
click at [557, 205] on div "12/09/2025 – 14/09/2025 Press the down arrow key to interact with the calendar …" at bounding box center [808, 201] width 1489 height 33
click at [532, 198] on button "Bộ lọc" at bounding box center [511, 201] width 86 height 33
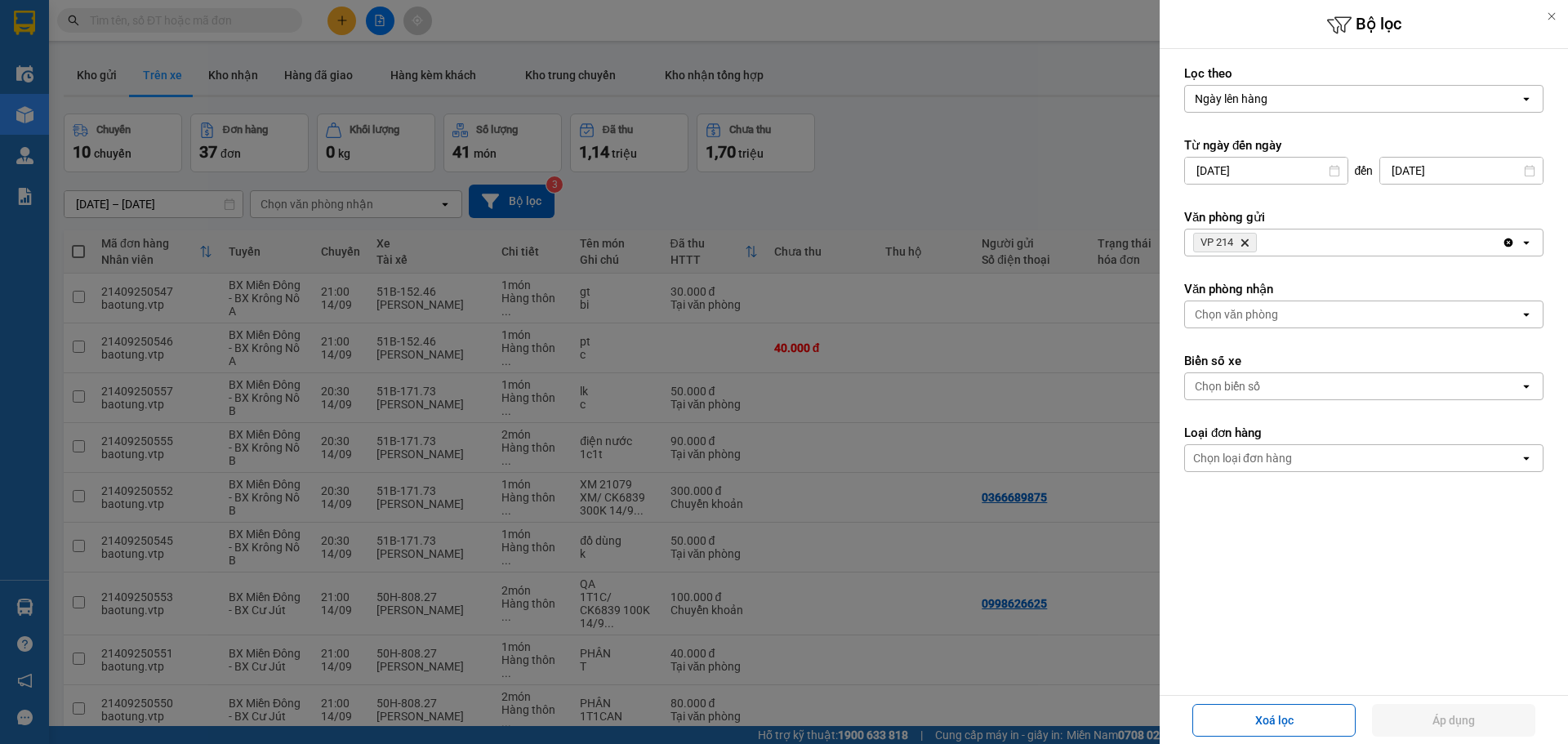
click at [1292, 244] on div "VP 214 Delete" at bounding box center [1343, 242] width 317 height 27
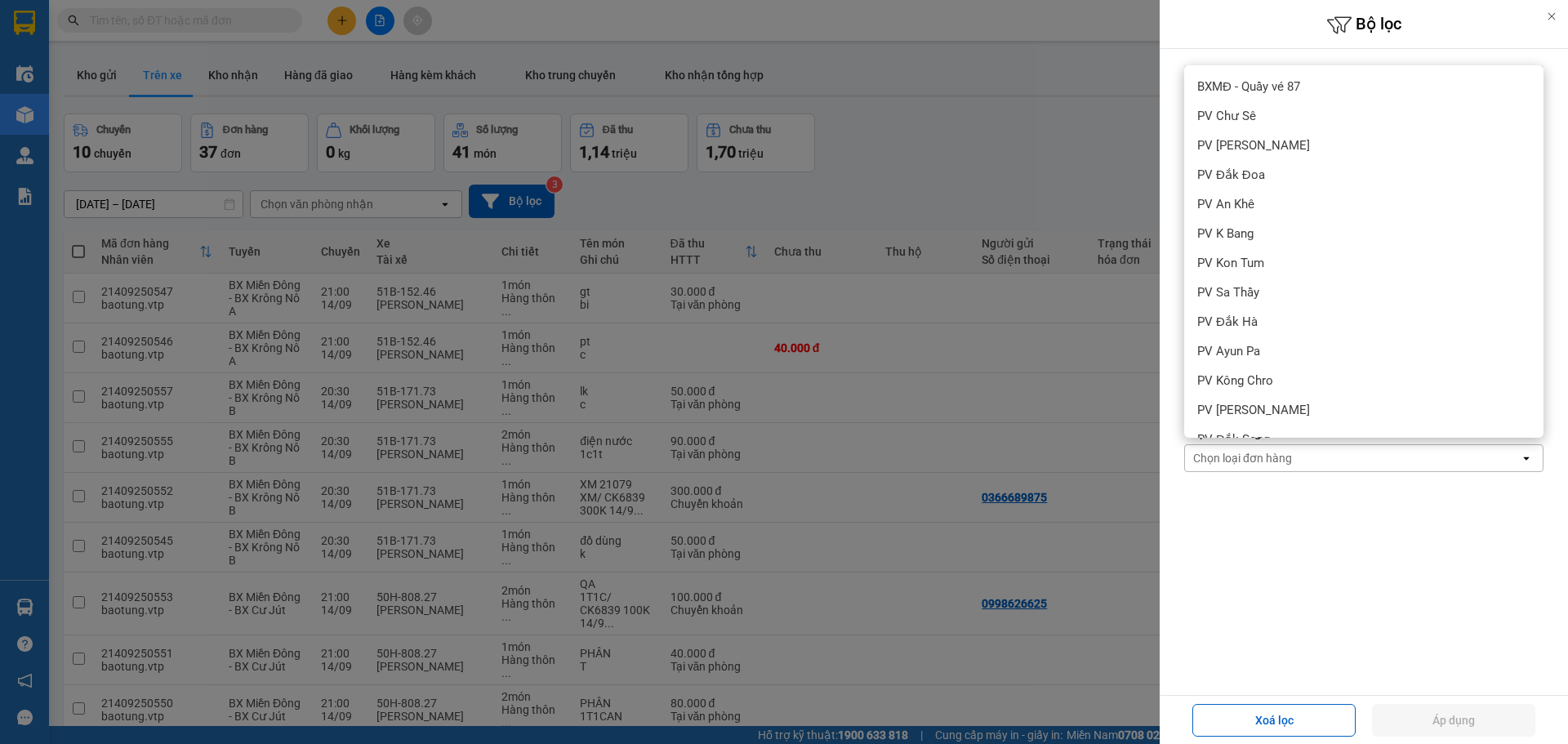
scroll to position [511, 0]
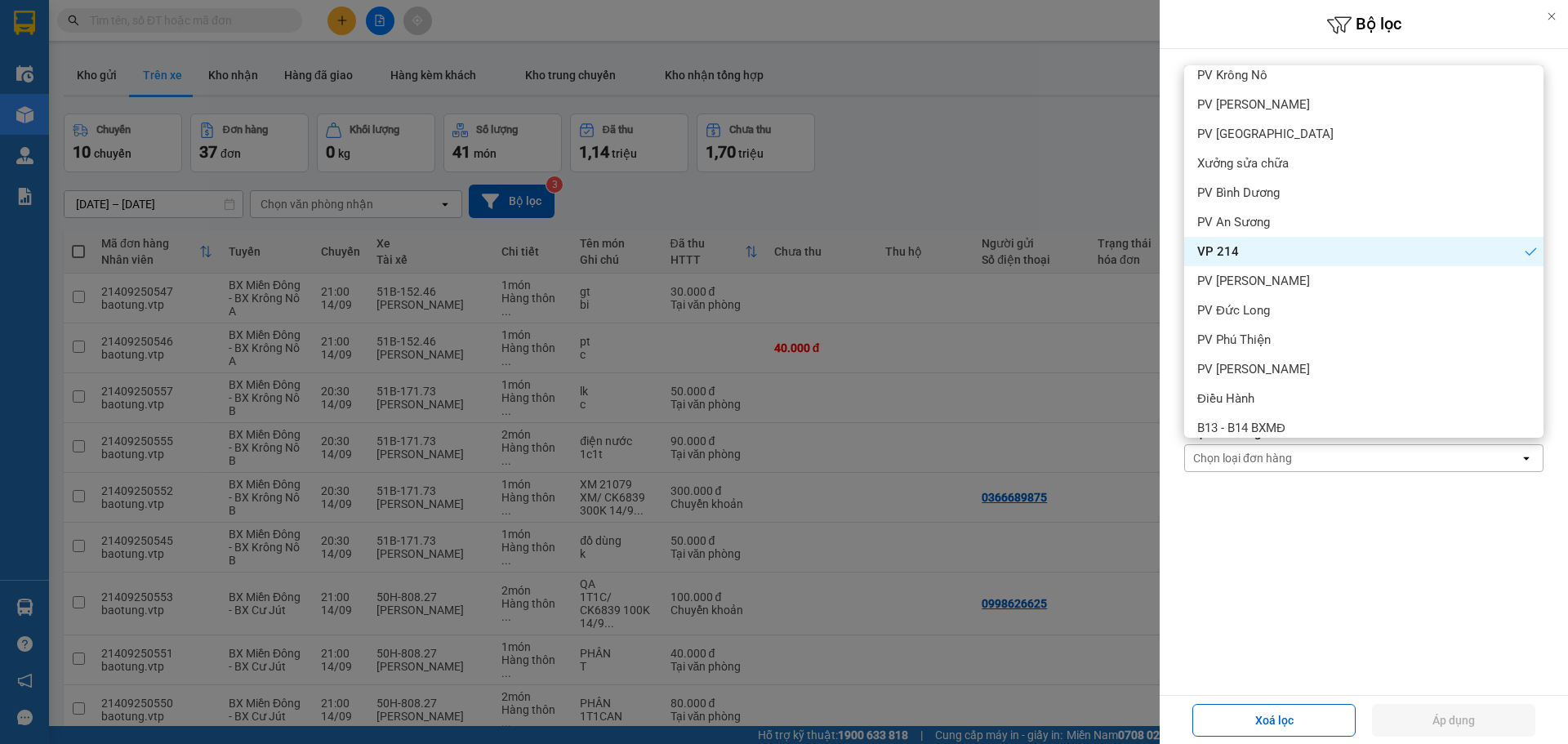
click at [1291, 248] on div "VP 214" at bounding box center [1363, 251] width 359 height 29
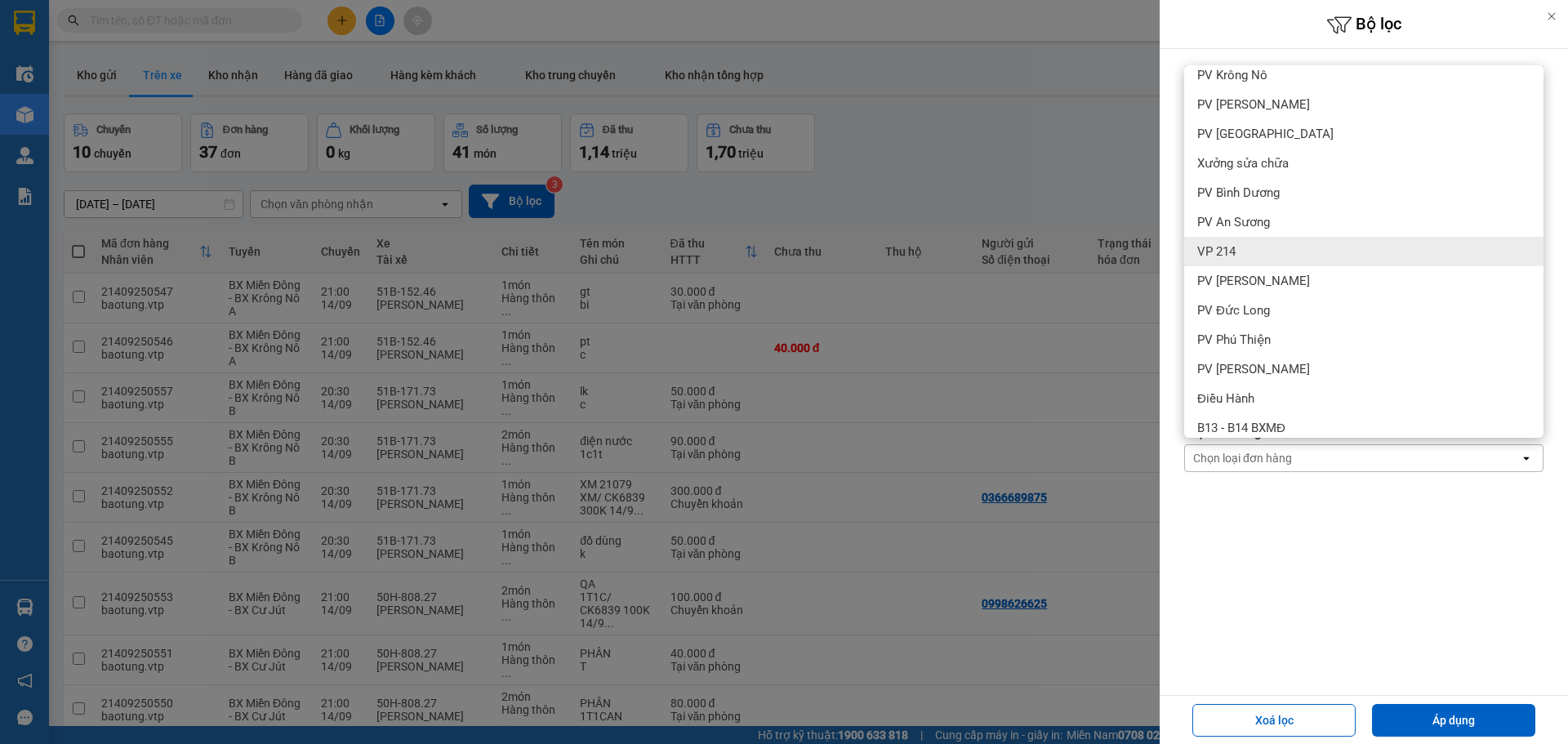
click at [1040, 326] on div at bounding box center [784, 372] width 1568 height 744
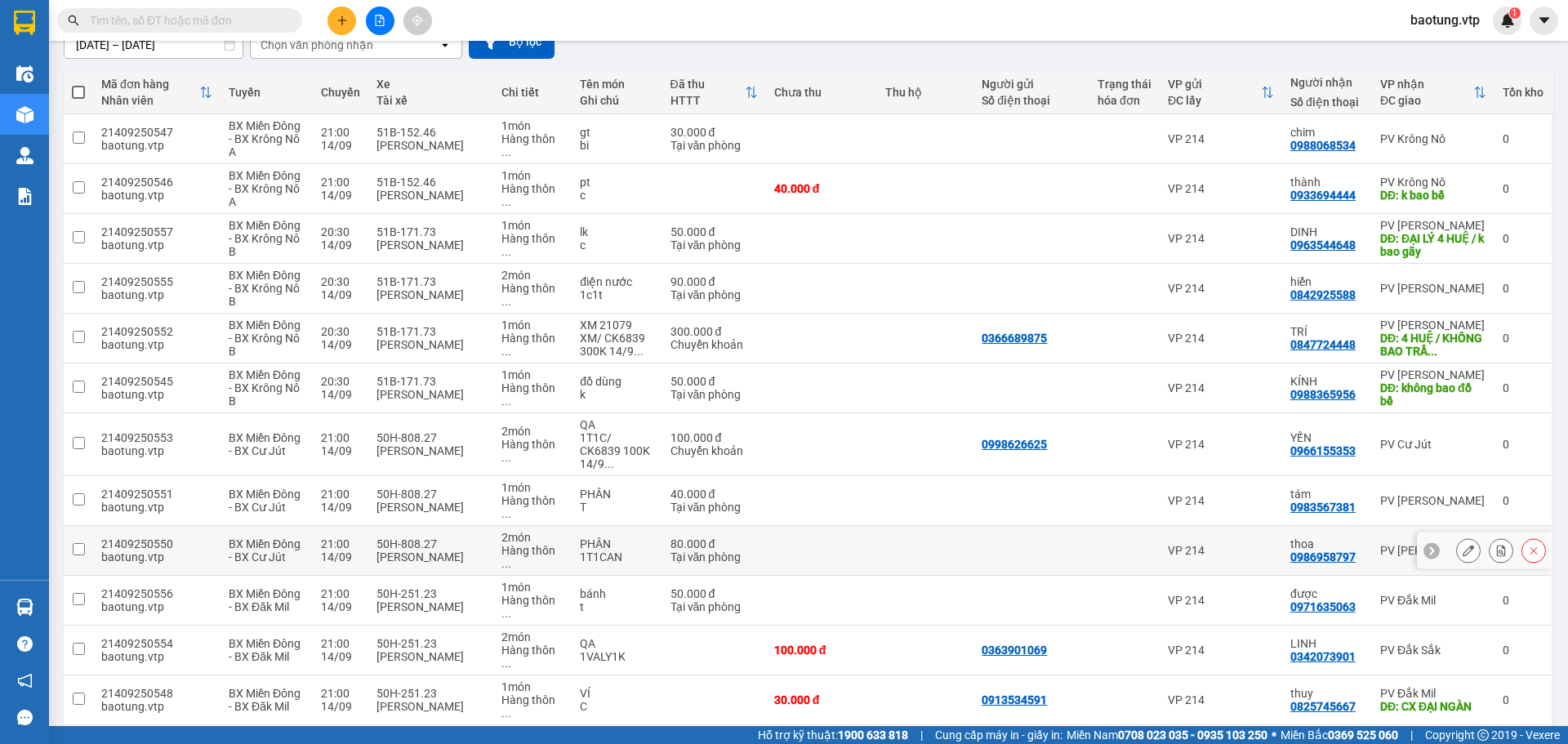
scroll to position [136, 0]
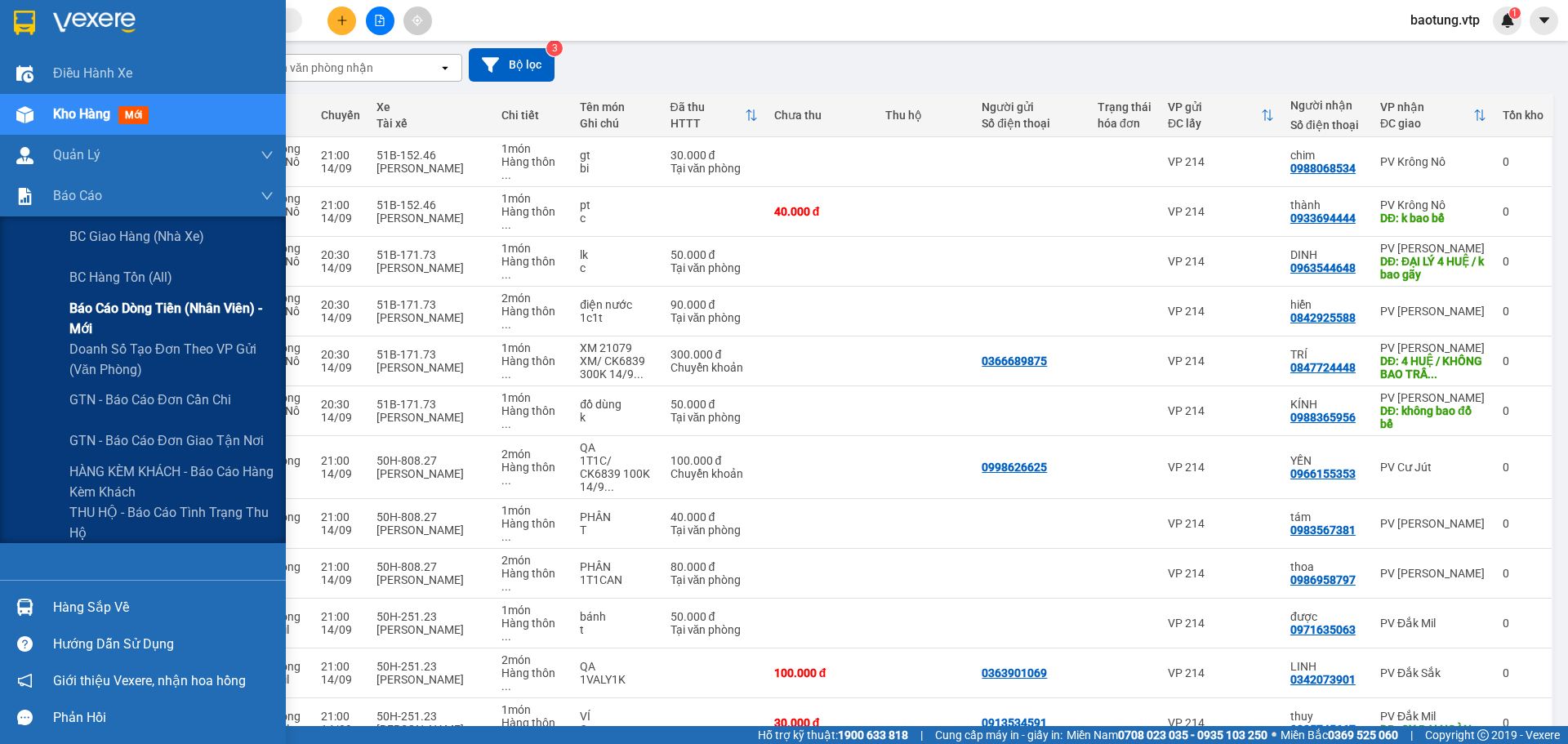
click at [124, 329] on span "Báo cáo dòng tiền (nhân viên) - mới" at bounding box center [171, 318] width 205 height 41
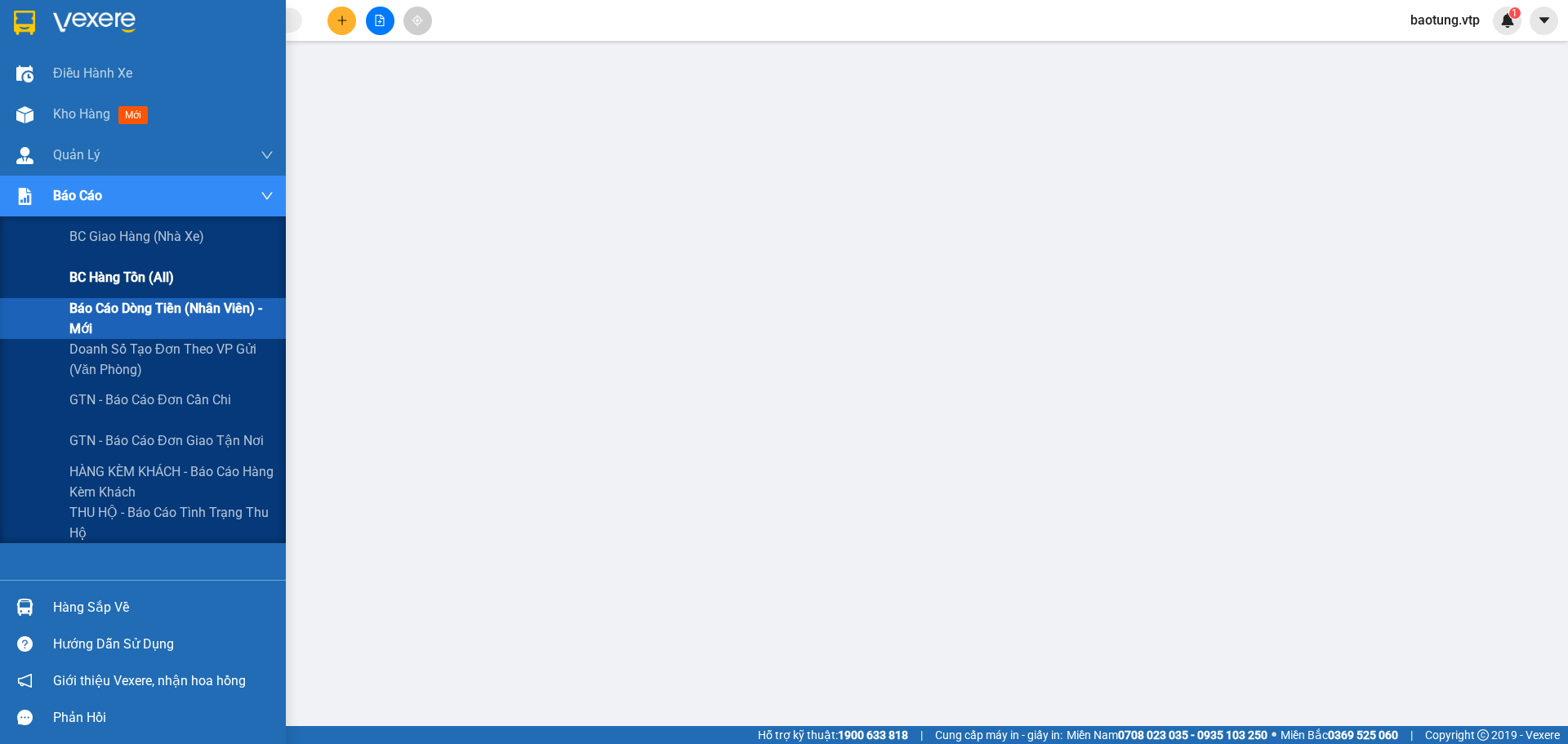
scroll to position [66, 0]
